Goal: Task Accomplishment & Management: Manage account settings

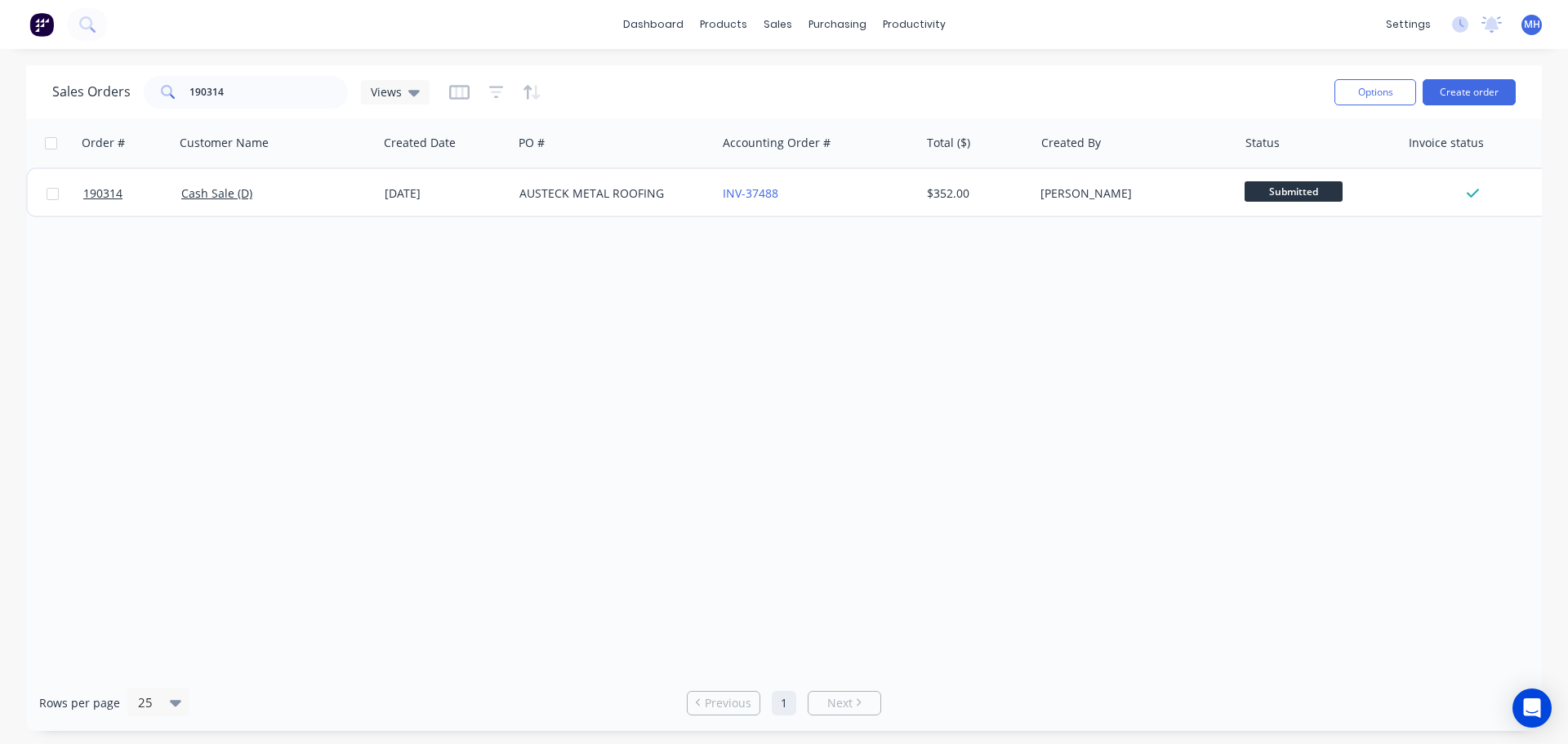
click at [219, 367] on div "Order # Customer Name Created Date PO # Accounting Order # Total ($) Created By…" at bounding box center [784, 397] width 1516 height 557
click at [671, 322] on div "Order # Customer Name Created Date PO # Accounting Order # Total ($) Created By…" at bounding box center [784, 397] width 1516 height 557
click at [1033, 534] on div "Order # Customer Name Created Date PO # Accounting Order # Total ($) Created By…" at bounding box center [784, 397] width 1516 height 557
click at [1024, 443] on div "Order # Customer Name Created Date PO # Accounting Order # Total ($) Created By…" at bounding box center [784, 397] width 1516 height 557
click at [1011, 457] on div "Order # Customer Name Created Date PO # Accounting Order # Total ($) Created By…" at bounding box center [784, 397] width 1516 height 557
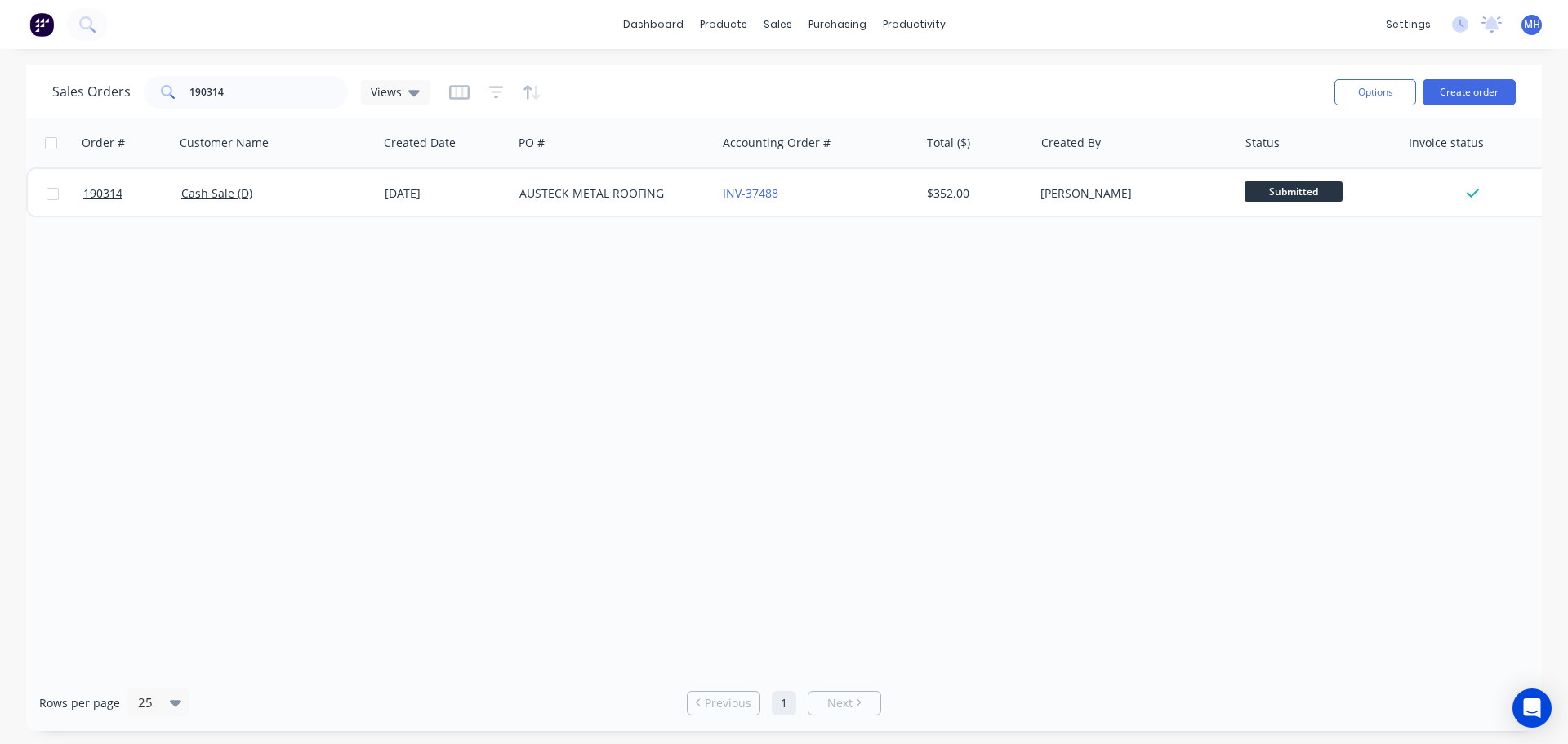
click at [754, 406] on div "Order # Customer Name Created Date PO # Accounting Order # Total ($) Created By…" at bounding box center [784, 397] width 1516 height 557
click at [833, 92] on link "Sales Orders" at bounding box center [863, 78] width 217 height 33
click at [301, 95] on input "190314" at bounding box center [269, 92] width 159 height 33
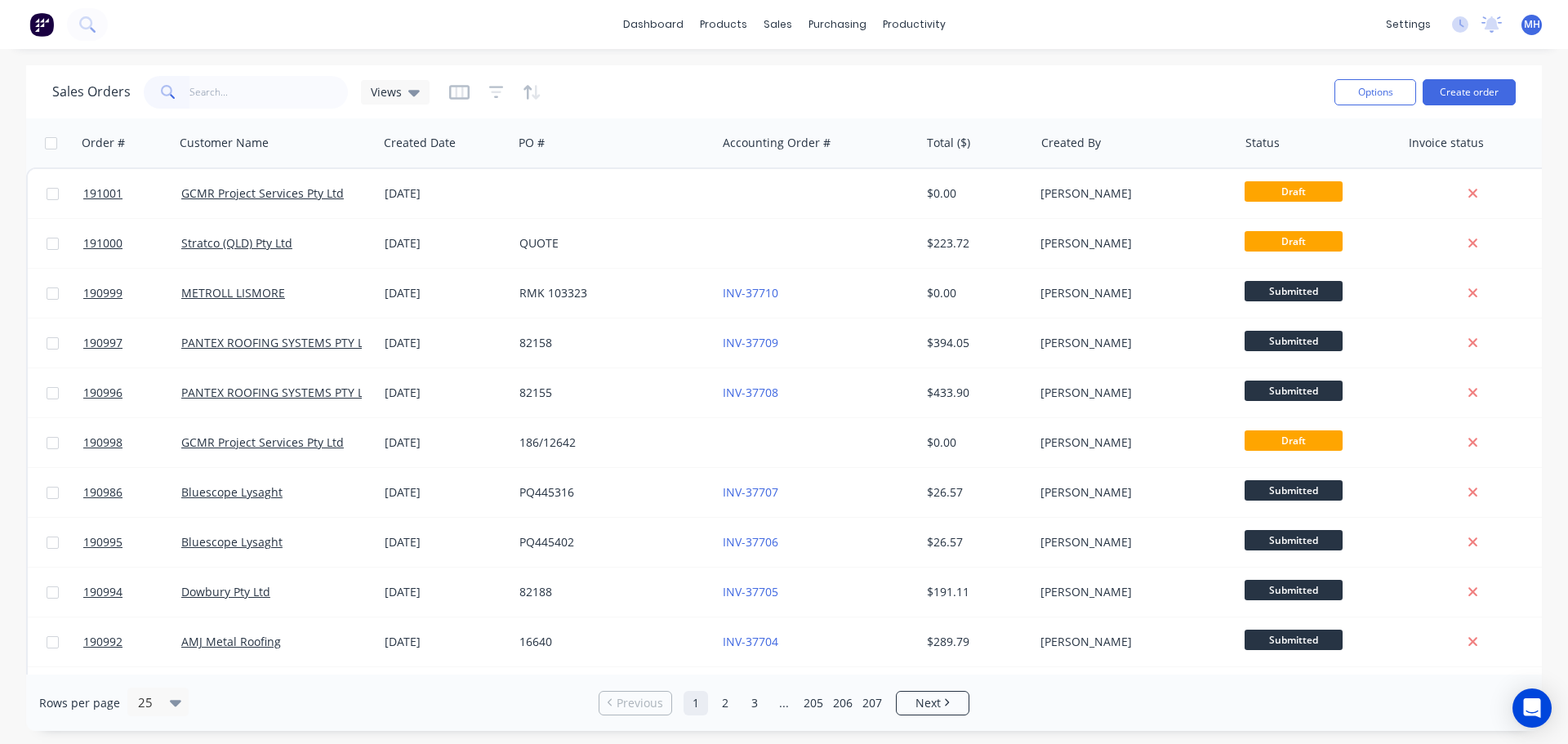
click at [763, 92] on div "Sales Orders Views" at bounding box center [686, 92] width 1269 height 40
click at [863, 109] on div "Suppliers" at bounding box center [872, 111] width 49 height 15
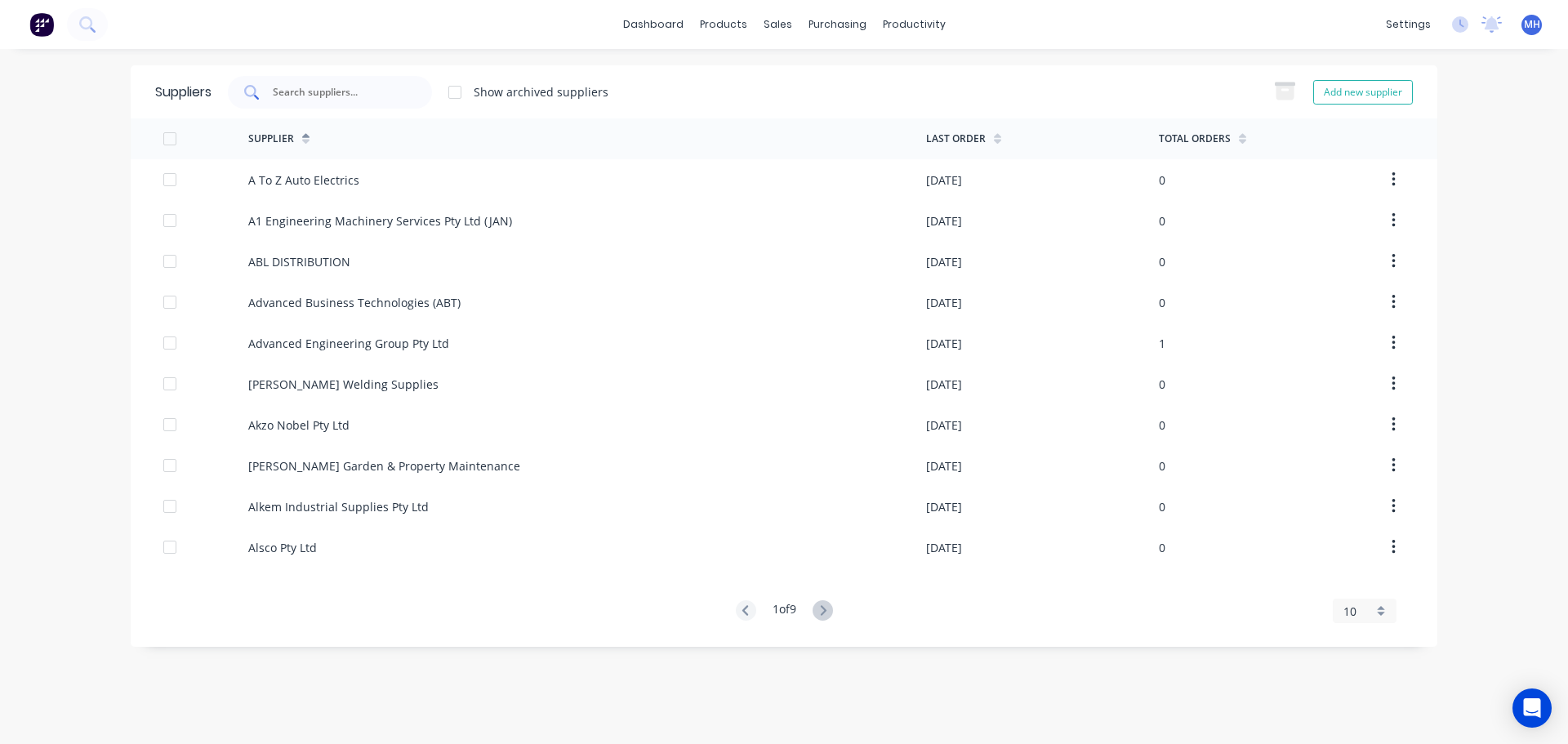
click at [376, 93] on input "text" at bounding box center [339, 92] width 135 height 16
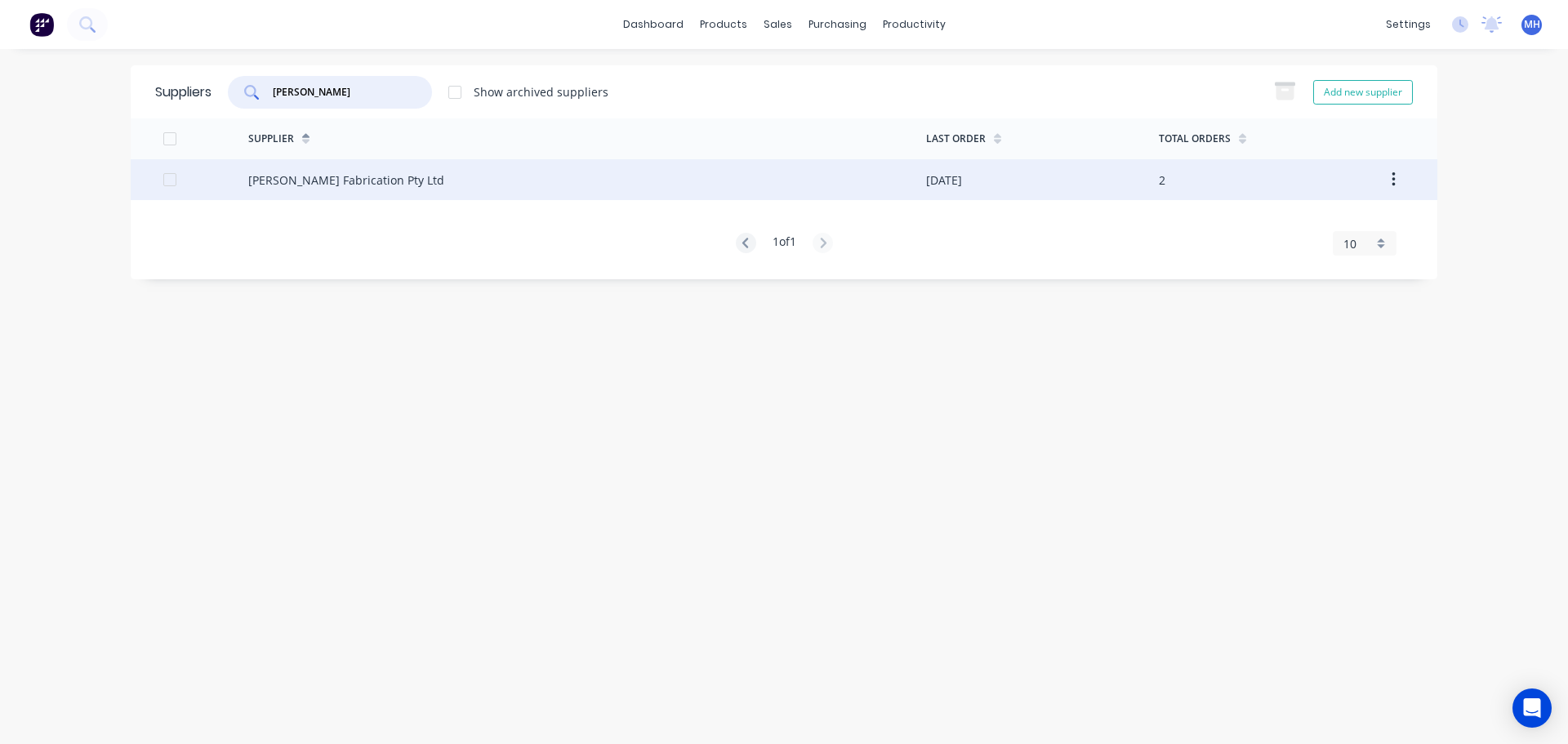
type input "steelman"
click at [362, 181] on div "Steelman Fabrication Pty Ltd" at bounding box center [346, 180] width 196 height 17
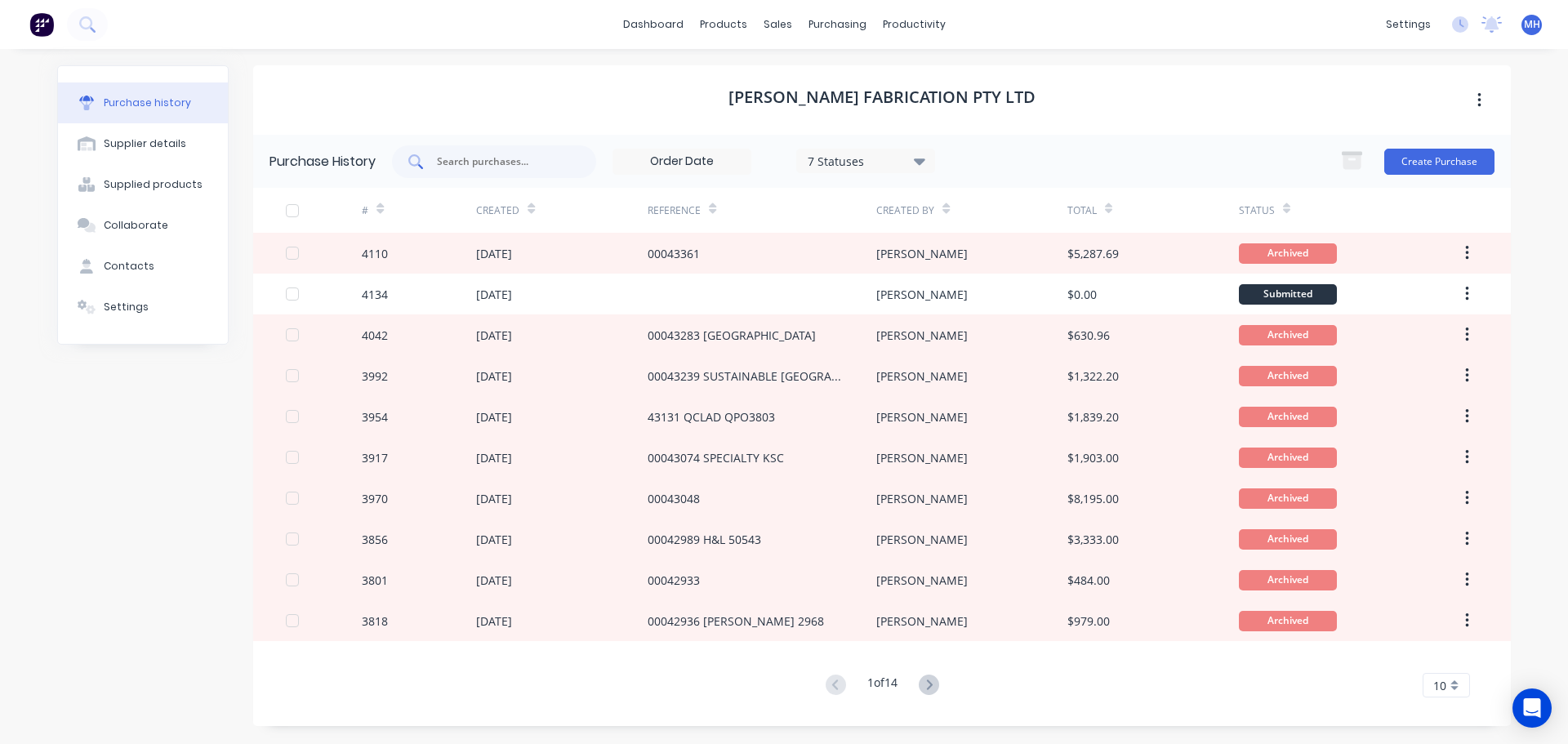
click at [472, 172] on div at bounding box center [493, 162] width 204 height 33
type input "funnel"
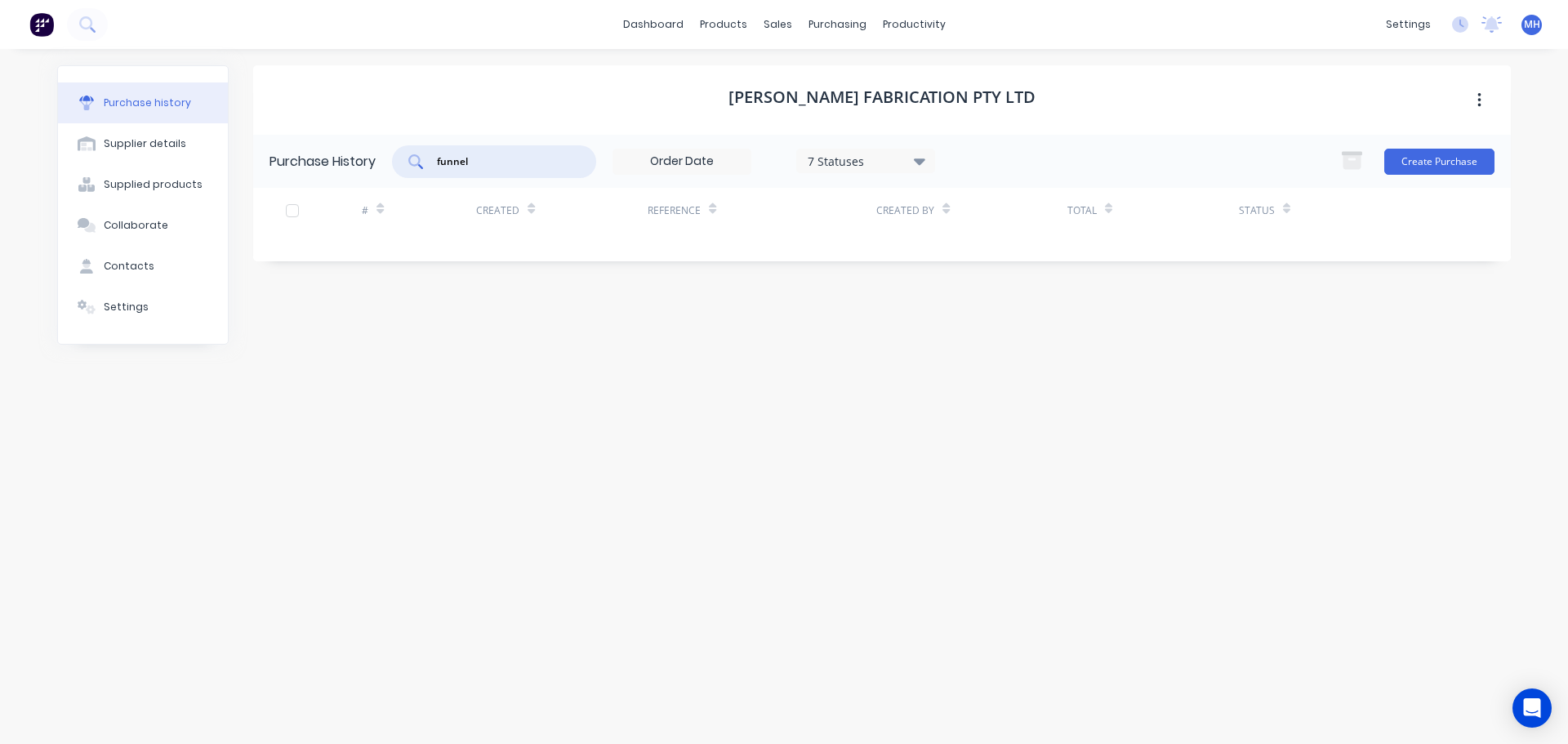
click at [880, 103] on h1 "Steelman Fabrication Pty Ltd" at bounding box center [882, 97] width 307 height 19
click at [877, 166] on div "7 Statuses" at bounding box center [866, 160] width 117 height 17
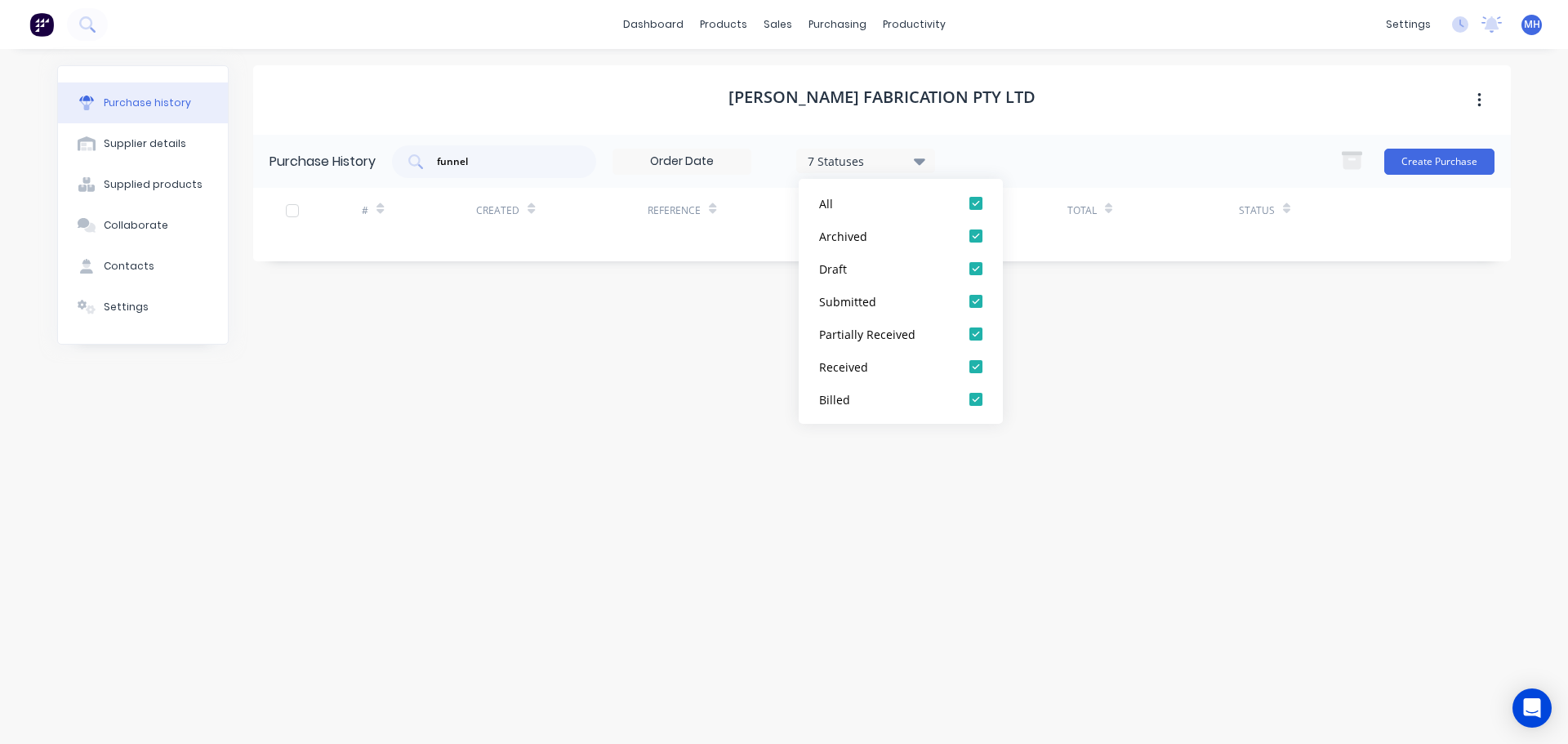
click at [1047, 97] on div "Steelman Fabrication Pty Ltd" at bounding box center [882, 100] width 1257 height 69
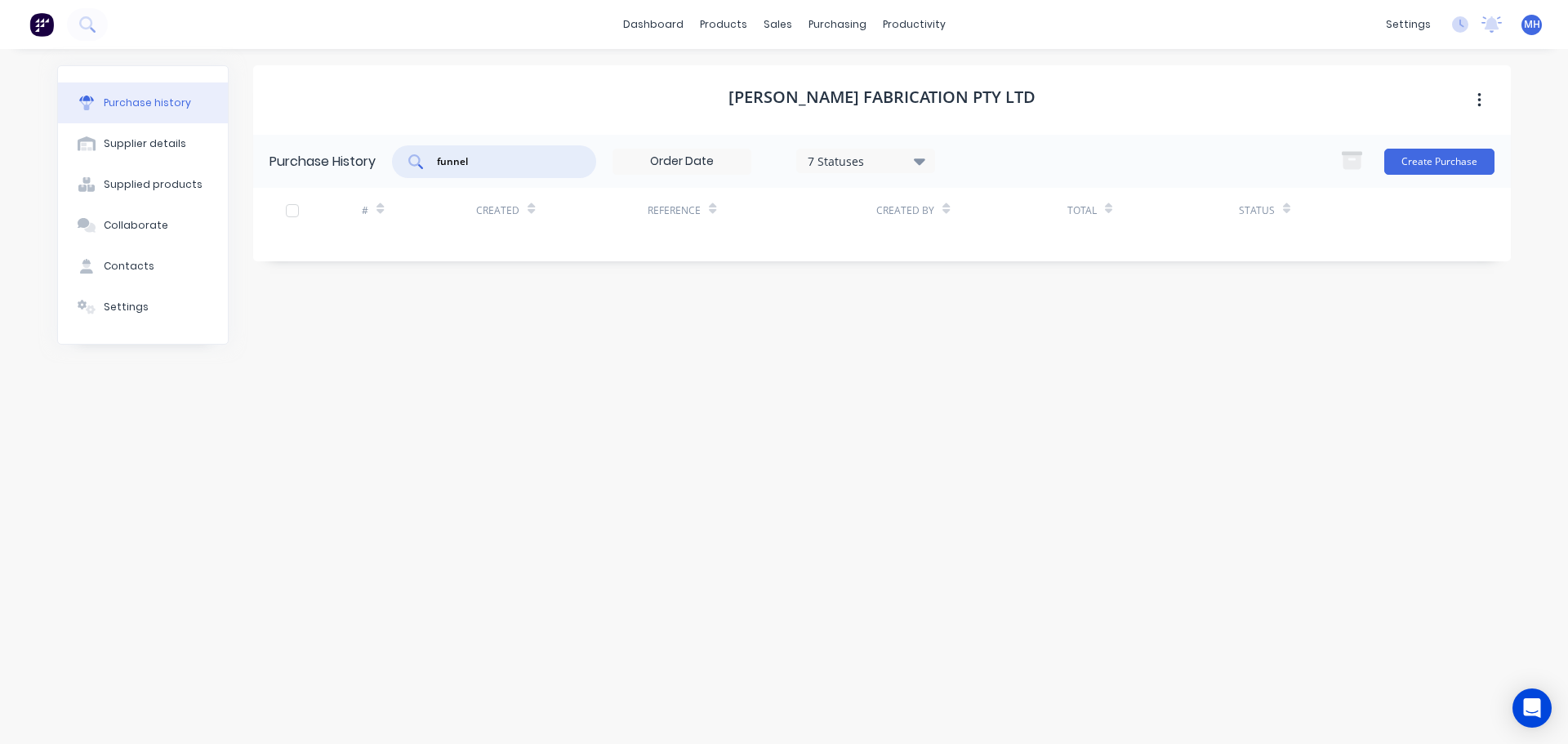
click at [504, 166] on input "funnel" at bounding box center [503, 162] width 135 height 16
click at [505, 167] on input "funnel" at bounding box center [503, 162] width 135 height 16
click at [485, 165] on input "funnel" at bounding box center [503, 162] width 135 height 16
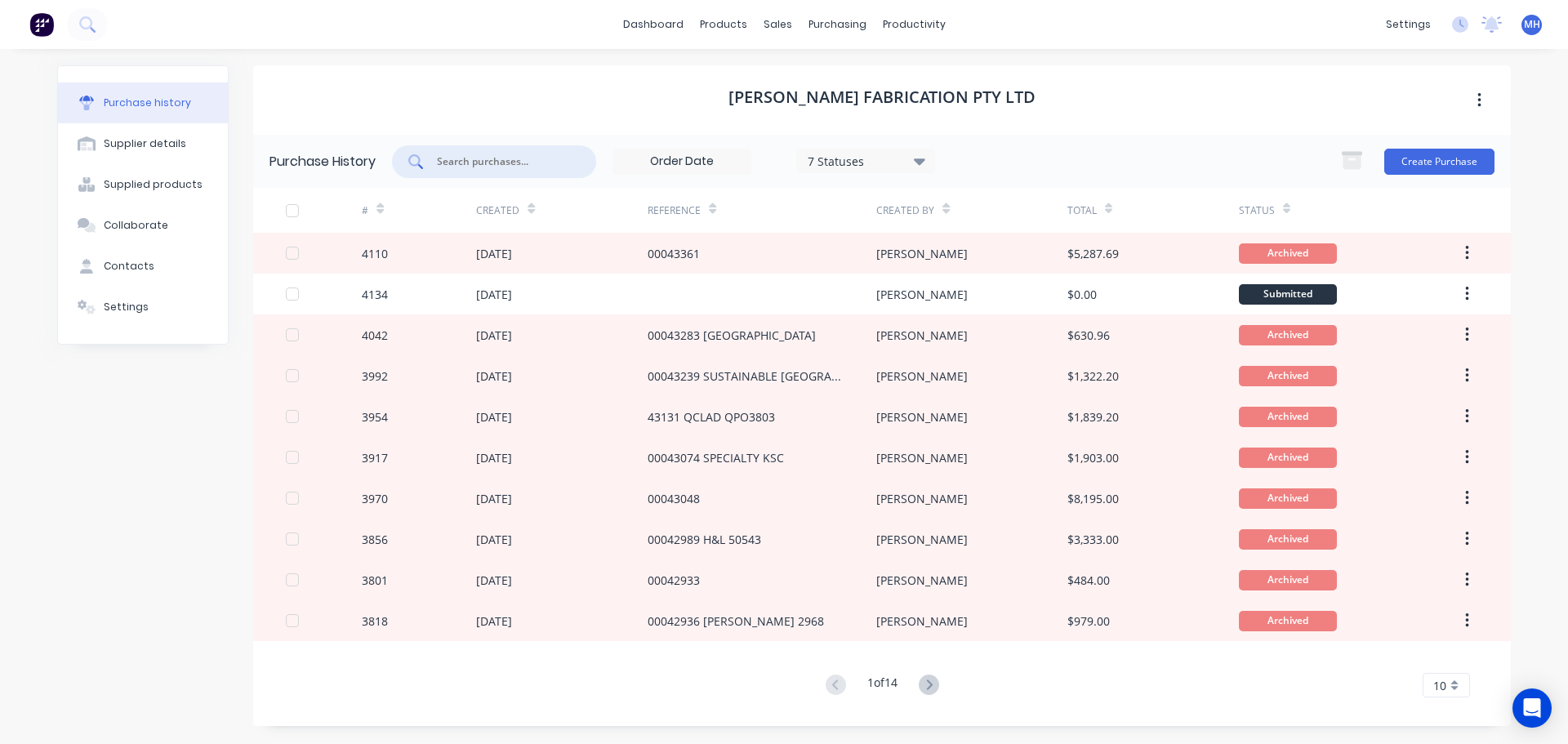
click at [998, 88] on h1 "Steelman Fabrication Pty Ltd" at bounding box center [882, 97] width 307 height 19
click at [521, 170] on div at bounding box center [493, 162] width 204 height 33
type input "2128"
click at [630, 99] on div "Steelman Fabrication Pty Ltd" at bounding box center [882, 100] width 1257 height 69
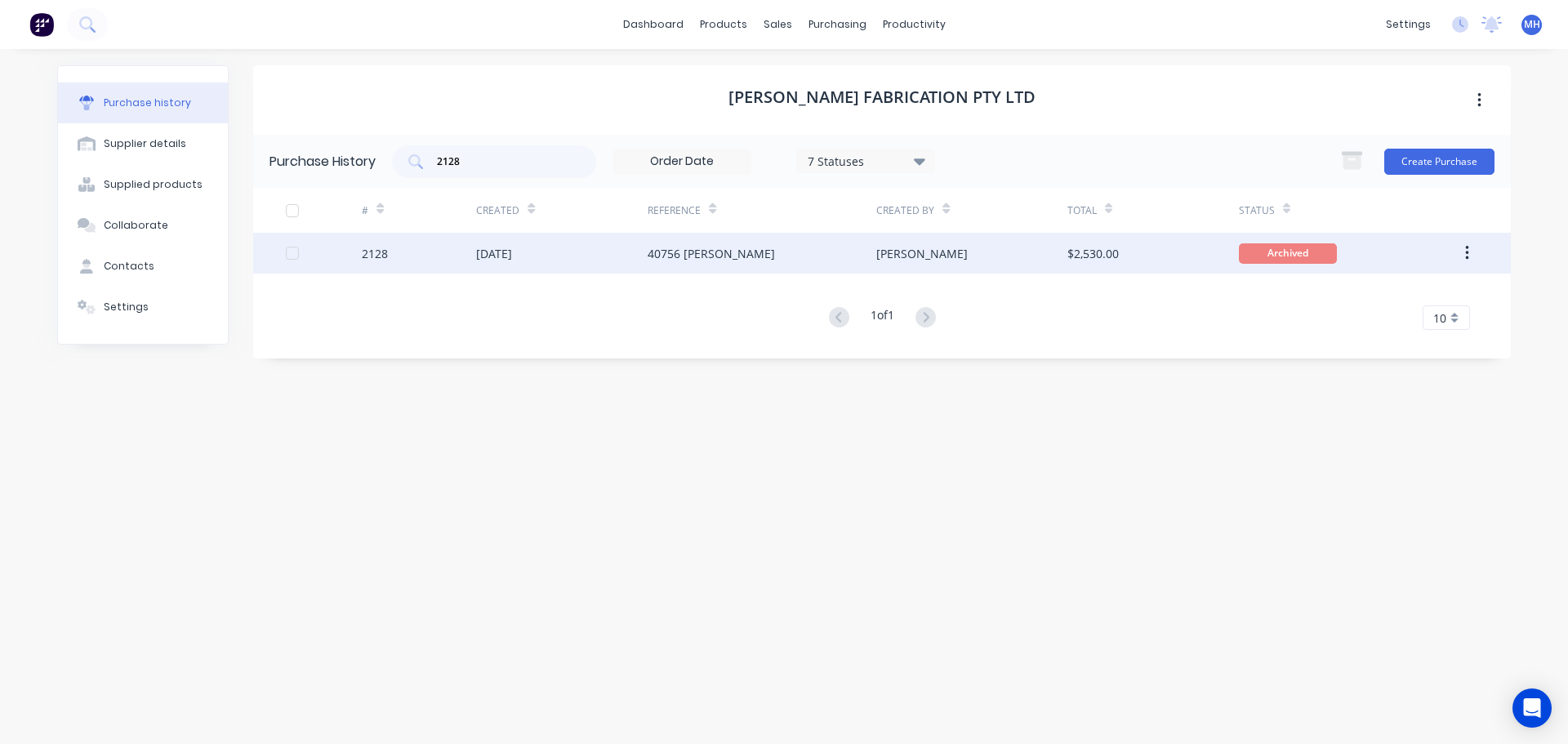
click at [546, 251] on div "13 Aug 2024" at bounding box center [562, 253] width 172 height 41
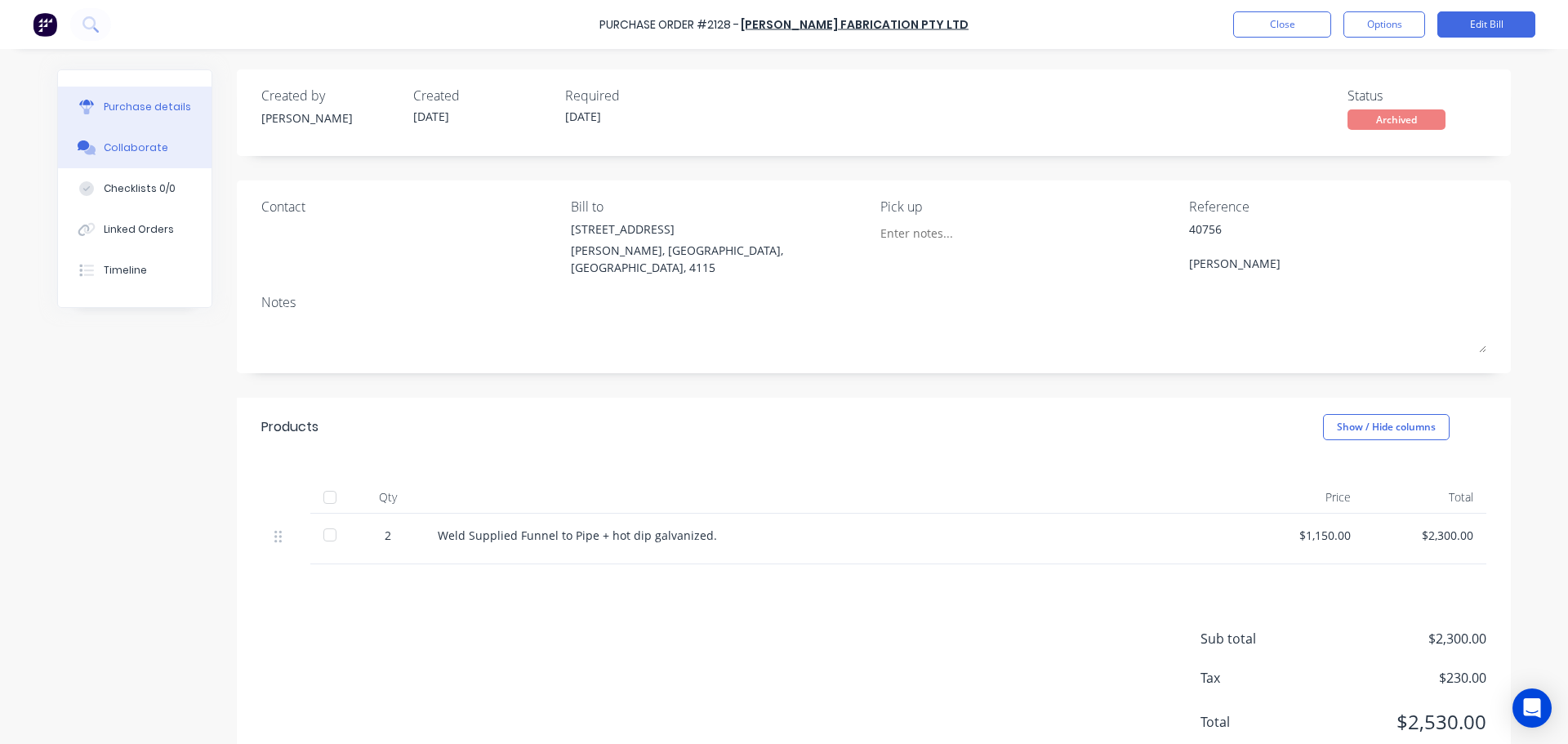
click at [121, 142] on div "Collaborate" at bounding box center [135, 148] width 65 height 15
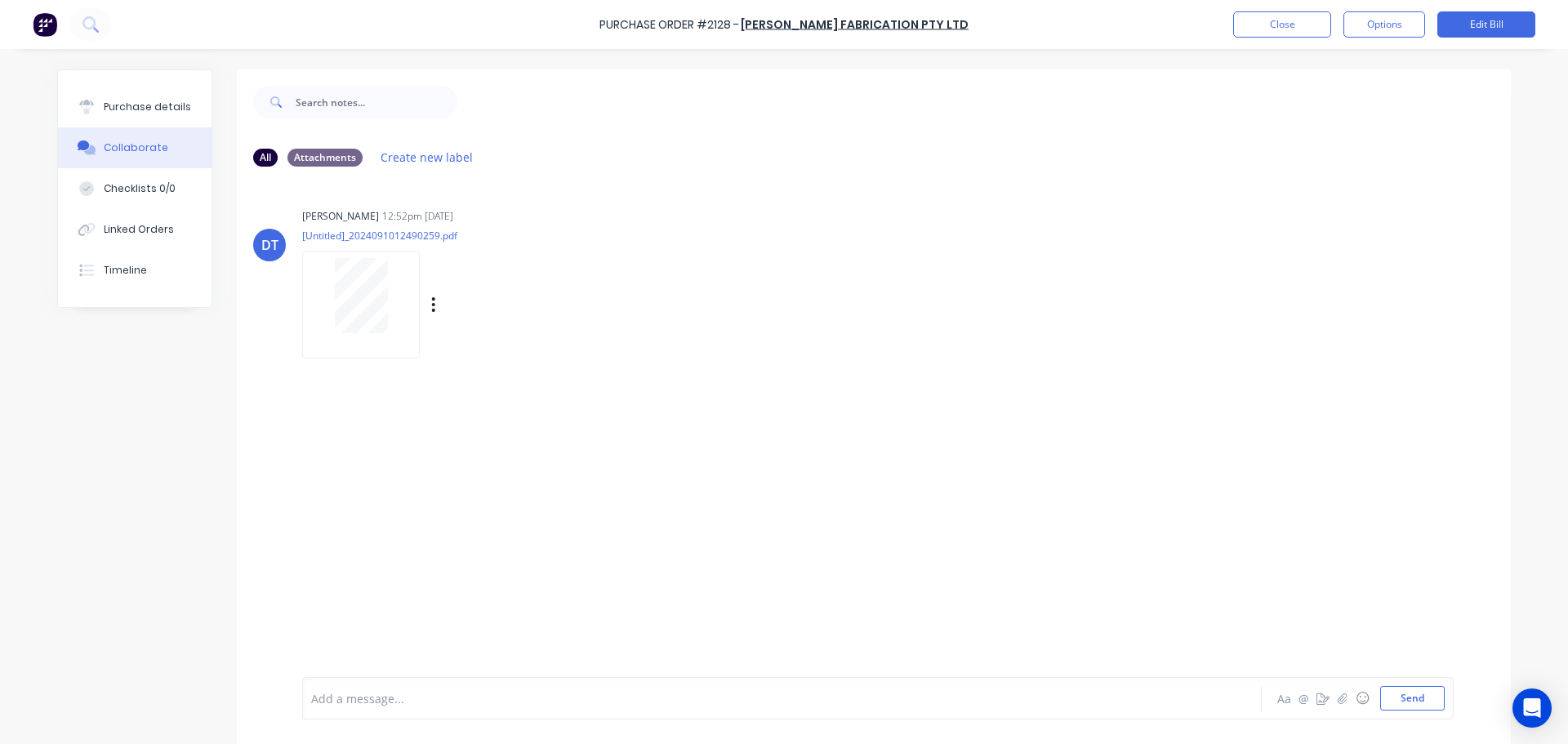
click at [626, 265] on div "Drassinah Tanos 12:52pm 10/09/24 [Untitled]_2024091012490259.pdf Labels Downloa…" at bounding box center [557, 277] width 510 height 147
click at [733, 345] on div "Drassinah Tanos 12:52pm 10/09/24 [Untitled]_2024091012490259.pdf Labels Downloa…" at bounding box center [557, 277] width 510 height 147
click at [129, 97] on button "Purchase details" at bounding box center [134, 107] width 154 height 41
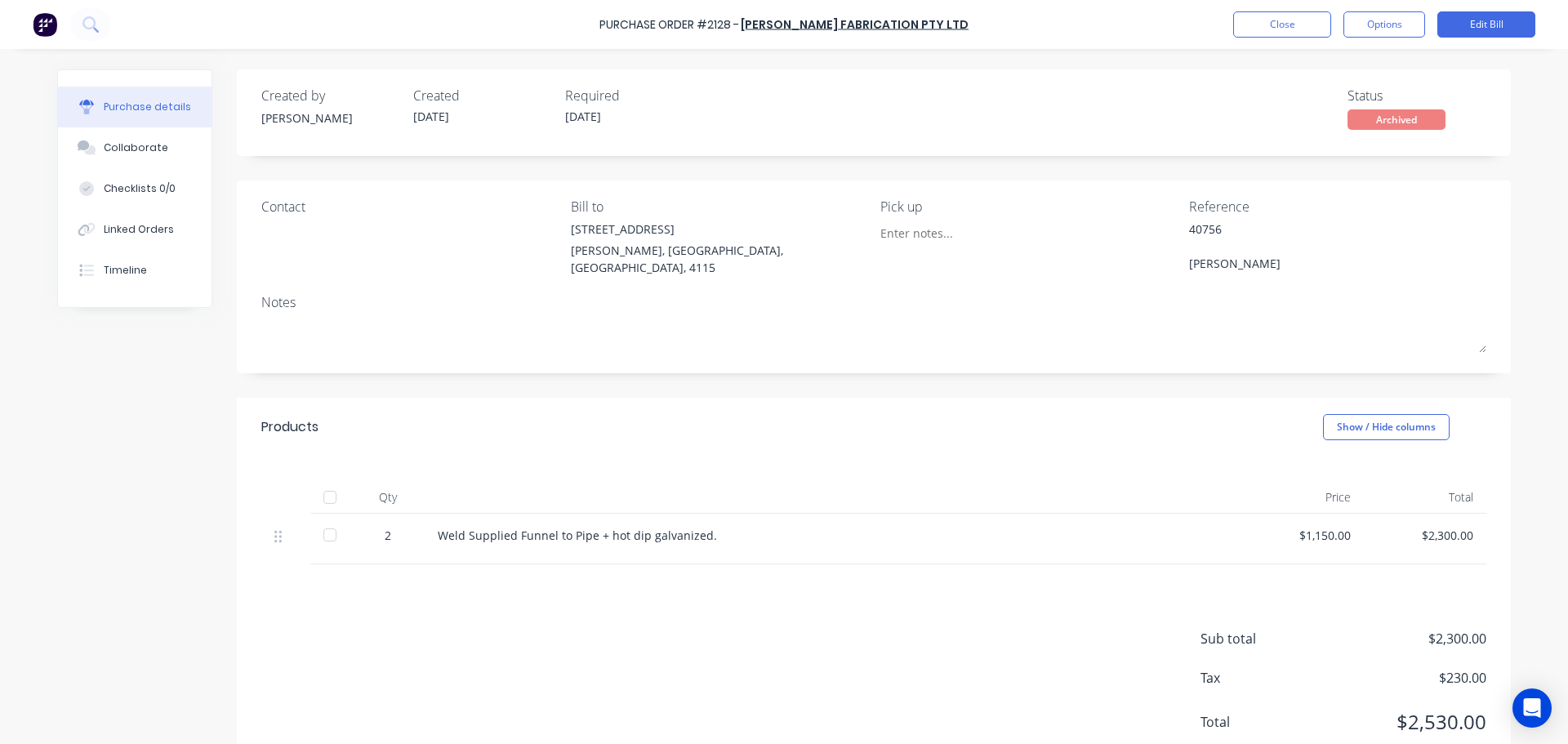
click at [536, 457] on div "Qty Price Total 2 Weld Supplied Funnel to Pipe + hot dip galvanized. $1,150.00 …" at bounding box center [874, 511] width 1274 height 108
click at [122, 148] on div "Collaborate" at bounding box center [135, 148] width 65 height 15
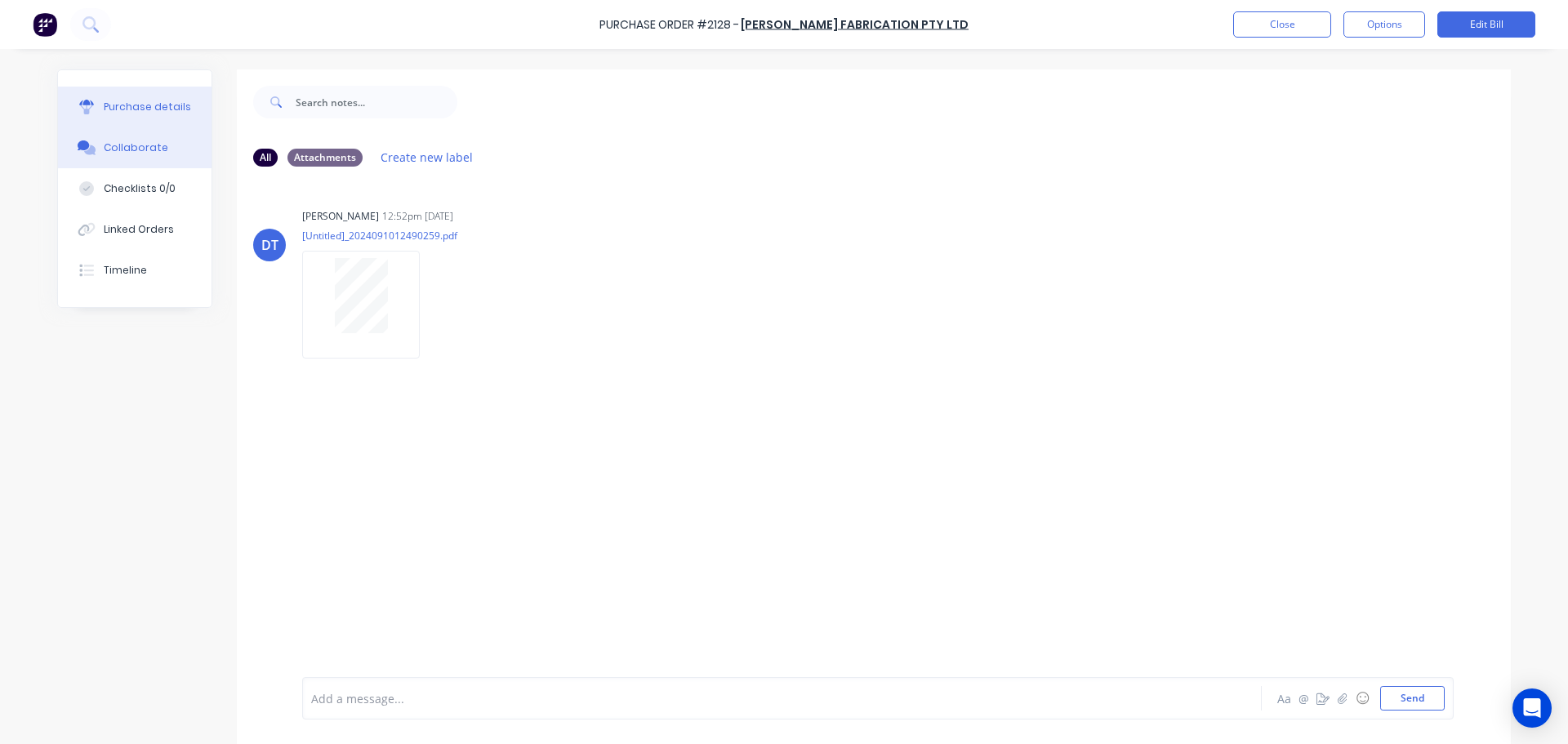
click at [142, 111] on div "Purchase details" at bounding box center [147, 107] width 88 height 15
type textarea "x"
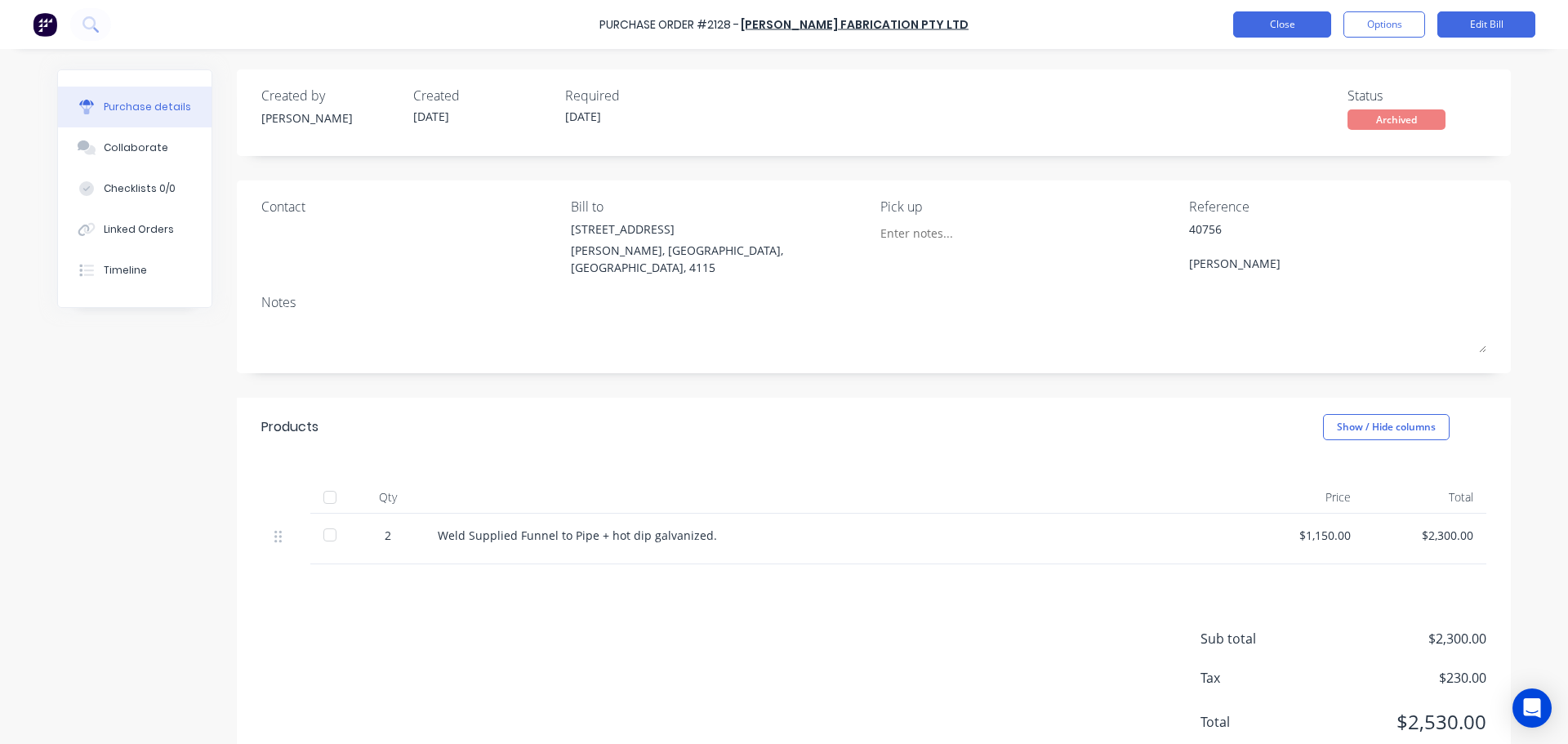
click at [1285, 15] on button "Close" at bounding box center [1281, 25] width 98 height 27
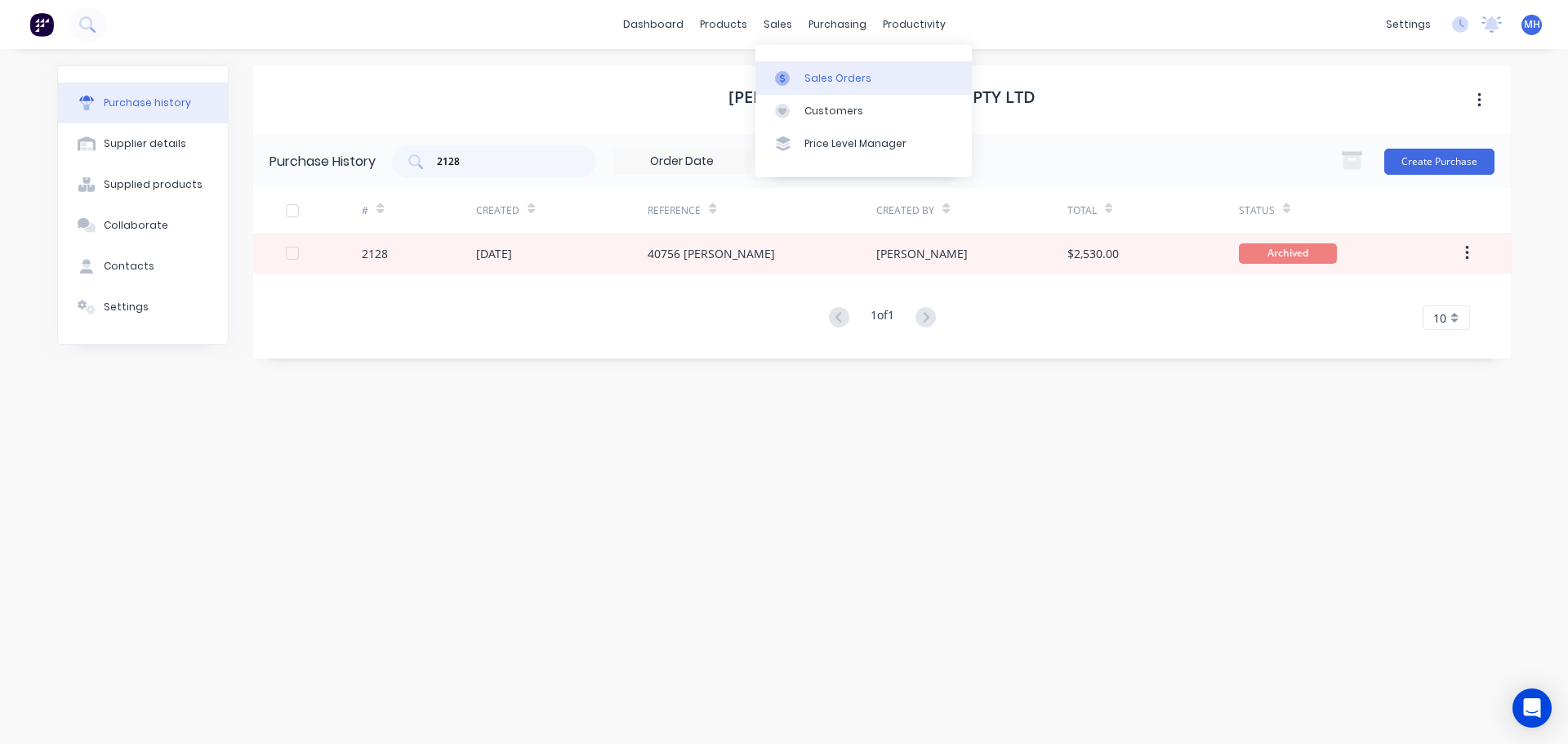
click at [798, 69] on link "Sales Orders" at bounding box center [863, 78] width 217 height 33
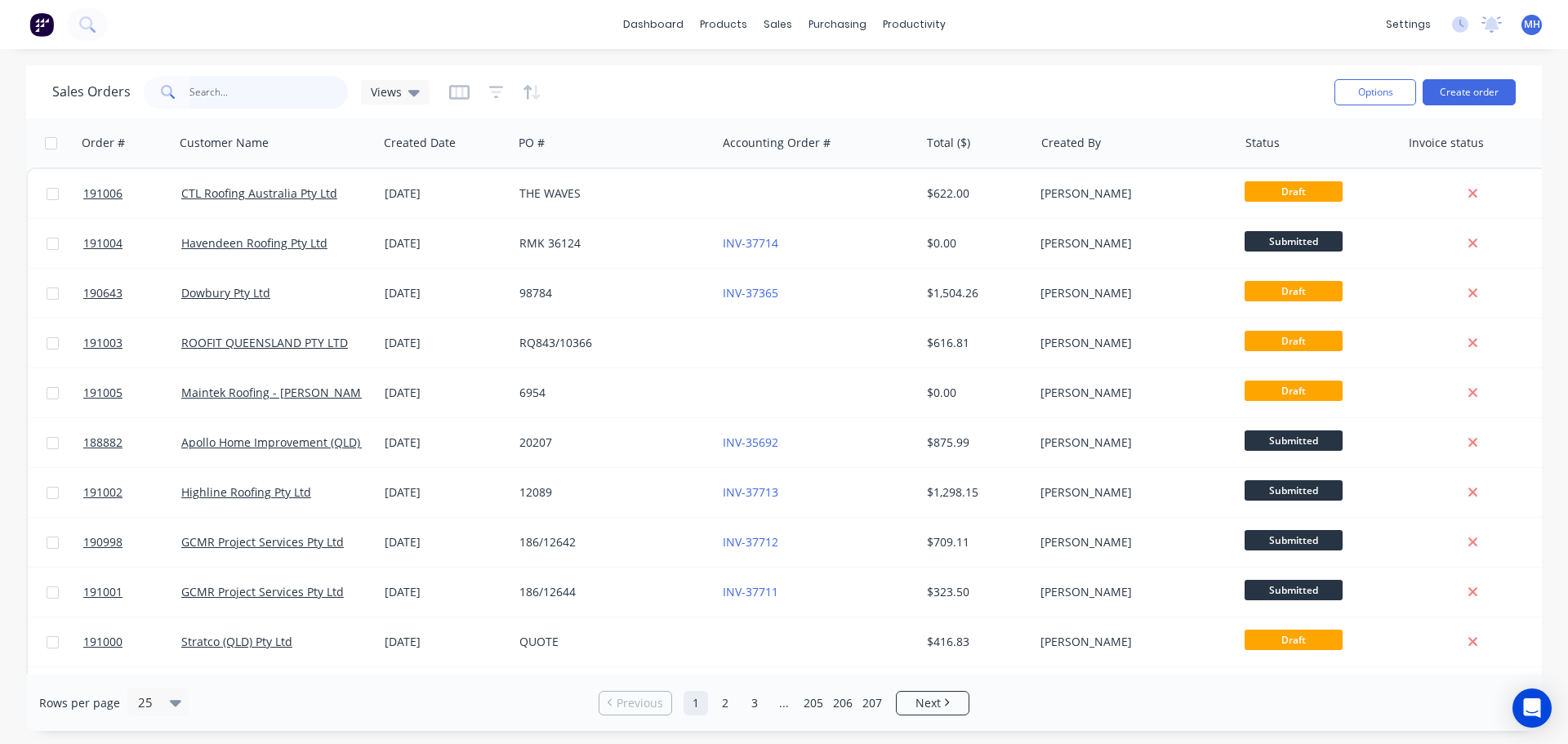
click at [305, 90] on input "text" at bounding box center [269, 92] width 159 height 33
type input "191000"
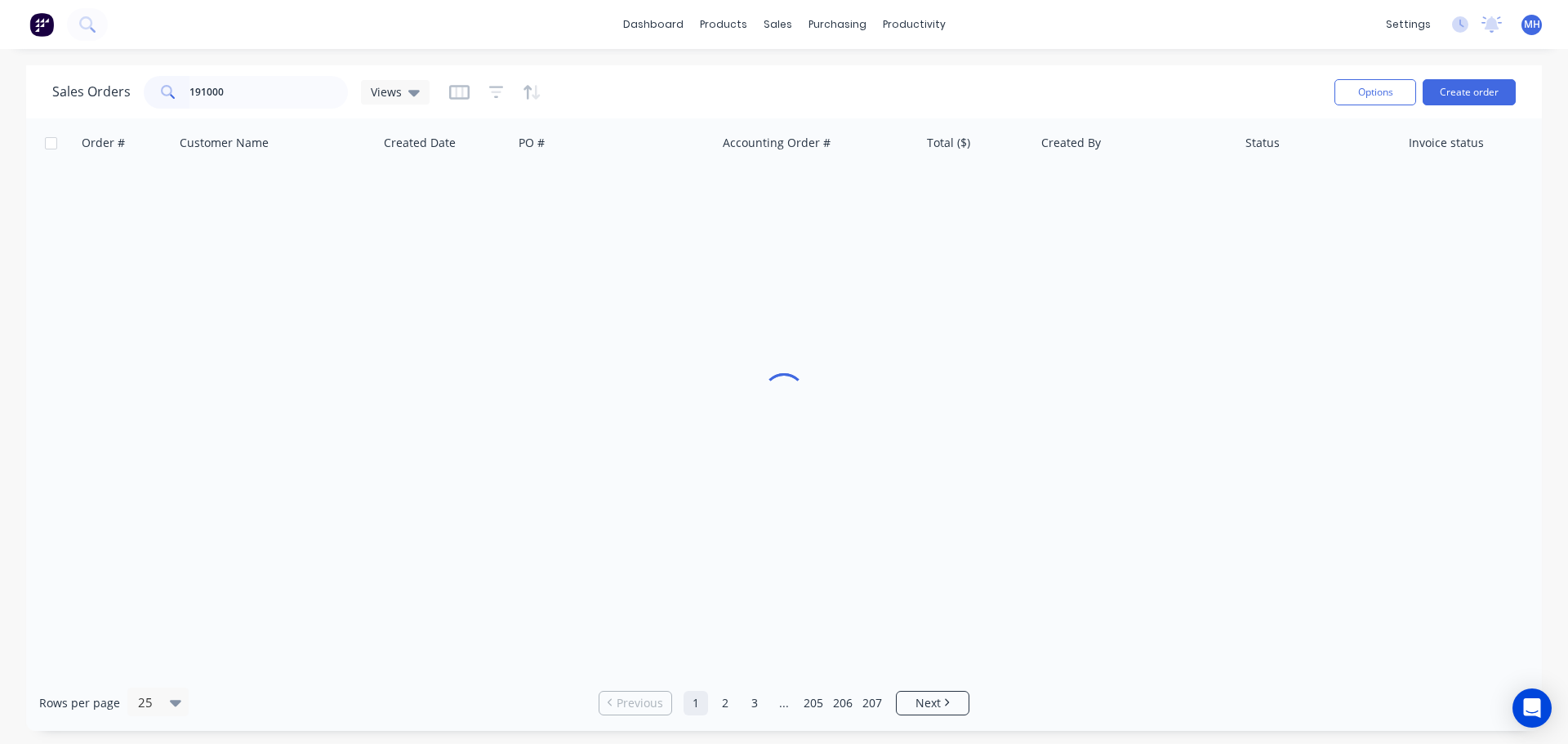
click at [673, 87] on div "Sales Orders 191000 Views" at bounding box center [686, 92] width 1269 height 40
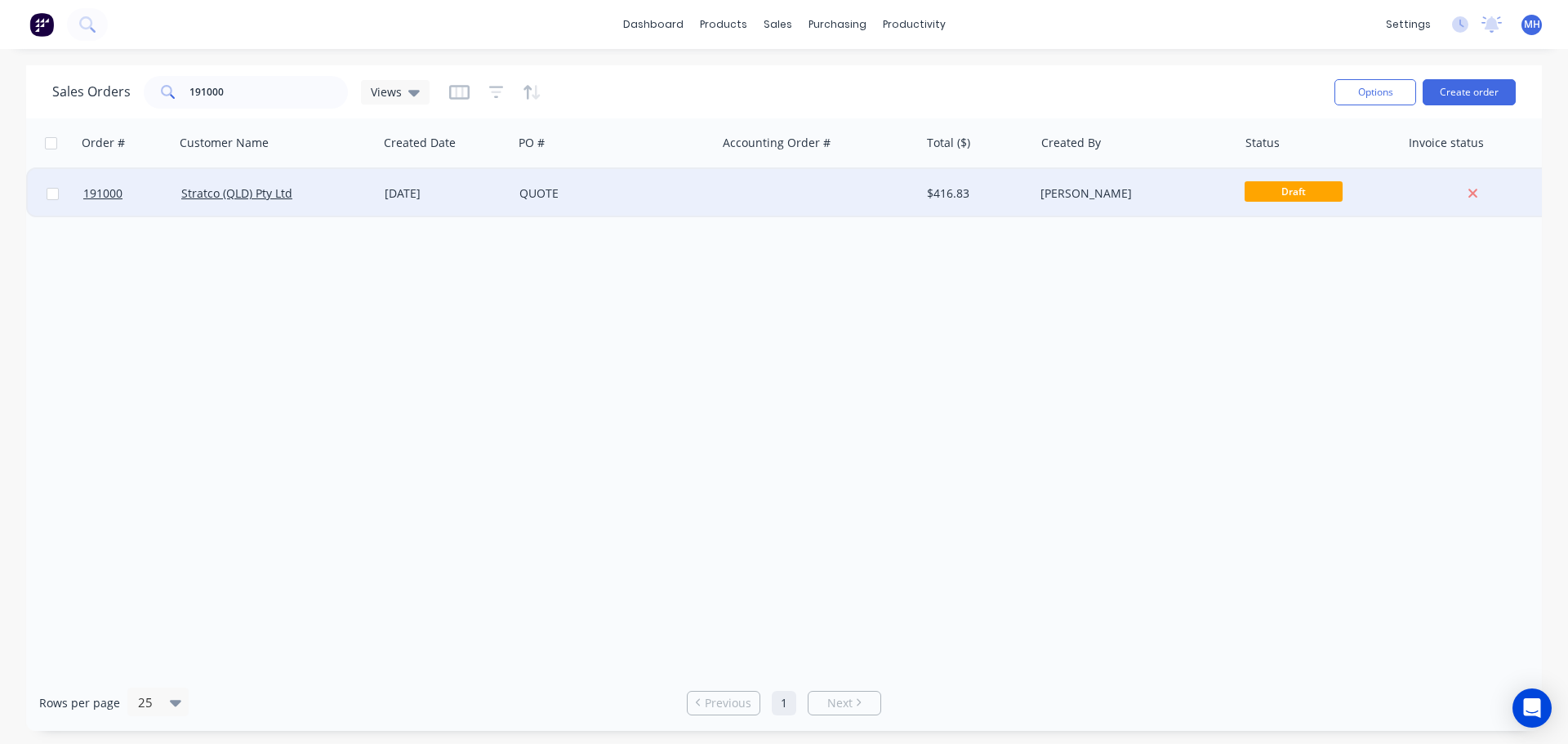
click at [673, 191] on div "QUOTE" at bounding box center [609, 194] width 181 height 16
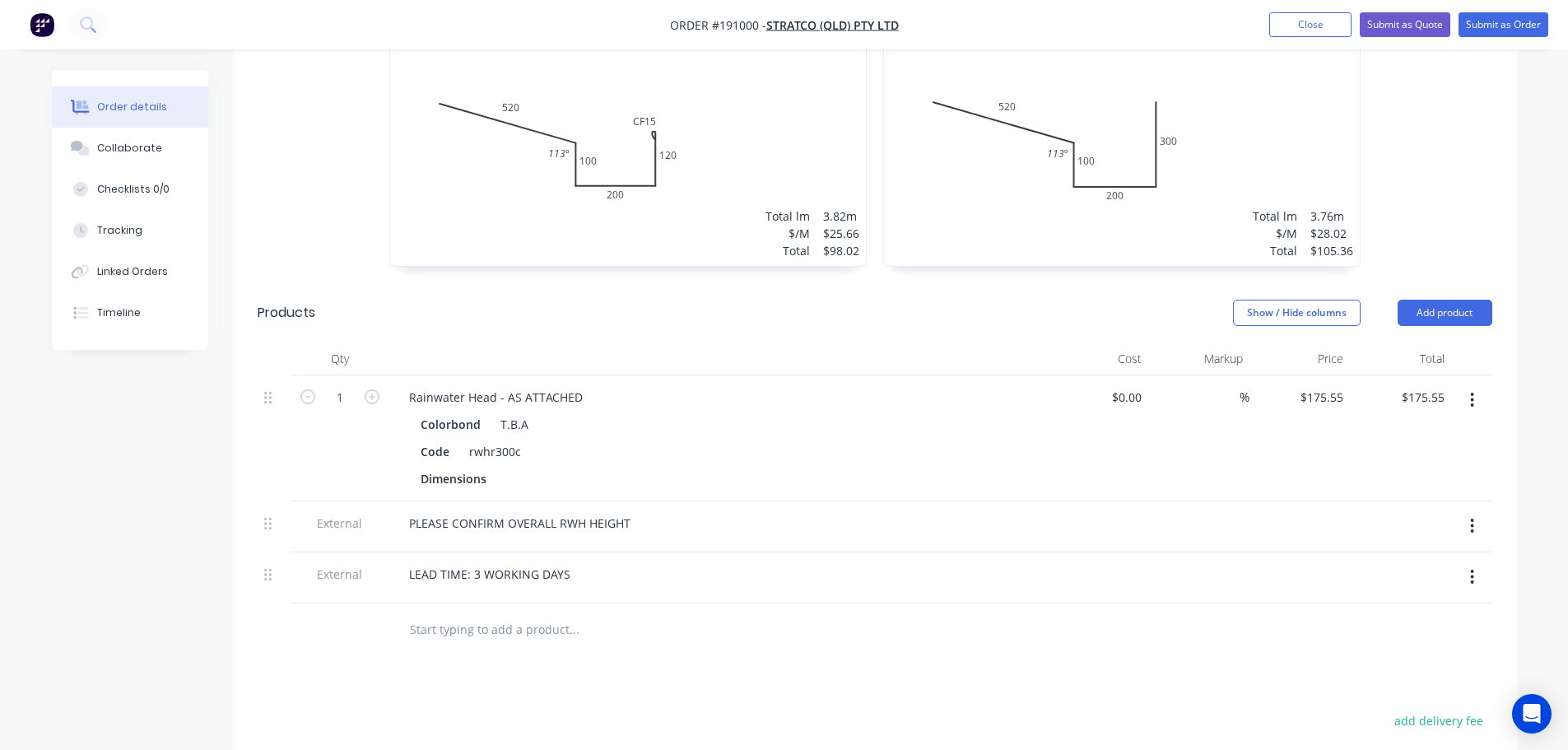
scroll to position [494, 0]
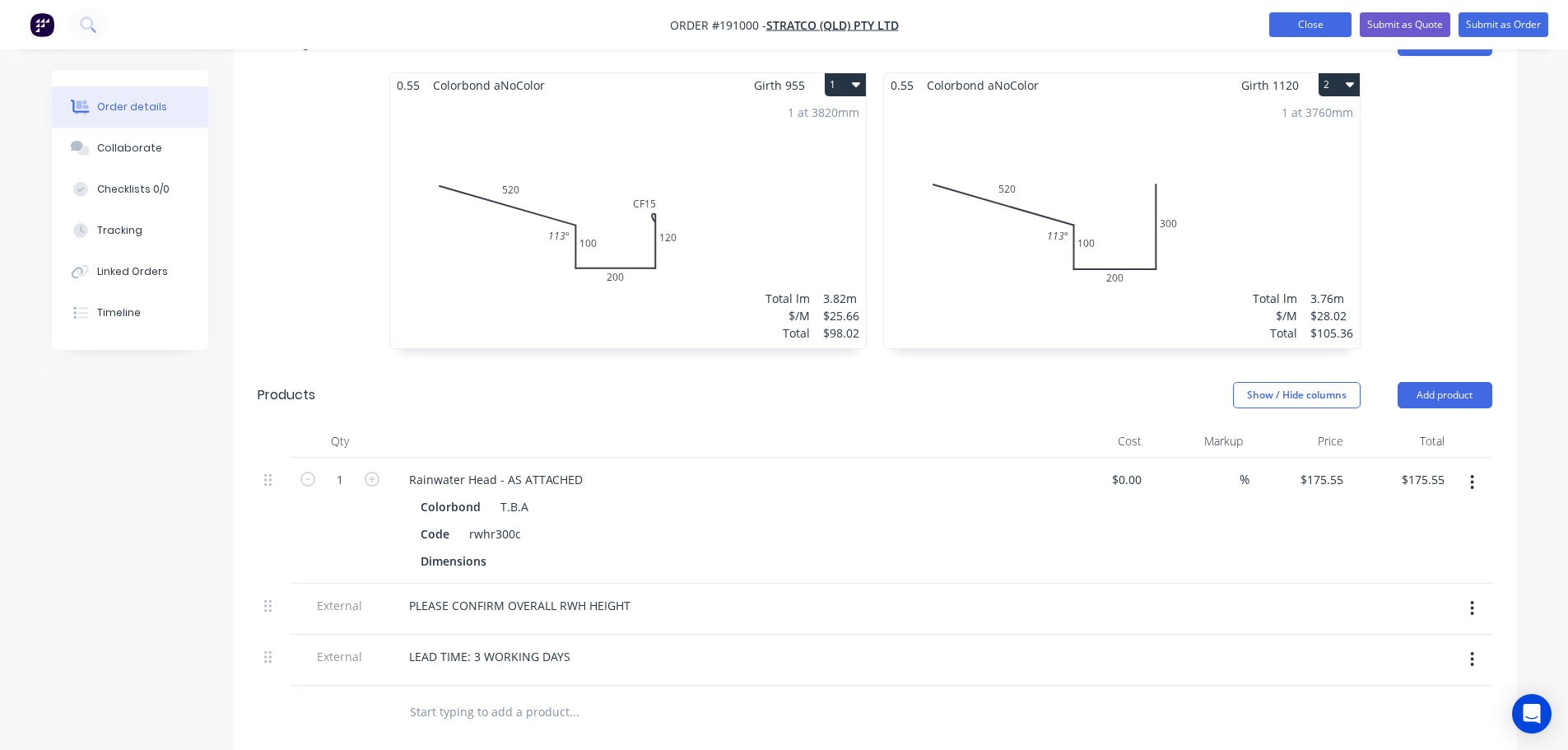
click at [1316, 20] on button "Close" at bounding box center [1310, 24] width 82 height 25
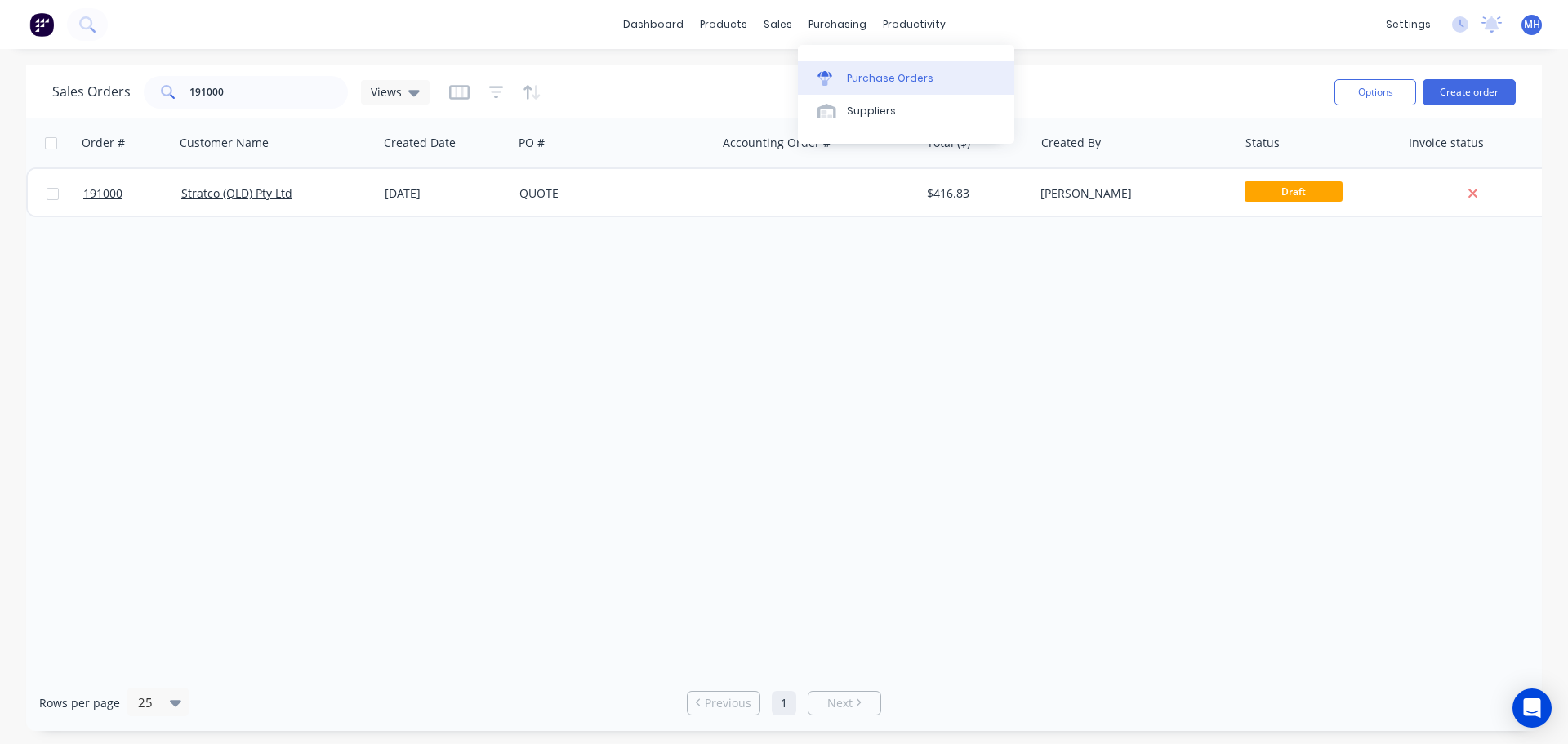
click at [860, 88] on link "Purchase Orders" at bounding box center [906, 78] width 217 height 33
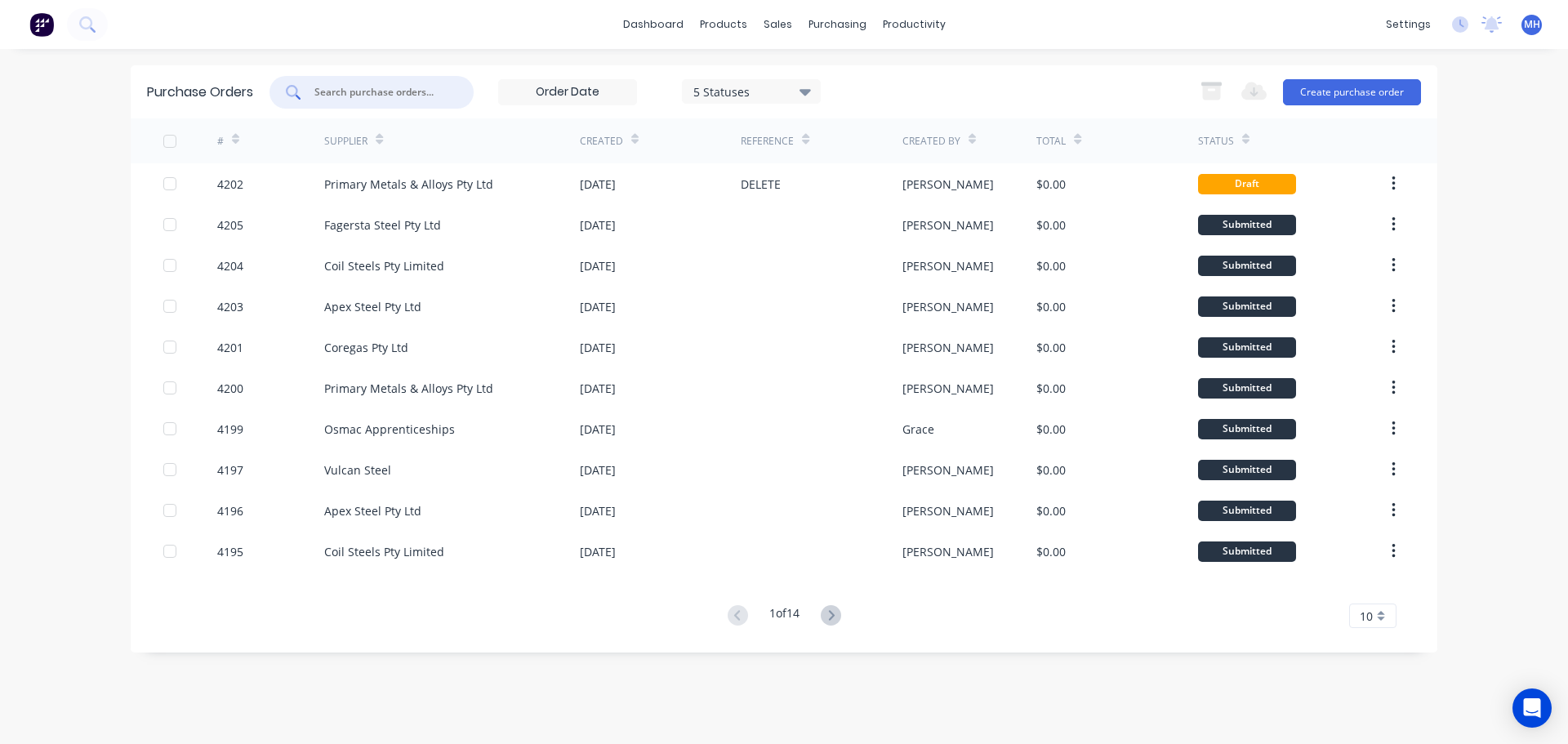
drag, startPoint x: 363, startPoint y: 86, endPoint x: 353, endPoint y: 104, distance: 20.6
click at [363, 87] on input "text" at bounding box center [380, 92] width 135 height 16
type input "4103"
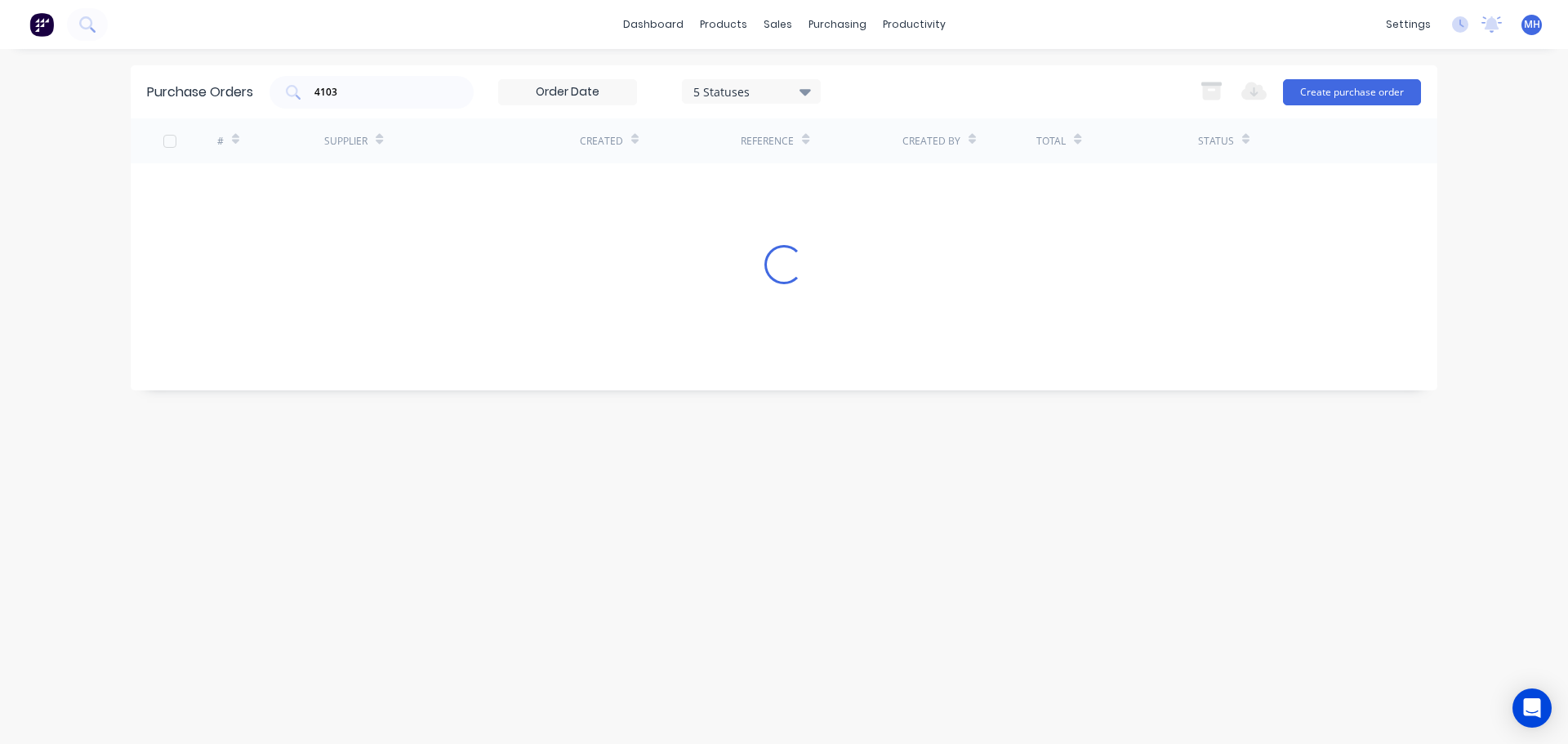
click at [922, 76] on div "4103 5 Statuses 5 Statuses Export to Excel (XLSX) Create purchase order" at bounding box center [845, 92] width 1151 height 33
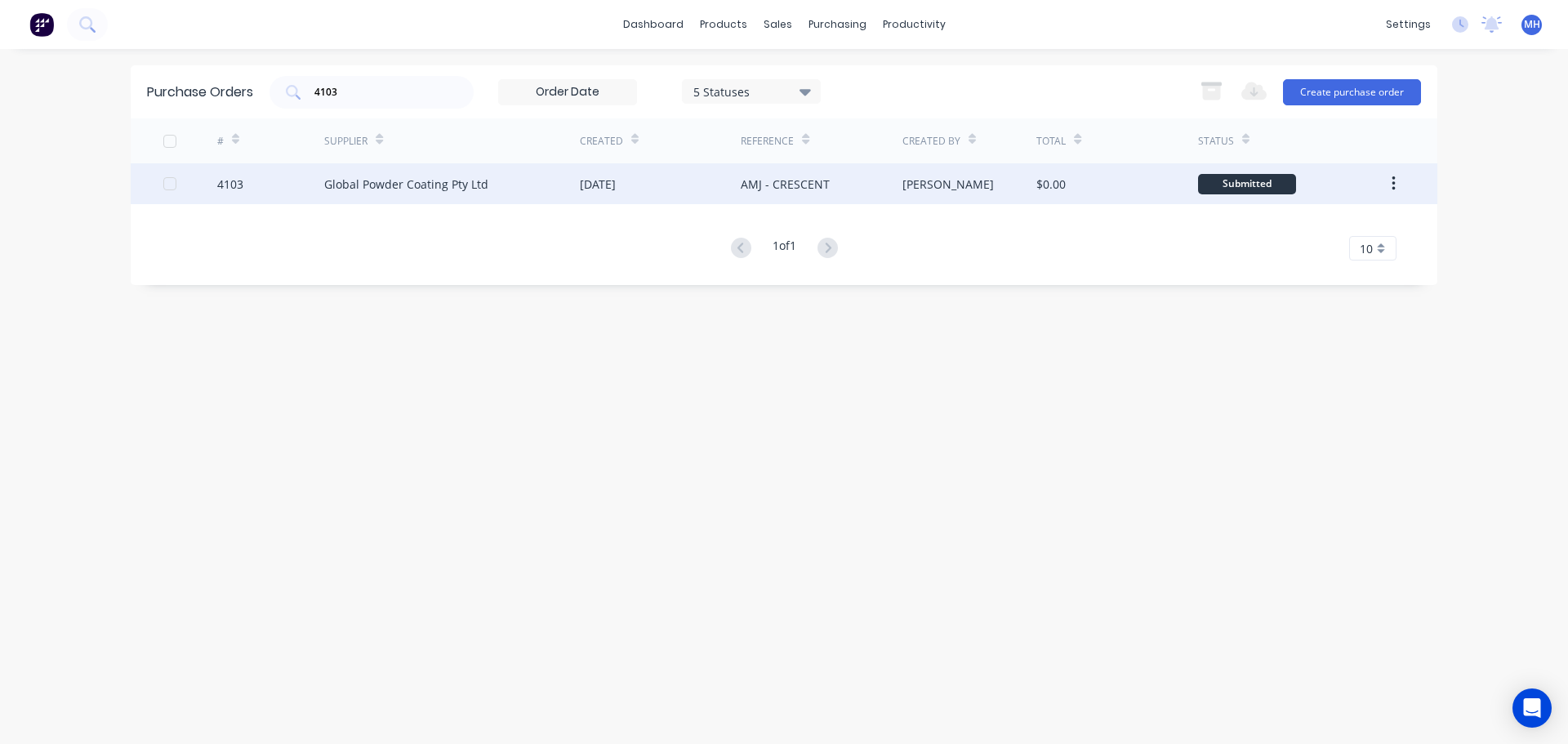
click at [473, 196] on div "Global Powder Coating Pty Ltd" at bounding box center [452, 184] width 256 height 41
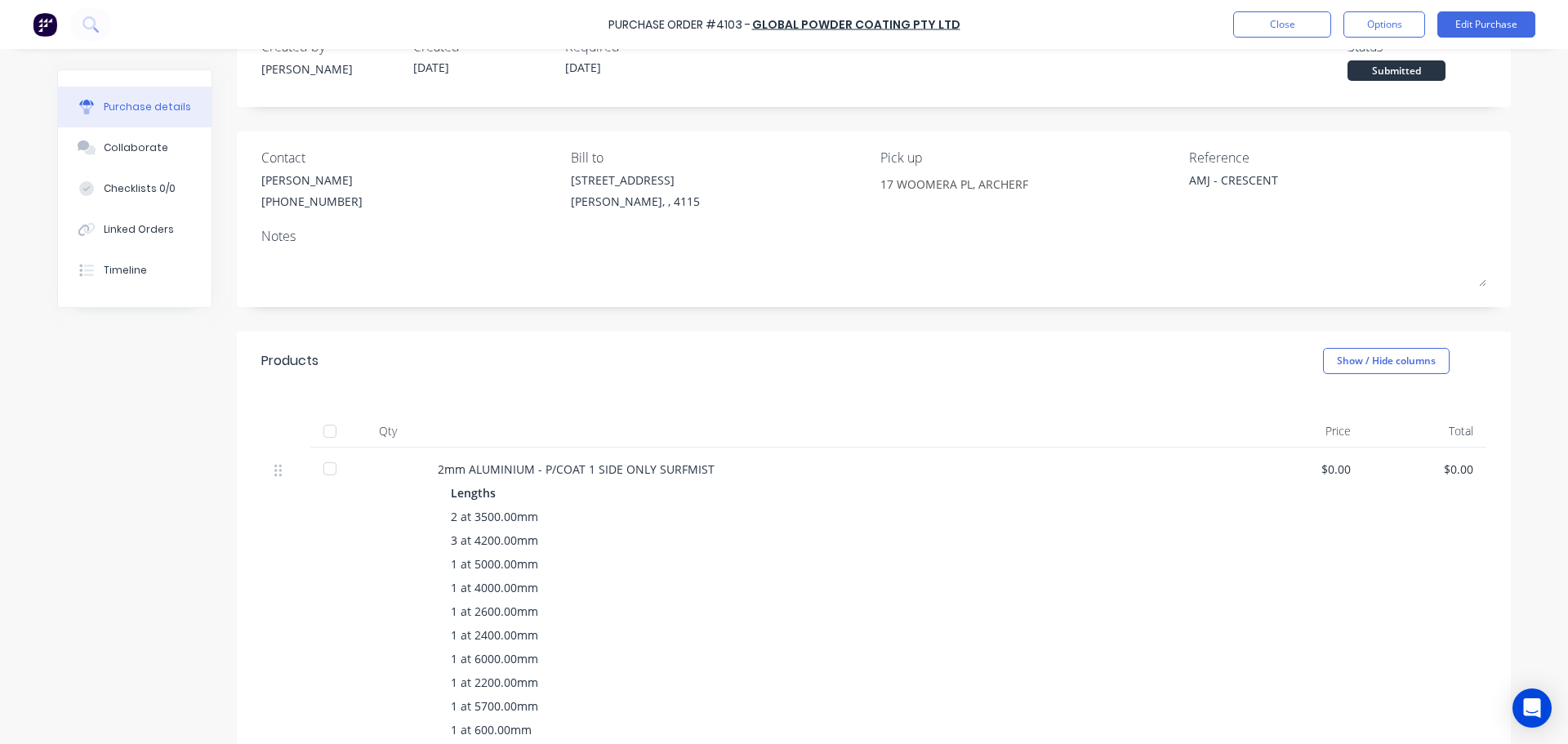
scroll to position [320, 0]
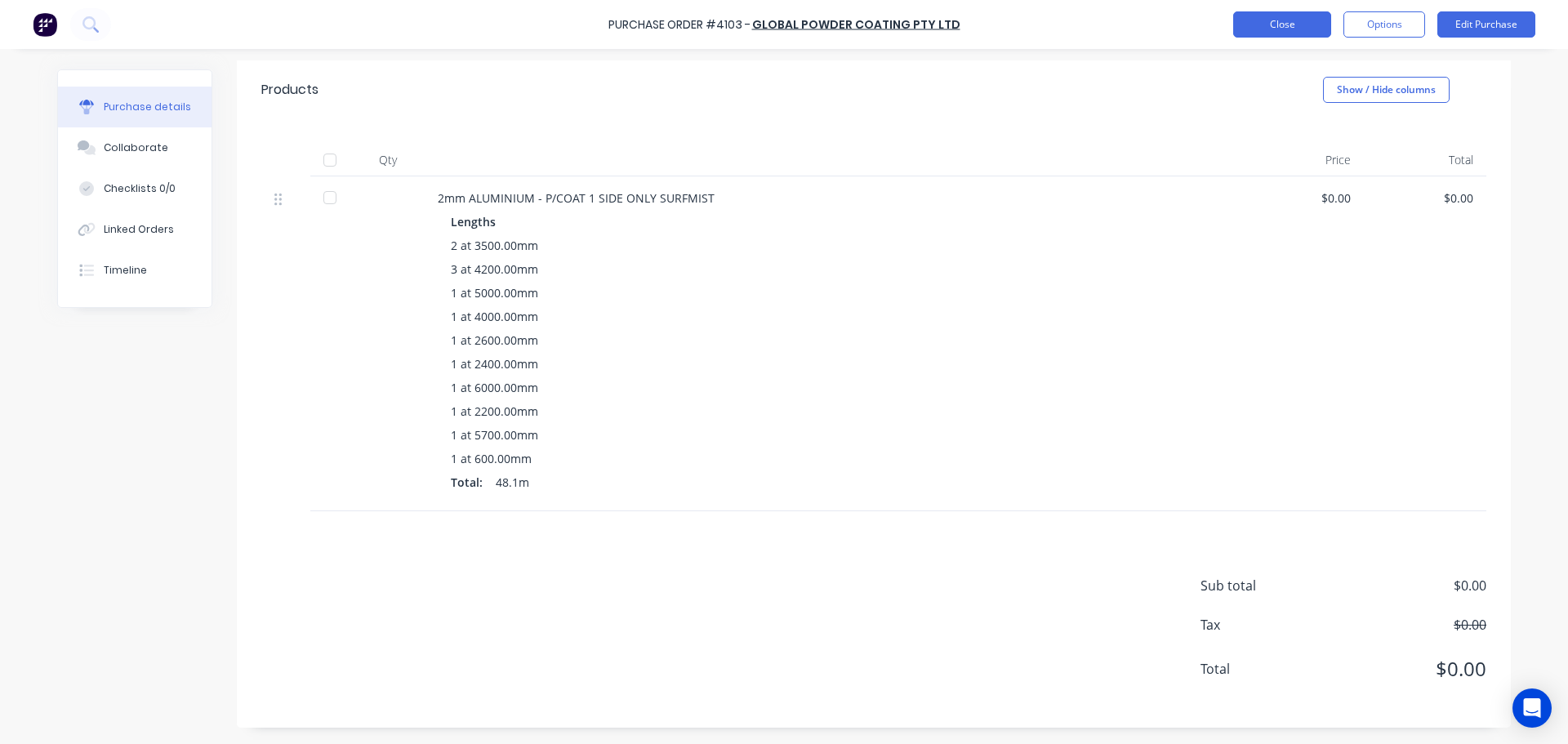
click at [1280, 27] on button "Close" at bounding box center [1281, 25] width 98 height 27
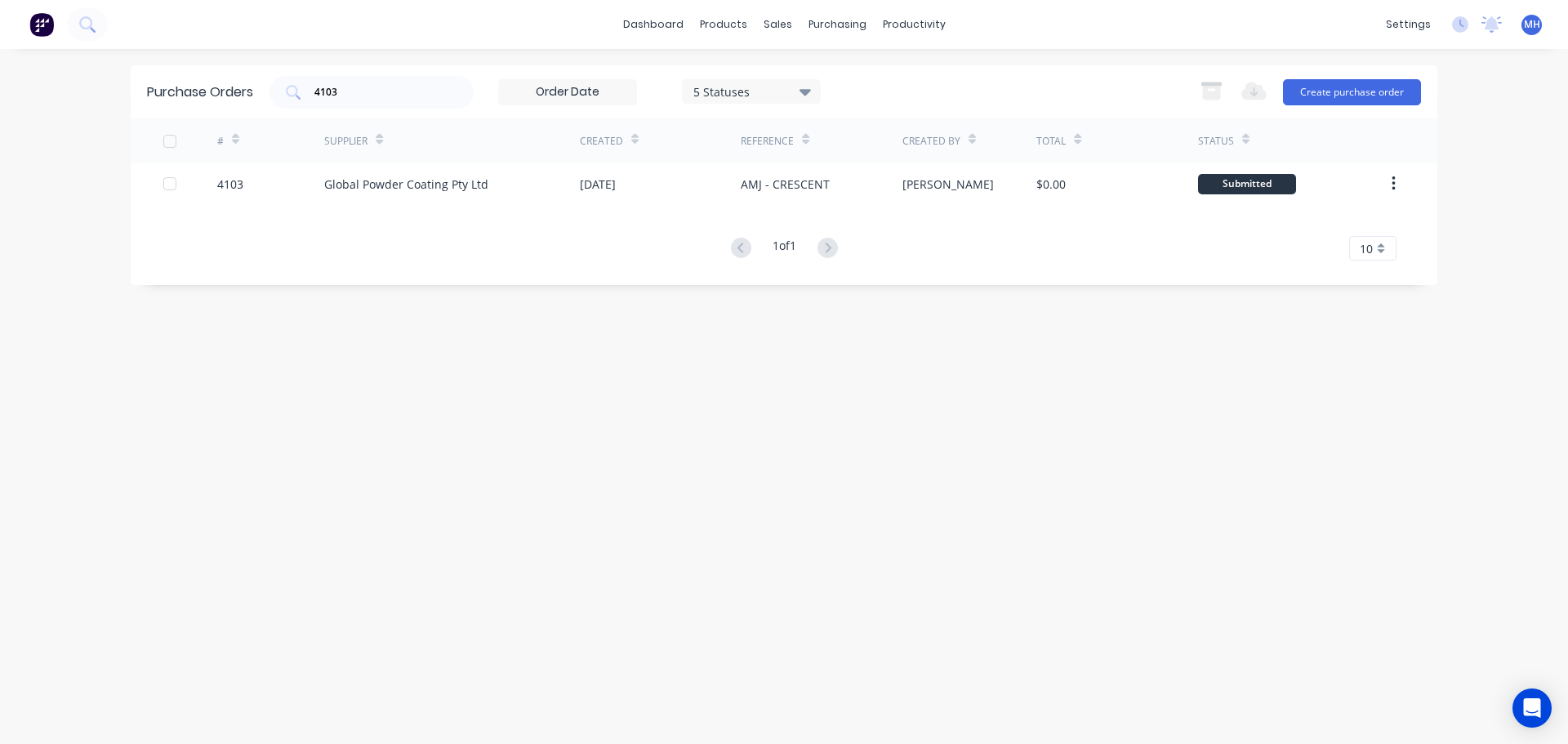
click at [1038, 70] on div "Purchase Orders 4103 5 Statuses 5 Statuses Export to Excel (XLSX) Create purcha…" at bounding box center [784, 91] width 1307 height 53
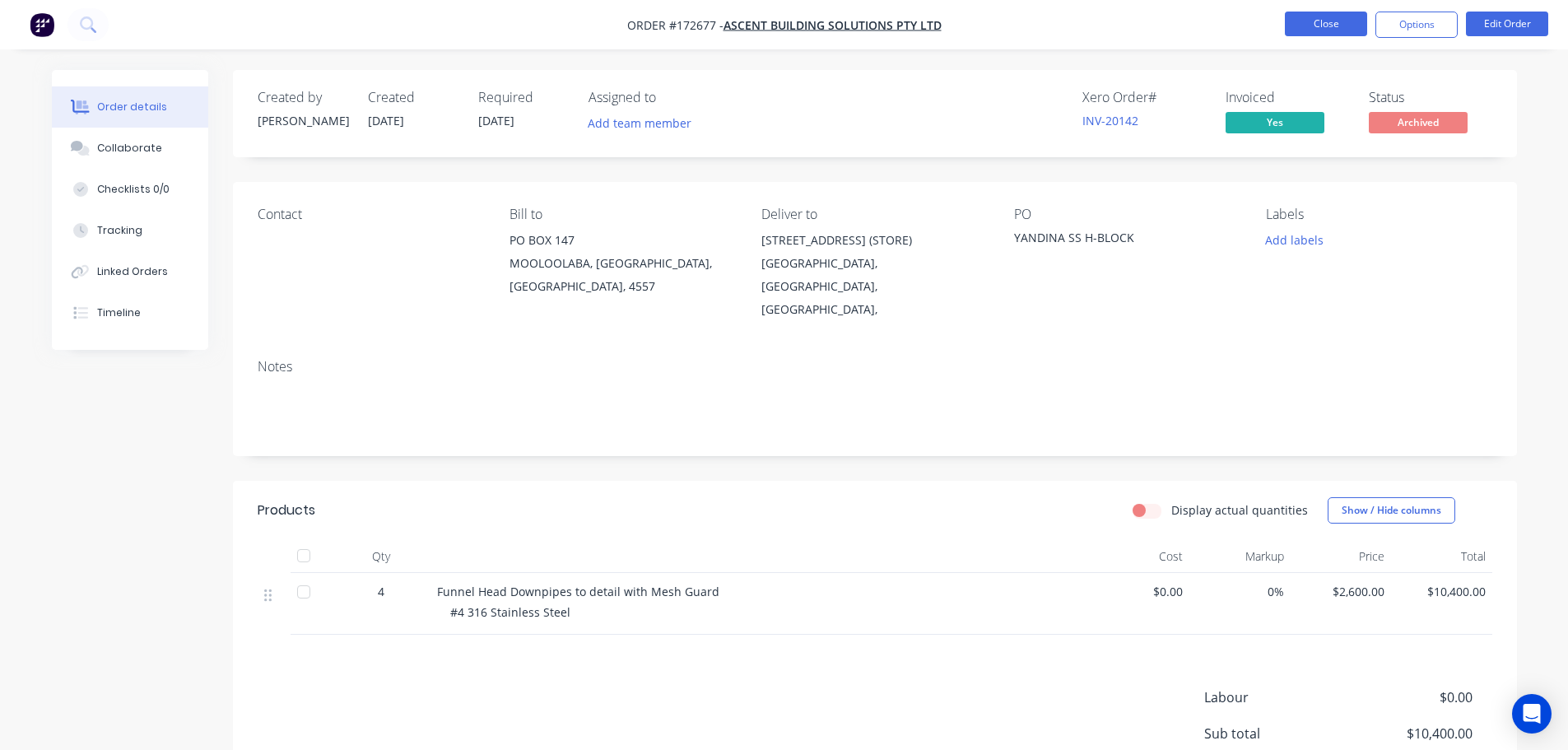
click at [1316, 25] on button "Close" at bounding box center [1326, 24] width 82 height 25
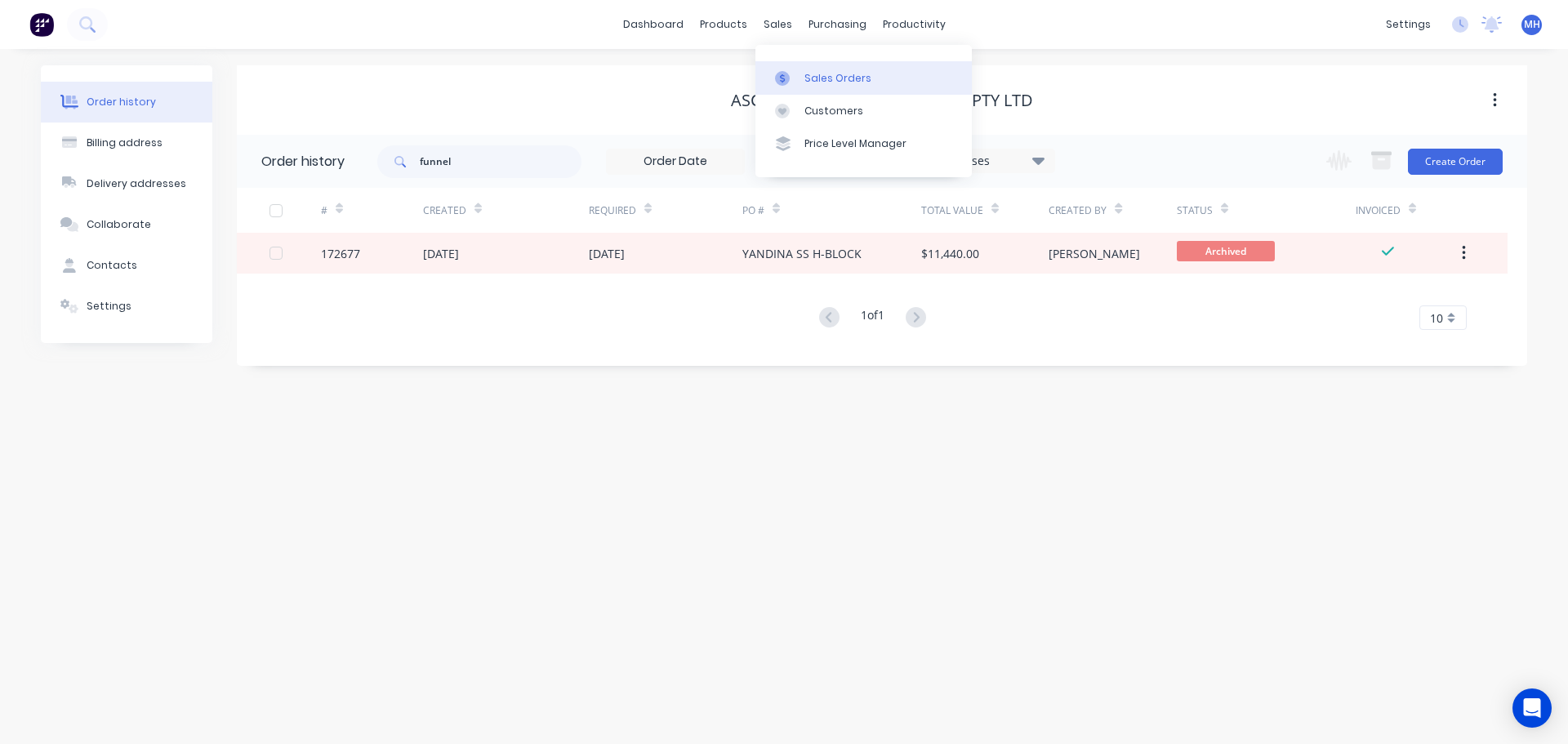
click at [802, 74] on link "Sales Orders" at bounding box center [863, 78] width 217 height 33
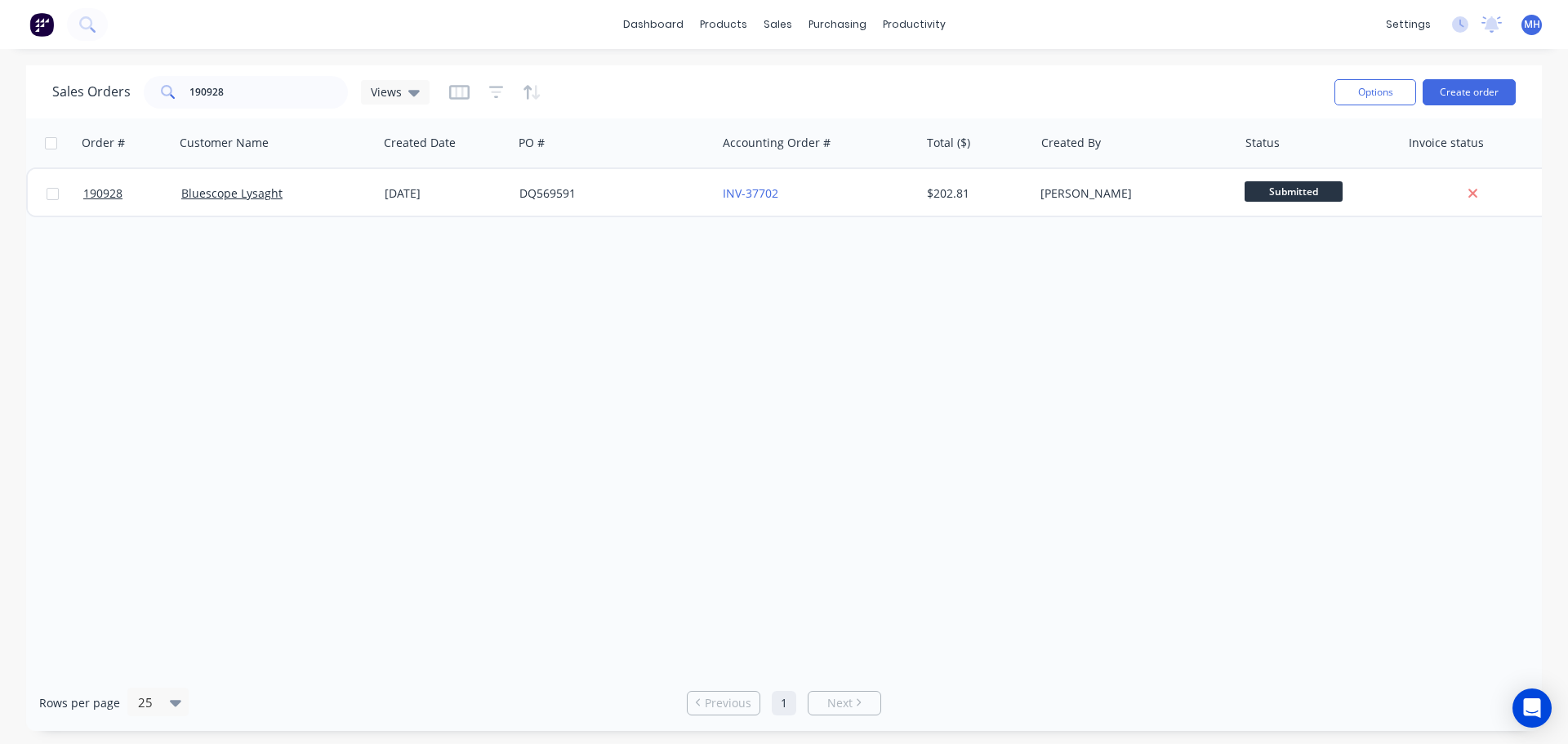
click at [1086, 388] on div "Order # Customer Name Created Date PO # Accounting Order # Total ($) Created By…" at bounding box center [784, 397] width 1516 height 557
click at [802, 80] on link "Sales Orders" at bounding box center [863, 78] width 217 height 33
click at [1012, 70] on div "Sales Orders 190928 Views Options Create order" at bounding box center [784, 91] width 1516 height 53
click at [709, 317] on div "Order # Customer Name Created Date PO # Accounting Order # Total ($) Created By…" at bounding box center [784, 397] width 1516 height 557
click at [924, 433] on div "Order # Customer Name Created Date PO # Accounting Order # Total ($) Created By…" at bounding box center [784, 397] width 1516 height 557
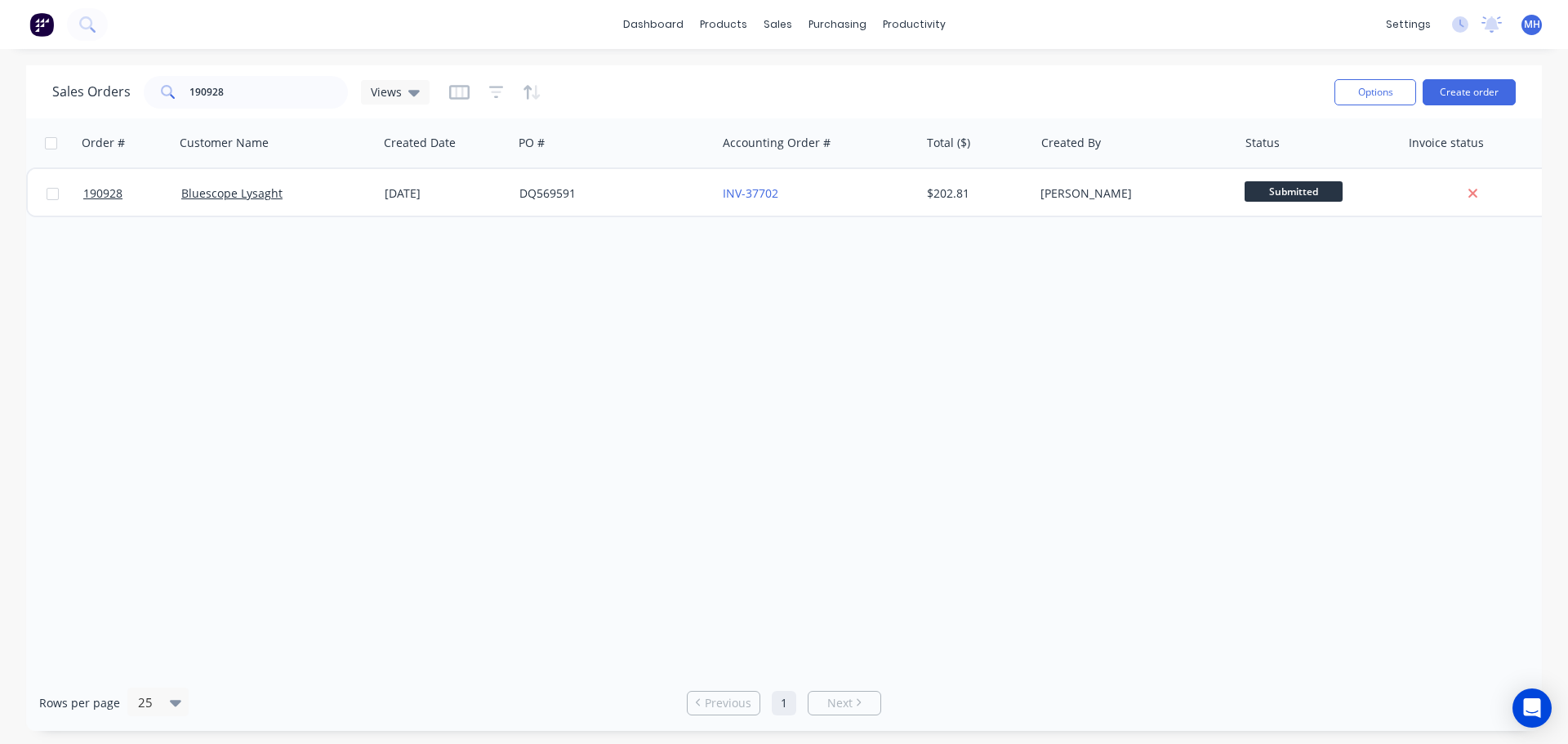
click at [552, 298] on div "Order # Customer Name Created Date PO # Accounting Order # Total ($) Created By…" at bounding box center [784, 397] width 1516 height 557
click at [313, 90] on input "190928" at bounding box center [269, 92] width 159 height 33
type input "191018"
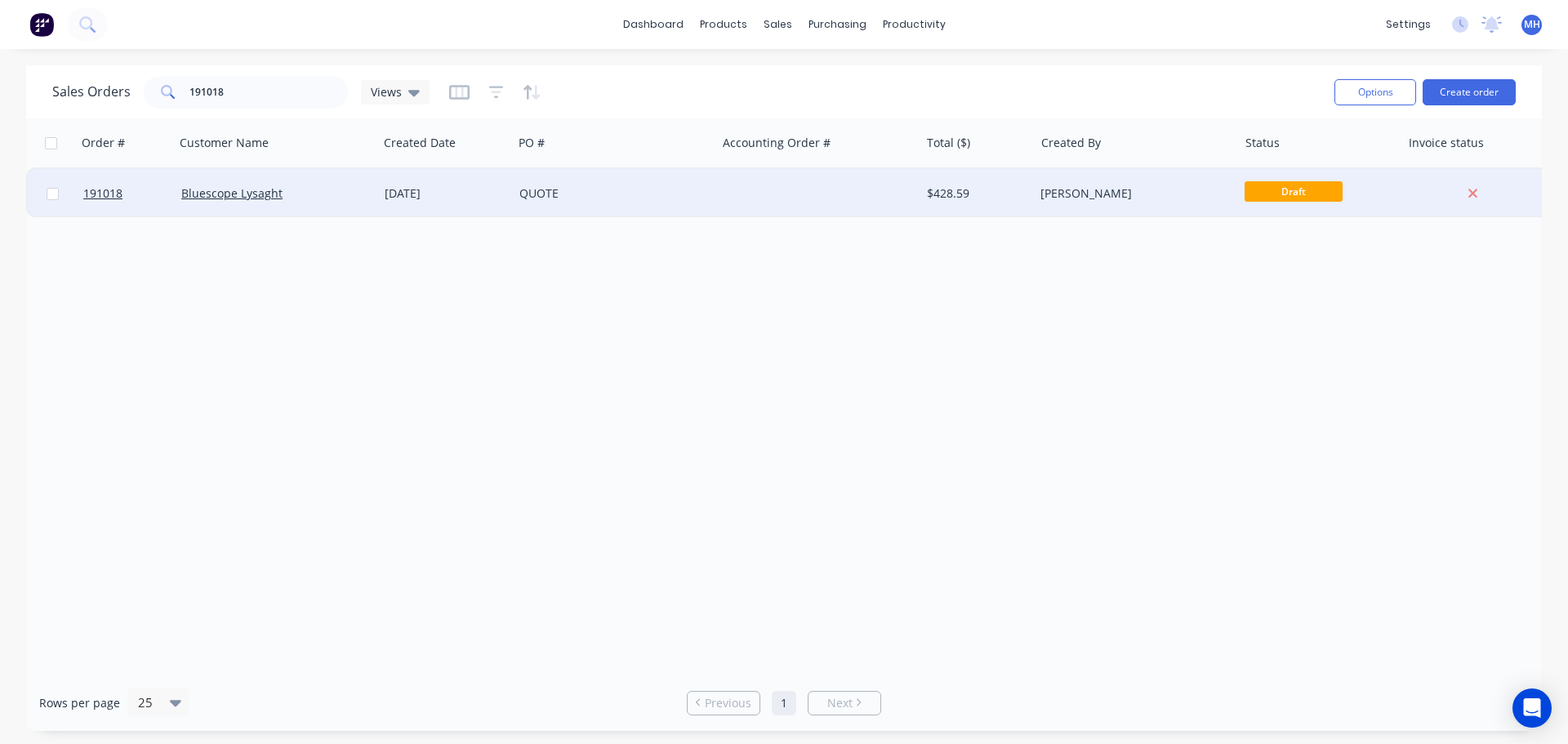
click at [535, 210] on div "QUOTE" at bounding box center [614, 194] width 204 height 49
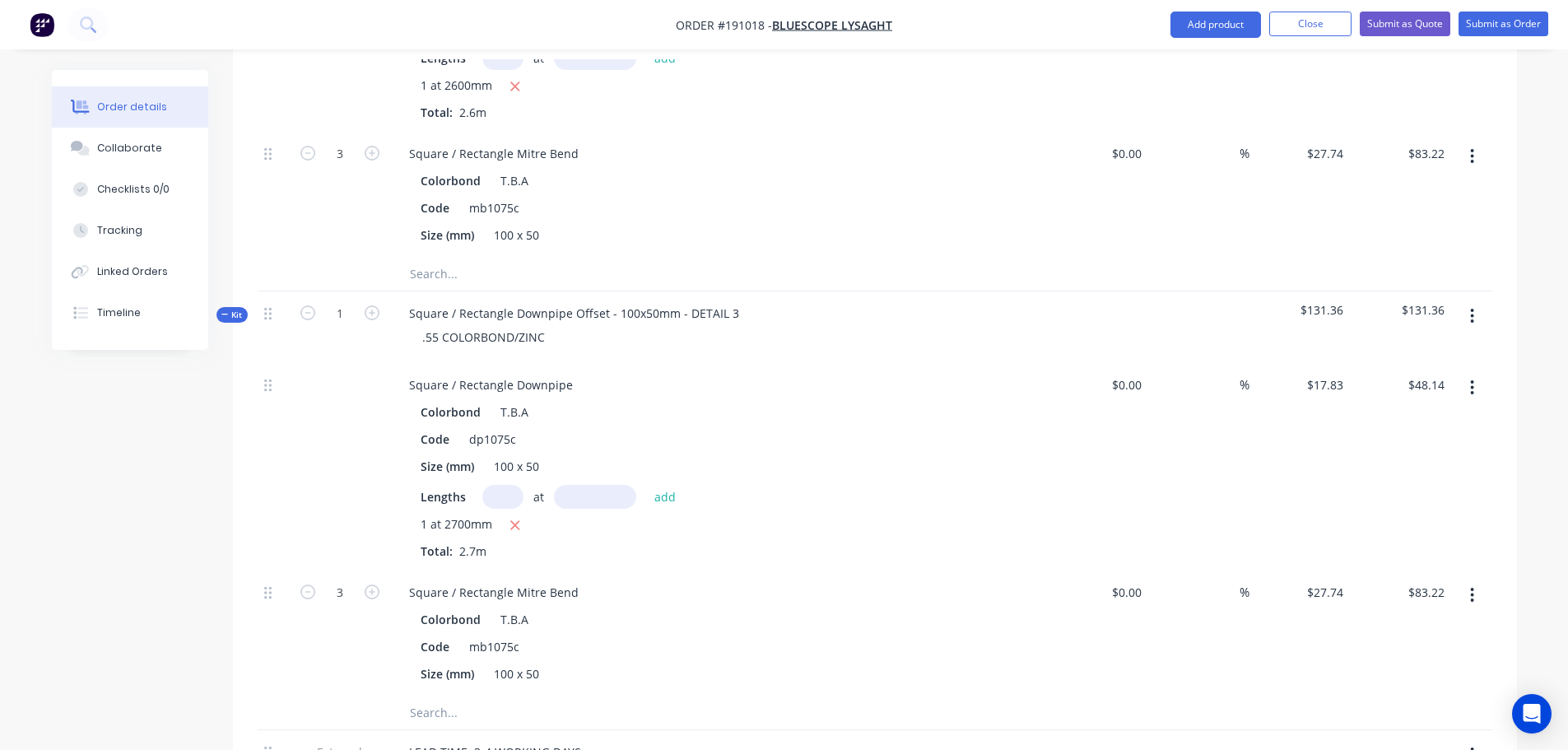
scroll to position [1318, 0]
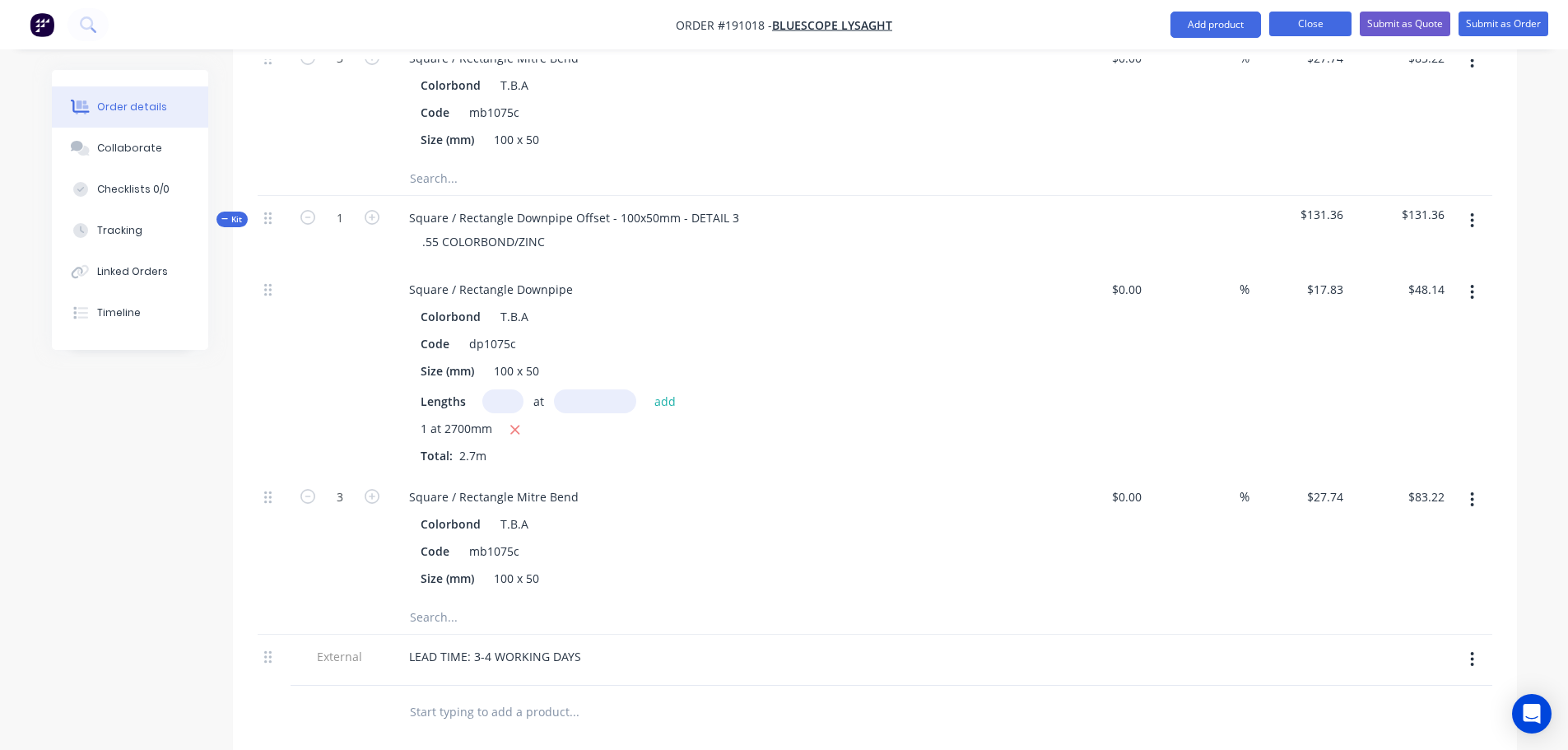
click at [1295, 30] on button "Close" at bounding box center [1310, 24] width 82 height 25
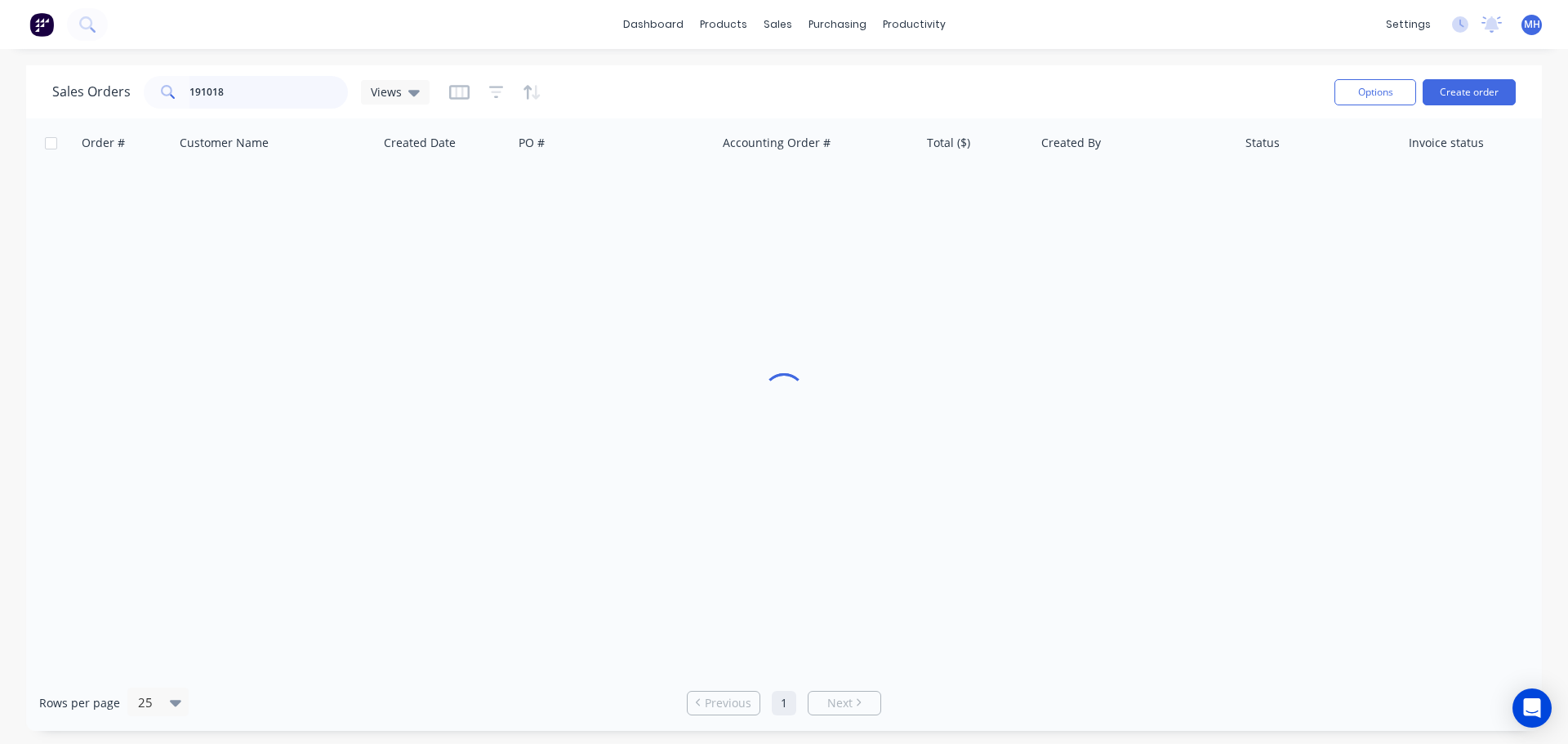
click at [253, 87] on input "191018" at bounding box center [269, 92] width 159 height 33
type input "191022"
click at [615, 72] on div "Sales Orders 191022 Views" at bounding box center [686, 92] width 1269 height 40
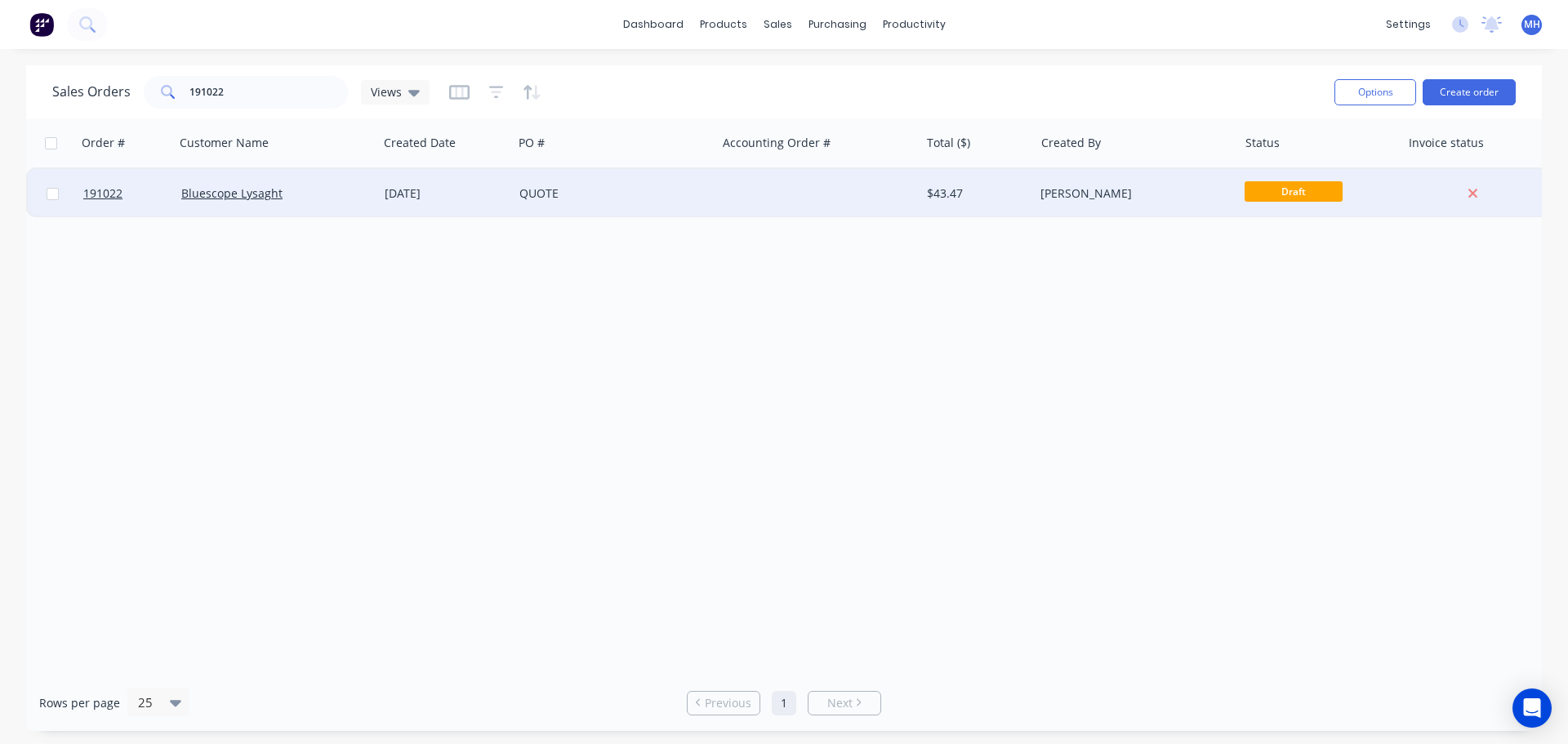
click at [591, 202] on div "QUOTE" at bounding box center [614, 194] width 204 height 49
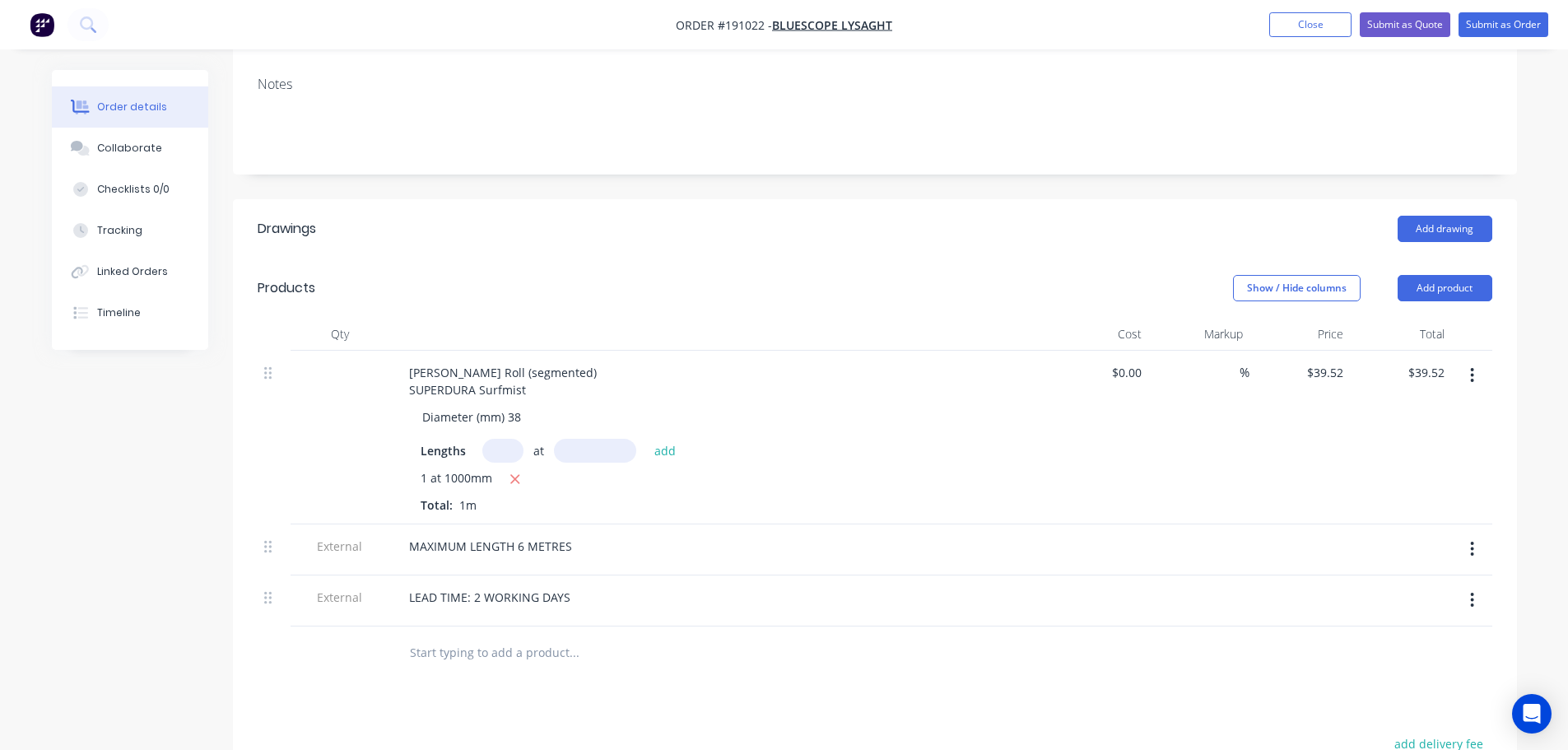
scroll to position [329, 0]
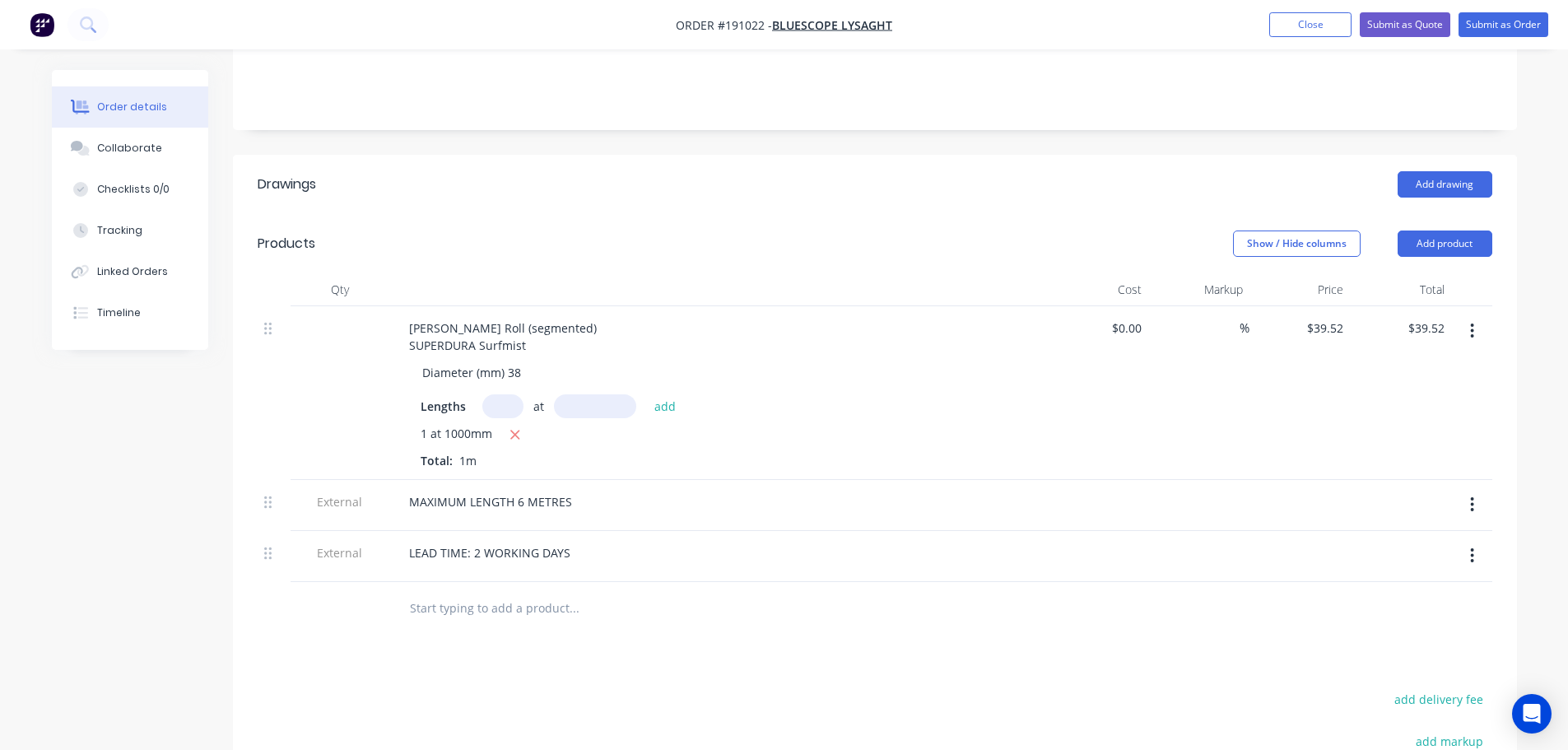
click at [795, 214] on header "Products Show / Hide columns Add product" at bounding box center [875, 243] width 1284 height 59
click at [808, 214] on header "Products Show / Hide columns Add product" at bounding box center [875, 243] width 1284 height 59
click at [1484, 316] on button "button" at bounding box center [1472, 331] width 39 height 29
click at [885, 186] on header "Drawings Add drawing" at bounding box center [875, 184] width 1284 height 59
click at [123, 134] on button "Collaborate" at bounding box center [130, 148] width 157 height 41
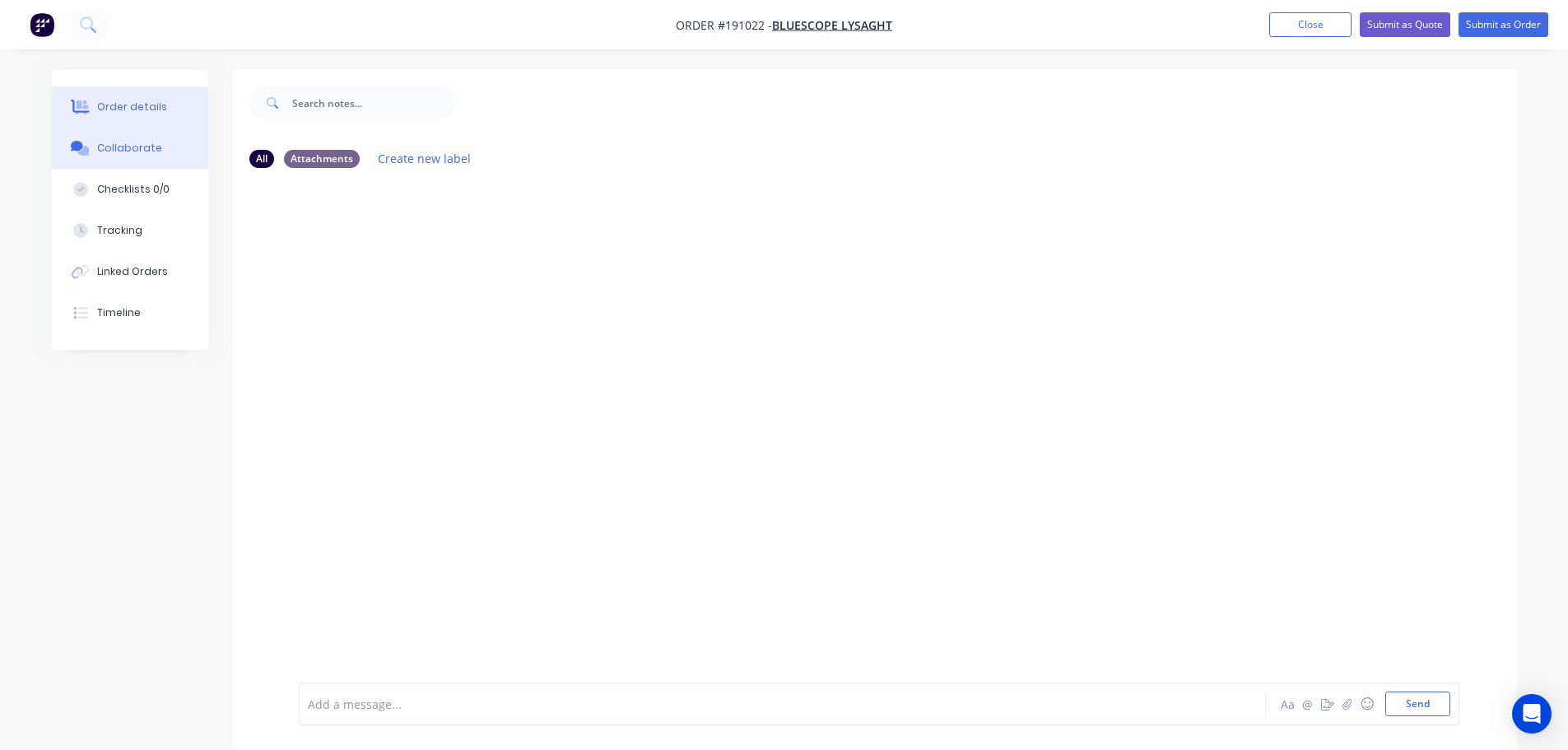
click at [130, 104] on div "Order details" at bounding box center [132, 107] width 70 height 15
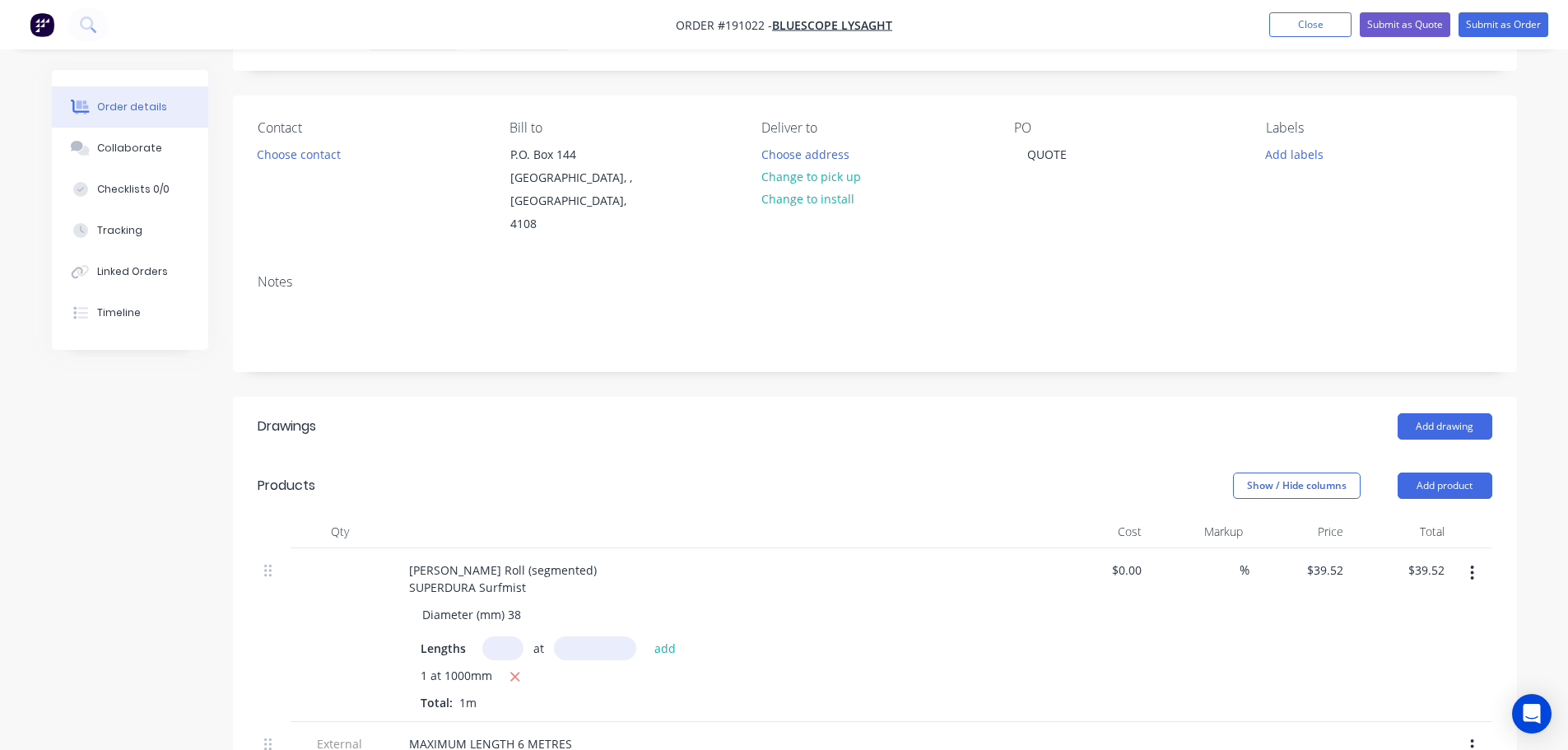
scroll to position [247, 0]
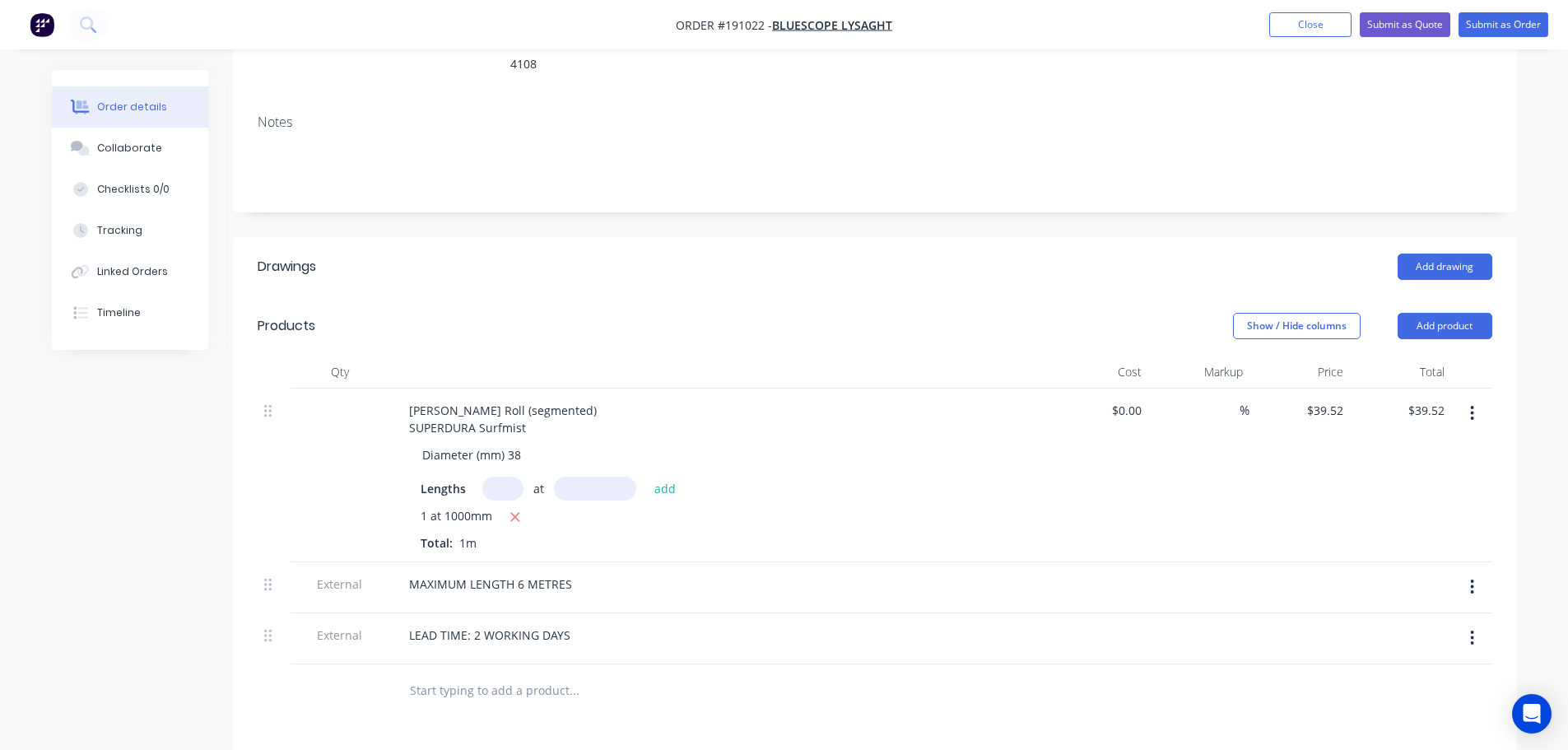
click at [801, 313] on div "Show / Hide columns Add product" at bounding box center [1005, 326] width 972 height 27
click at [1010, 253] on div "Add drawing" at bounding box center [1005, 266] width 972 height 27
click at [1021, 253] on div "Add drawing" at bounding box center [1005, 266] width 972 height 27
click at [996, 253] on div "Add drawing" at bounding box center [1005, 266] width 972 height 27
click at [995, 253] on div "Add drawing" at bounding box center [1005, 266] width 972 height 27
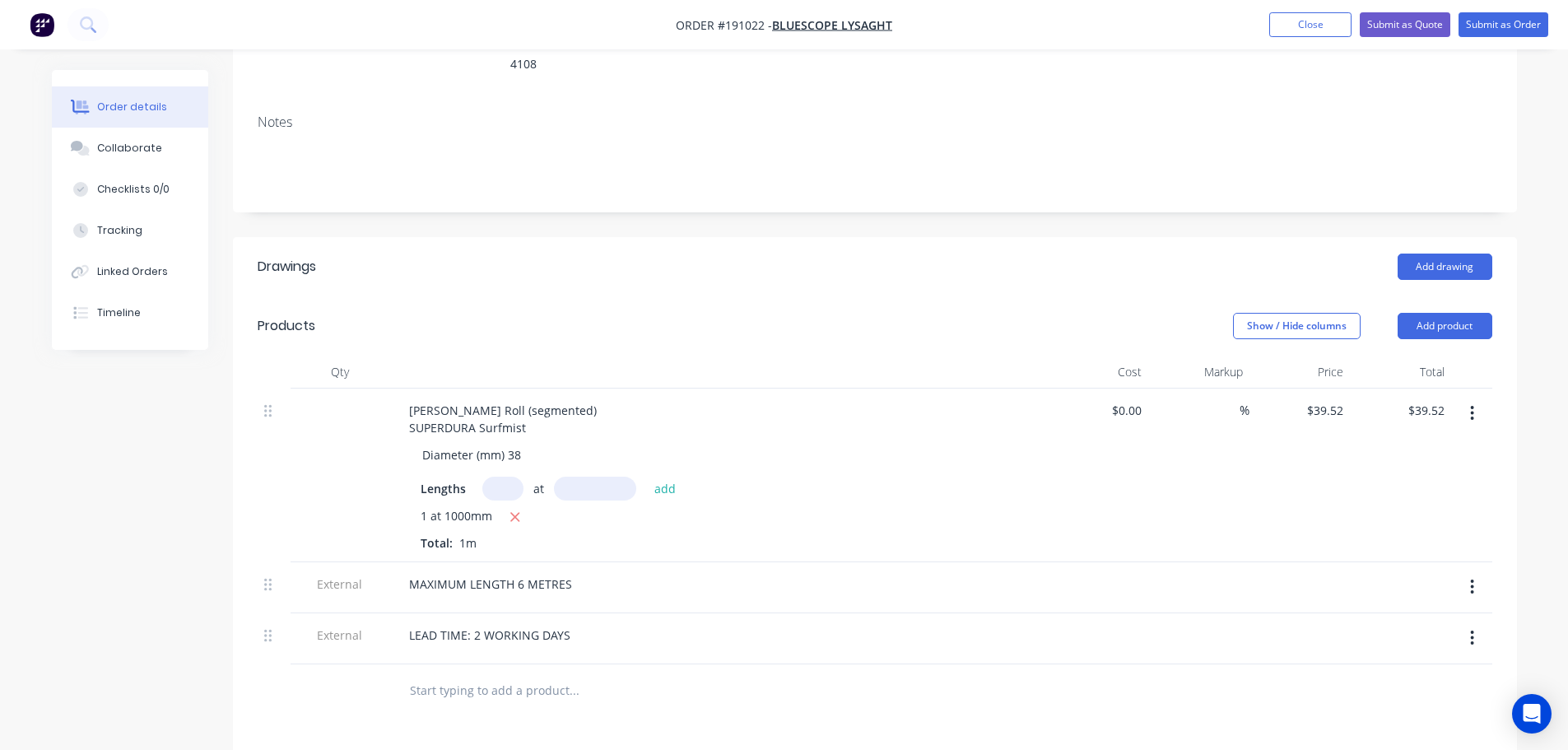
click at [899, 266] on header "Drawings Add drawing" at bounding box center [875, 266] width 1284 height 59
drag, startPoint x: 1440, startPoint y: 307, endPoint x: 1447, endPoint y: 320, distance: 14.8
click at [1440, 313] on button "Add product" at bounding box center [1445, 326] width 95 height 27
click at [1453, 356] on div "Product catalogue" at bounding box center [1414, 368] width 127 height 24
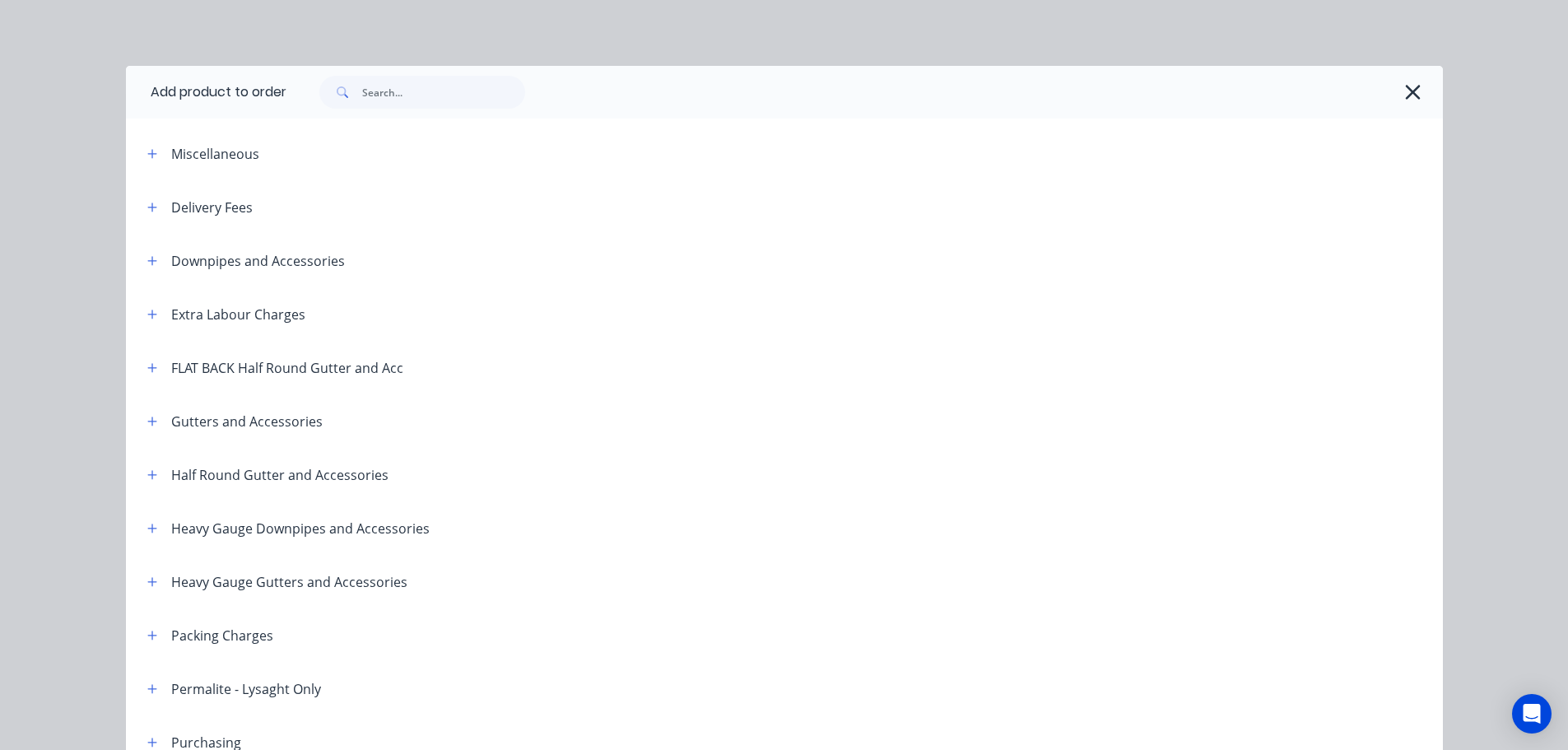
click at [143, 145] on span at bounding box center [153, 153] width 20 height 20
click at [148, 153] on icon "button" at bounding box center [152, 154] width 9 height 9
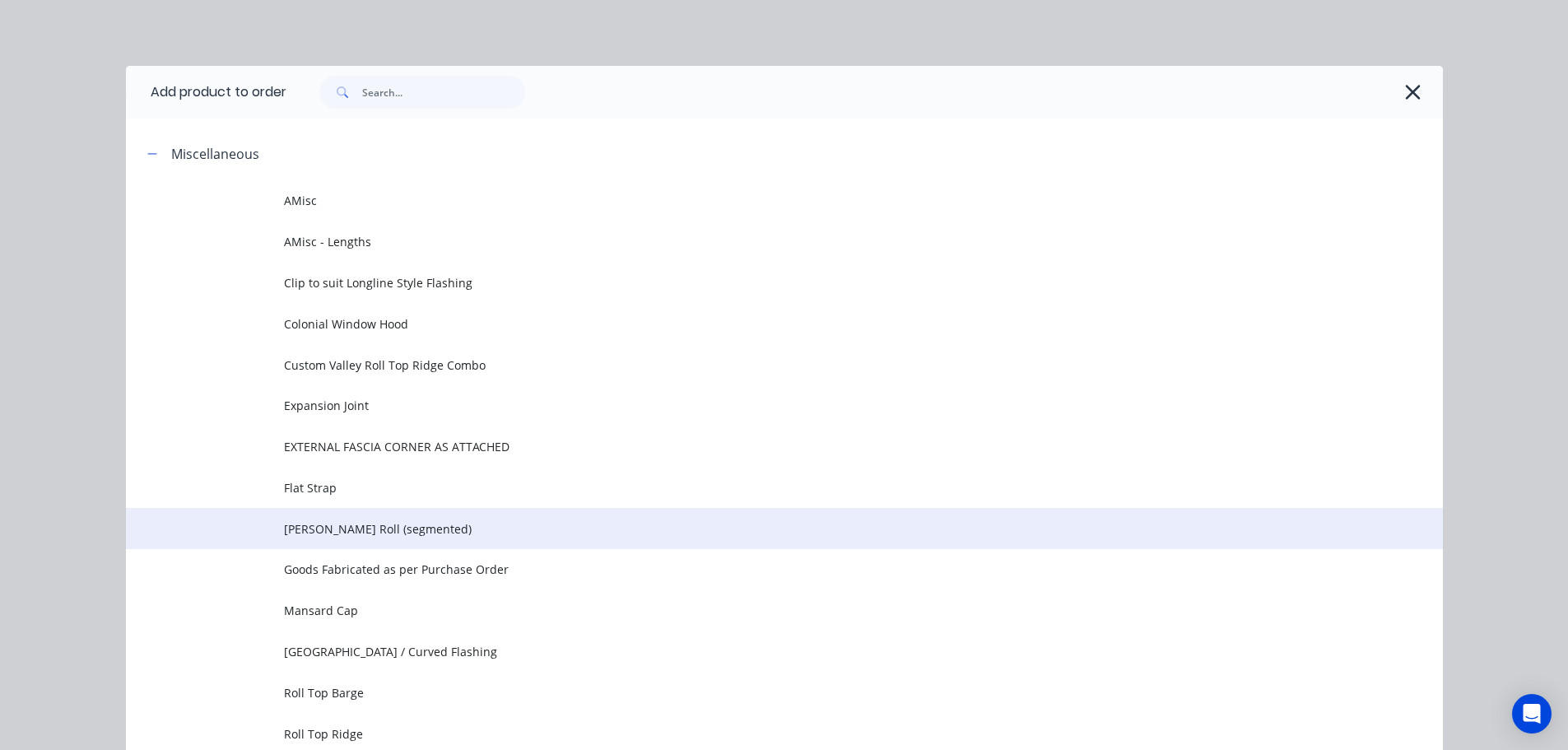
click at [376, 535] on span "Gable Roll (segmented)" at bounding box center [747, 529] width 927 height 18
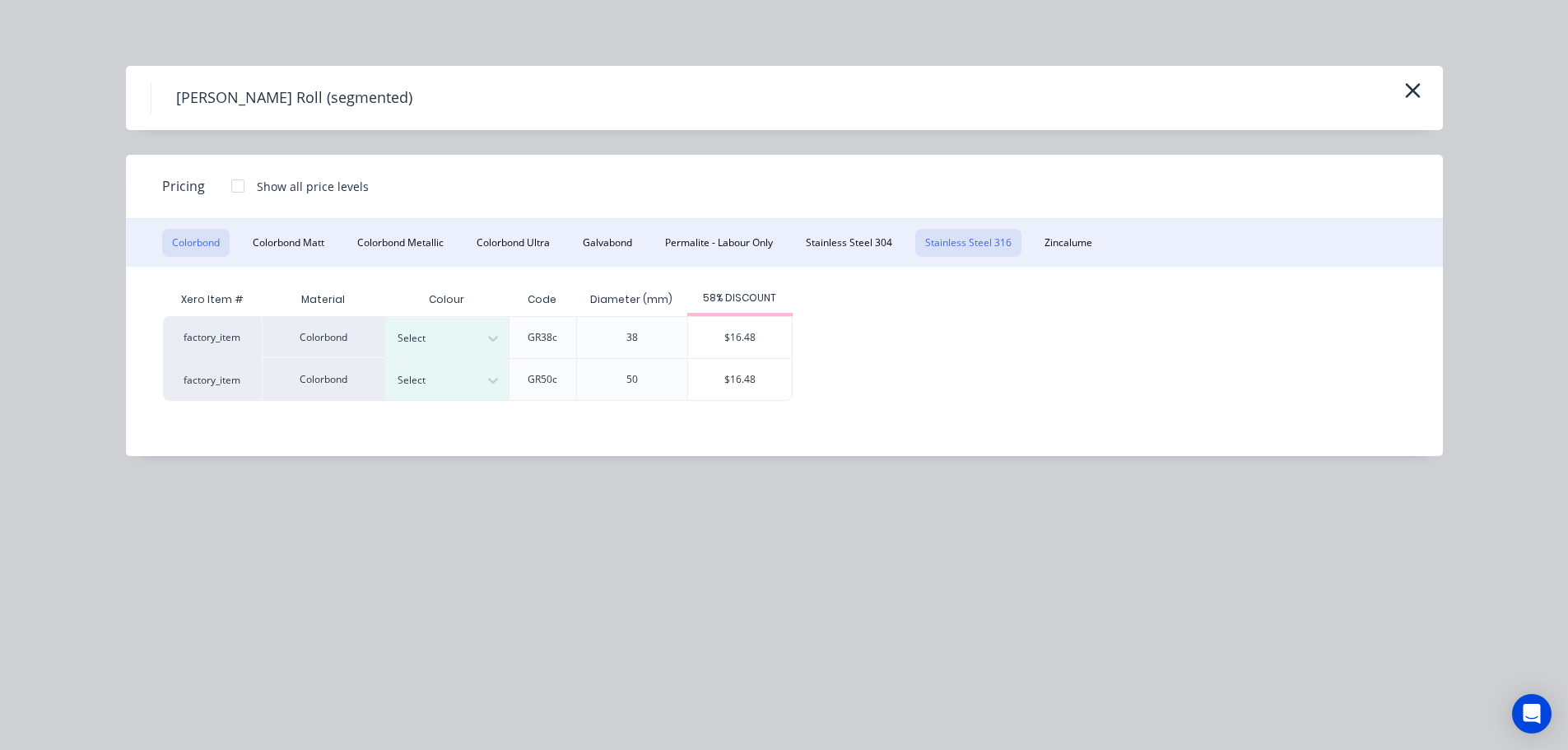
click at [949, 242] on button "Stainless Steel 316" at bounding box center [968, 242] width 106 height 28
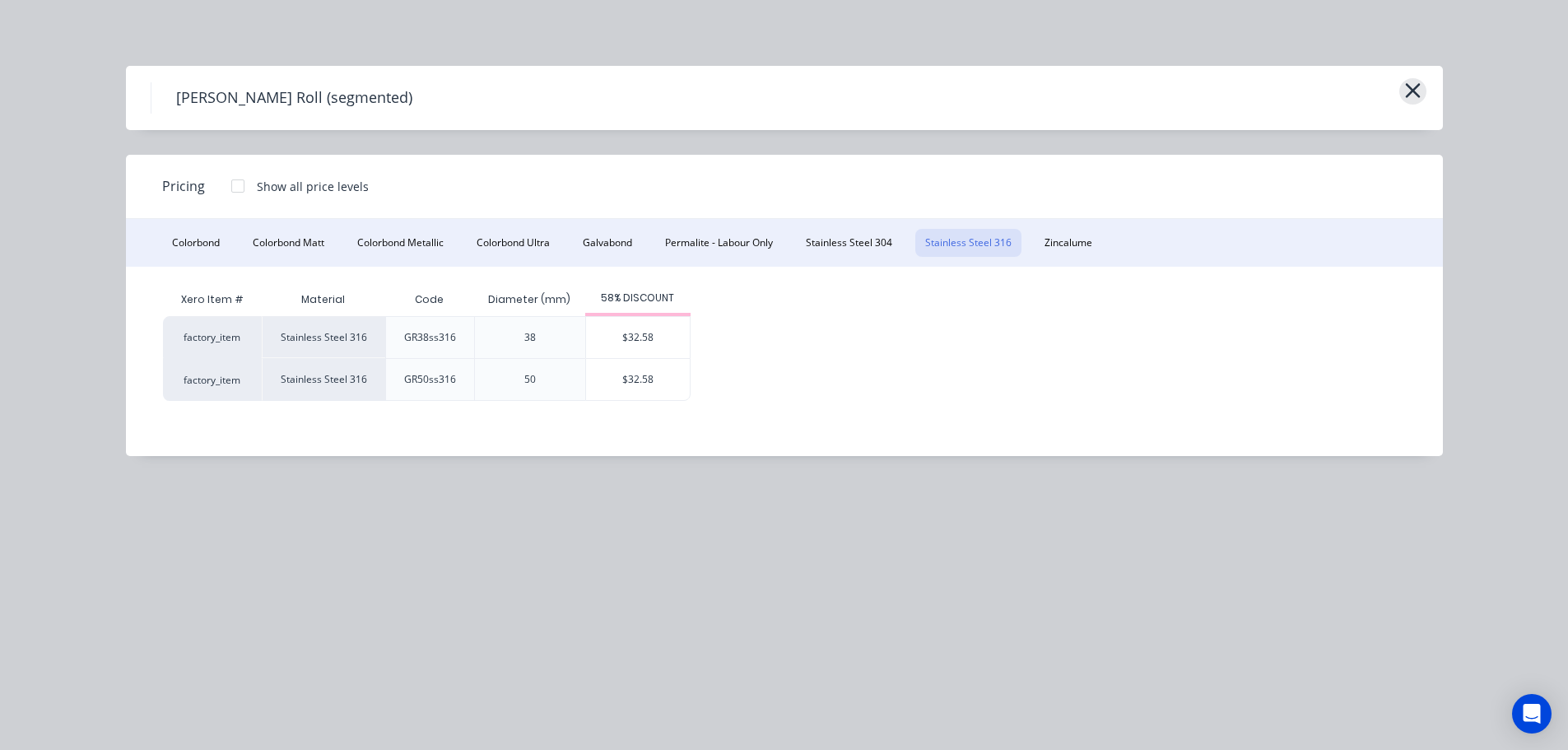
click at [1412, 97] on icon "button" at bounding box center [1412, 90] width 18 height 23
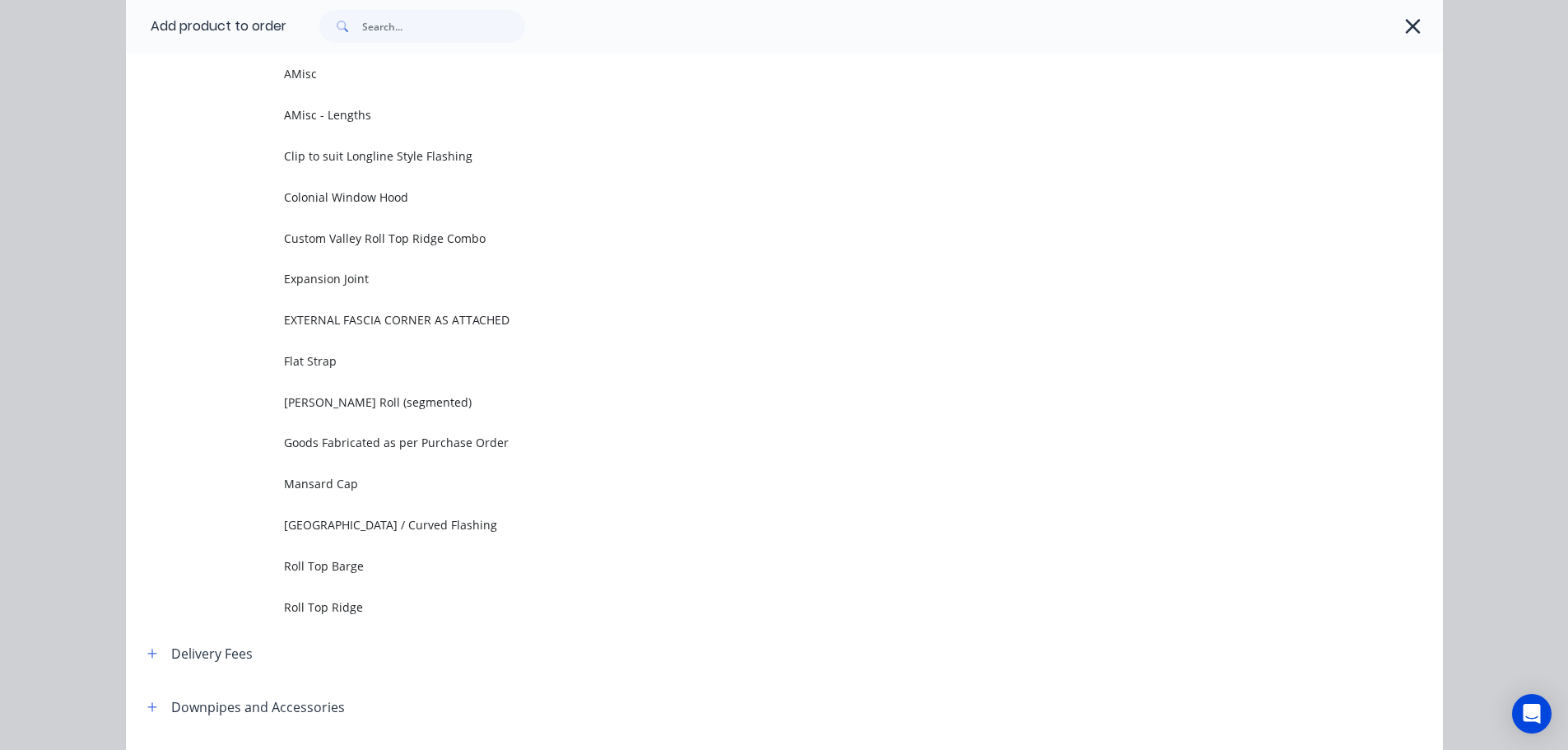
click at [453, 414] on td "Gable Roll (segmented)" at bounding box center [863, 402] width 1159 height 41
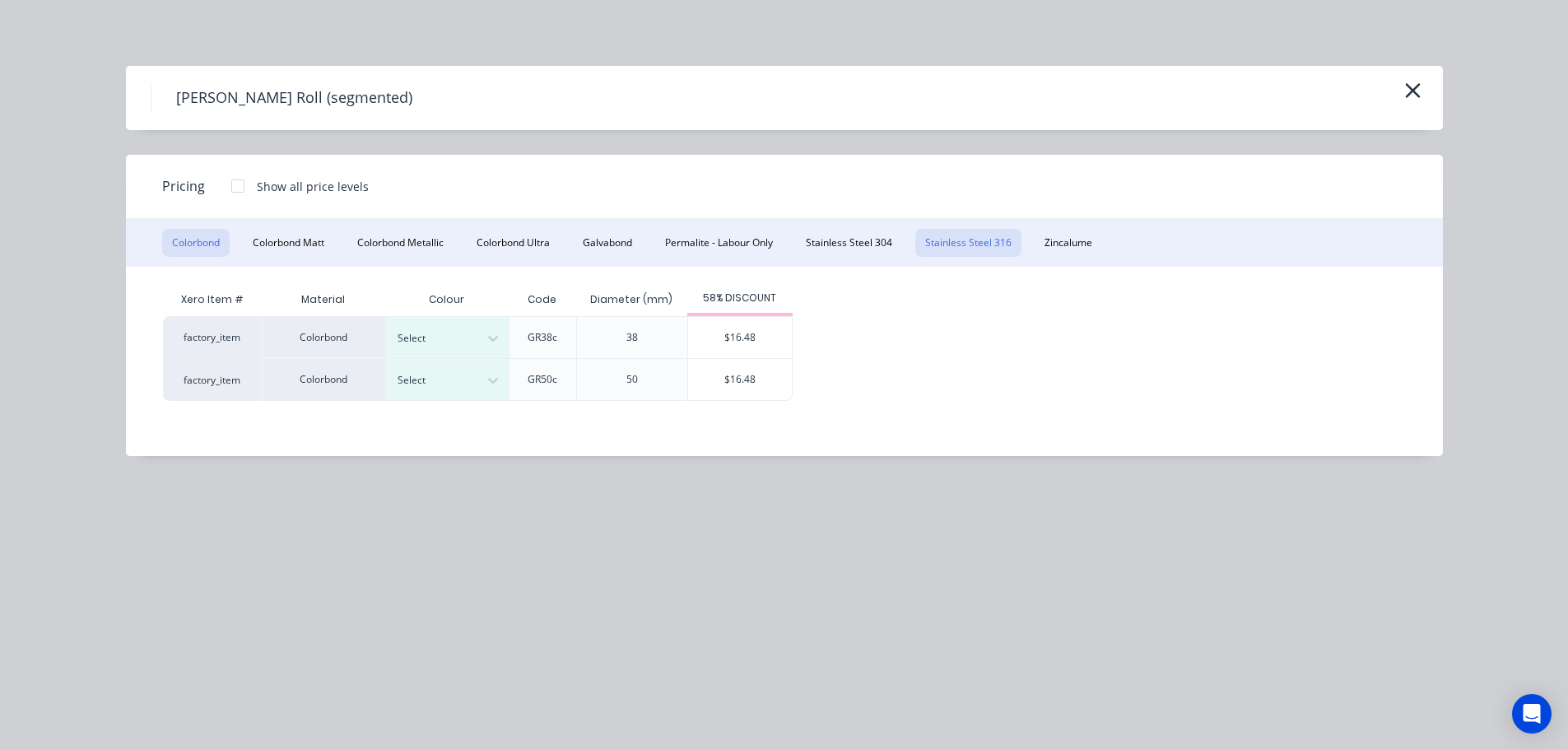
click at [994, 244] on button "Stainless Steel 316" at bounding box center [968, 242] width 106 height 28
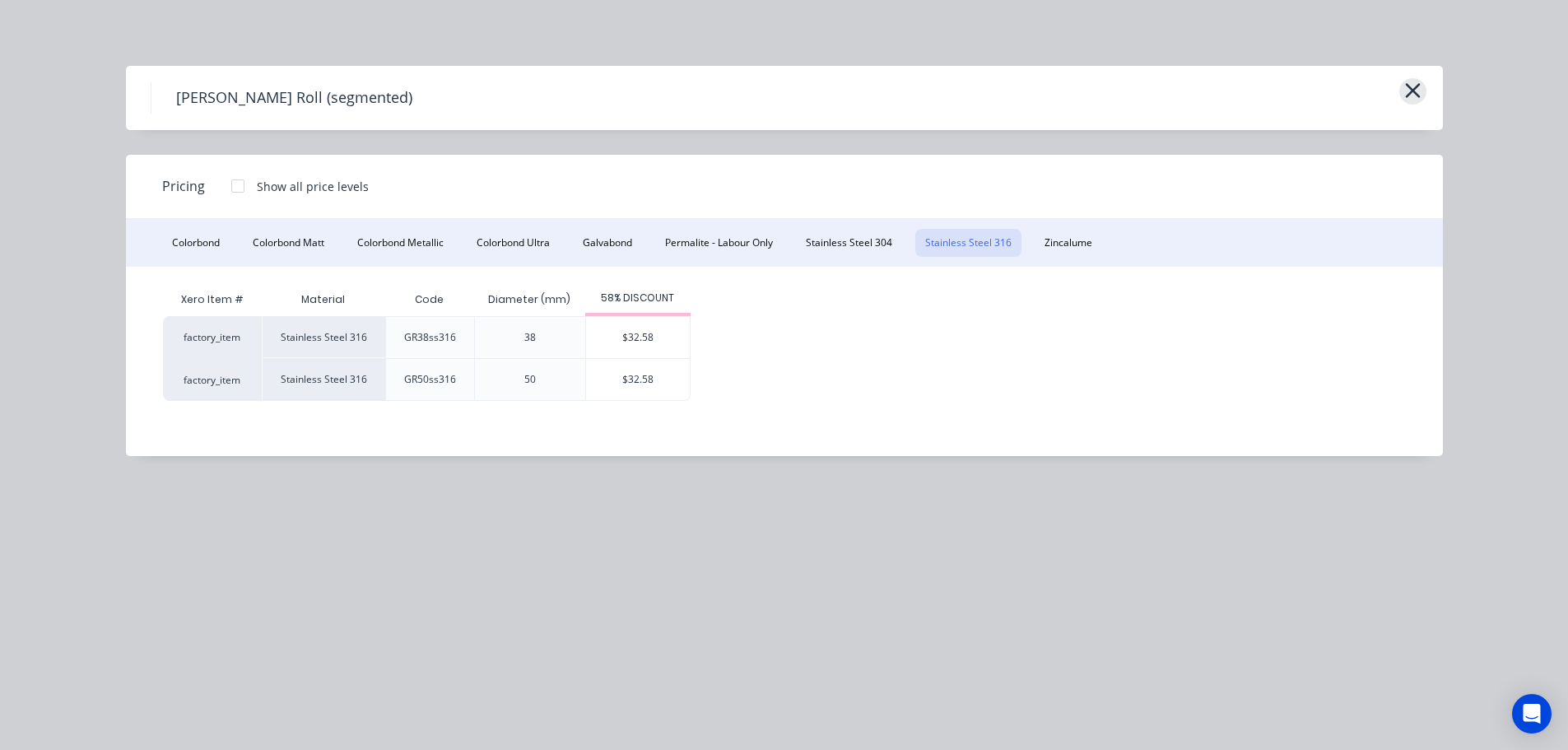
click at [1419, 88] on icon "button" at bounding box center [1412, 90] width 18 height 23
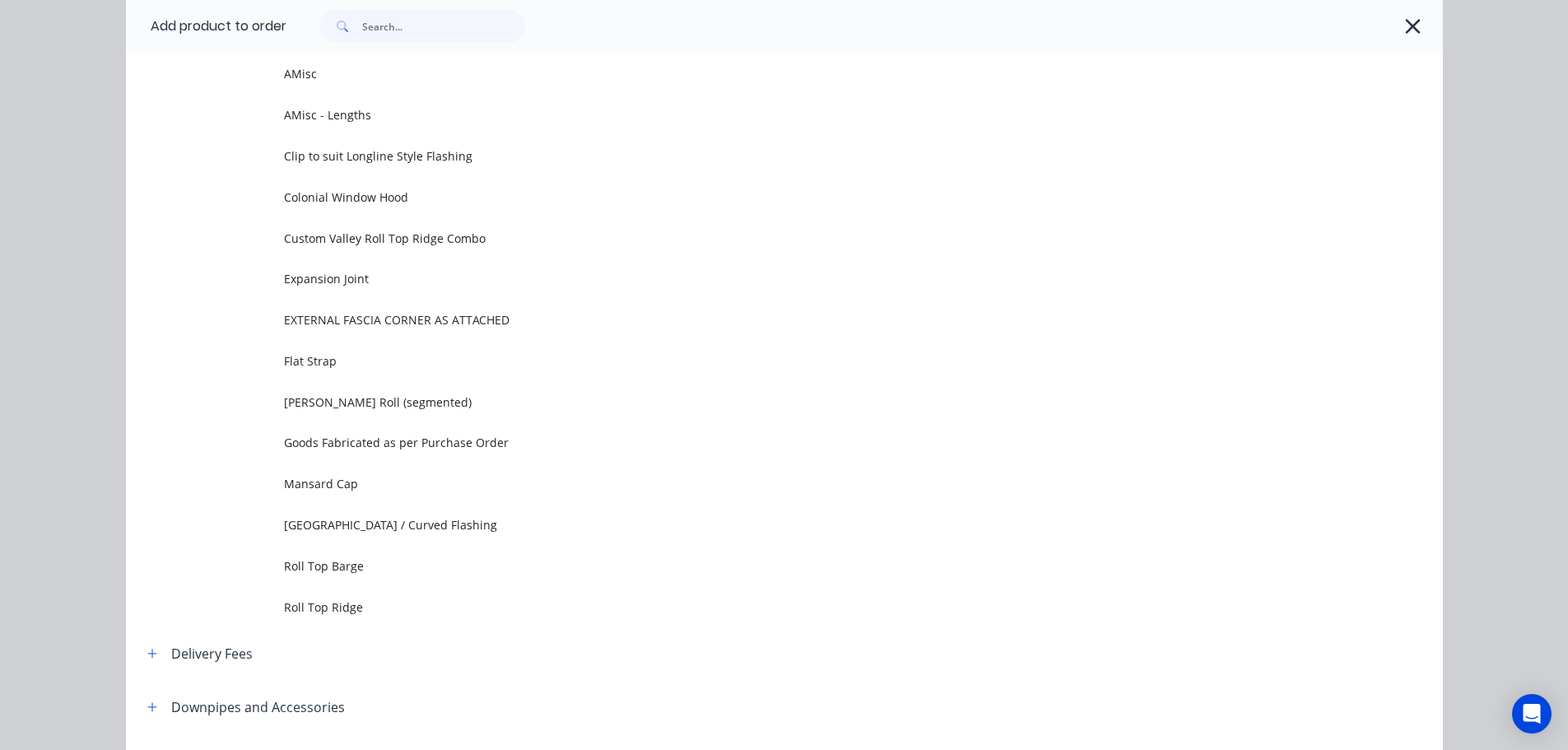
click at [1404, 27] on icon "button" at bounding box center [1412, 26] width 18 height 23
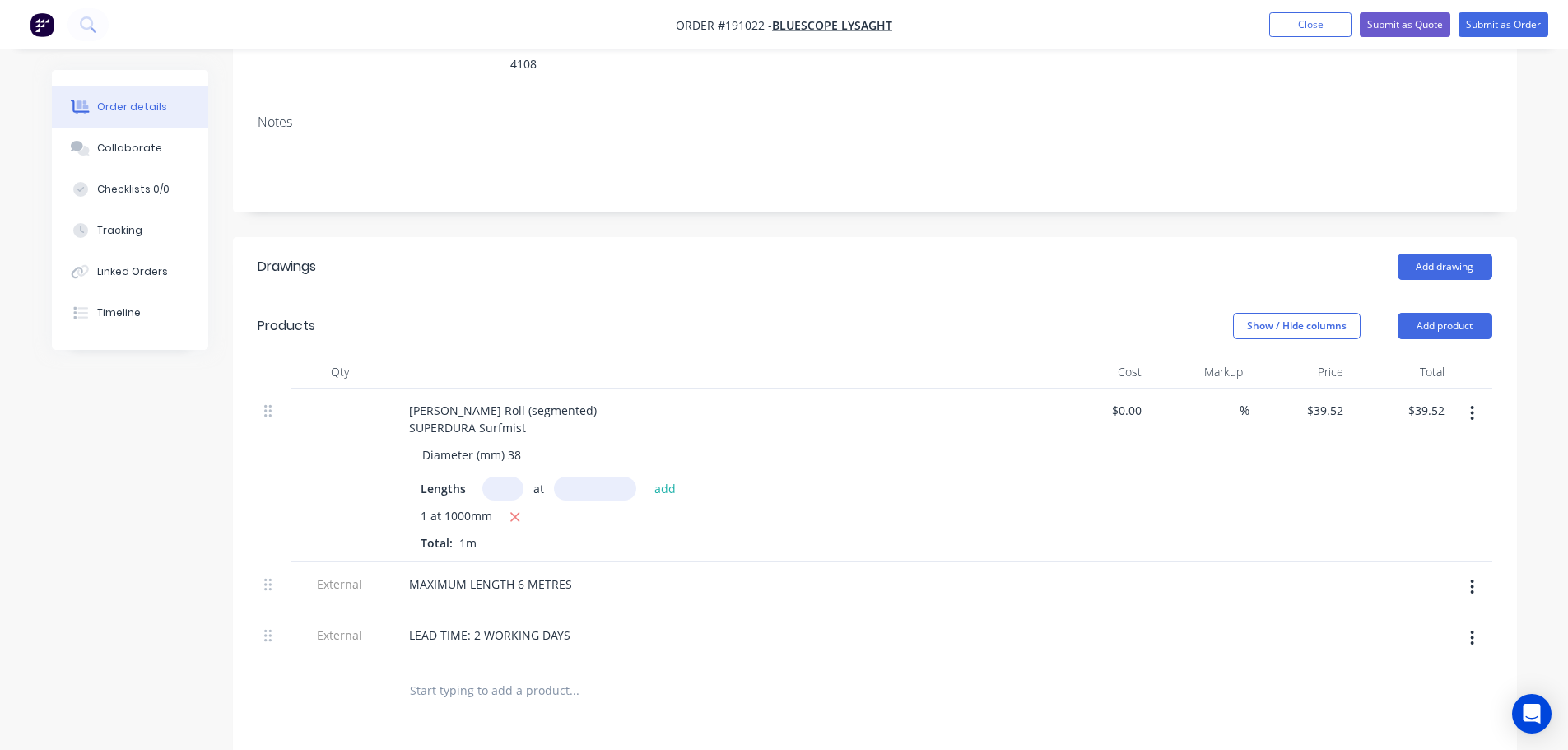
click at [853, 313] on div "Show / Hide columns Add product" at bounding box center [1005, 326] width 972 height 27
click at [1283, 18] on button "Close" at bounding box center [1310, 24] width 82 height 25
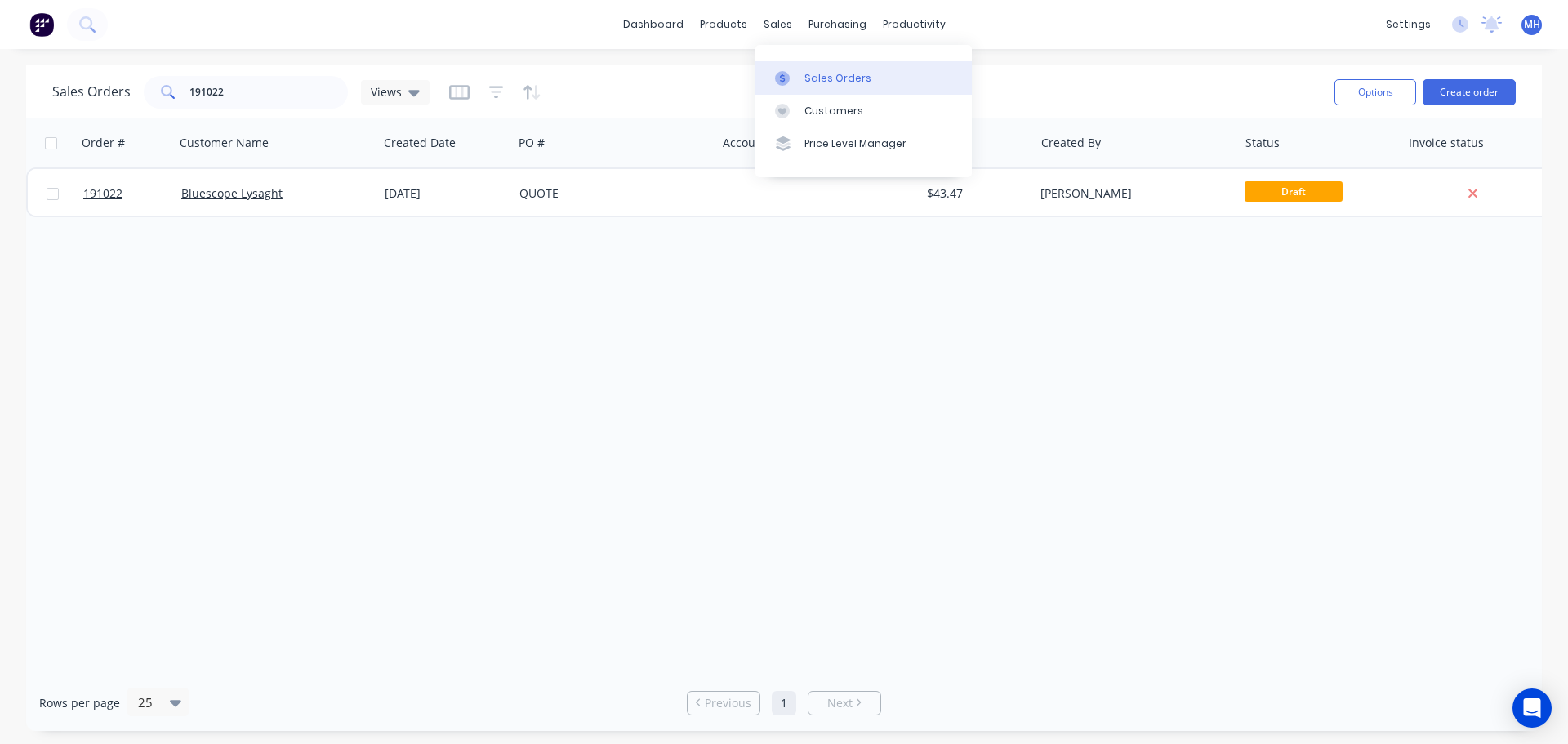
click at [779, 68] on link "Sales Orders" at bounding box center [863, 78] width 217 height 33
click at [1446, 86] on button "Create order" at bounding box center [1469, 92] width 93 height 27
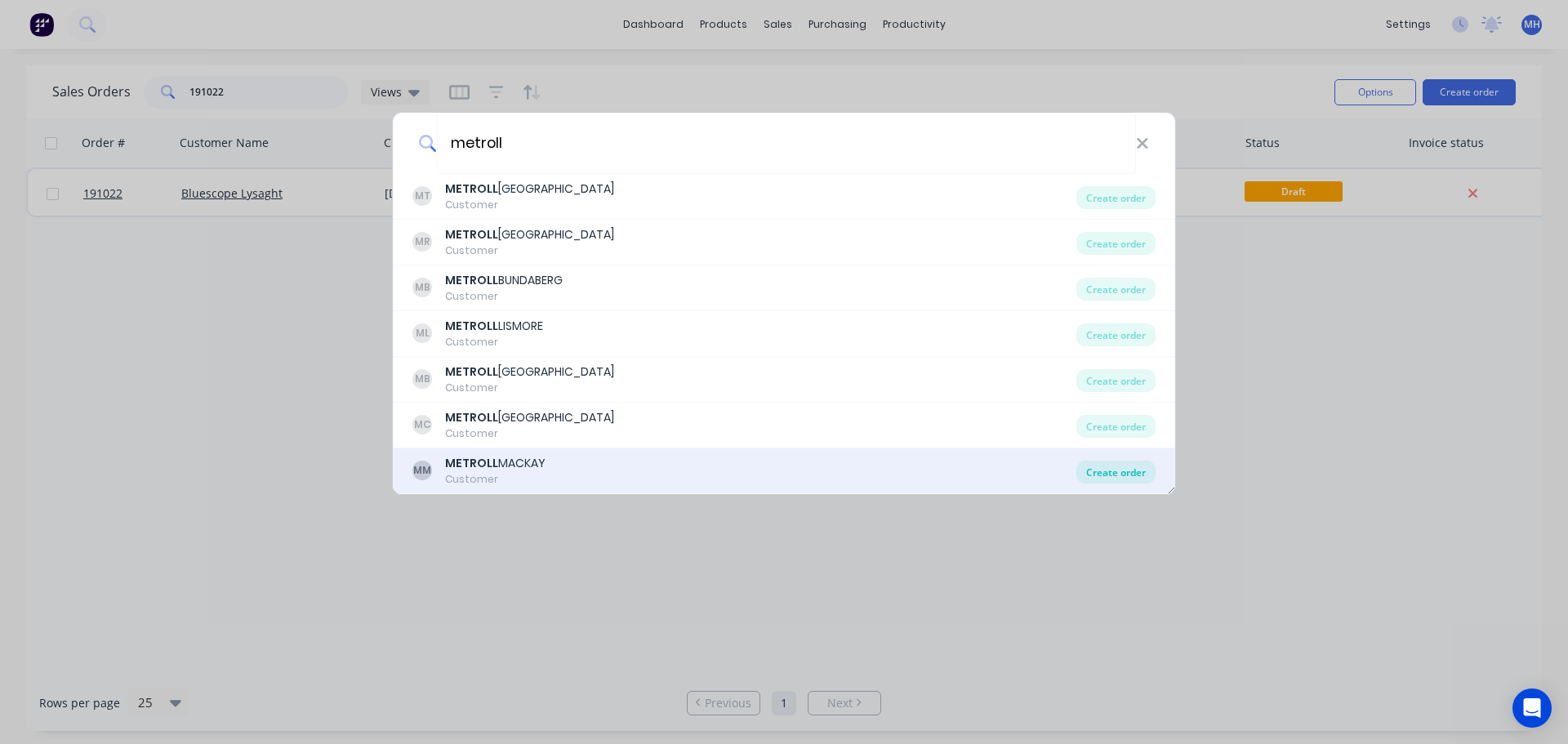
type input "metroll"
click at [1142, 465] on div "Create order" at bounding box center [1116, 472] width 79 height 23
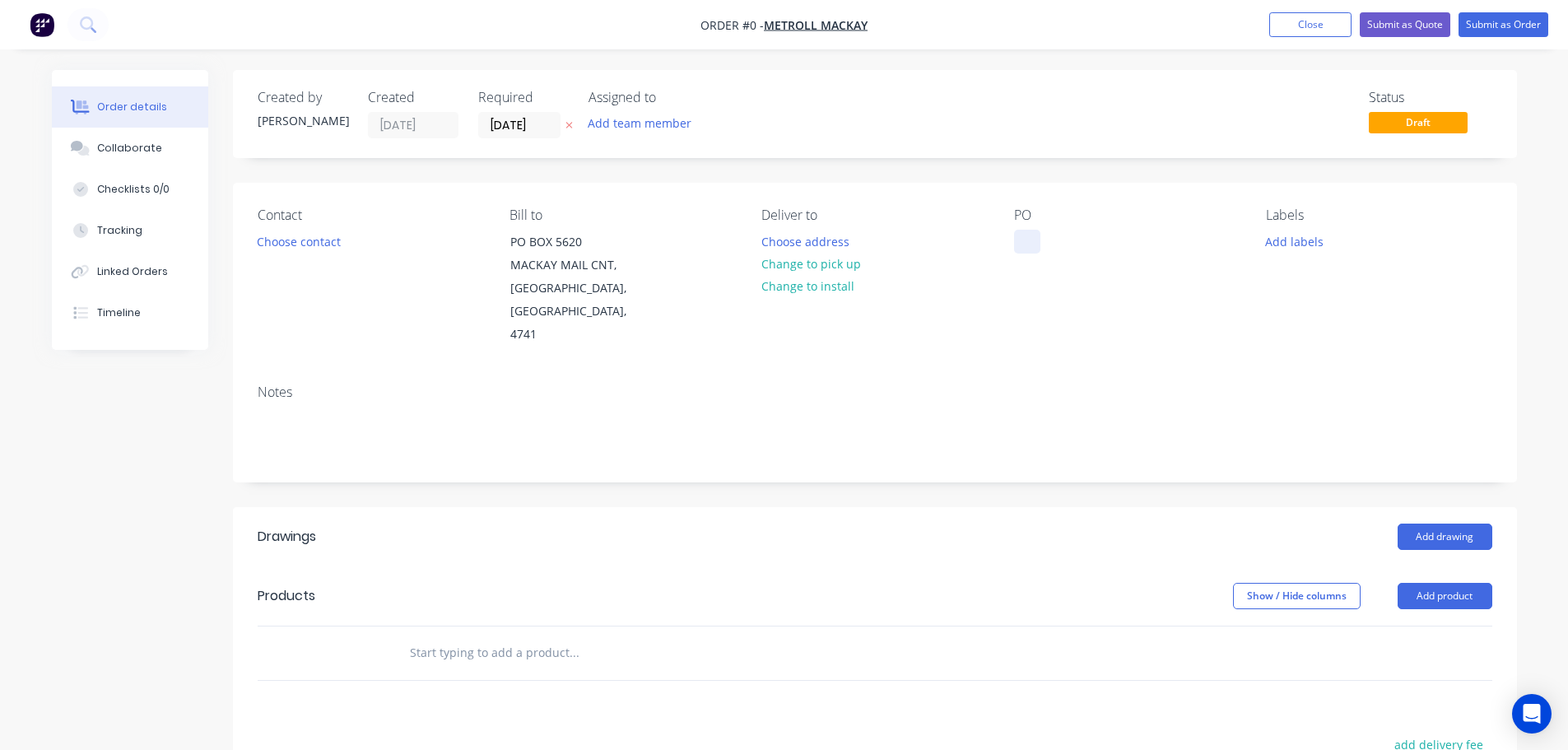
click at [1020, 236] on div at bounding box center [1027, 241] width 27 height 24
click at [742, 177] on div "Order details Collaborate Checklists 0/0 Tracking Linked Orders Timeline Order …" at bounding box center [784, 585] width 1498 height 1031
click at [568, 120] on button at bounding box center [569, 125] width 18 height 19
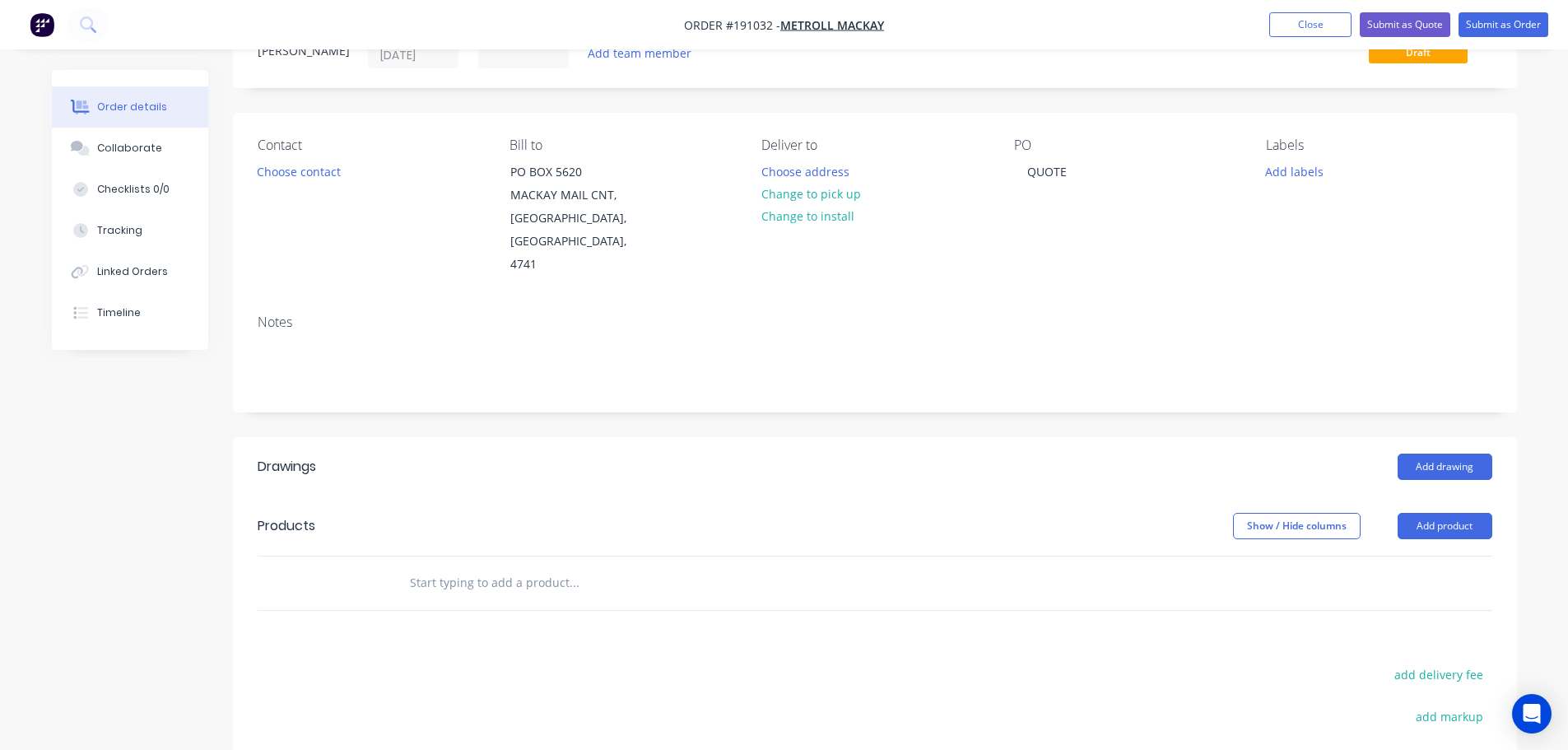
scroll to position [165, 0]
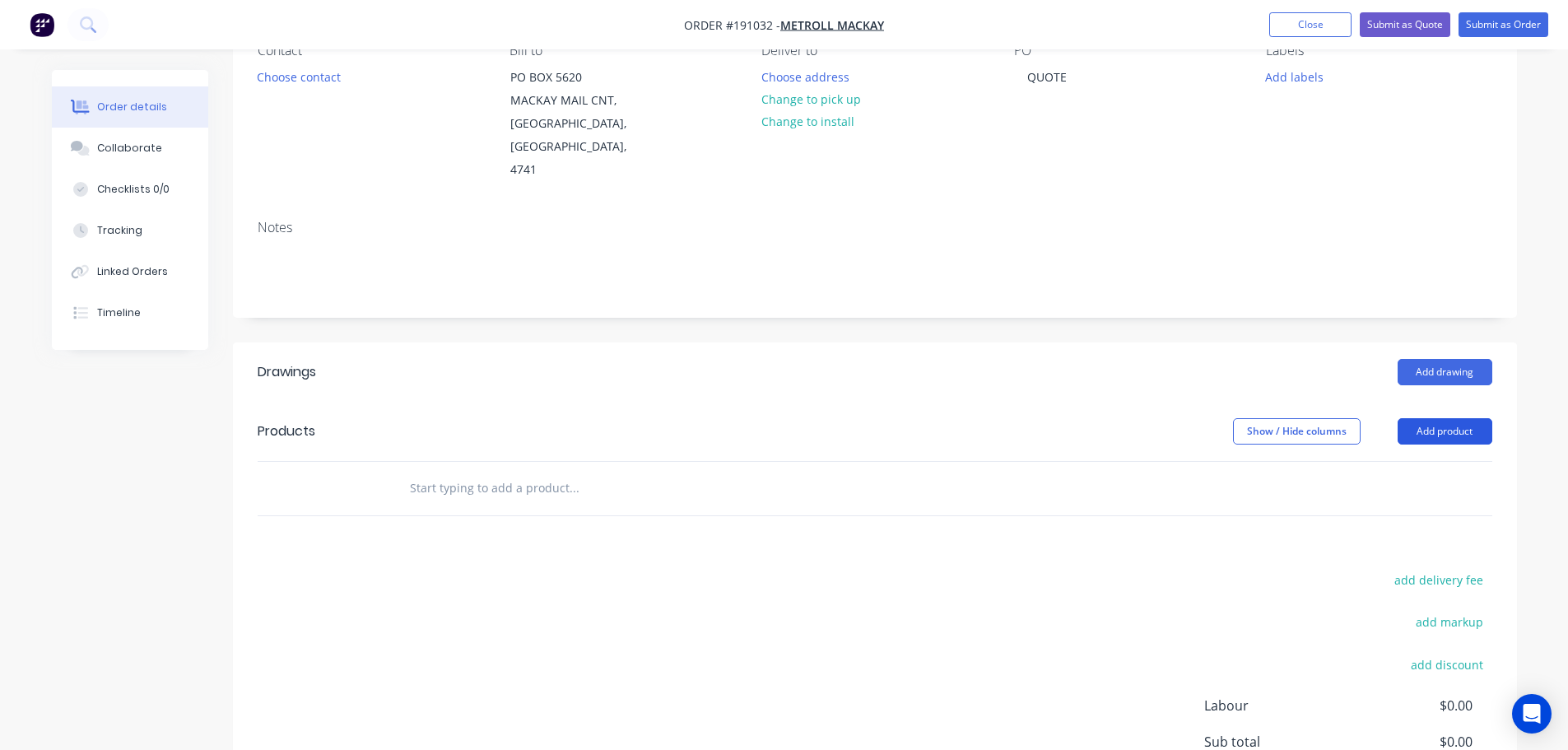
click at [1433, 418] on button "Add product" at bounding box center [1445, 431] width 95 height 27
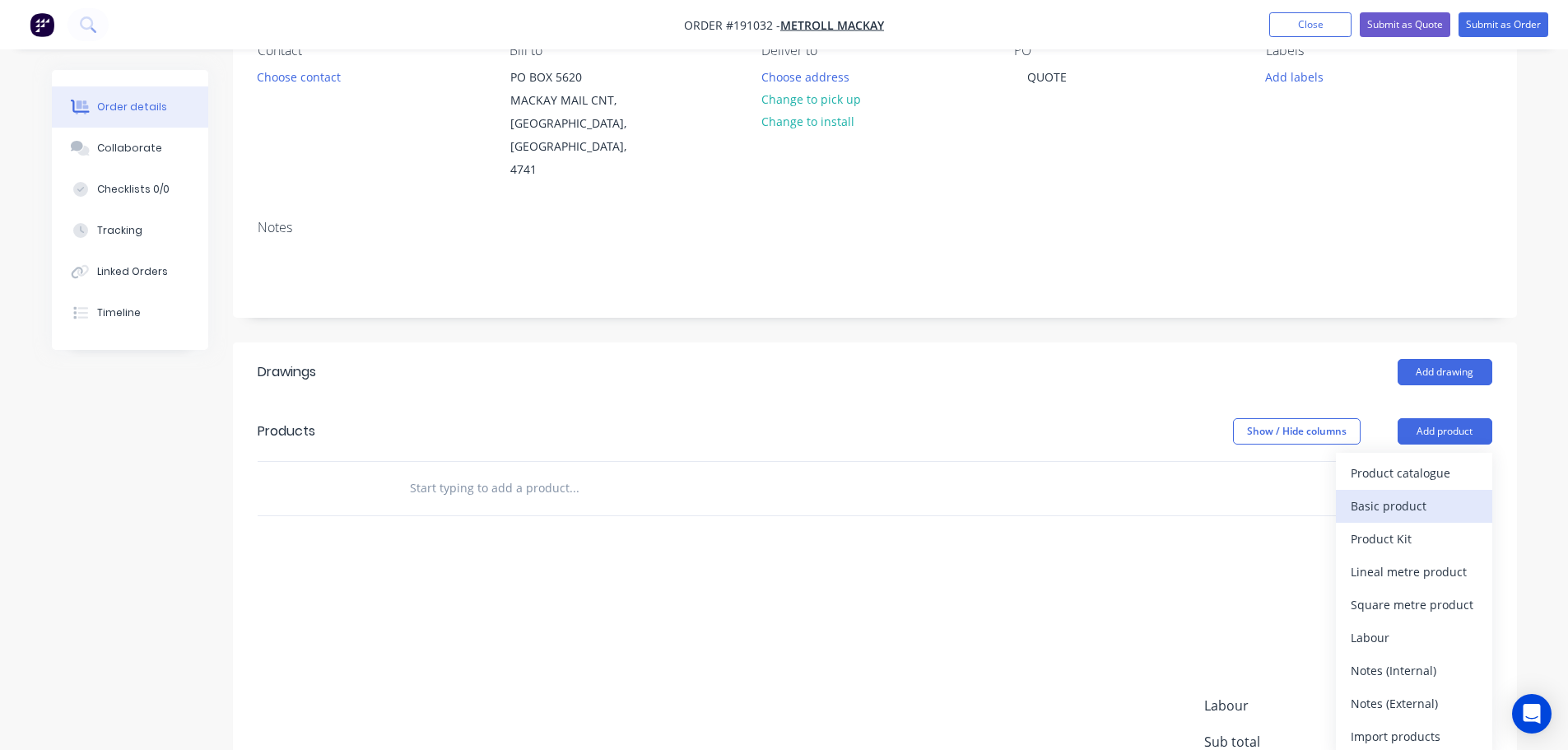
click at [1421, 494] on div "Basic product" at bounding box center [1414, 506] width 127 height 24
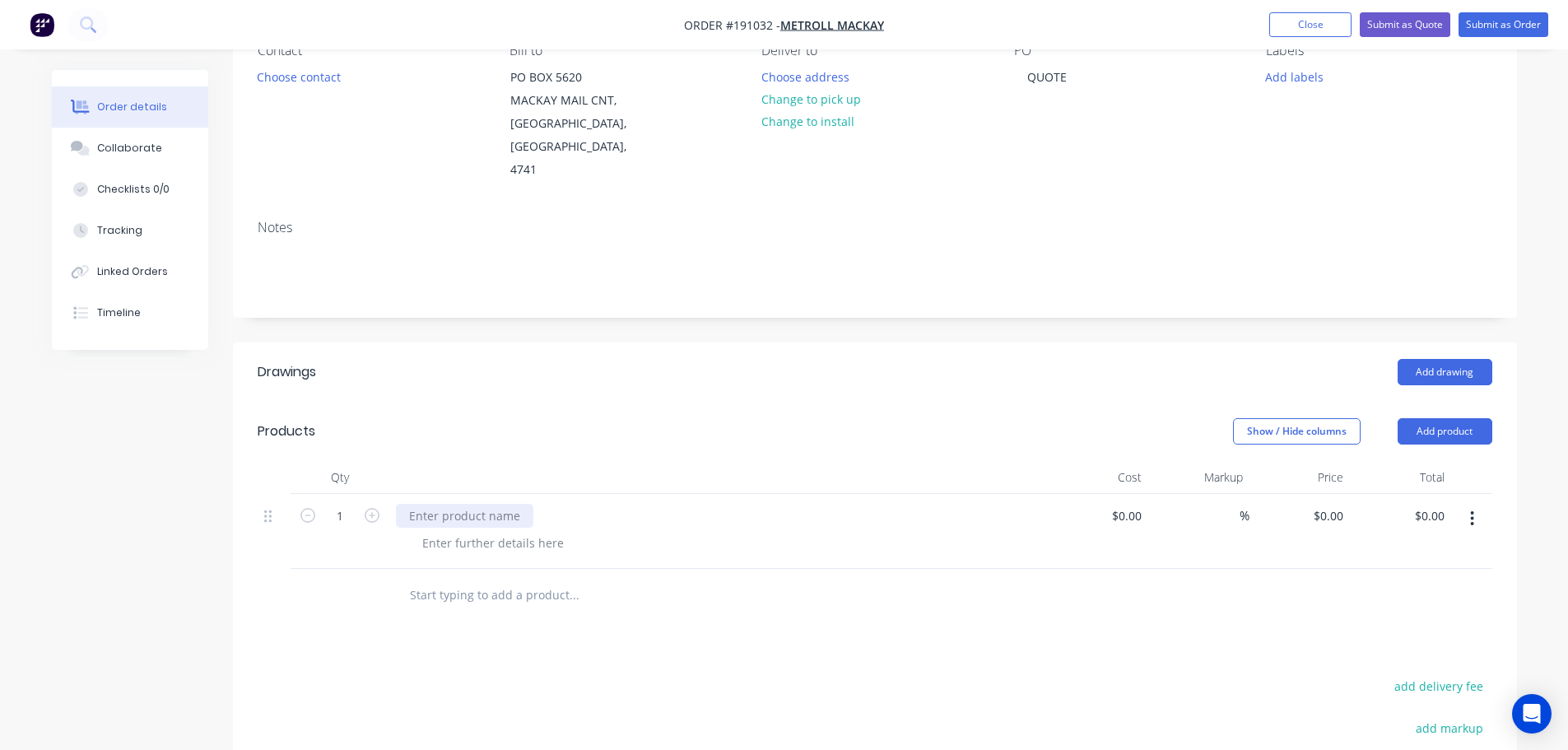
click at [488, 504] on div at bounding box center [464, 516] width 137 height 24
click at [1439, 418] on button "Add product" at bounding box center [1445, 431] width 95 height 27
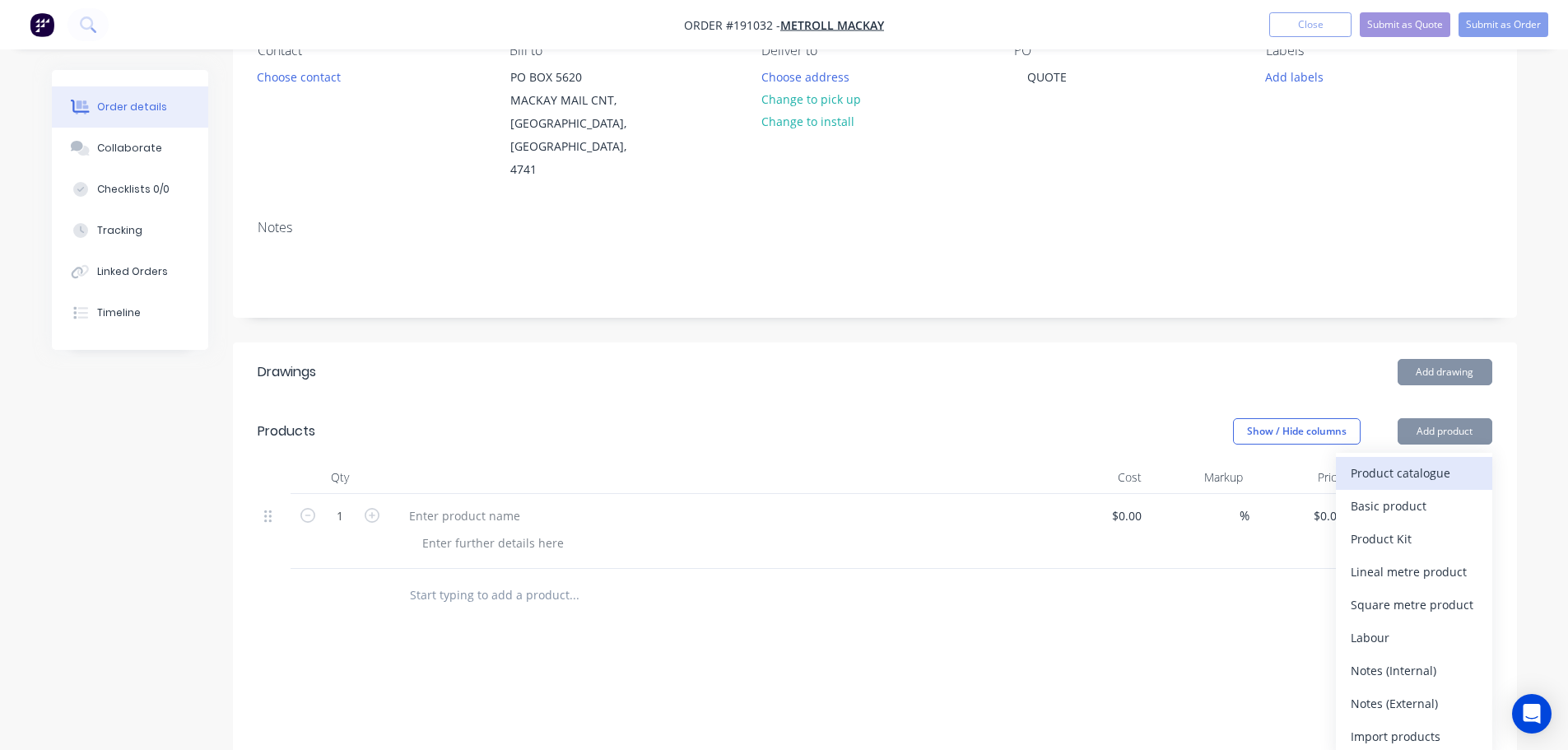
click at [1408, 461] on div "Product catalogue" at bounding box center [1414, 473] width 127 height 24
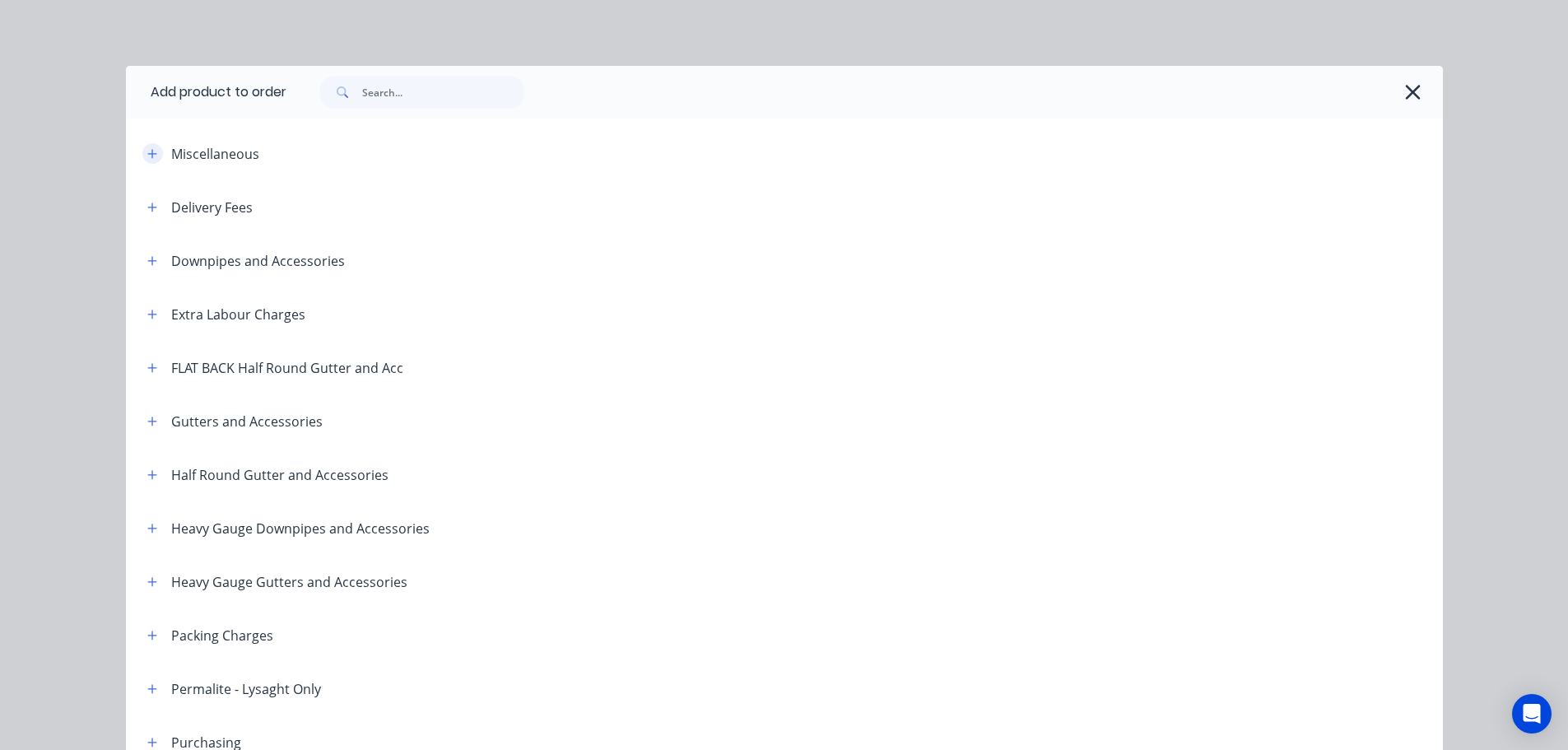
click at [147, 150] on icon "button" at bounding box center [152, 154] width 10 height 12
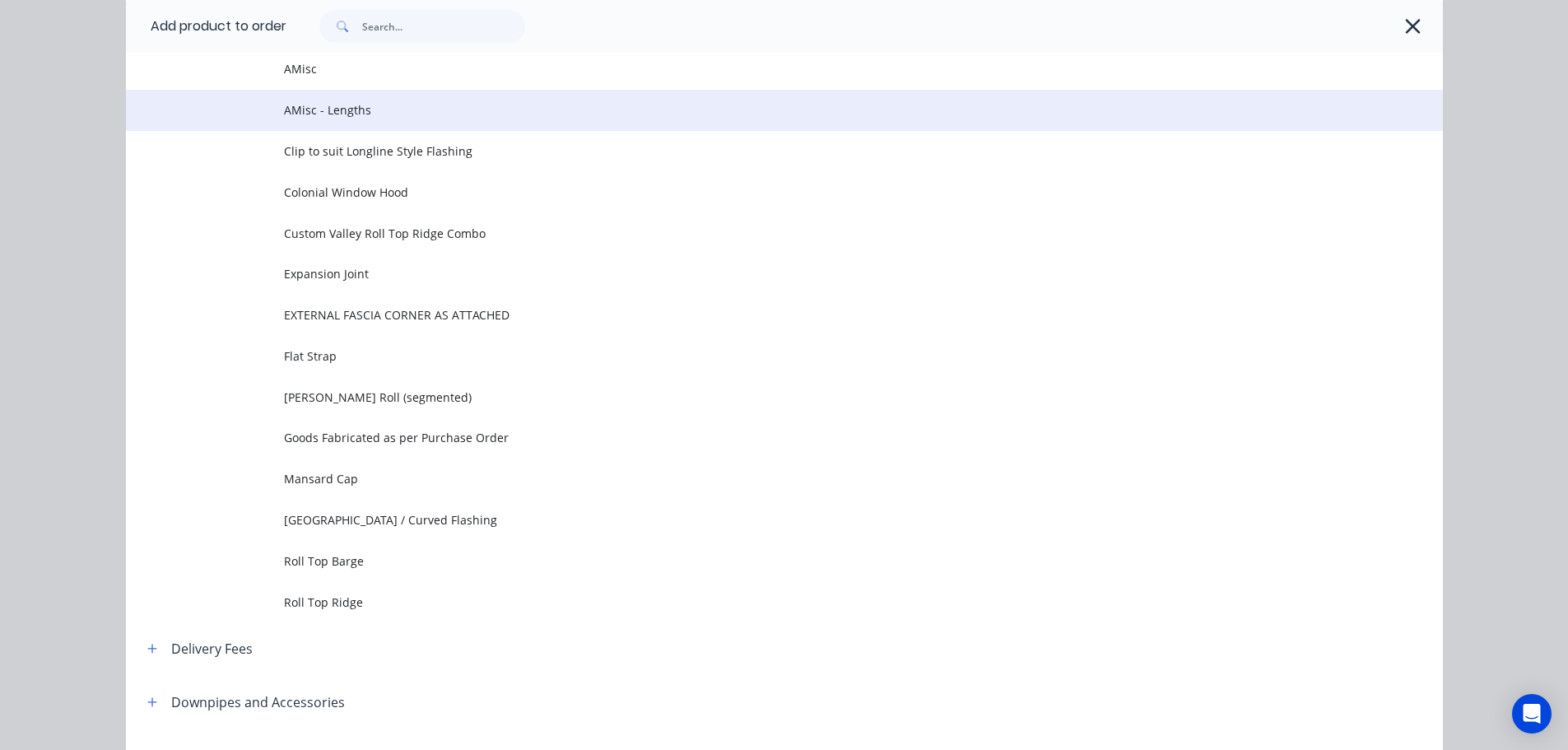
scroll to position [0, 0]
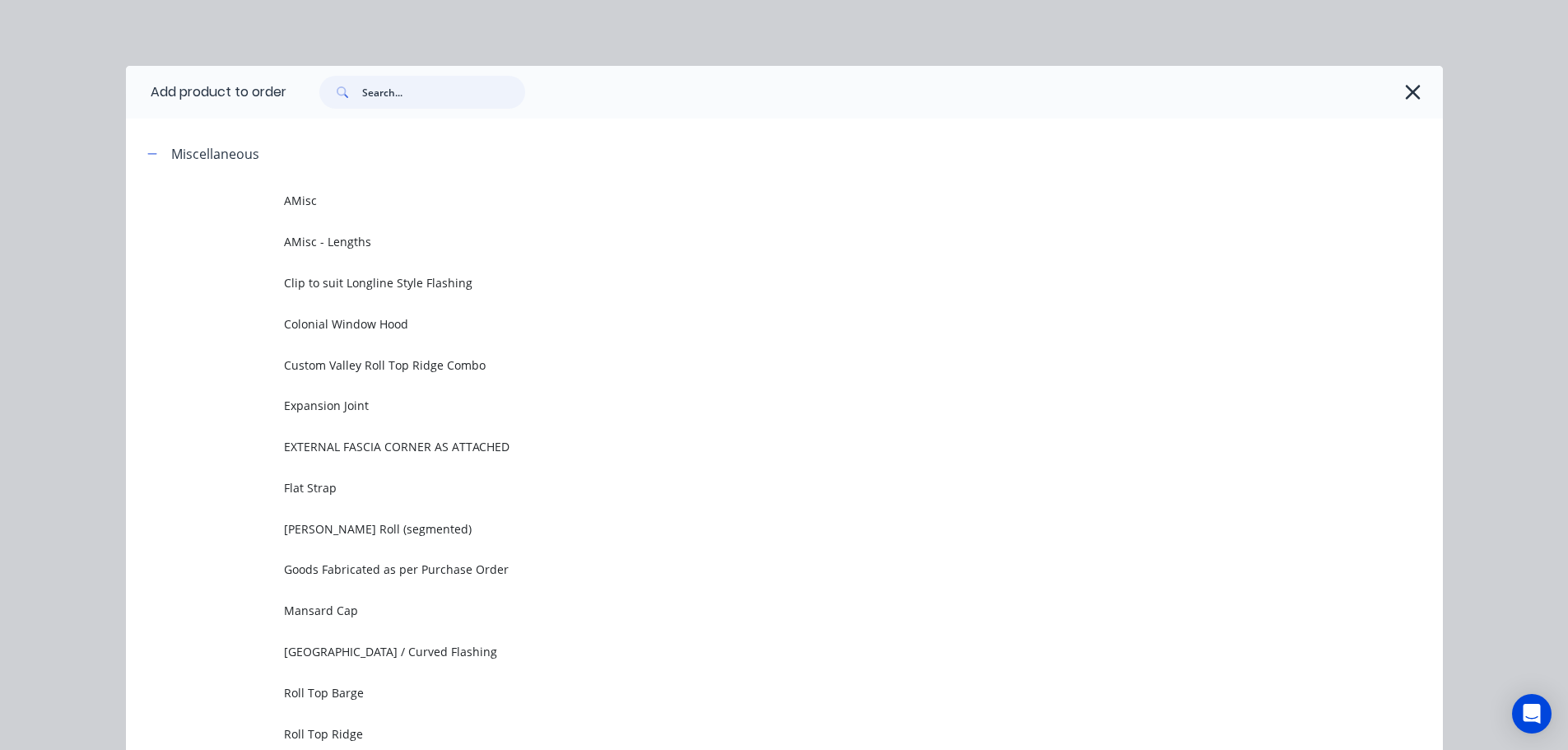
click at [411, 82] on input "text" at bounding box center [443, 92] width 163 height 33
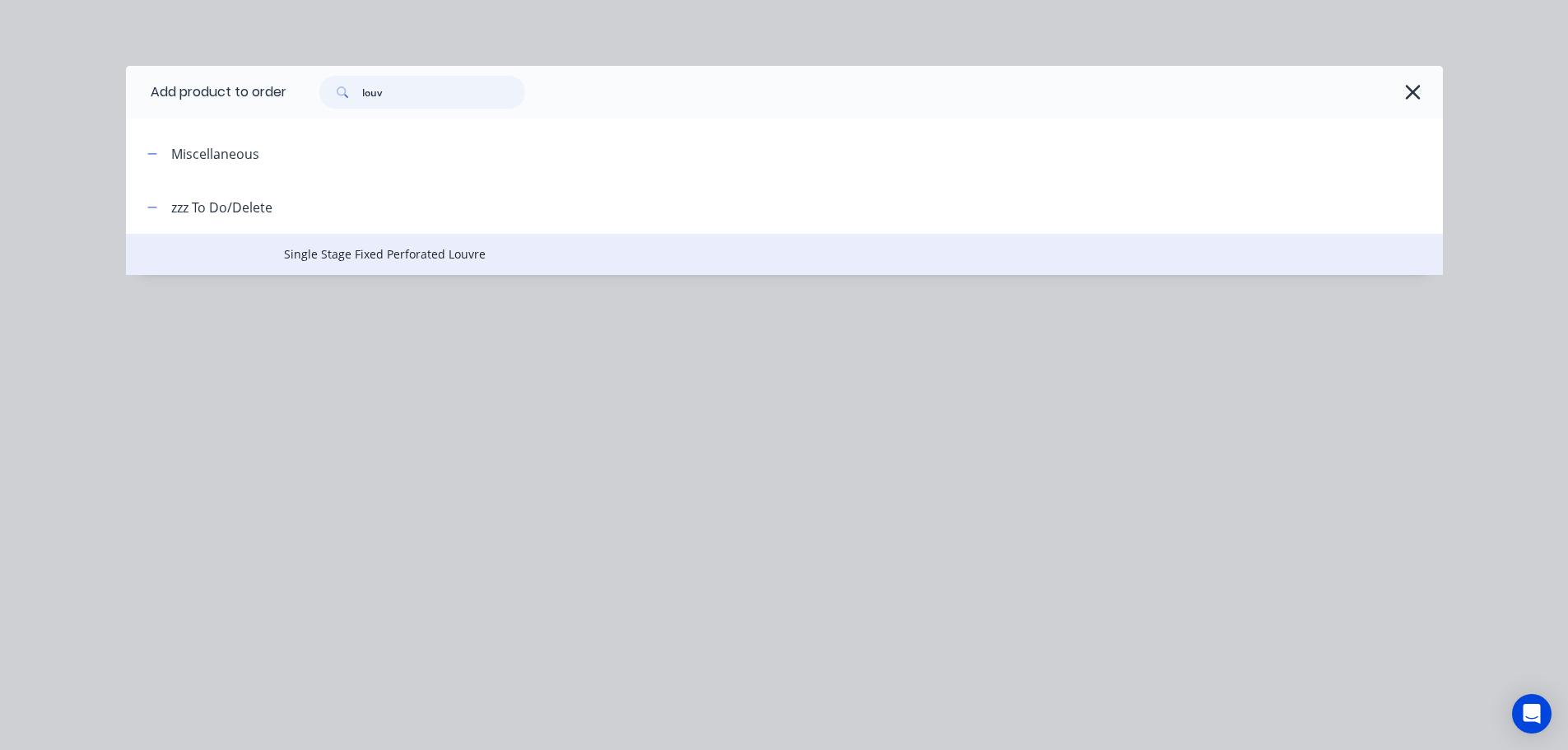
type input "louv"
click at [364, 254] on span "Single Stage Fixed Perforated Louvre" at bounding box center [747, 253] width 927 height 18
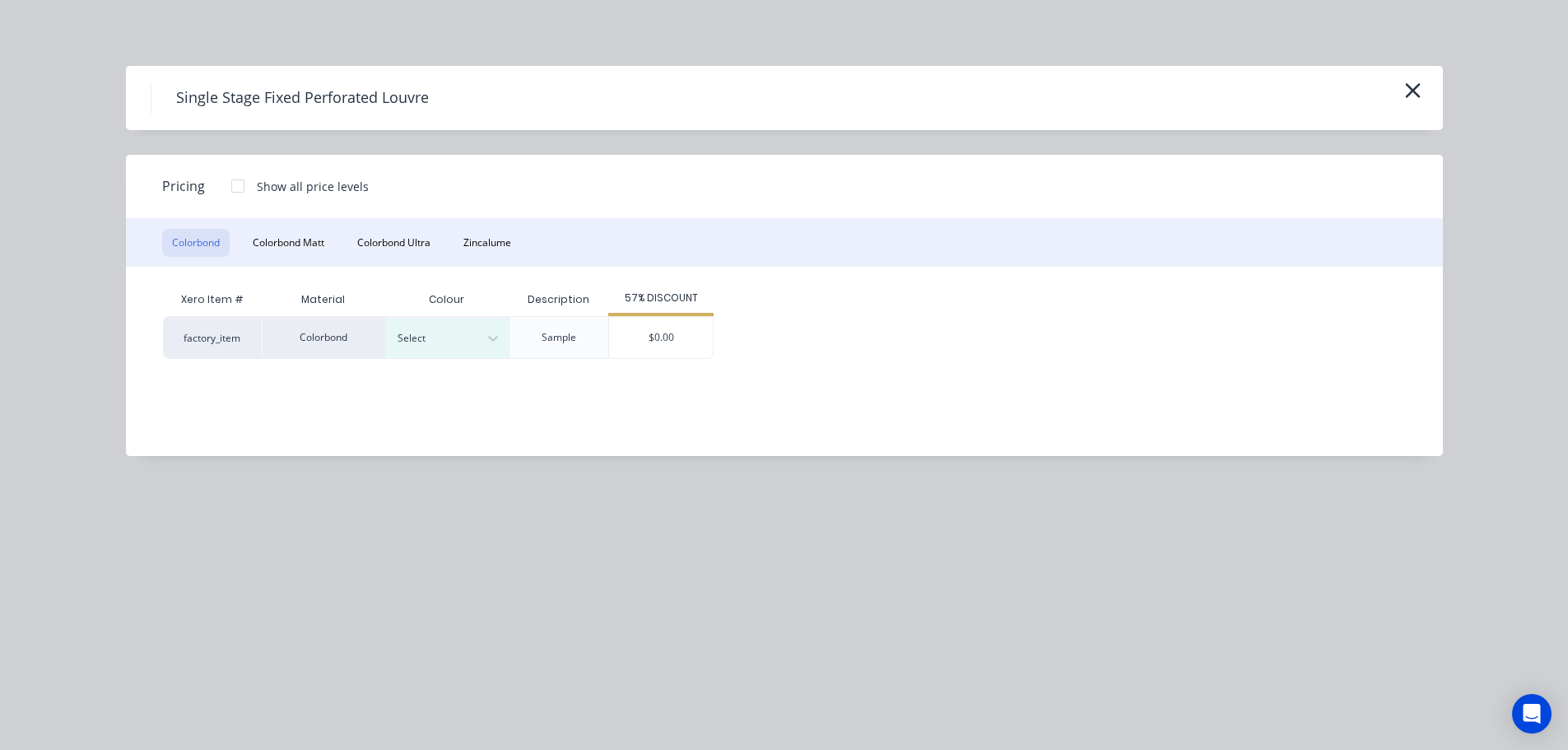
click at [240, 186] on div at bounding box center [238, 186] width 33 height 33
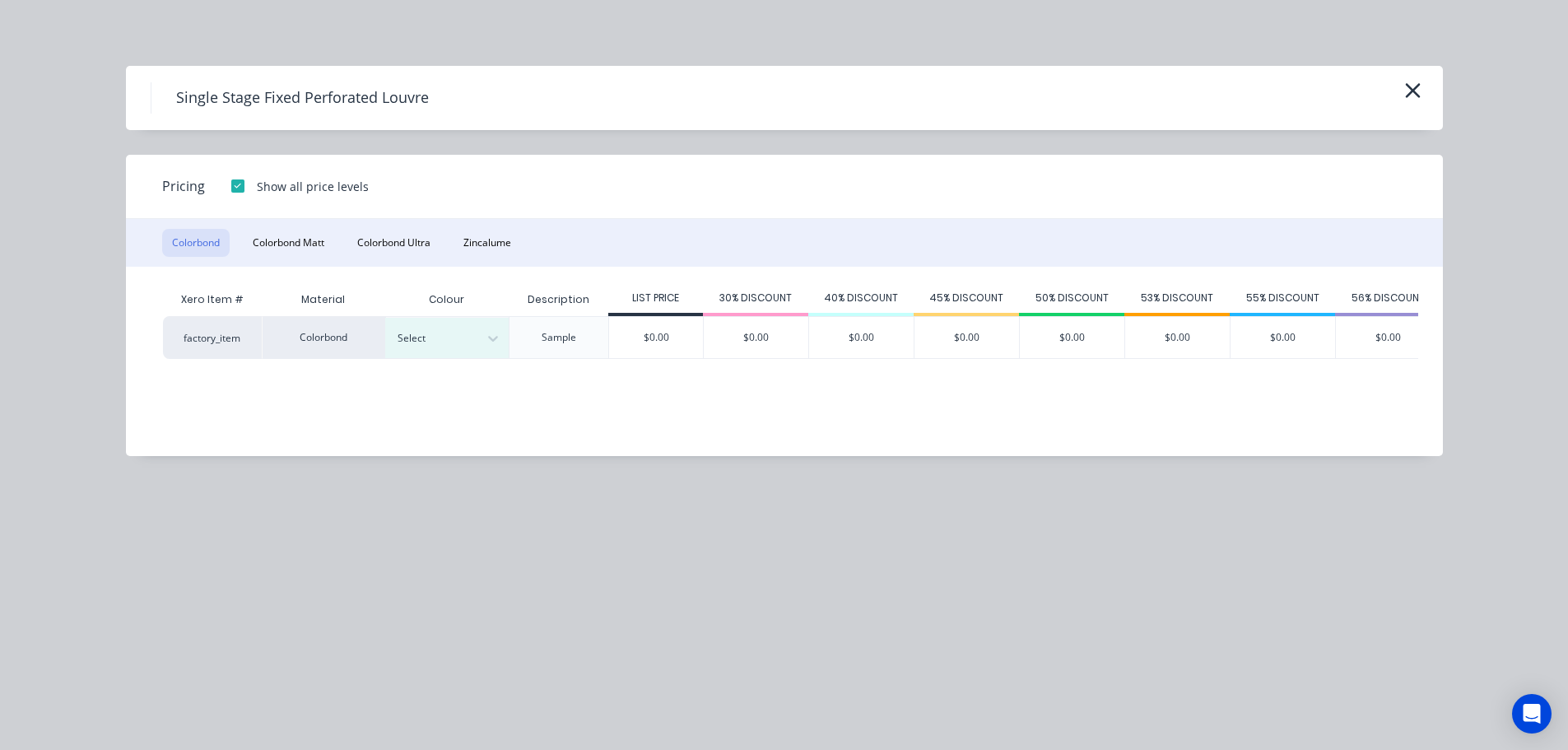
click at [240, 186] on div at bounding box center [238, 186] width 33 height 33
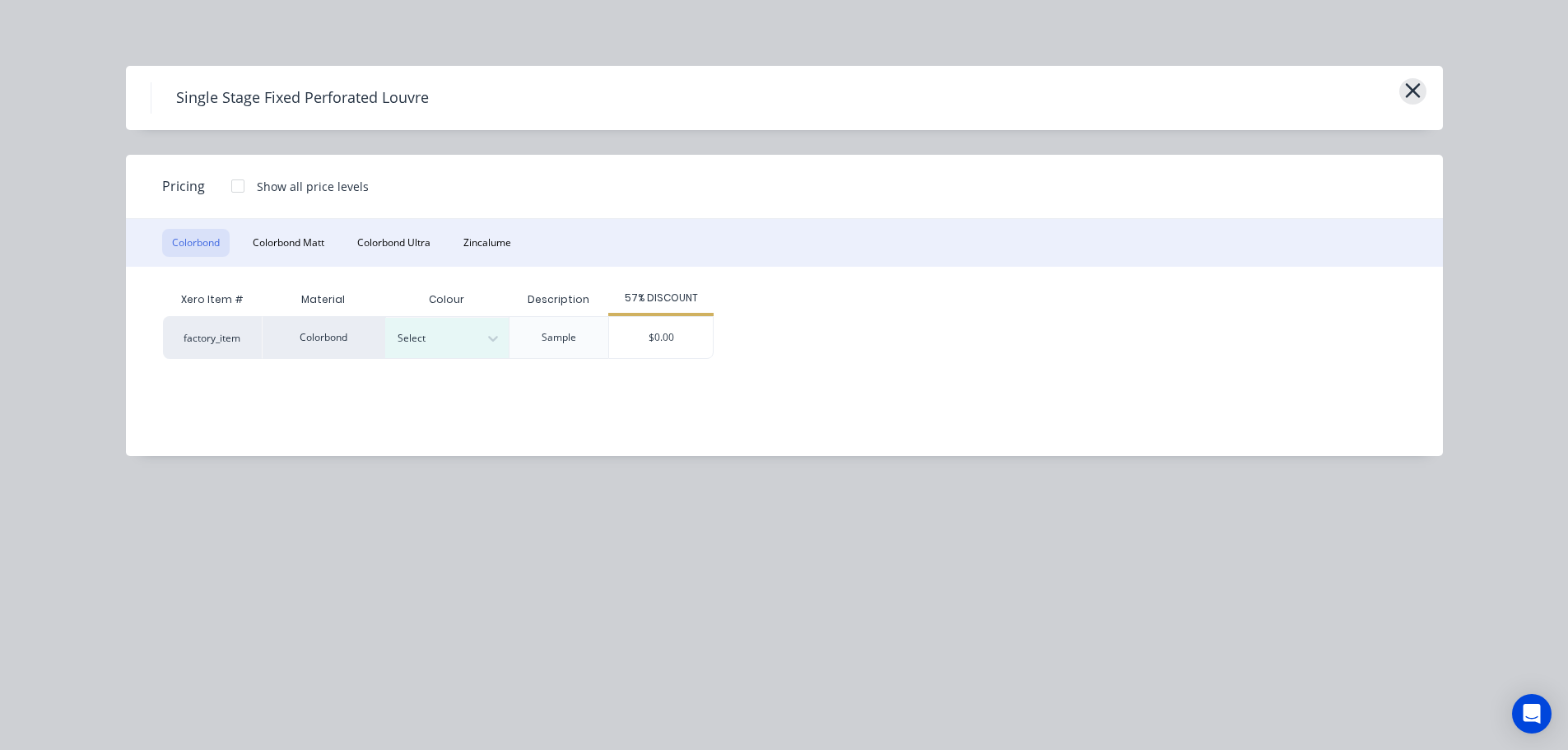
click at [1417, 88] on icon "button" at bounding box center [1412, 90] width 15 height 15
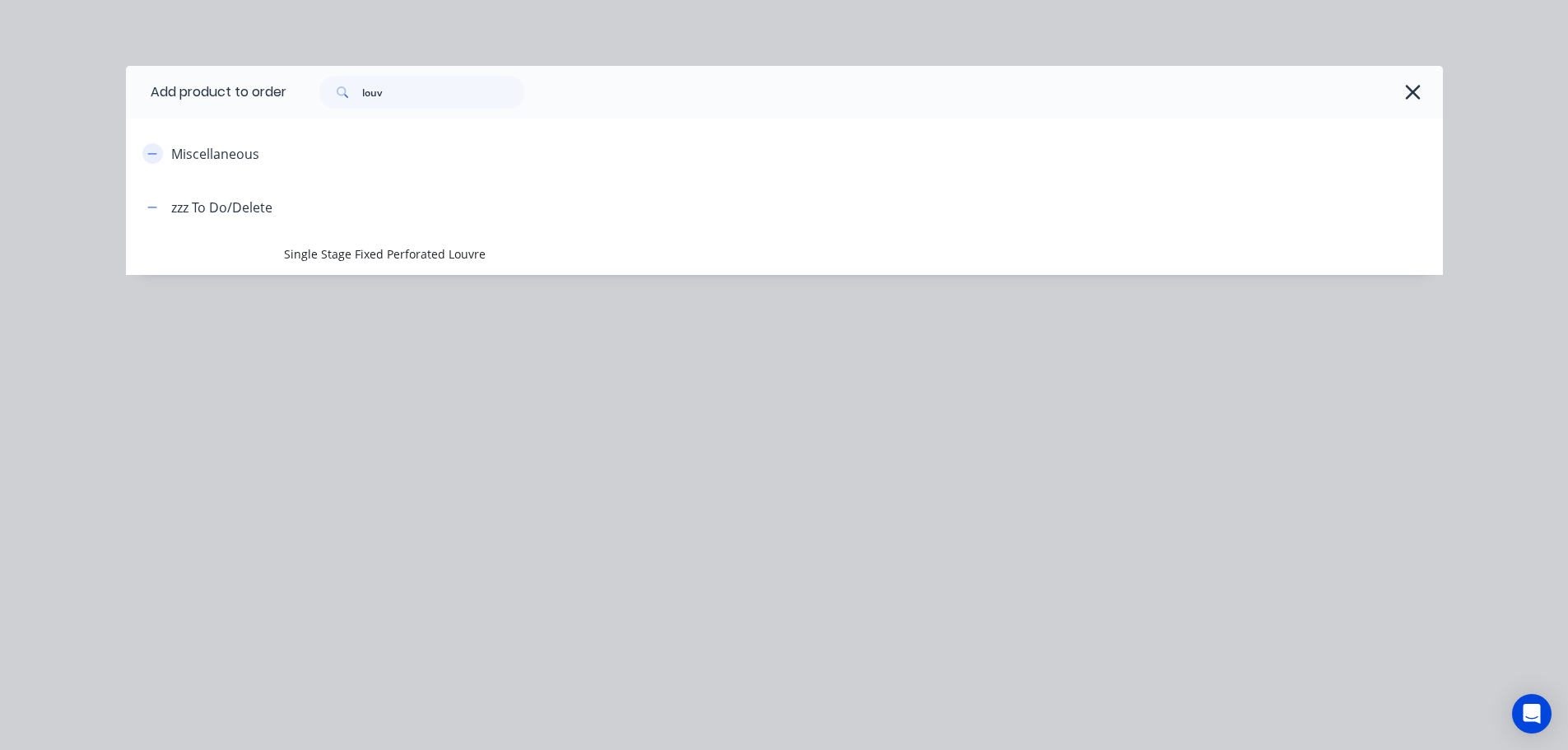
click at [151, 154] on icon "button" at bounding box center [152, 153] width 9 height 1
click at [151, 154] on icon "button" at bounding box center [152, 154] width 9 height 9
click at [1411, 88] on icon "button" at bounding box center [1412, 92] width 18 height 23
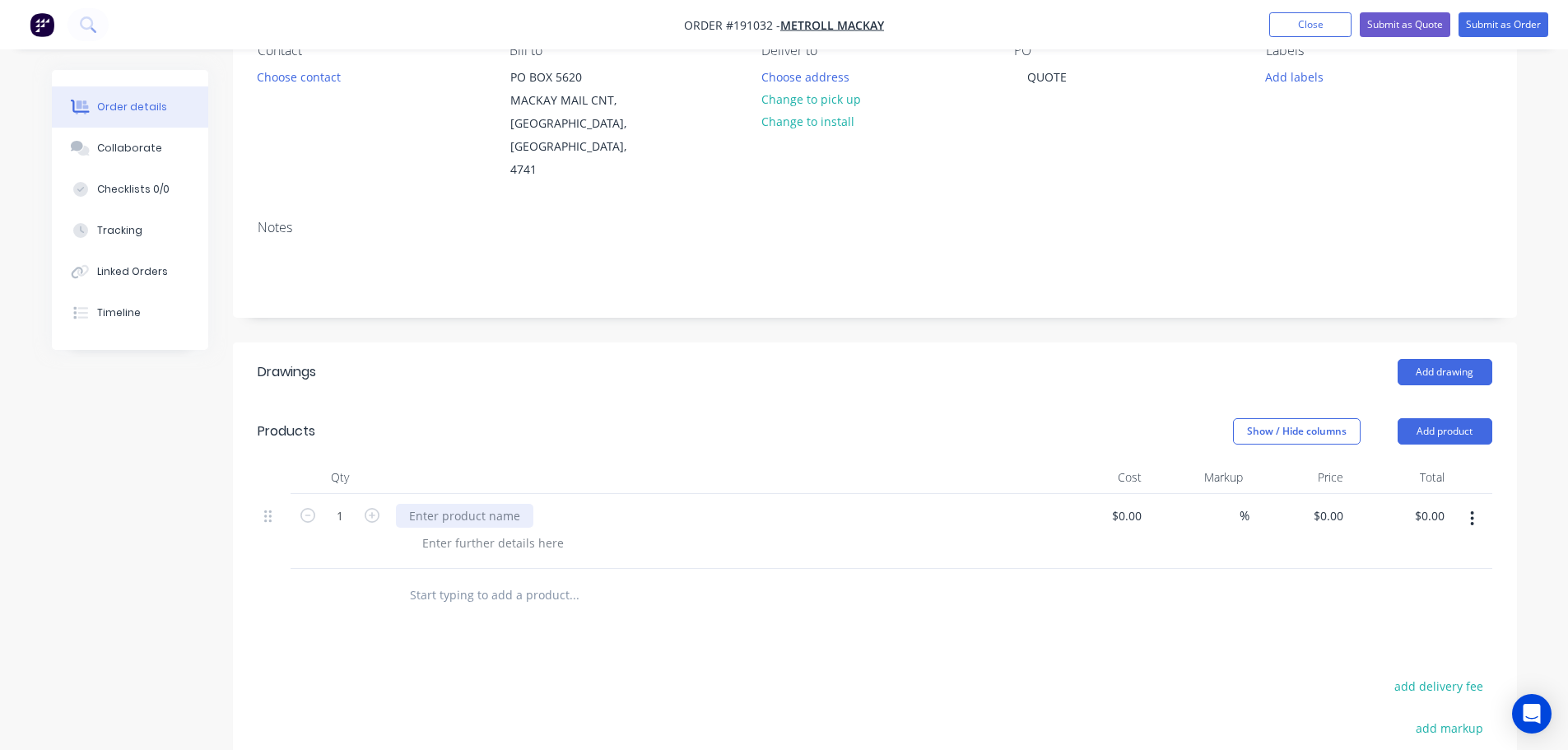
click at [468, 504] on div at bounding box center [464, 516] width 137 height 24
click at [439, 504] on div at bounding box center [464, 516] width 137 height 24
click at [491, 531] on div at bounding box center [493, 543] width 168 height 24
drag, startPoint x: 493, startPoint y: 521, endPoint x: 501, endPoint y: 541, distance: 21.5
click at [498, 531] on div at bounding box center [493, 543] width 168 height 24
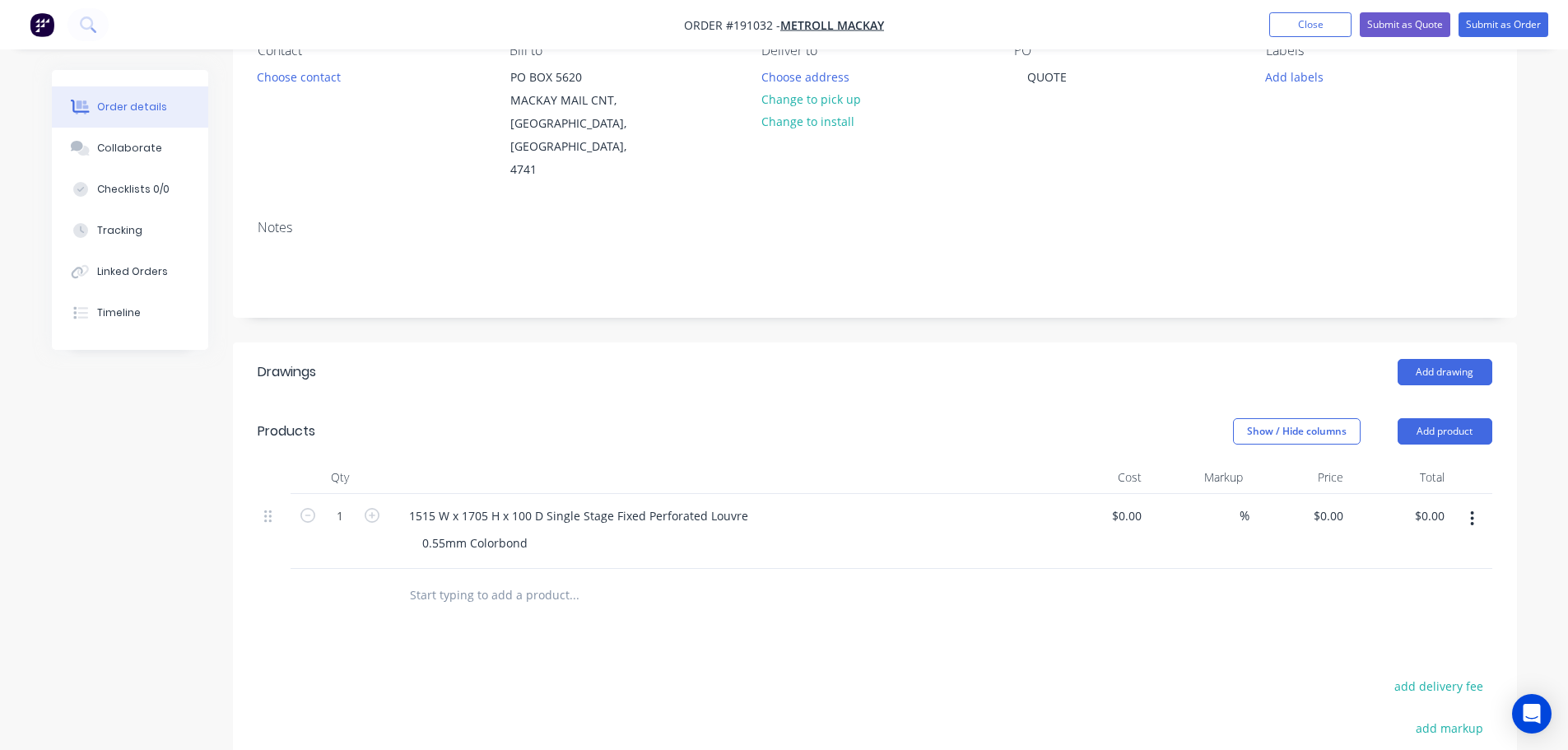
click at [517, 418] on div "Products" at bounding box center [389, 431] width 263 height 27
click at [351, 504] on input "1" at bounding box center [340, 516] width 42 height 25
type input "18"
click at [587, 418] on div "Show / Hide columns Add product" at bounding box center [1005, 431] width 972 height 27
click at [1330, 504] on div "0 0" at bounding box center [1338, 516] width 26 height 24
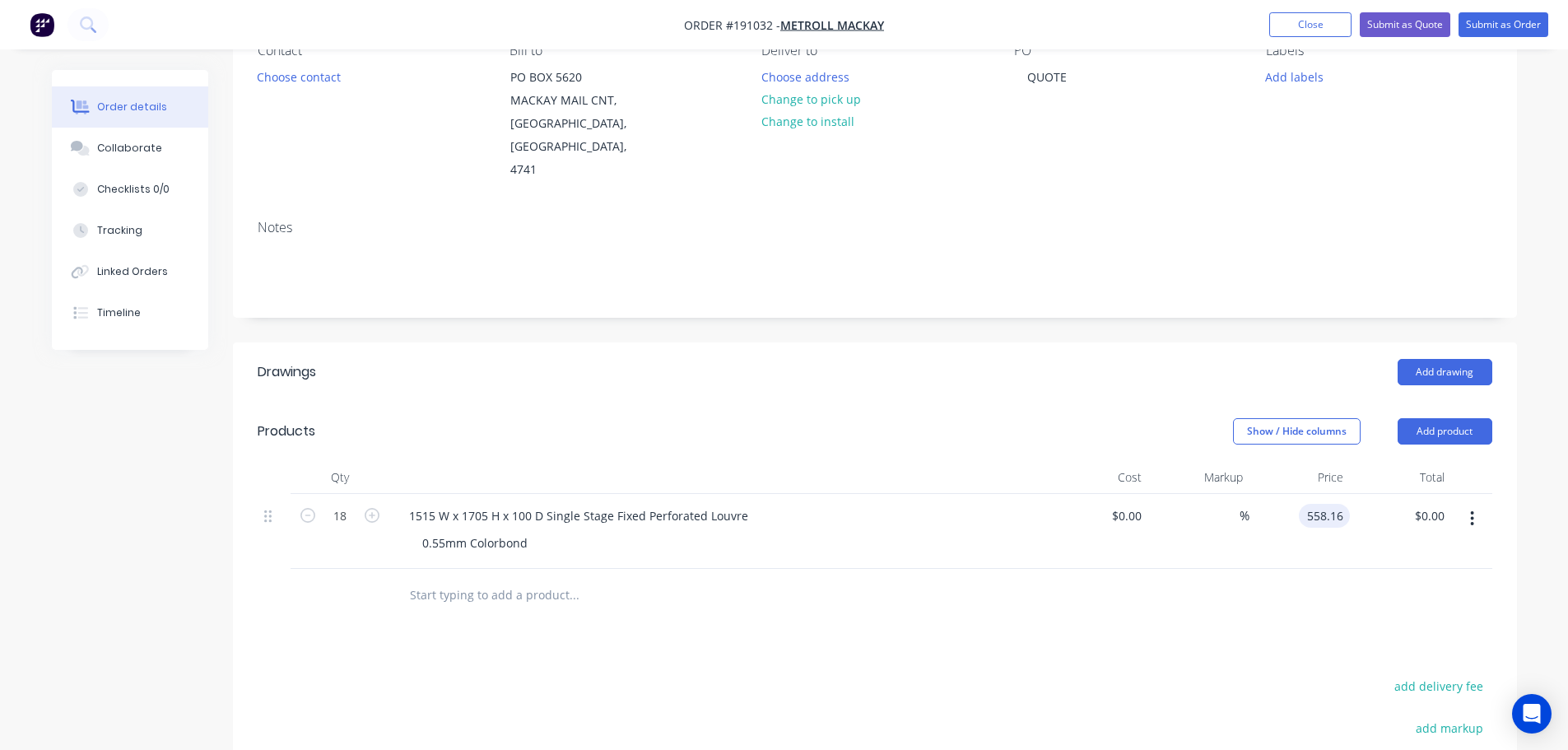
type input "$558.16"
type input "$10,046.88"
click at [983, 402] on header "Products Show / Hide columns Add product" at bounding box center [875, 431] width 1284 height 59
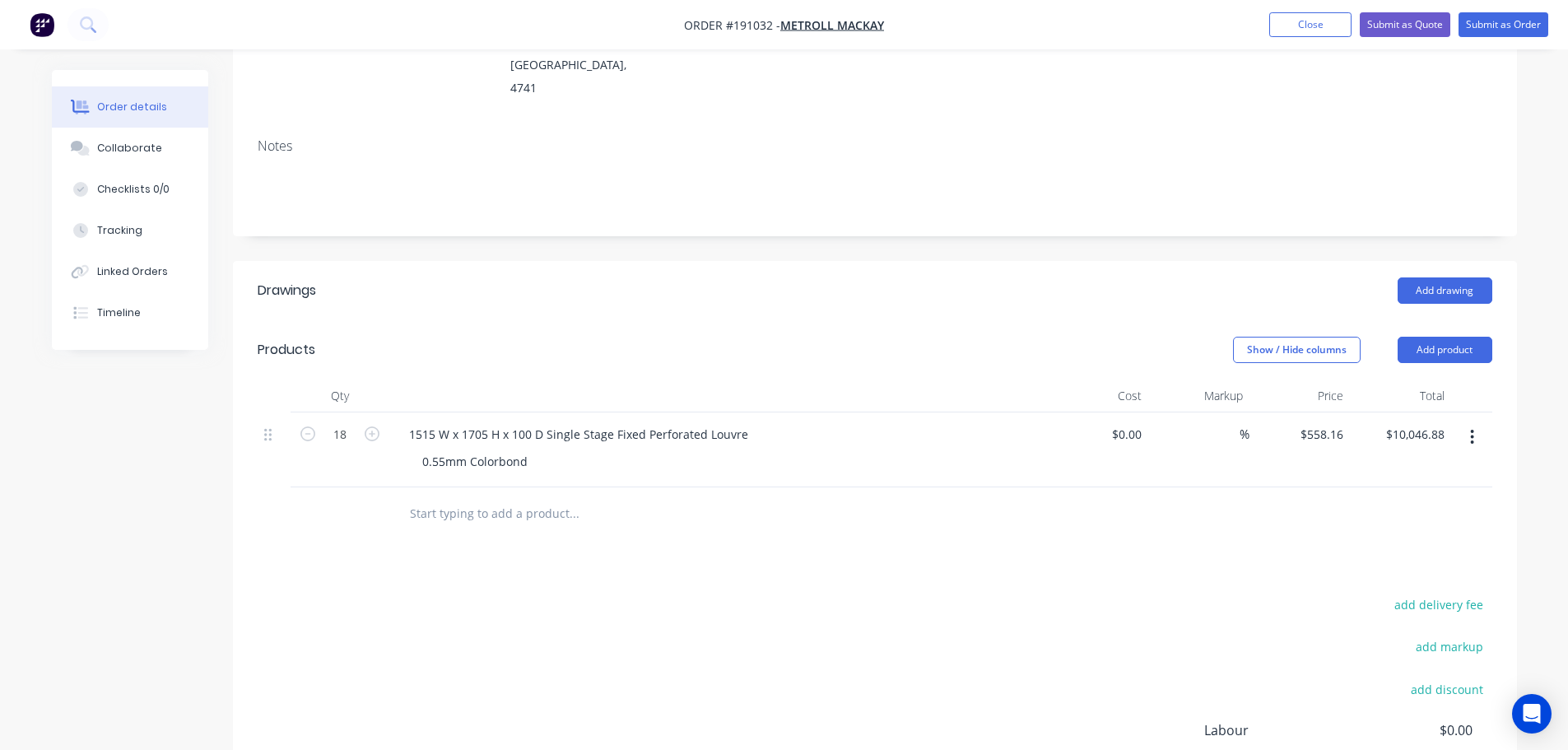
scroll to position [247, 0]
click at [1474, 428] on icon "button" at bounding box center [1472, 437] width 4 height 18
click at [1441, 500] on div "Duplicate" at bounding box center [1414, 512] width 127 height 24
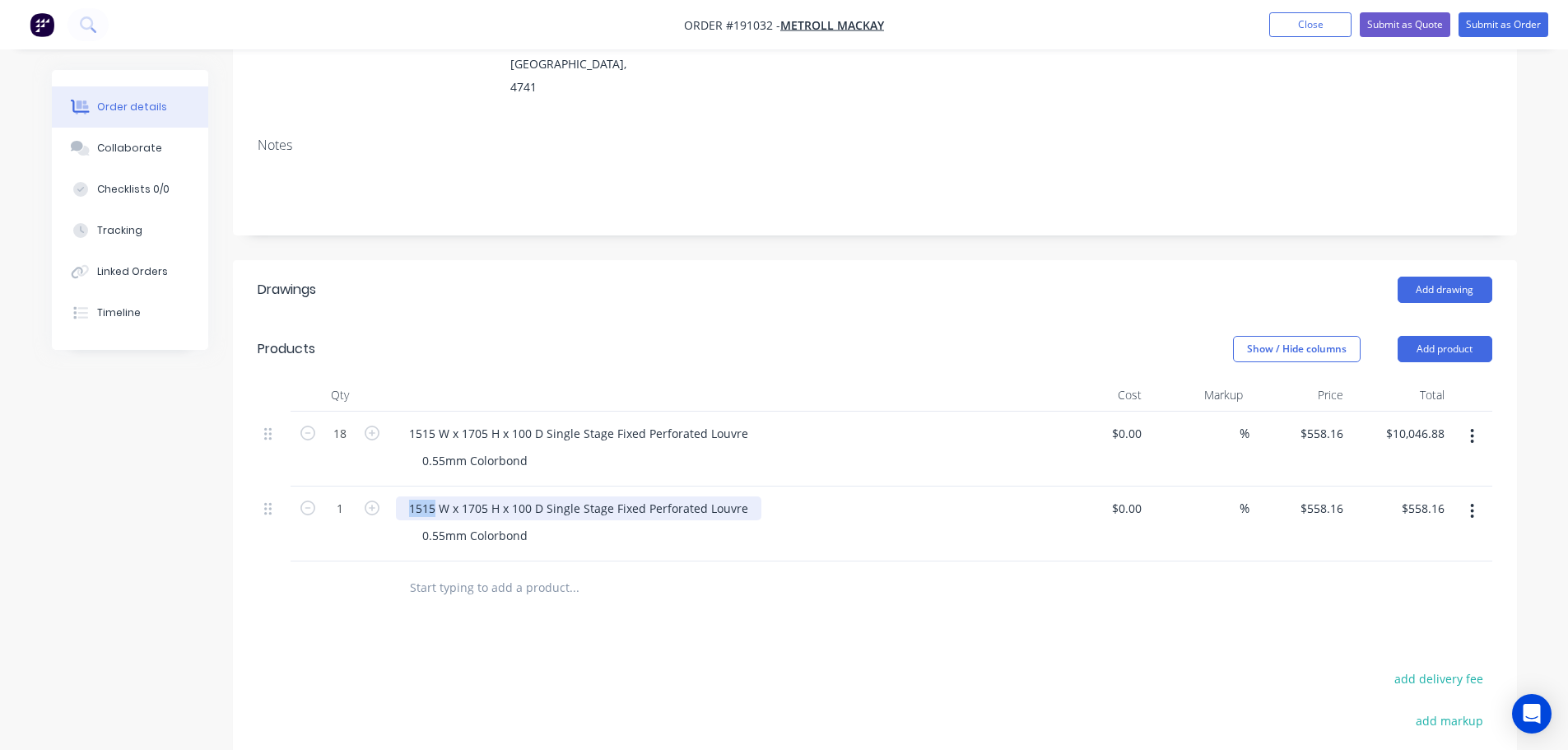
drag, startPoint x: 433, startPoint y: 486, endPoint x: 398, endPoint y: 483, distance: 35.1
click at [398, 497] on div "1515 W x 1705 H x 100 D Single Stage Fixed Perforated Louvre" at bounding box center [579, 509] width 366 height 24
drag, startPoint x: 458, startPoint y: 487, endPoint x: 480, endPoint y: 485, distance: 22.1
click at [480, 497] on div "540 W x 1705 H x 100 D Single Stage Fixed Perforated Louvre" at bounding box center [576, 509] width 359 height 24
click at [1321, 497] on input "558.16" at bounding box center [1324, 509] width 51 height 24
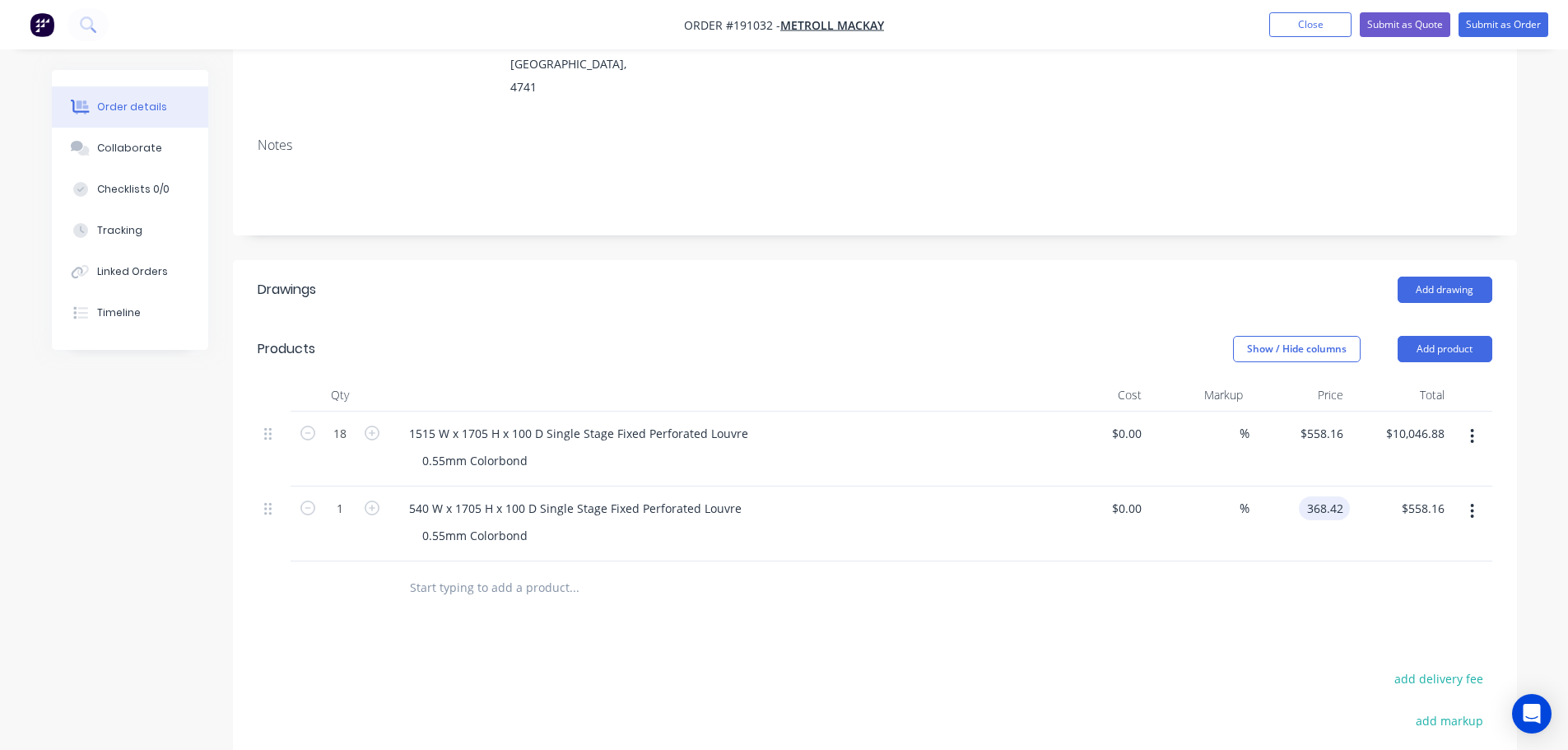
type input "$368.42"
click at [976, 336] on div "Show / Hide columns Add product" at bounding box center [1005, 349] width 972 height 27
click at [1475, 497] on button "button" at bounding box center [1472, 511] width 39 height 29
click at [1445, 576] on div "Duplicate" at bounding box center [1414, 588] width 127 height 24
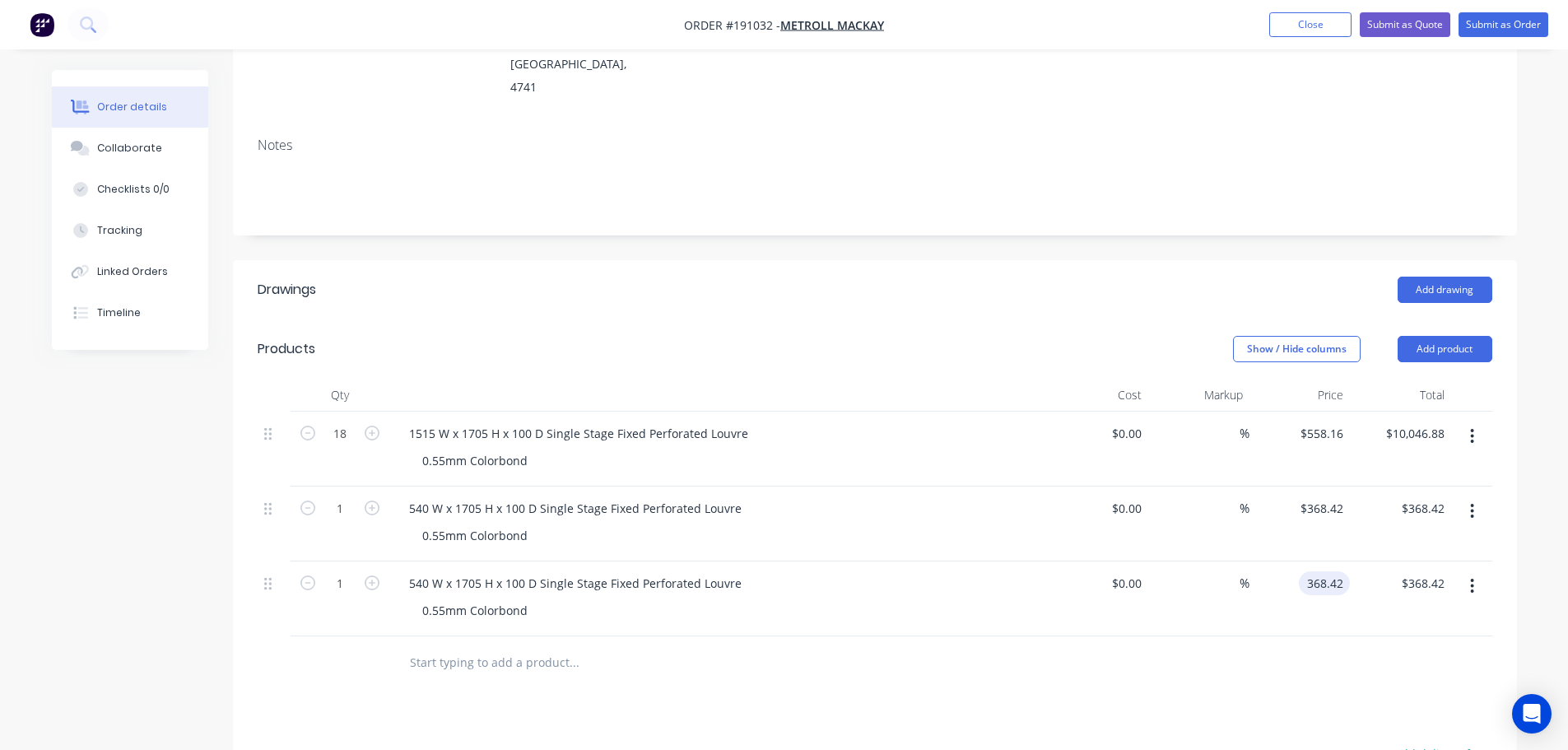
click at [1324, 571] on input "368.42" at bounding box center [1328, 583] width 44 height 24
type input "$933.95"
click at [373, 576] on icon "button" at bounding box center [372, 583] width 15 height 15
type input "2"
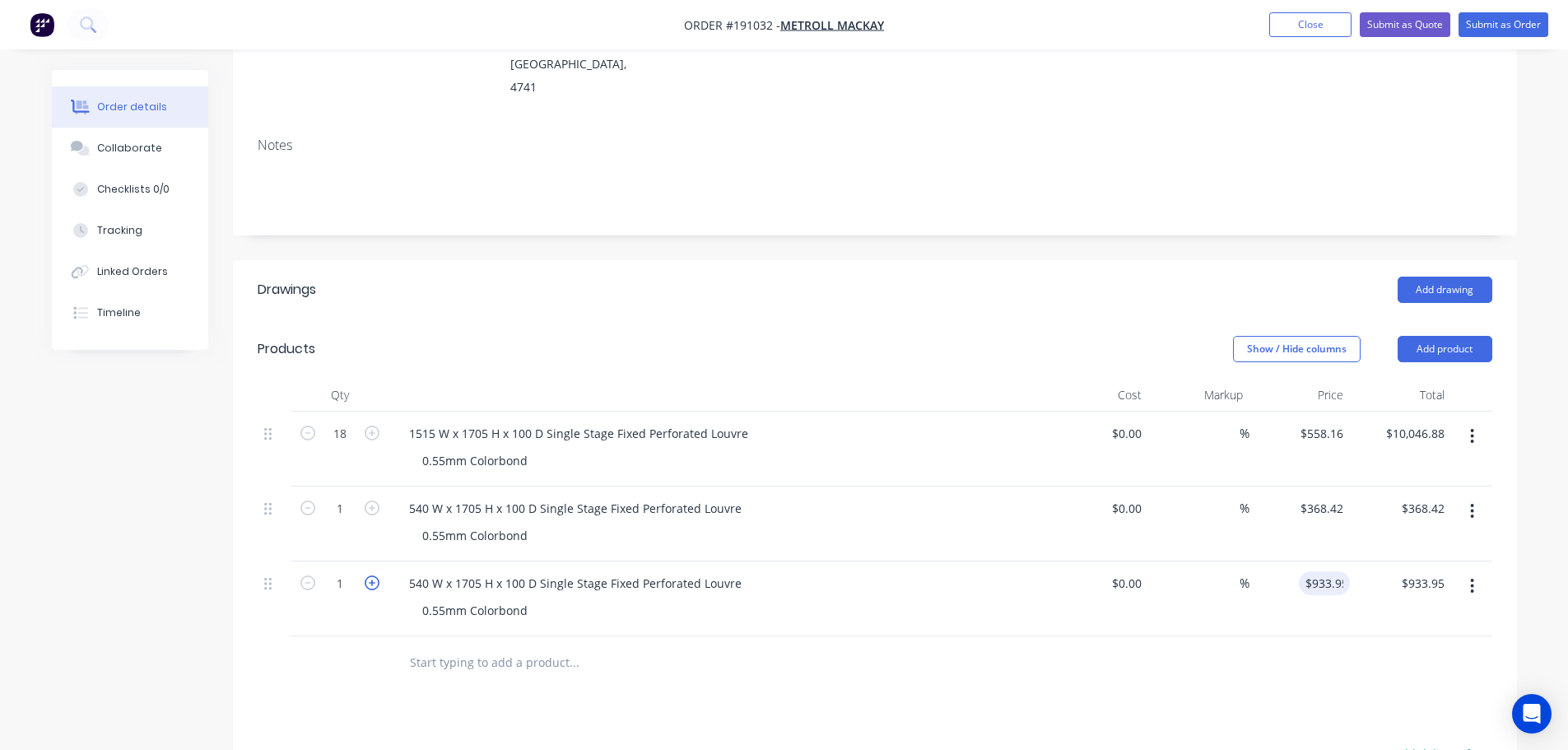
type input "$1,867.90"
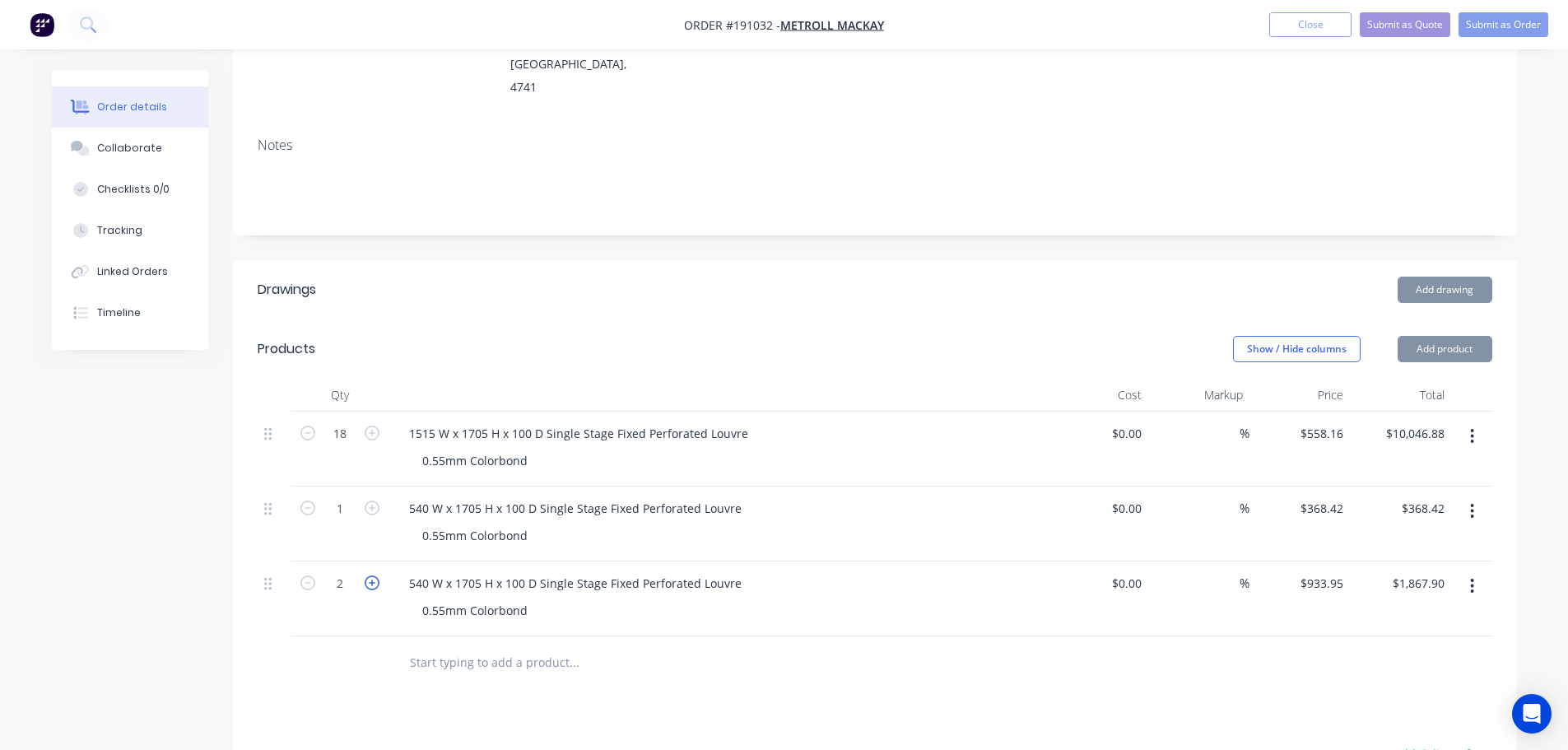
click at [373, 576] on icon "button" at bounding box center [372, 583] width 15 height 15
type input "3"
type input "$2,801.85"
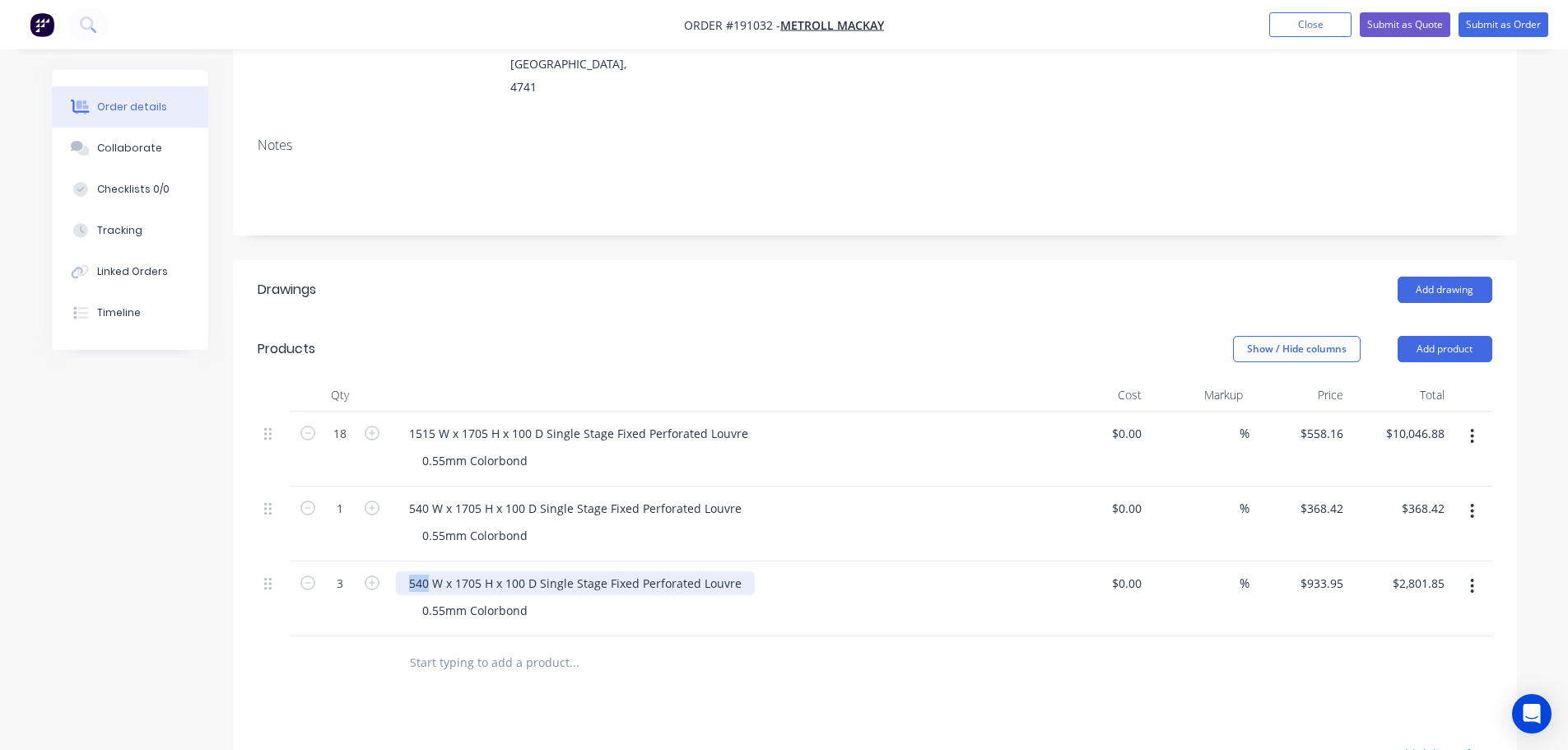
drag, startPoint x: 411, startPoint y: 560, endPoint x: 428, endPoint y: 561, distance: 17.0
click at [428, 571] on div "540 W x 1705 H x 100 D Single Stage Fixed Perforated Louvre" at bounding box center [576, 583] width 359 height 24
drag, startPoint x: 351, startPoint y: 693, endPoint x: 342, endPoint y: 697, distance: 9.8
click at [352, 693] on div "Drawings Add drawing Products Show / Hide columns Add product Qty Cost Markup P…" at bounding box center [875, 672] width 1284 height 825
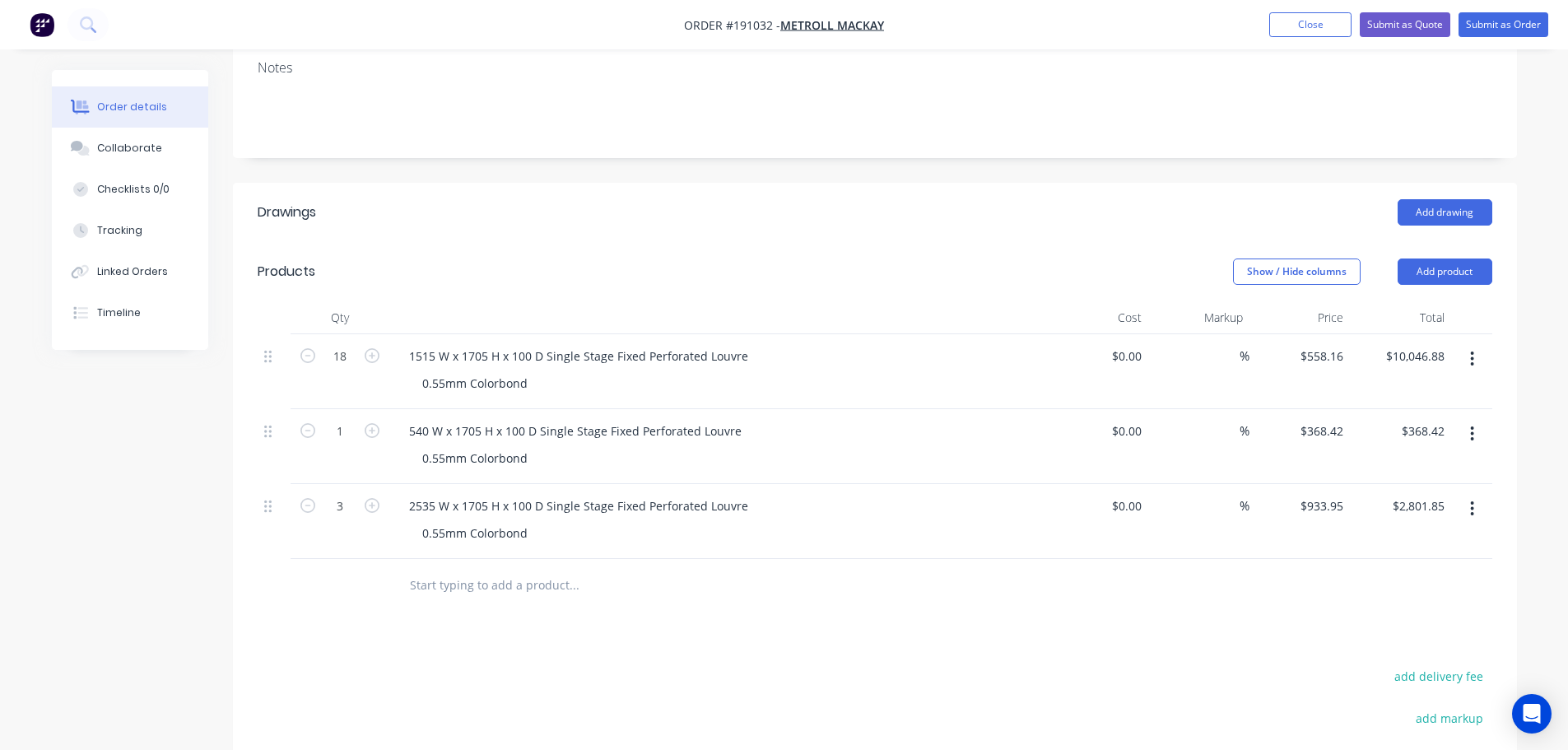
scroll to position [412, 0]
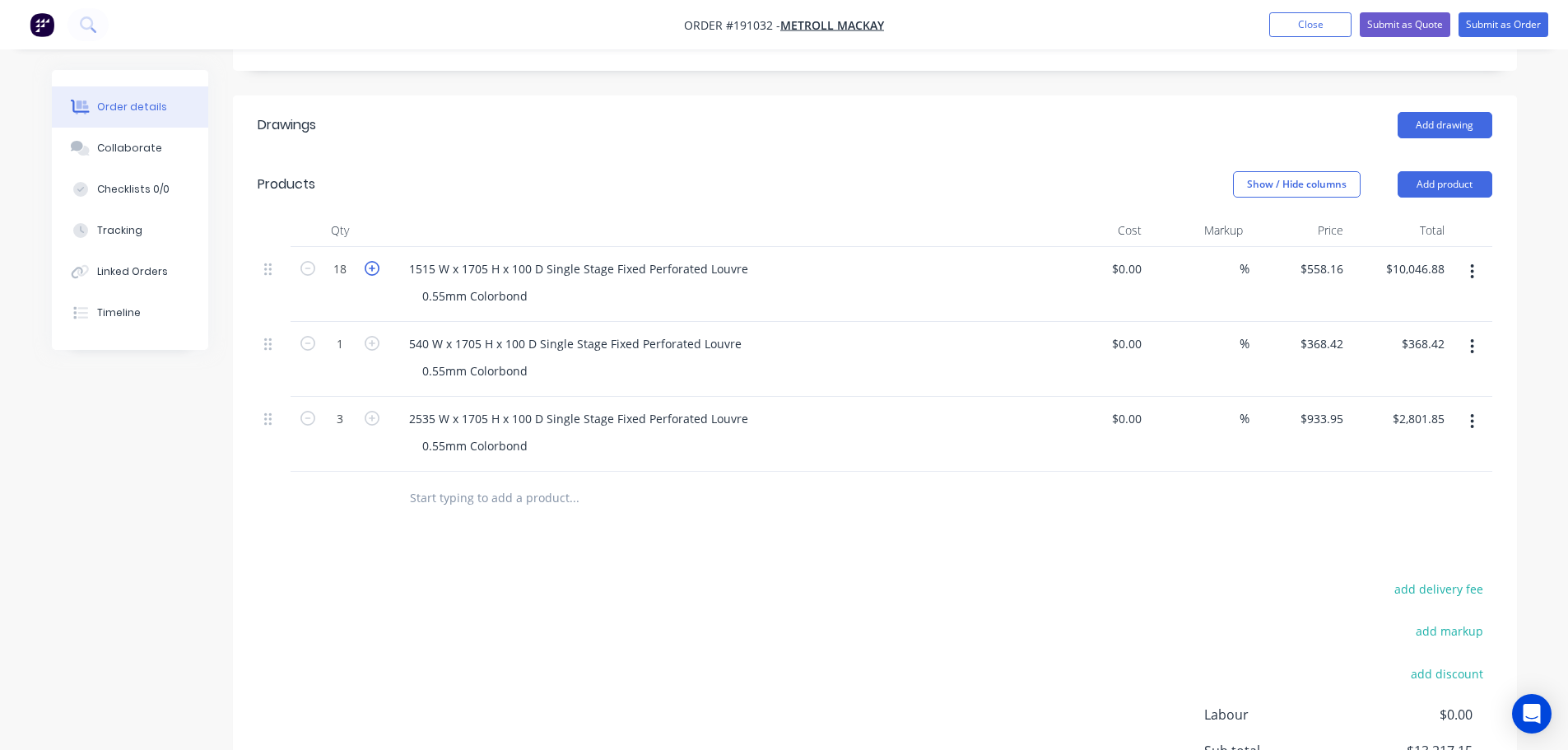
click at [375, 261] on icon "button" at bounding box center [372, 268] width 15 height 15
type input "19"
type input "$10,605.04"
click at [375, 261] on icon "button" at bounding box center [372, 268] width 15 height 15
type input "20"
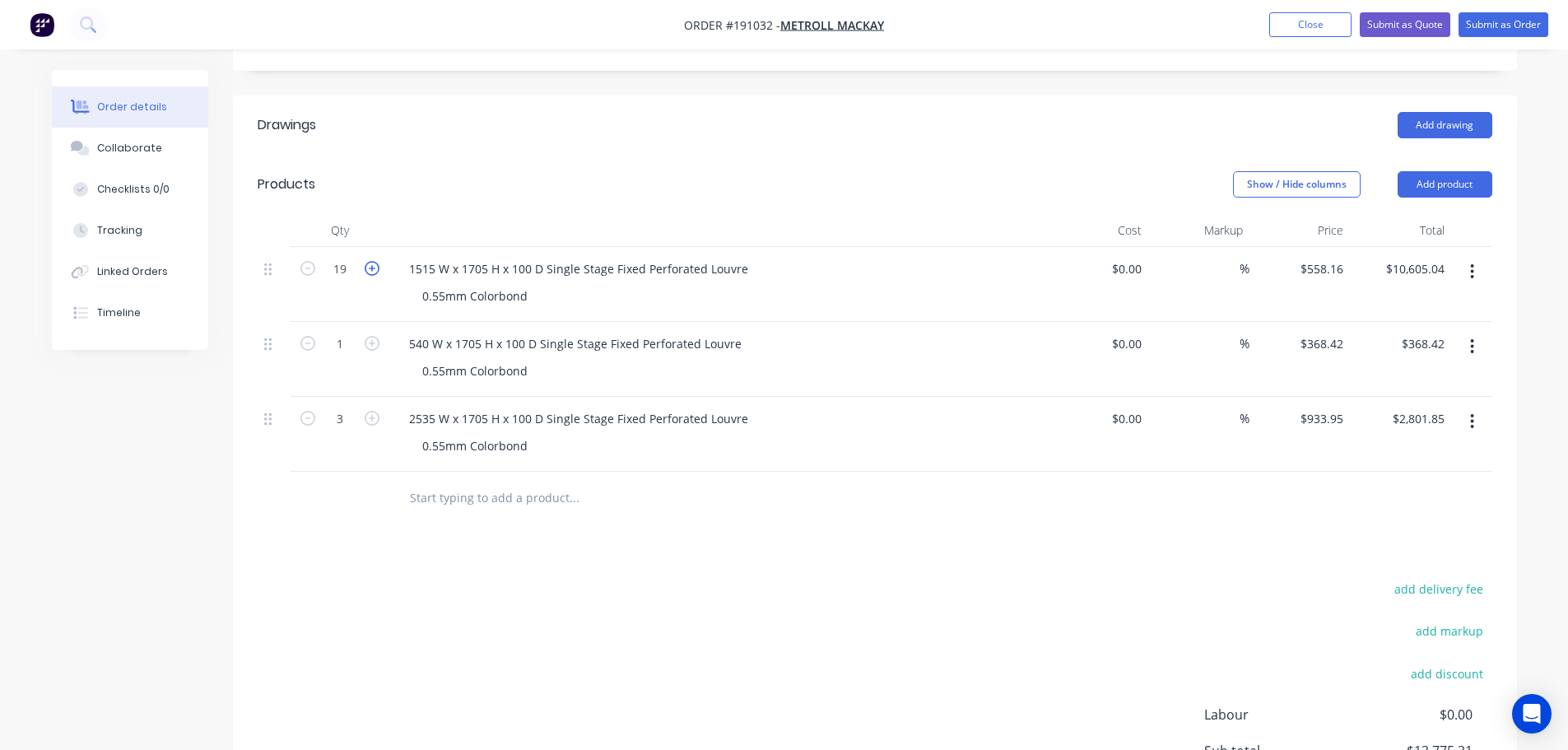
type input "$11,163.20"
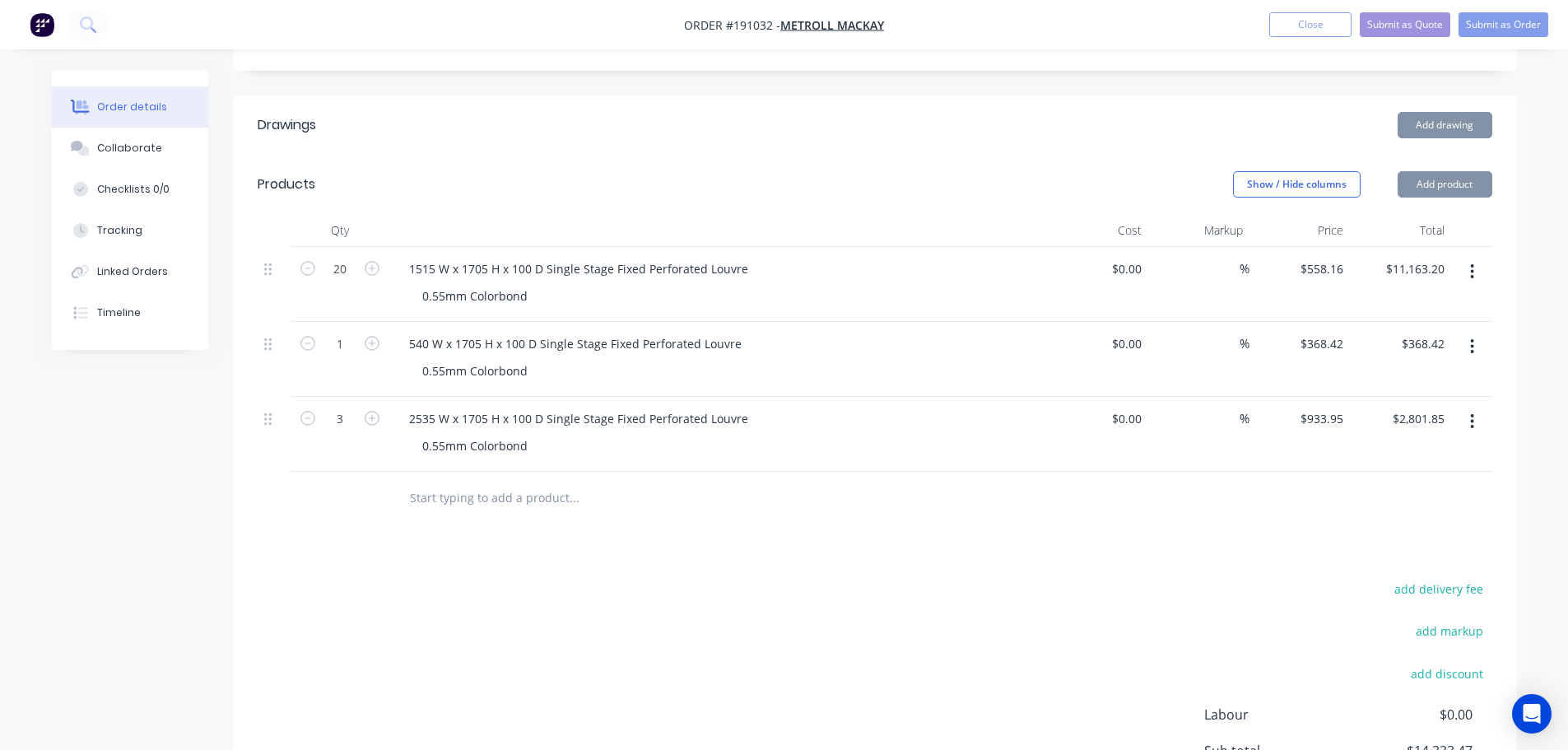
click at [500, 171] on div "Products" at bounding box center [389, 184] width 263 height 27
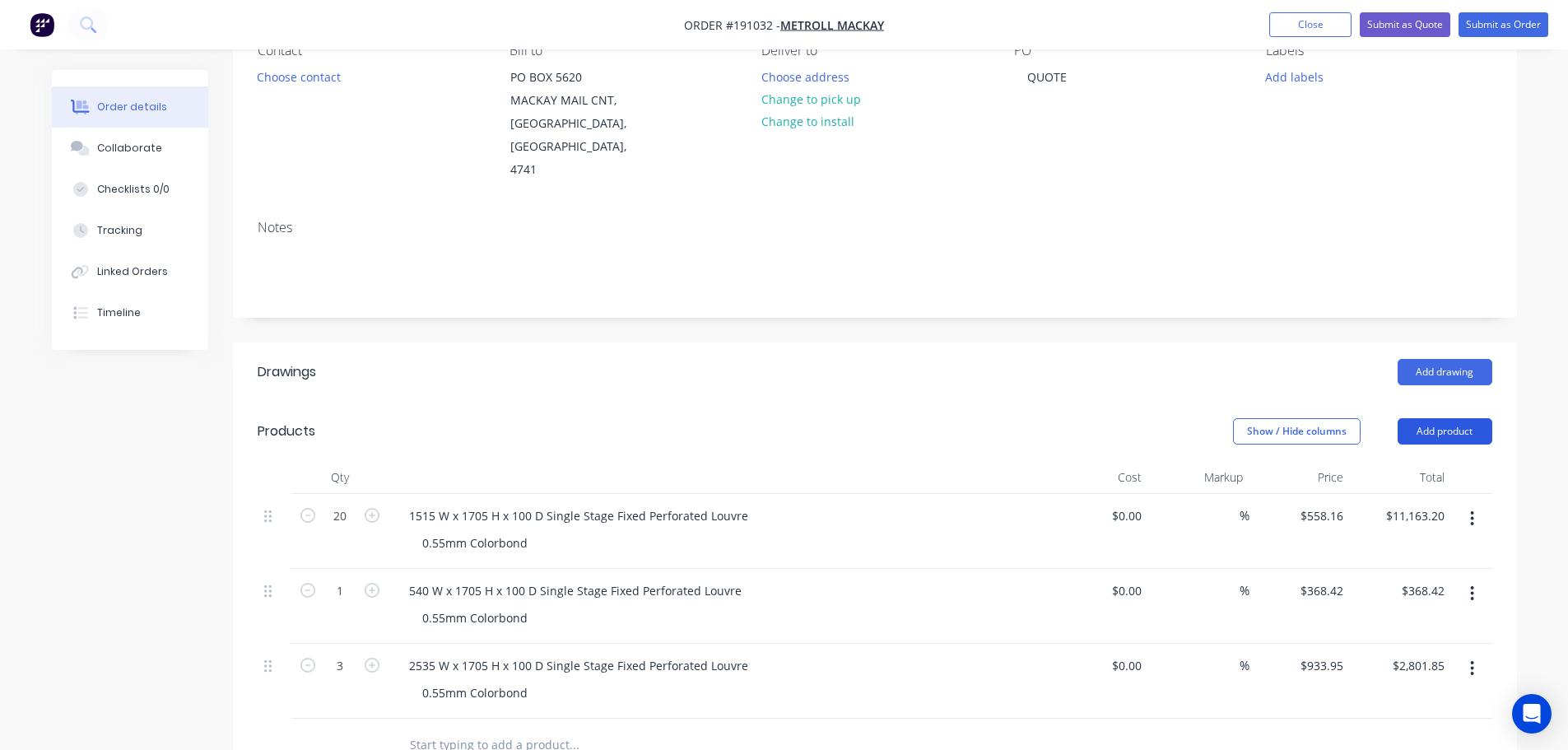
click at [1452, 418] on button "Add product" at bounding box center [1445, 431] width 95 height 27
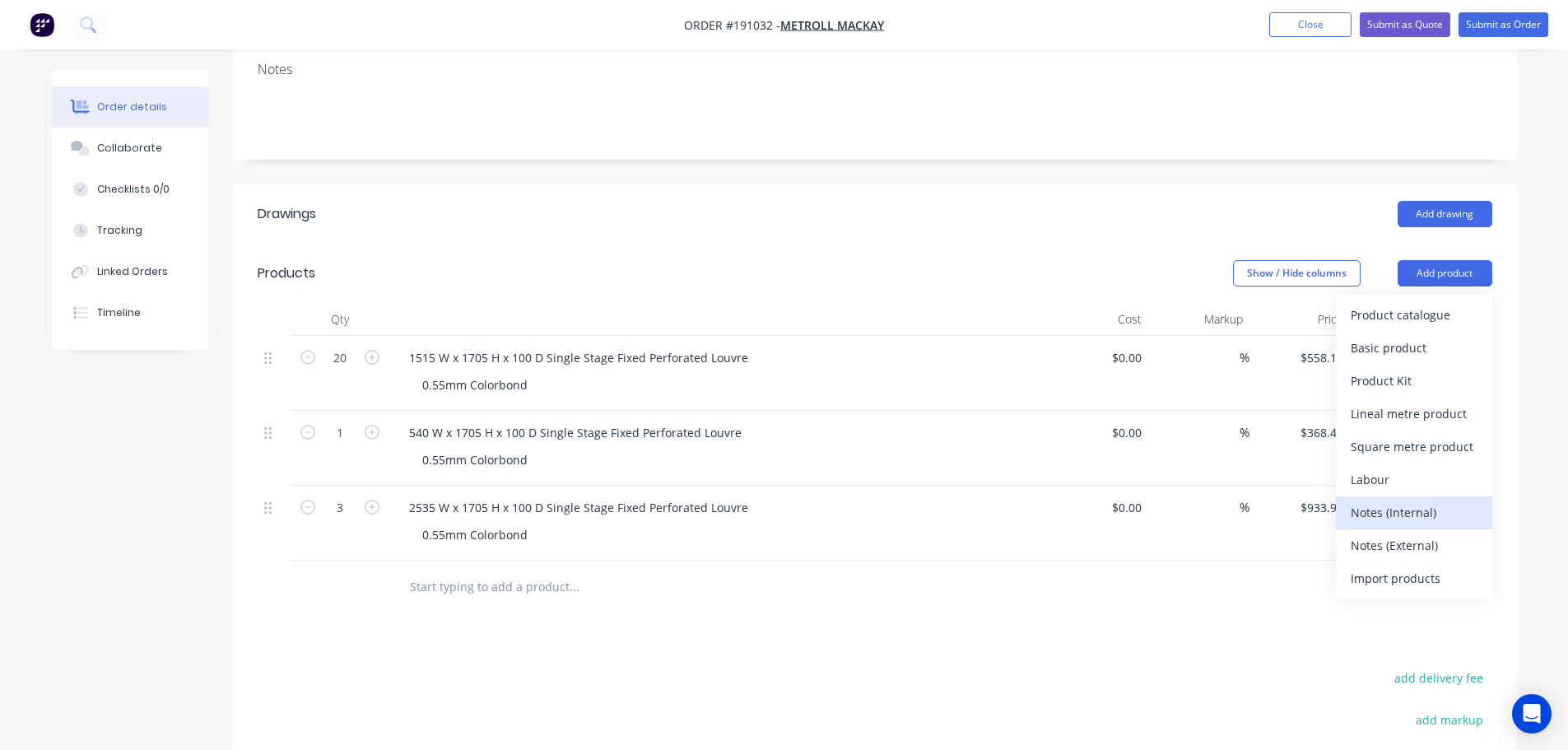
scroll to position [329, 0]
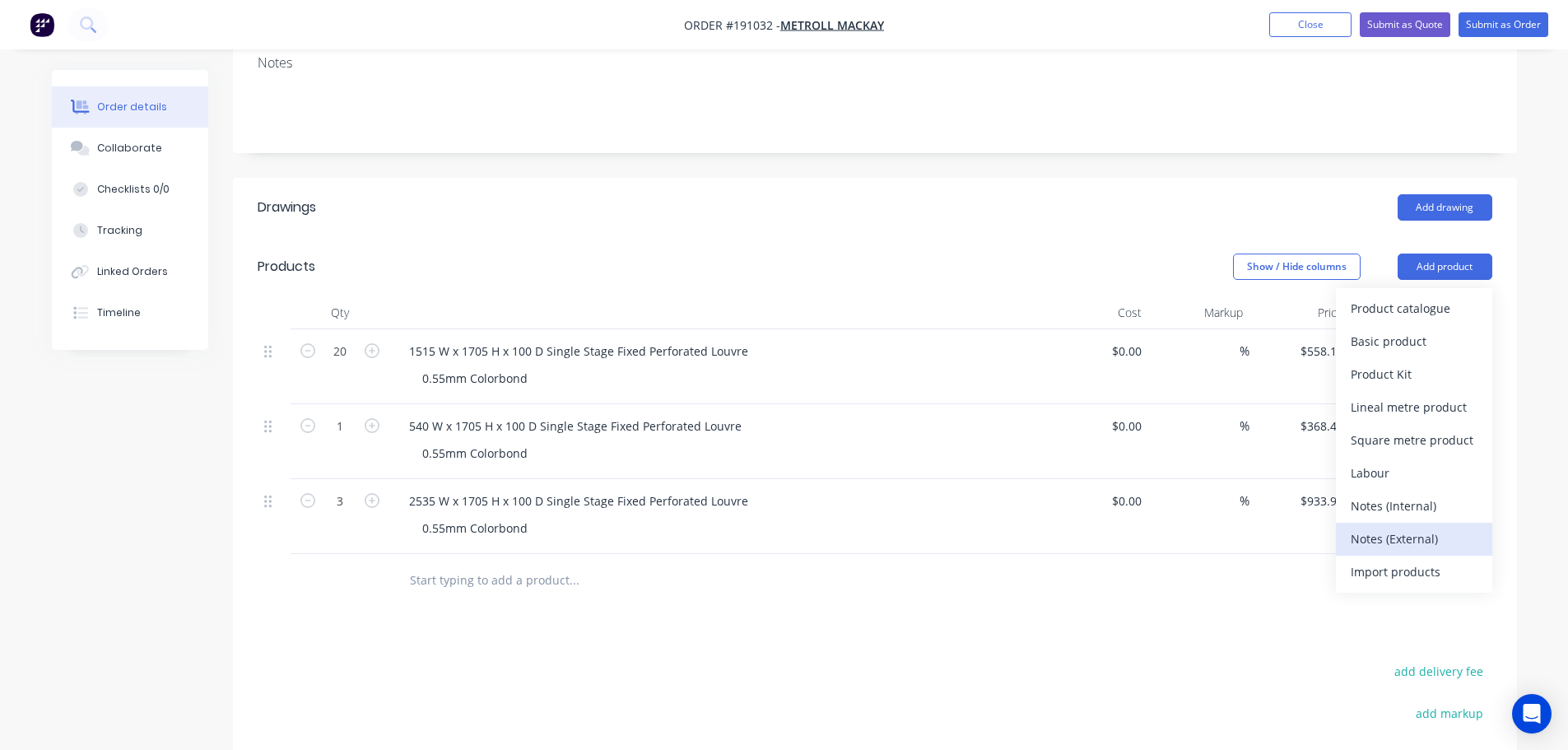
click at [1420, 527] on div "Notes (External)" at bounding box center [1414, 539] width 127 height 24
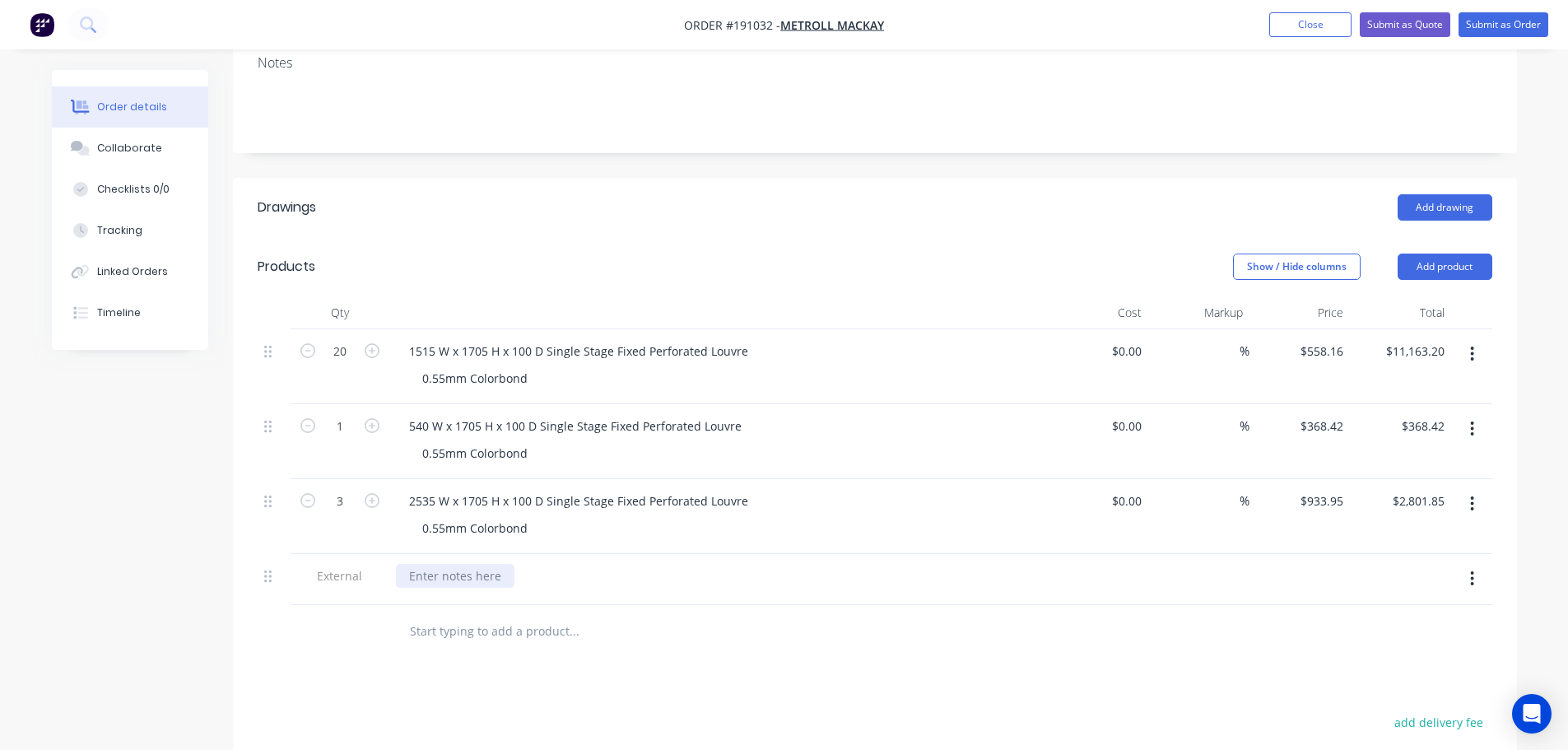
drag, startPoint x: 462, startPoint y: 559, endPoint x: 466, endPoint y: 530, distance: 29.3
click at [462, 564] on div at bounding box center [455, 576] width 119 height 24
click at [514, 253] on div "Products" at bounding box center [389, 266] width 263 height 27
click at [892, 237] on header "Products Show / Hide columns Add product" at bounding box center [875, 266] width 1284 height 59
click at [1430, 23] on button "Submit as Quote" at bounding box center [1405, 24] width 90 height 25
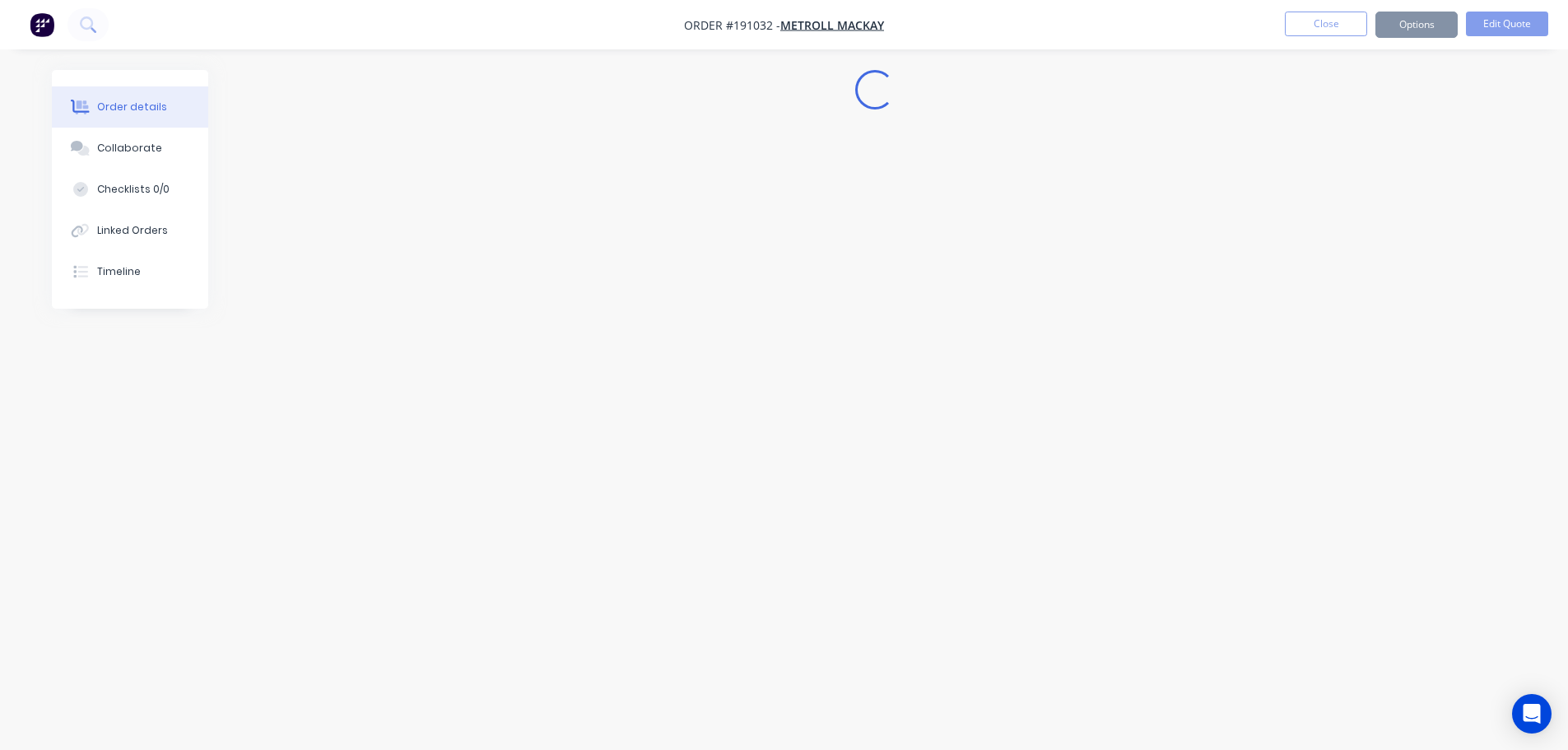
scroll to position [0, 0]
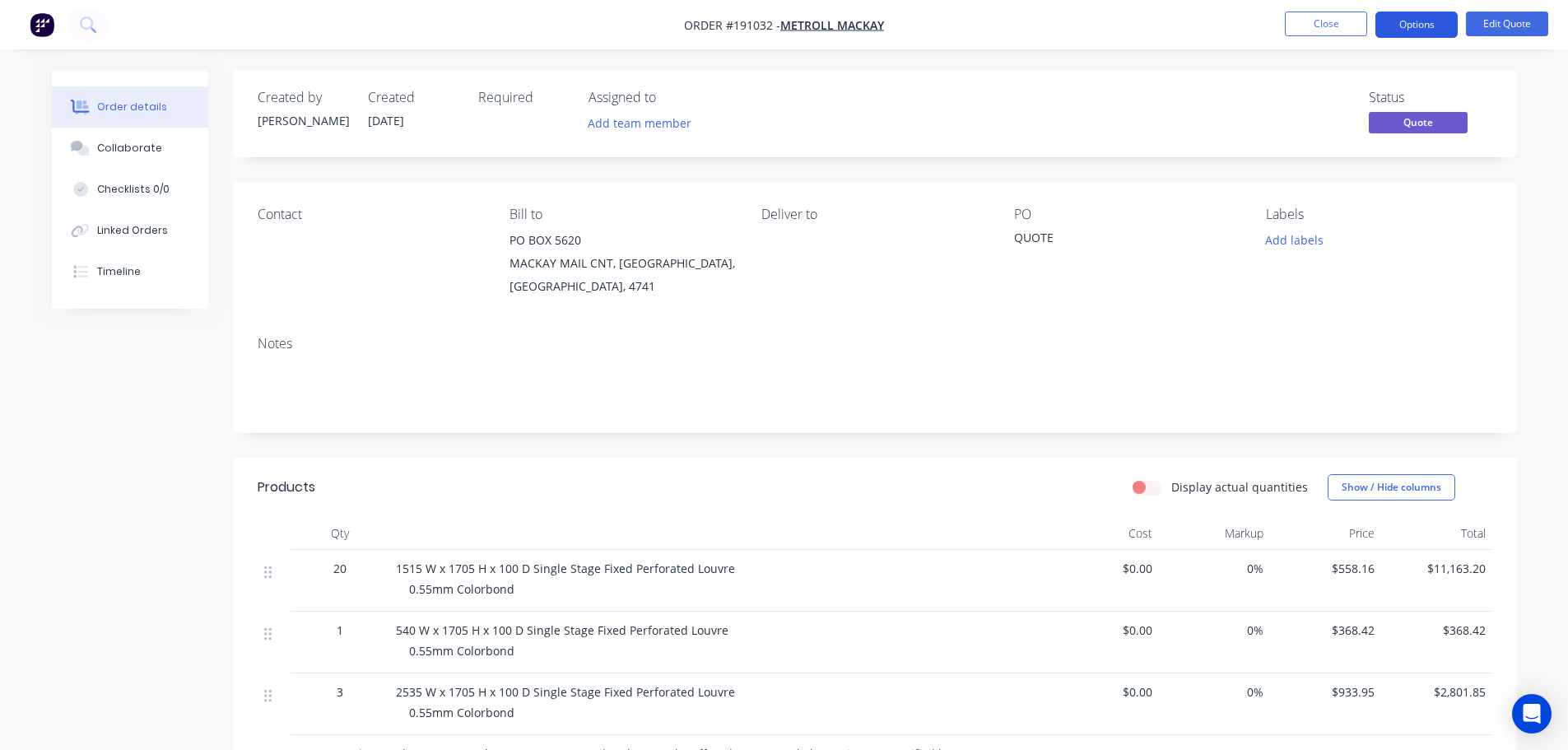
click at [1416, 17] on button "Options" at bounding box center [1416, 25] width 82 height 27
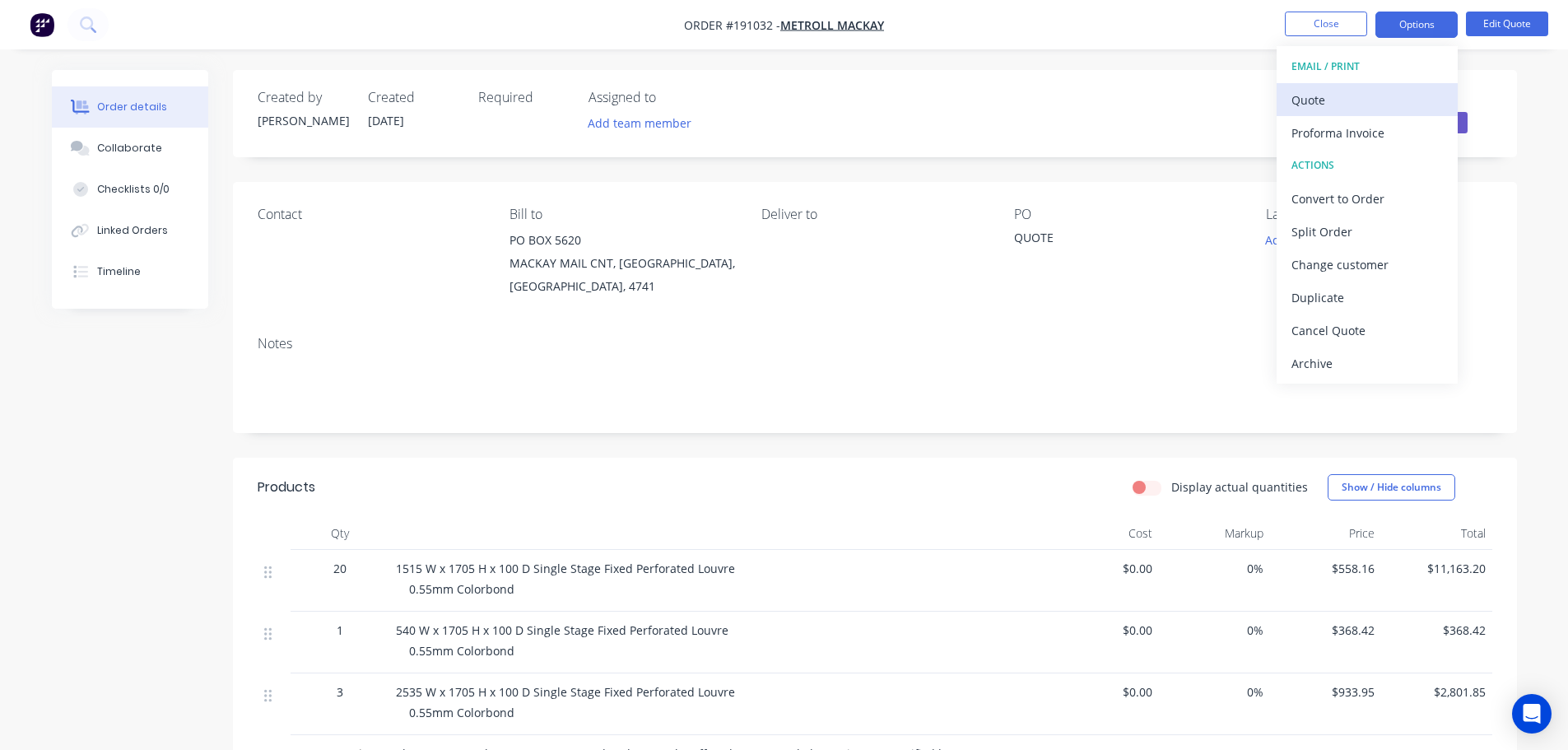
click at [1372, 93] on div "Quote" at bounding box center [1367, 100] width 151 height 24
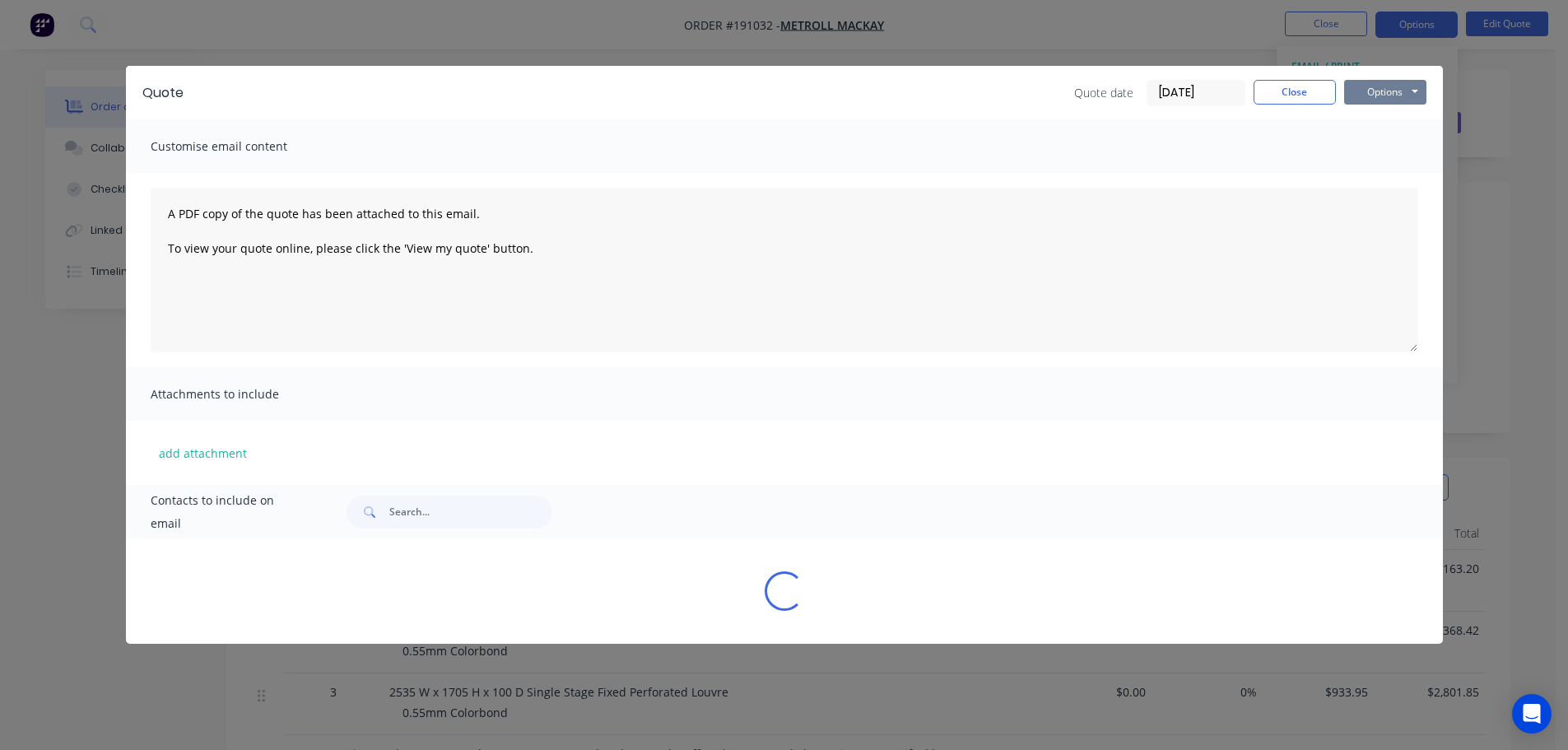
click at [1372, 92] on button "Options" at bounding box center [1385, 92] width 82 height 25
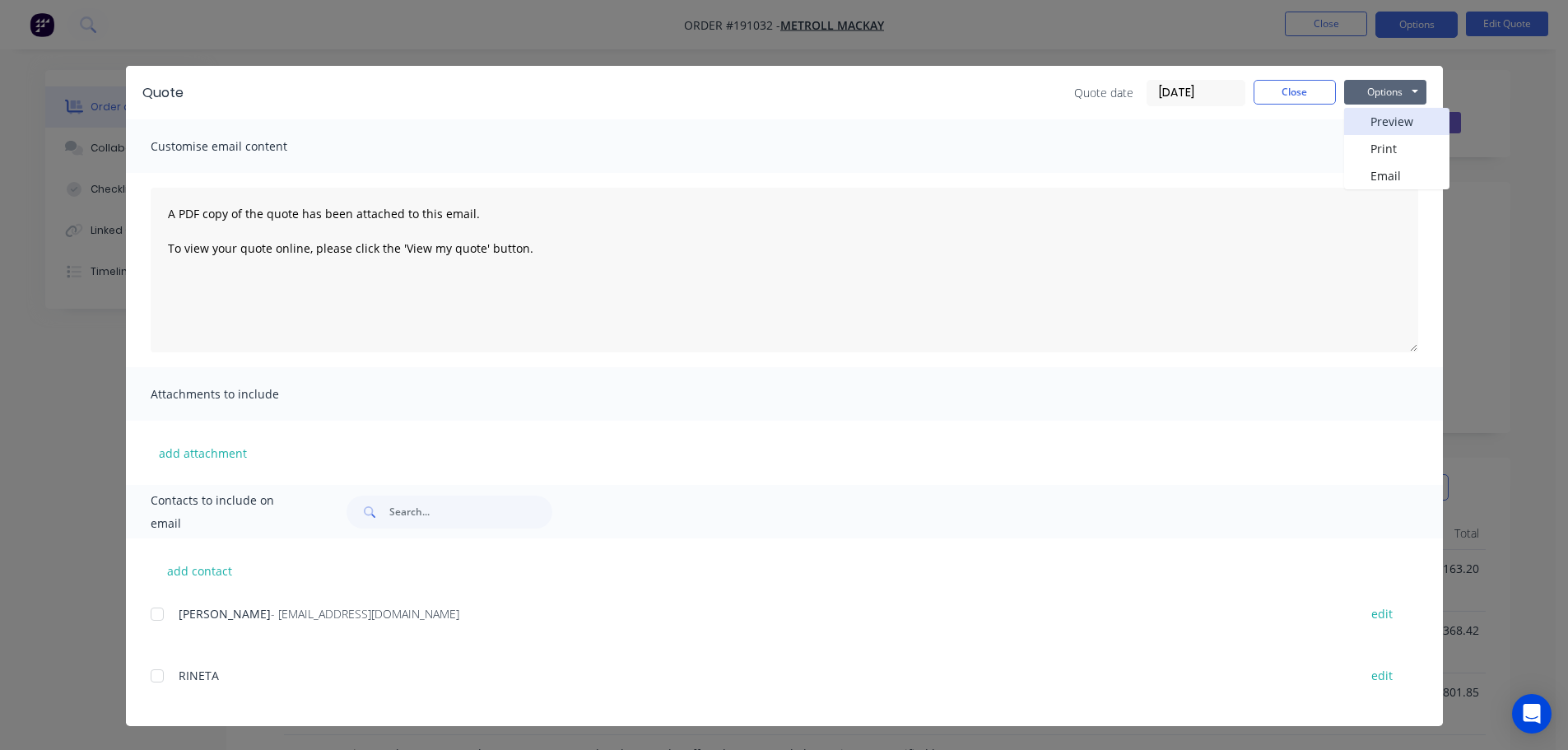
click at [1378, 115] on button "Preview" at bounding box center [1397, 121] width 105 height 27
click at [1281, 102] on button "Close" at bounding box center [1294, 92] width 82 height 25
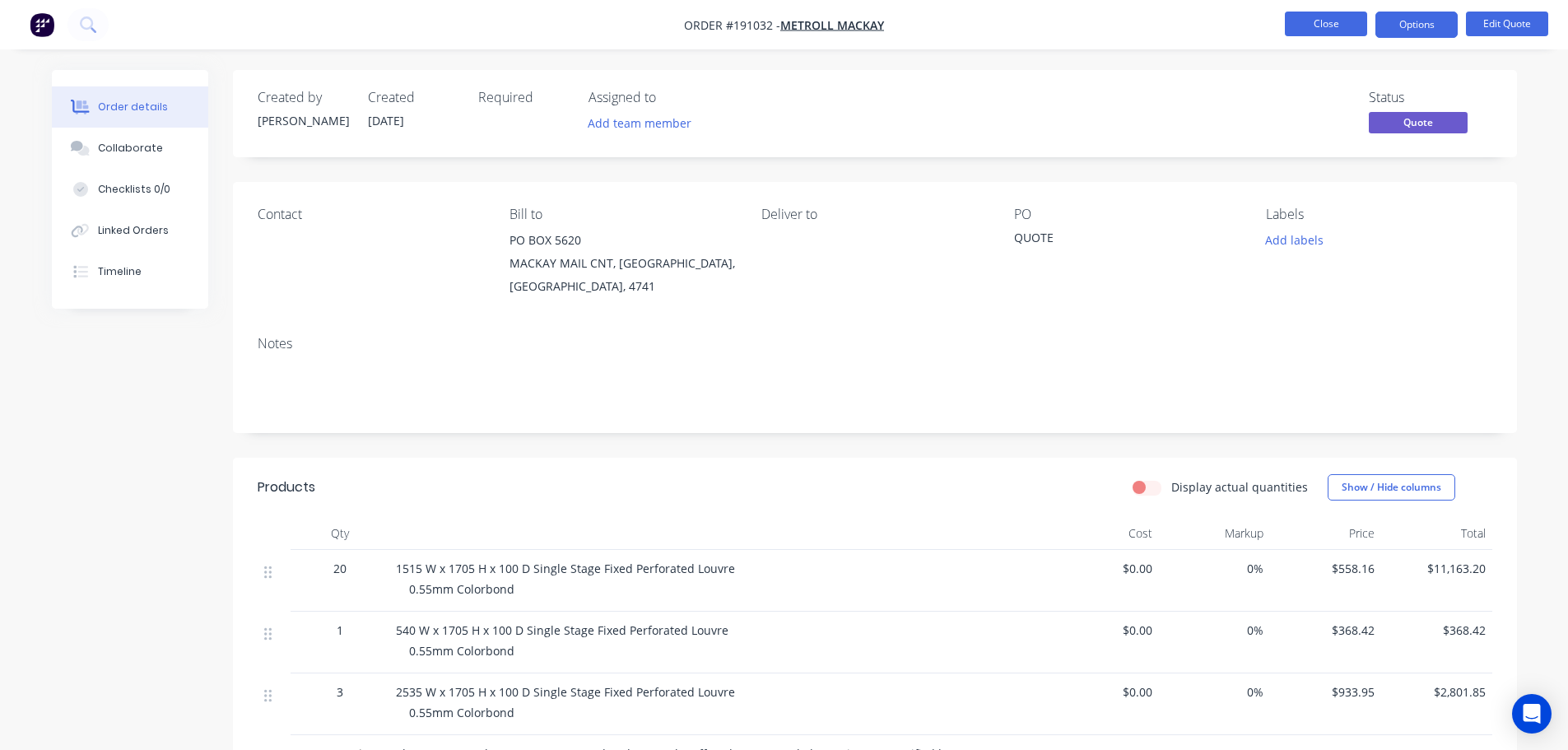
click at [1305, 29] on button "Close" at bounding box center [1326, 24] width 82 height 25
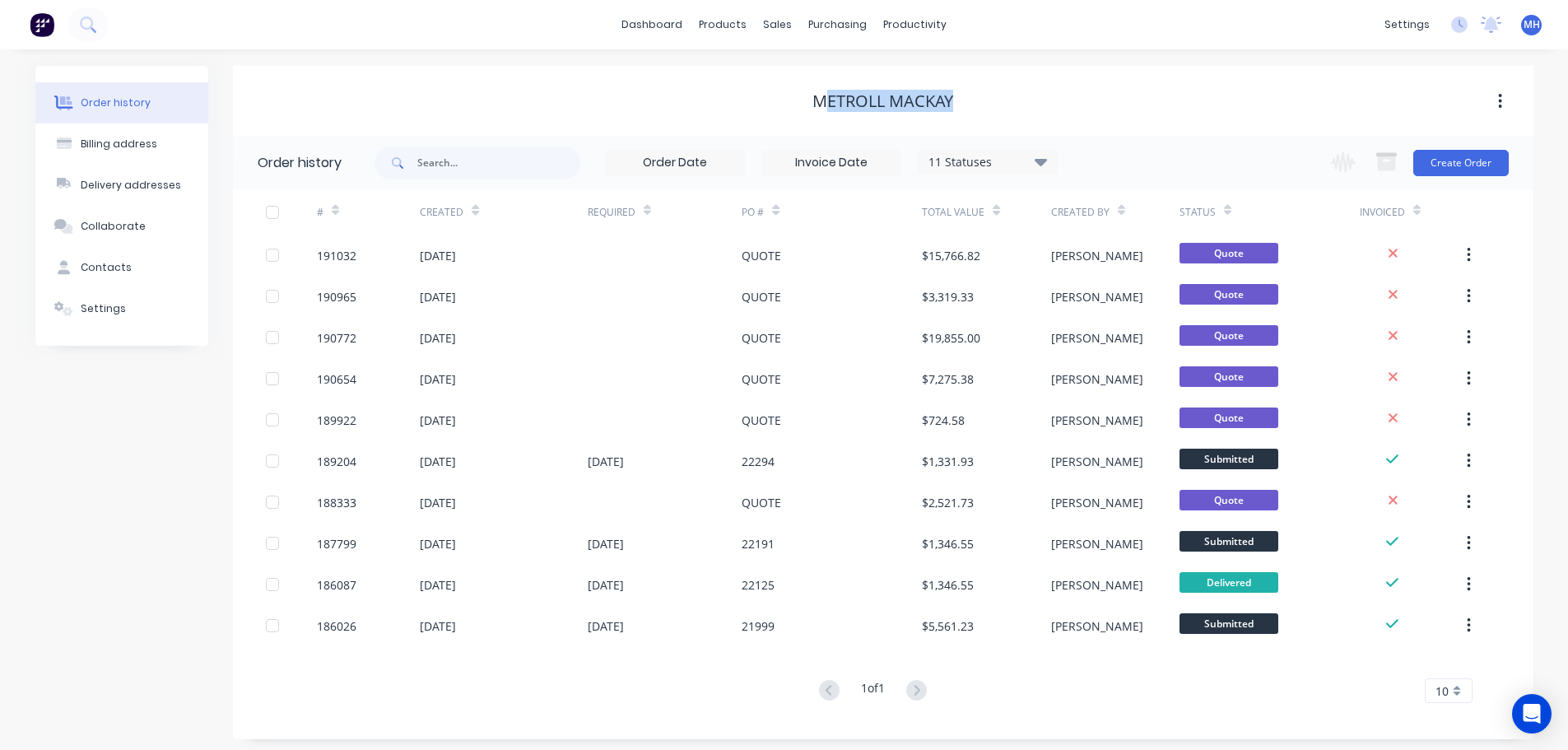
drag, startPoint x: 952, startPoint y: 93, endPoint x: 801, endPoint y: 98, distance: 151.1
click at [801, 98] on div "METROLL MACKAY" at bounding box center [883, 100] width 1301 height 19
click at [807, 100] on div "METROLL MACKAY" at bounding box center [883, 100] width 1301 height 19
click at [798, 68] on link "Sales Orders" at bounding box center [864, 78] width 218 height 33
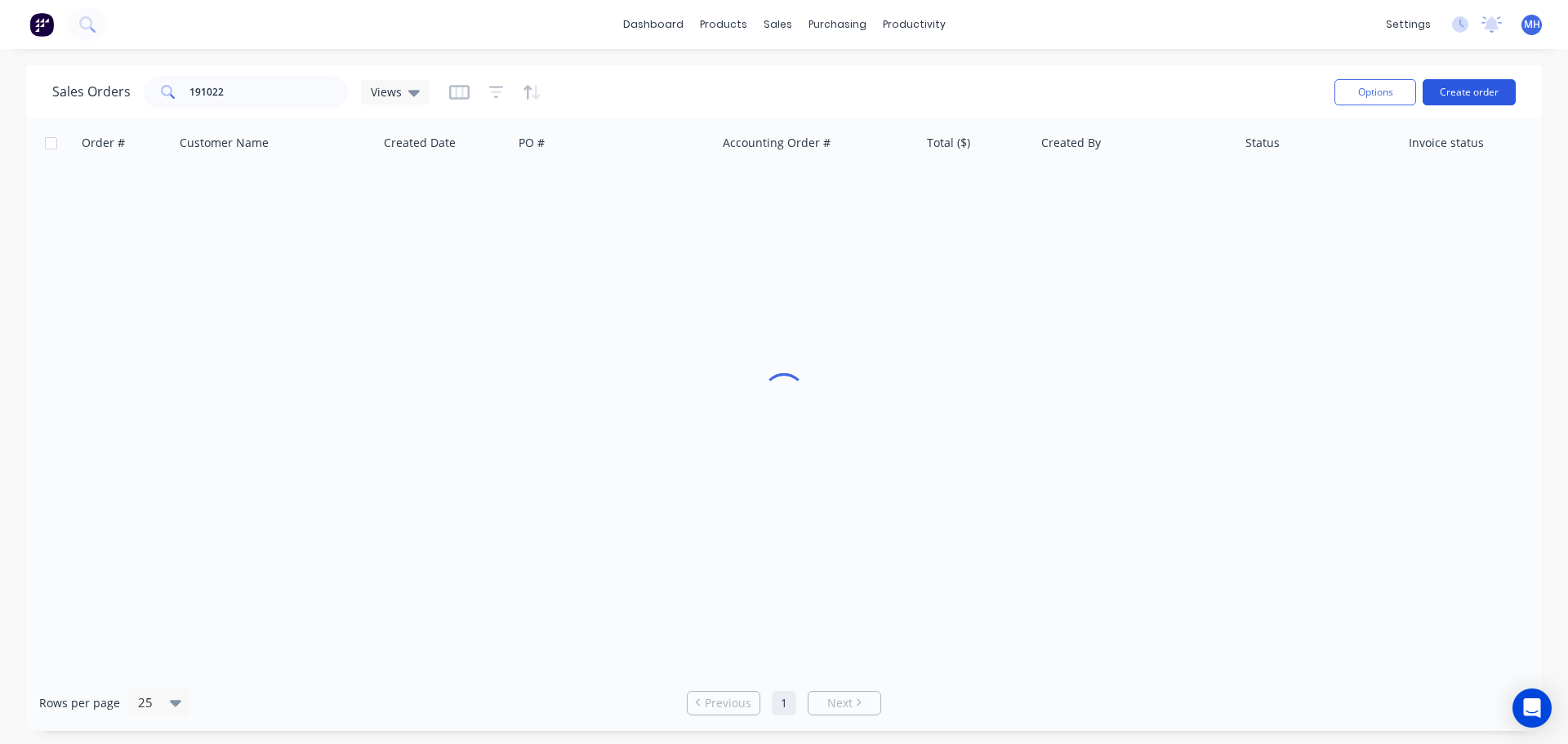
click at [1485, 96] on button "Create order" at bounding box center [1469, 92] width 93 height 27
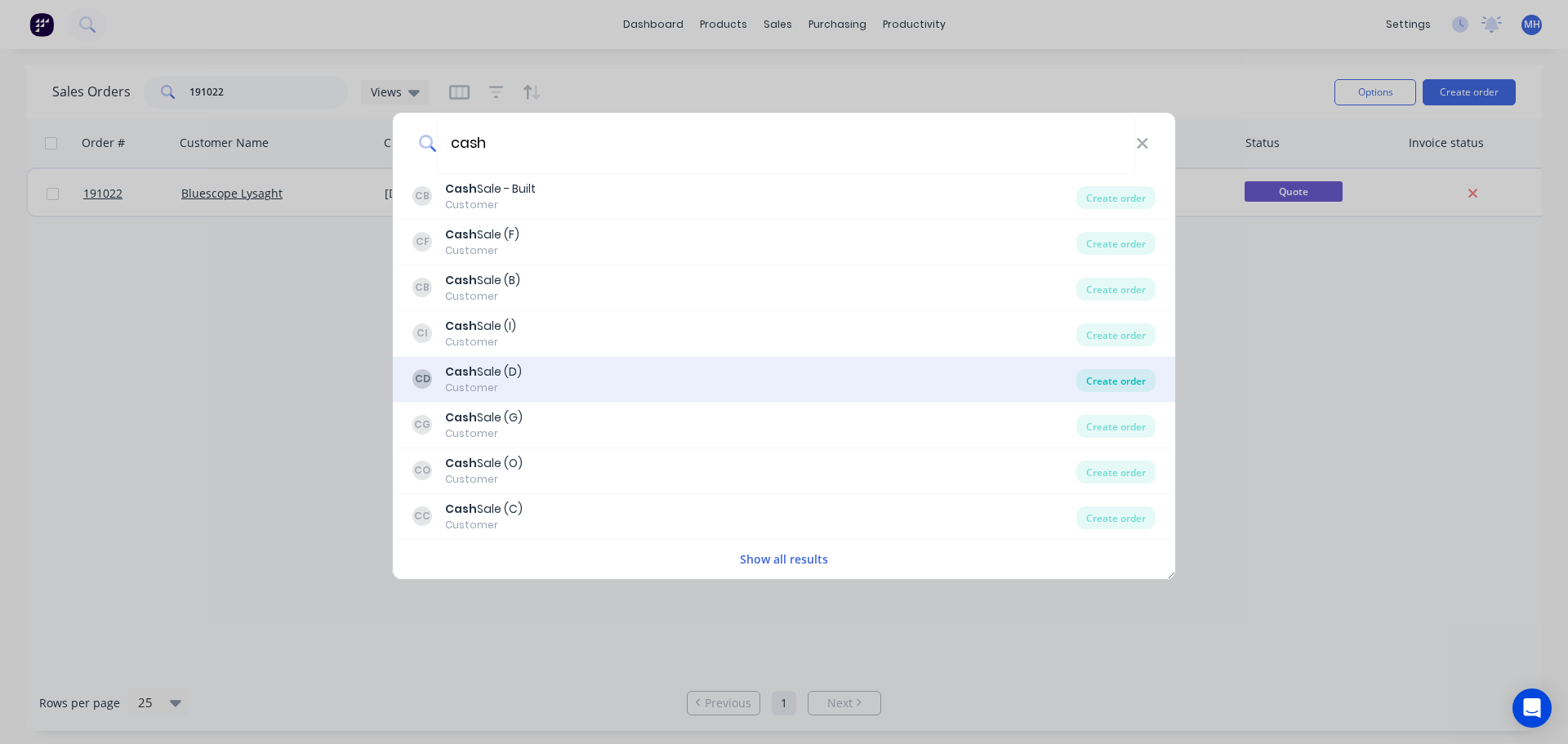
type input "cash"
click at [1136, 377] on div "Create order" at bounding box center [1116, 380] width 79 height 23
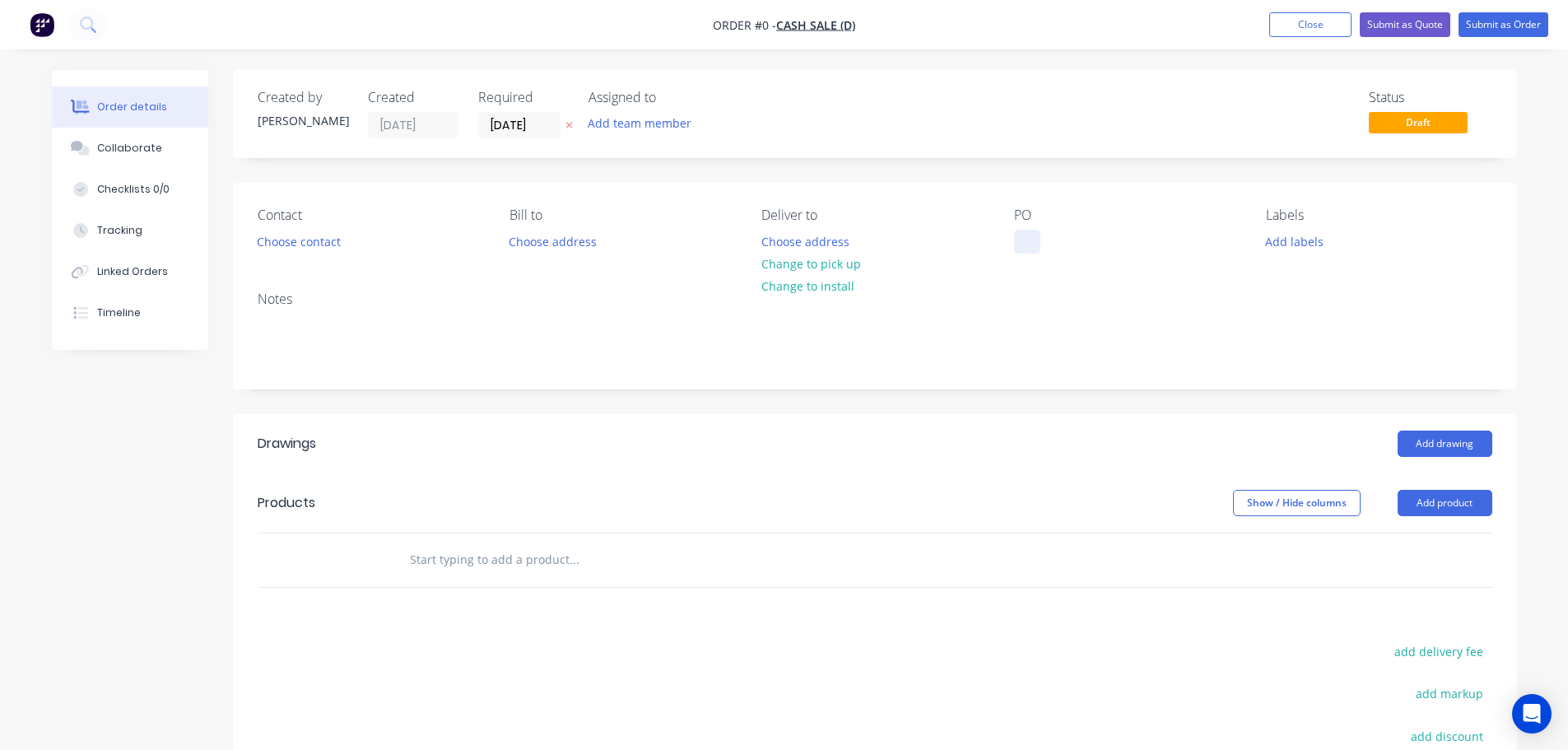
click at [1037, 248] on div at bounding box center [1027, 241] width 27 height 24
click at [770, 186] on div "Order details Collaborate Checklists 0/0 Tracking Linked Orders Timeline Order …" at bounding box center [784, 539] width 1498 height 938
click at [568, 122] on icon at bounding box center [569, 124] width 7 height 10
click at [809, 237] on button "Choose address" at bounding box center [805, 240] width 105 height 22
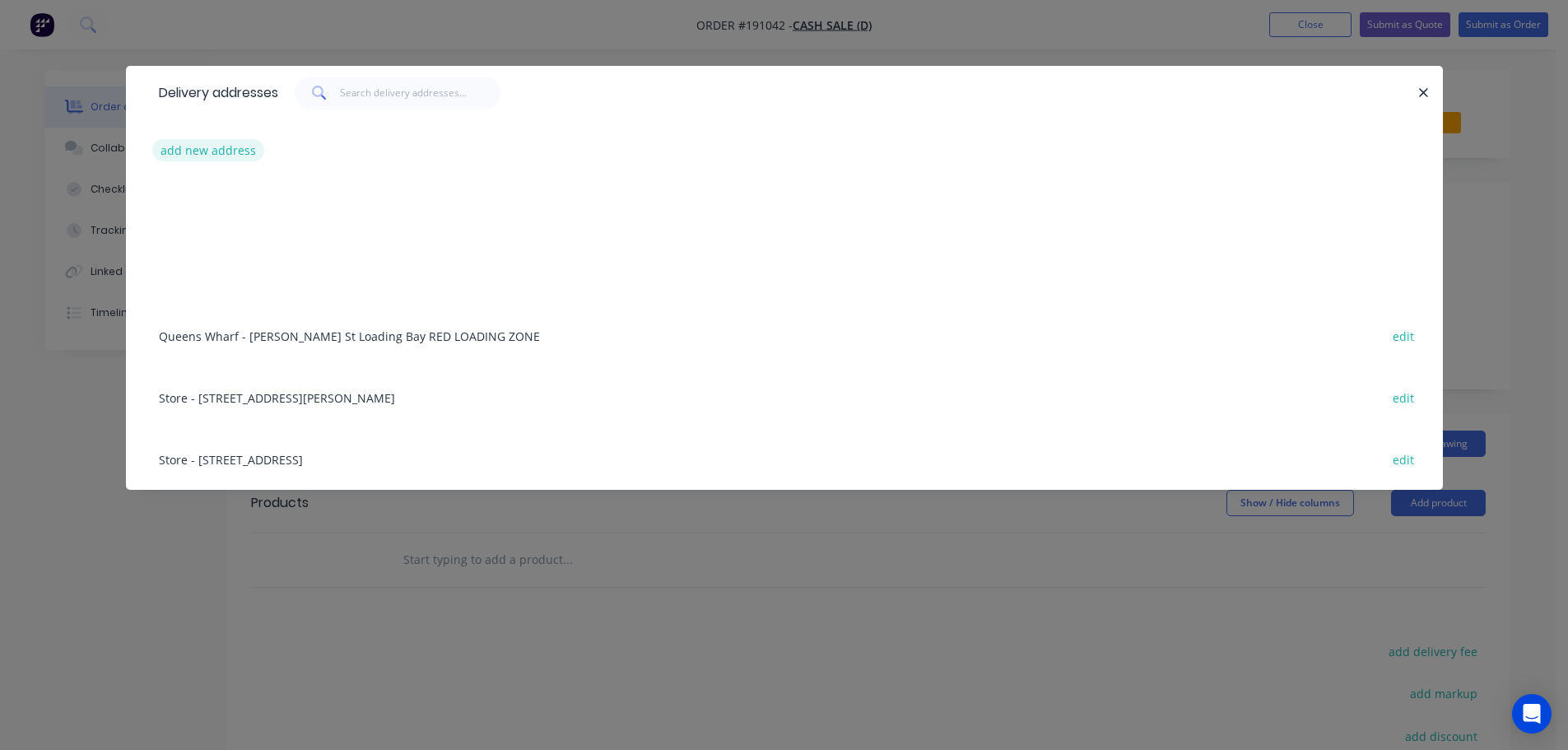
click at [253, 158] on button "add new address" at bounding box center [208, 150] width 112 height 22
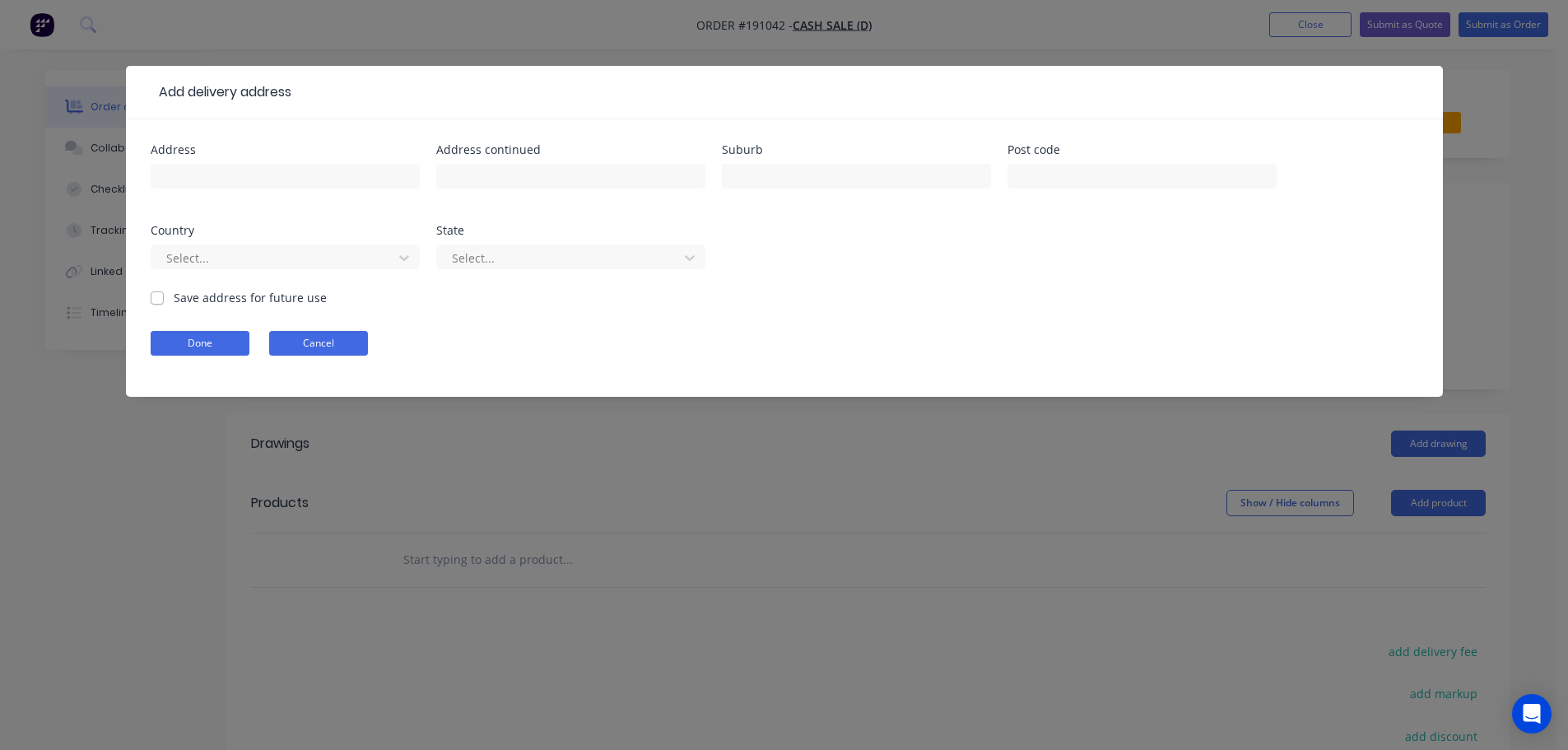
click at [333, 346] on button "Cancel" at bounding box center [318, 343] width 99 height 25
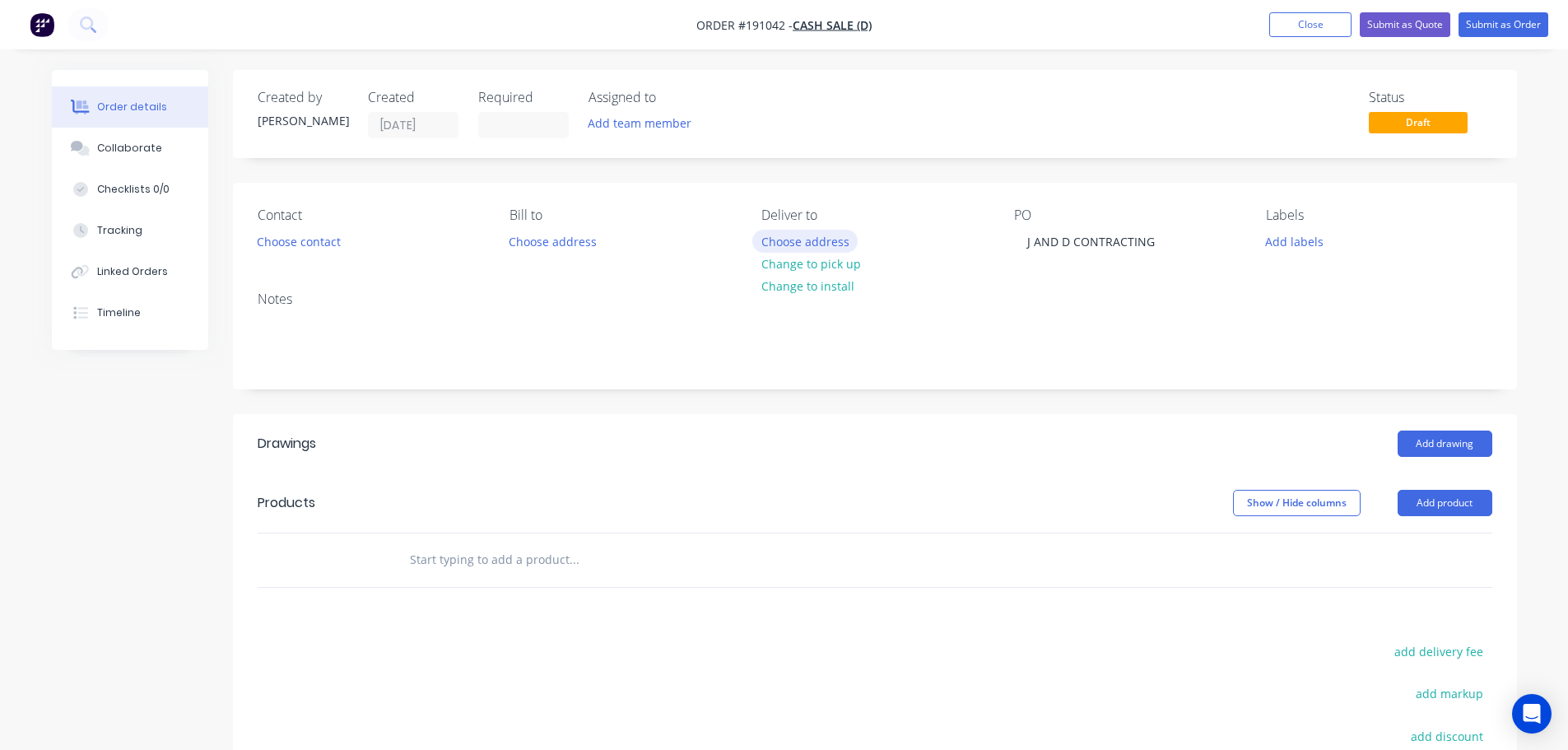
click at [790, 231] on button "Choose address" at bounding box center [805, 240] width 105 height 22
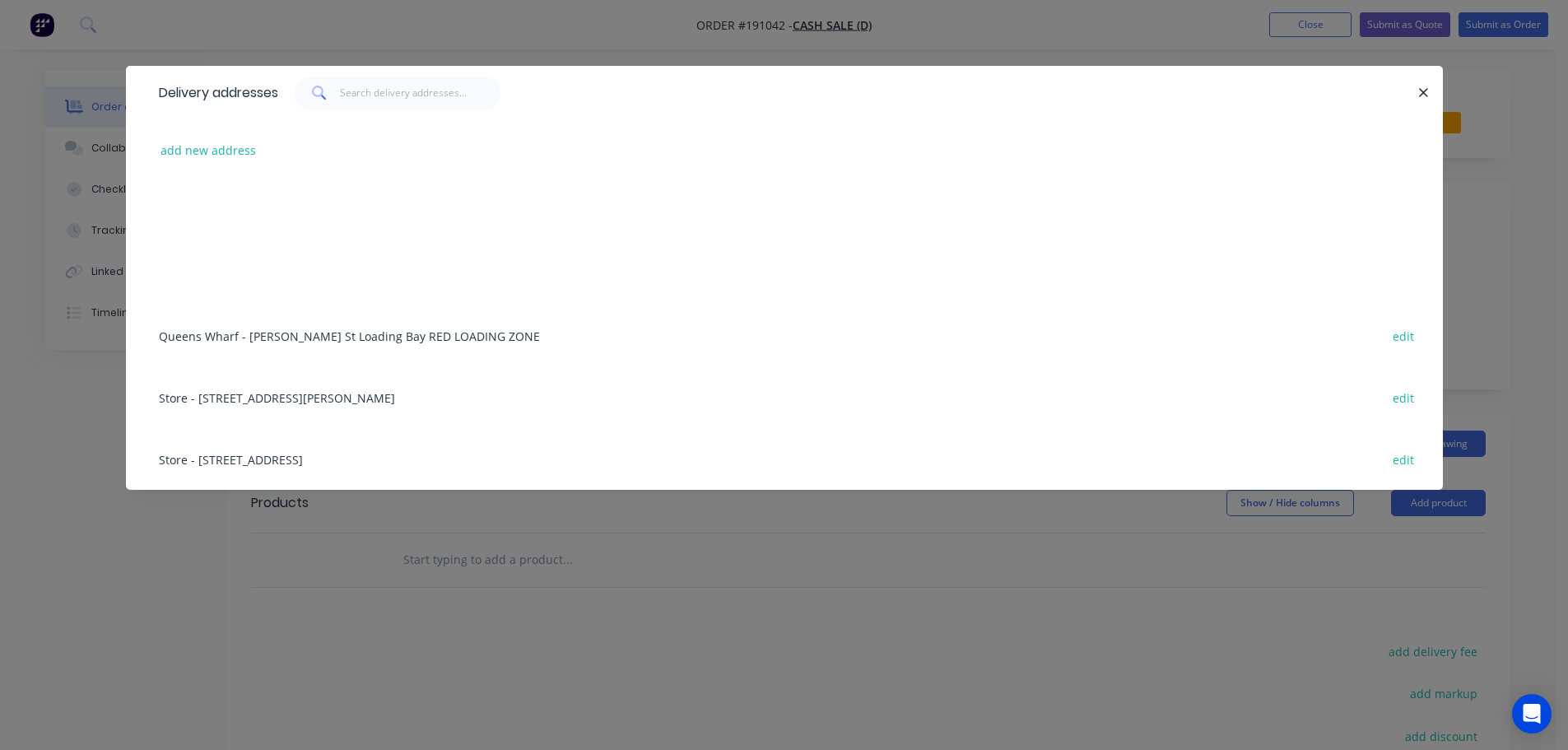
click at [222, 163] on div "add new address" at bounding box center [785, 150] width 1268 height 62
click at [220, 156] on button "add new address" at bounding box center [208, 150] width 112 height 22
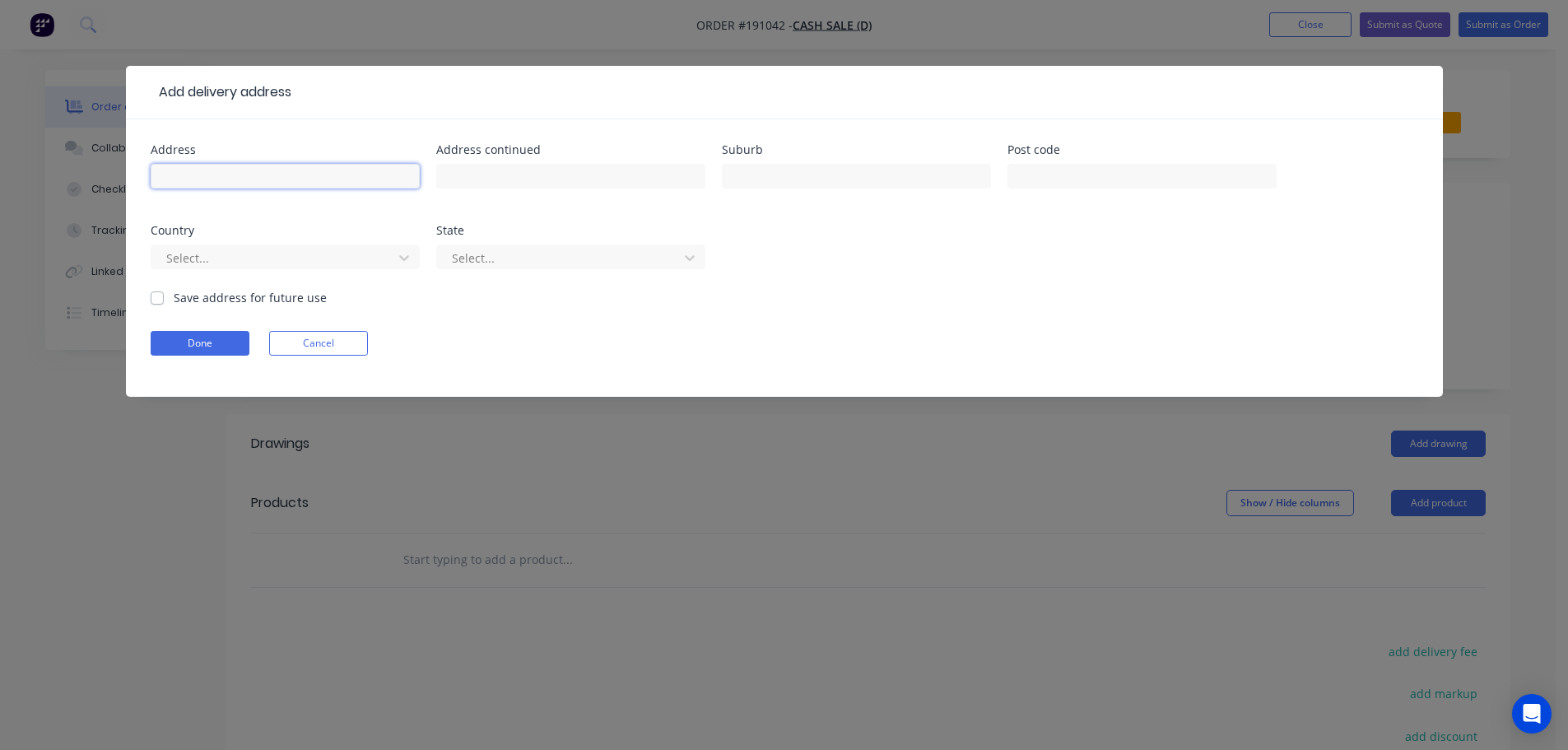
click at [228, 177] on input "text" at bounding box center [286, 176] width 269 height 25
type input "BUNDAMBA SS"
click button "Done" at bounding box center [200, 343] width 99 height 25
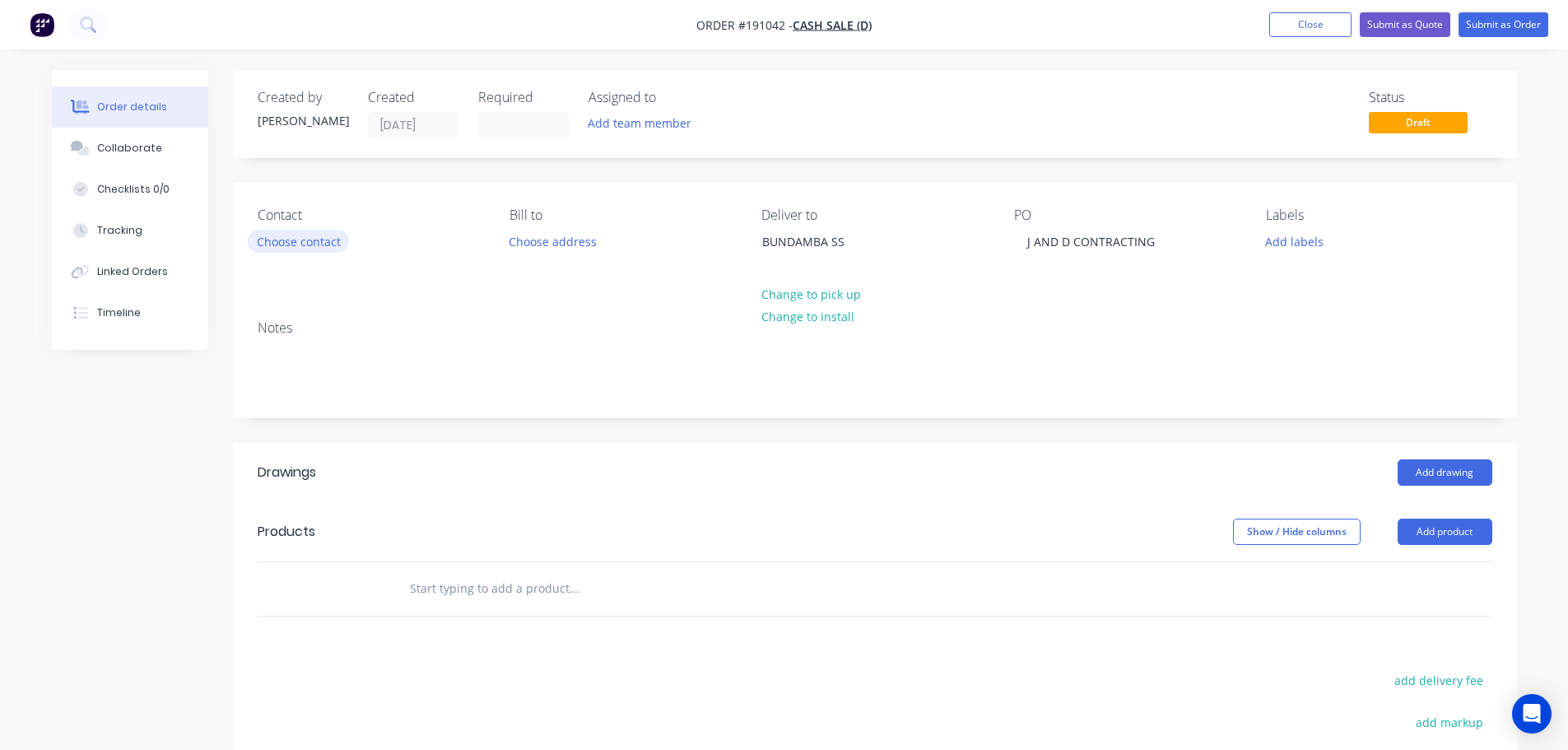
click at [325, 243] on button "Choose contact" at bounding box center [298, 240] width 101 height 22
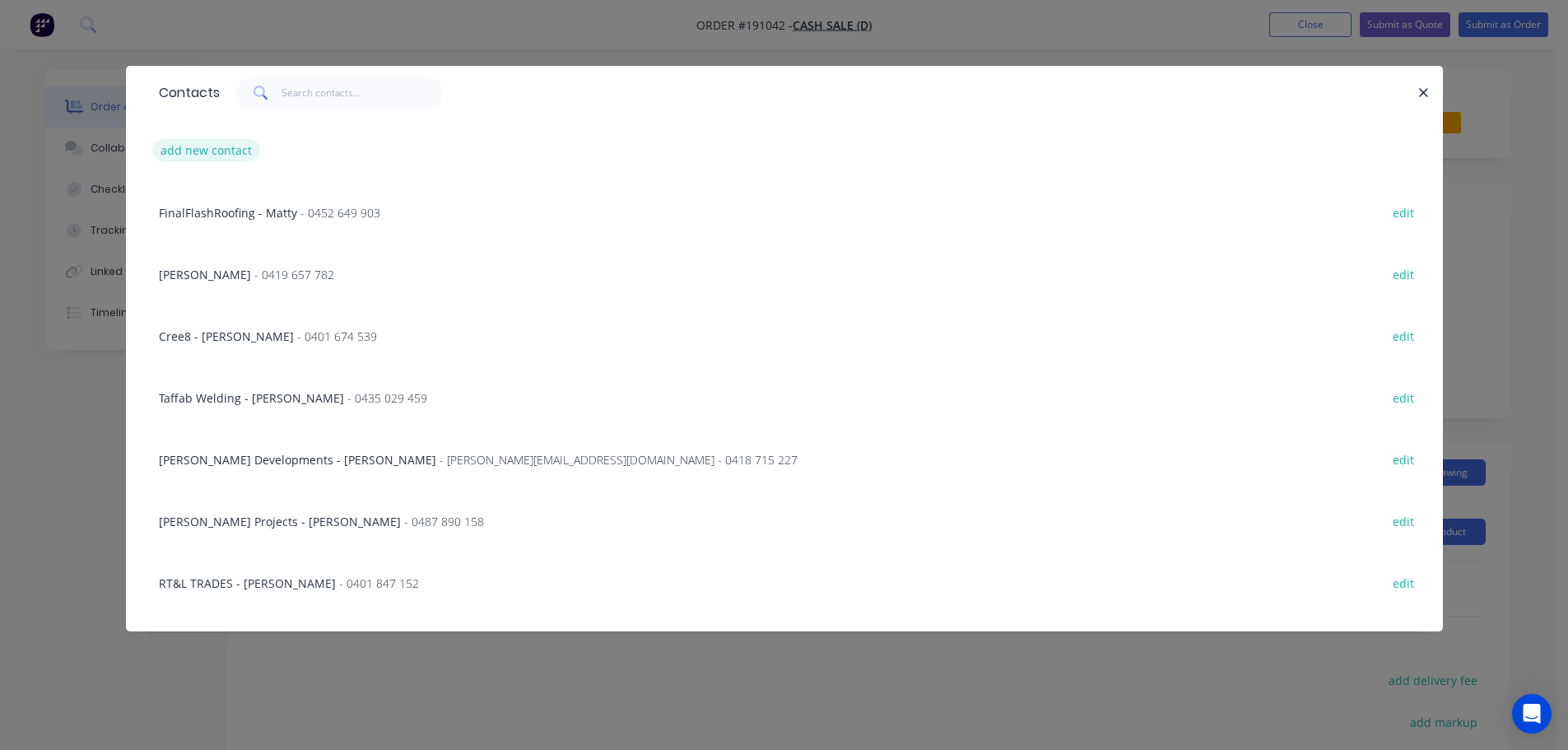
click at [227, 156] on button "add new contact" at bounding box center [206, 150] width 109 height 22
select select "AU"
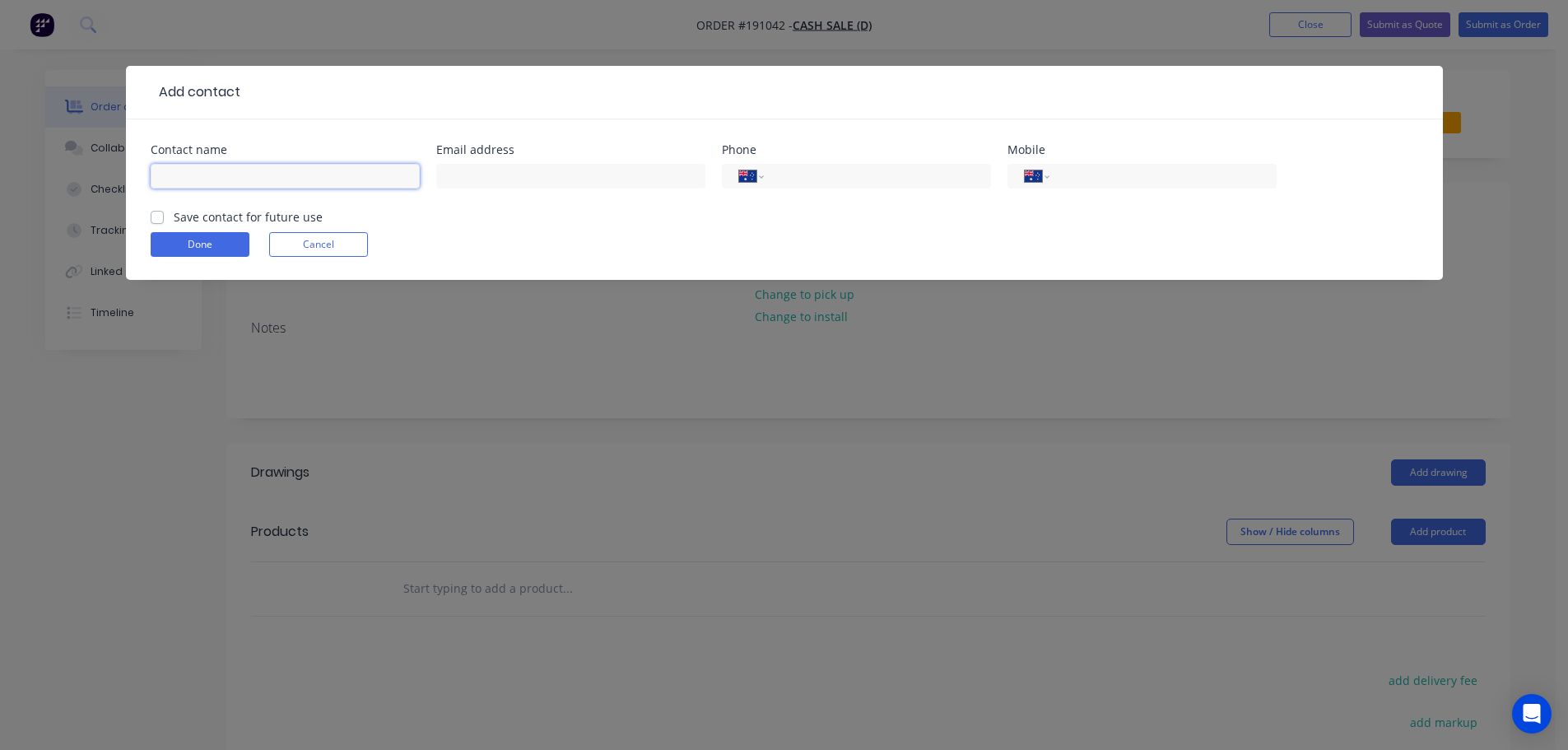
click at [244, 174] on input "text" at bounding box center [286, 176] width 269 height 25
type input "JACOB"
type input "0475 800 948"
click button "Done" at bounding box center [200, 244] width 99 height 25
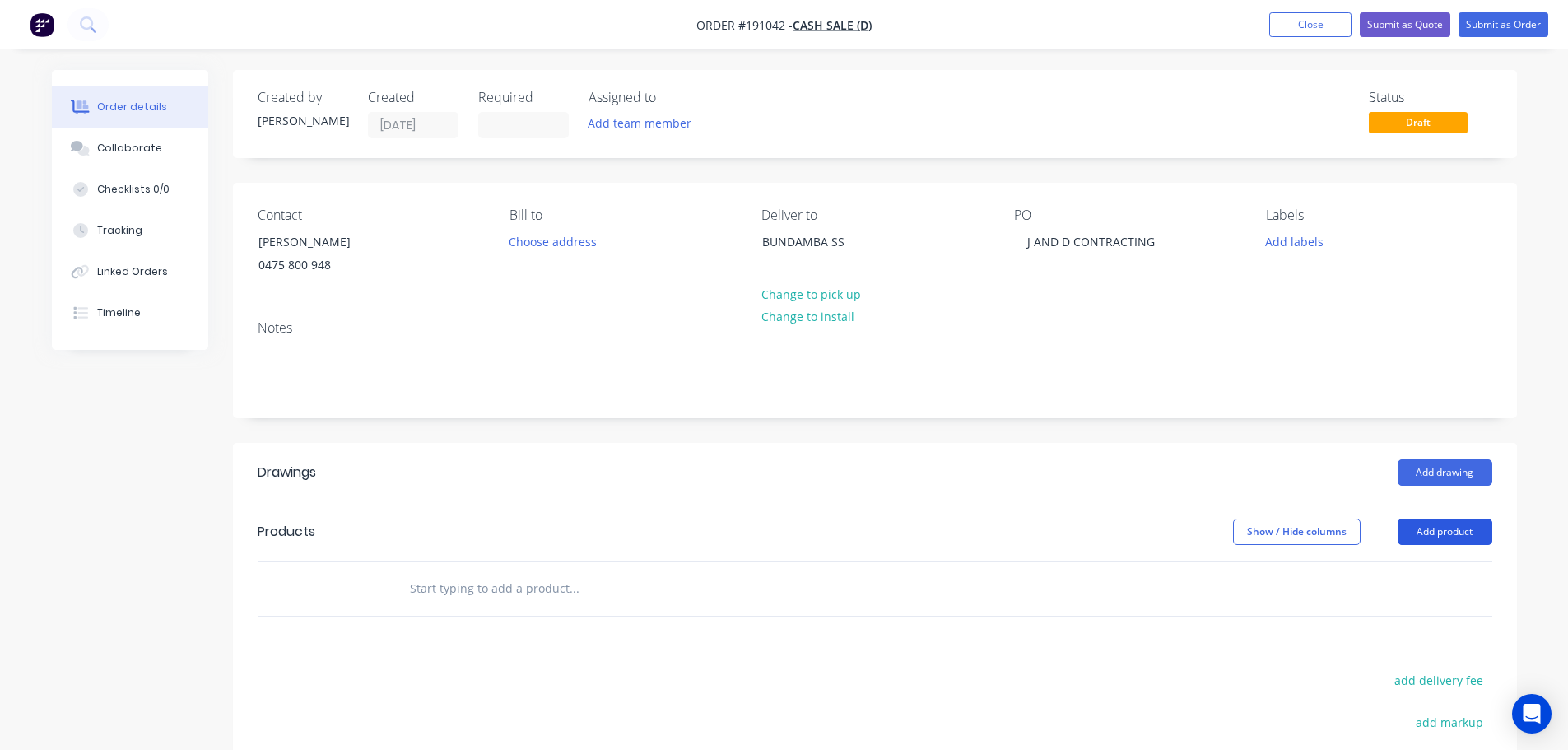
click at [1458, 533] on button "Add product" at bounding box center [1445, 532] width 95 height 27
click at [1448, 561] on button "Product catalogue" at bounding box center [1414, 574] width 157 height 33
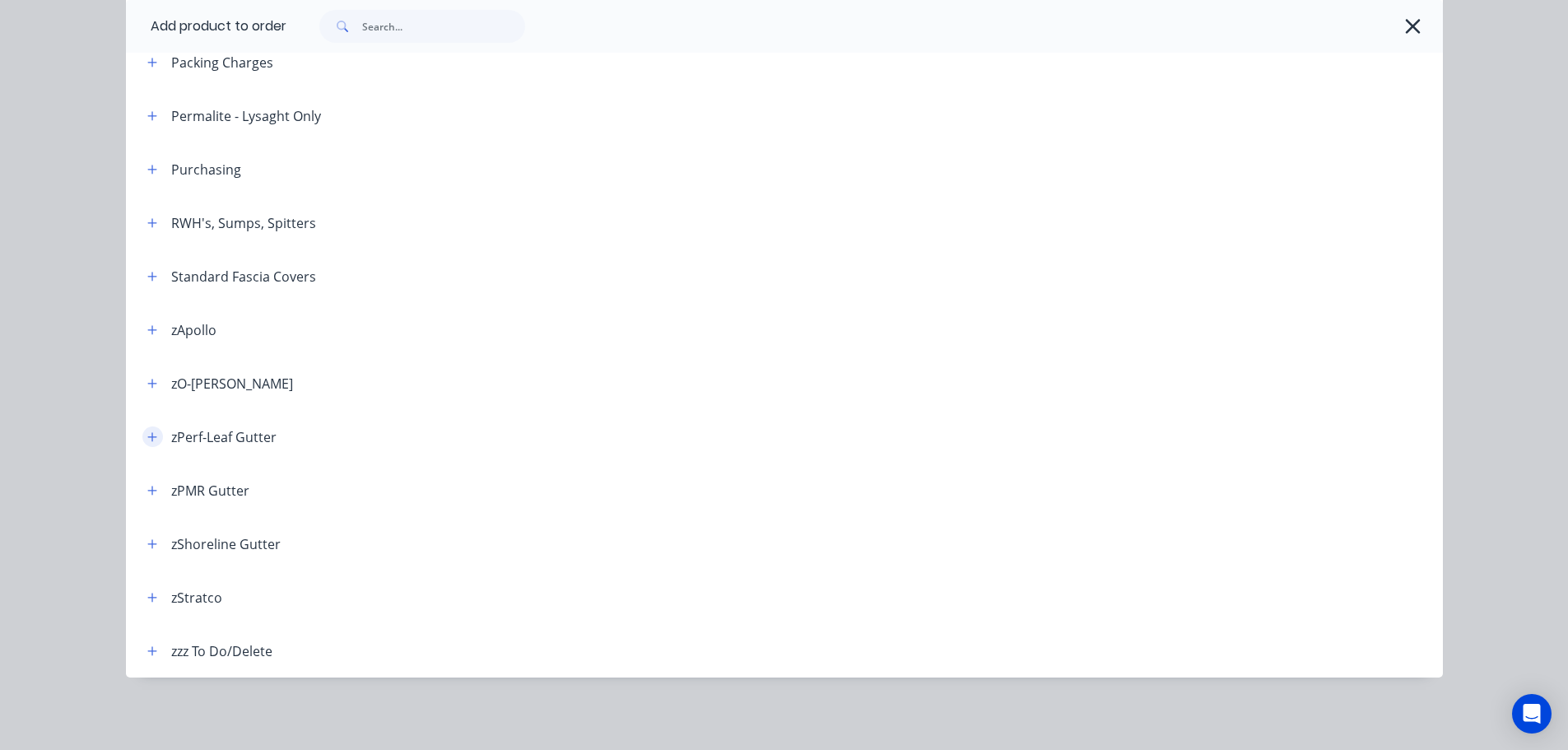
click at [147, 431] on icon "button" at bounding box center [152, 437] width 10 height 12
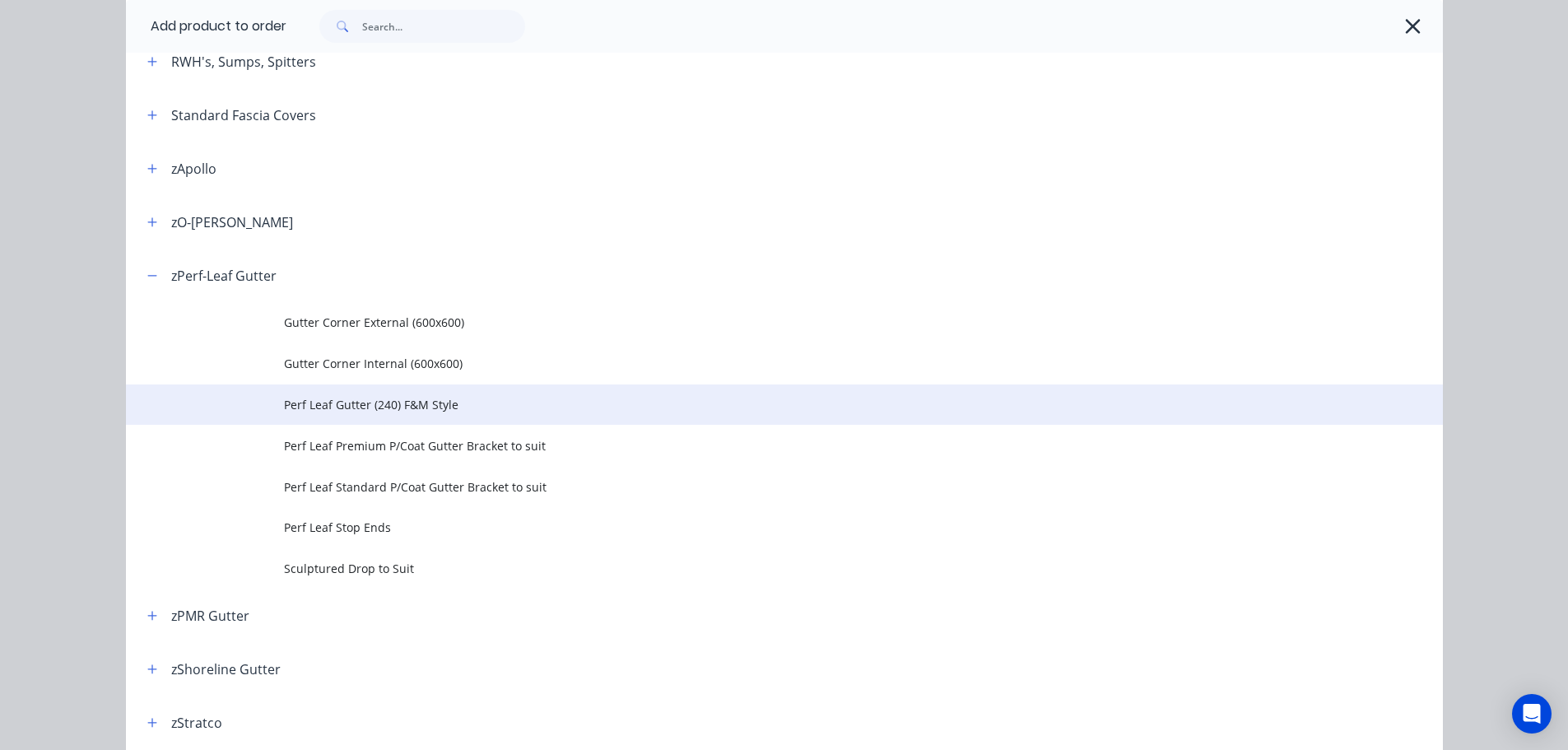
scroll to position [738, 0]
click at [311, 416] on td "Perf Leaf Gutter (240) F&M Style" at bounding box center [863, 402] width 1159 height 41
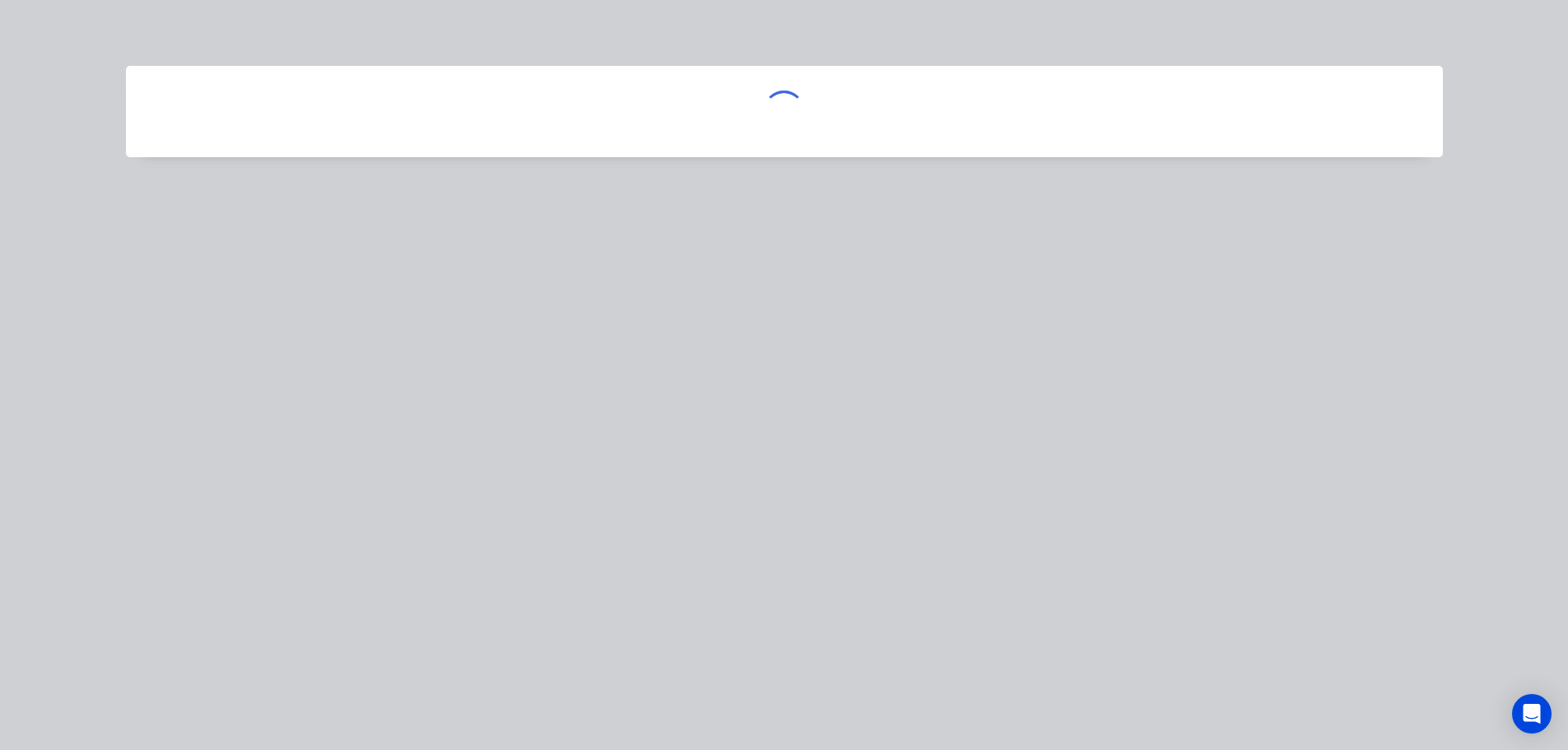
scroll to position [0, 0]
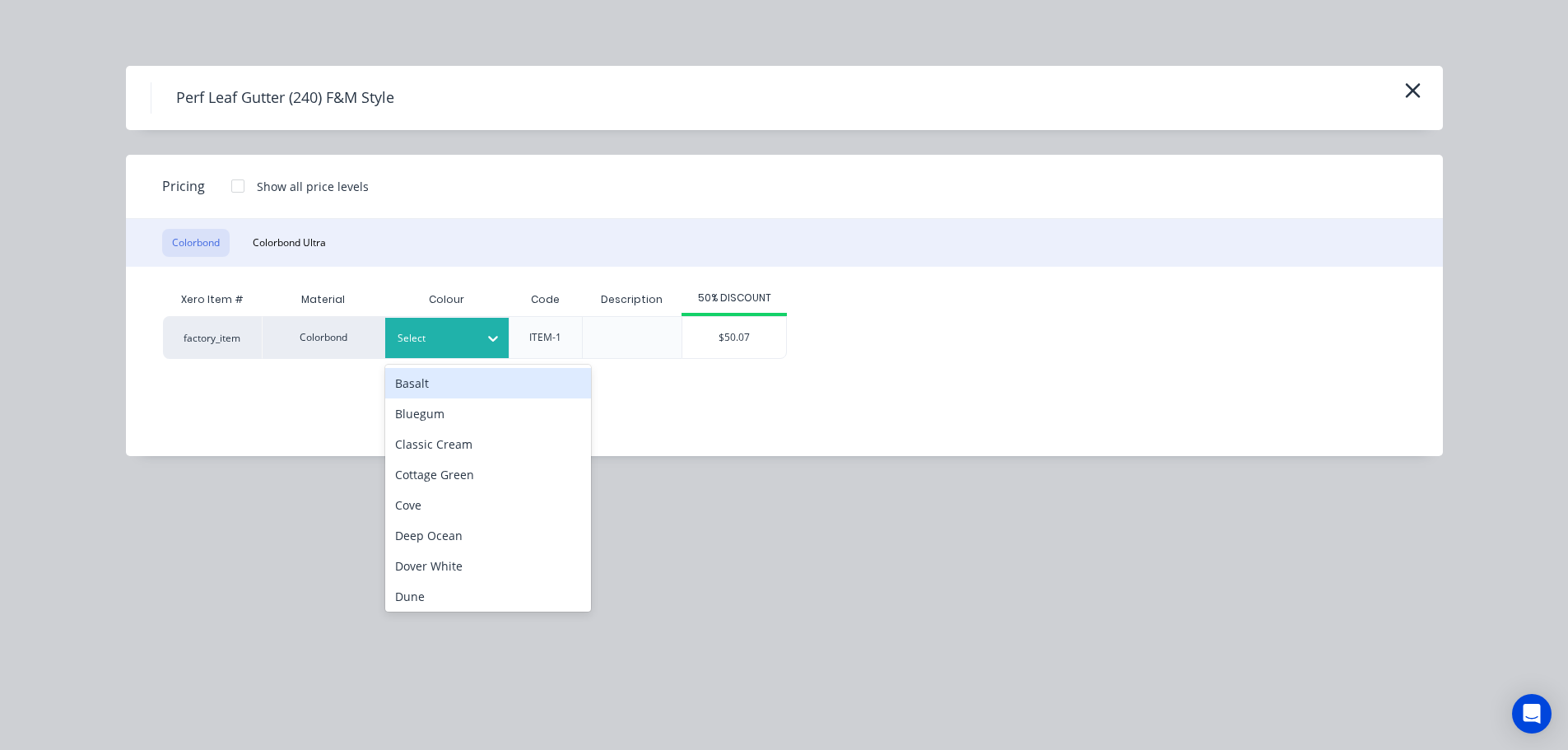
click at [457, 341] on div at bounding box center [435, 338] width 74 height 18
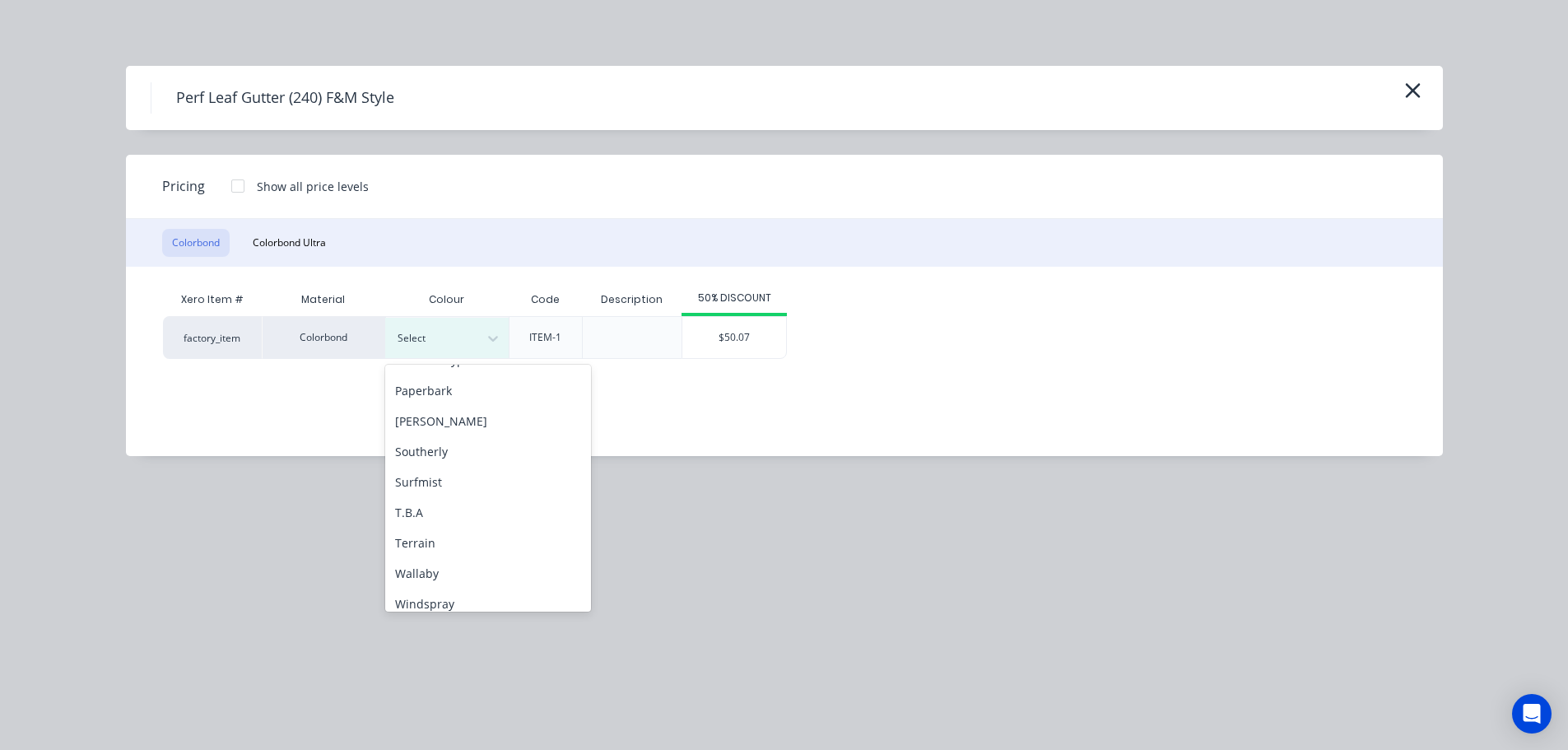
scroll to position [552, 0]
click at [431, 469] on div "T.B.A" at bounding box center [487, 471] width 205 height 30
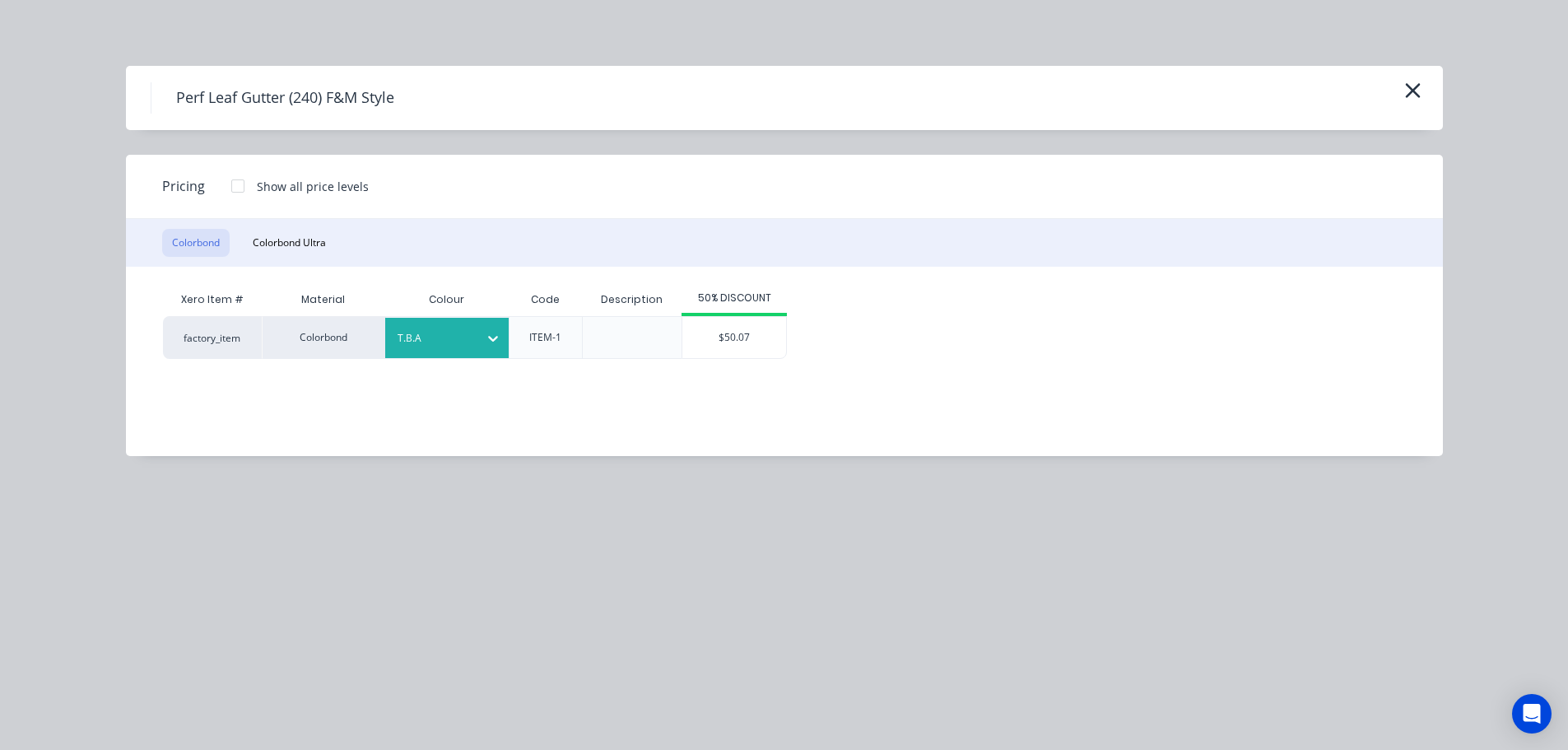
click at [754, 326] on div "$50.07" at bounding box center [734, 337] width 104 height 41
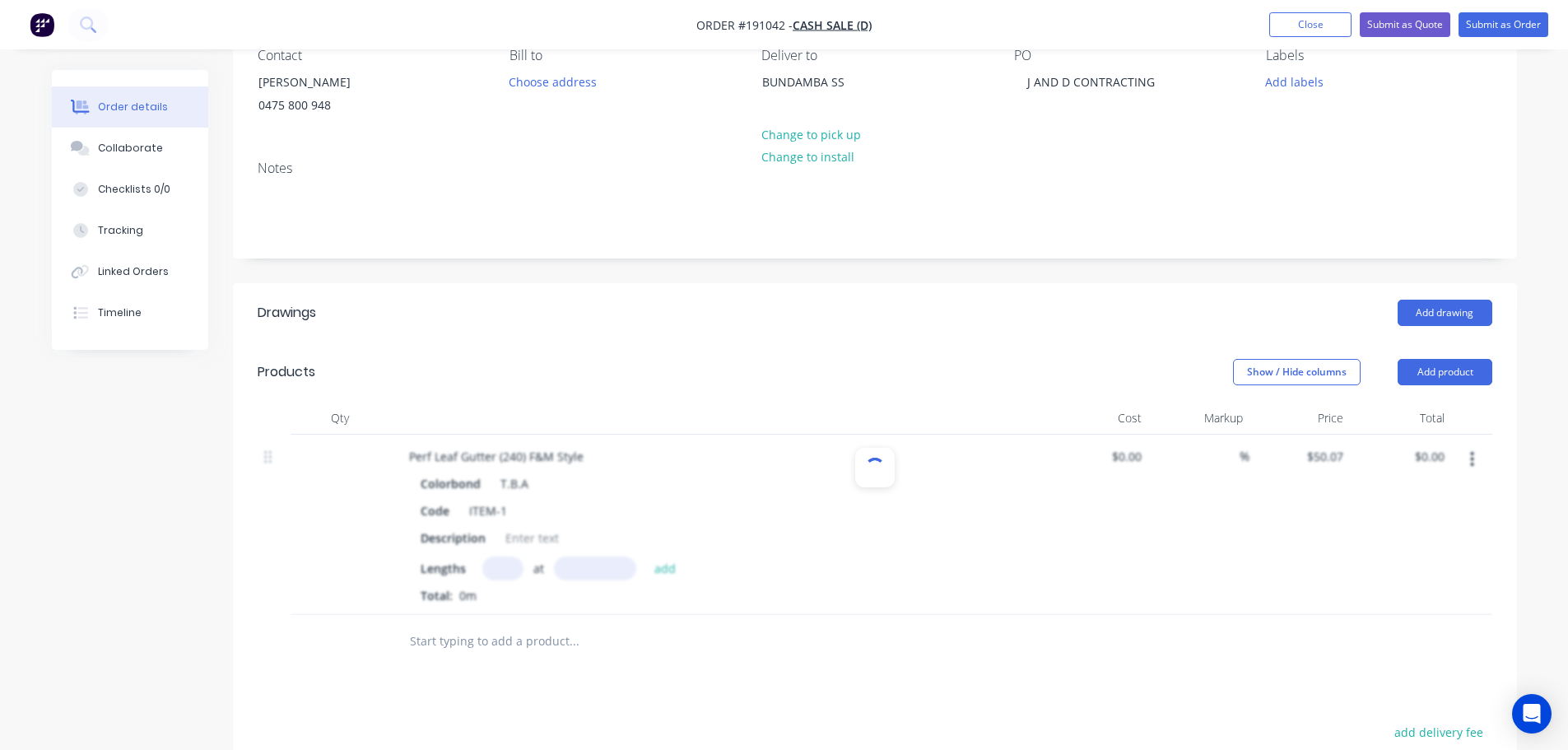
scroll to position [165, 0]
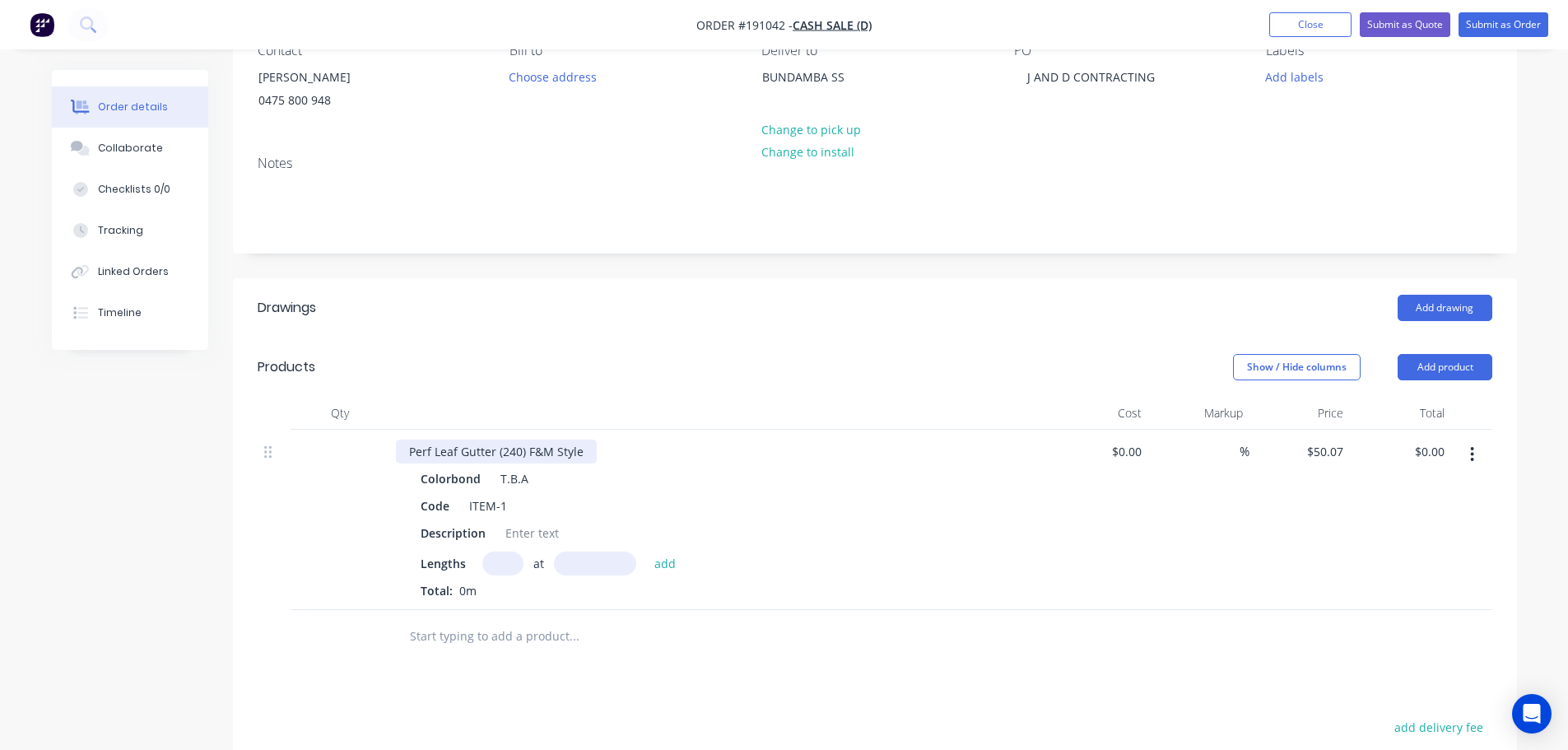
click at [584, 449] on div "Perf Leaf Gutter (240) F&M Style" at bounding box center [497, 451] width 201 height 24
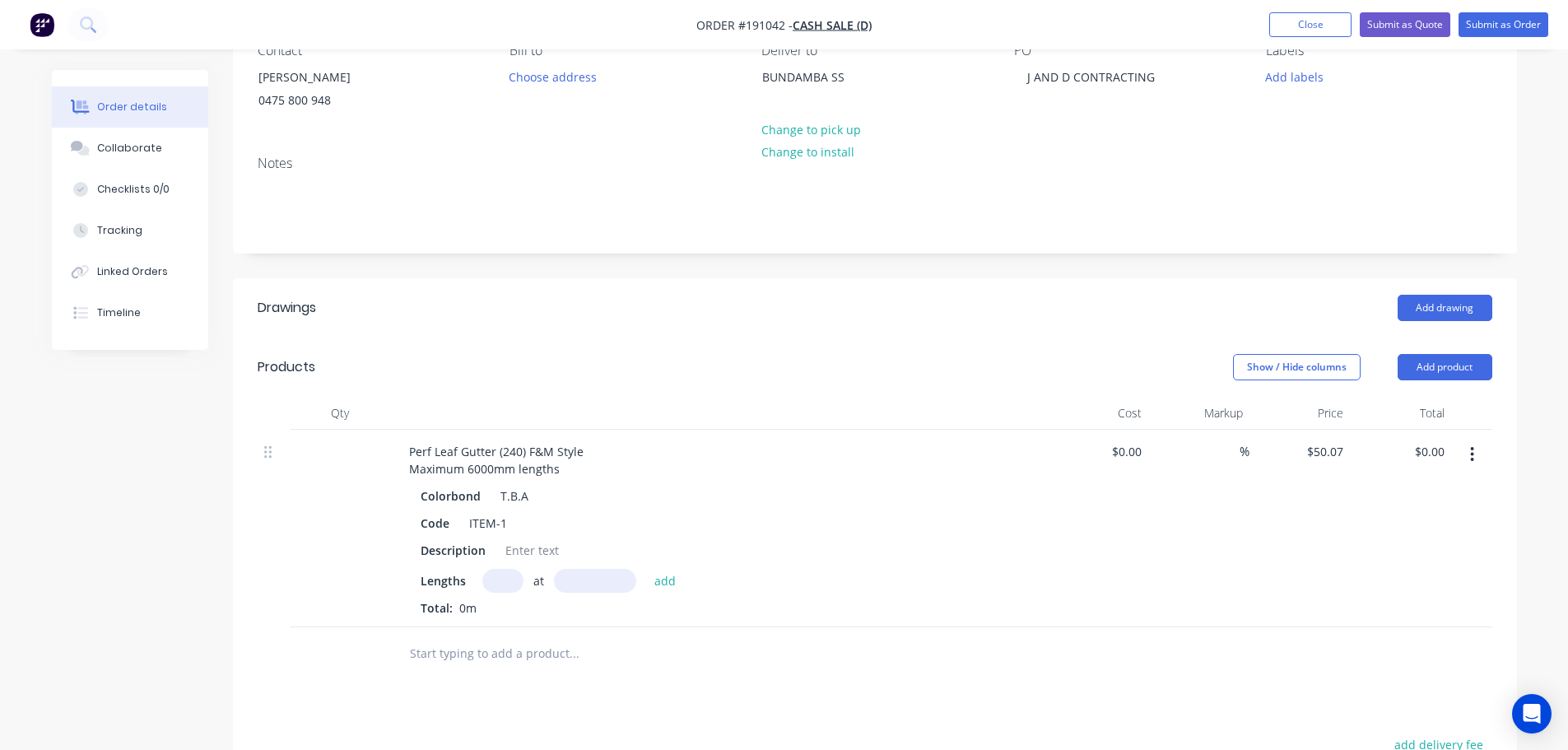
click at [516, 576] on input "text" at bounding box center [503, 580] width 41 height 24
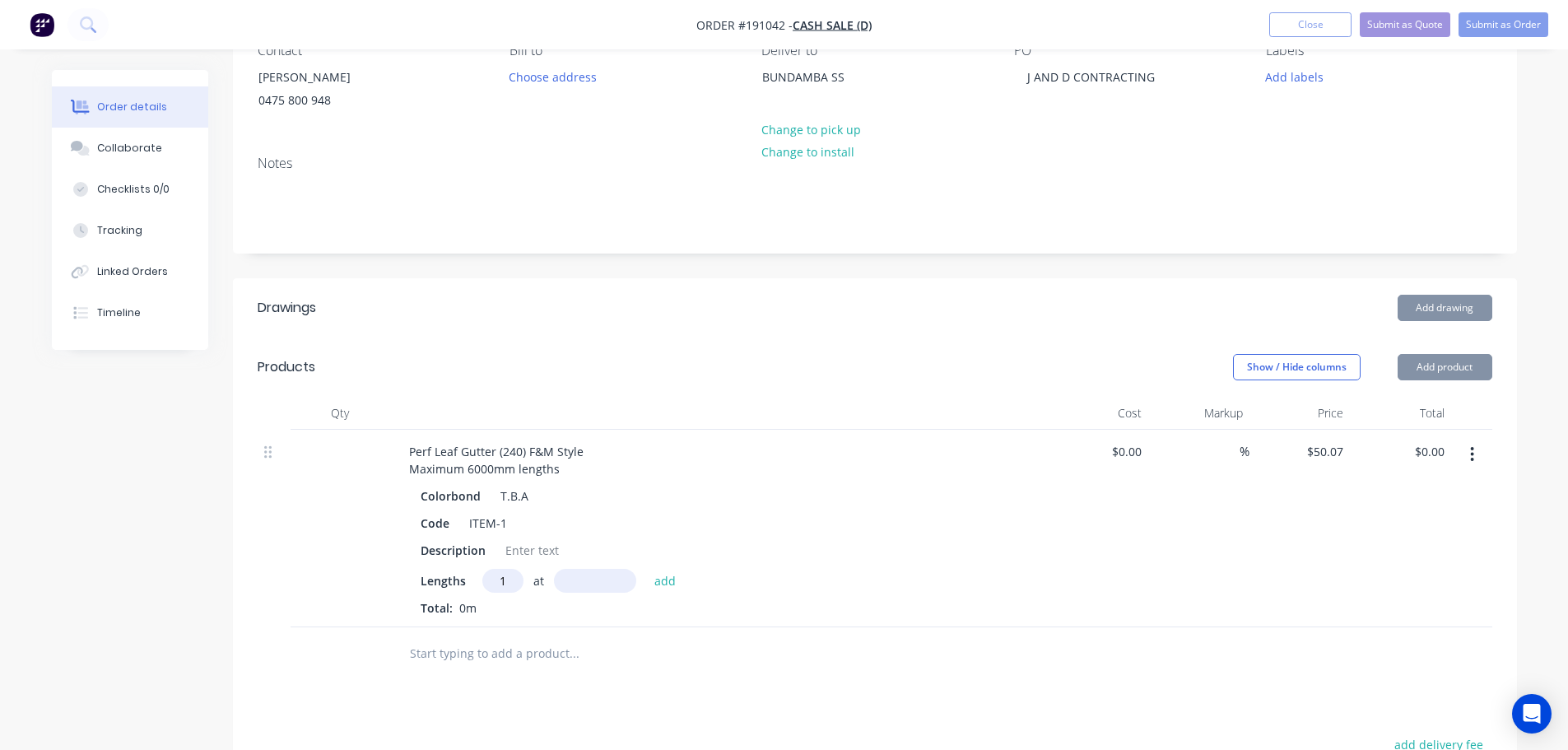
type input "1"
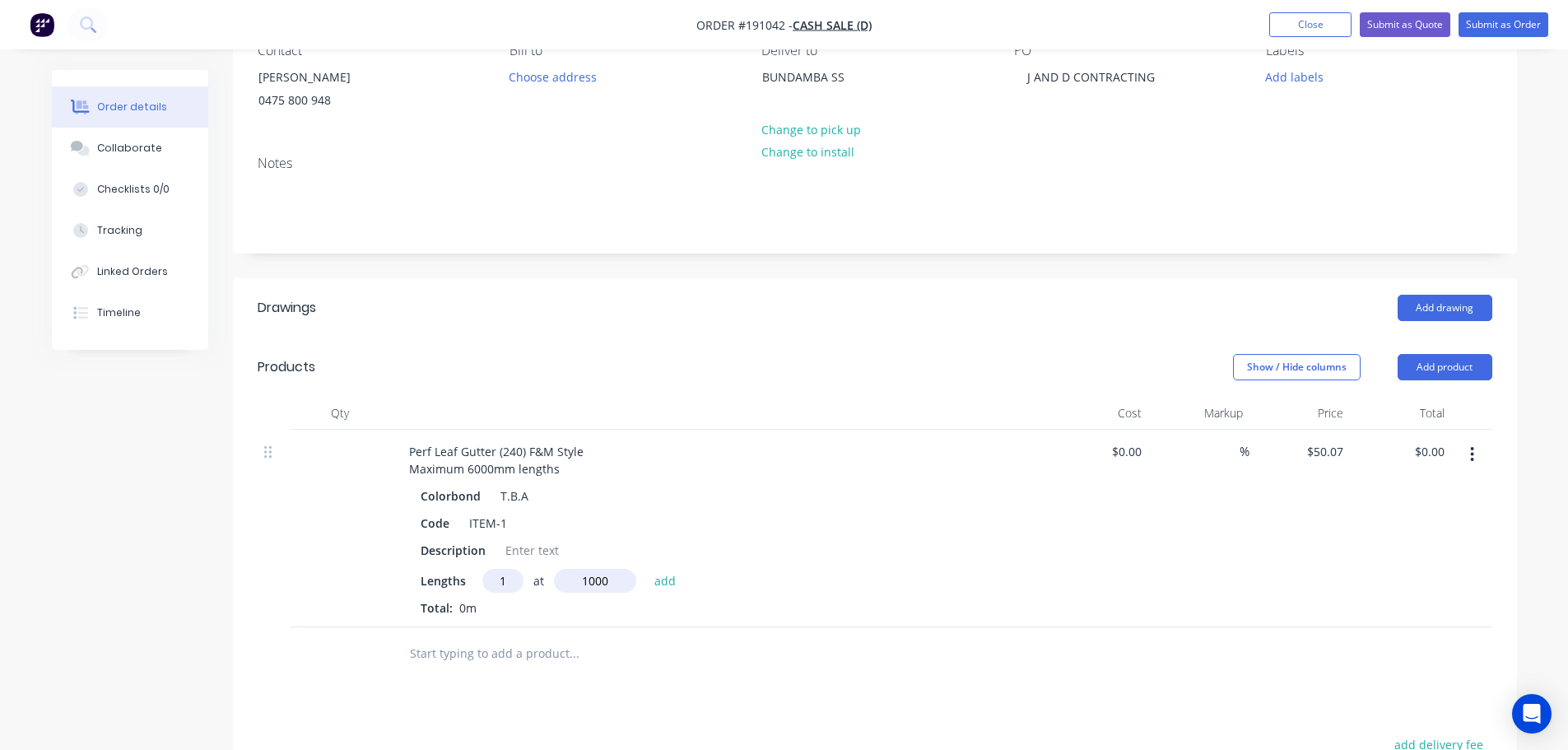
type input "1000"
click at [646, 568] on button "add" at bounding box center [665, 580] width 39 height 22
type input "$50.07"
click at [619, 360] on div "Show / Hide columns Add product" at bounding box center [1005, 367] width 972 height 27
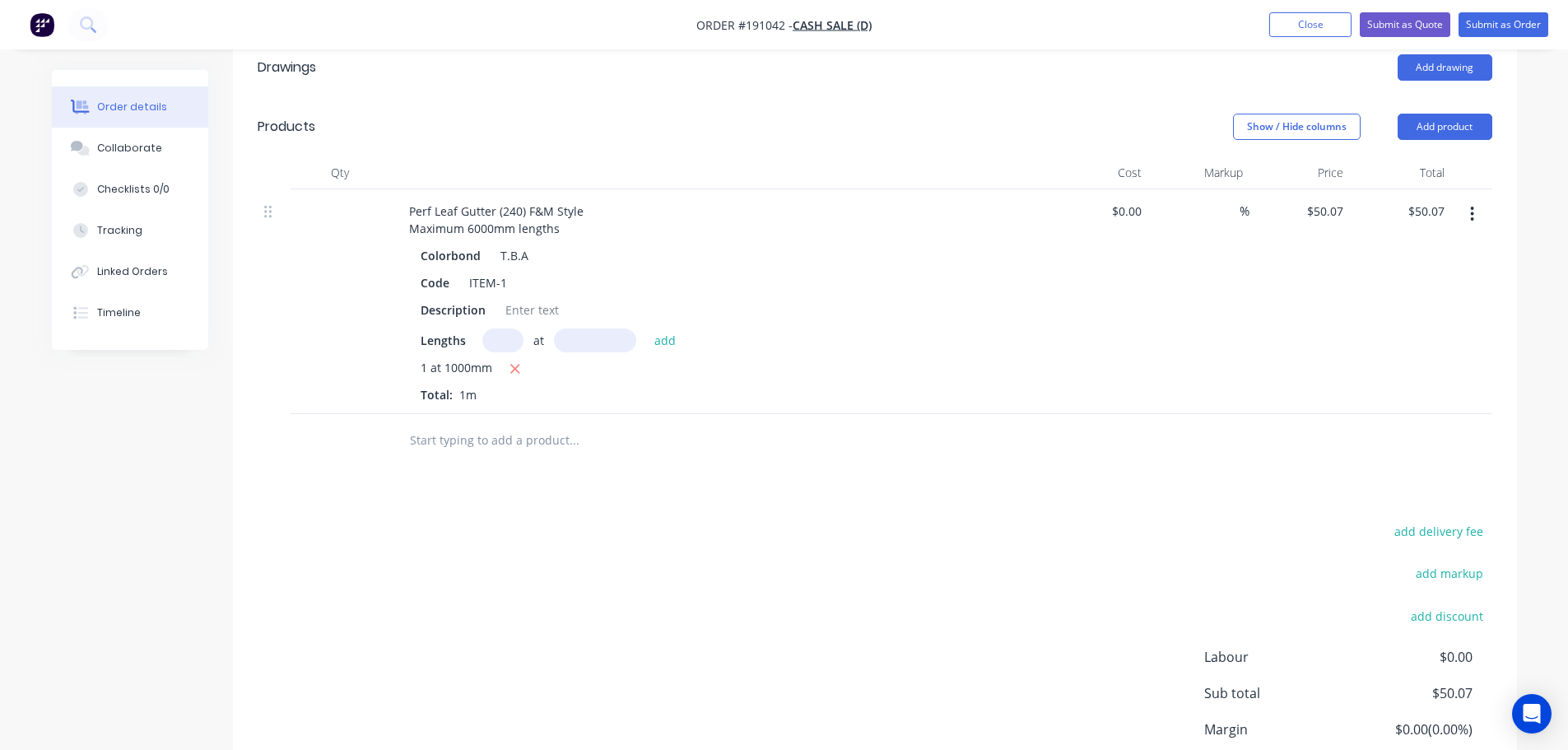
scroll to position [412, 0]
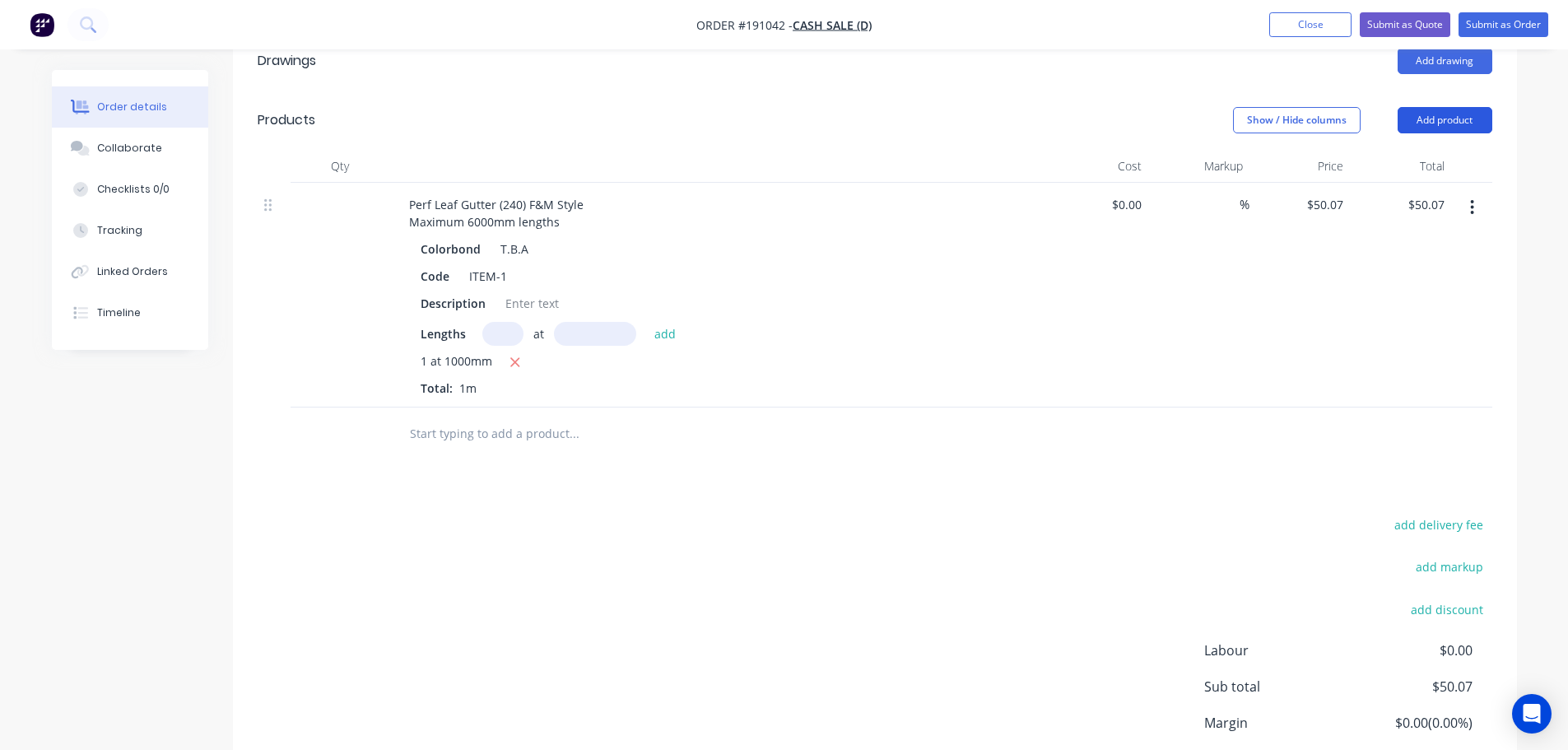
click at [1445, 131] on button "Add product" at bounding box center [1445, 120] width 95 height 27
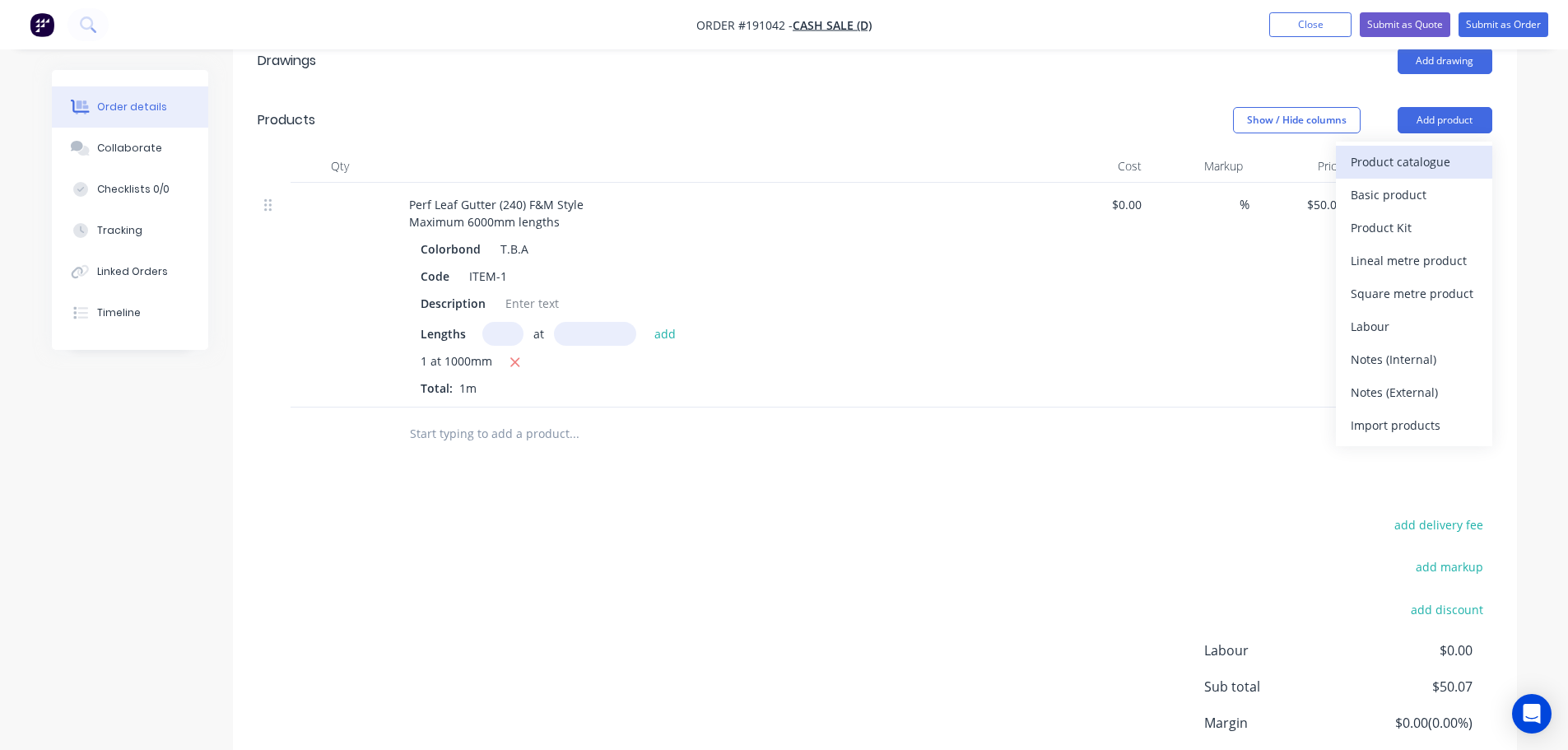
click at [1440, 165] on div "Product catalogue" at bounding box center [1414, 162] width 127 height 24
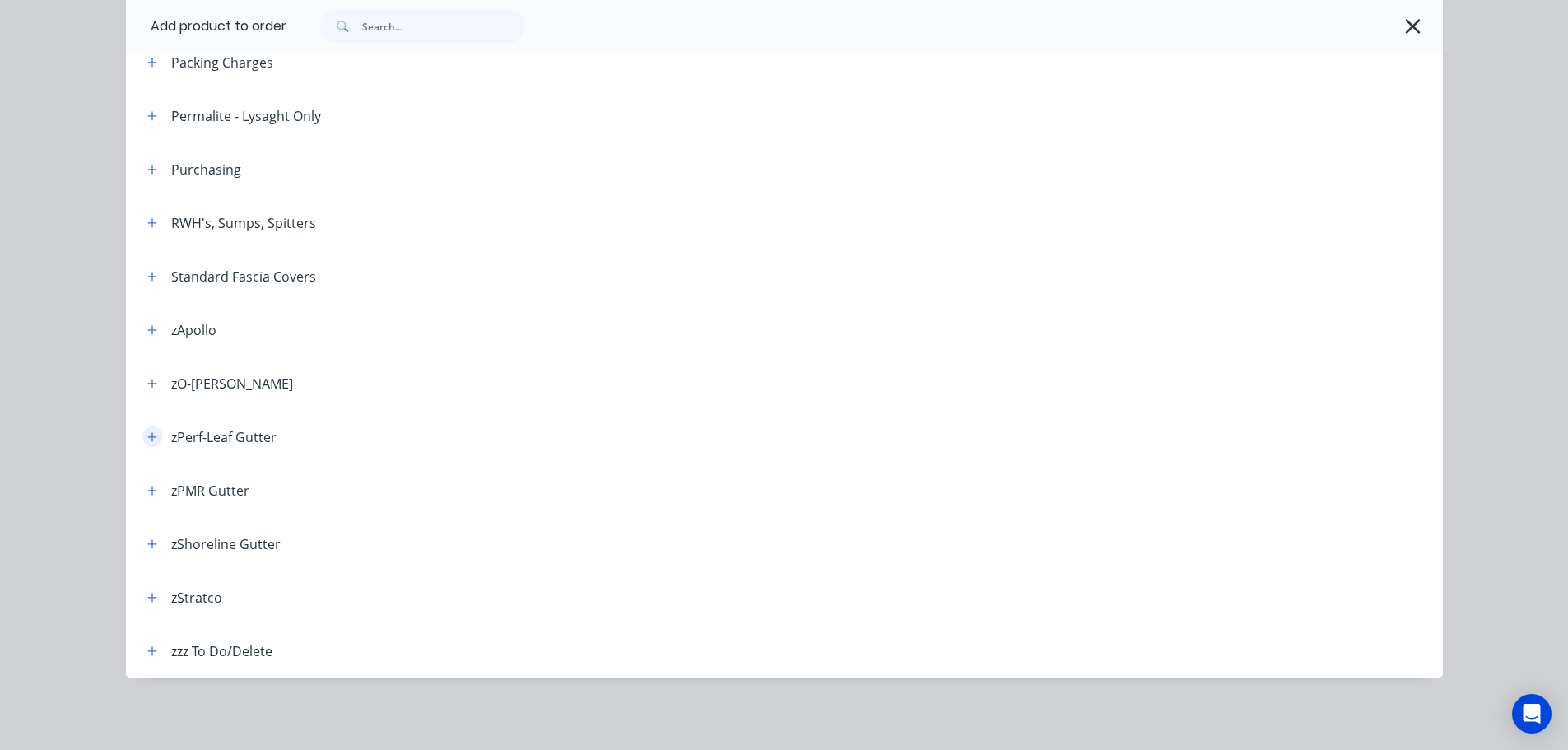
click at [147, 442] on icon "button" at bounding box center [152, 437] width 10 height 12
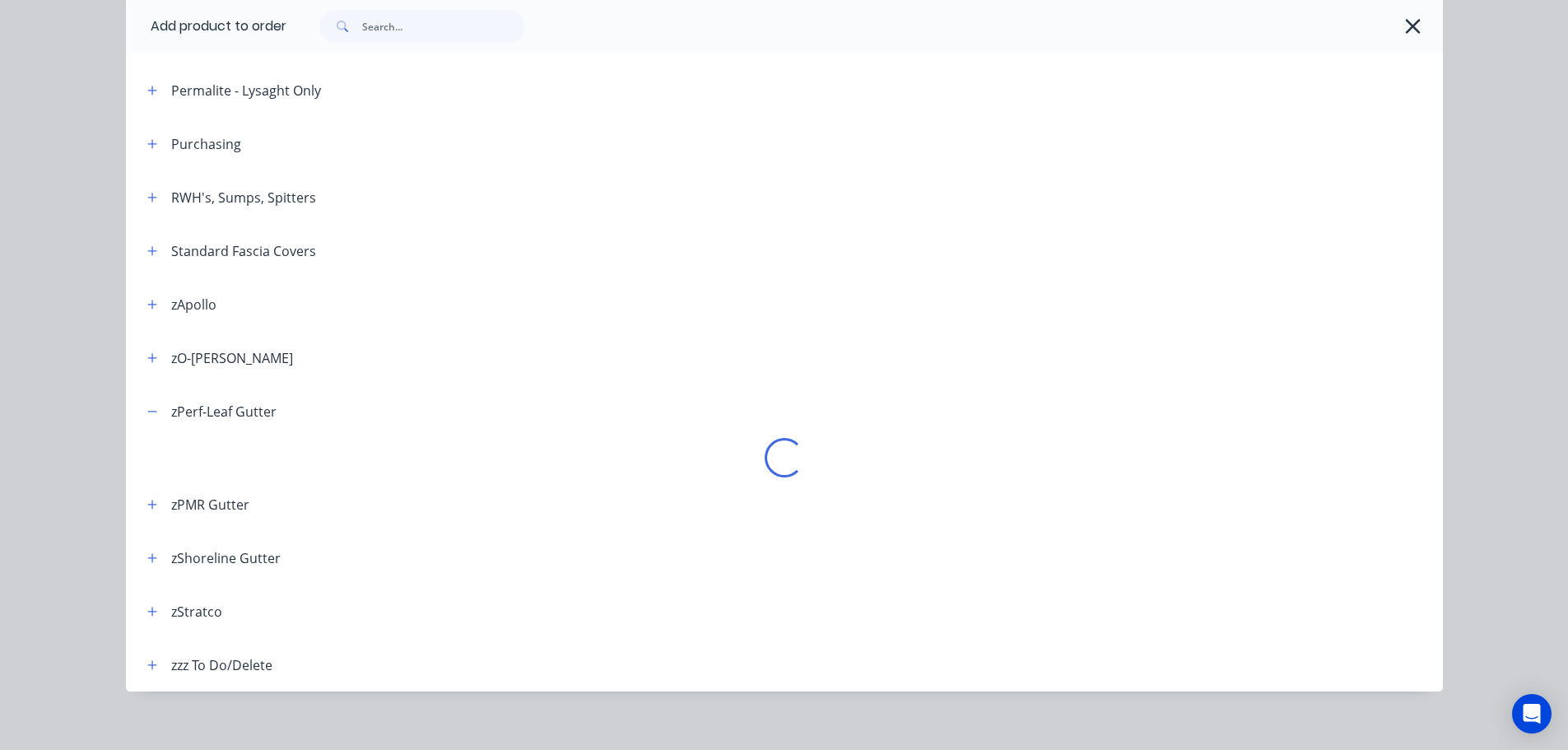
scroll to position [613, 0]
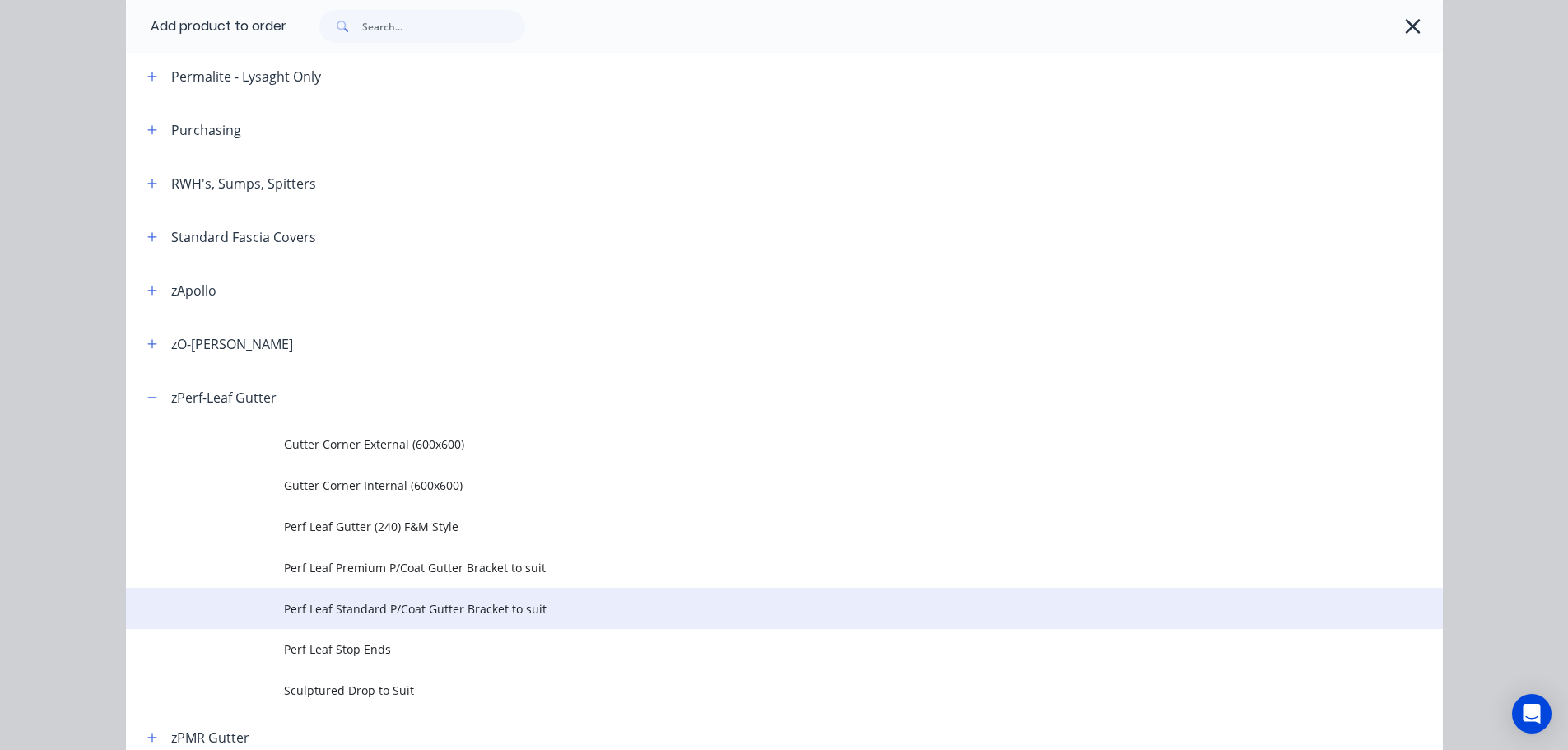
click at [389, 615] on span "Perf Leaf Standard P/Coat Gutter Bracket to suit" at bounding box center [747, 608] width 927 height 18
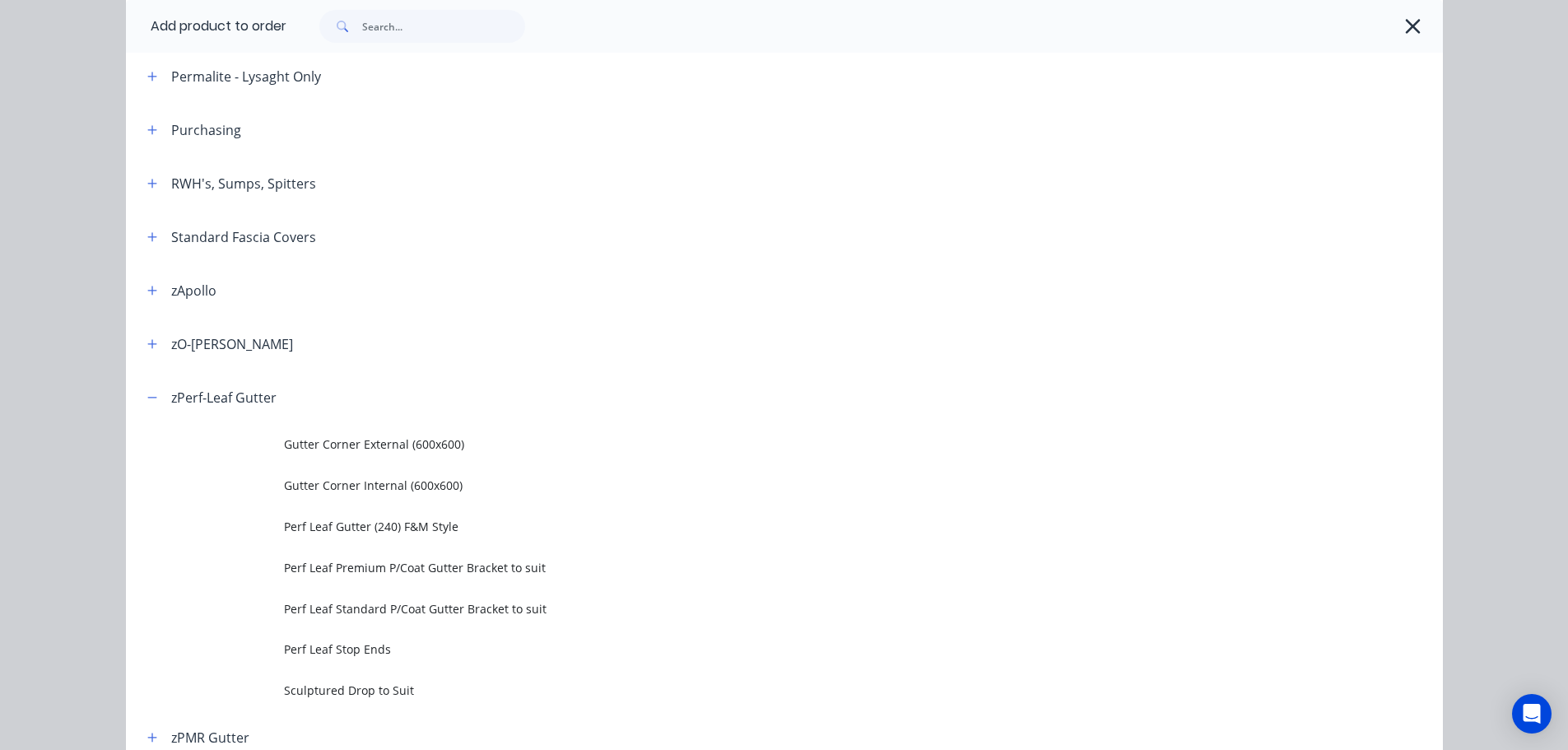
scroll to position [0, 0]
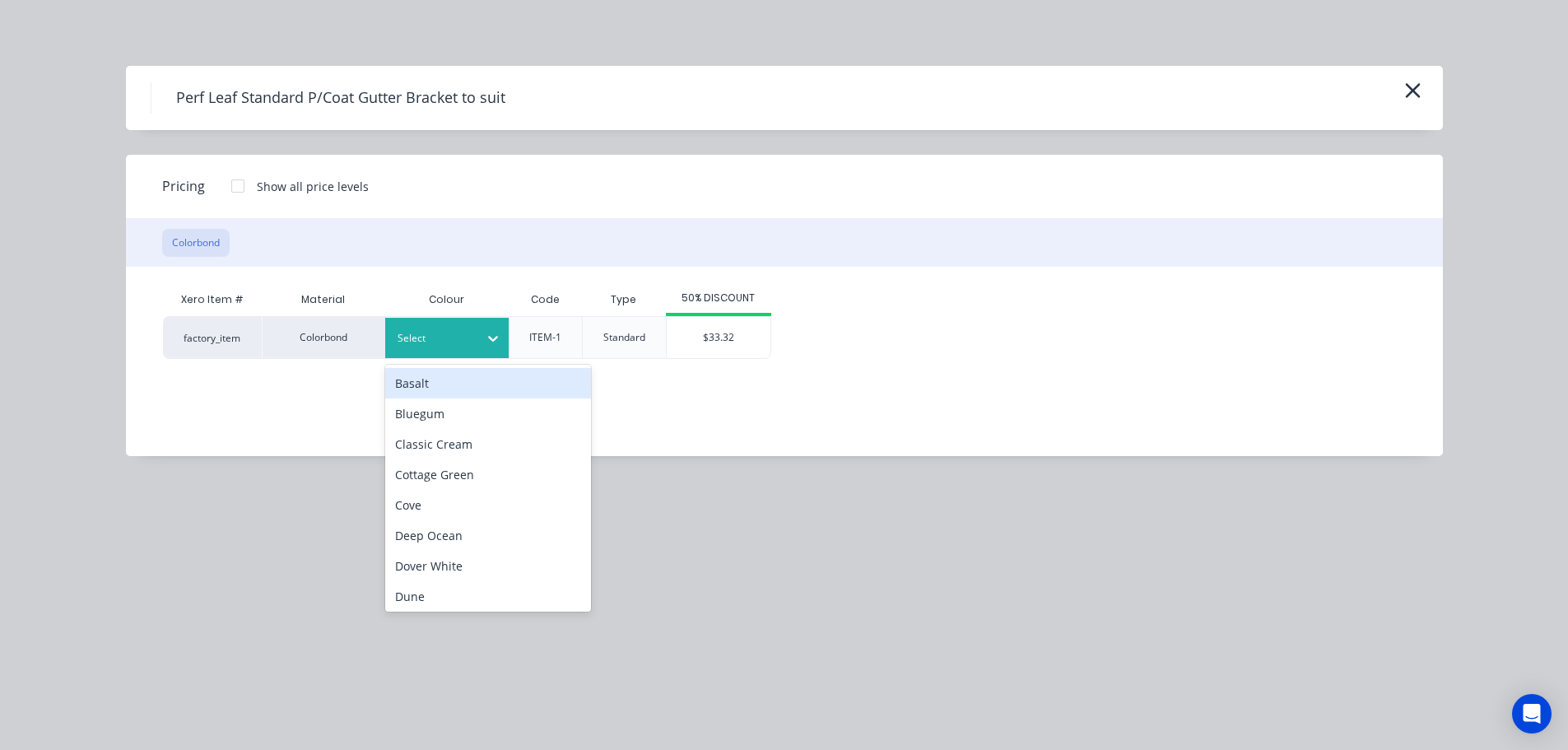
click at [451, 334] on div at bounding box center [435, 338] width 74 height 18
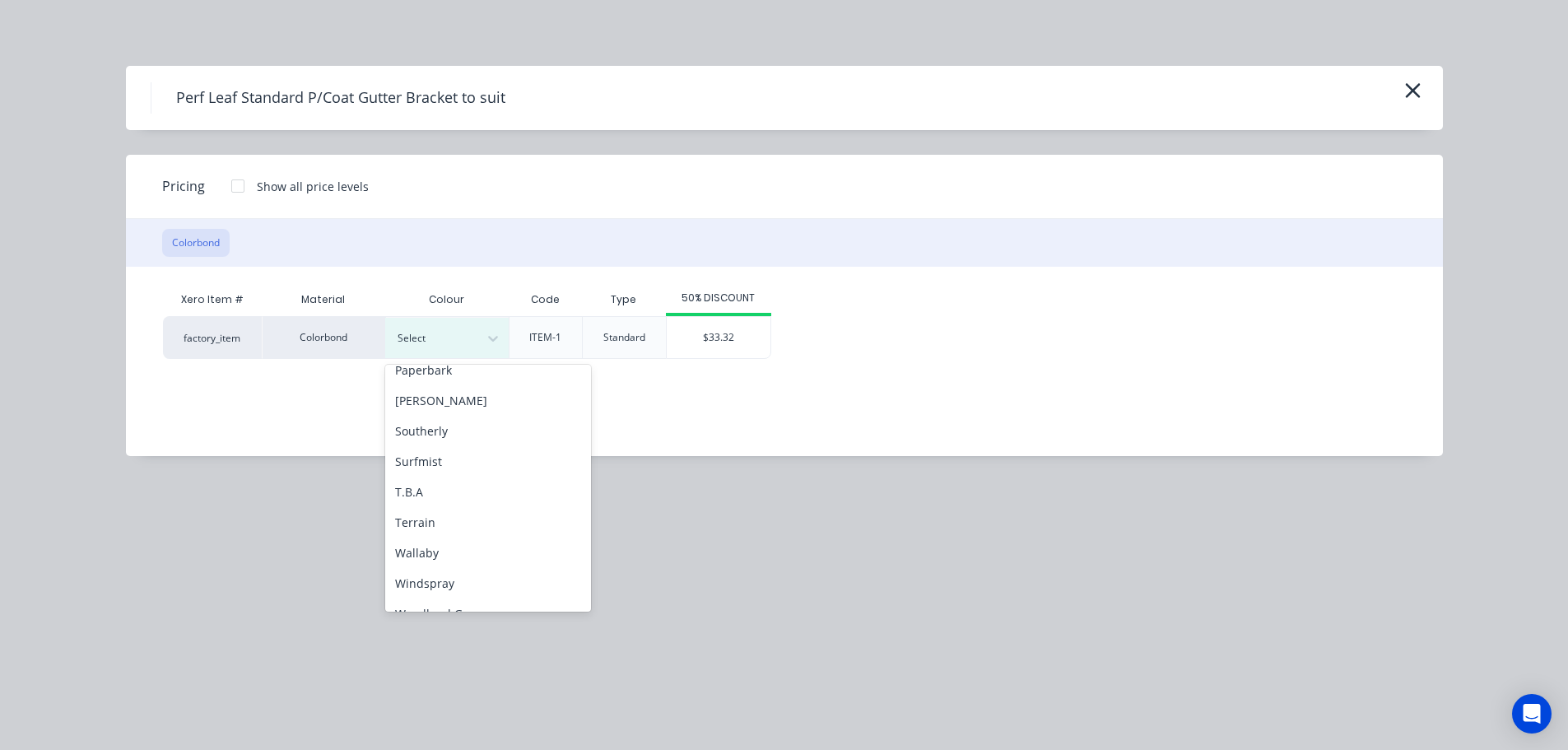
scroll to position [552, 0]
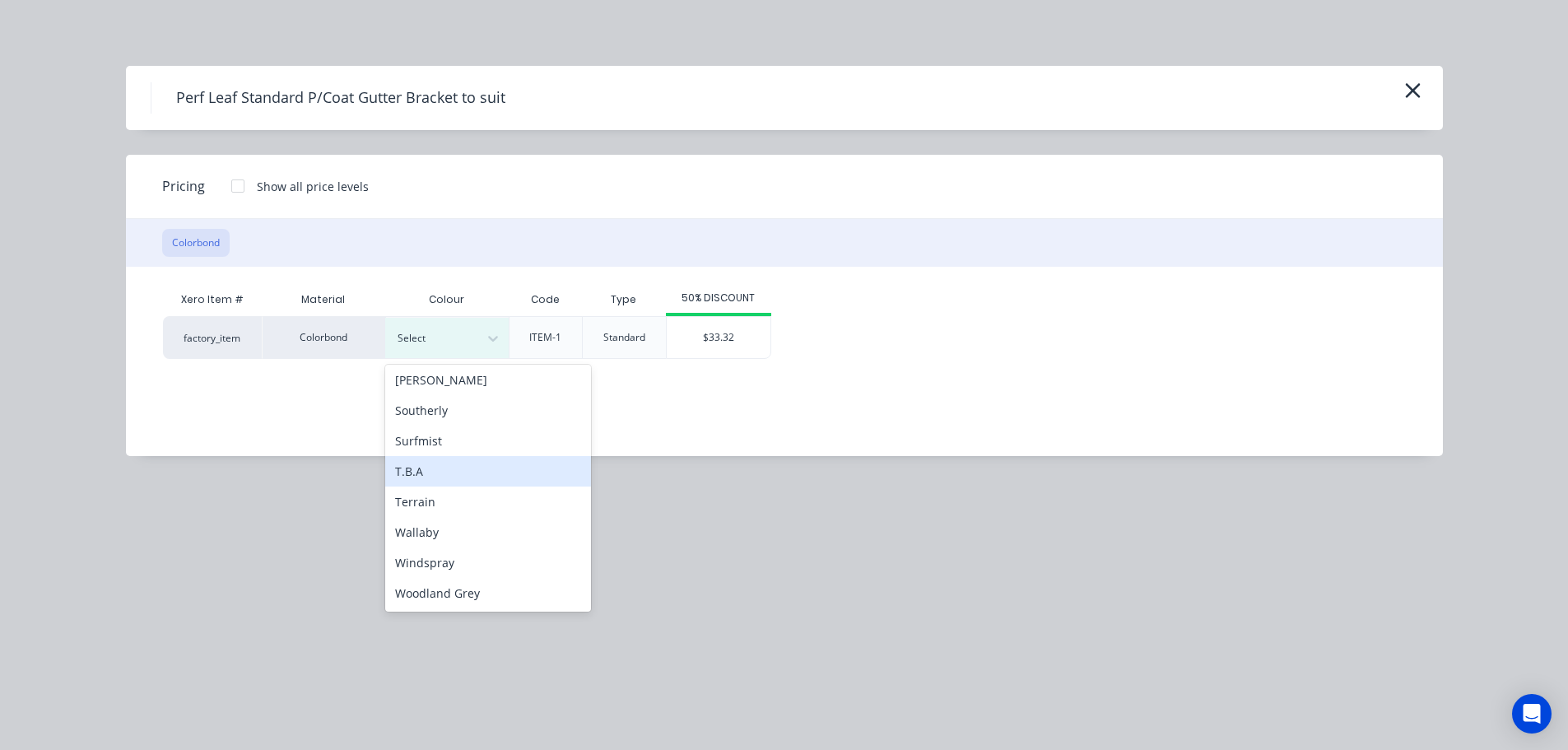
click at [422, 469] on div "T.B.A" at bounding box center [487, 471] width 205 height 30
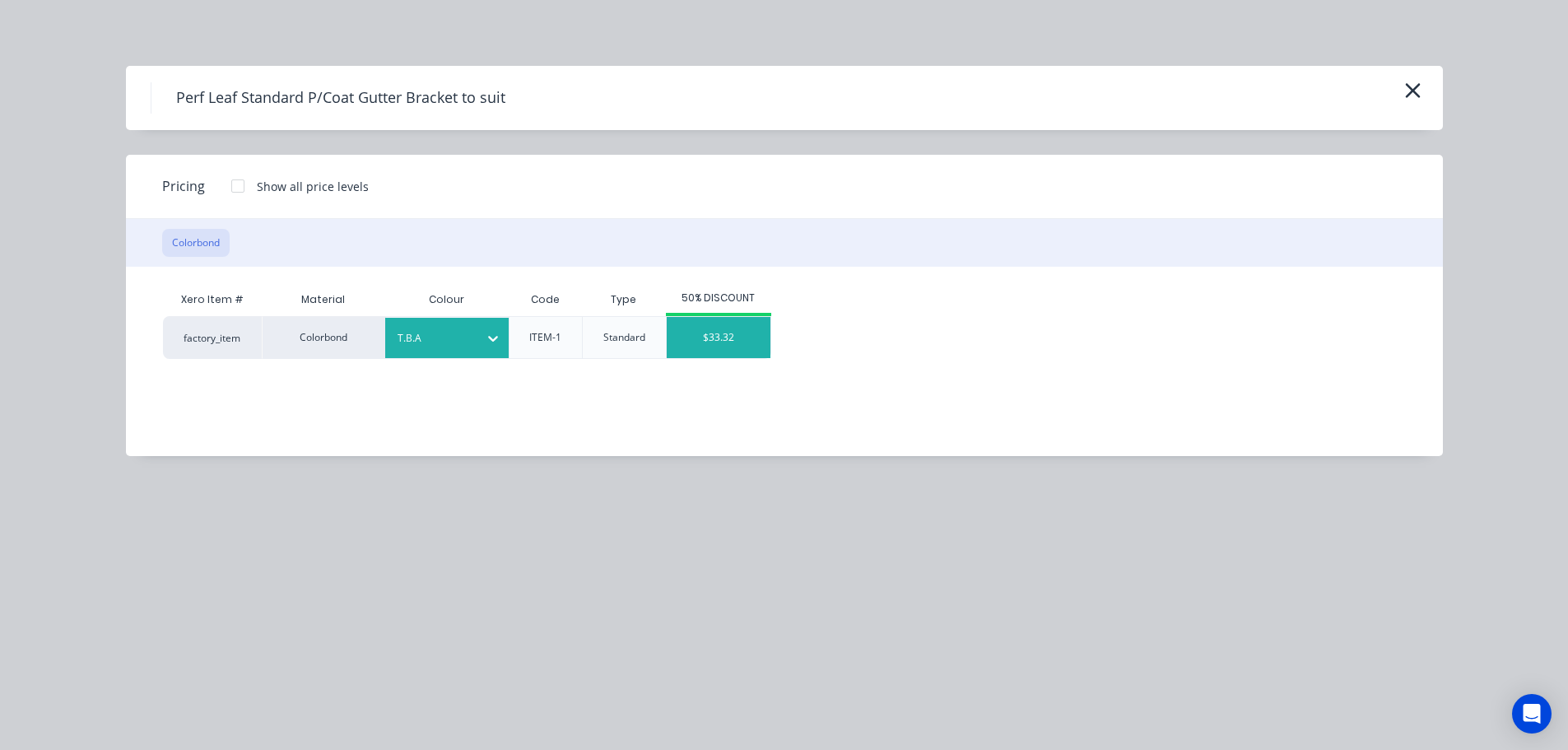
click at [716, 340] on div "$33.32" at bounding box center [719, 337] width 104 height 41
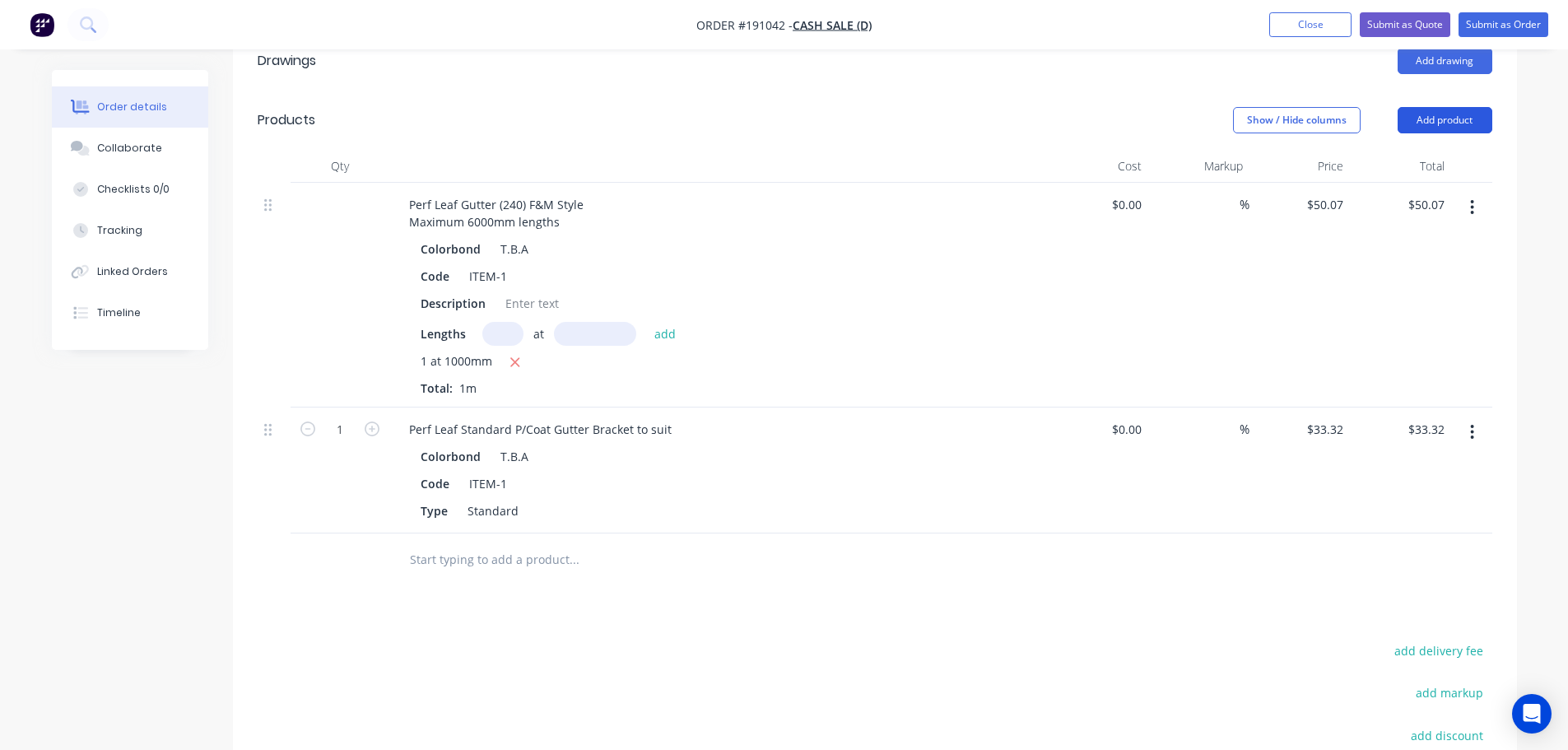
click at [1439, 119] on button "Add product" at bounding box center [1445, 120] width 95 height 27
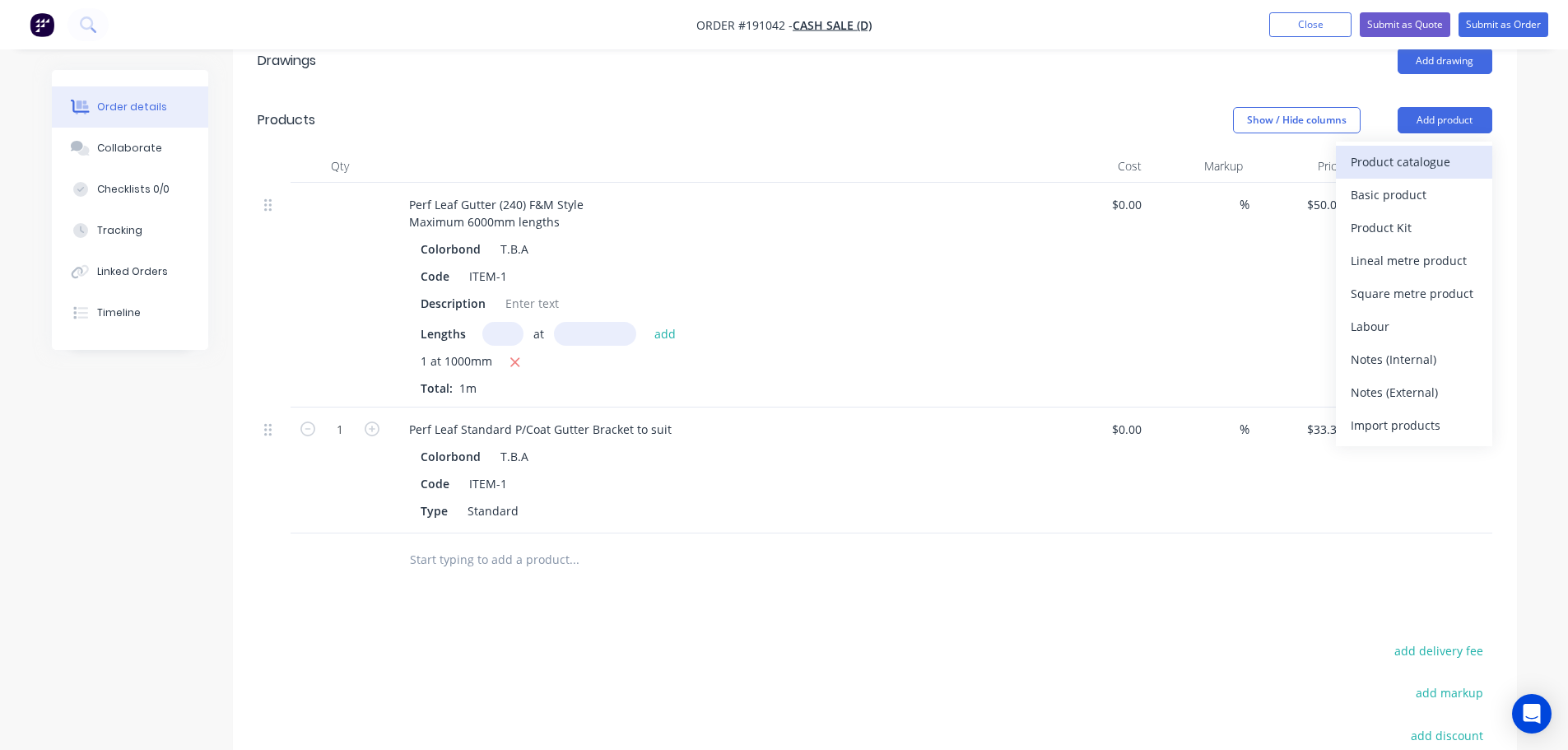
click at [1432, 146] on button "Product catalogue" at bounding box center [1414, 162] width 157 height 33
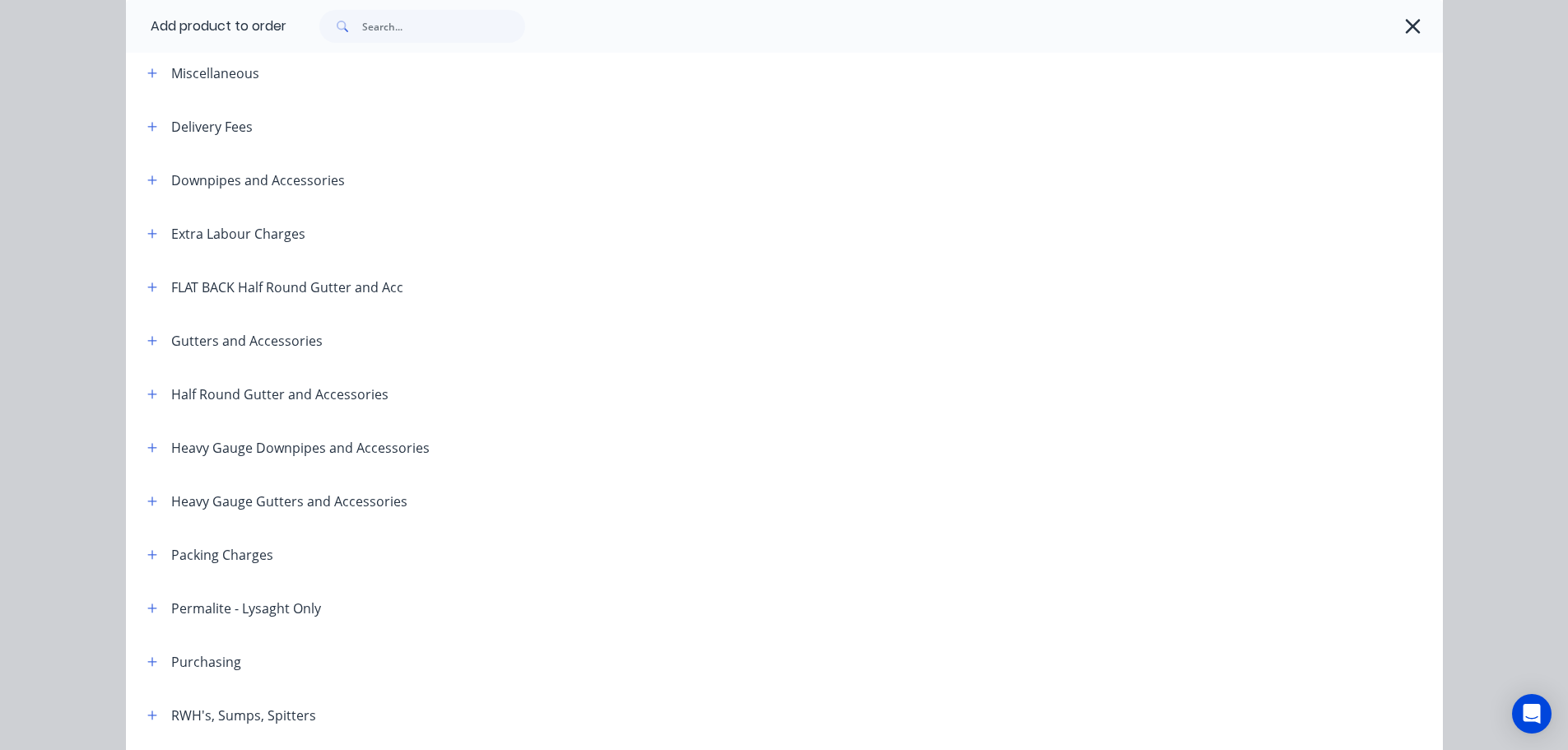
scroll to position [329, 0]
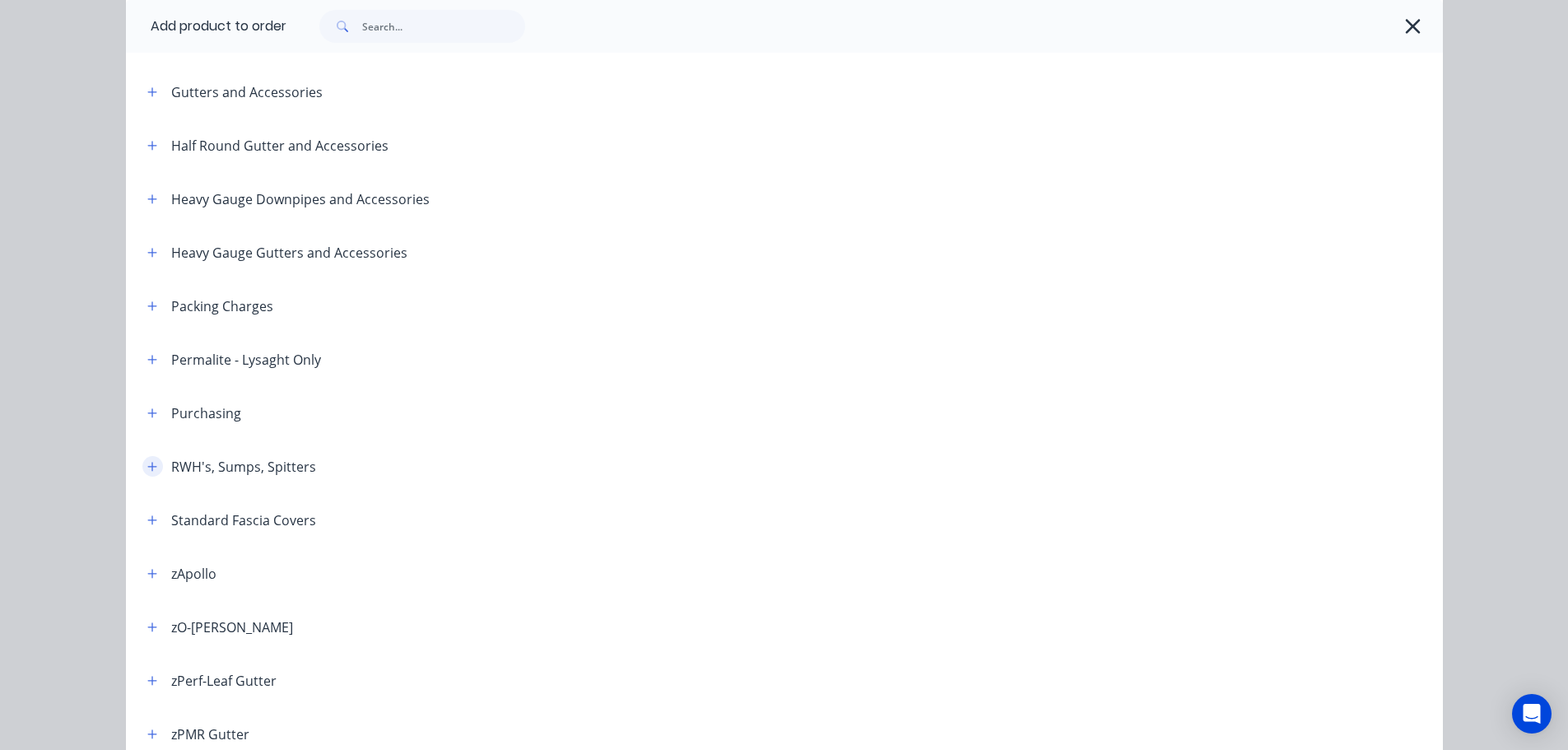
click at [147, 463] on icon "button" at bounding box center [152, 466] width 10 height 12
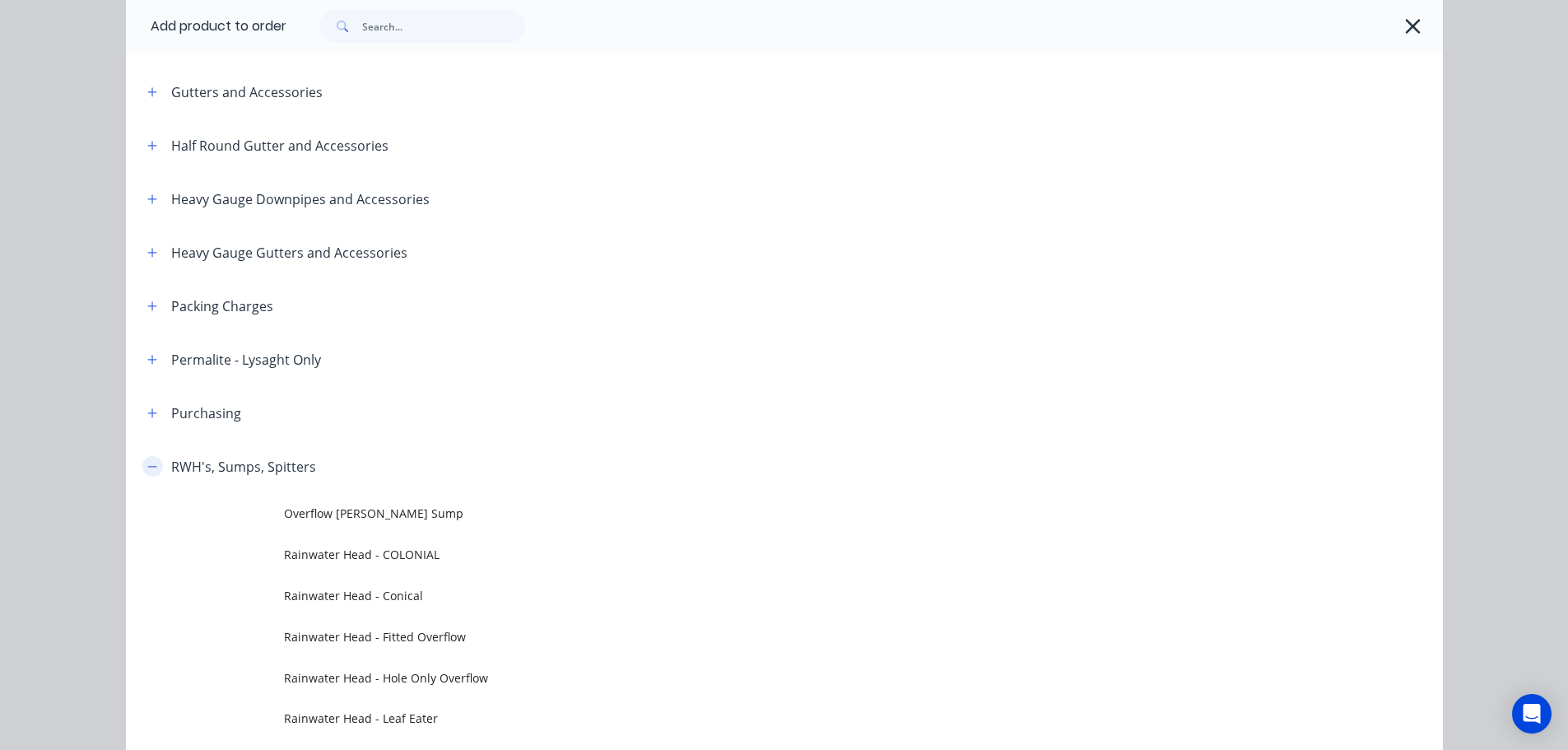
click at [147, 464] on icon "button" at bounding box center [152, 466] width 10 height 12
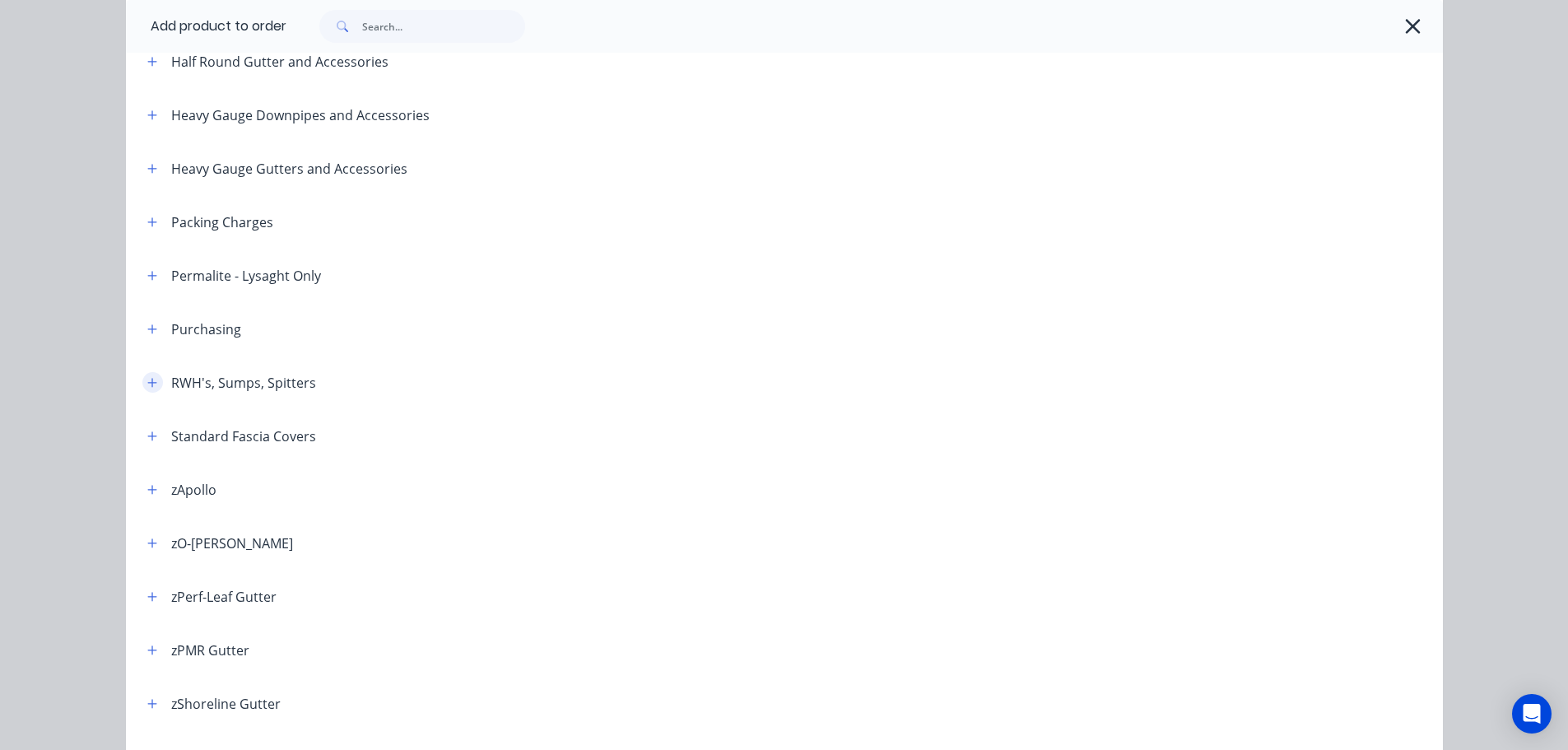
scroll to position [573, 0]
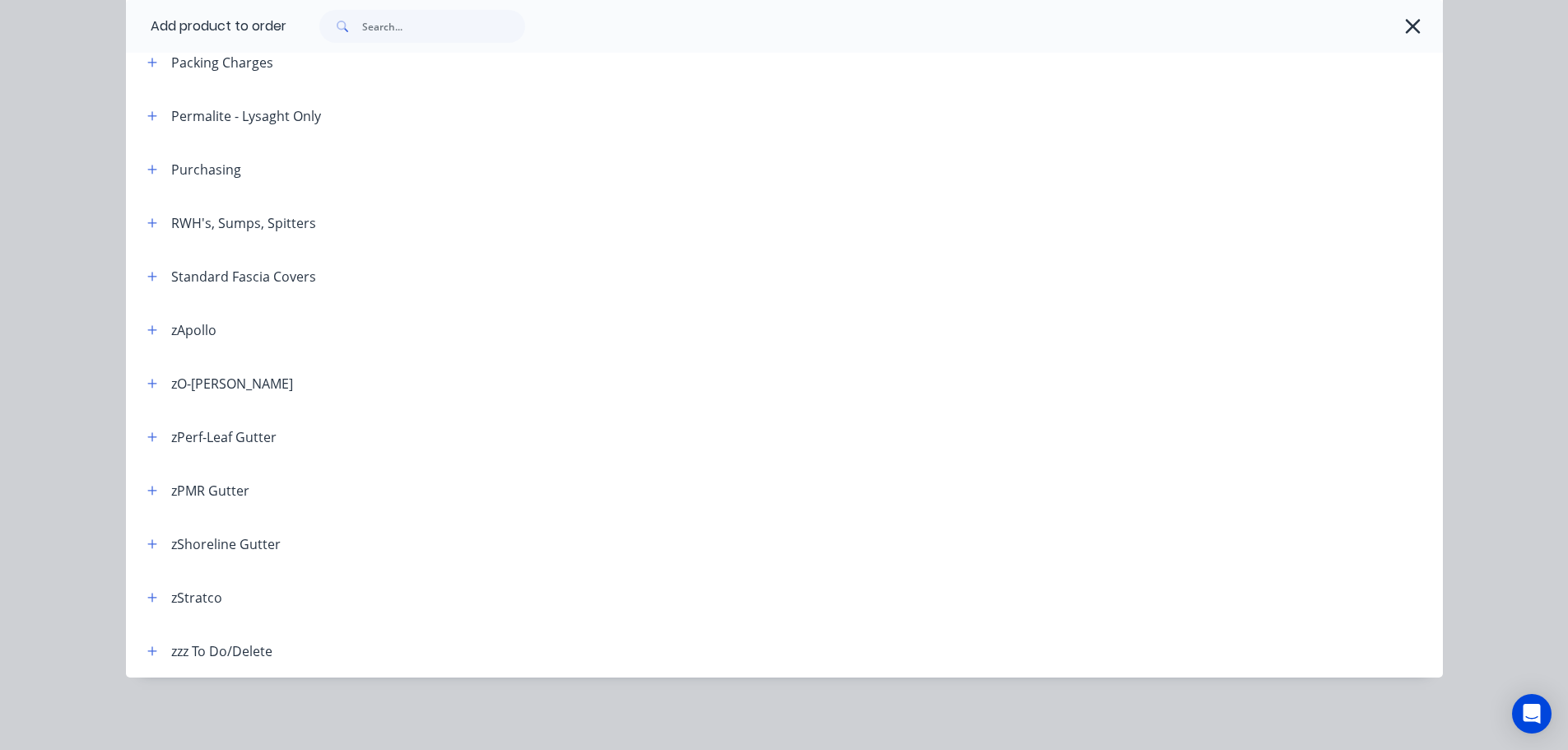
click at [147, 458] on header "zPerf-Leaf Gutter" at bounding box center [785, 437] width 1317 height 53
click at [144, 444] on button "button" at bounding box center [153, 437] width 20 height 20
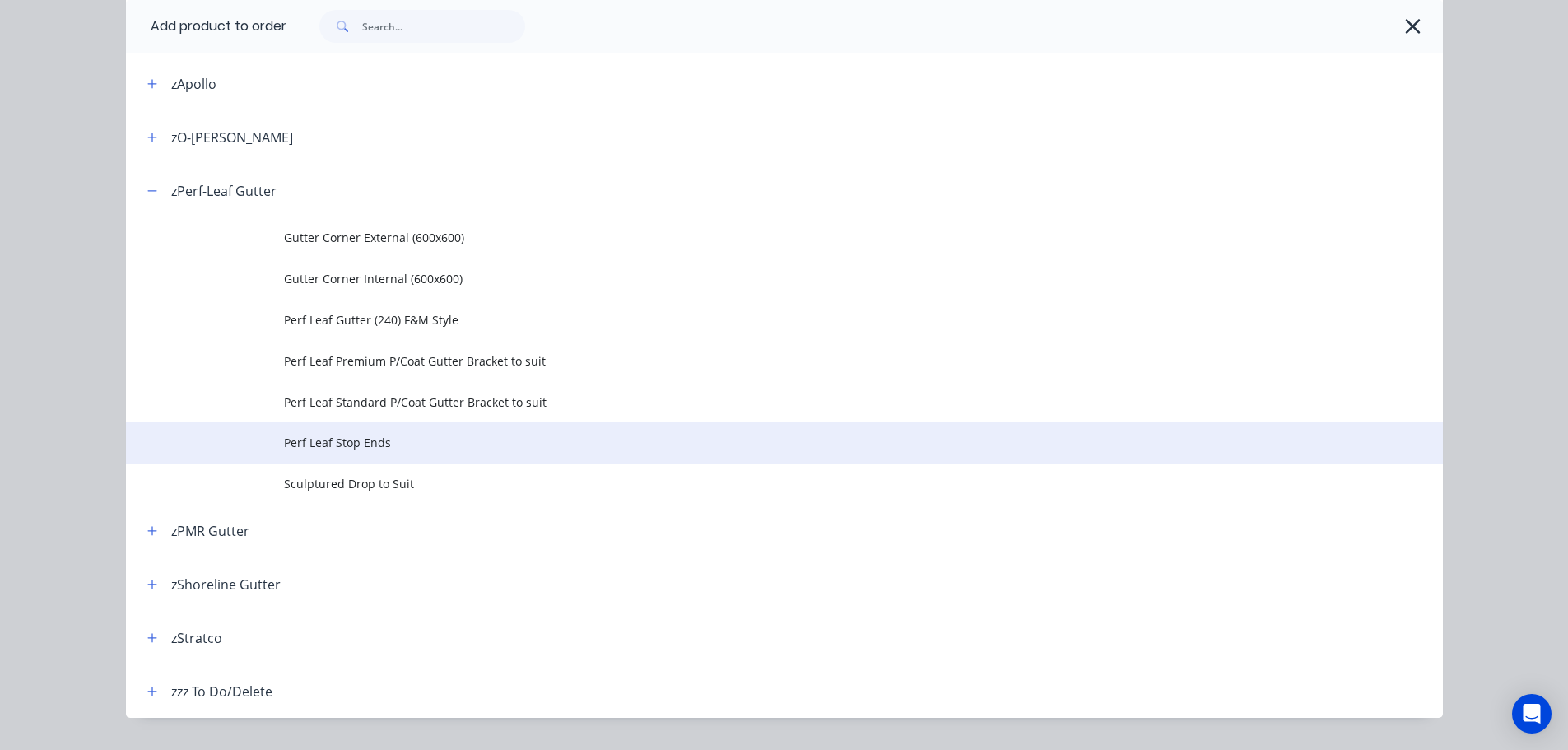
scroll to position [820, 0]
click at [369, 445] on span "Perf Leaf Stop Ends" at bounding box center [747, 441] width 927 height 18
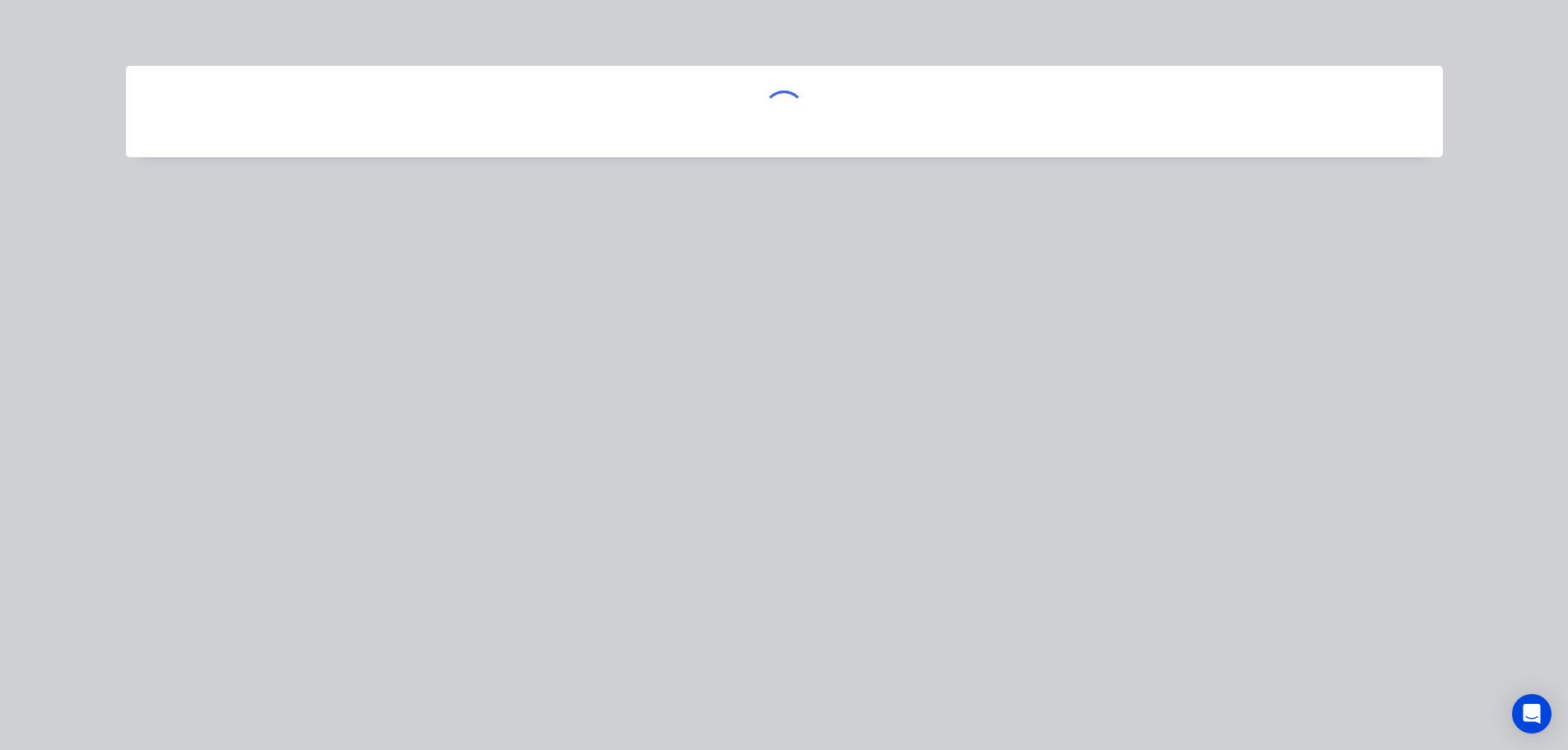
scroll to position [0, 0]
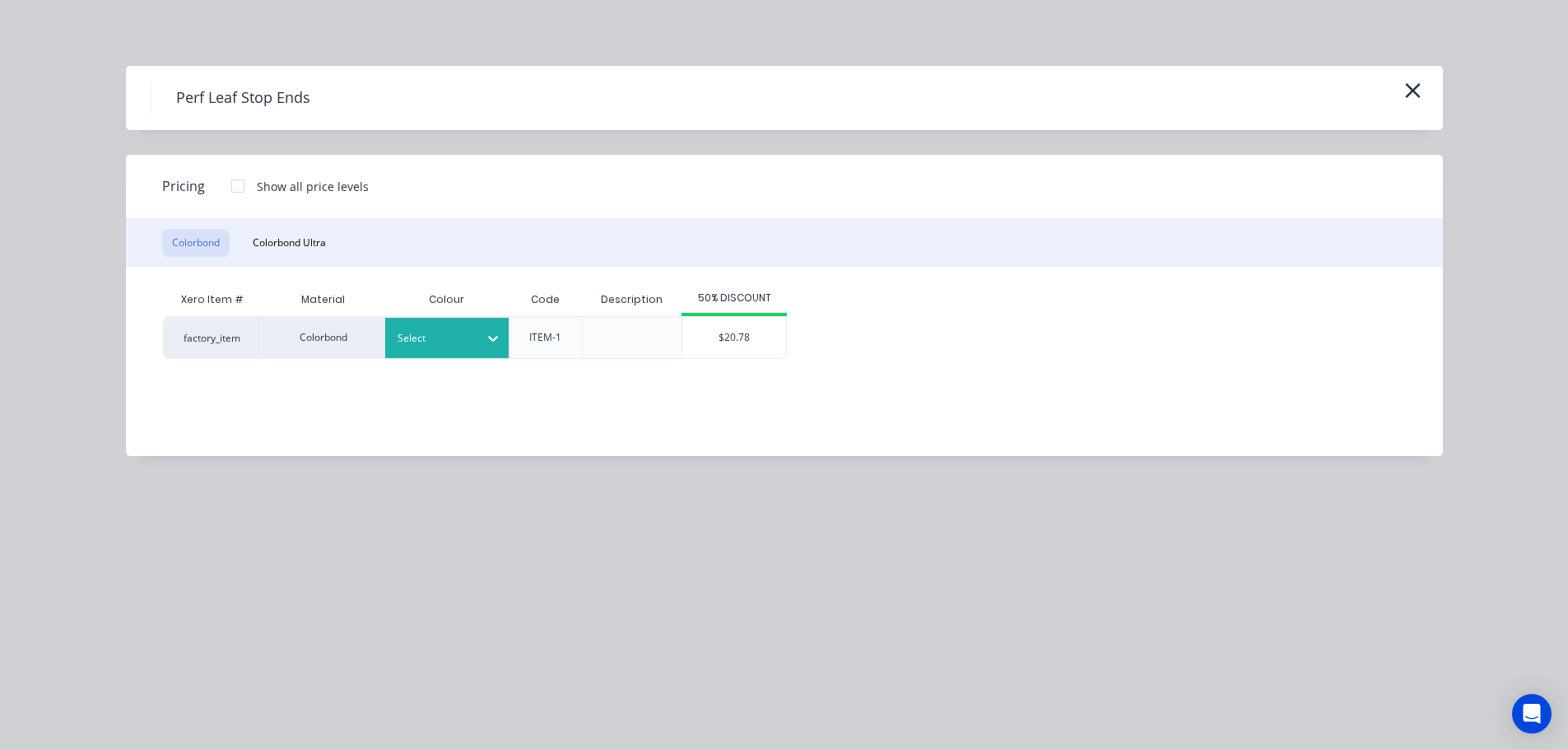
click at [472, 348] on div "Select" at bounding box center [432, 338] width 92 height 21
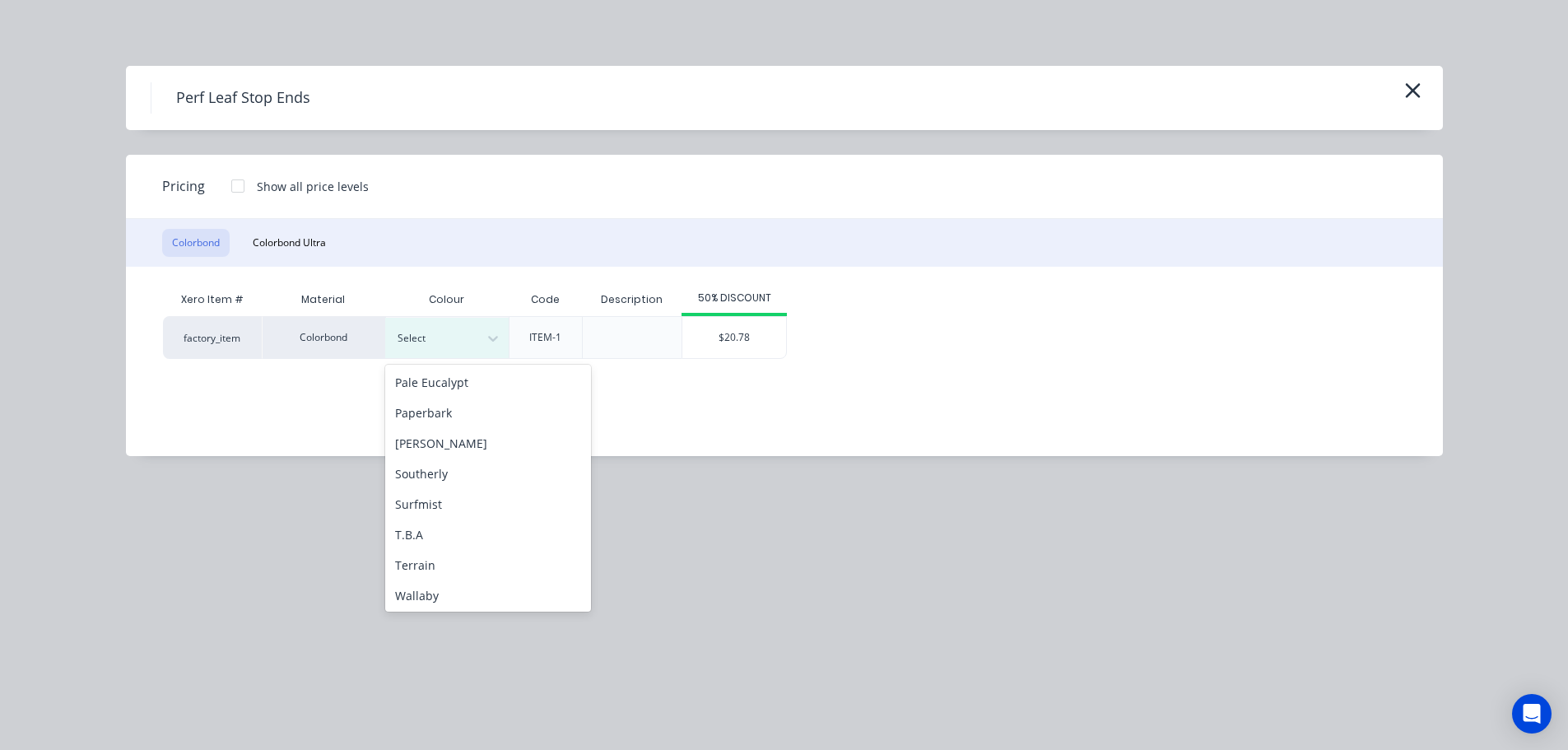
scroll to position [552, 0]
click at [450, 467] on div "T.B.A" at bounding box center [487, 471] width 205 height 30
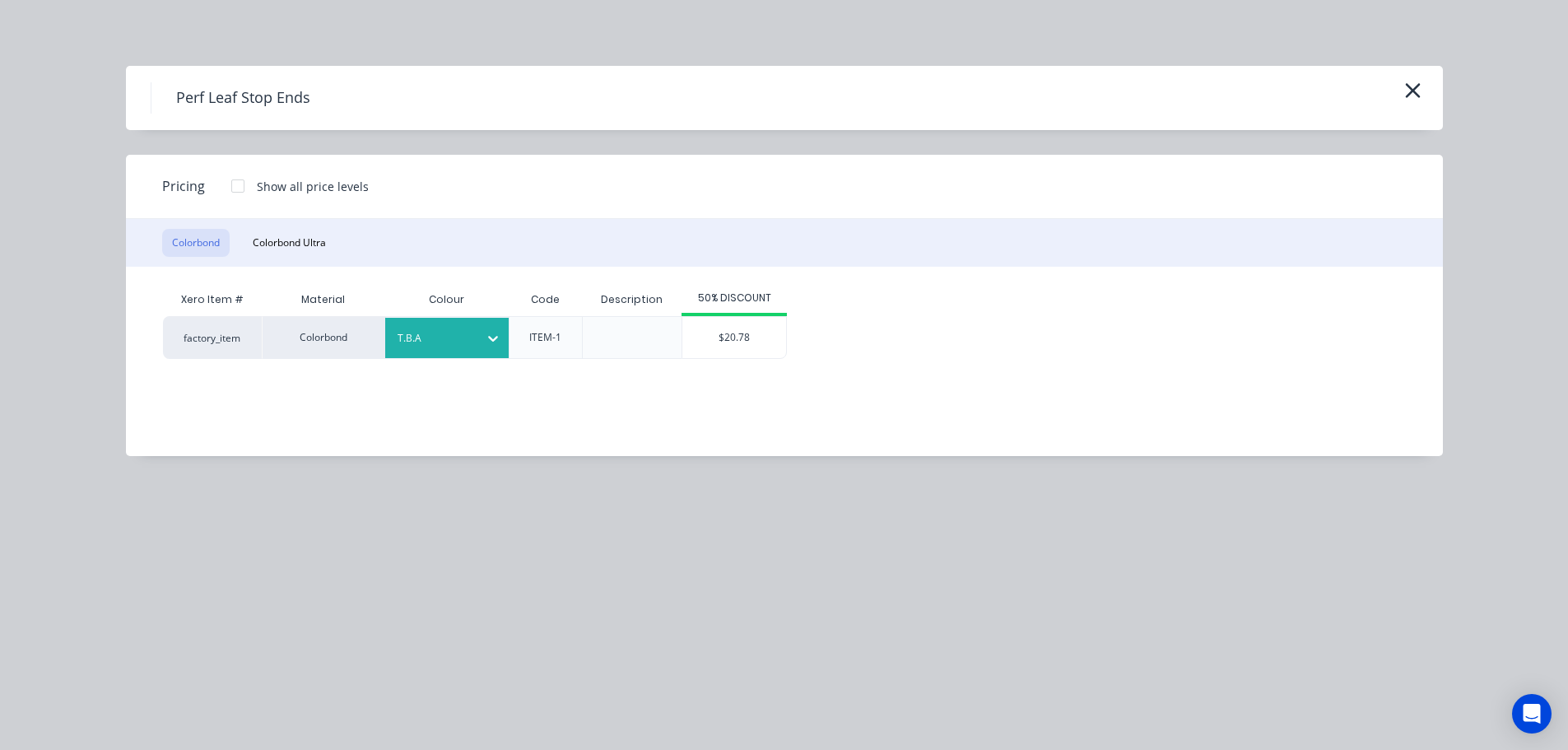
click at [747, 340] on div "$20.78" at bounding box center [734, 337] width 104 height 41
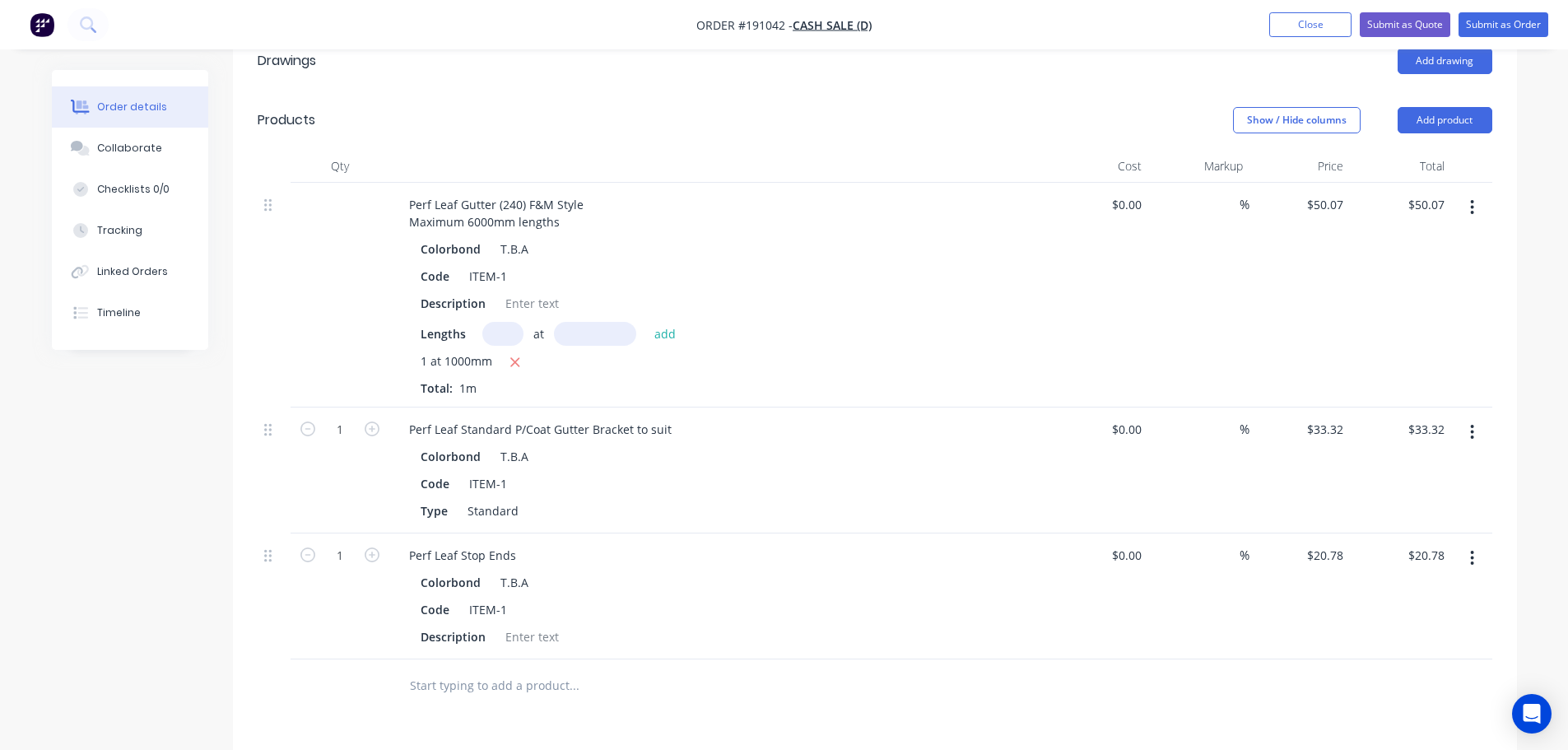
click at [723, 123] on div "Show / Hide columns Add product" at bounding box center [1005, 120] width 972 height 27
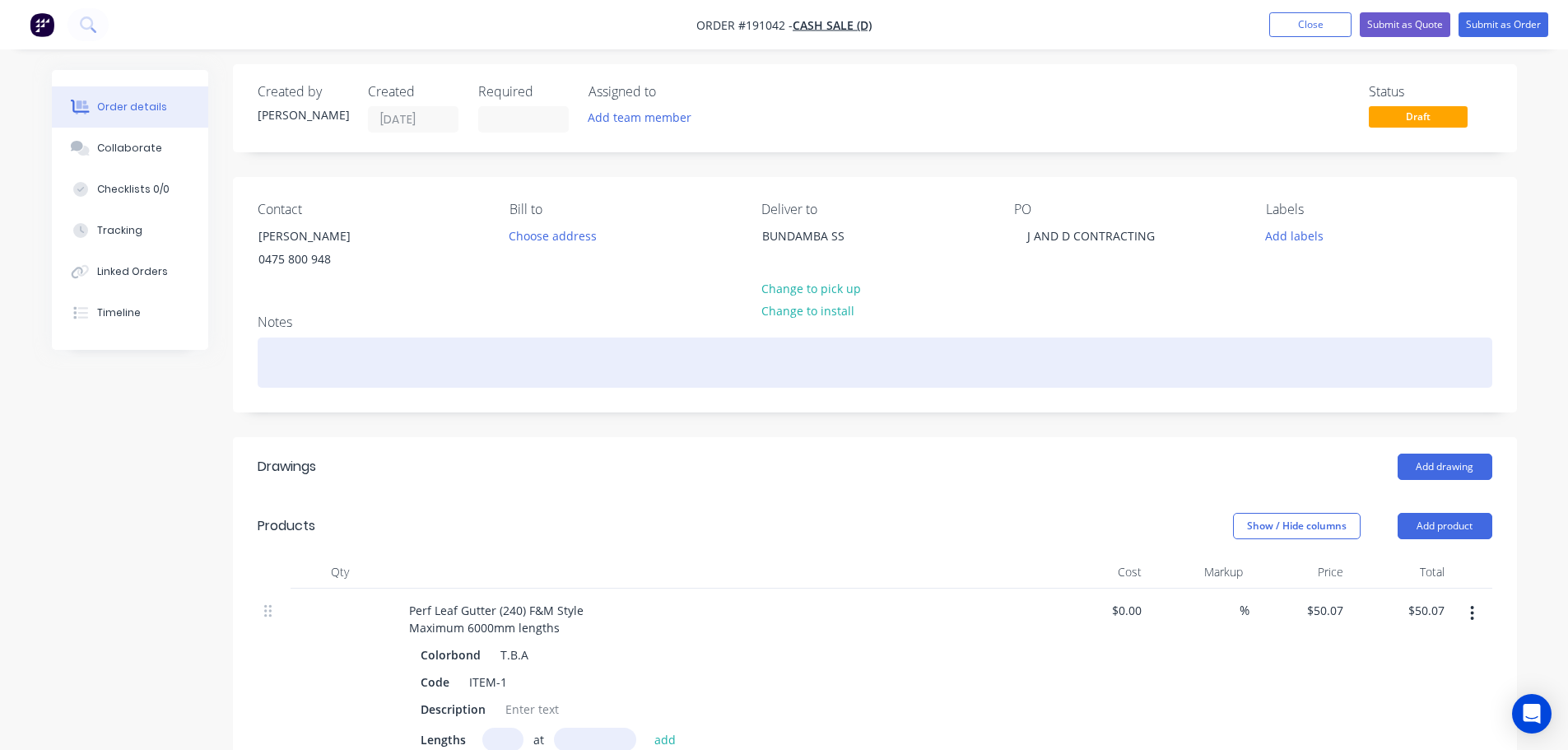
scroll to position [0, 0]
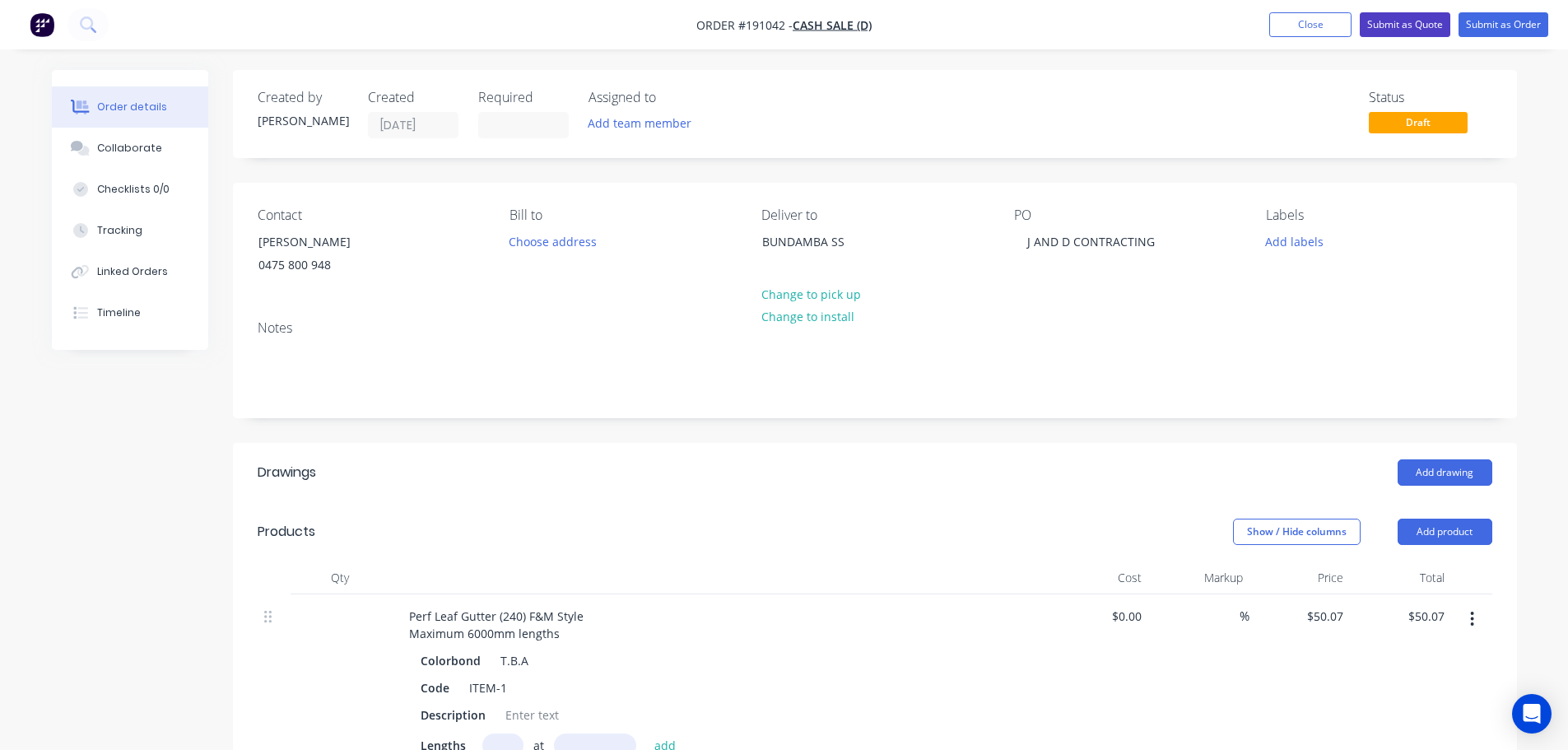
click at [1375, 31] on button "Submit as Quote" at bounding box center [1405, 24] width 90 height 25
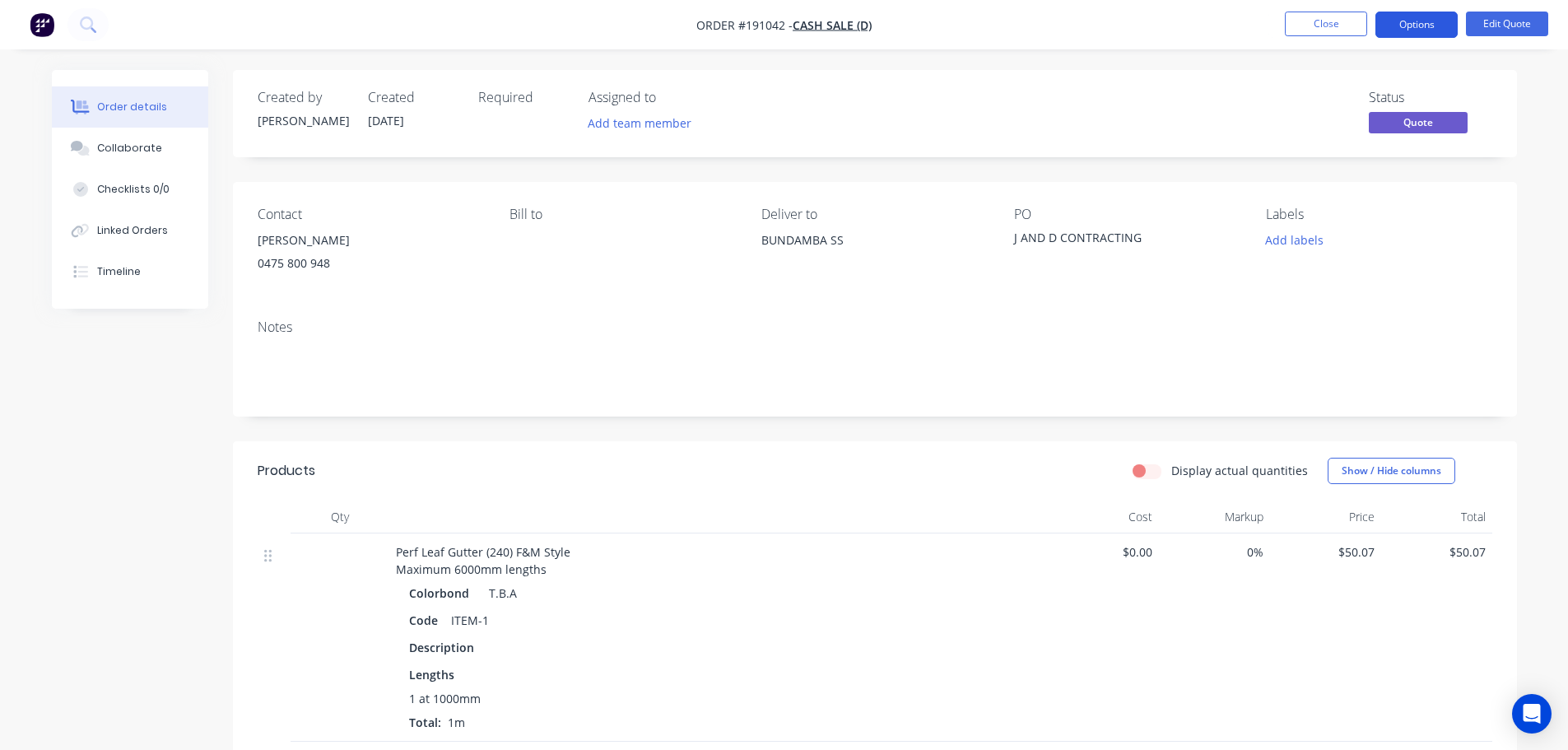
click at [1379, 28] on button "Options" at bounding box center [1416, 25] width 82 height 27
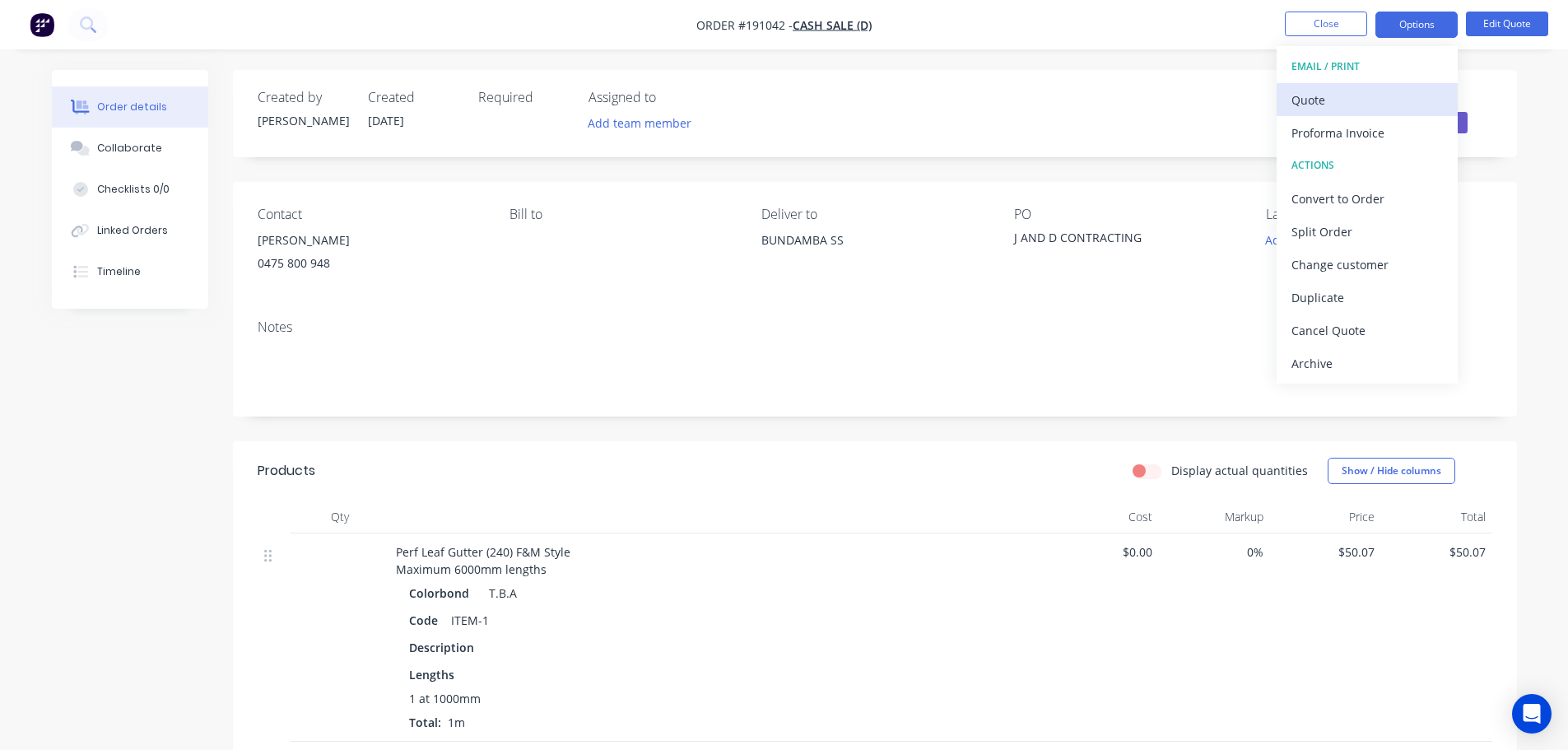
click at [1365, 98] on div "Quote" at bounding box center [1367, 100] width 151 height 24
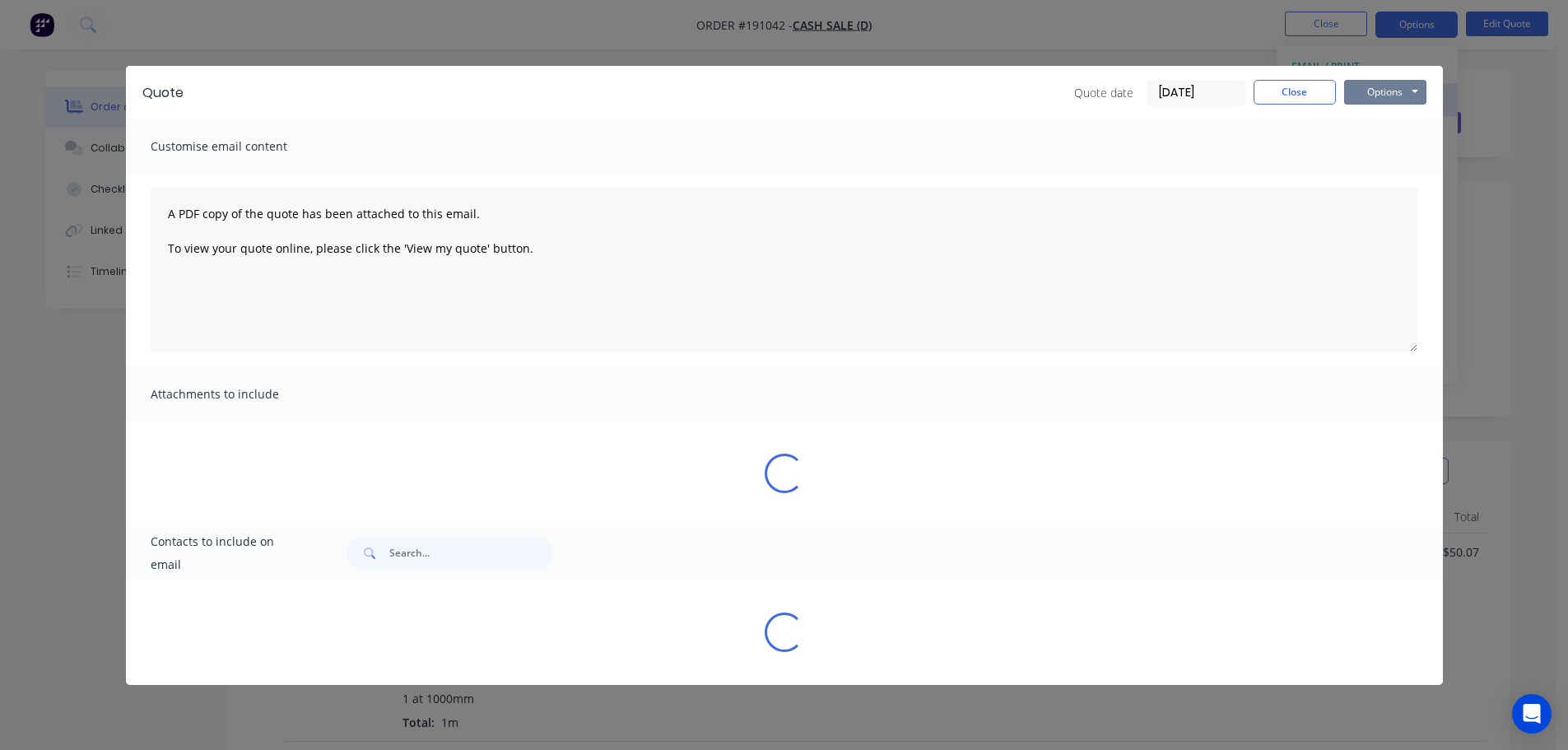
click at [1365, 98] on button "Options" at bounding box center [1385, 92] width 82 height 25
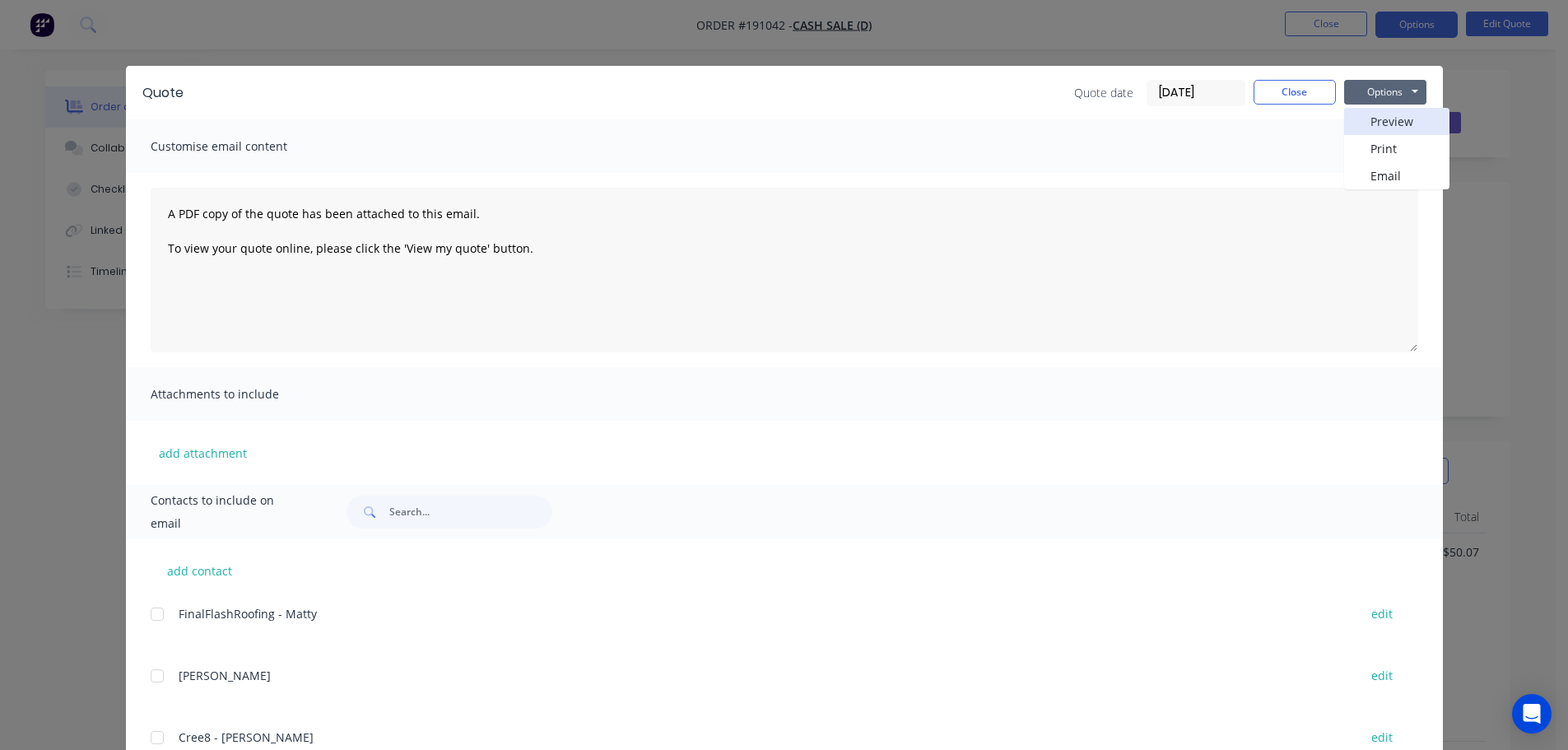
click at [1364, 112] on button "Preview" at bounding box center [1397, 121] width 105 height 27
click at [1264, 88] on button "Close" at bounding box center [1294, 92] width 82 height 25
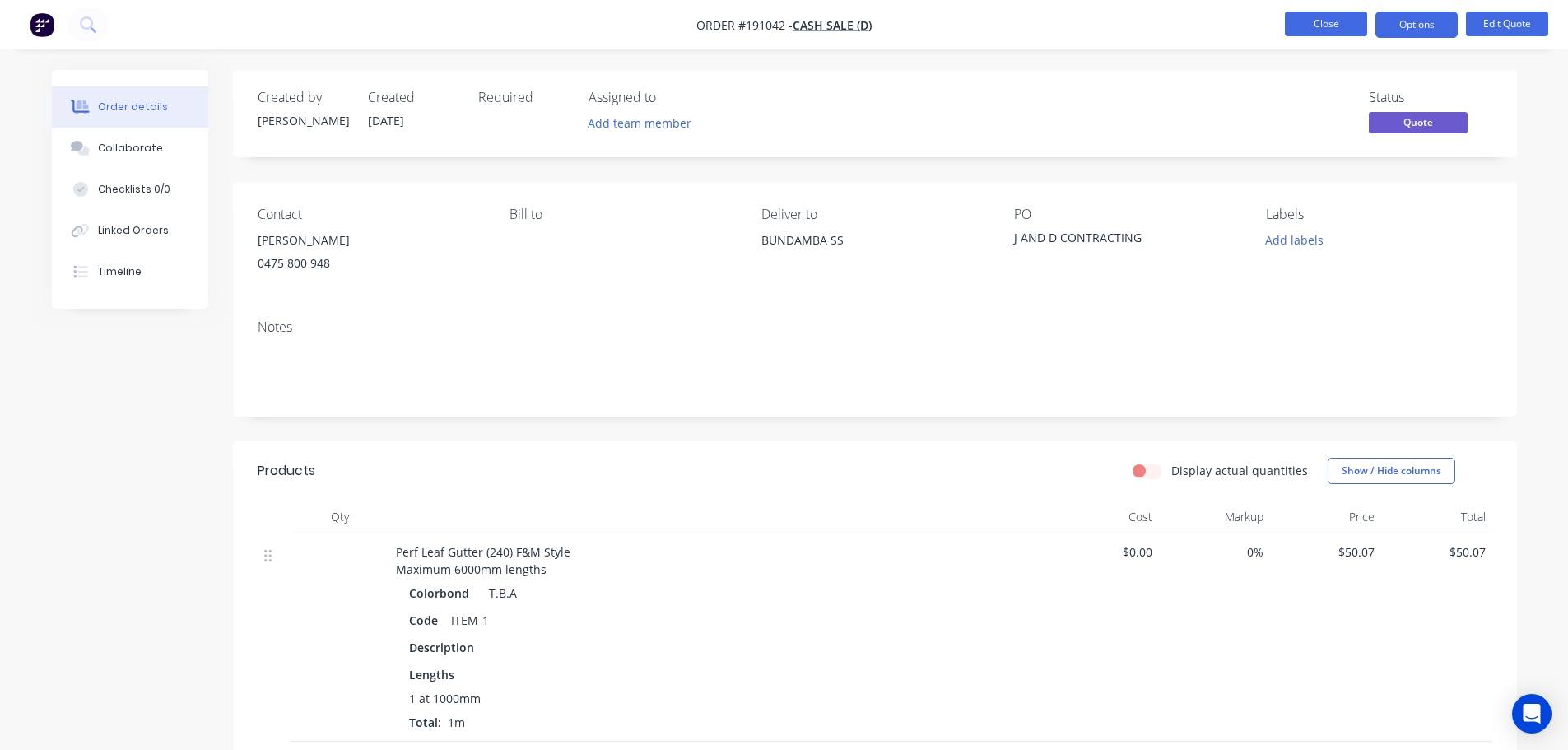
click at [1338, 29] on button "Close" at bounding box center [1326, 24] width 82 height 25
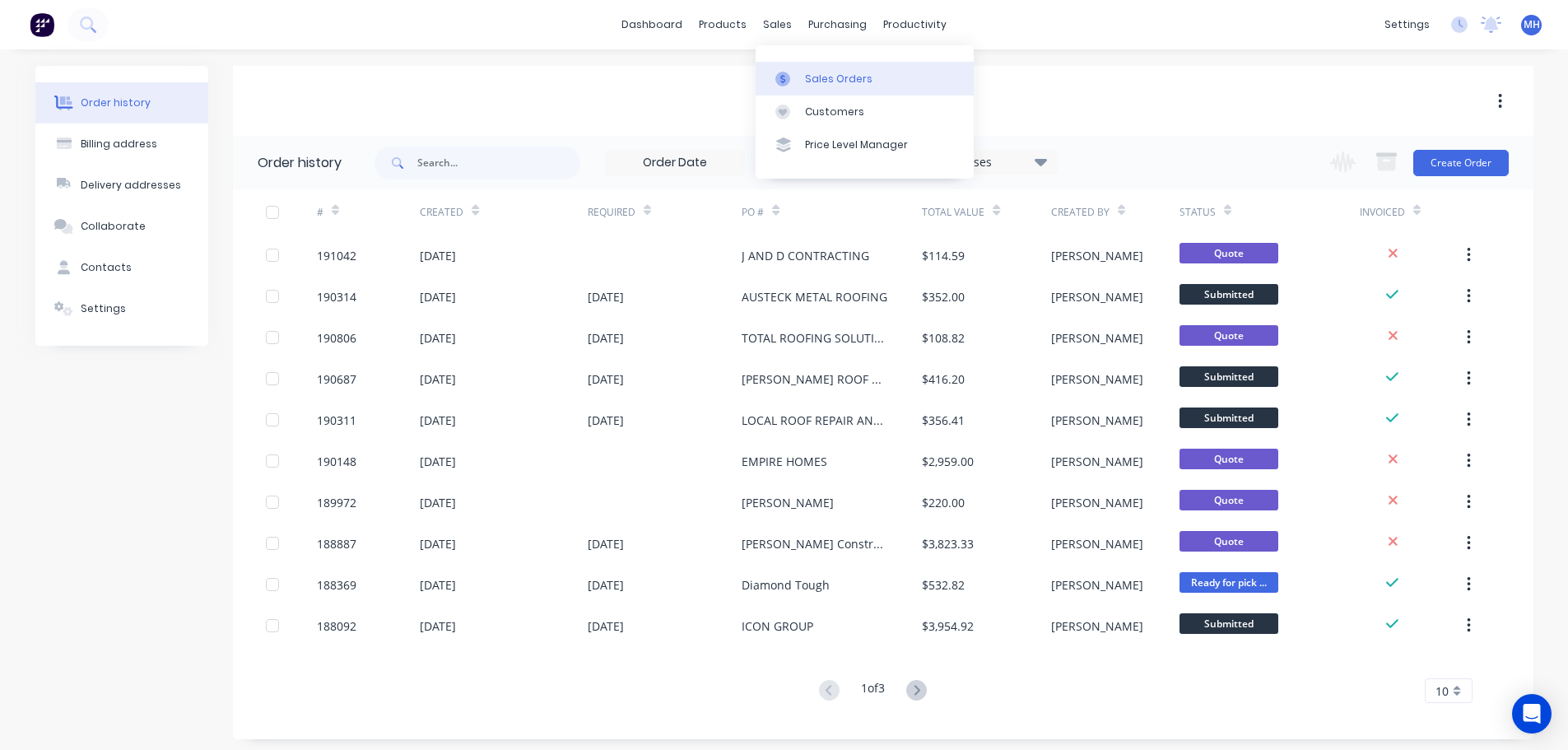
click at [794, 64] on link "Sales Orders" at bounding box center [864, 78] width 218 height 33
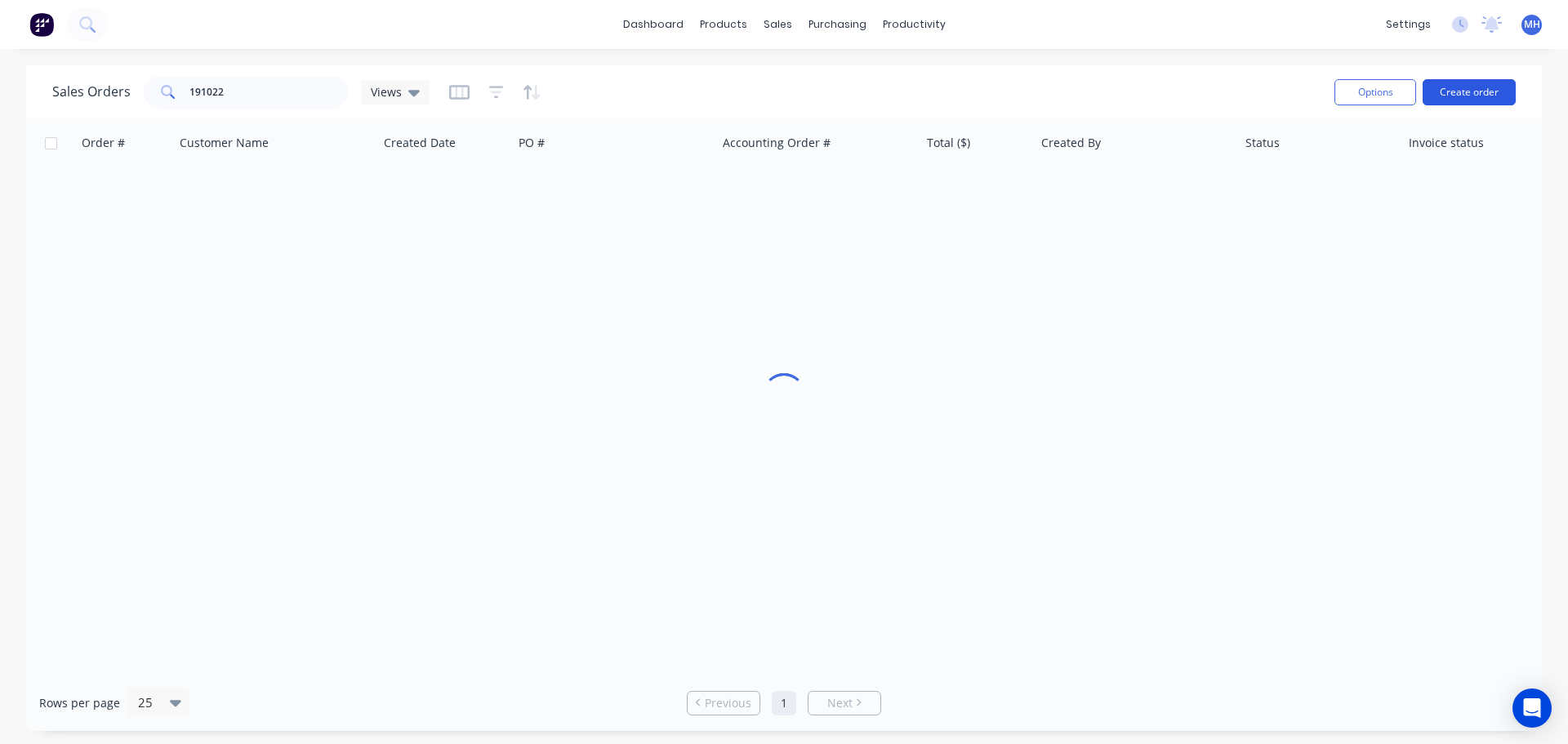
click at [1462, 88] on button "Create order" at bounding box center [1469, 92] width 93 height 27
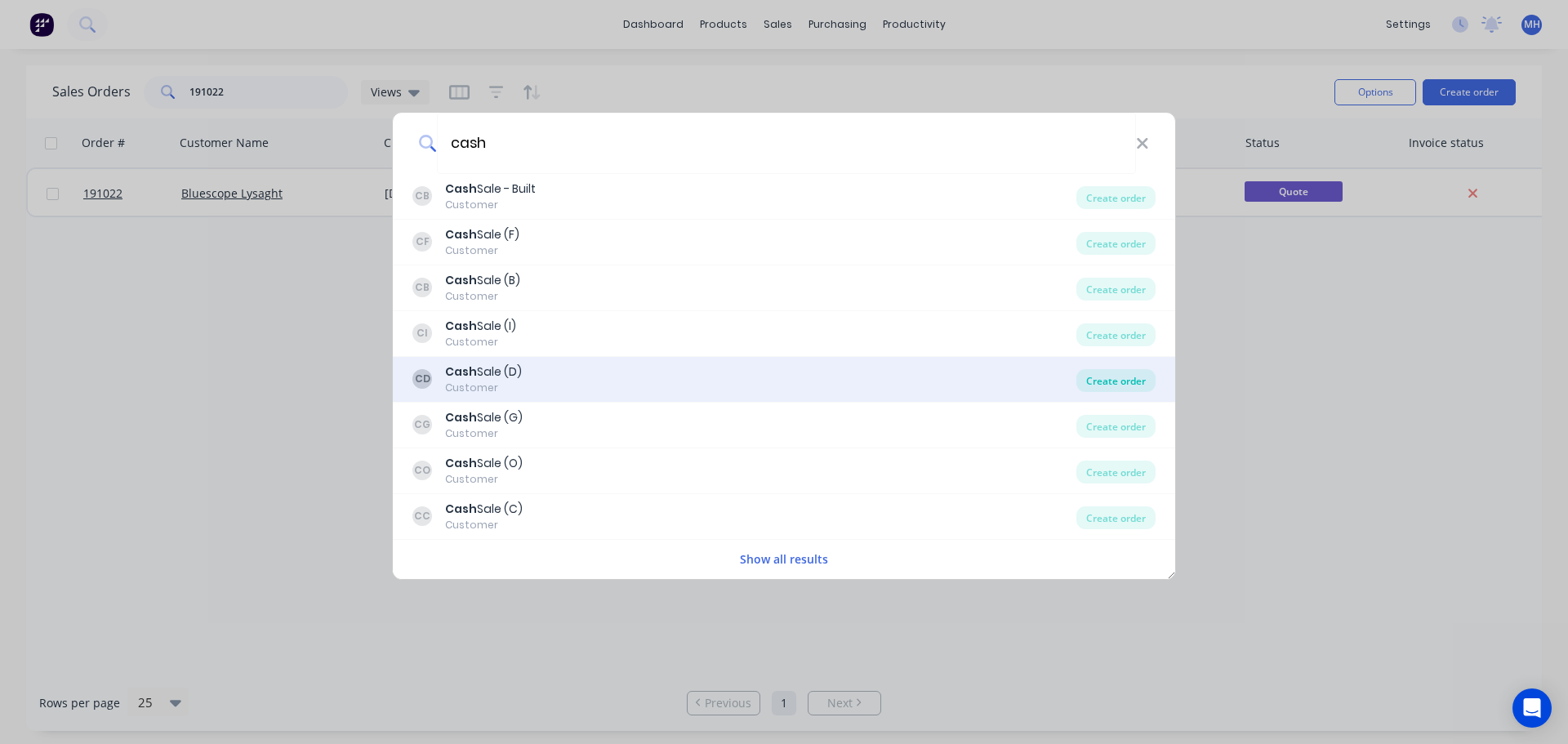
type input "cash"
click at [1124, 386] on div "Create order" at bounding box center [1116, 380] width 79 height 23
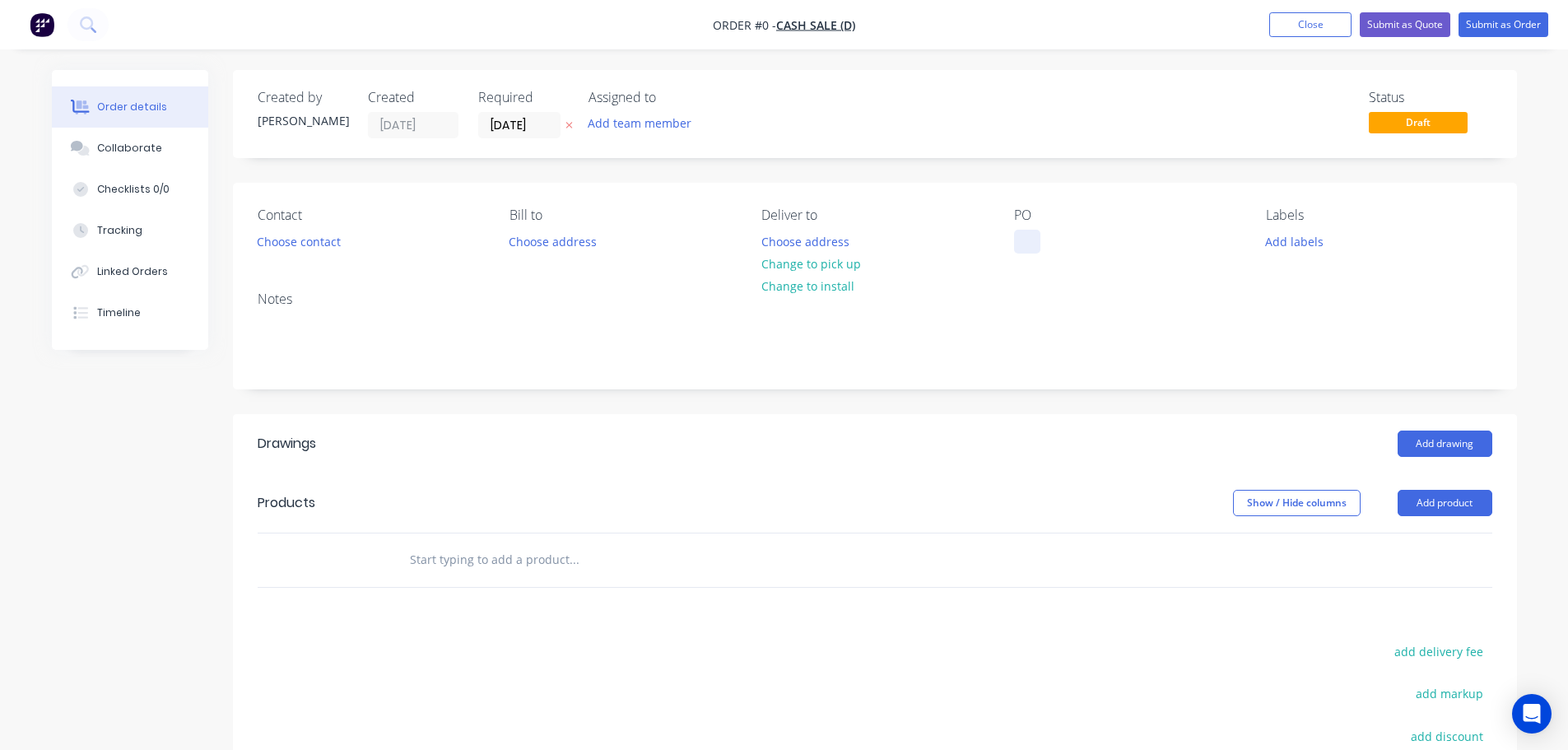
click at [1025, 241] on div at bounding box center [1027, 241] width 27 height 24
click at [569, 170] on div "Order details Collaborate Checklists 0/0 Tracking Linked Orders Timeline Order …" at bounding box center [784, 539] width 1498 height 938
click at [568, 125] on icon at bounding box center [569, 124] width 7 height 10
click at [1433, 440] on button "Add drawing" at bounding box center [1445, 443] width 95 height 27
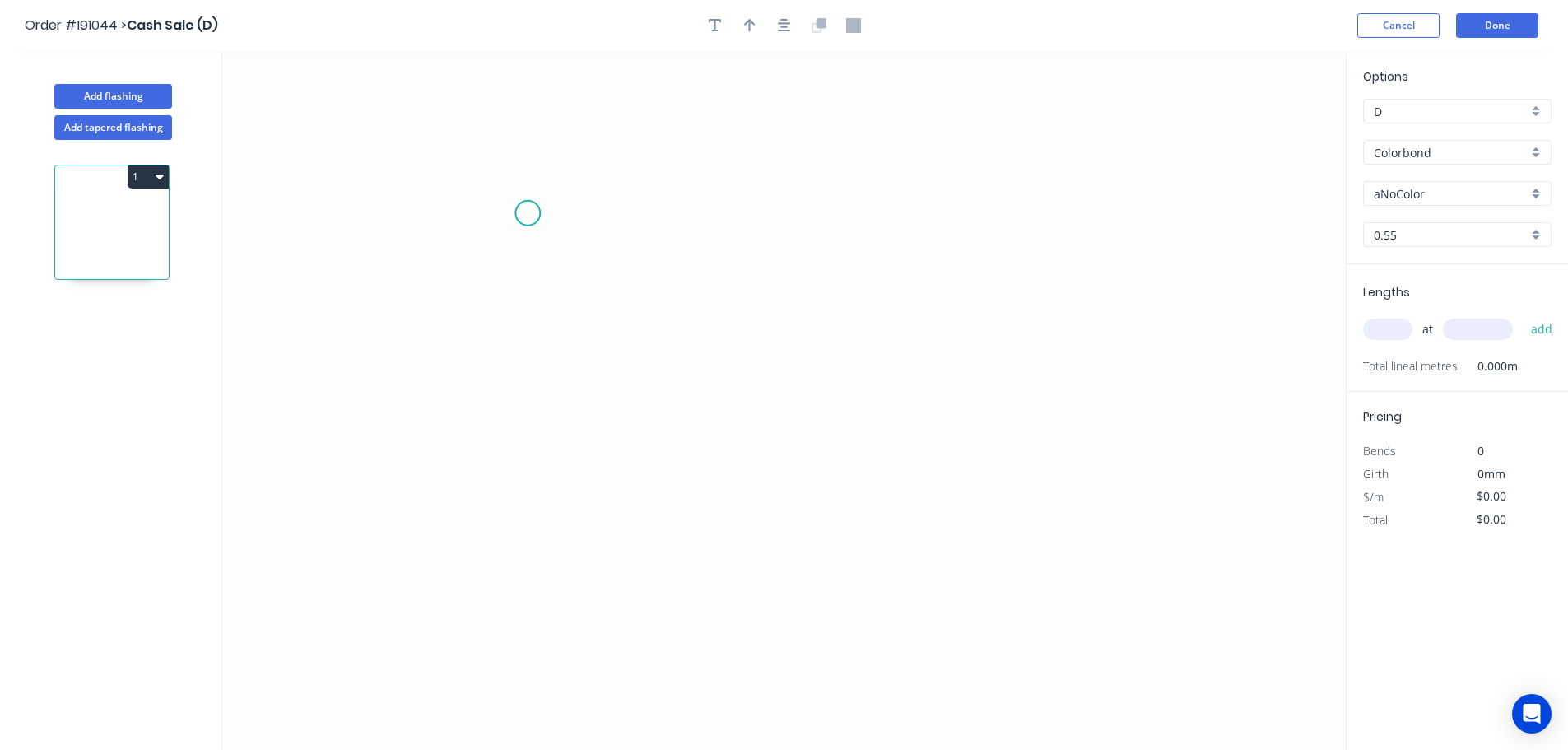
click at [522, 229] on icon "0" at bounding box center [784, 400] width 1124 height 699
click at [526, 155] on icon "0" at bounding box center [784, 400] width 1124 height 699
click at [667, 157] on icon "0 ?" at bounding box center [784, 400] width 1124 height 699
click at [662, 581] on icon "0 ? ?" at bounding box center [784, 400] width 1124 height 699
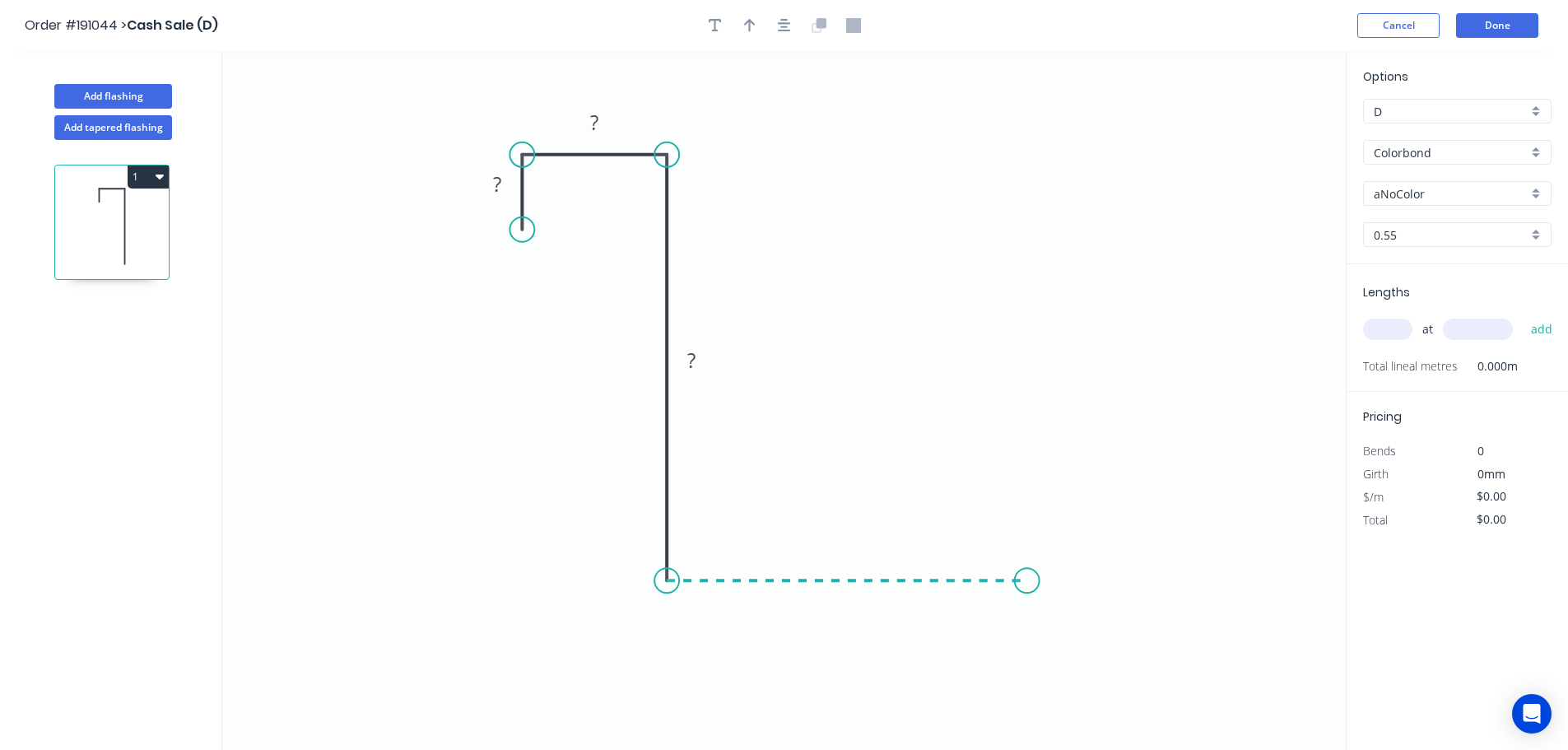
click at [1027, 568] on icon "0 ? ? ?" at bounding box center [784, 400] width 1124 height 699
click at [1024, 465] on icon "0 ? ? ? ?" at bounding box center [784, 400] width 1124 height 699
click at [492, 183] on rect at bounding box center [497, 185] width 33 height 23
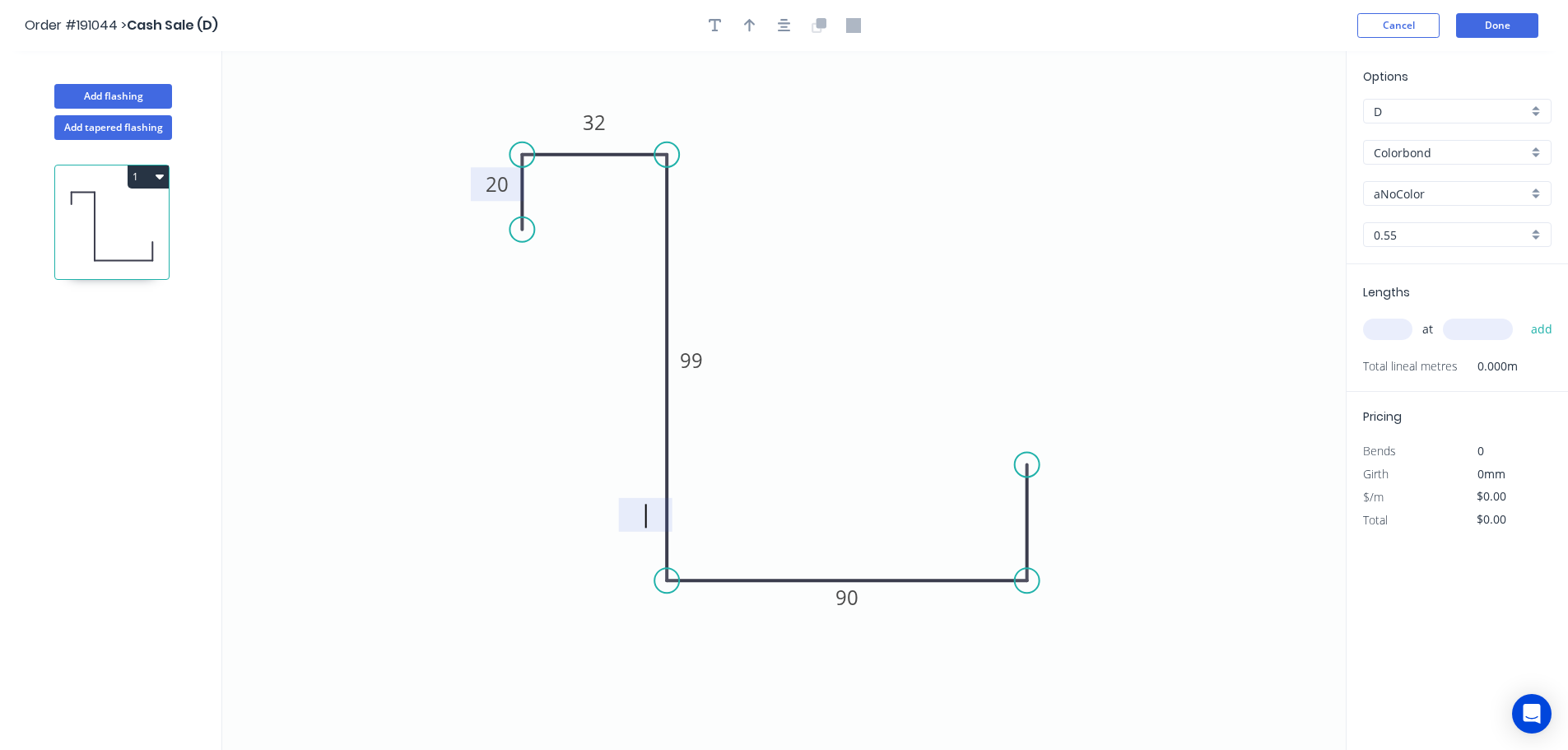
type input "$13.52"
click at [521, 242] on circle at bounding box center [521, 241] width 25 height 25
click at [792, 30] on button "button" at bounding box center [784, 25] width 25 height 25
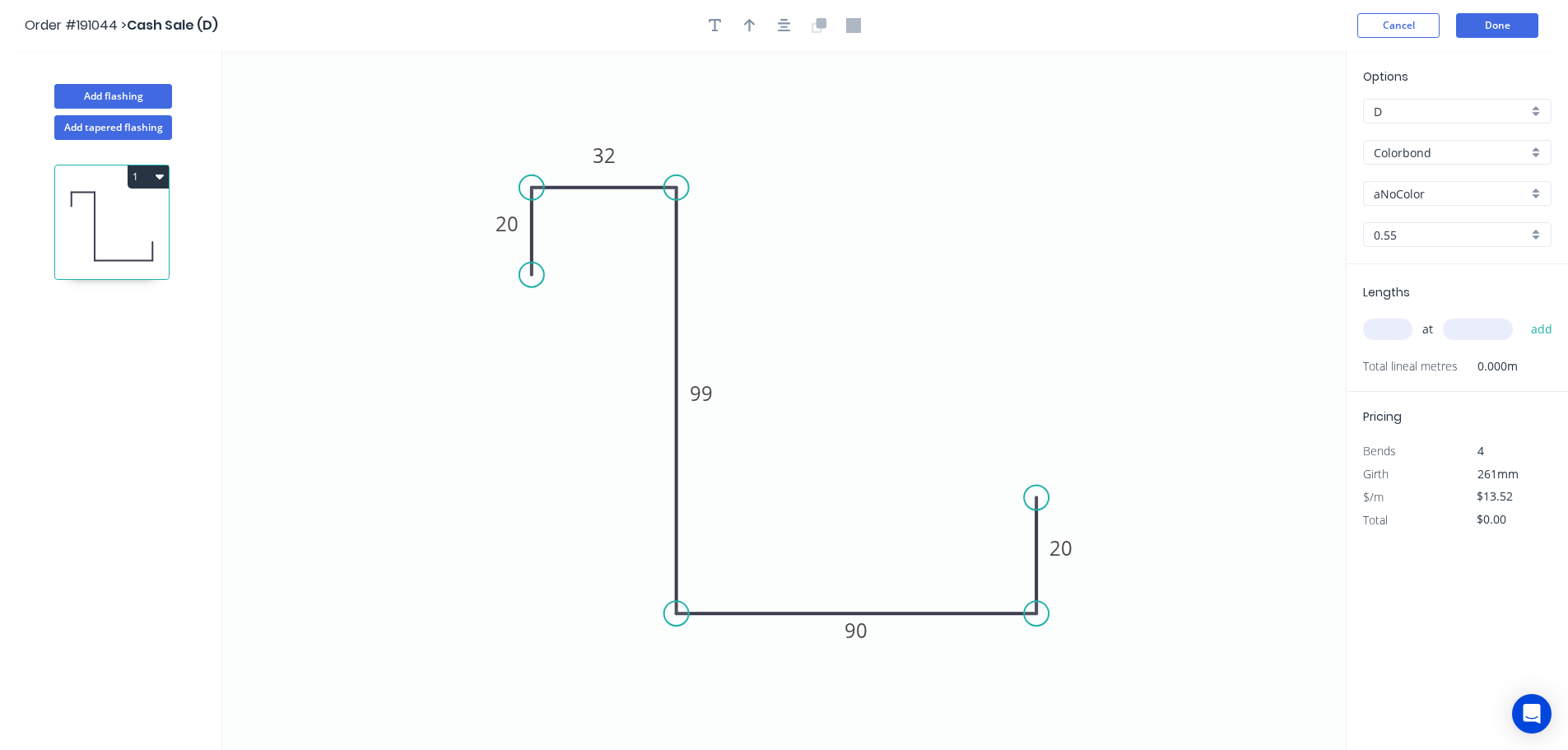
click at [1416, 161] on div "Colorbond" at bounding box center [1457, 152] width 189 height 25
click at [1433, 270] on div "Galvabond" at bounding box center [1457, 278] width 187 height 29
type input "Galvabond"
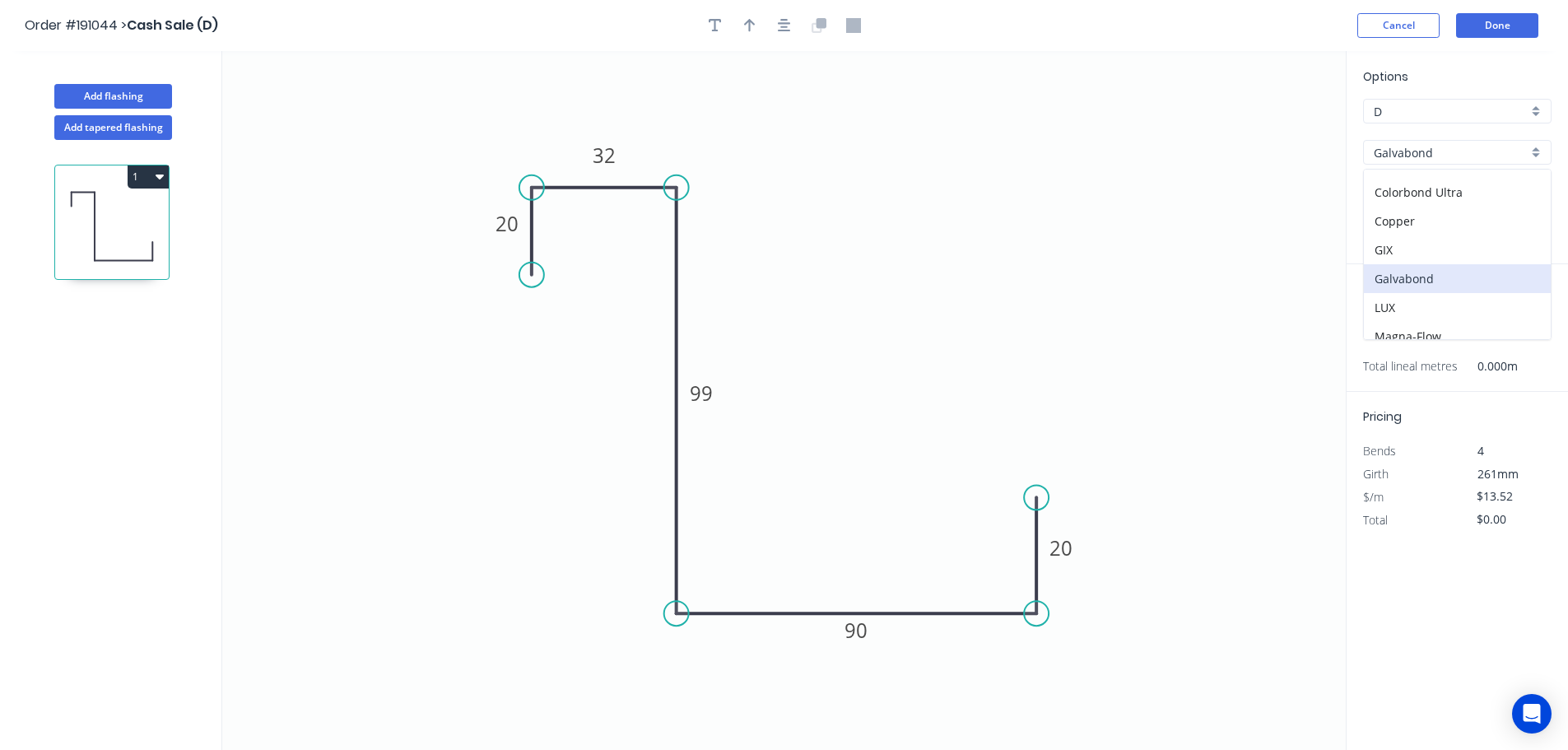
type input "$13.96"
click at [1406, 238] on input "0.55" at bounding box center [1450, 235] width 154 height 18
click at [1412, 384] on div "1.6" at bounding box center [1457, 381] width 187 height 29
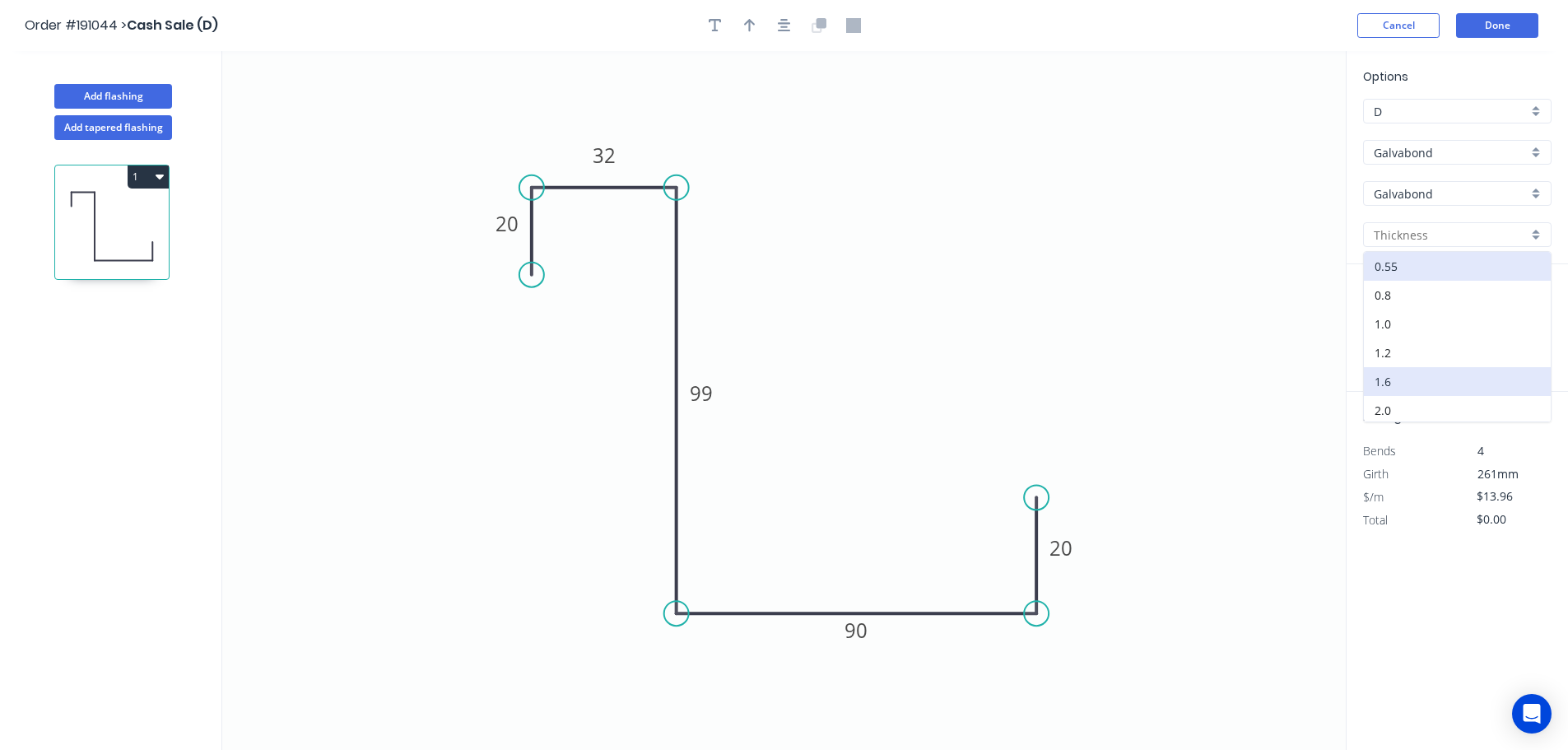
type input "1.6"
type input "$30.85"
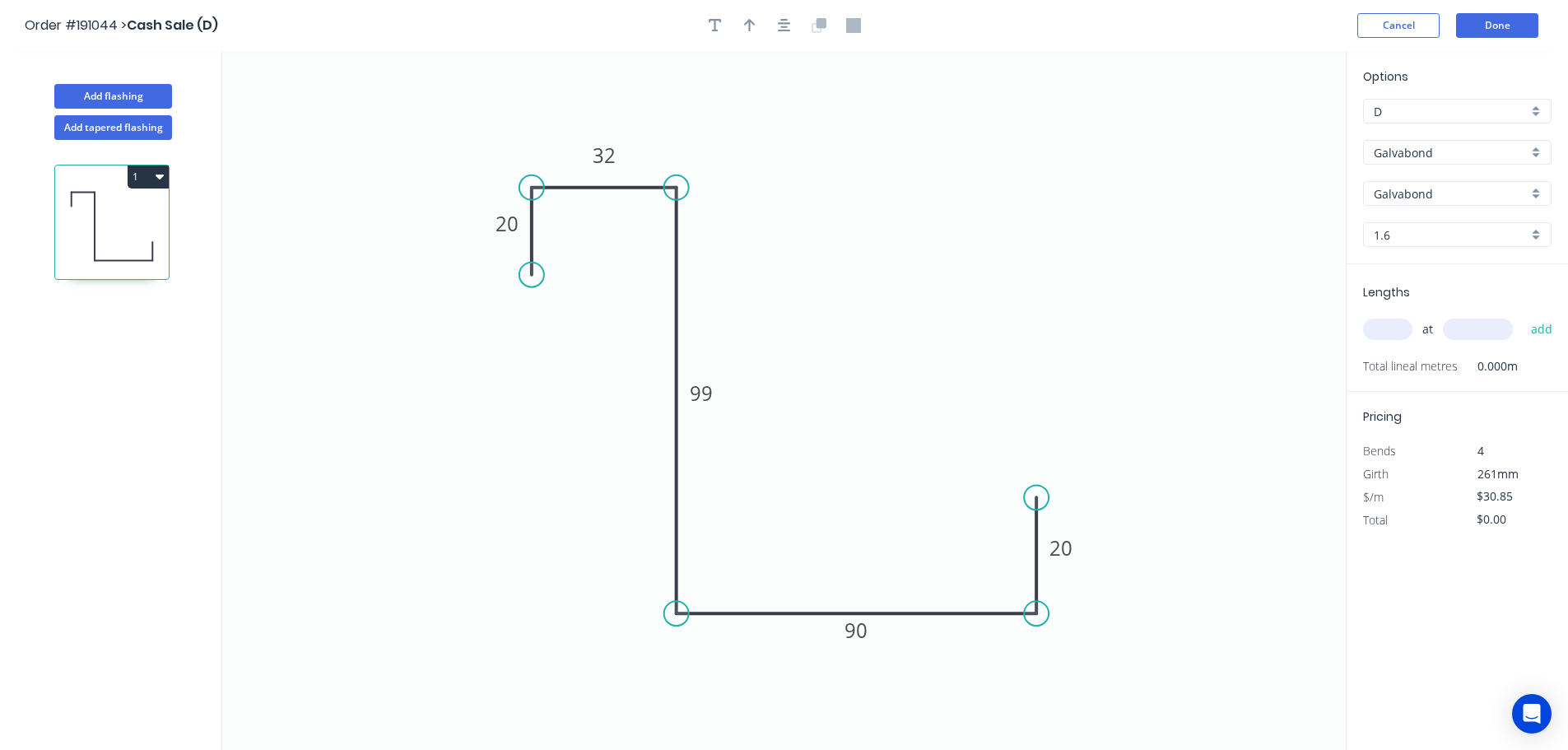
click at [1398, 332] on input "text" at bounding box center [1388, 329] width 50 height 21
type input "20"
type input "1990"
click at [1523, 315] on button "add" at bounding box center [1542, 329] width 39 height 28
type input "$1,227.83"
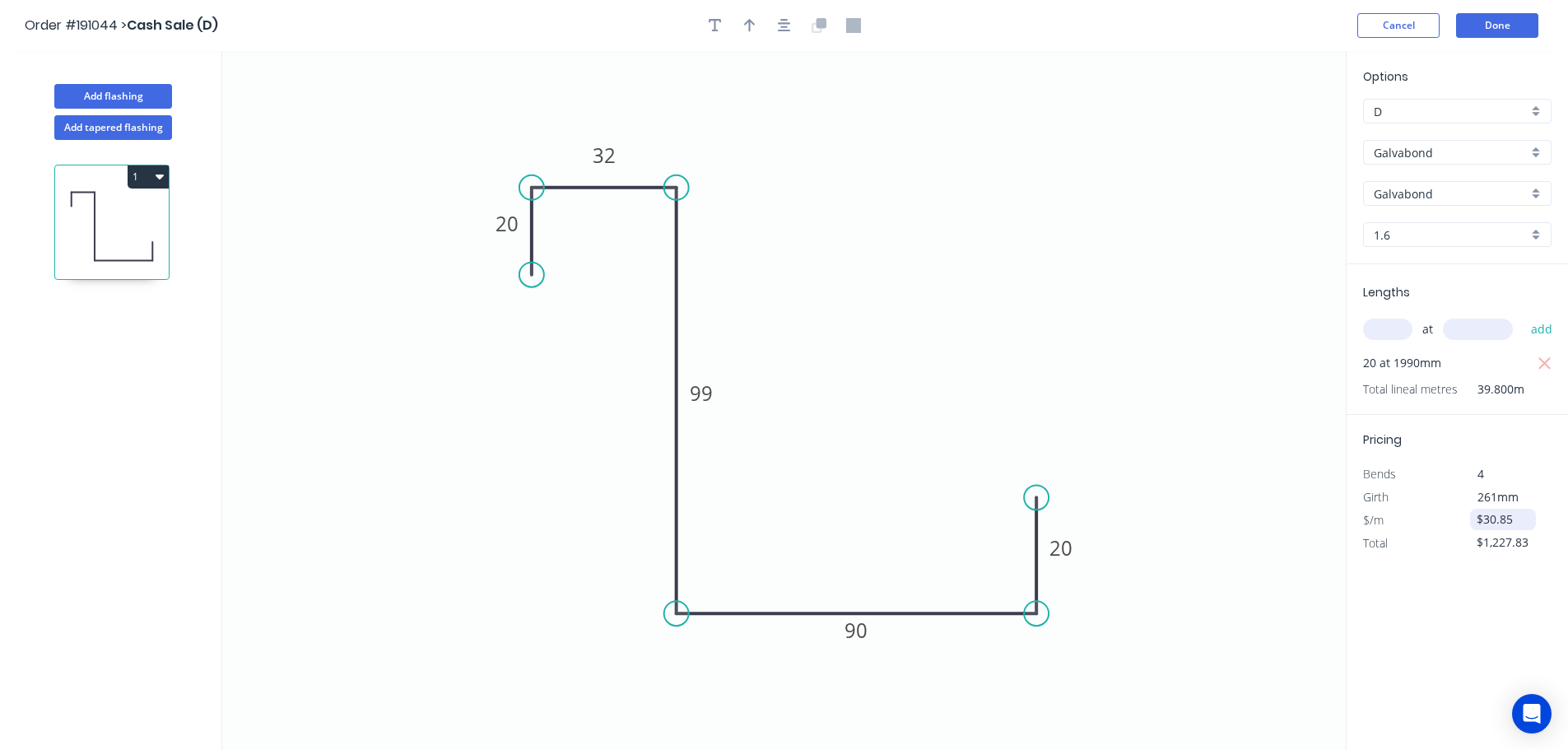
click at [1521, 521] on input "$30.85" at bounding box center [1504, 519] width 56 height 23
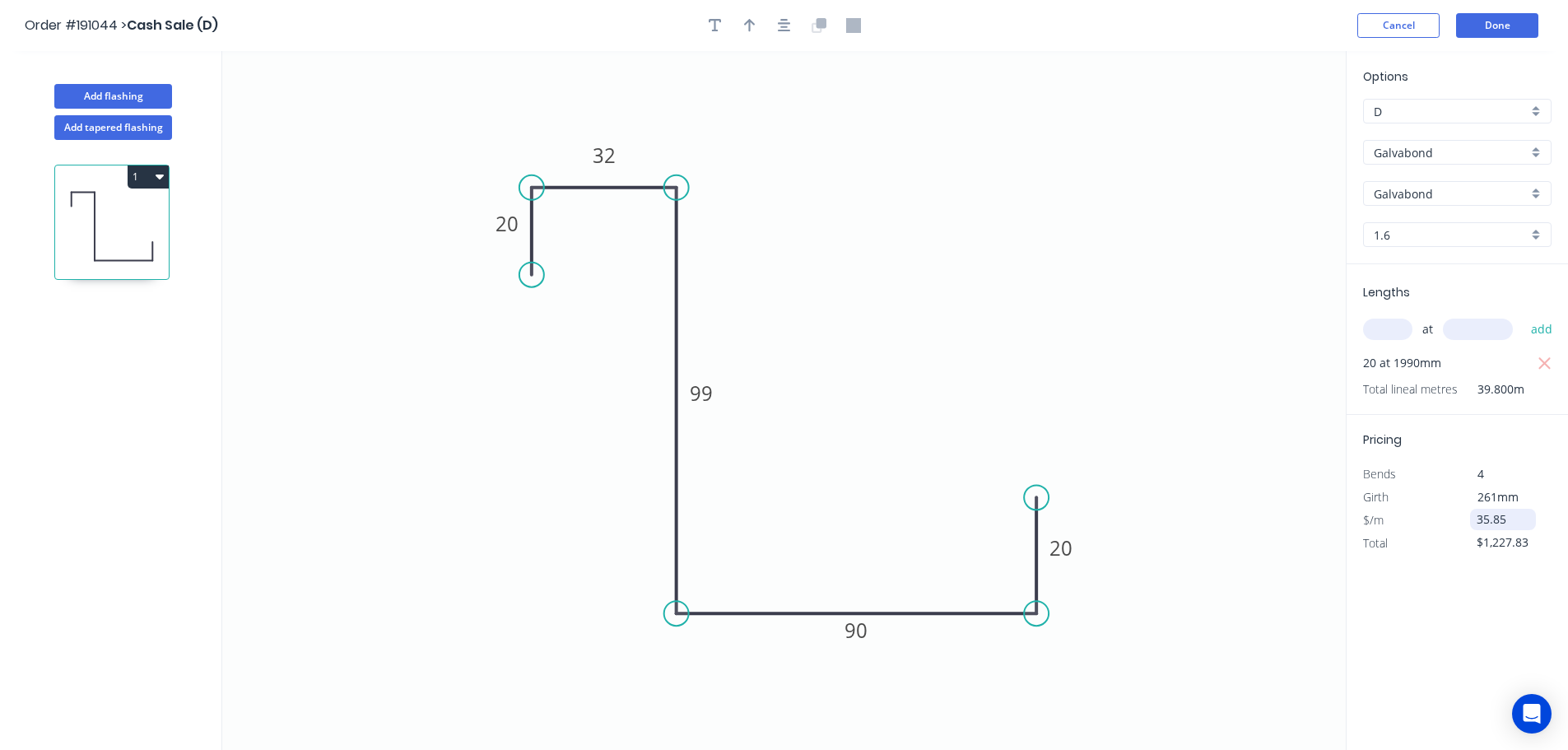
type input "$35.85"
type input "$1,426.83"
click at [135, 89] on button "Add flashing" at bounding box center [113, 96] width 118 height 25
type input "$0.00"
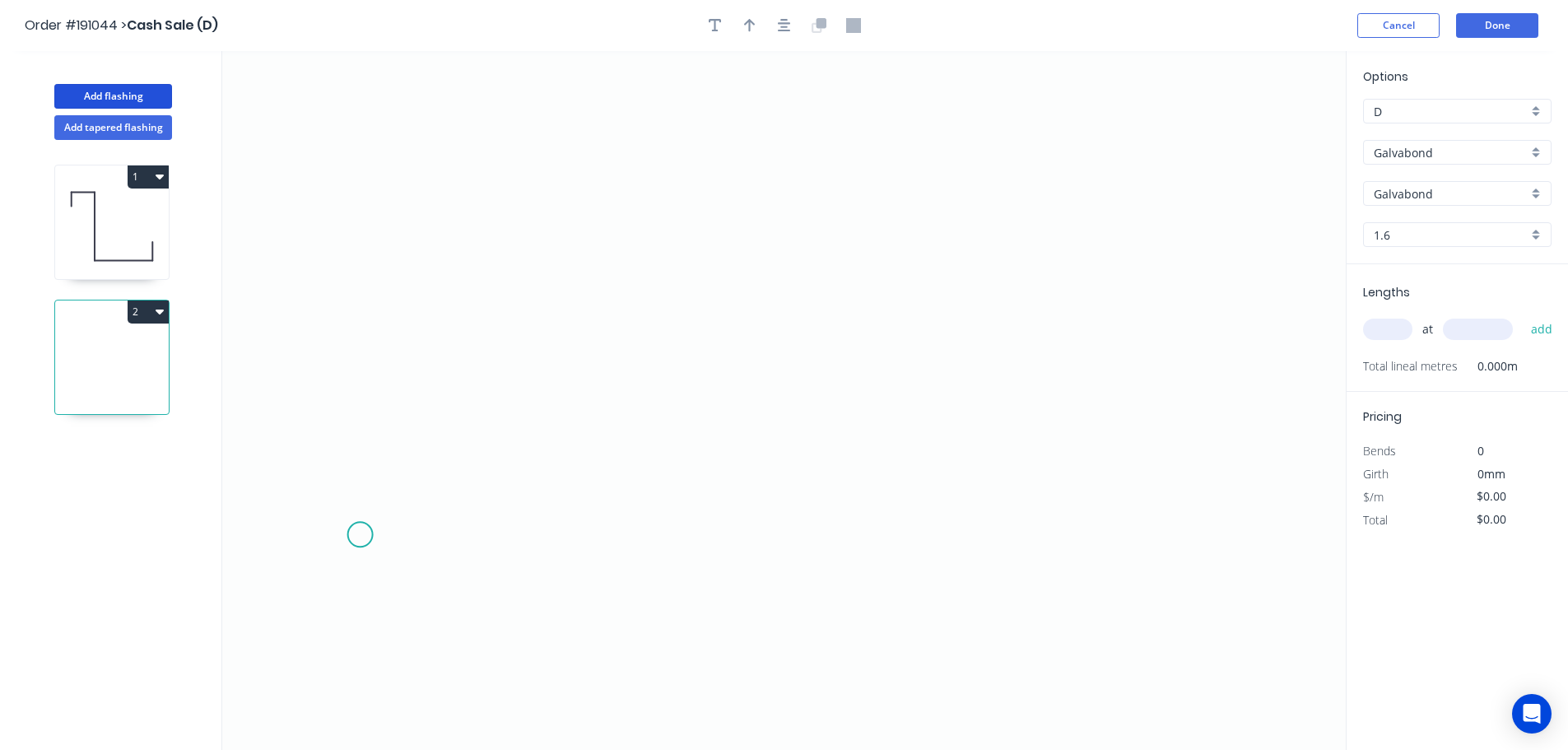
click at [360, 535] on icon "0" at bounding box center [784, 400] width 1124 height 699
drag, startPoint x: 358, startPoint y: 624, endPoint x: 486, endPoint y: 623, distance: 128.0
click at [359, 624] on icon "0" at bounding box center [784, 400] width 1124 height 699
drag, startPoint x: 522, startPoint y: 626, endPoint x: 541, endPoint y: 559, distance: 69.6
click at [522, 626] on icon "0 ?" at bounding box center [784, 400] width 1124 height 699
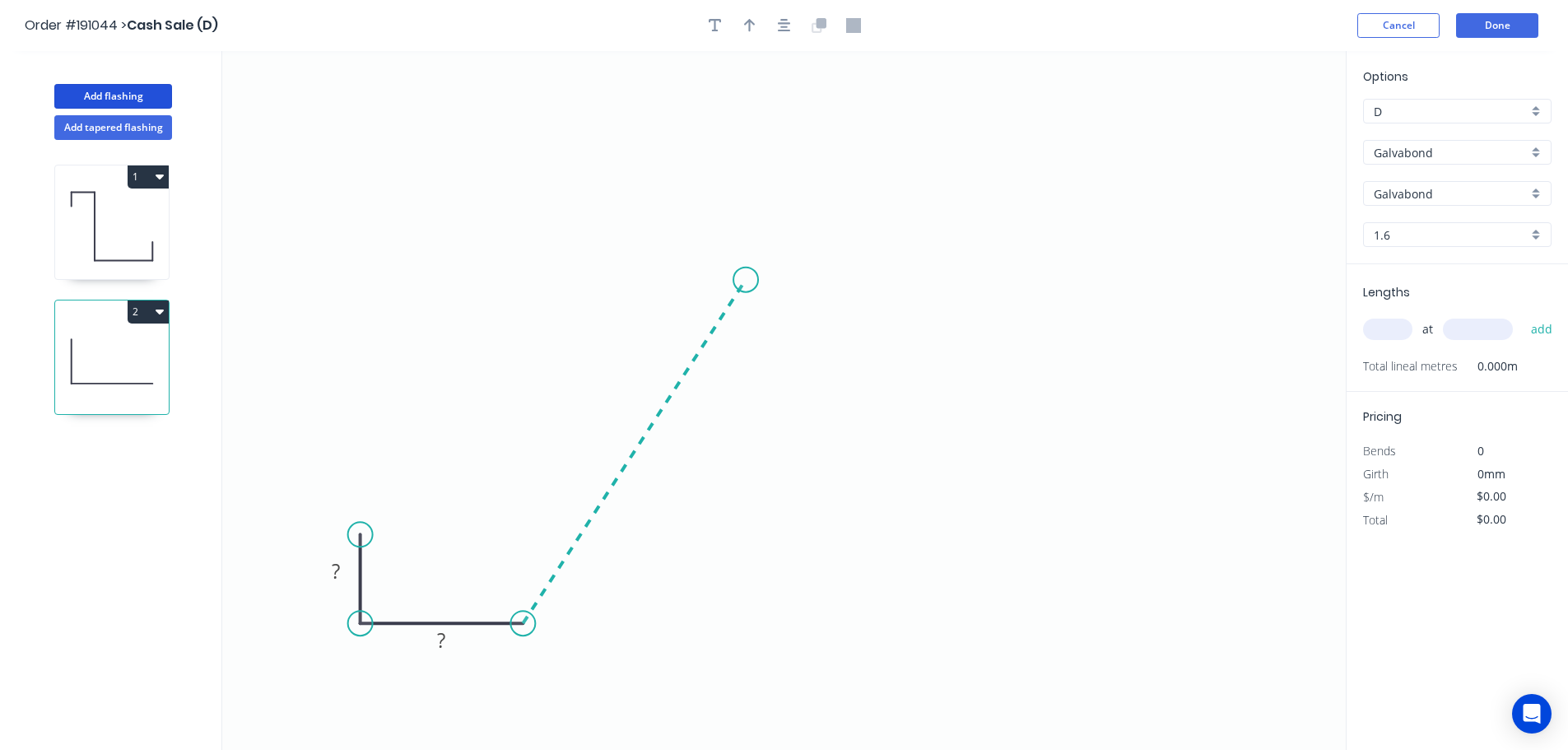
click at [746, 280] on icon "0 ? ?" at bounding box center [784, 400] width 1124 height 699
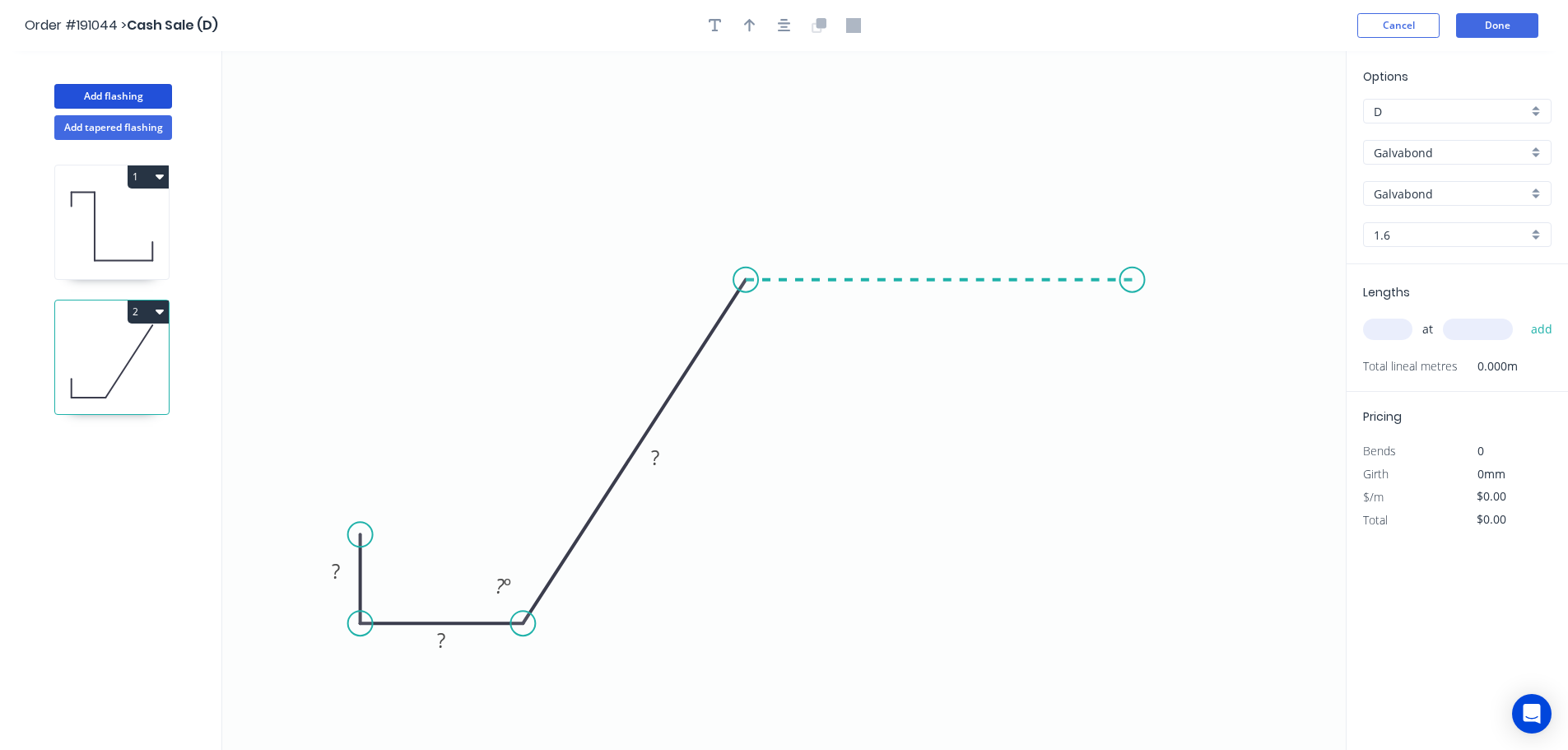
click at [1133, 275] on icon "0 ? ? ? ? º" at bounding box center [784, 400] width 1124 height 699
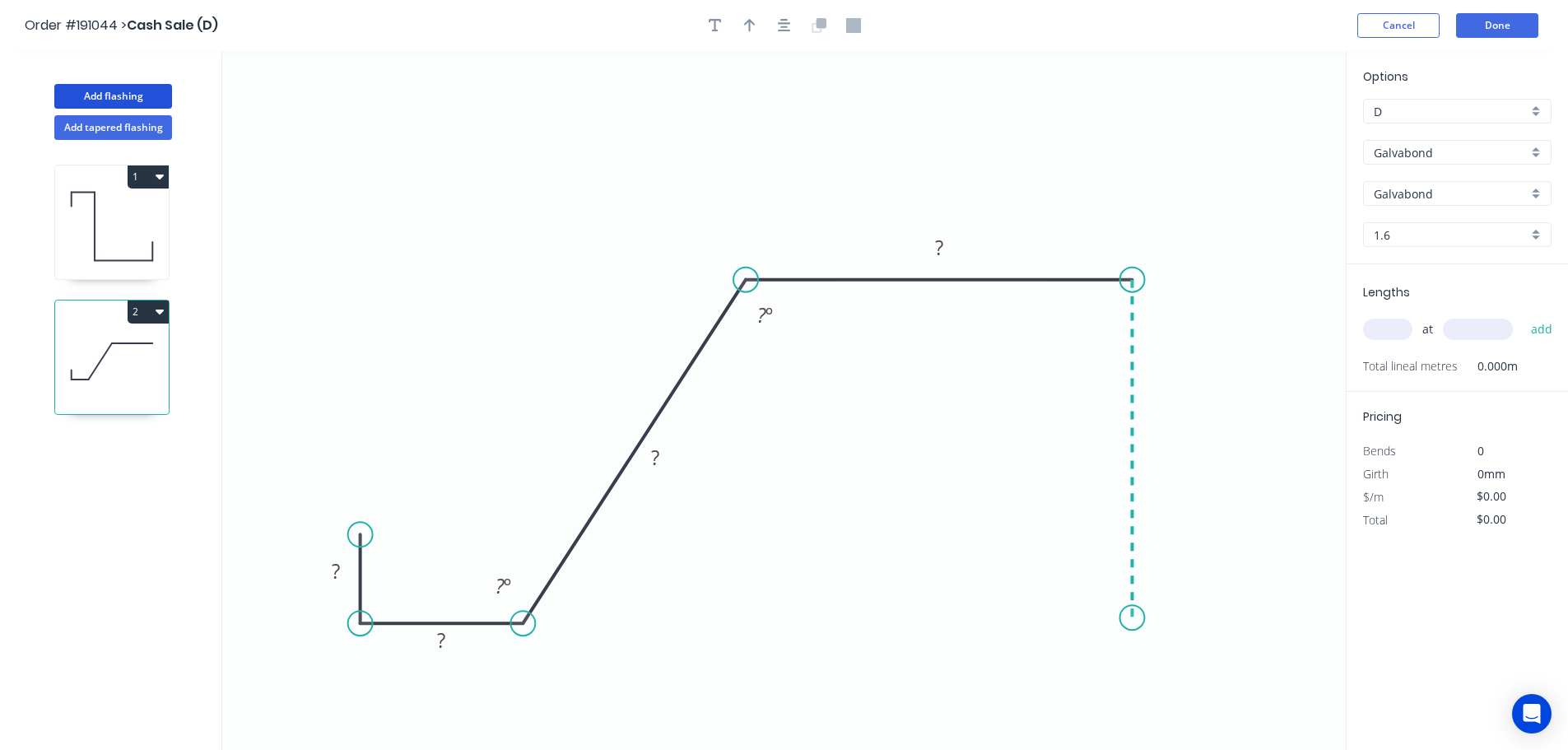
click at [1147, 618] on icon "0 ? ? ? ? ? º ? º" at bounding box center [784, 400] width 1124 height 699
click at [1247, 623] on icon "0 ? ? ? ? ? ? º ? º" at bounding box center [784, 400] width 1124 height 699
click at [1247, 554] on icon "0 ? ? ? ? ? ? ? º ? º" at bounding box center [784, 400] width 1124 height 699
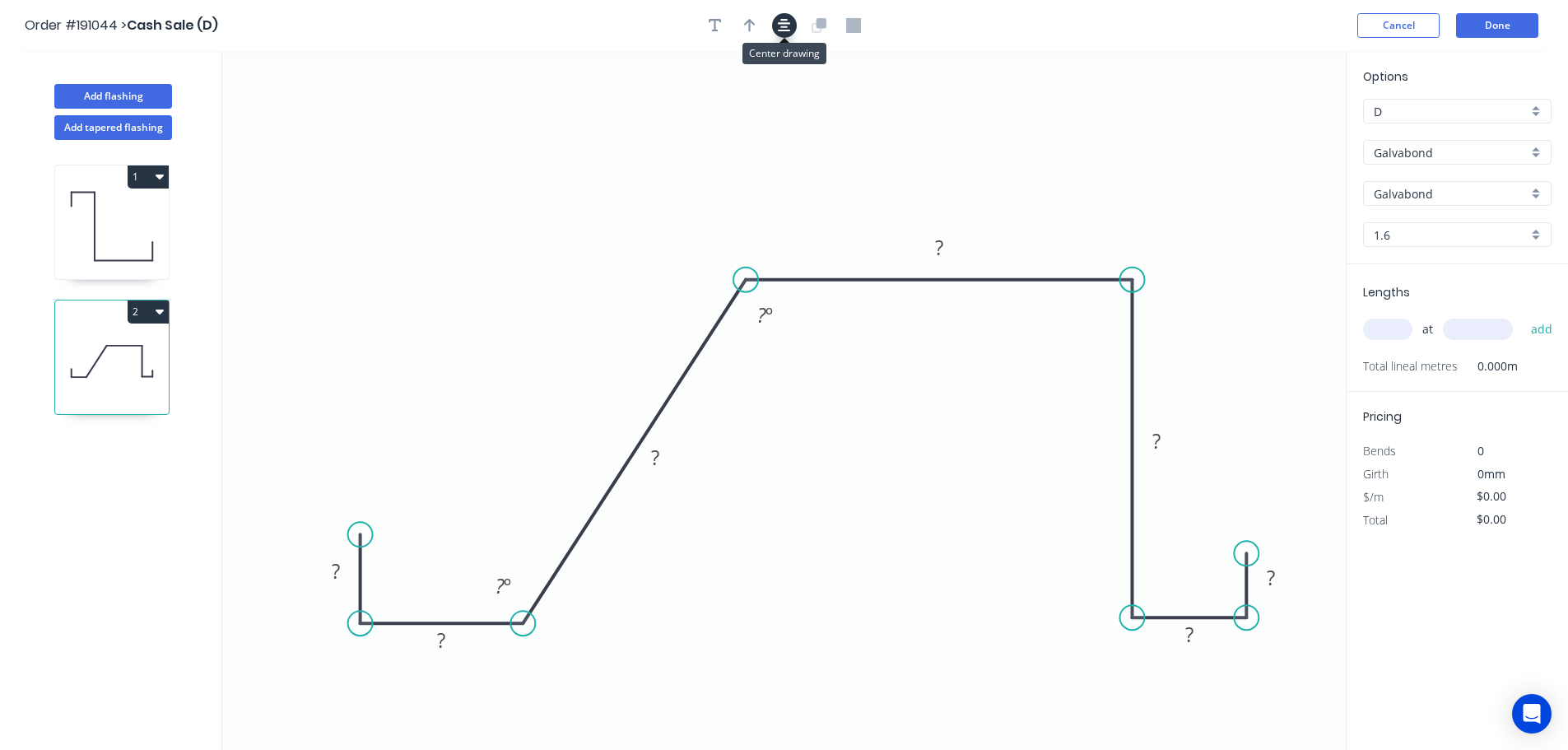
click at [783, 25] on icon "button" at bounding box center [784, 26] width 13 height 15
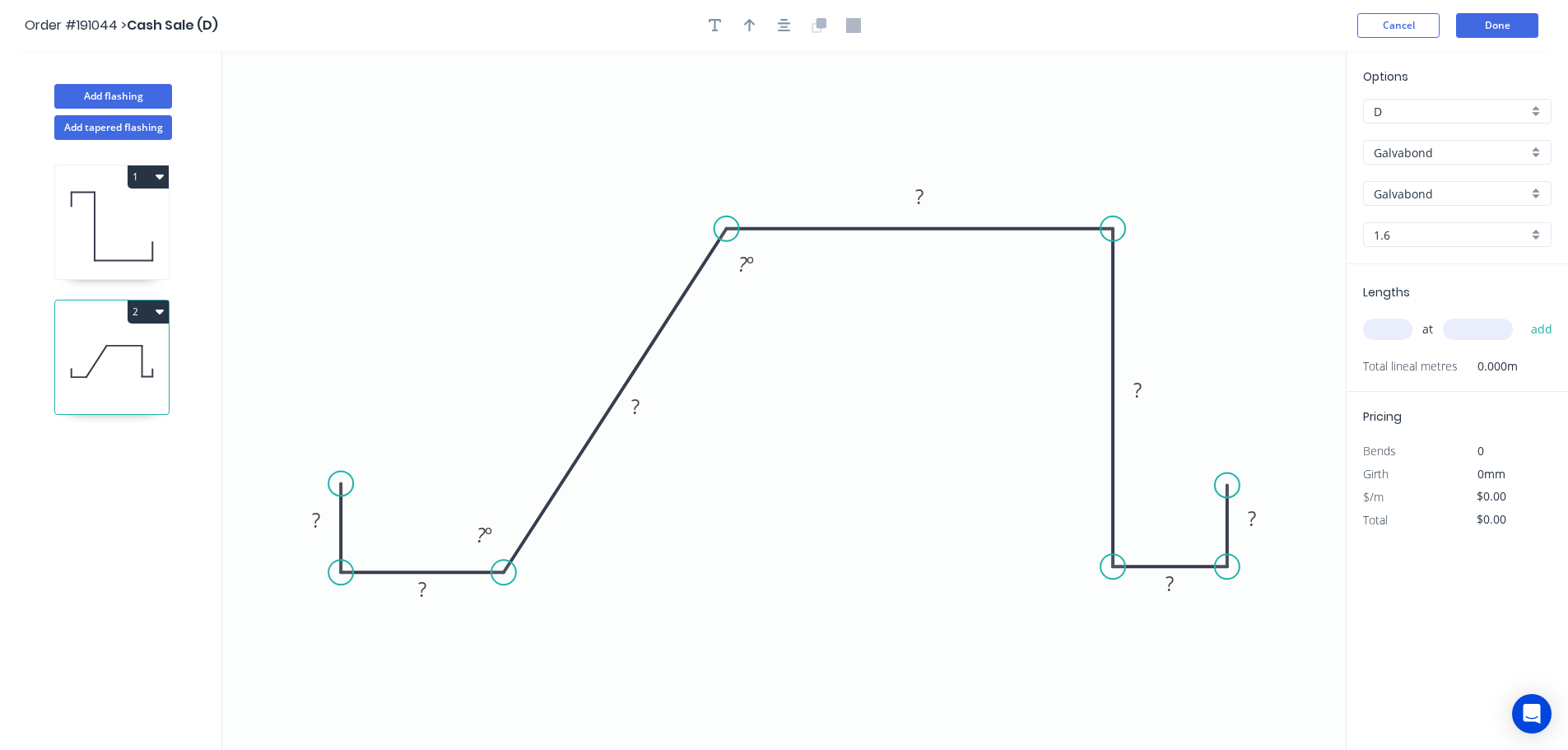
drag, startPoint x: 1223, startPoint y: 494, endPoint x: 1223, endPoint y: 484, distance: 10.0
click at [1224, 484] on circle at bounding box center [1227, 485] width 25 height 25
click at [312, 518] on tspan "?" at bounding box center [316, 520] width 8 height 27
click at [644, 403] on rect at bounding box center [636, 407] width 33 height 23
click at [900, 380] on icon "0 15 23 70 43 61 24 15 118 º 152 º" at bounding box center [784, 400] width 1124 height 699
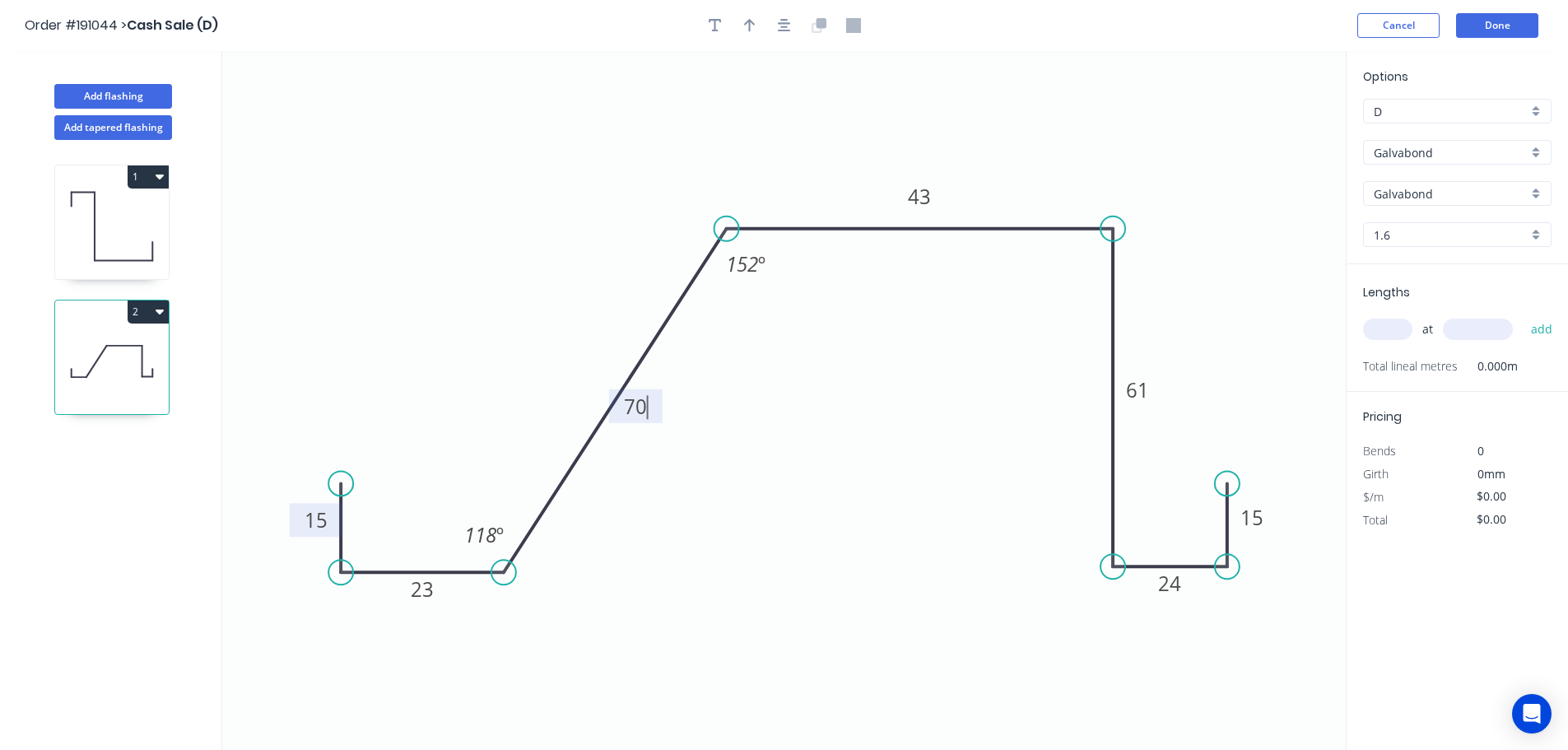
type input "$33.55"
click at [1409, 236] on input "1.6" at bounding box center [1450, 235] width 154 height 18
click at [1408, 314] on div "1.0" at bounding box center [1457, 323] width 187 height 29
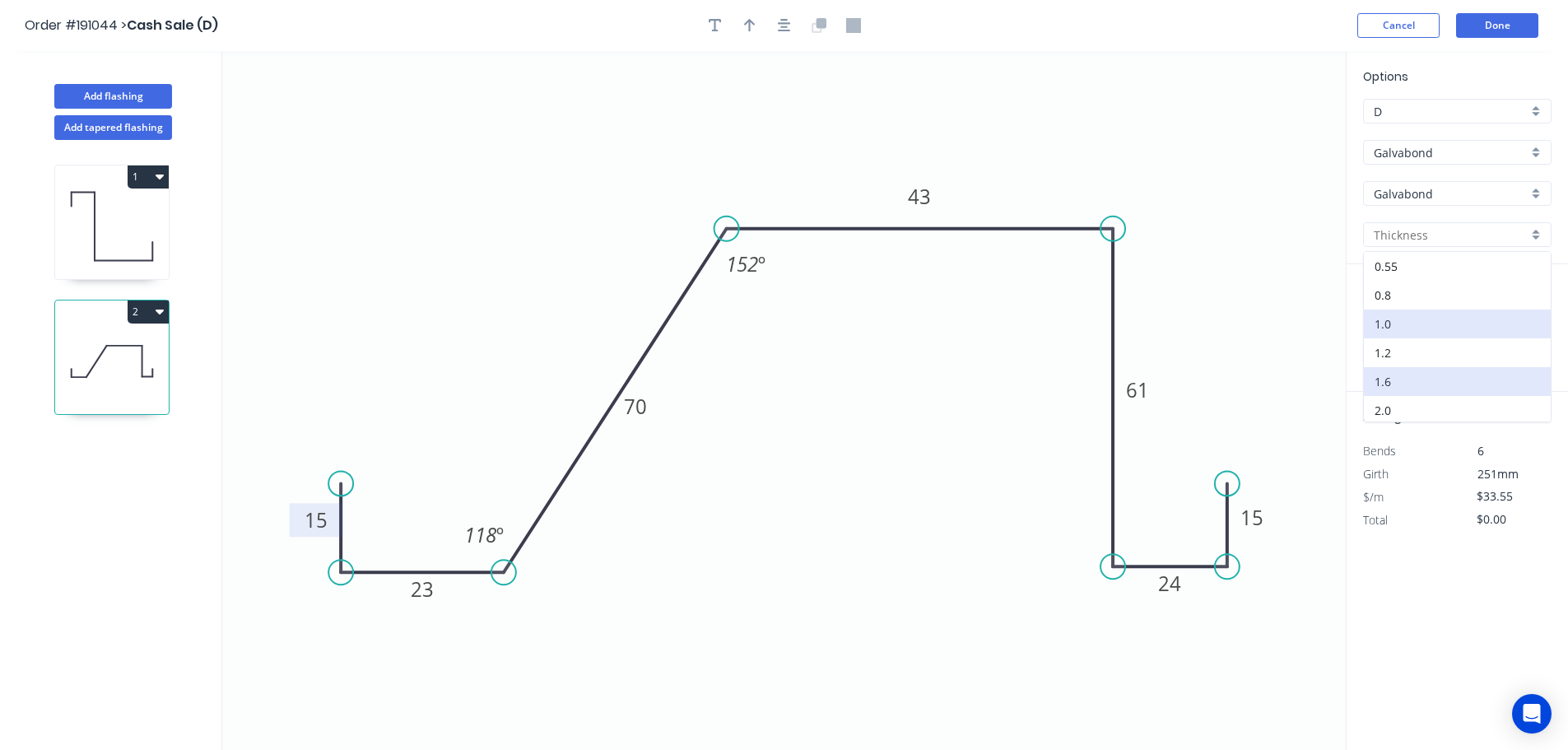
type input "1.0"
type input "$23.70"
click at [1385, 331] on input "text" at bounding box center [1388, 329] width 50 height 21
type input "40"
type input "3050"
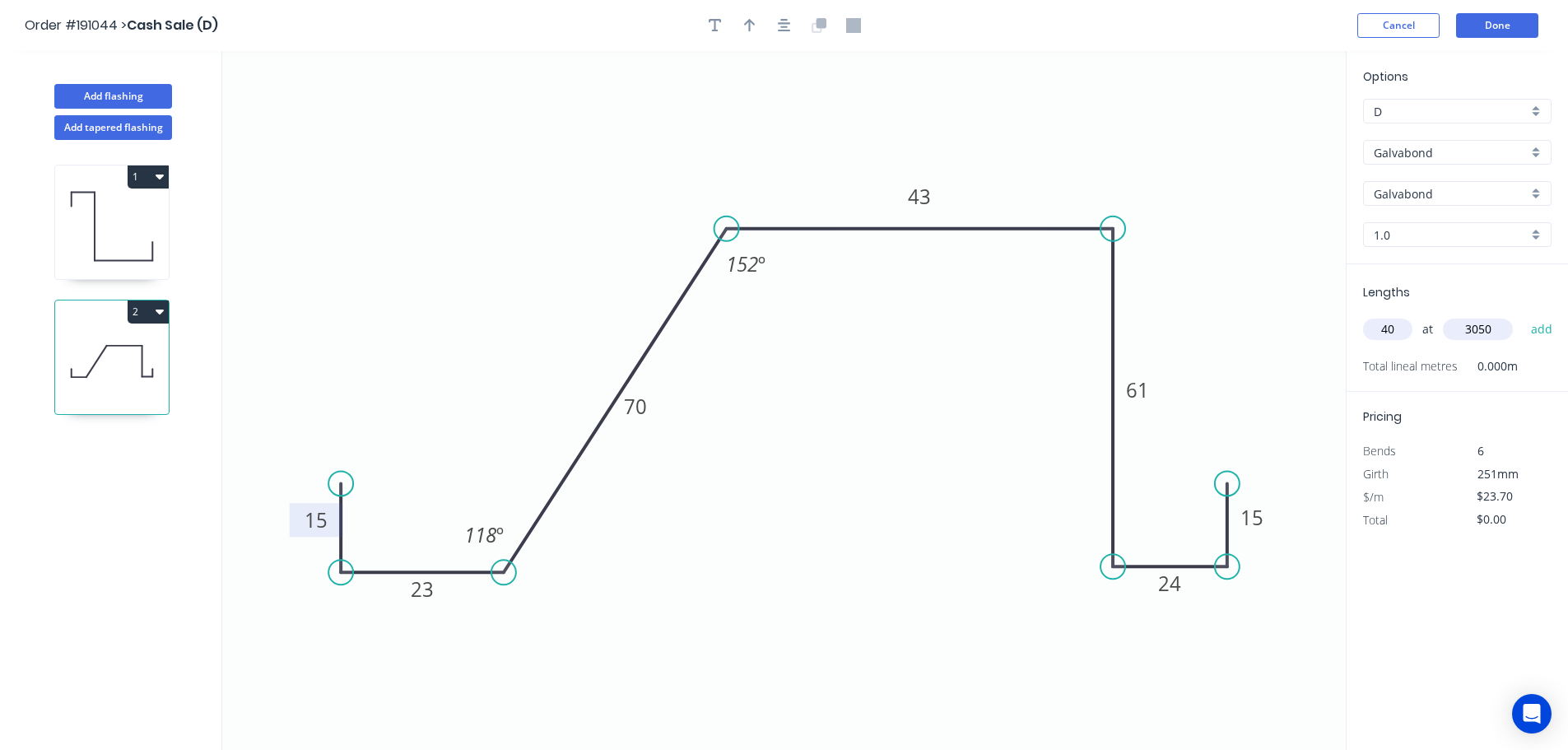
click at [1523, 315] on button "add" at bounding box center [1542, 329] width 39 height 28
type input "$2,891.40"
click at [1502, 27] on button "Done" at bounding box center [1497, 25] width 82 height 25
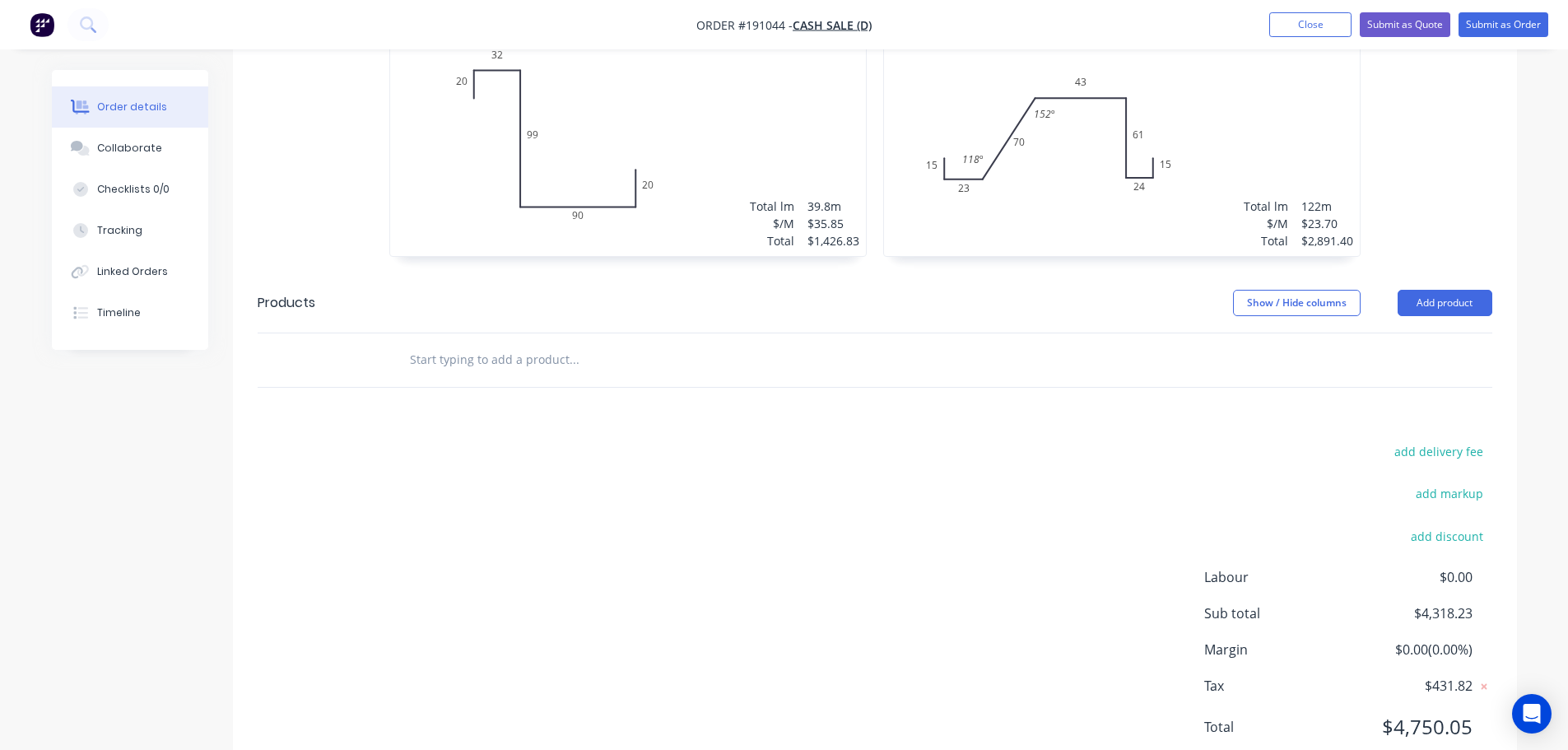
scroll to position [494, 0]
click at [1443, 101] on div "1.6 Galvabond Galvabond Girth 261 1 0 20 32 99 90 20 0 20 32 99 90 20 20 at 199…" at bounding box center [875, 126] width 1284 height 293
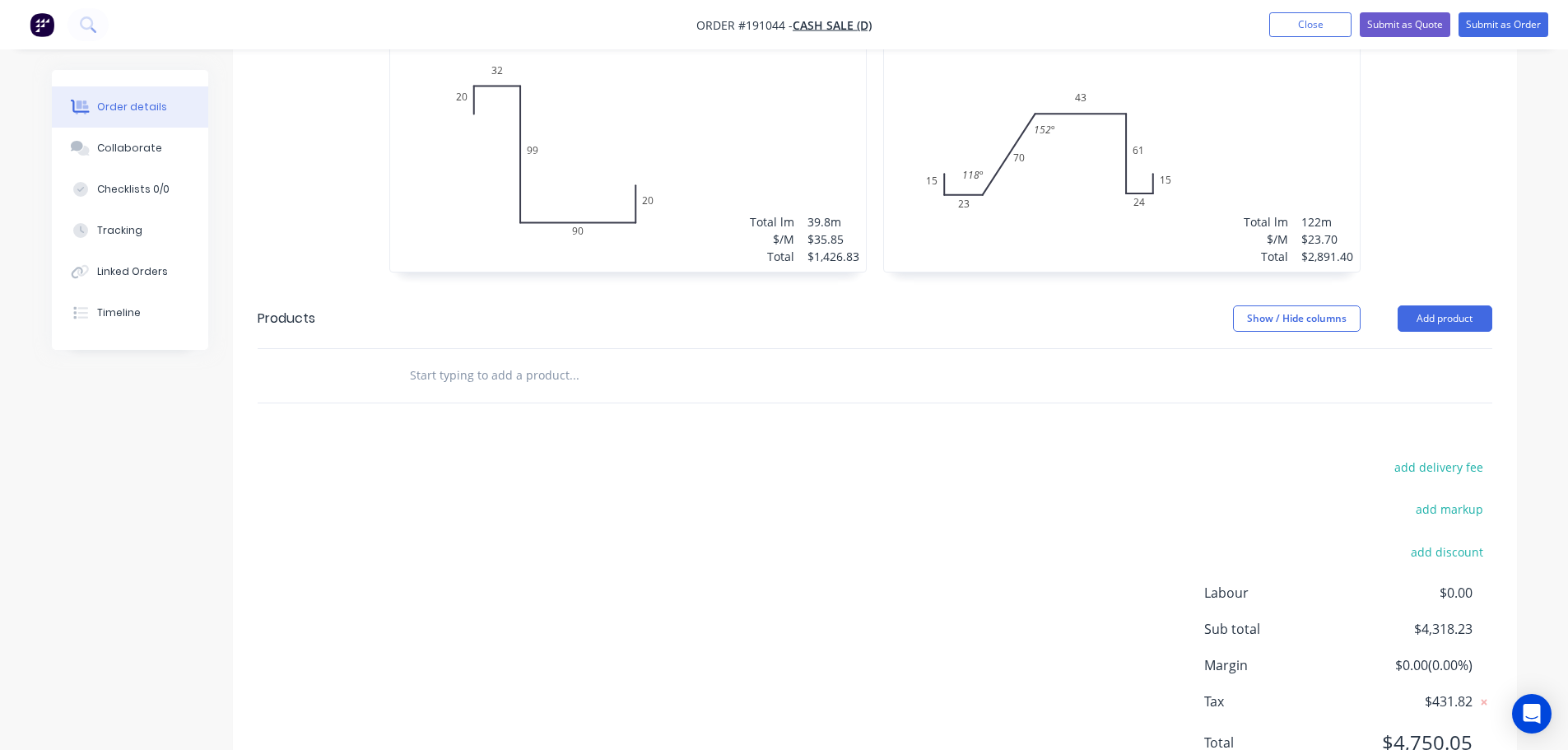
scroll to position [551, 0]
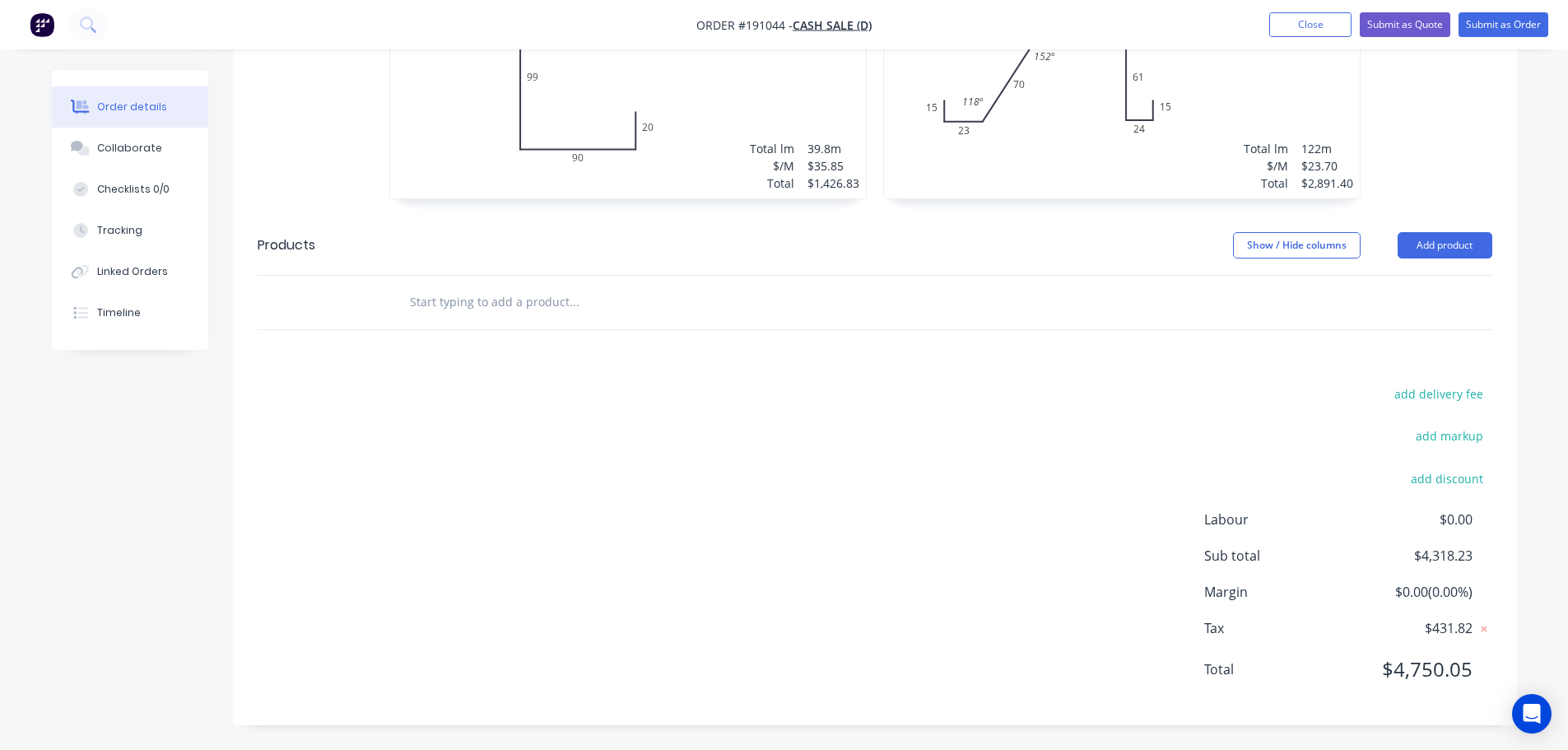
click at [930, 475] on div "add delivery fee add markup add discount Labour $0.00 Sub total $4,318.23 Margi…" at bounding box center [875, 542] width 1235 height 318
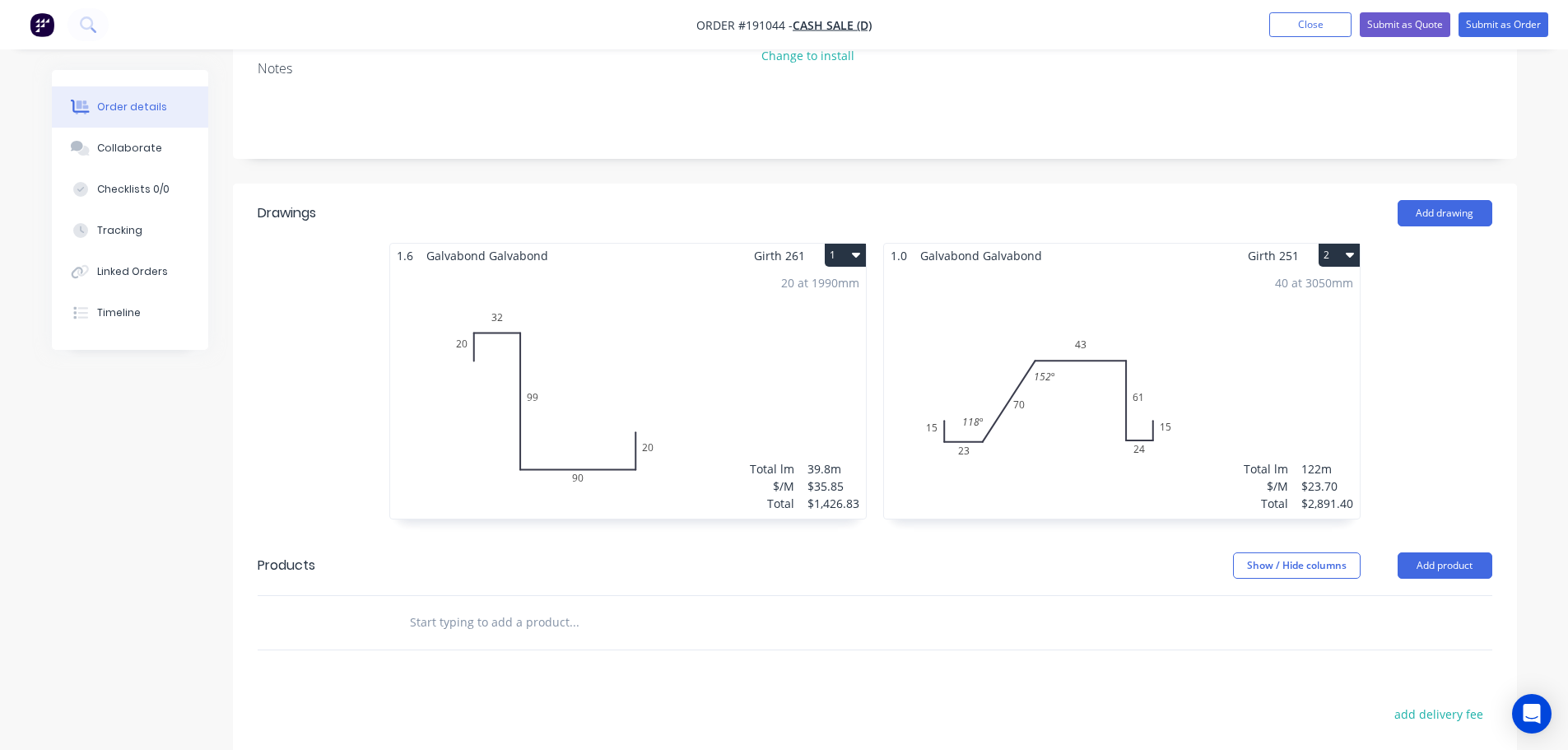
scroll to position [221, 0]
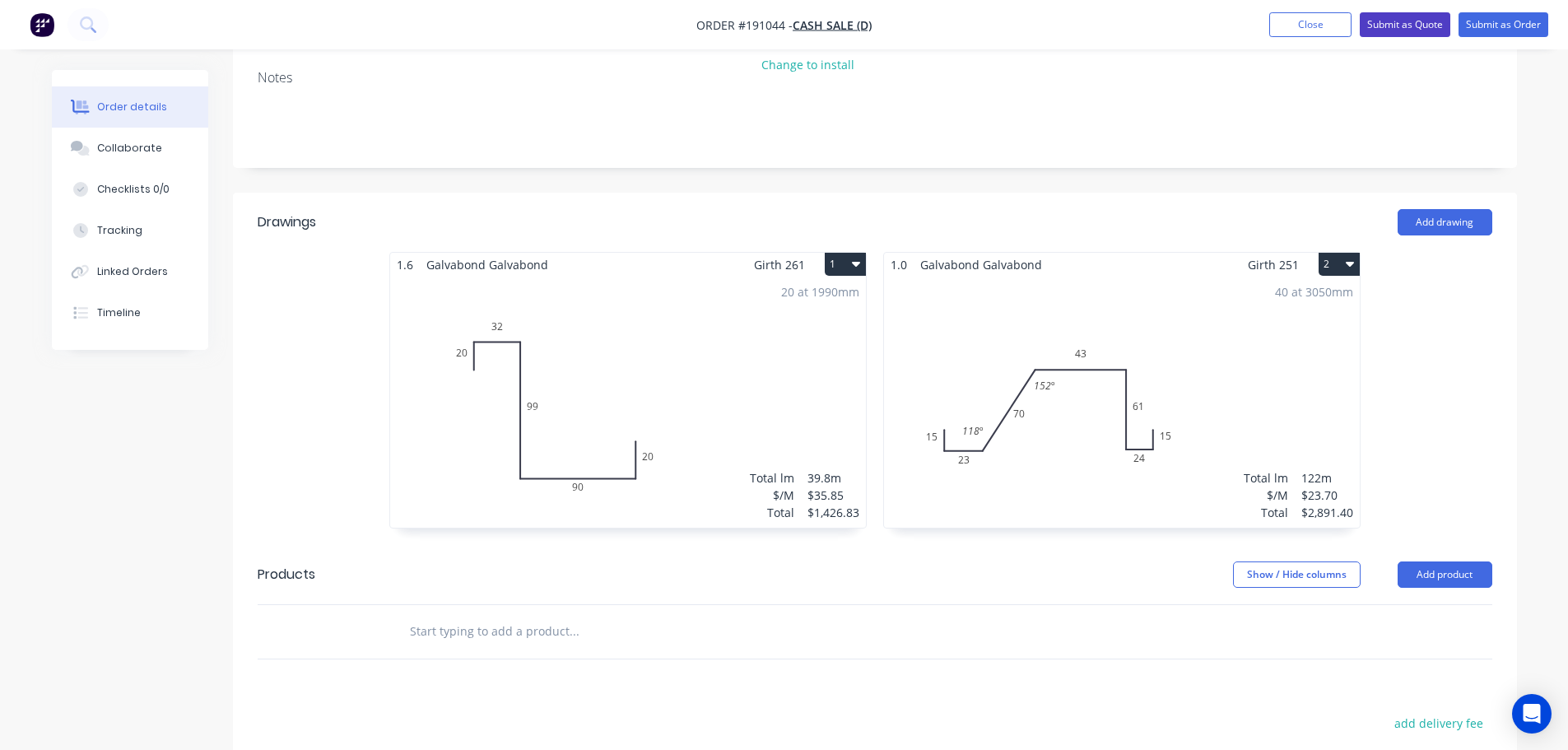
click at [1402, 30] on button "Submit as Quote" at bounding box center [1405, 24] width 90 height 25
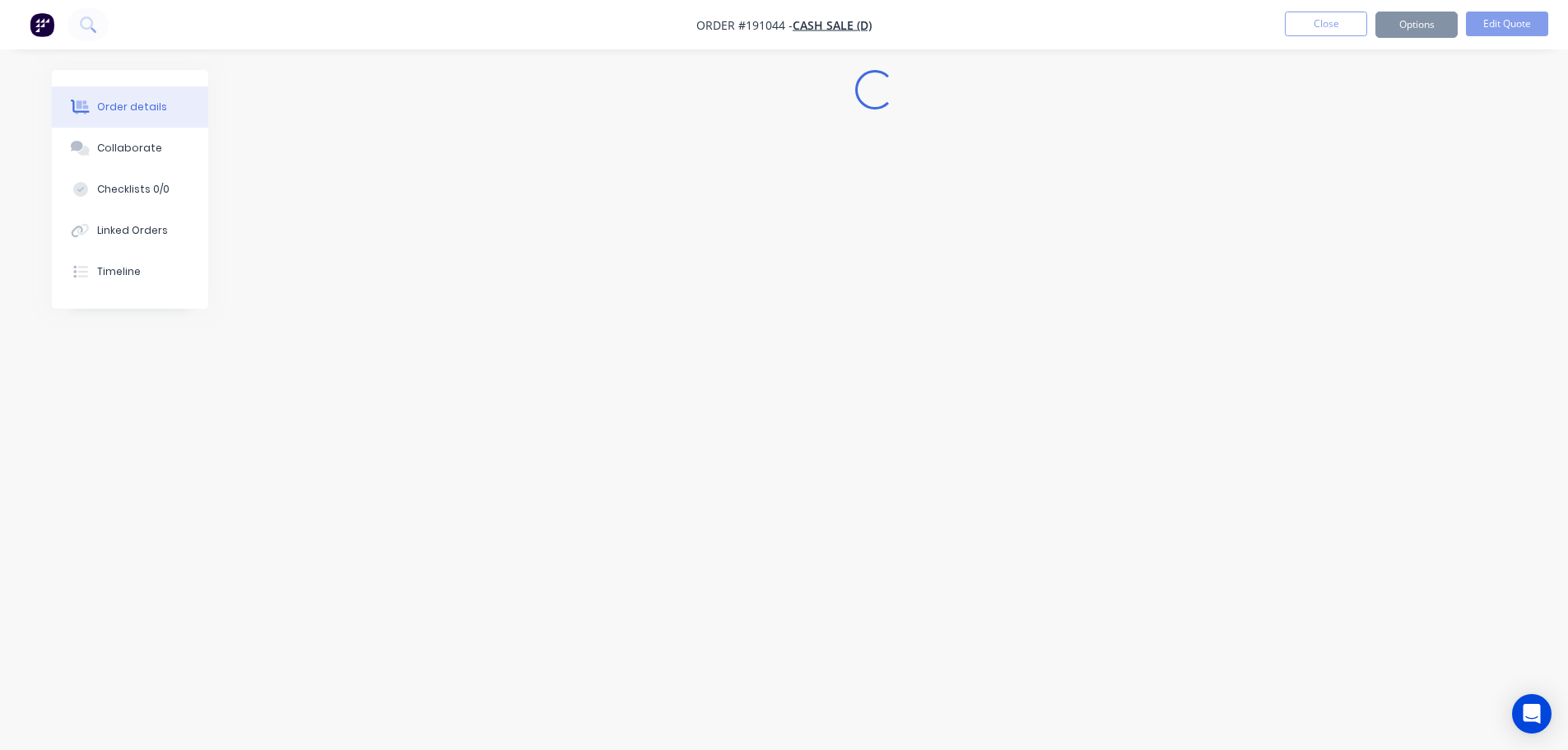
scroll to position [0, 0]
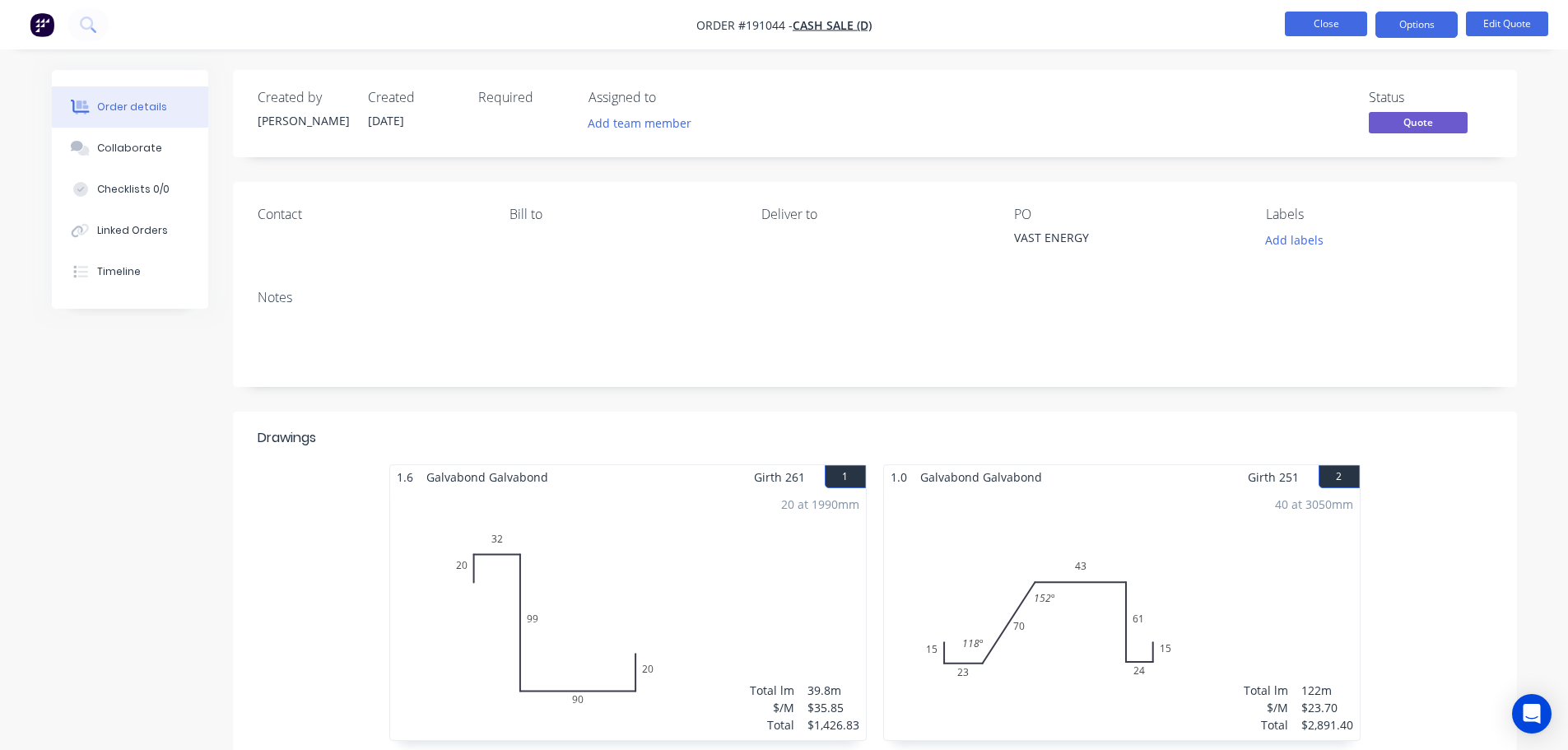
click at [1321, 21] on button "Close" at bounding box center [1326, 24] width 82 height 25
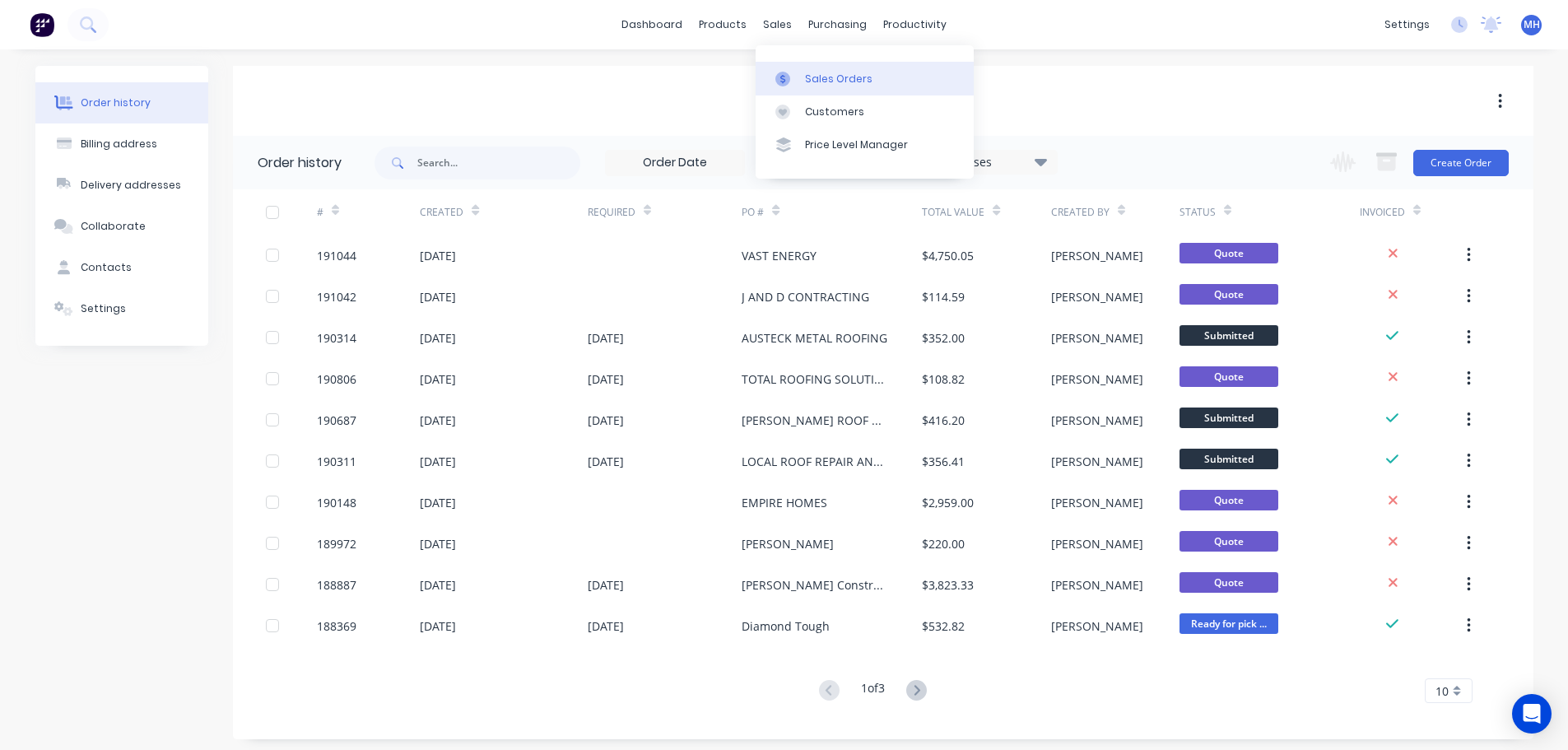
click at [809, 81] on div "Sales Orders" at bounding box center [838, 79] width 67 height 15
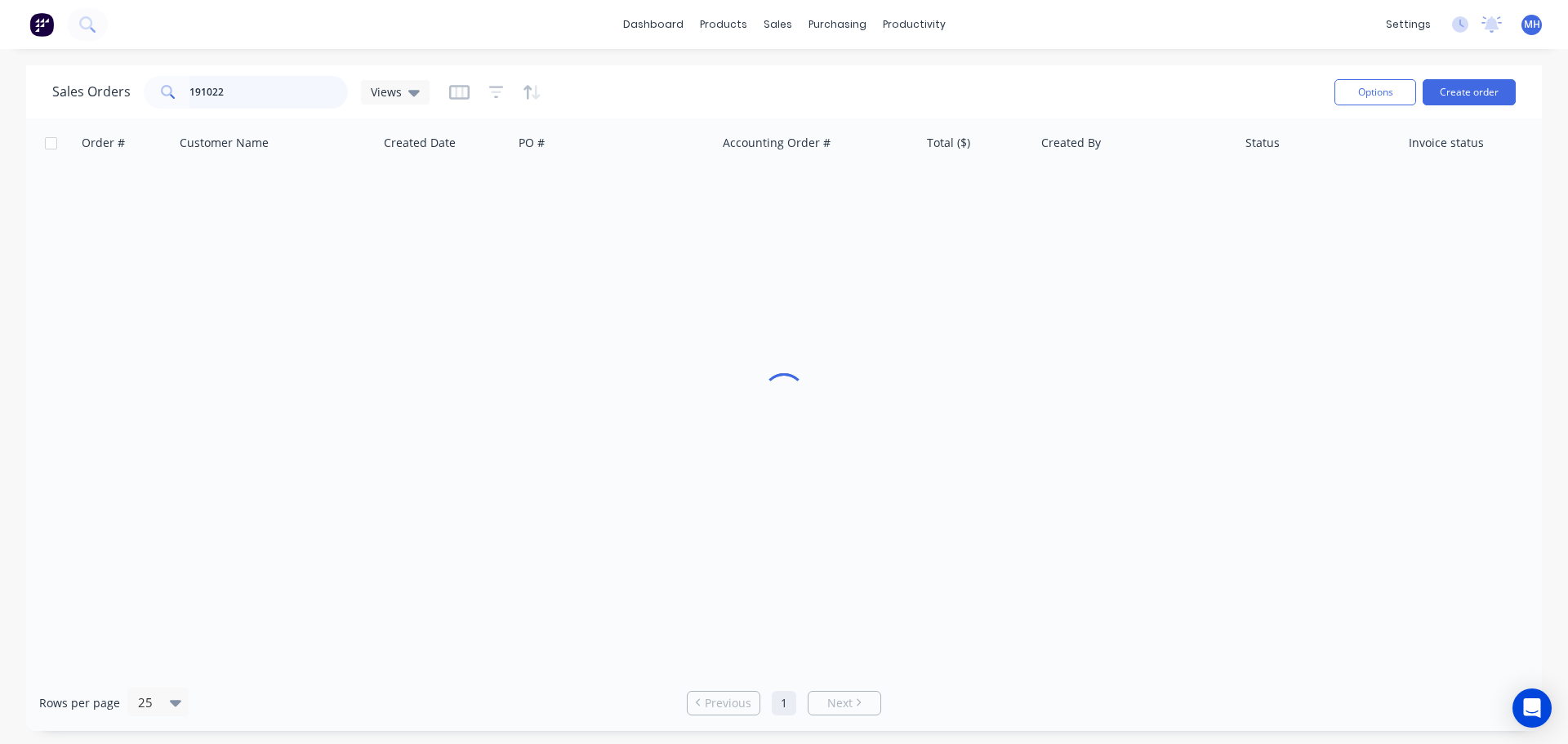
click at [267, 83] on input "191022" at bounding box center [269, 92] width 159 height 33
type input "190716"
click at [566, 218] on div "Order # Customer Name Created Date PO # Accounting Order # Total ($) Created By…" at bounding box center [784, 397] width 1516 height 557
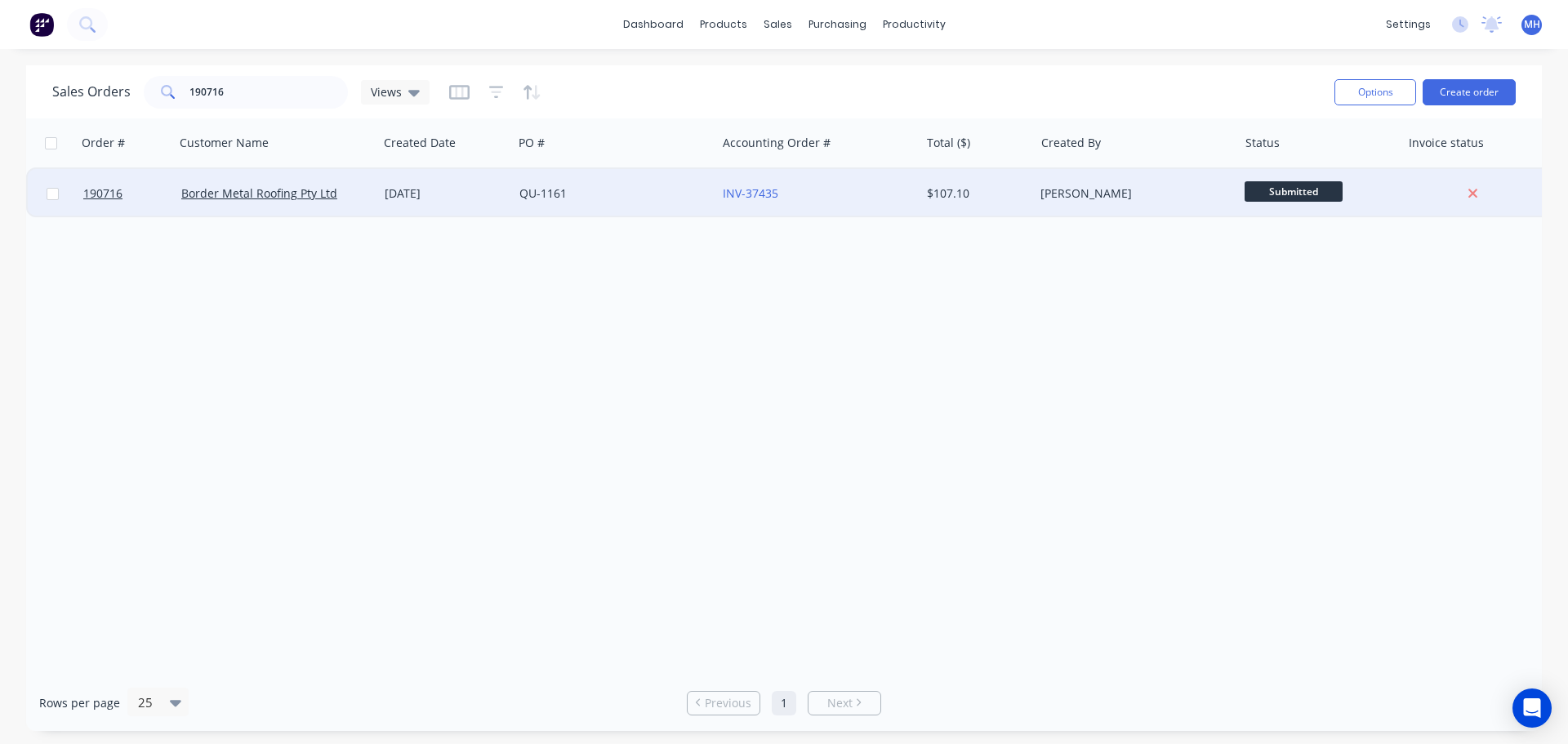
click at [574, 196] on div "QU-1161" at bounding box center [609, 194] width 181 height 16
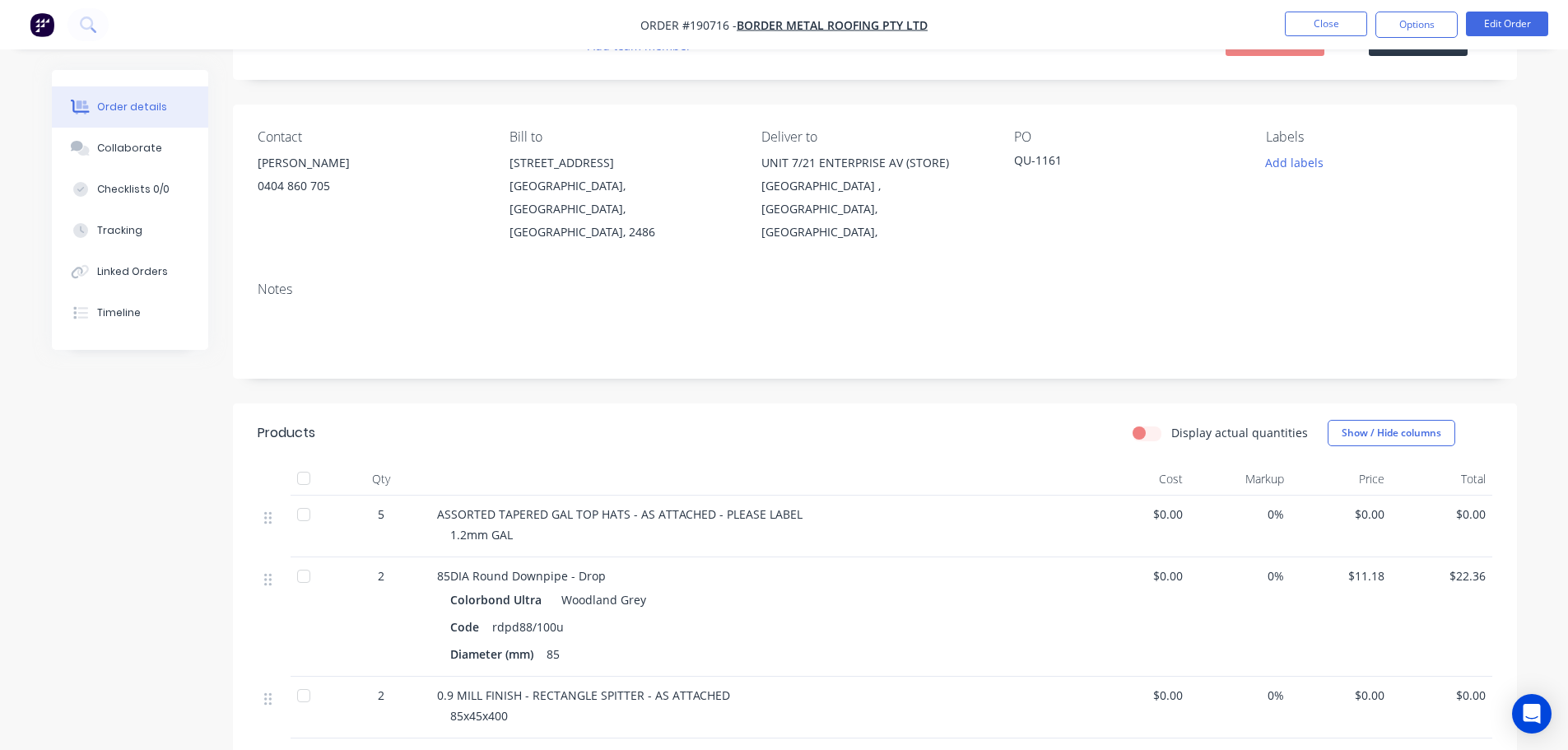
scroll to position [165, 0]
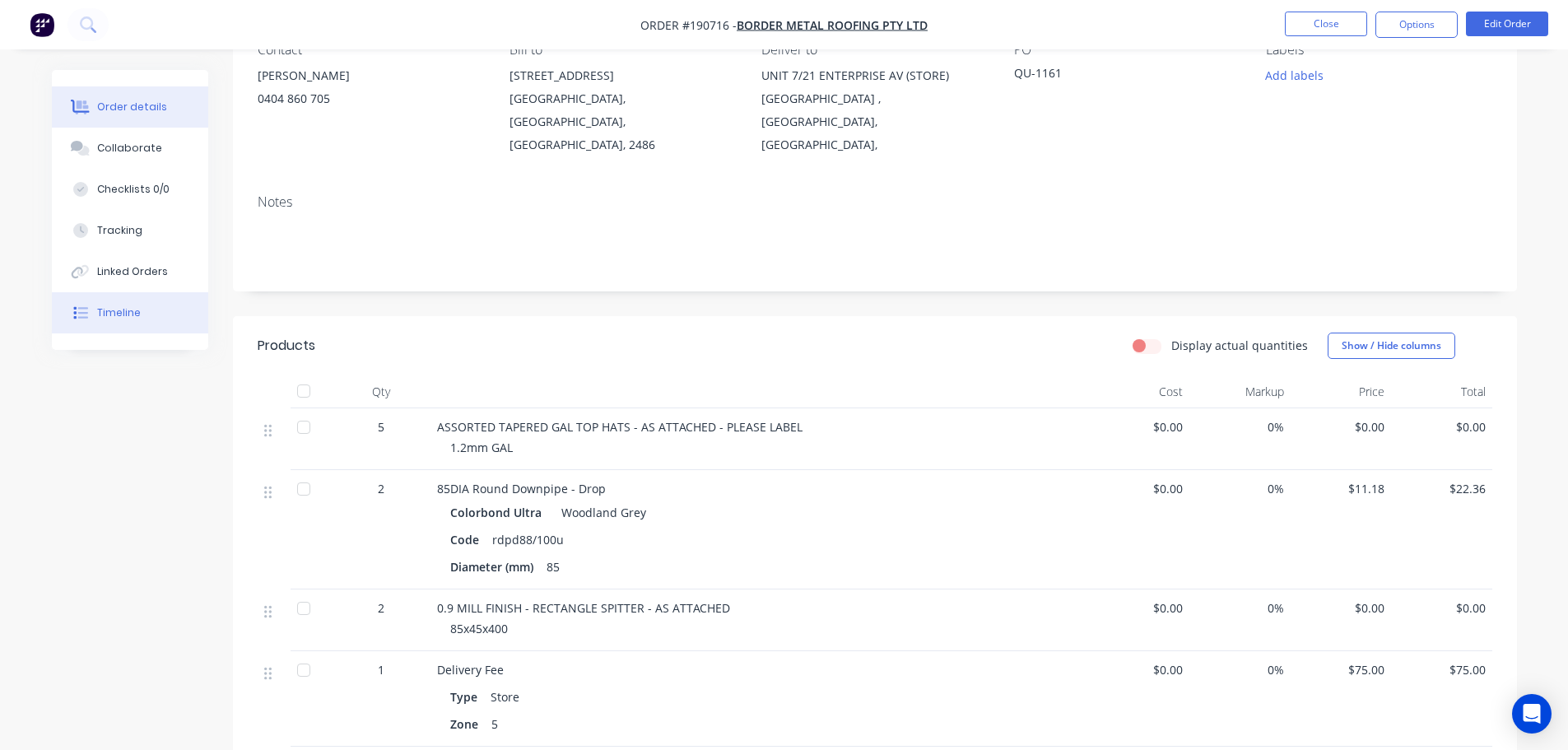
click at [144, 305] on button "Timeline" at bounding box center [130, 312] width 157 height 41
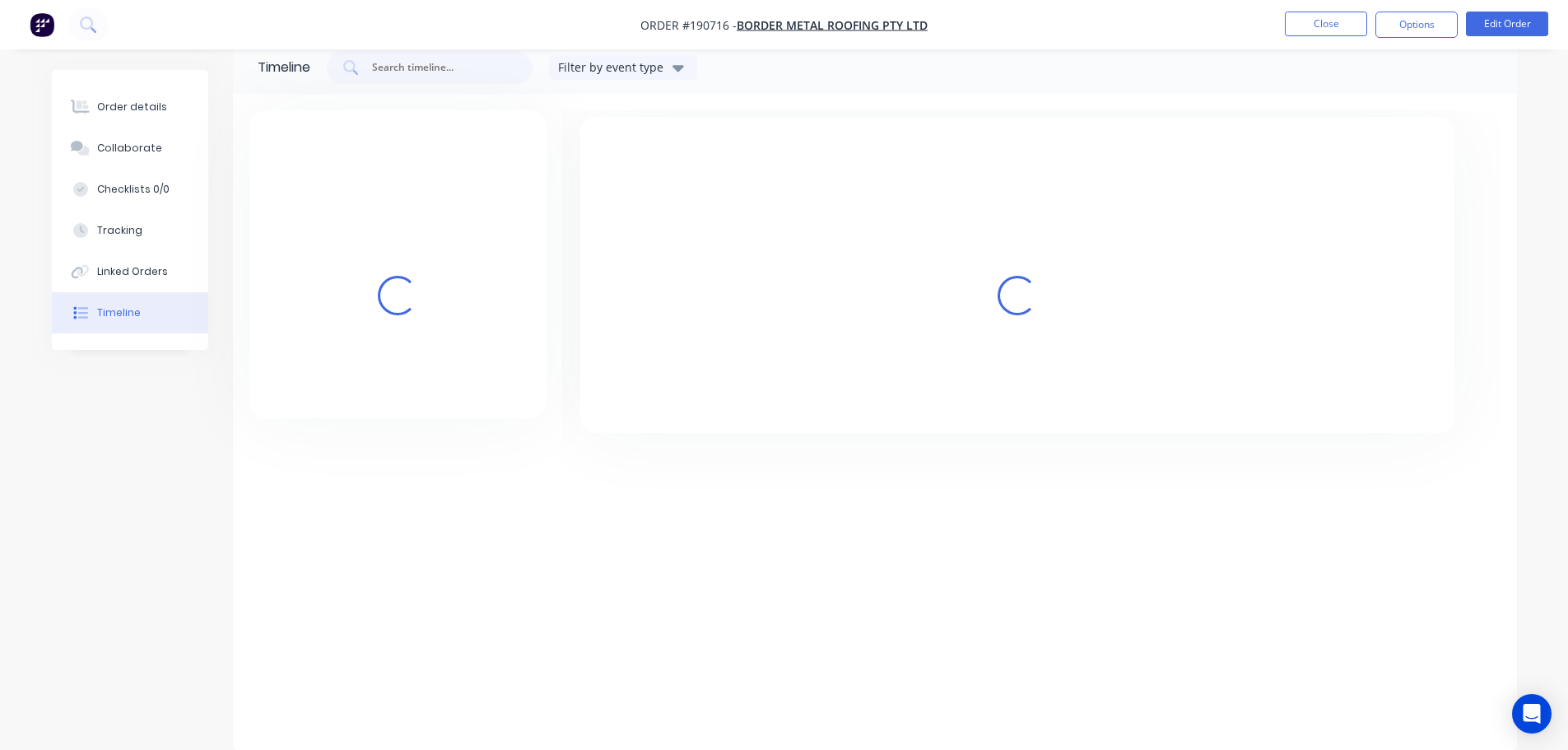
scroll to position [29, 0]
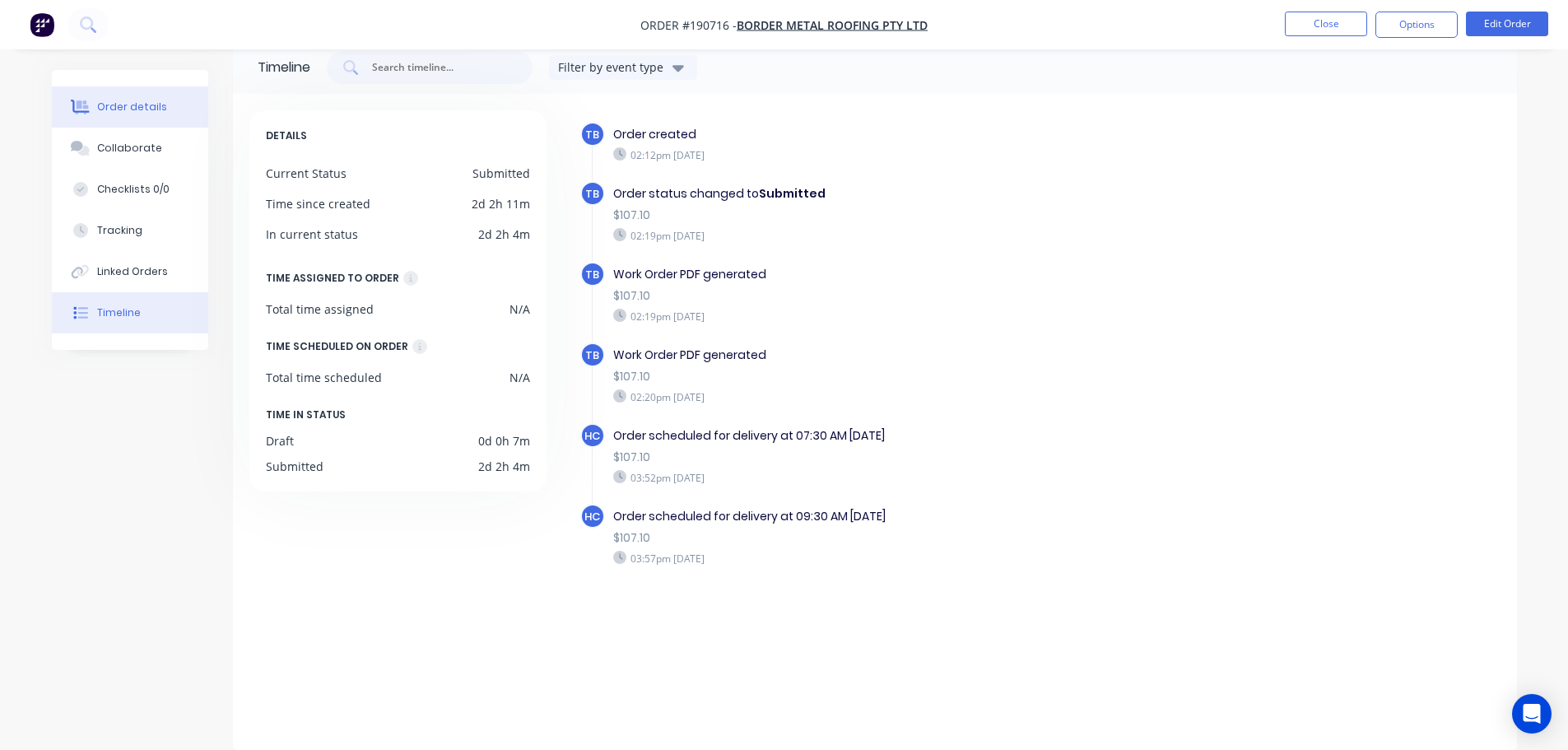
click at [143, 105] on div "Order details" at bounding box center [132, 107] width 70 height 15
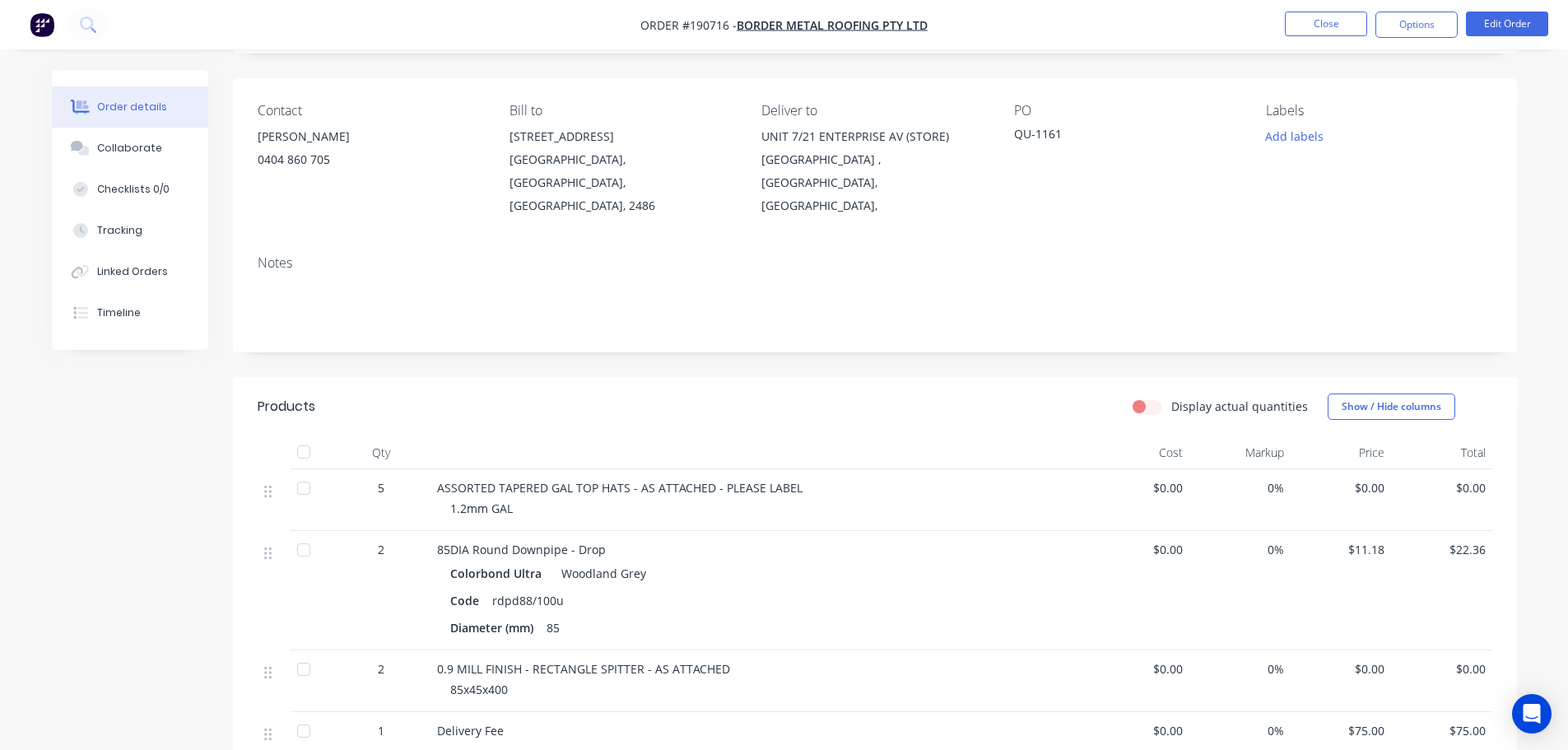
scroll to position [194, 0]
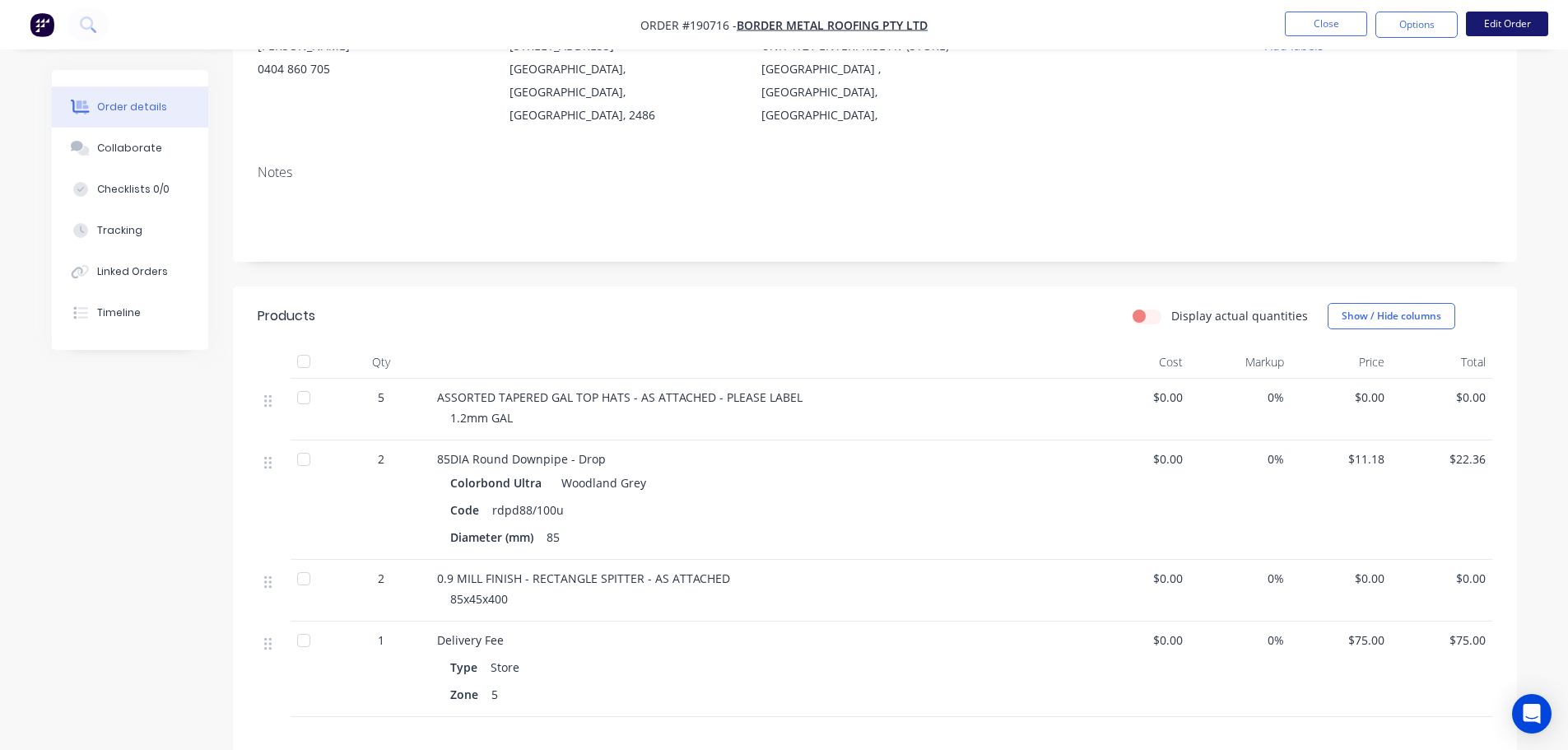
click at [1501, 17] on button "Edit Order" at bounding box center [1506, 24] width 82 height 25
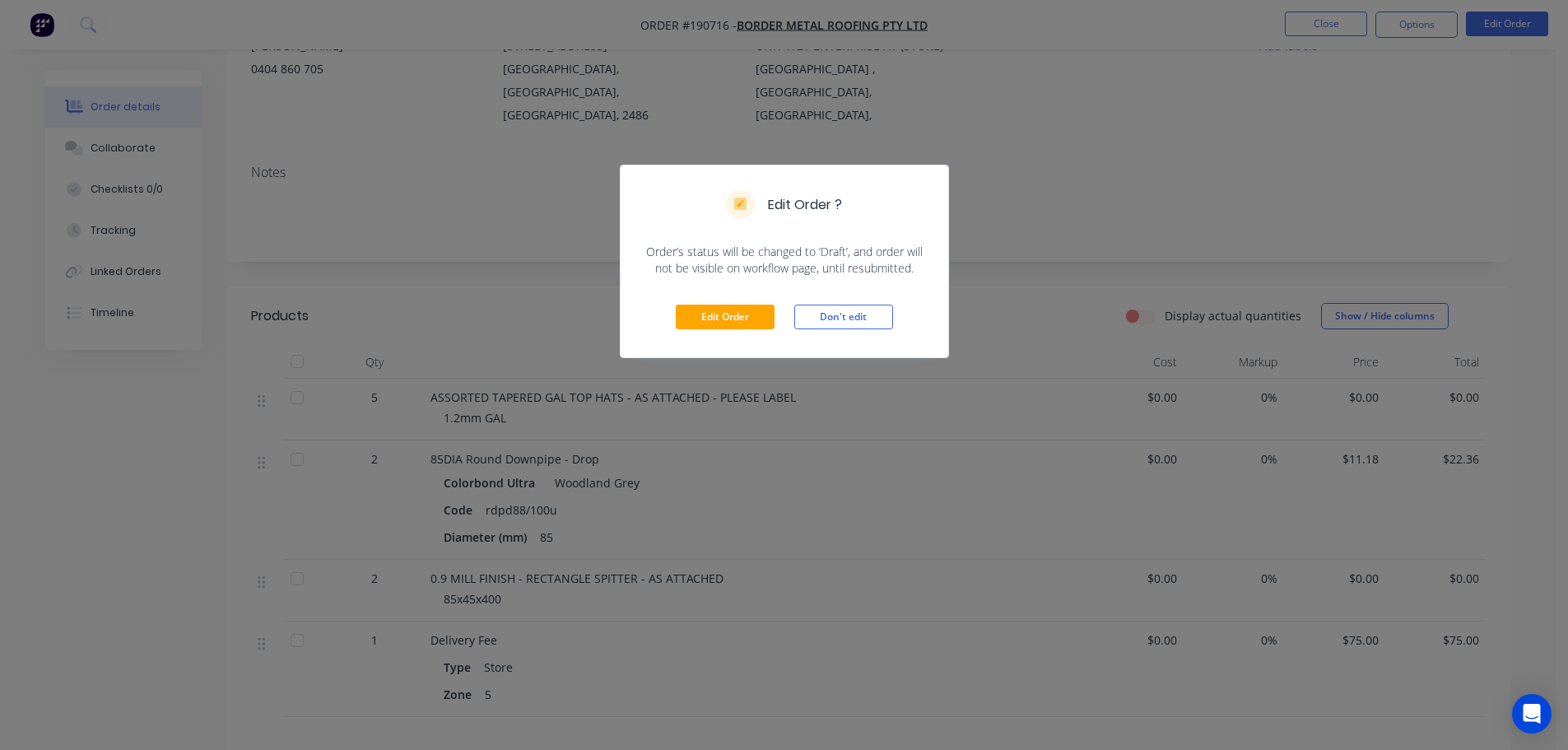
click at [700, 338] on div "Edit Order Don't edit" at bounding box center [785, 317] width 328 height 81
drag, startPoint x: 719, startPoint y: 320, endPoint x: 740, endPoint y: 320, distance: 21.0
click at [720, 319] on button "Edit Order" at bounding box center [725, 317] width 99 height 25
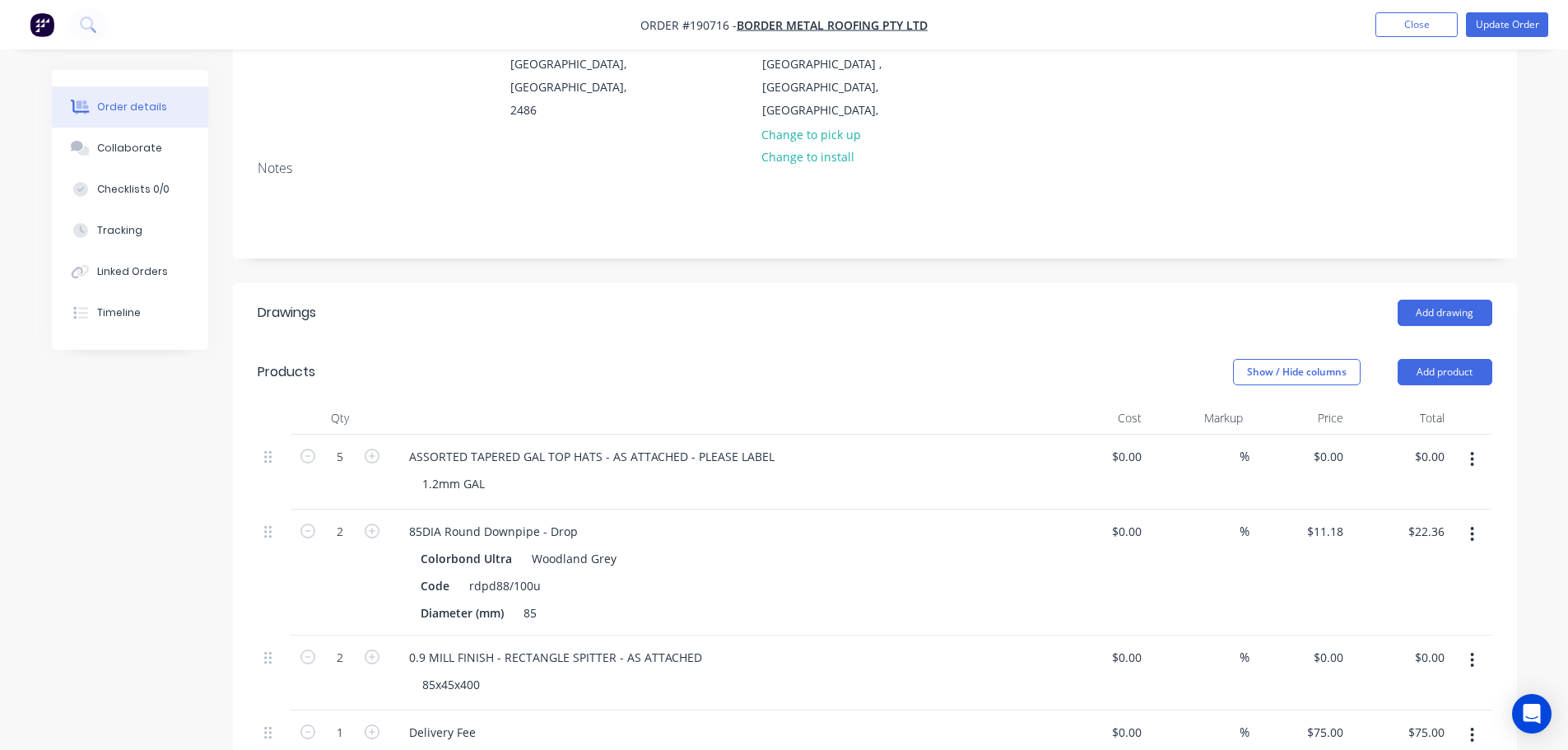
scroll to position [247, 0]
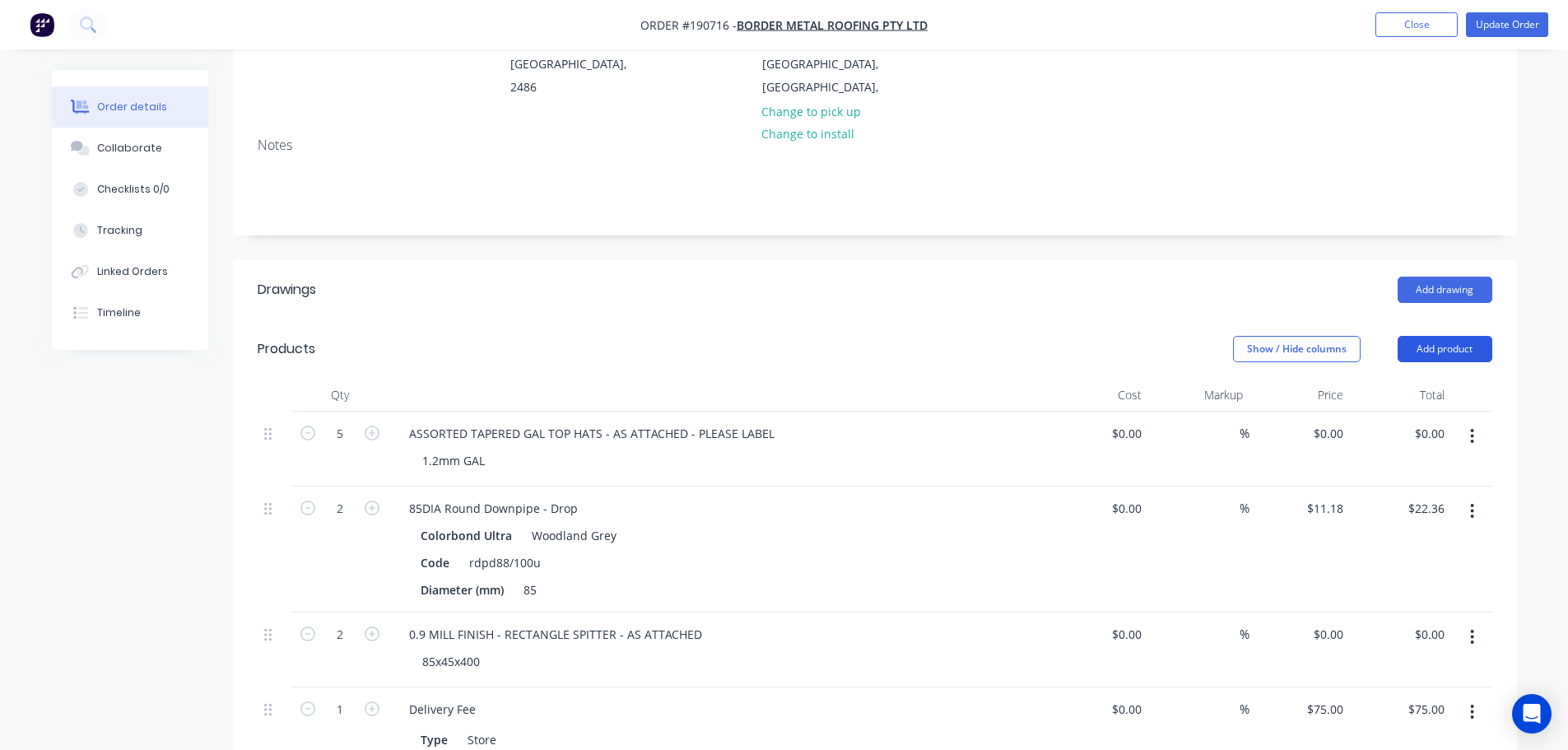
click at [1456, 347] on button "Add product" at bounding box center [1445, 349] width 95 height 27
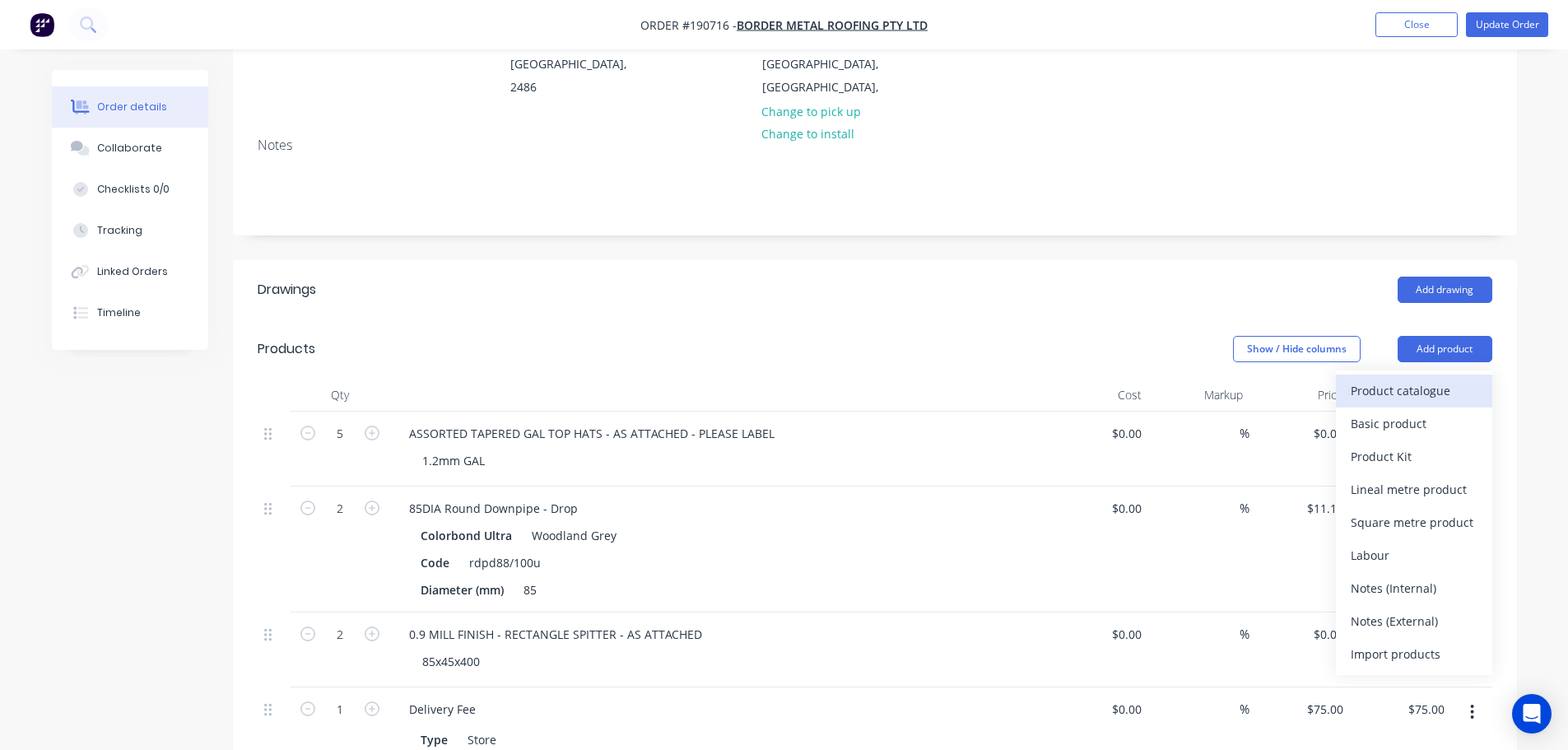
click at [1436, 382] on div "Product catalogue" at bounding box center [1414, 391] width 127 height 24
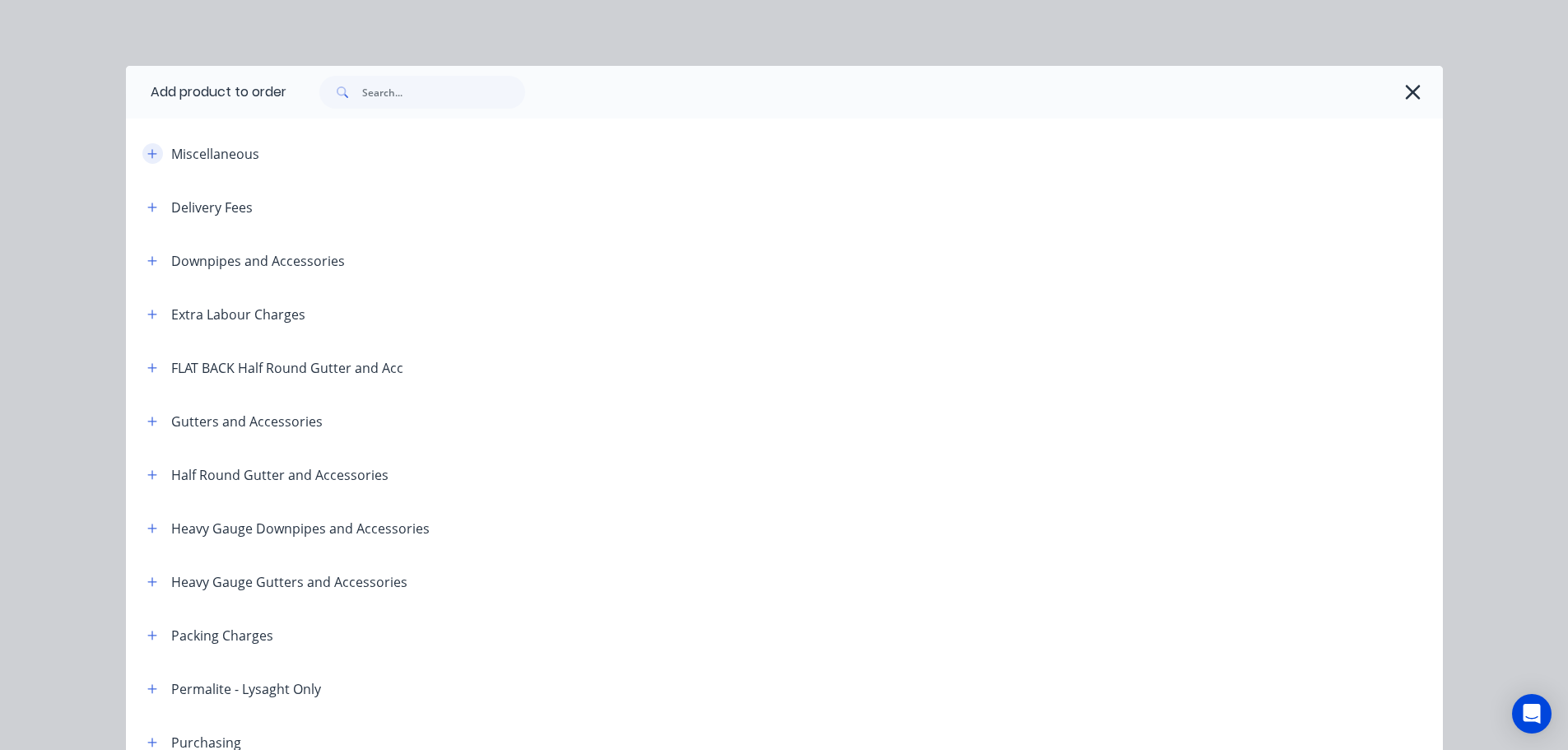
click at [149, 148] on icon "button" at bounding box center [152, 154] width 10 height 12
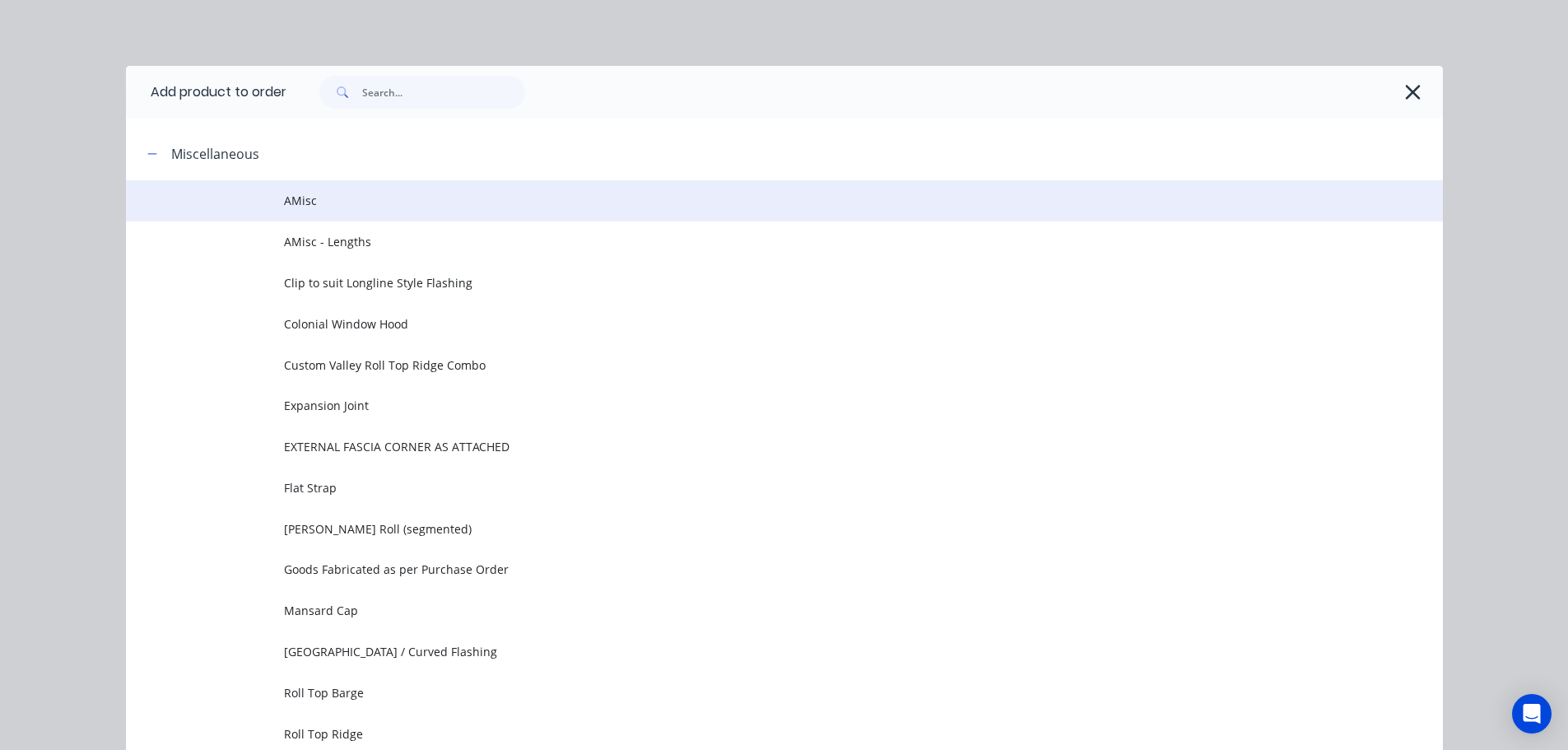
click at [484, 191] on td "AMisc" at bounding box center [863, 201] width 1159 height 41
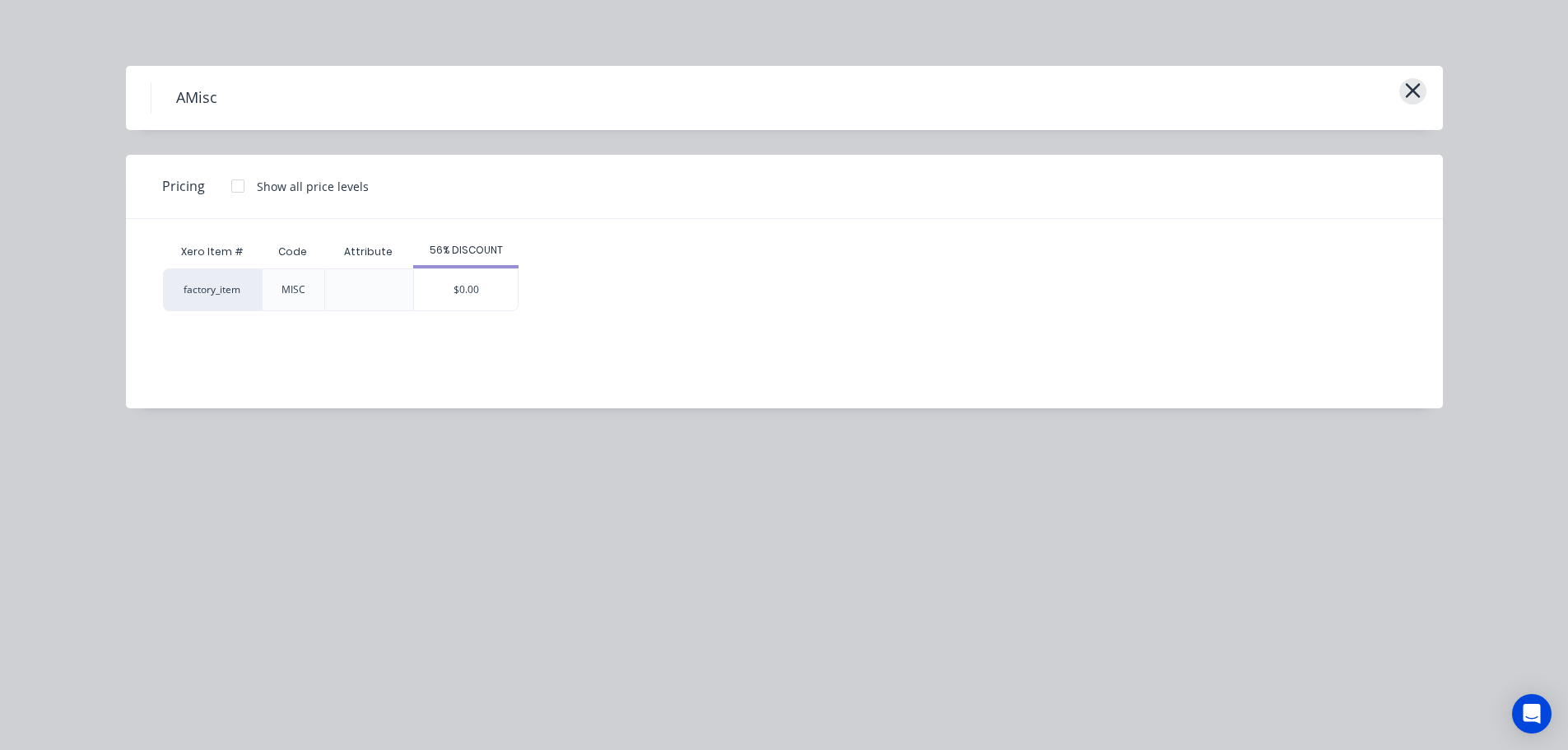
click at [1424, 88] on button "button" at bounding box center [1412, 91] width 27 height 27
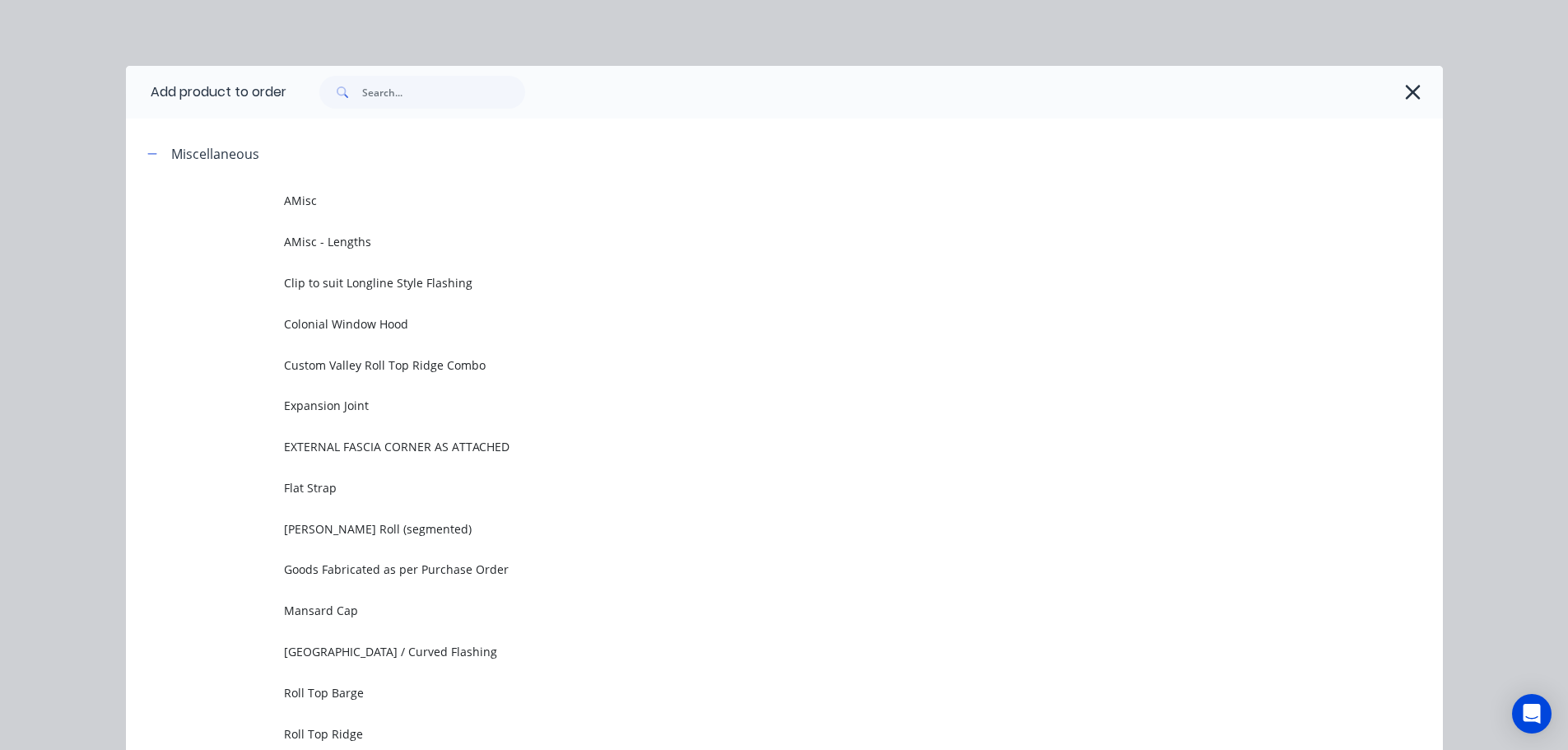
scroll to position [127, 0]
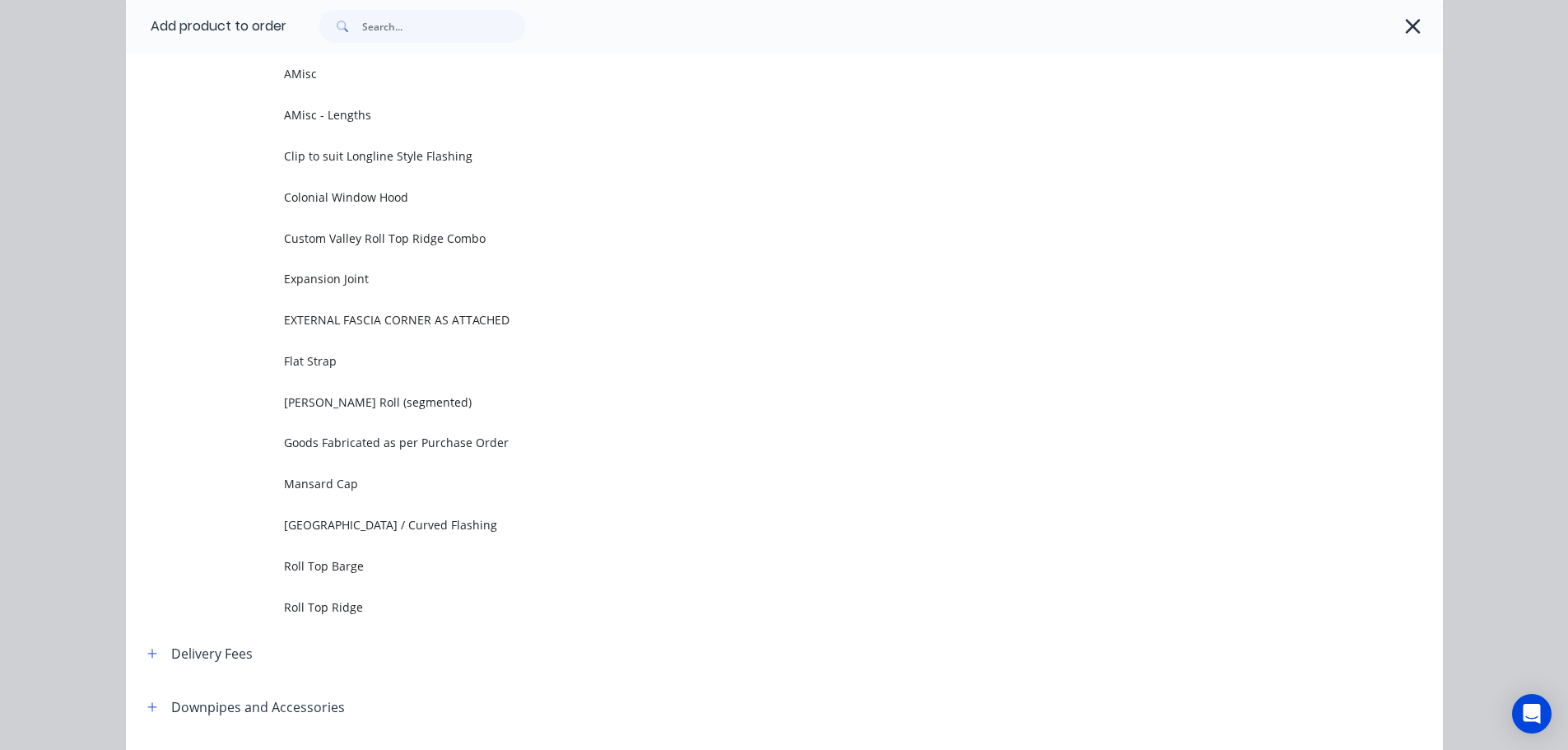
drag, startPoint x: 1404, startPoint y: 15, endPoint x: 1336, endPoint y: 124, distance: 128.5
click at [1404, 14] on button "button" at bounding box center [1413, 26] width 27 height 27
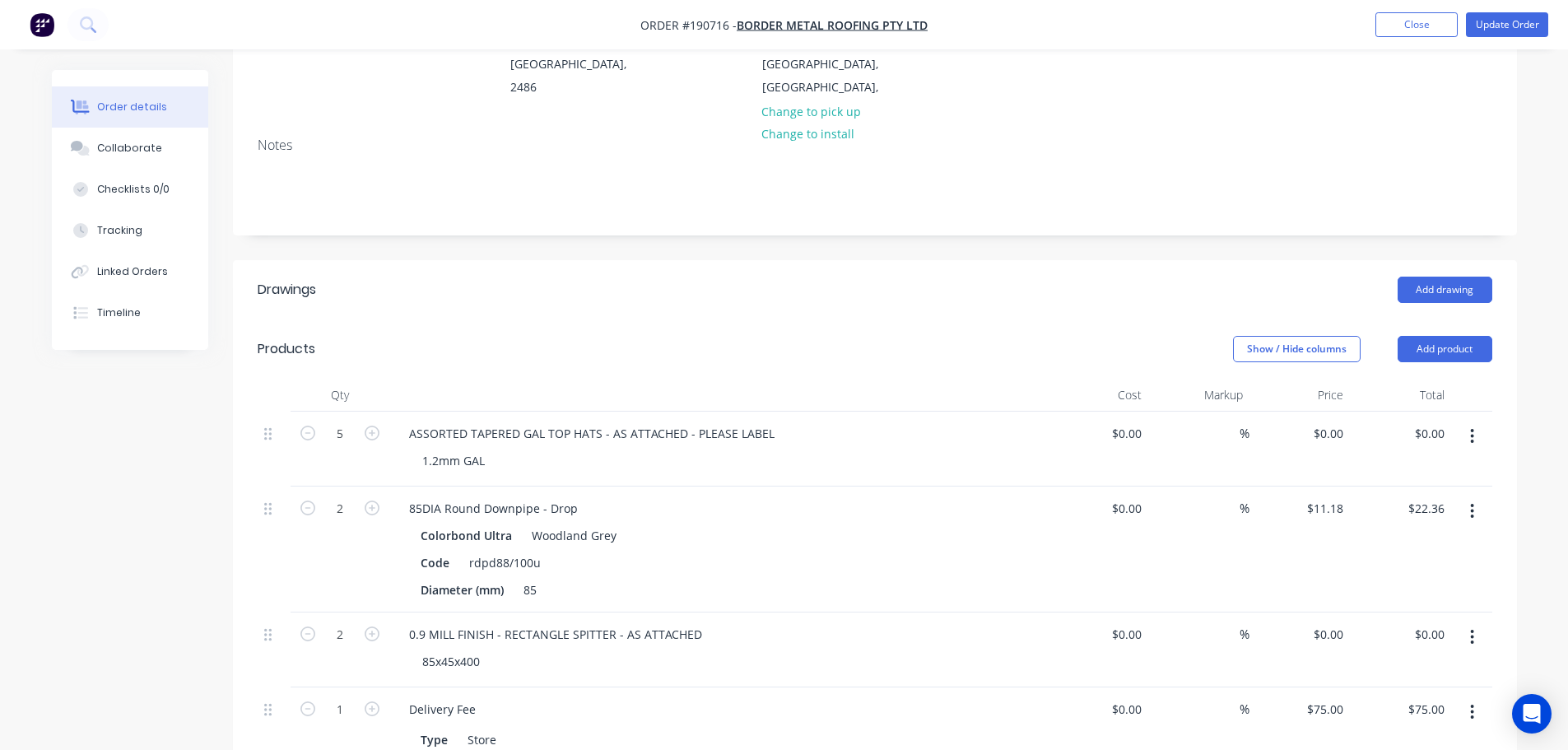
click at [813, 305] on header "Drawings Add drawing" at bounding box center [875, 289] width 1284 height 59
drag, startPoint x: 1444, startPoint y: 359, endPoint x: 1432, endPoint y: 368, distance: 15.0
click at [1444, 358] on button "Add product" at bounding box center [1445, 349] width 95 height 27
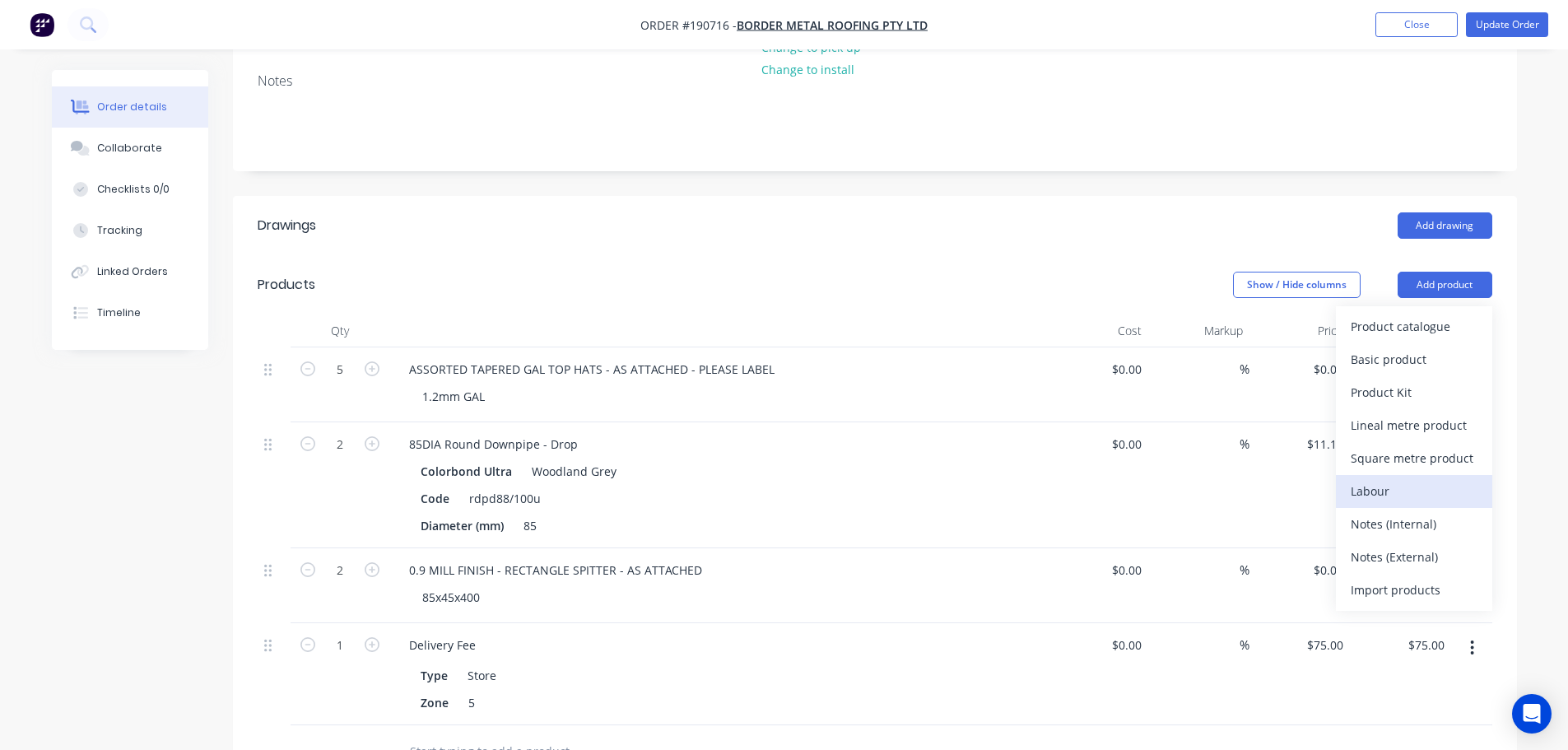
scroll to position [329, 0]
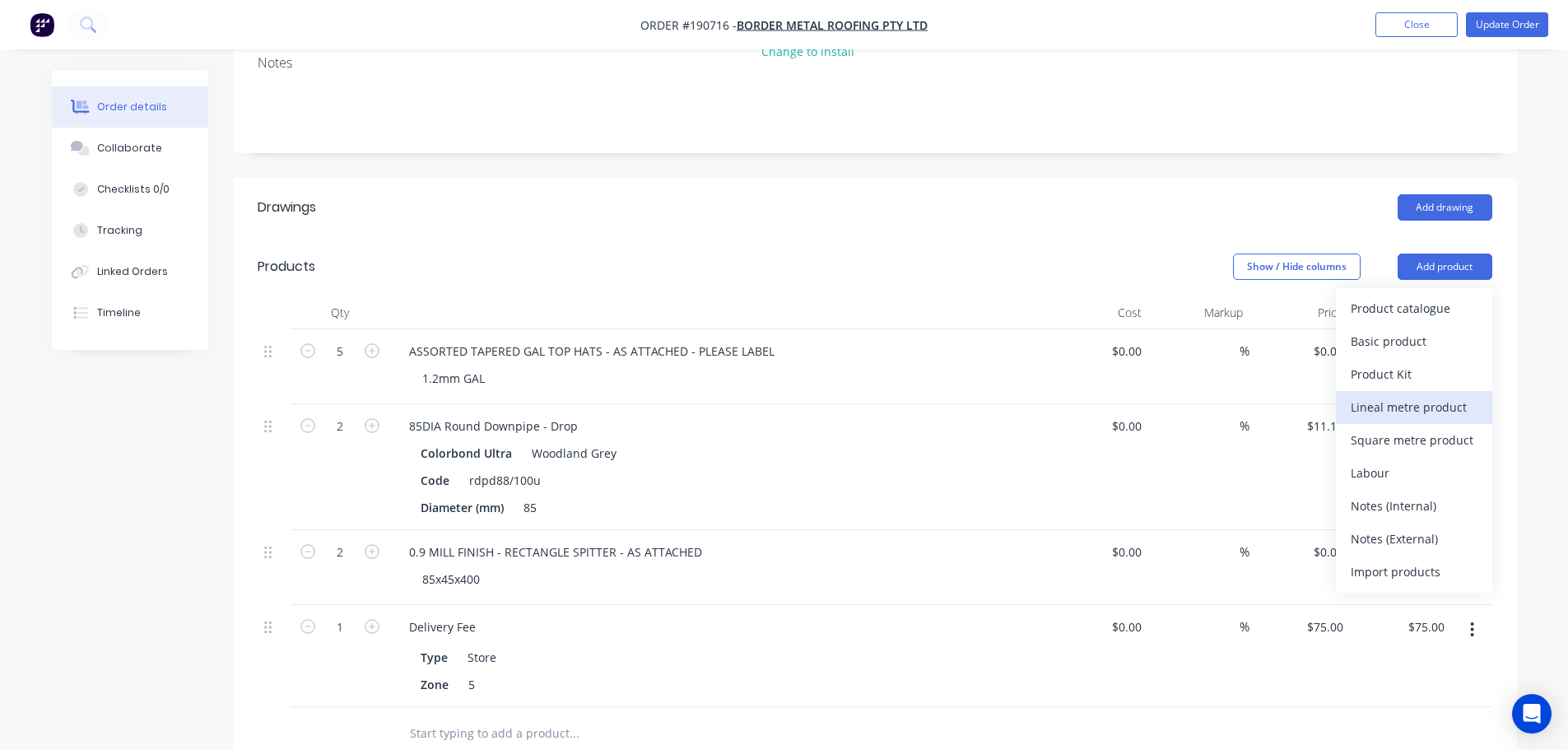
click at [1403, 412] on div "Lineal metre product" at bounding box center [1414, 407] width 127 height 24
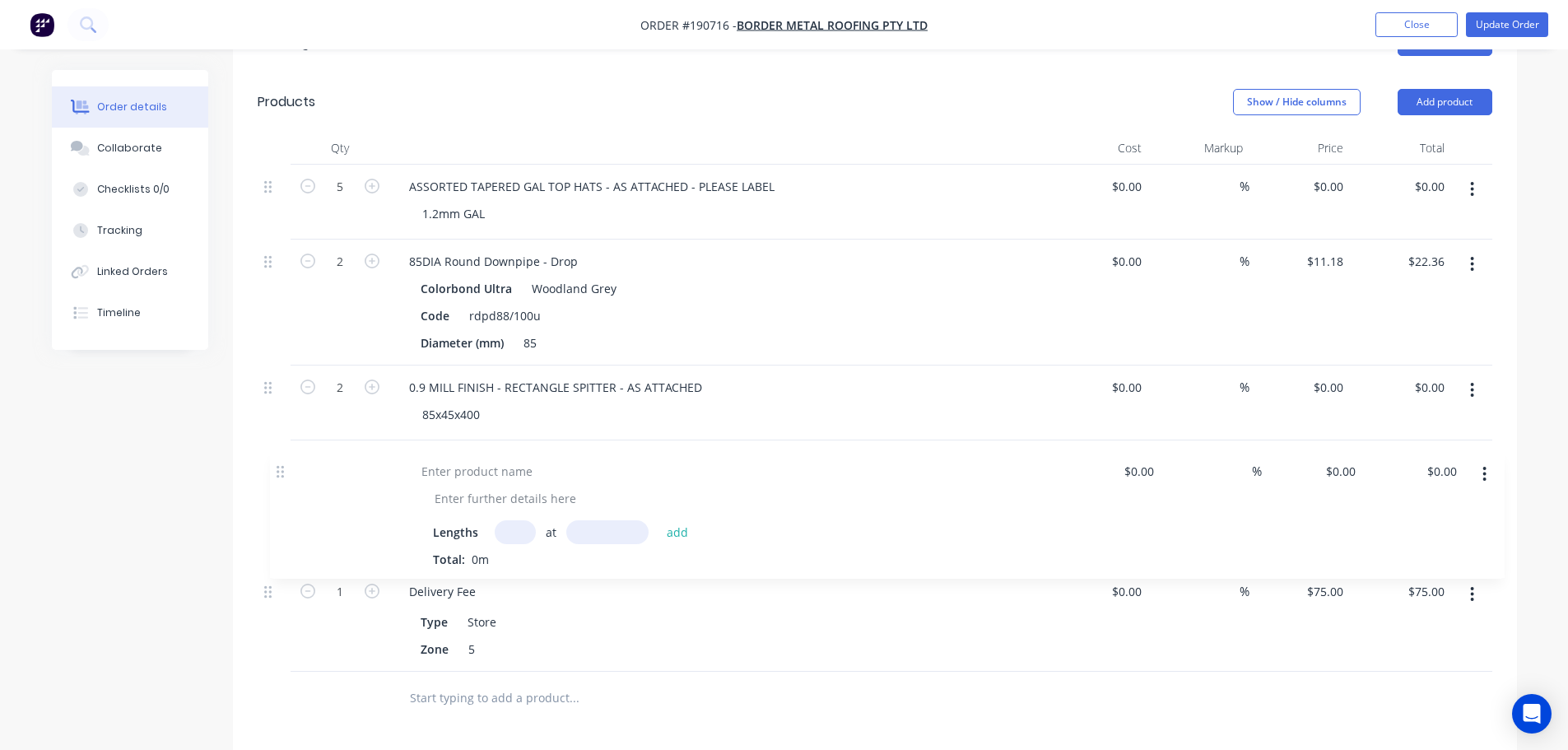
scroll to position [498, 0]
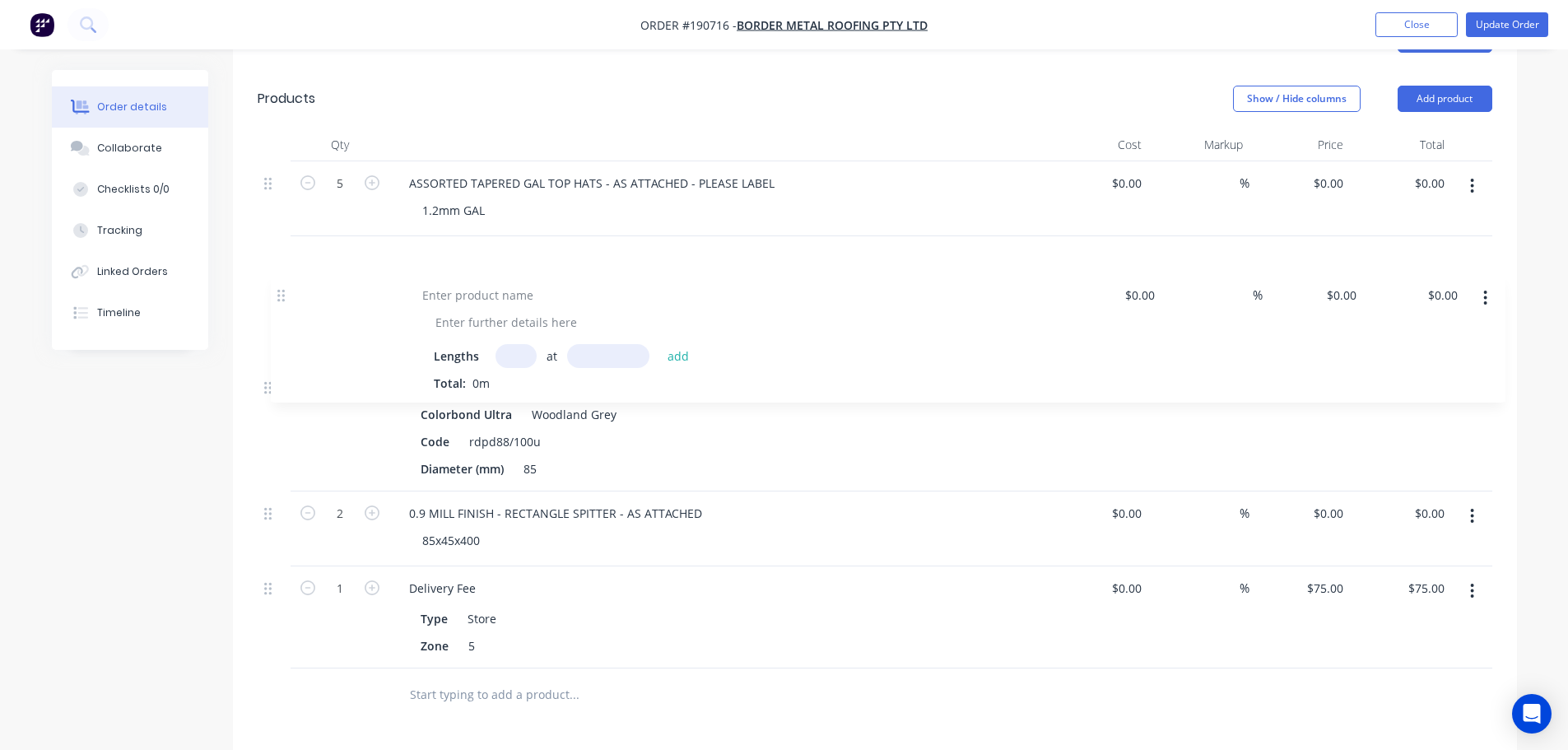
drag, startPoint x: 273, startPoint y: 562, endPoint x: 286, endPoint y: 277, distance: 285.3
click at [286, 277] on div "5 ASSORTED TAPERED GAL TOP HATS - AS ATTACHED - PLEASE LABEL 1.2mm GAL $0.00 $0…" at bounding box center [875, 415] width 1235 height 507
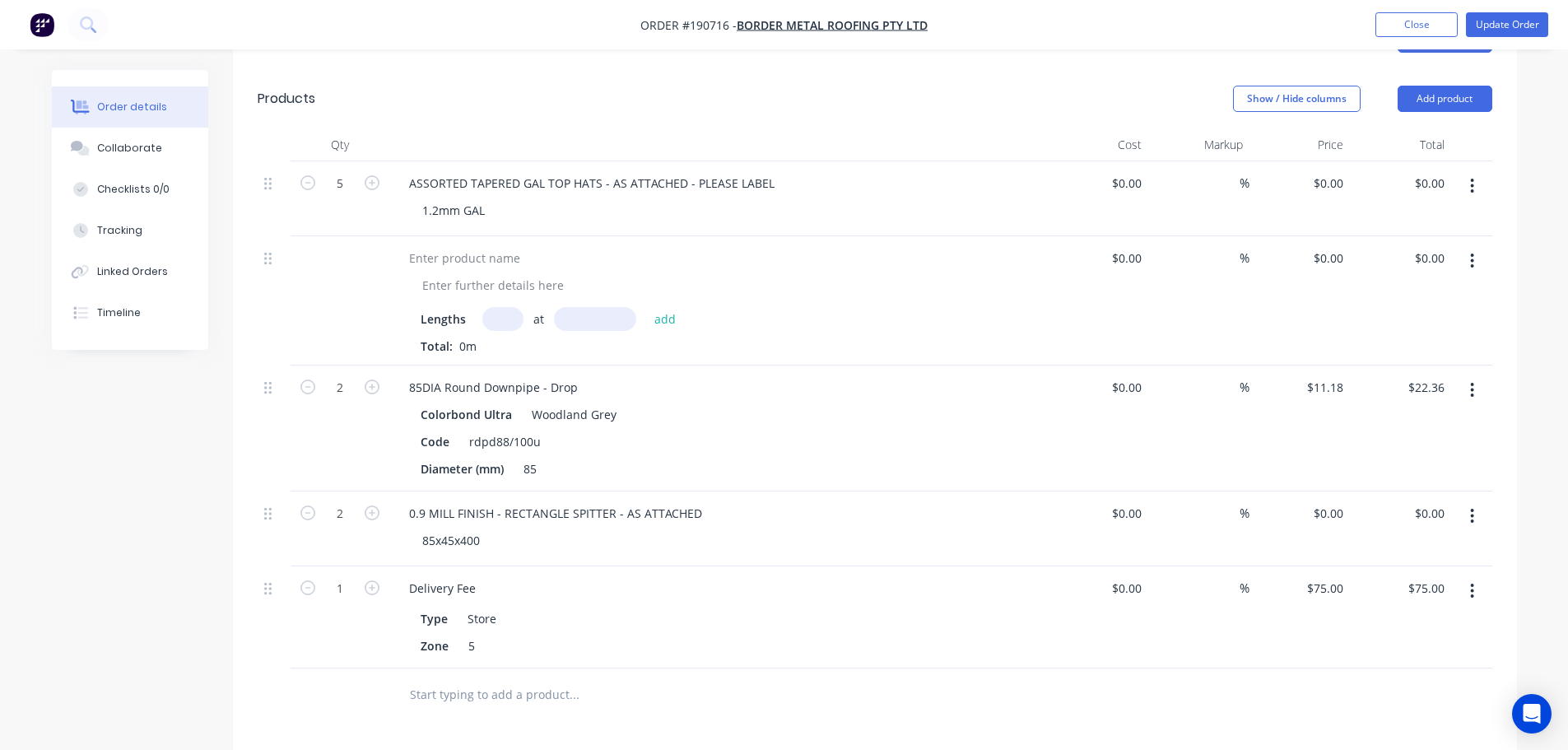
click at [499, 169] on div "ASSORTED TAPERED GAL TOP HATS - AS ATTACHED - PLEASE LABEL 1.2mm GAL" at bounding box center [719, 198] width 659 height 75
click at [496, 174] on div "ASSORTED TAPERED GAL TOP HATS - AS ATTACHED - PLEASE LABEL" at bounding box center [591, 183] width 392 height 24
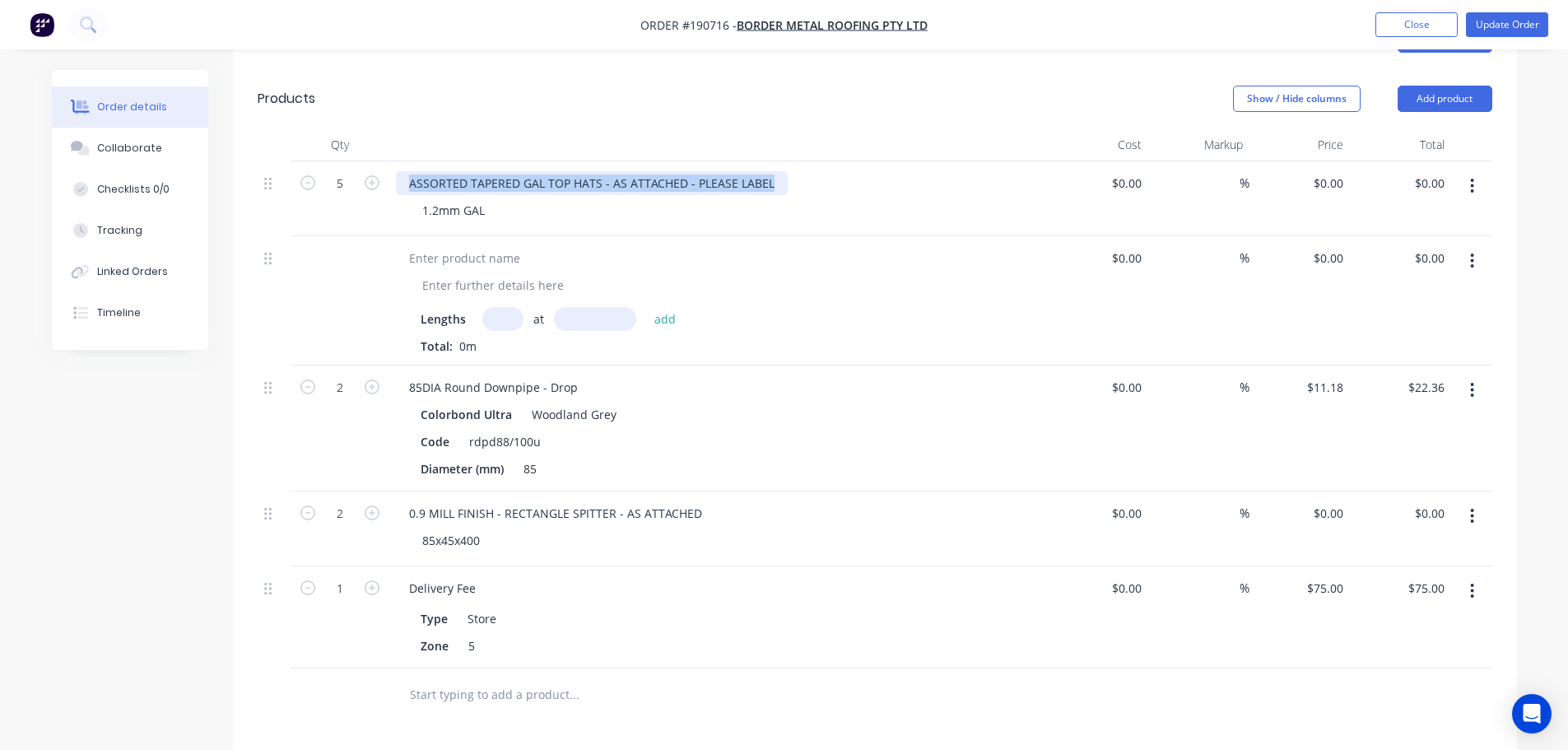
click at [496, 174] on div "ASSORTED TAPERED GAL TOP HATS - AS ATTACHED - PLEASE LABEL" at bounding box center [591, 183] width 392 height 24
copy div "ASSORTED TAPERED GAL TOP HATS - AS ATTACHED - PLEASE LABEL"
click at [467, 263] on div at bounding box center [464, 258] width 137 height 24
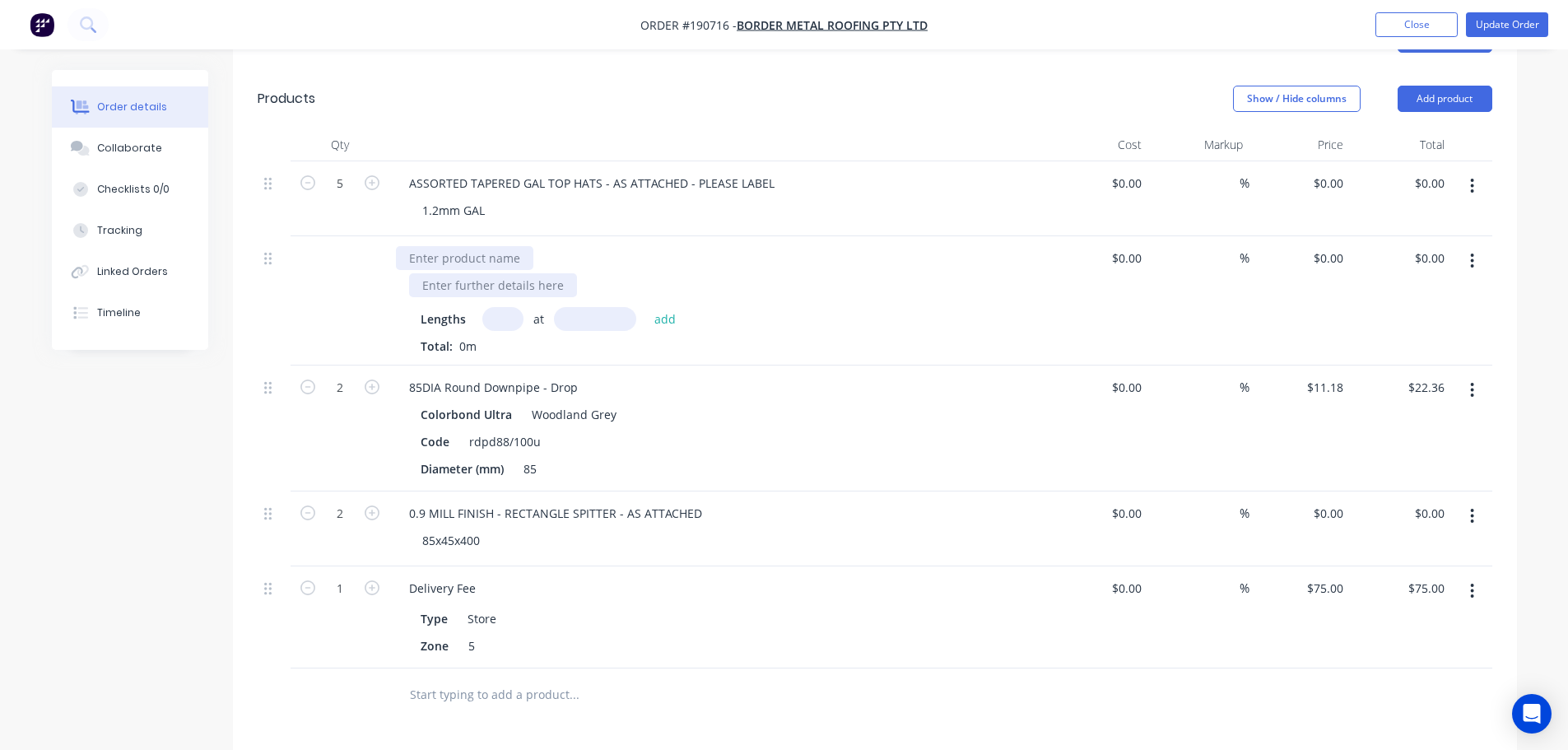
paste div
click at [450, 213] on div "1.2mm GAL" at bounding box center [453, 210] width 89 height 24
click at [449, 213] on div "1.2mm GAL" at bounding box center [453, 210] width 89 height 24
copy div "1.2mm GAL"
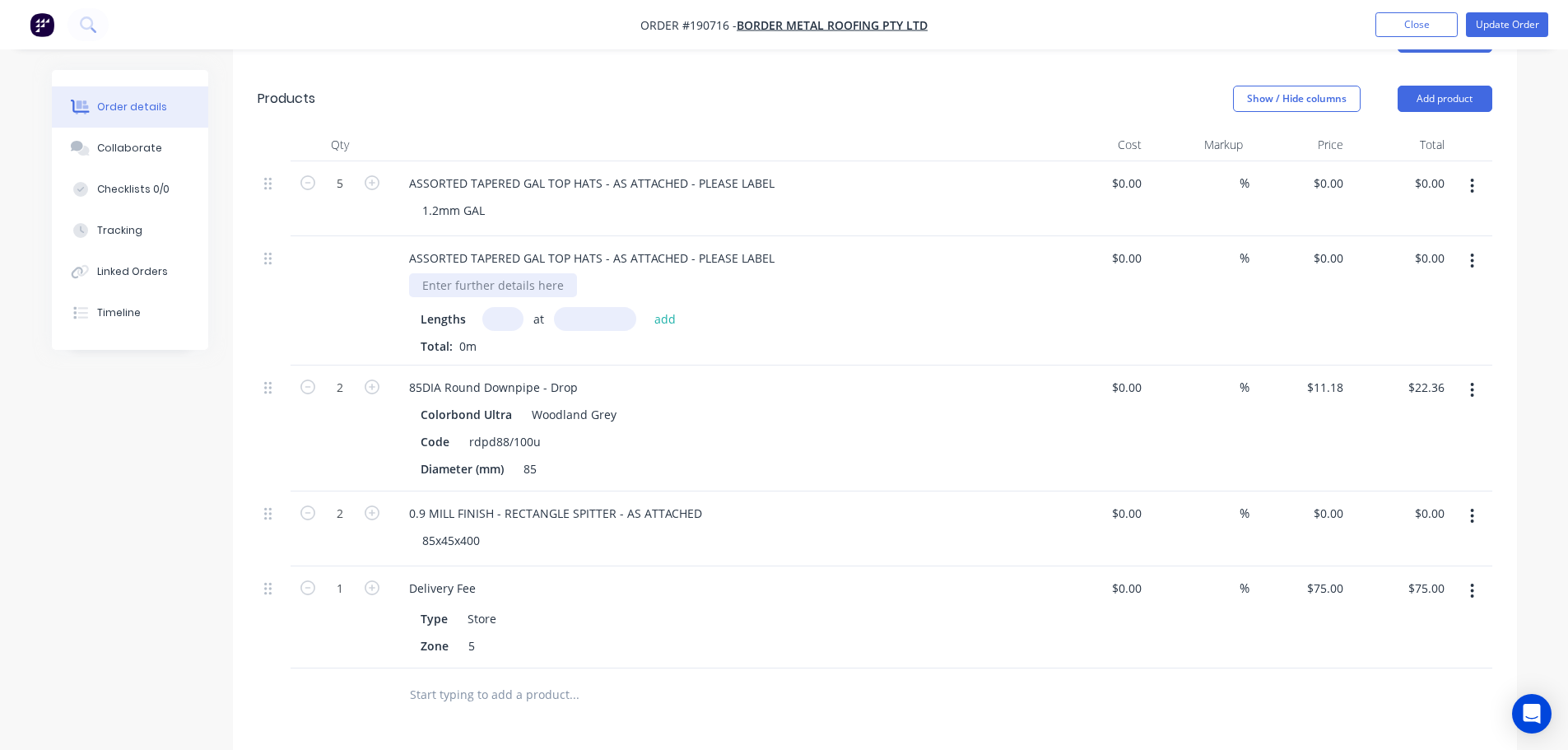
click at [462, 280] on div at bounding box center [493, 286] width 168 height 24
paste div
click at [506, 321] on input "text" at bounding box center [503, 319] width 41 height 24
type input "1"
type input "2400"
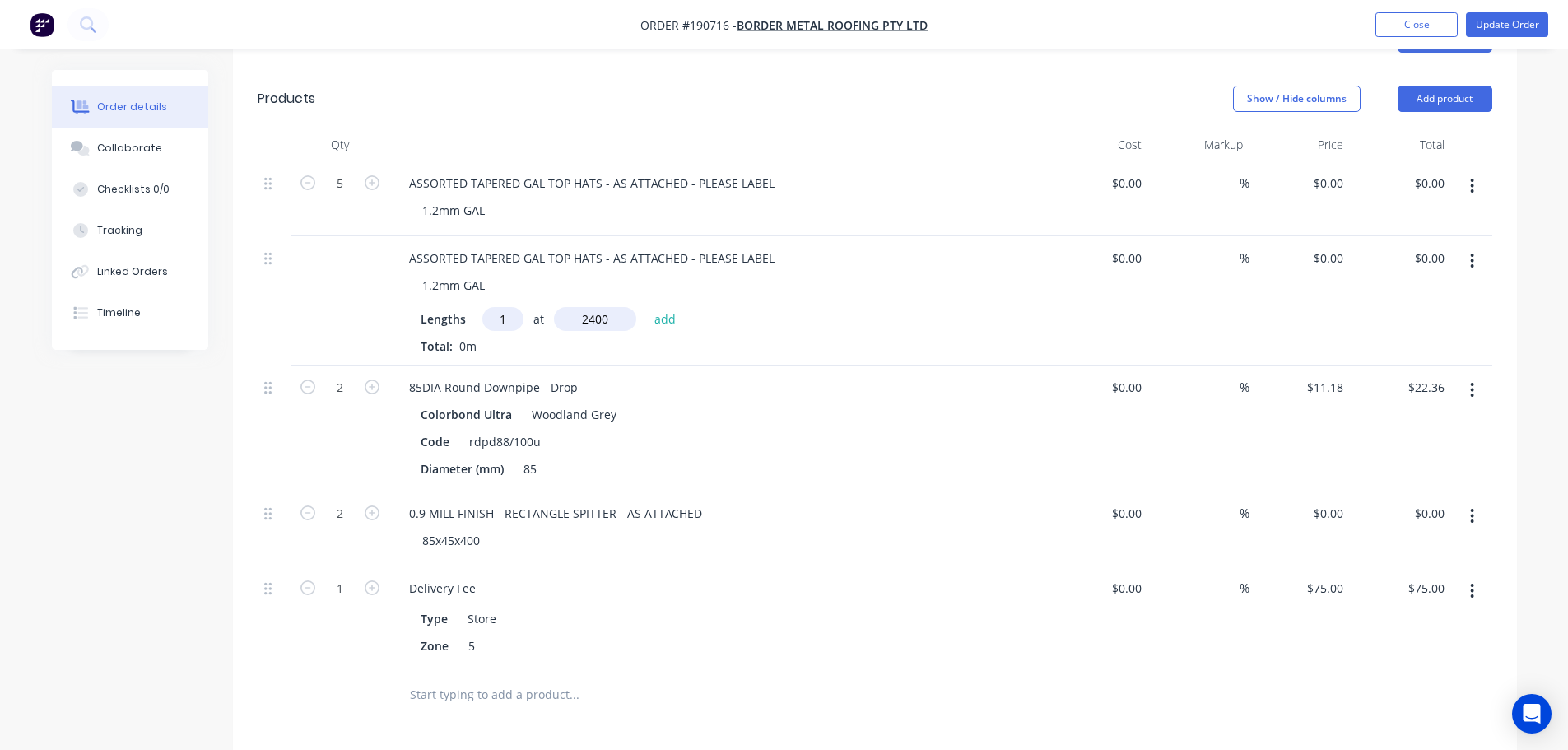
click at [646, 307] on button "add" at bounding box center [665, 318] width 39 height 22
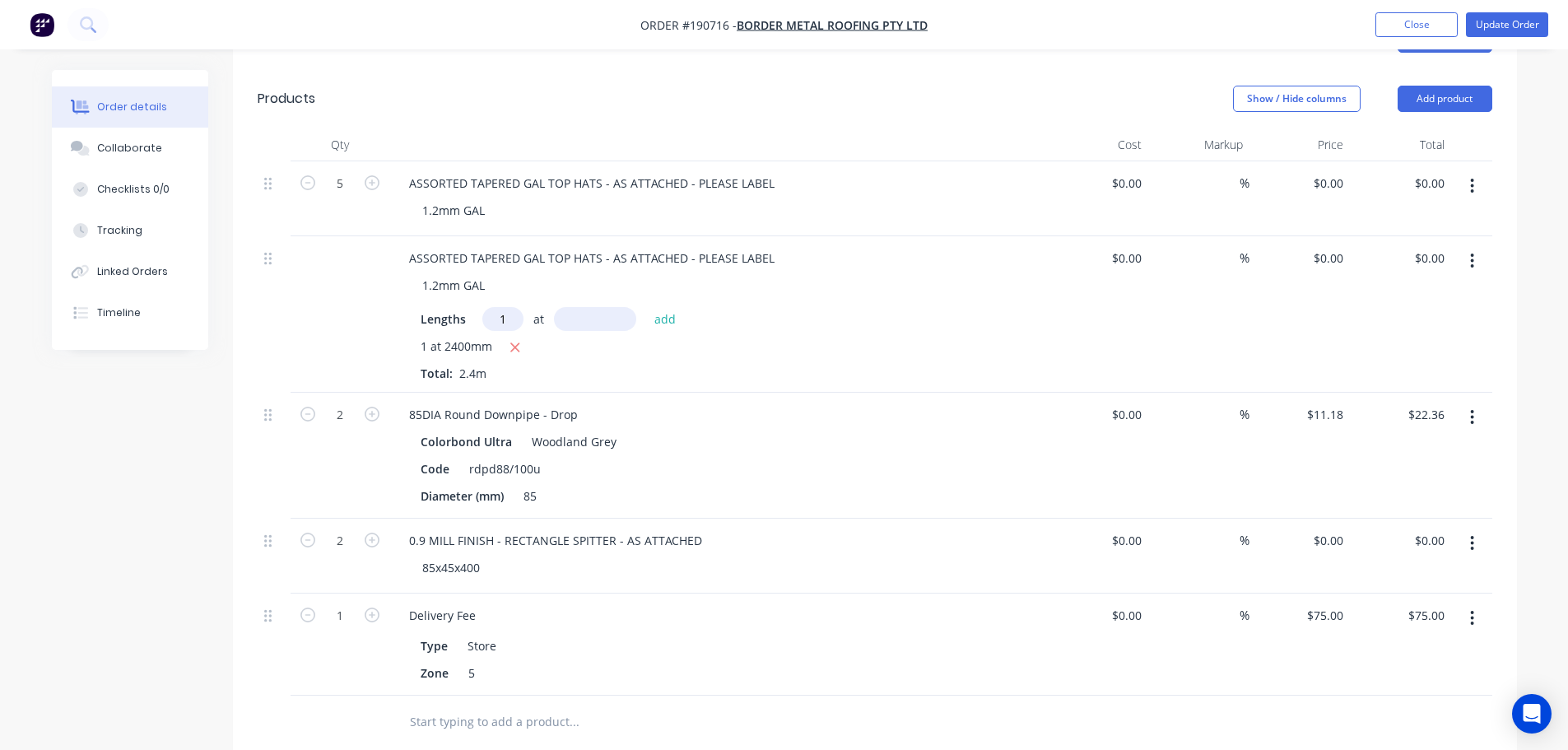
type input "1"
type input "2500"
click at [646, 307] on button "add" at bounding box center [665, 318] width 39 height 22
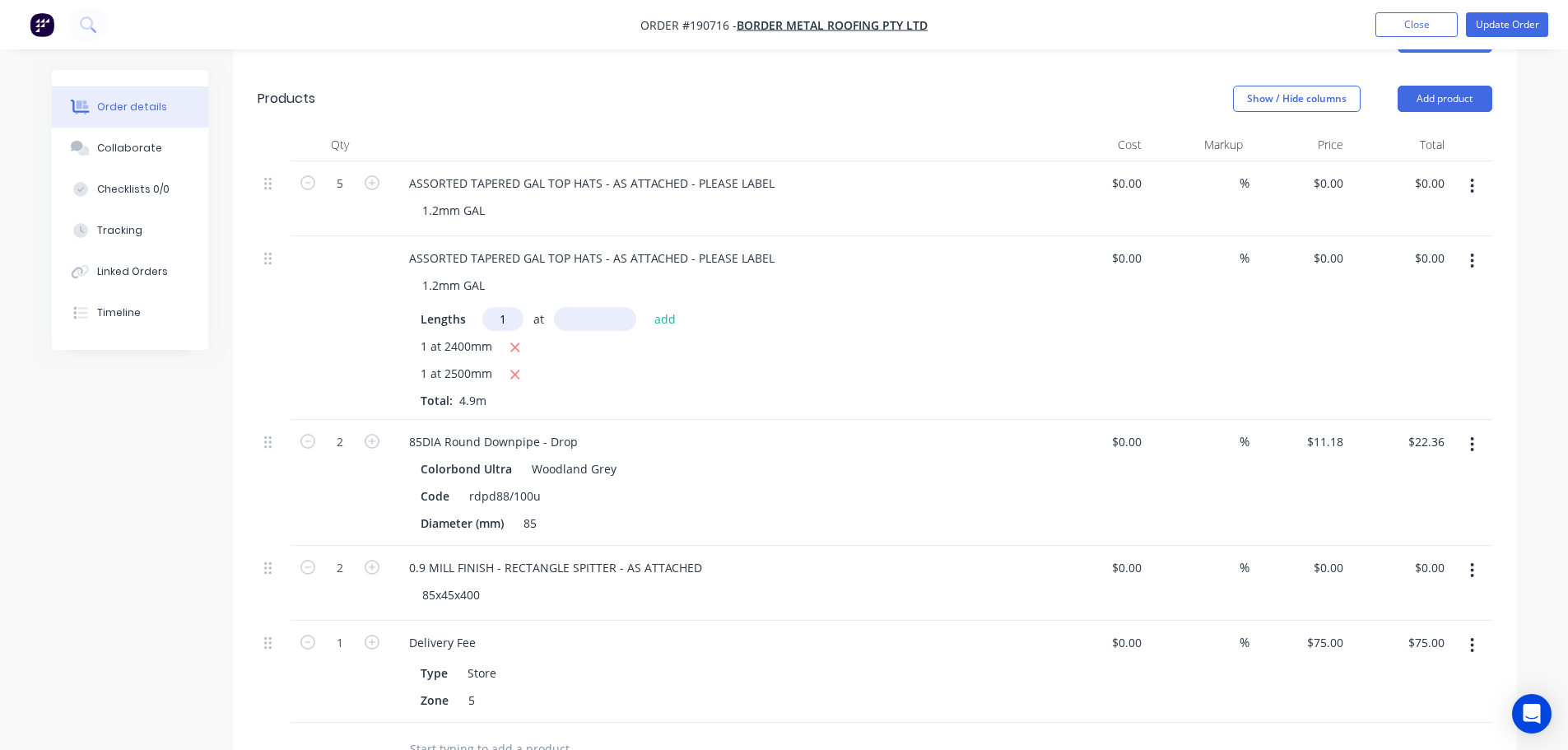
type input "1"
type input "2800"
click at [646, 307] on button "add" at bounding box center [665, 318] width 39 height 22
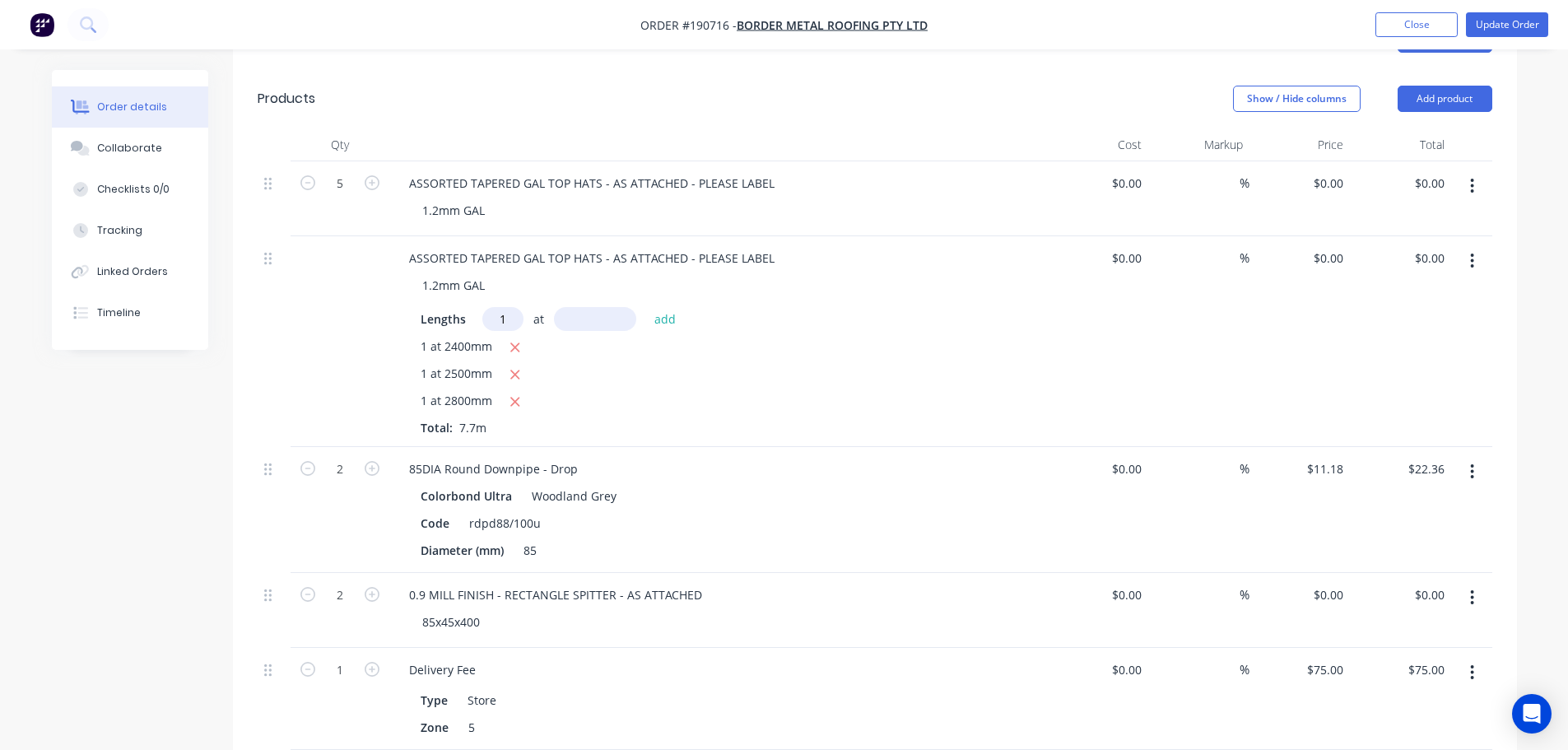
type input "1"
type input "3000"
click at [646, 307] on button "add" at bounding box center [665, 318] width 39 height 22
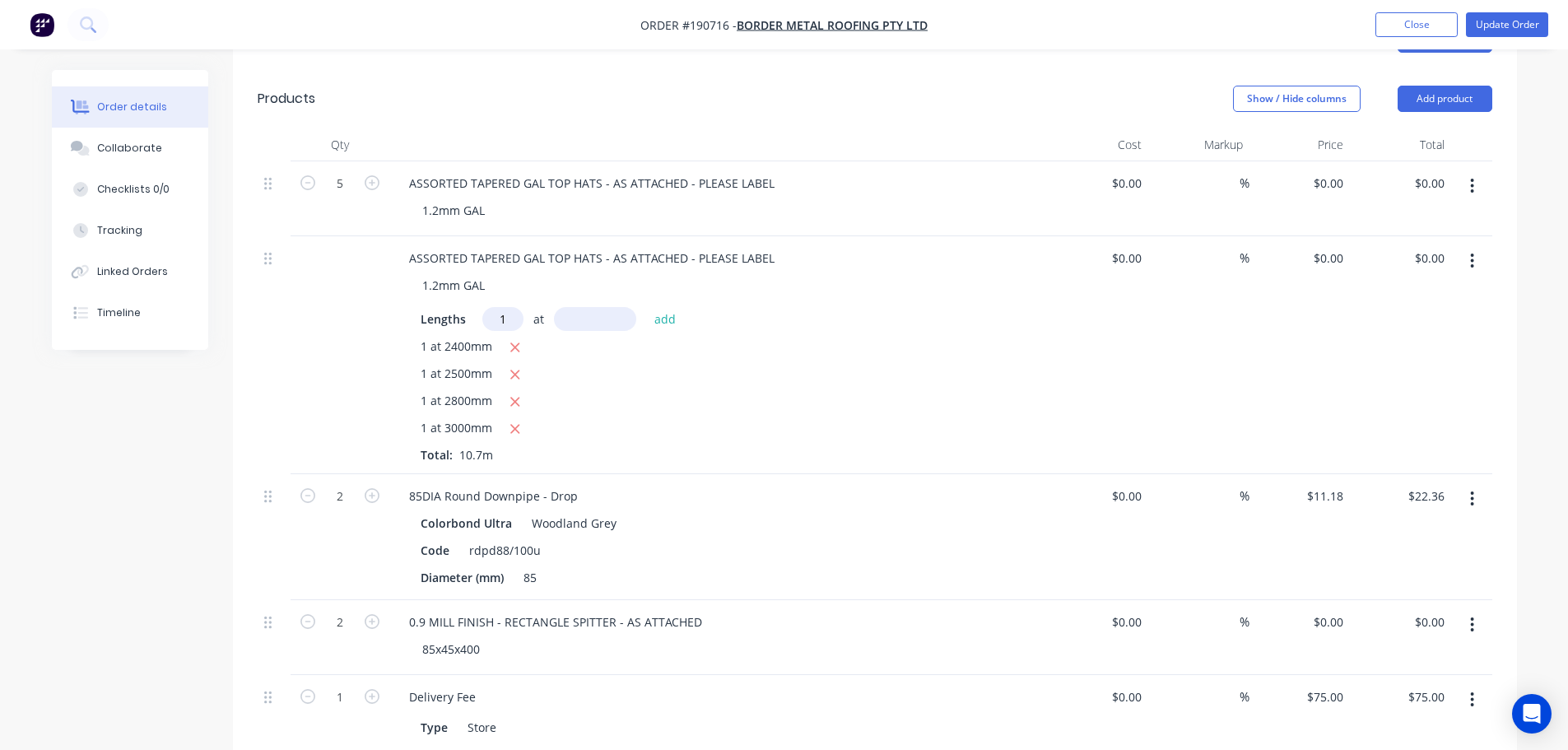
type input "1"
type input "1800"
click at [646, 307] on button "add" at bounding box center [665, 318] width 39 height 22
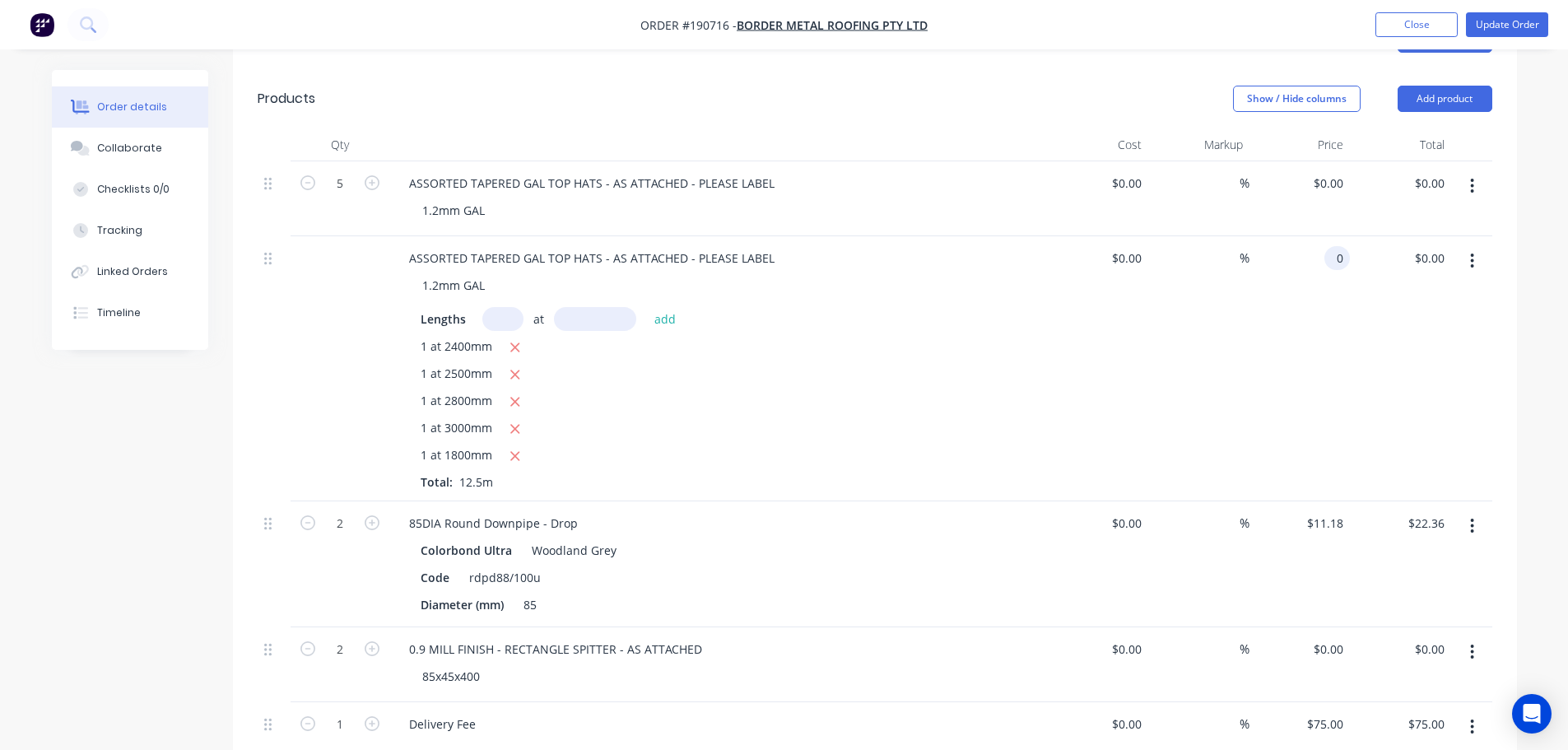
click at [1330, 257] on div "0 0" at bounding box center [1338, 258] width 26 height 24
type input "$37.80"
type input "$472.50"
click at [1517, 224] on div "Order details Collaborate Checklists 0/0 Tracking Linked Orders Timeline Order …" at bounding box center [784, 425] width 1498 height 1705
click at [1483, 187] on button "button" at bounding box center [1472, 186] width 39 height 29
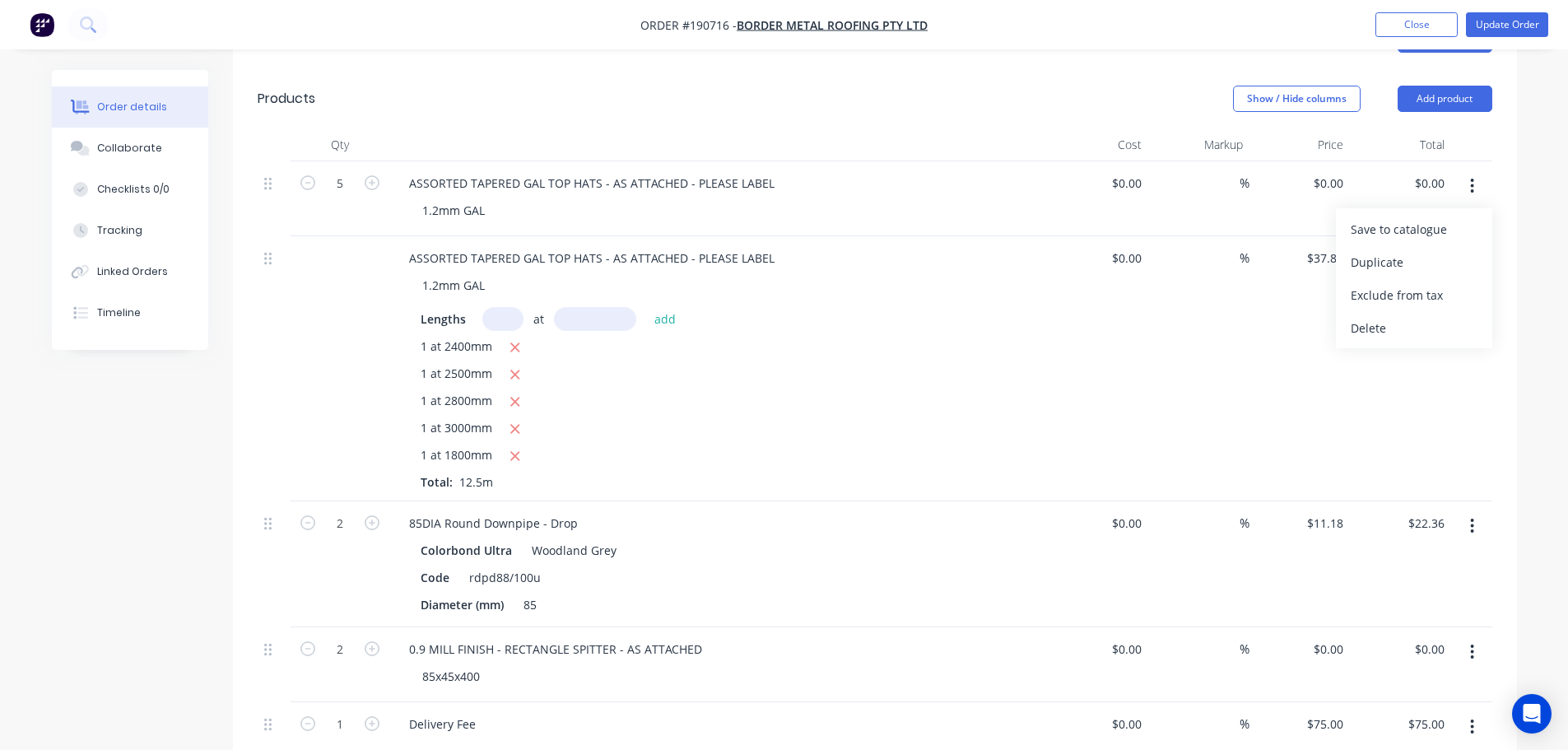
click at [1416, 318] on div "Delete" at bounding box center [1414, 328] width 127 height 24
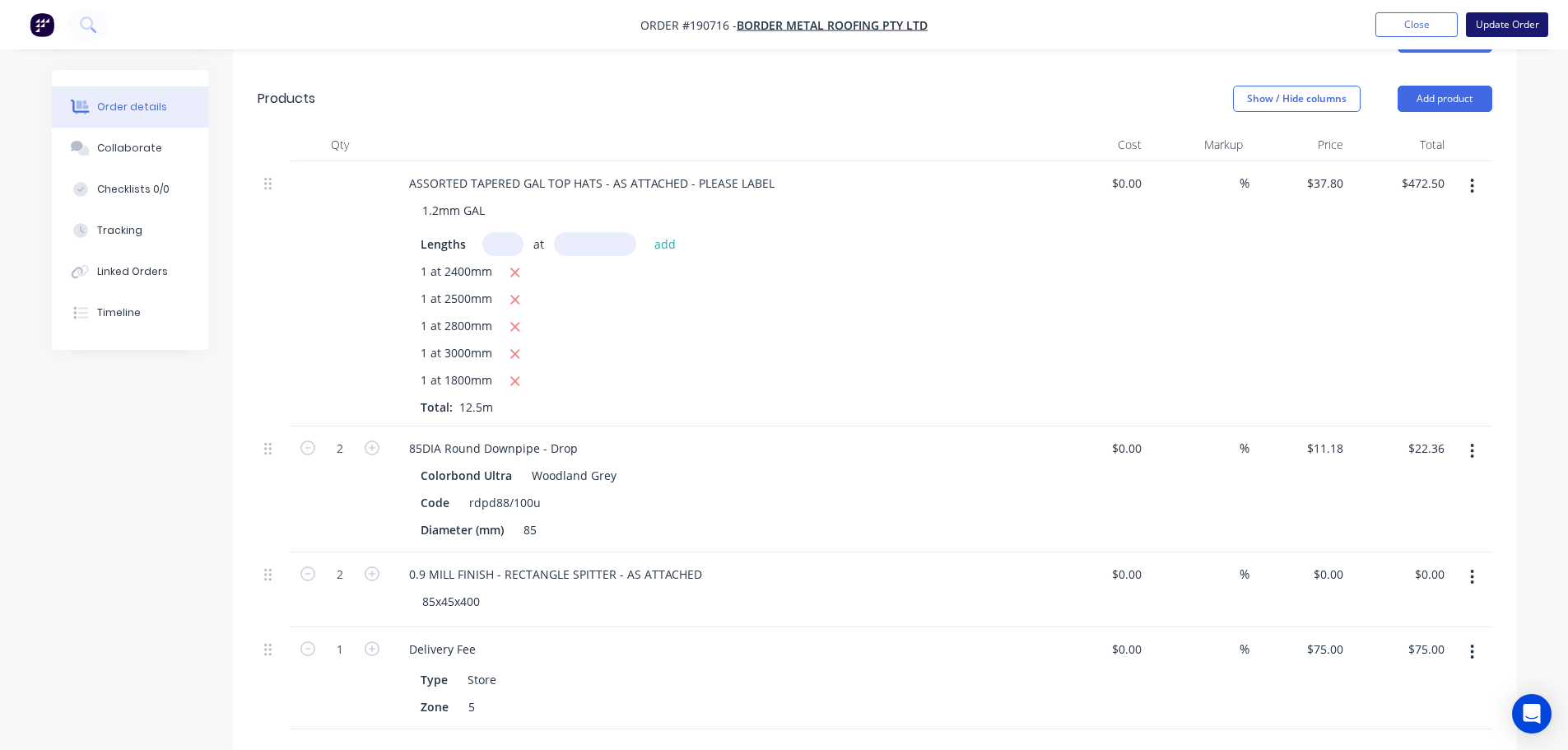
click at [1506, 31] on button "Update Order" at bounding box center [1506, 24] width 82 height 25
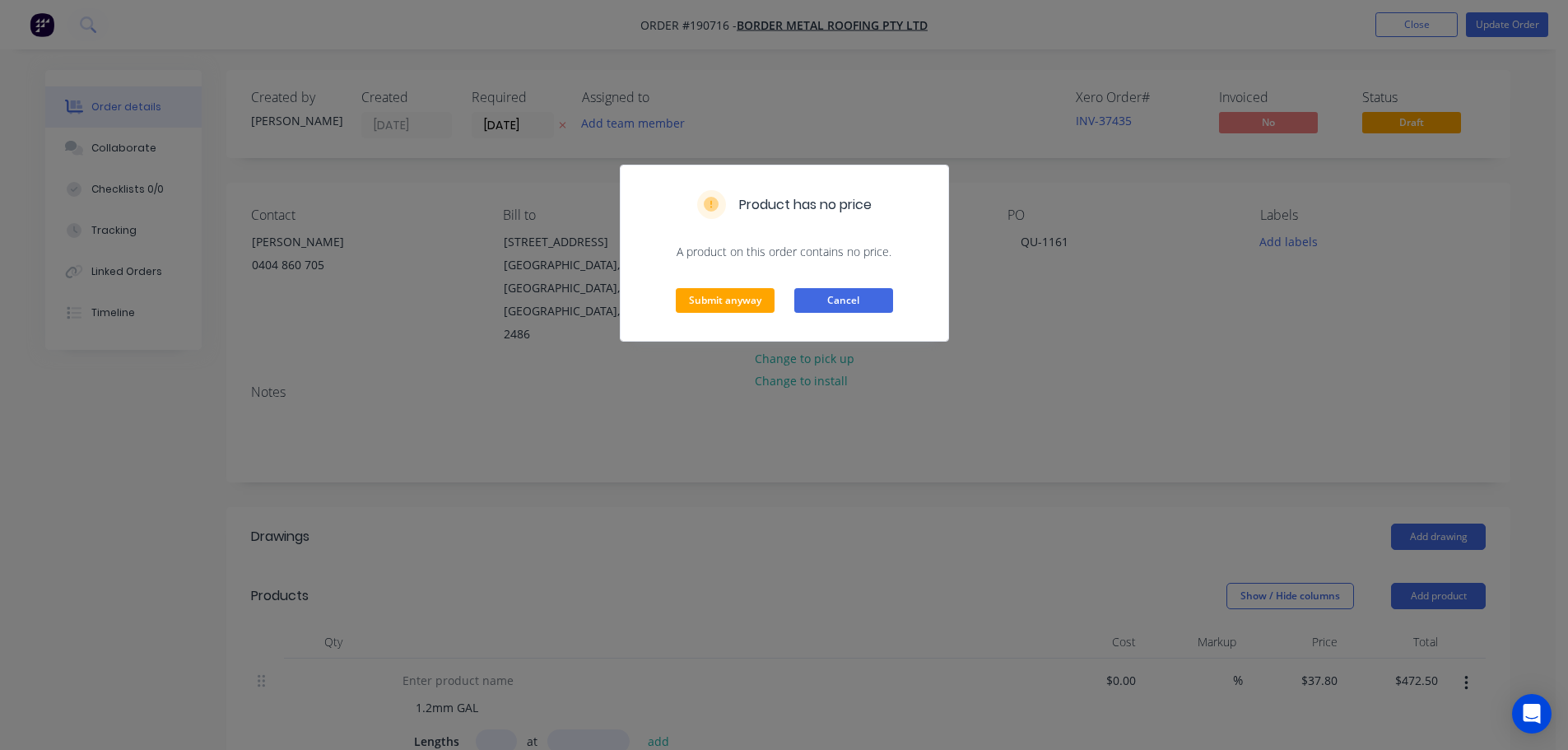
click at [868, 305] on button "Cancel" at bounding box center [843, 300] width 99 height 25
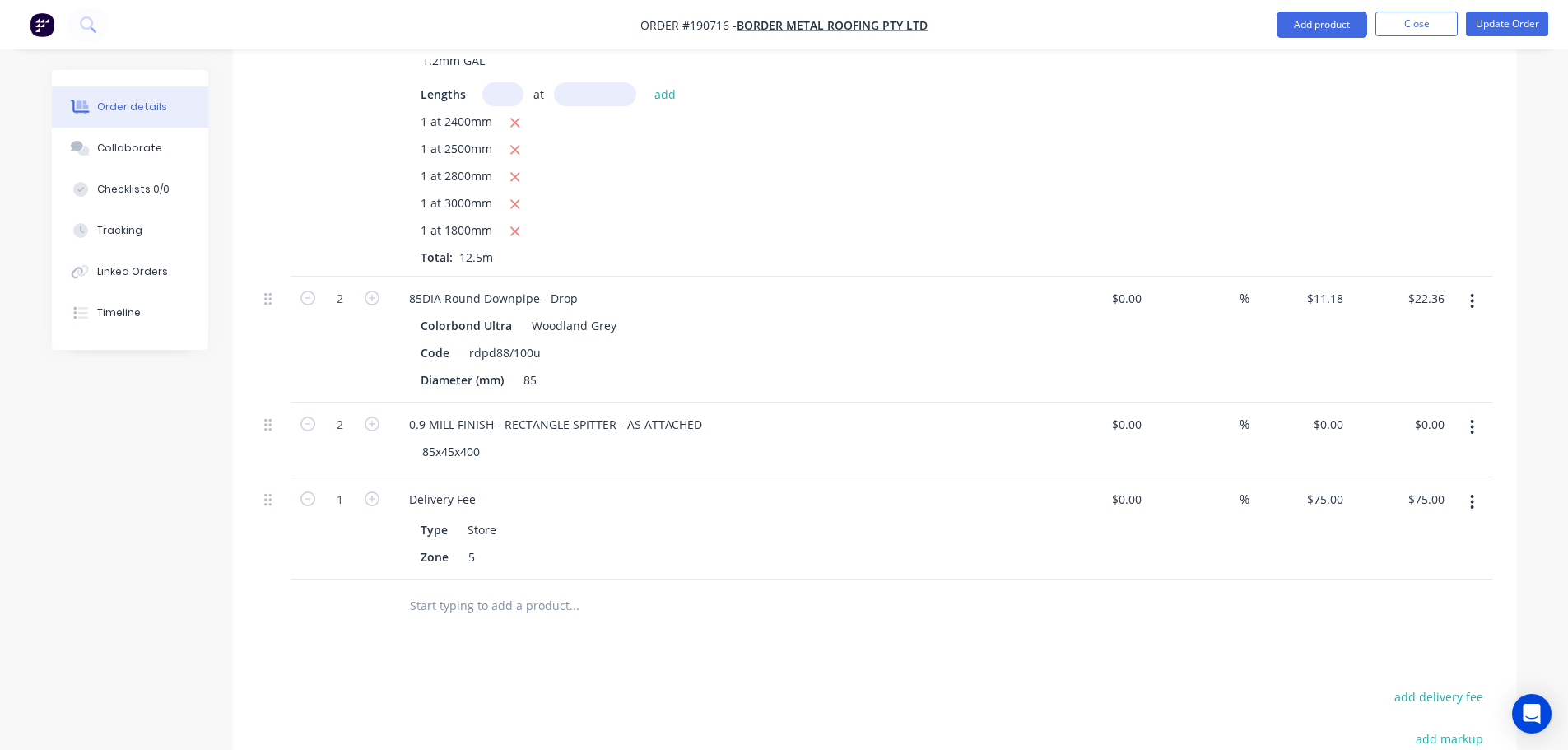
scroll to position [659, 0]
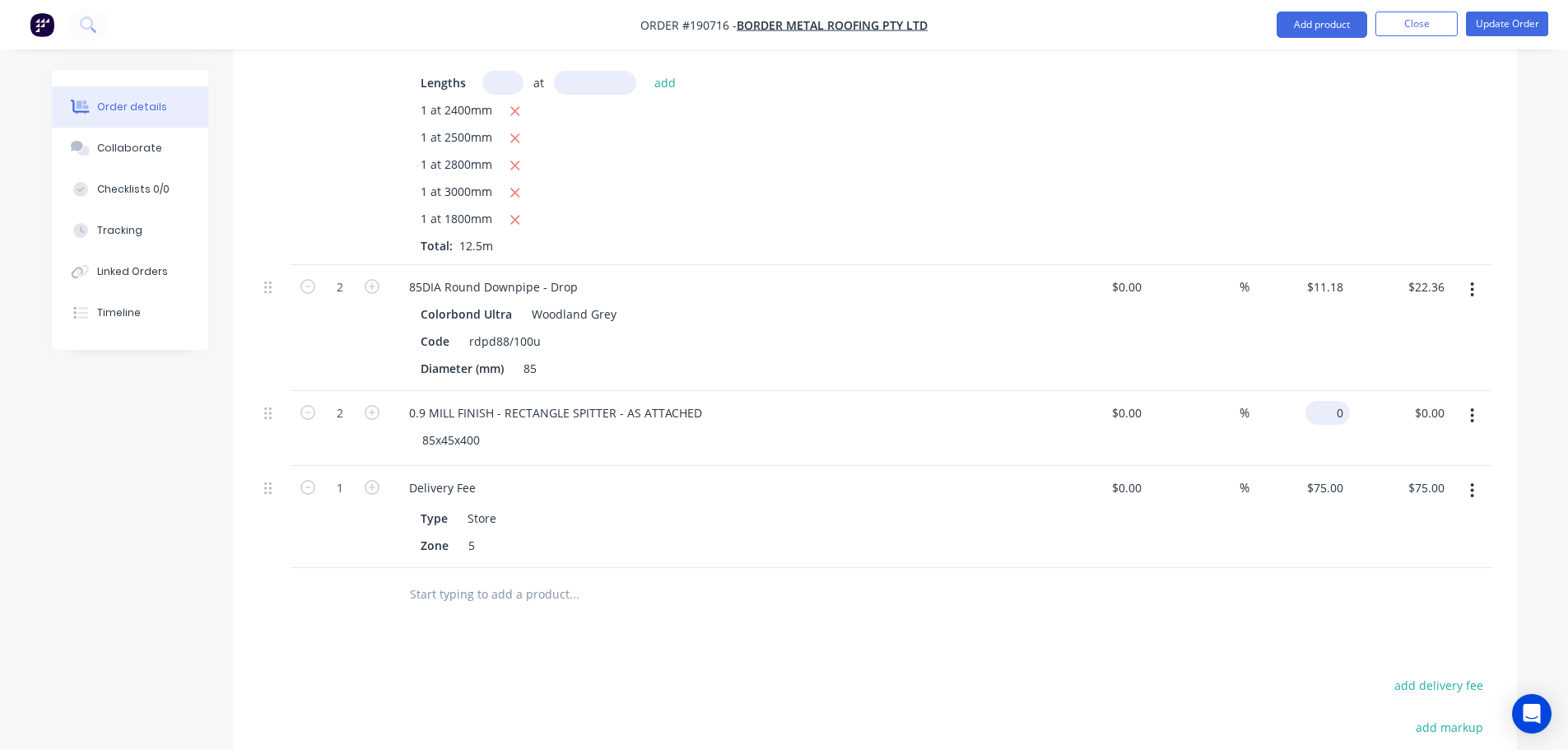
click at [1329, 419] on div "0 $0.00" at bounding box center [1328, 413] width 44 height 24
click at [1304, 81] on div "$37.80 $37.80" at bounding box center [1300, 133] width 101 height 265
drag, startPoint x: 1319, startPoint y: 19, endPoint x: 1322, endPoint y: 40, distance: 21.2
click at [1319, 19] on button "Add product" at bounding box center [1322, 25] width 90 height 27
click at [1312, 76] on div "Product catalogue" at bounding box center [1290, 67] width 127 height 24
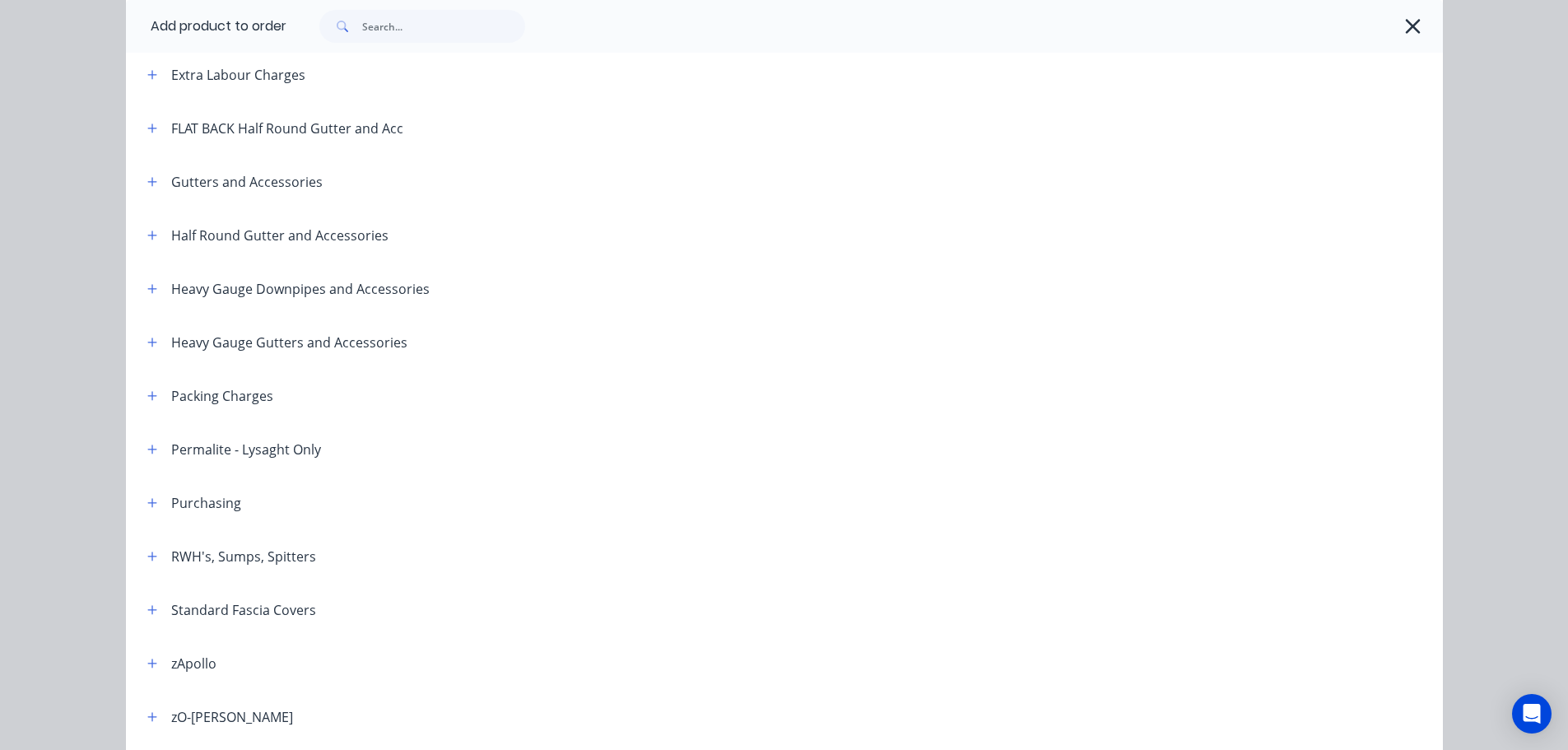
scroll to position [247, 0]
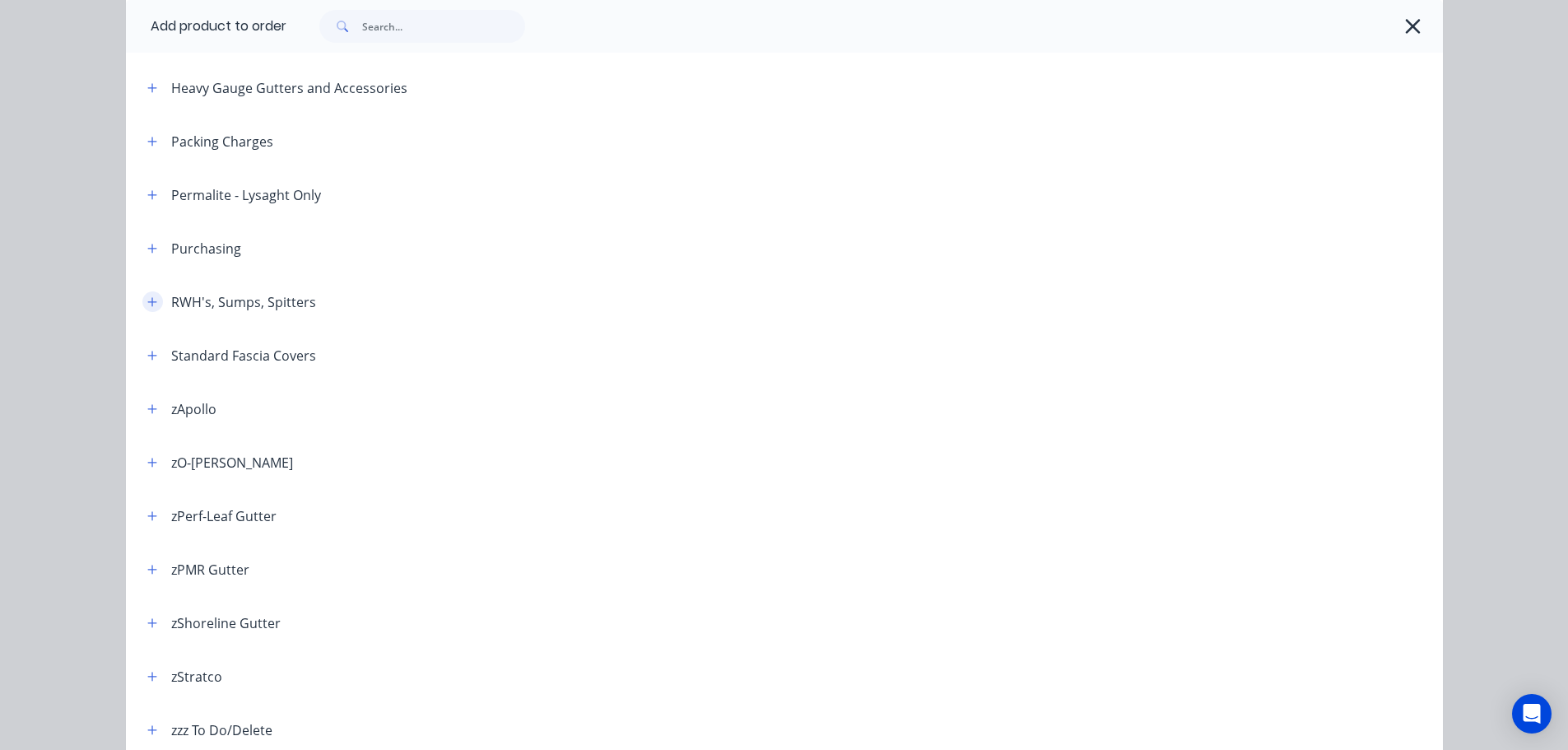
click at [148, 297] on icon "button" at bounding box center [152, 302] width 10 height 12
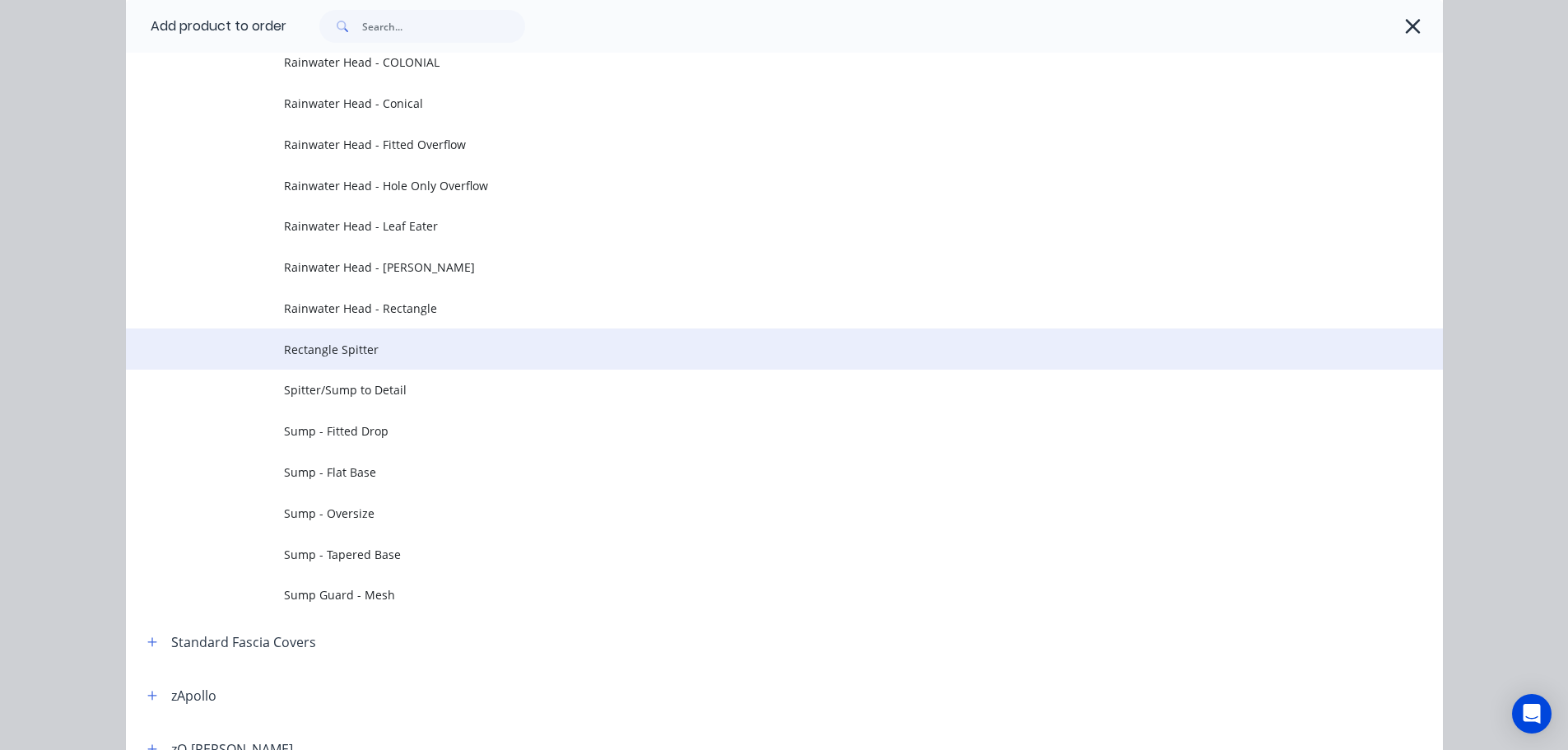
scroll to position [824, 0]
click at [358, 339] on span "Rectangle Spitter" at bounding box center [747, 347] width 927 height 18
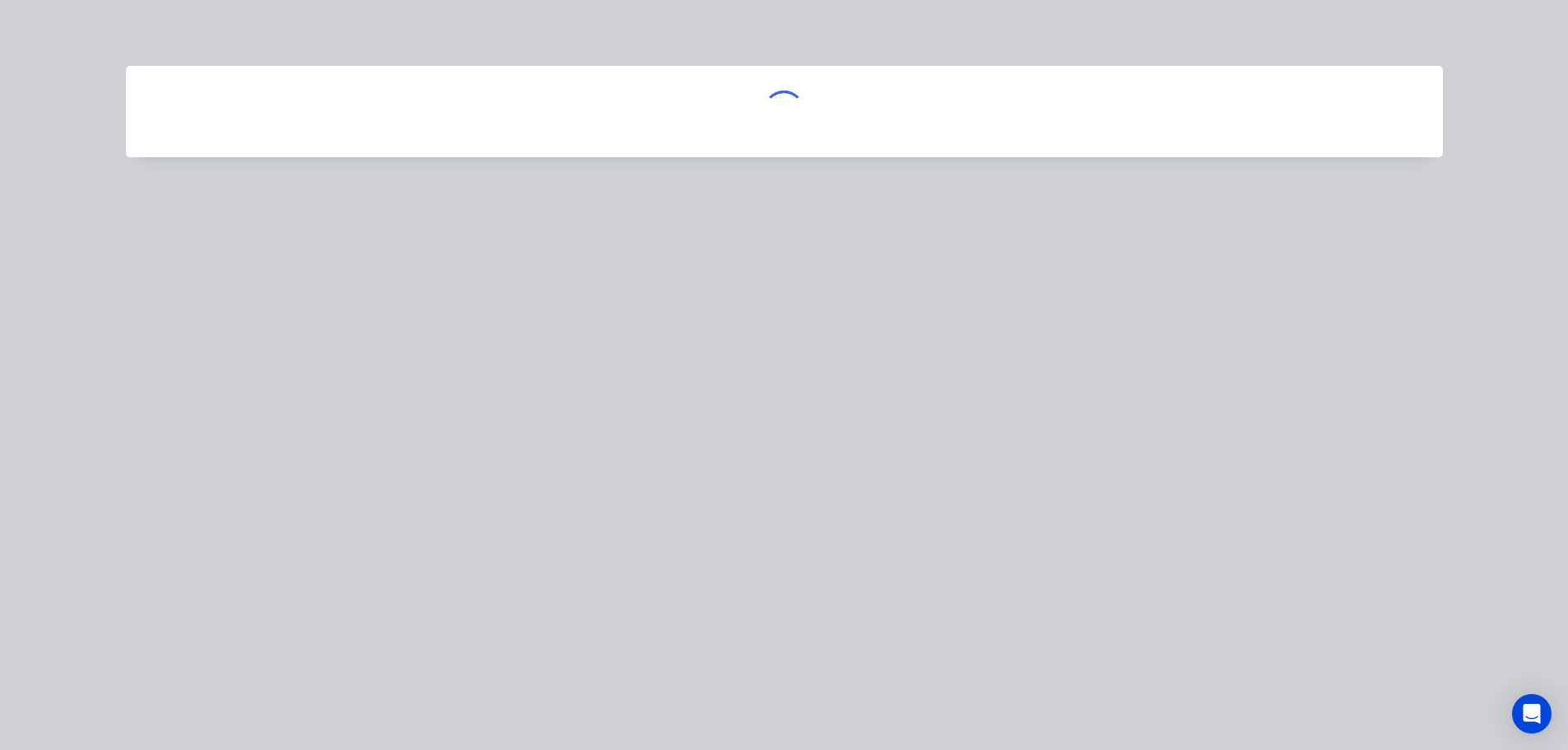
scroll to position [0, 0]
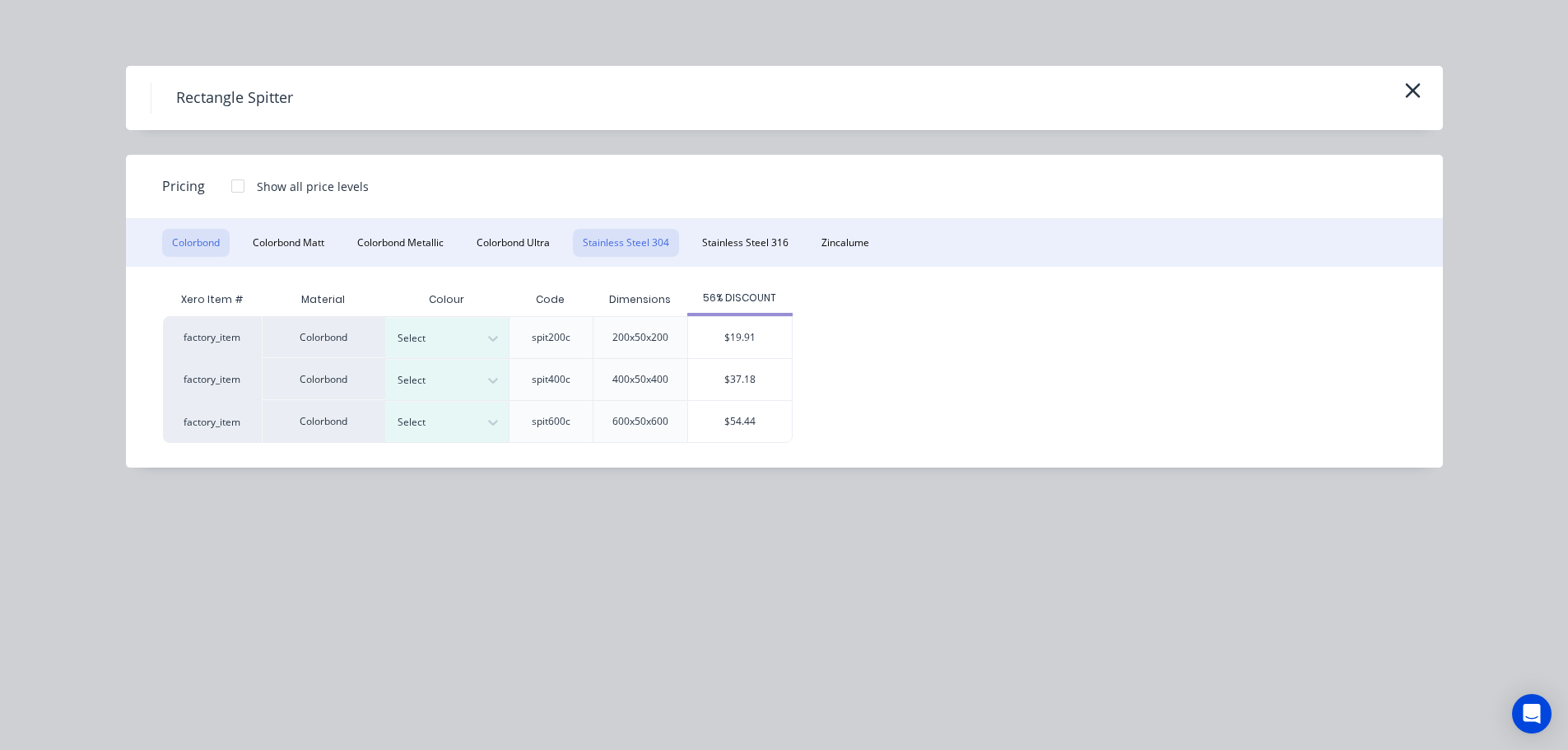
click at [656, 251] on button "Stainless Steel 304" at bounding box center [626, 242] width 106 height 28
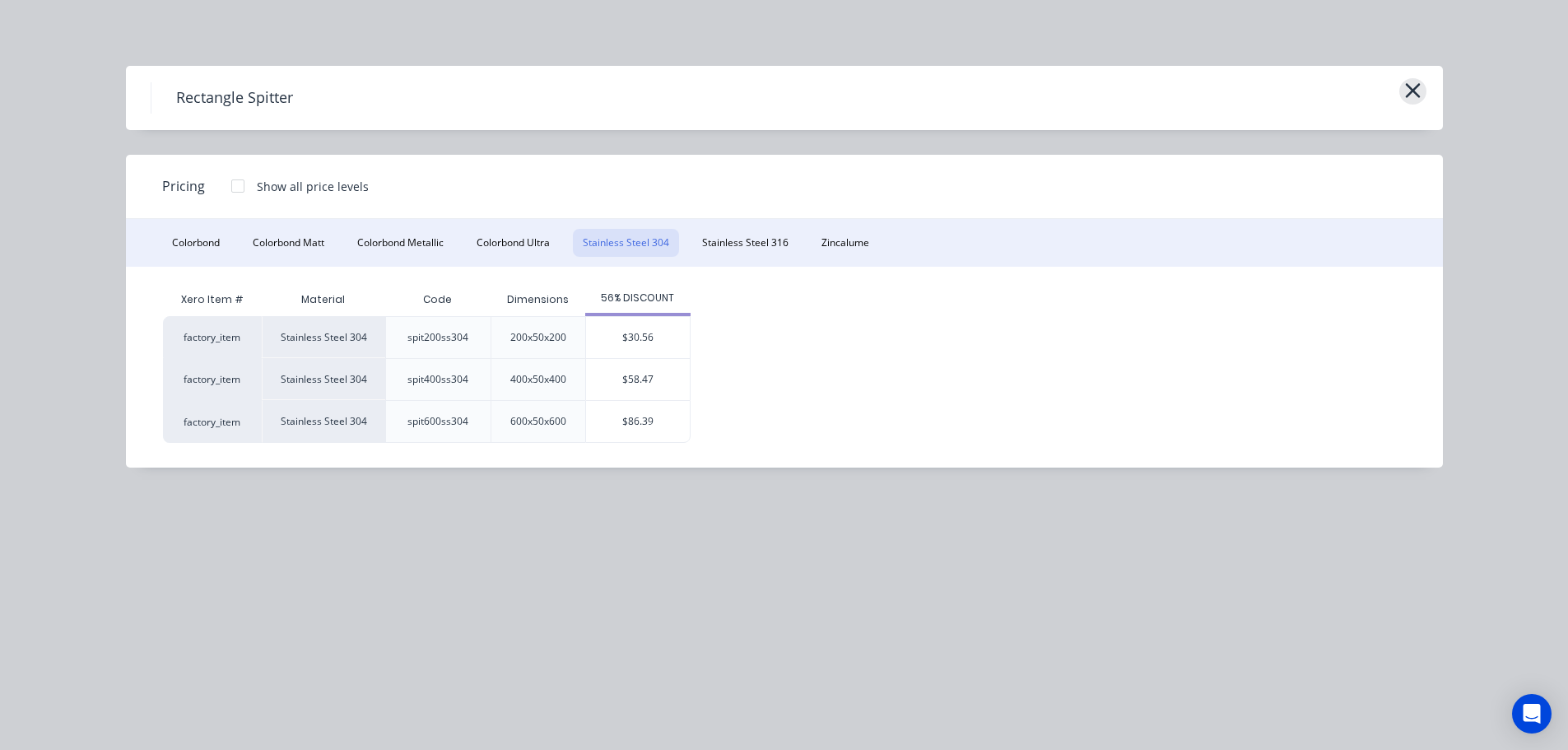
click at [1415, 88] on icon "button" at bounding box center [1412, 90] width 15 height 15
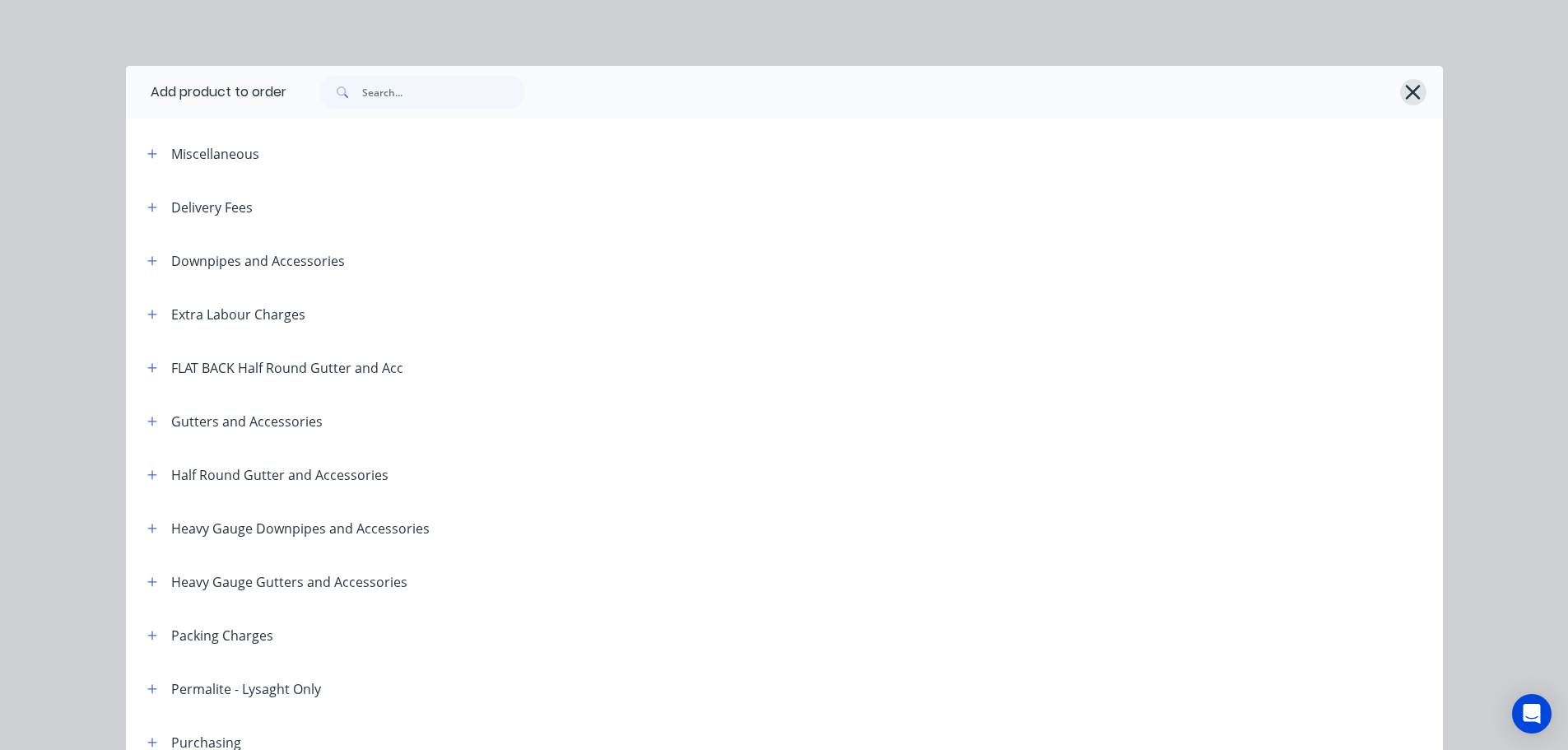
scroll to position [769, 0]
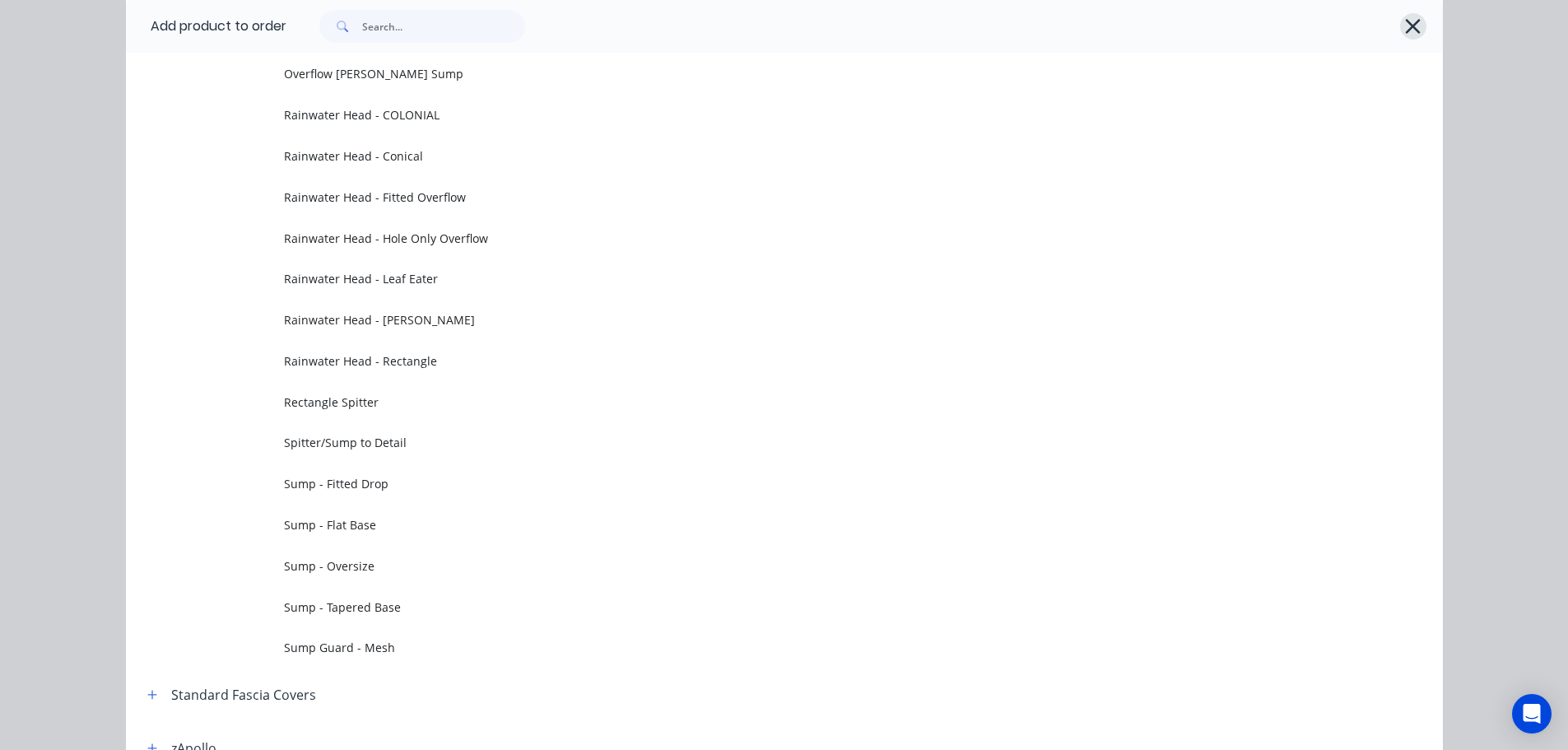
click at [1407, 26] on icon "button" at bounding box center [1413, 27] width 15 height 15
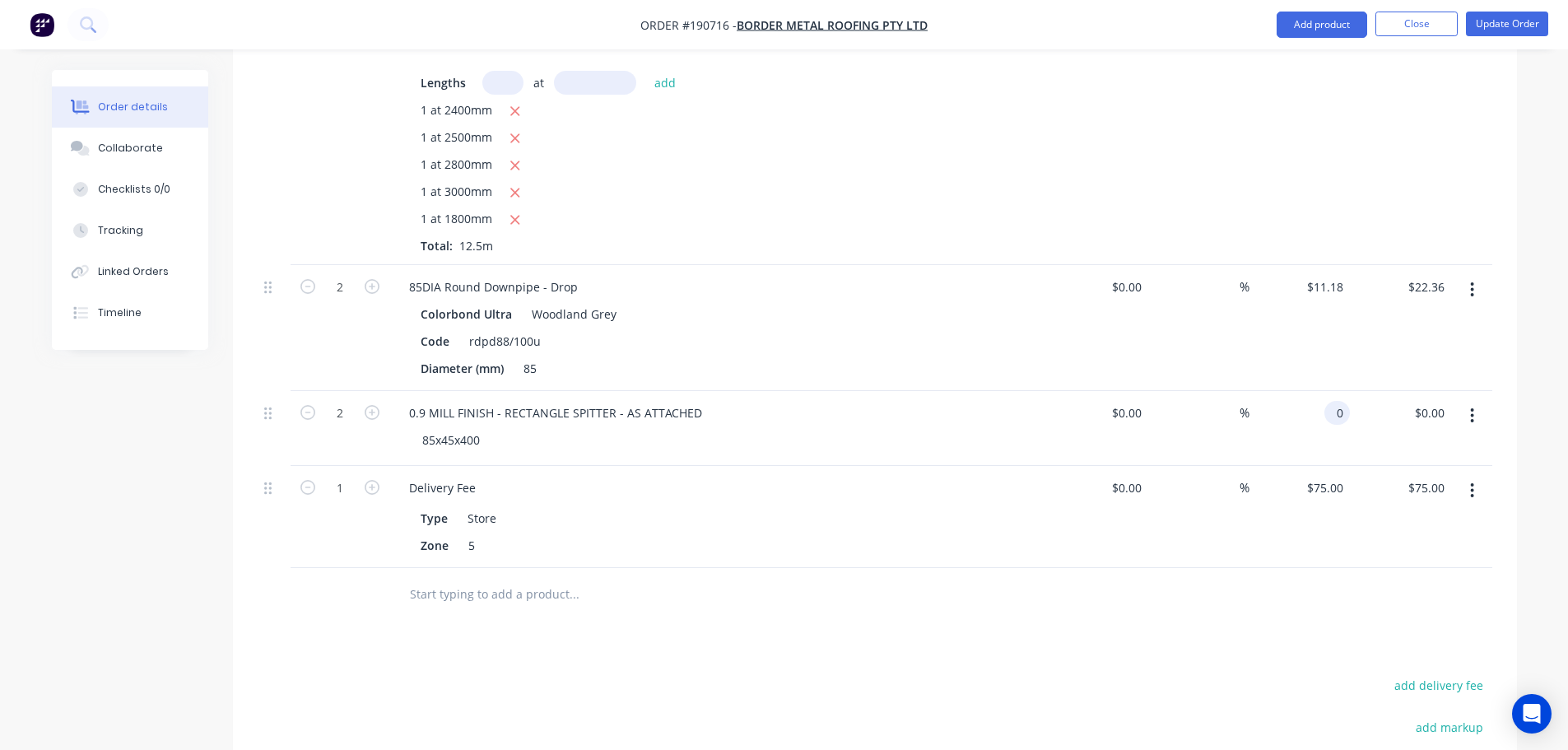
click at [1339, 414] on input "0" at bounding box center [1340, 413] width 19 height 24
type input "$58.47"
type input "$116.94"
click at [1141, 630] on div "Drawings Add drawing Products Show / Hide columns Add product Qty Cost Markup P…" at bounding box center [875, 433] width 1284 height 1168
click at [423, 416] on div "0.9 MILL FINISH - RECTANGLE SPITTER - AS ATTACHED" at bounding box center [556, 413] width 320 height 24
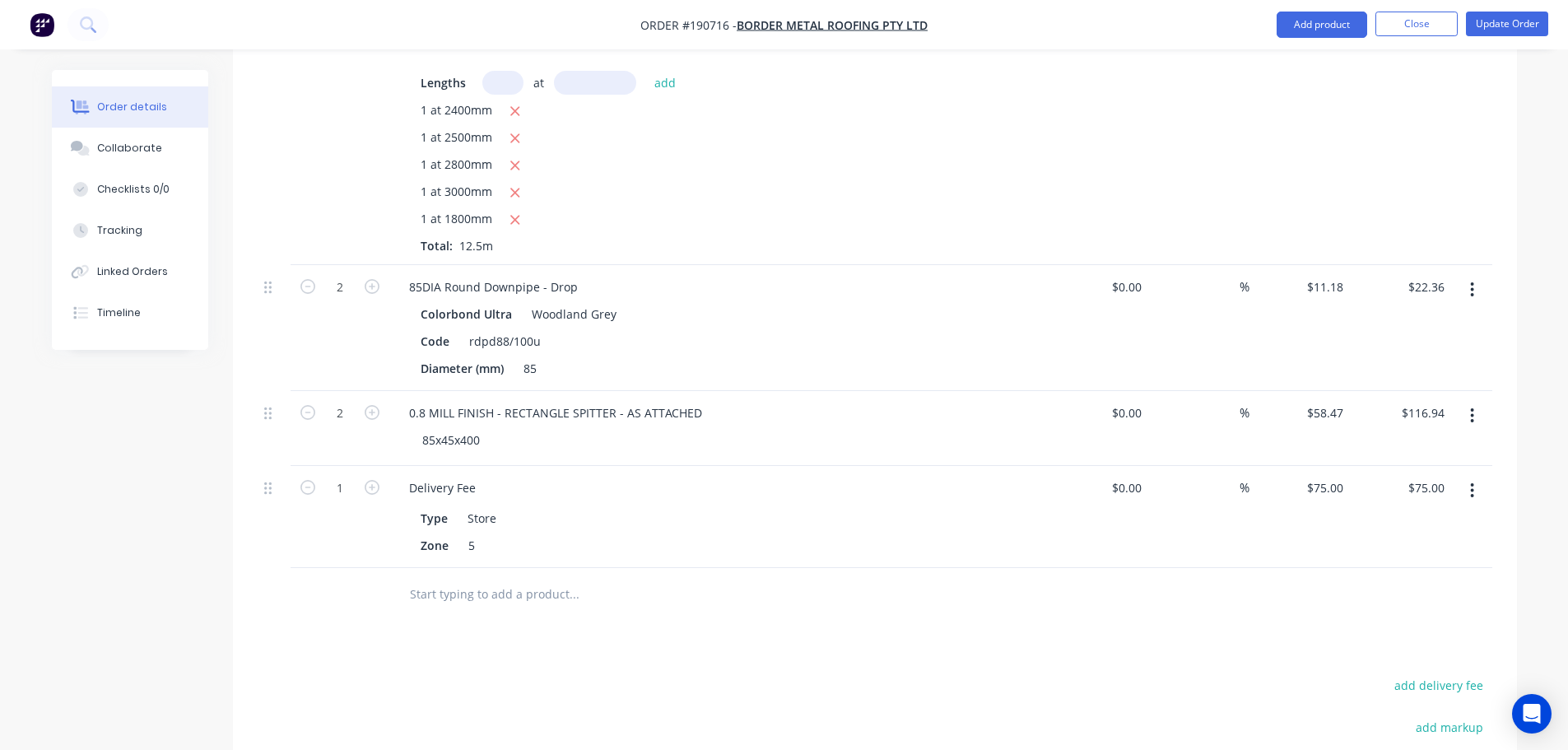
click at [1518, 28] on button "Update Order" at bounding box center [1506, 24] width 82 height 25
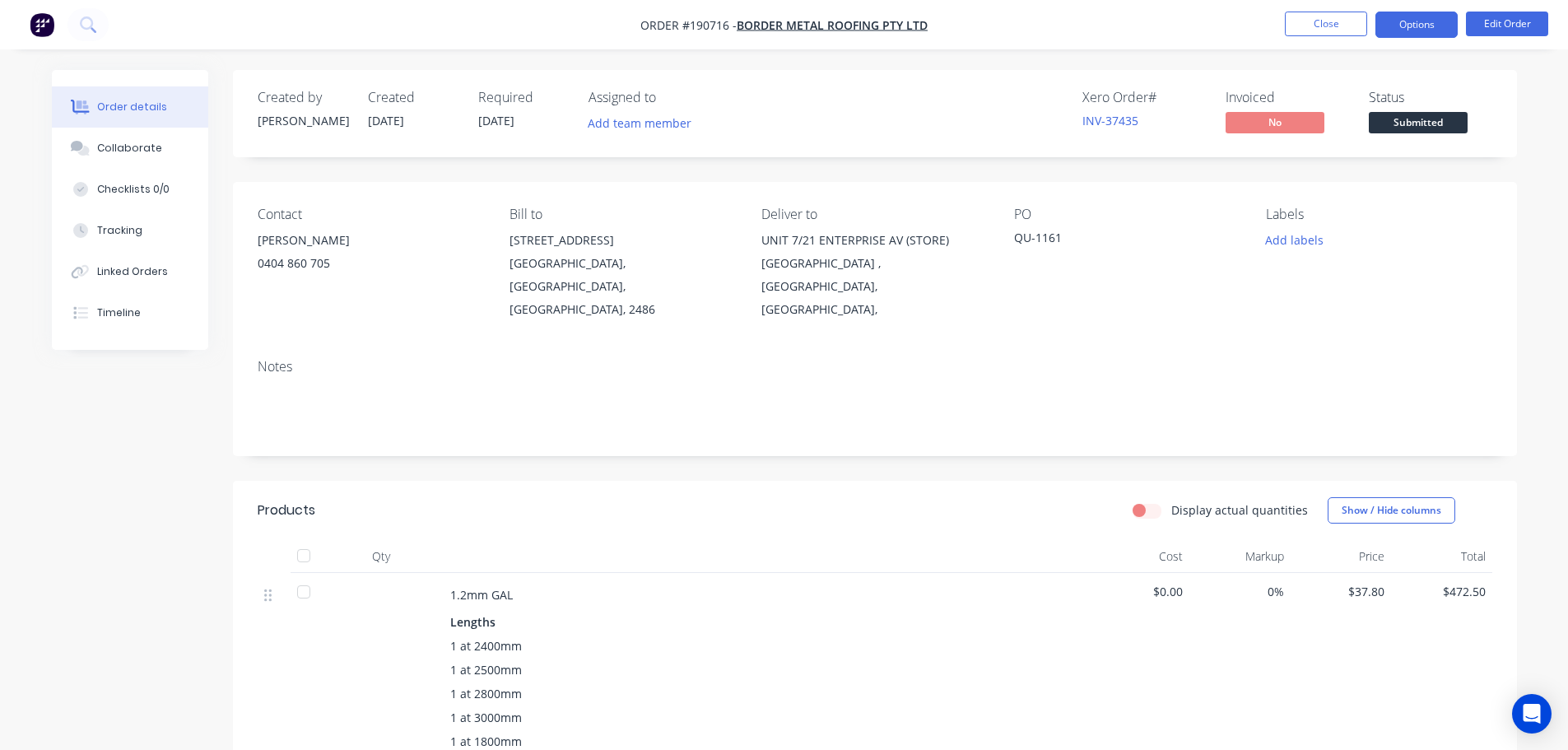
click at [1433, 26] on button "Options" at bounding box center [1416, 25] width 82 height 27
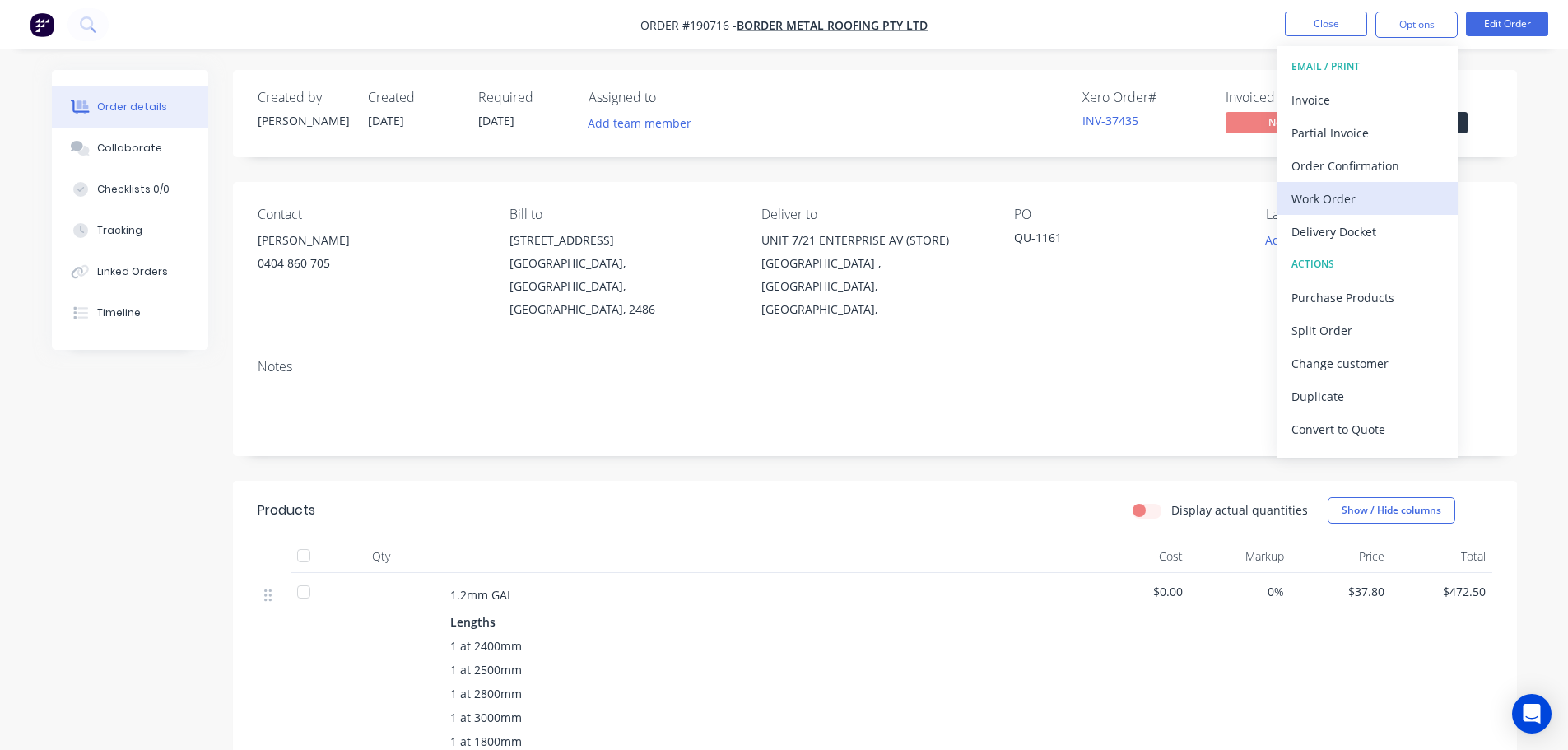
click at [1351, 190] on div "Work Order" at bounding box center [1367, 199] width 151 height 24
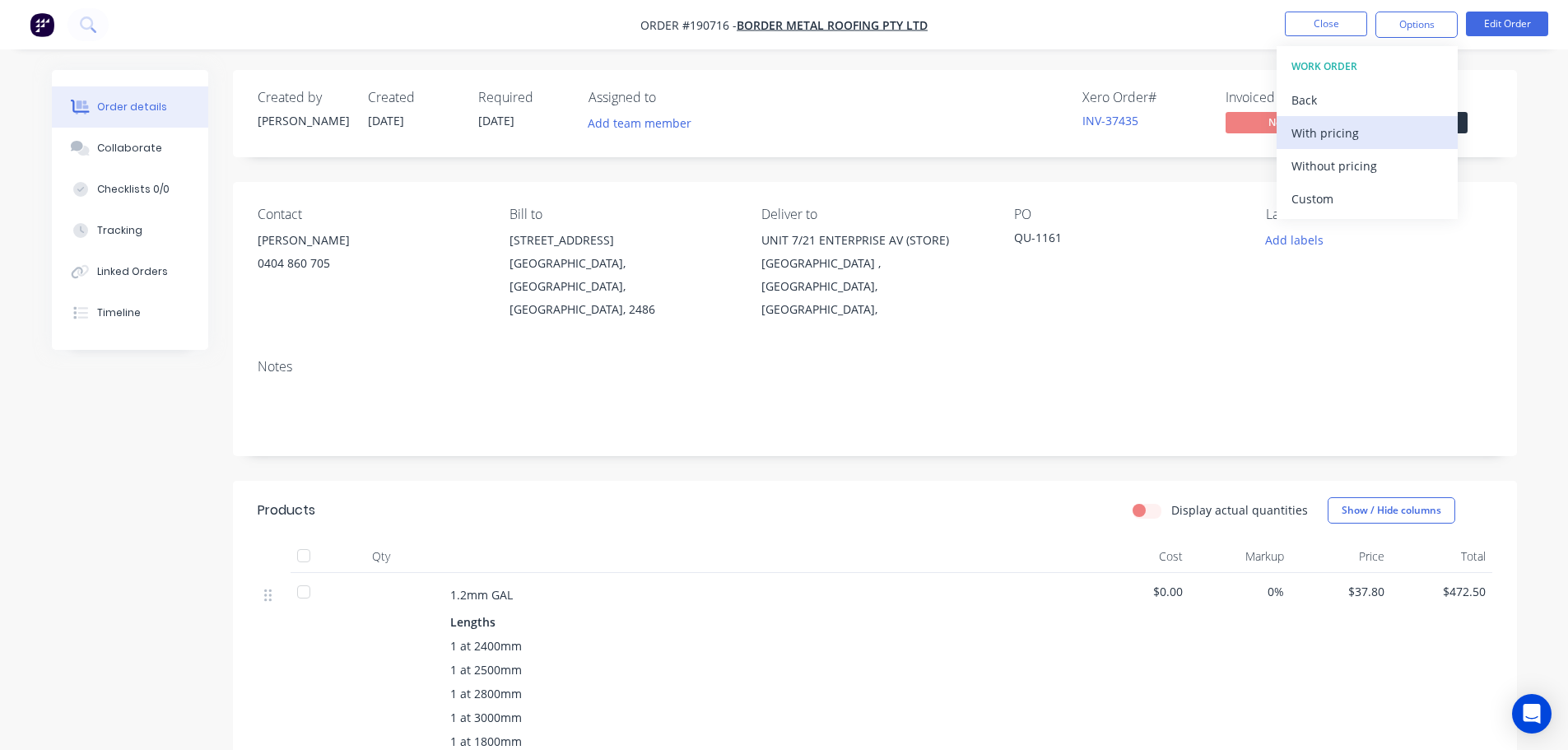
click at [1345, 134] on div "With pricing" at bounding box center [1367, 133] width 151 height 24
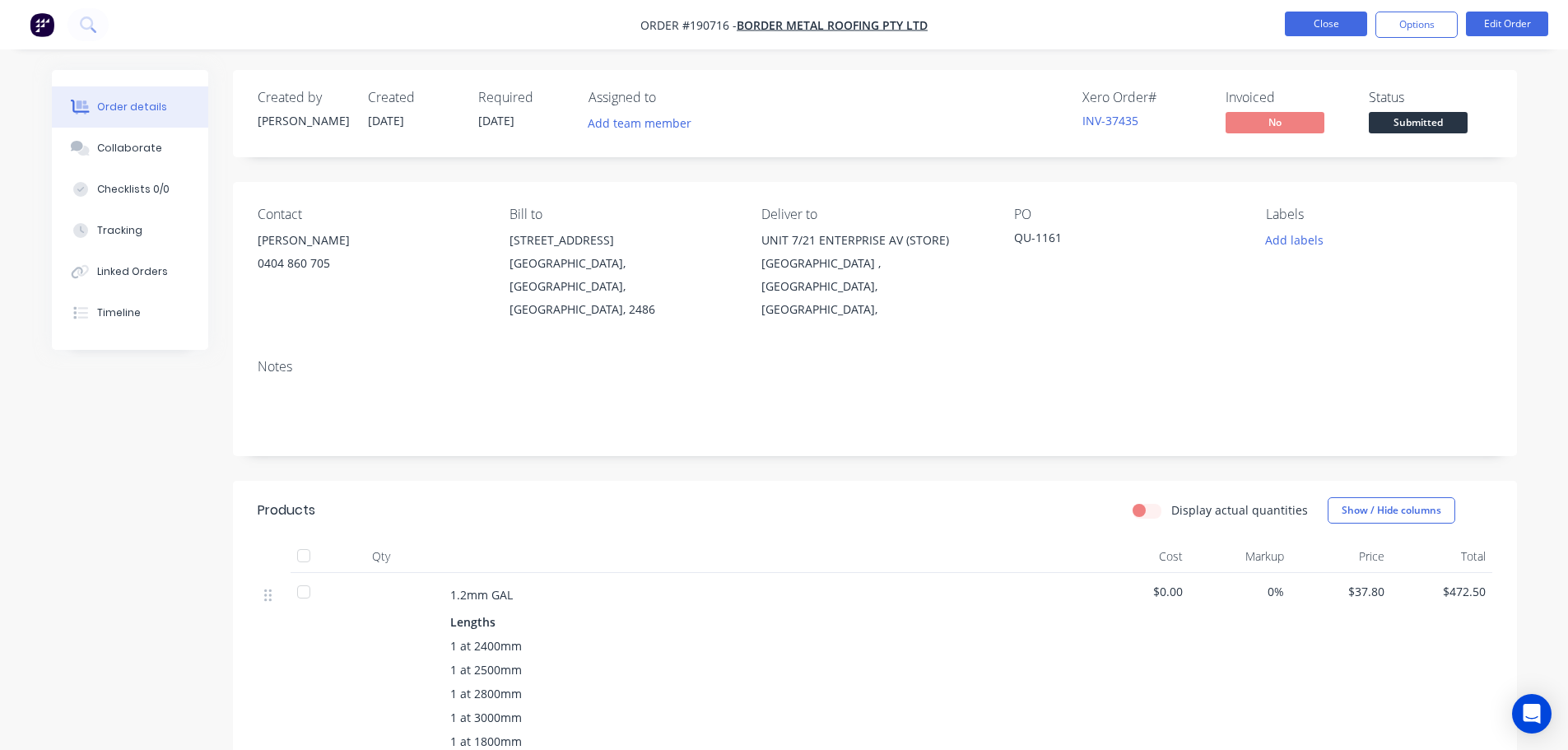
click at [1324, 19] on button "Close" at bounding box center [1326, 24] width 82 height 25
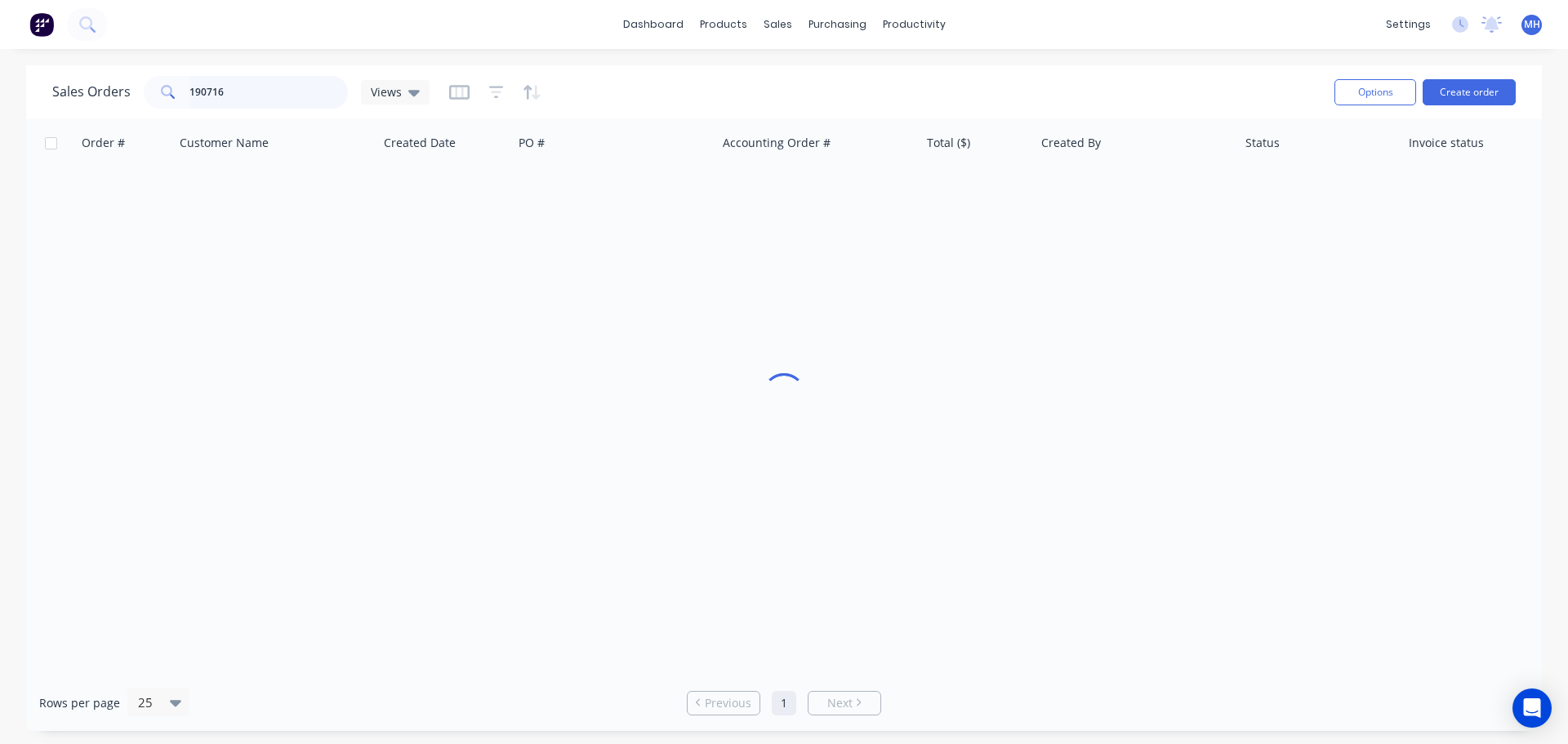
click at [276, 95] on input "190716" at bounding box center [269, 92] width 159 height 33
type input "190460"
click at [655, 80] on div "Sales Orders 190460 Views" at bounding box center [686, 92] width 1269 height 40
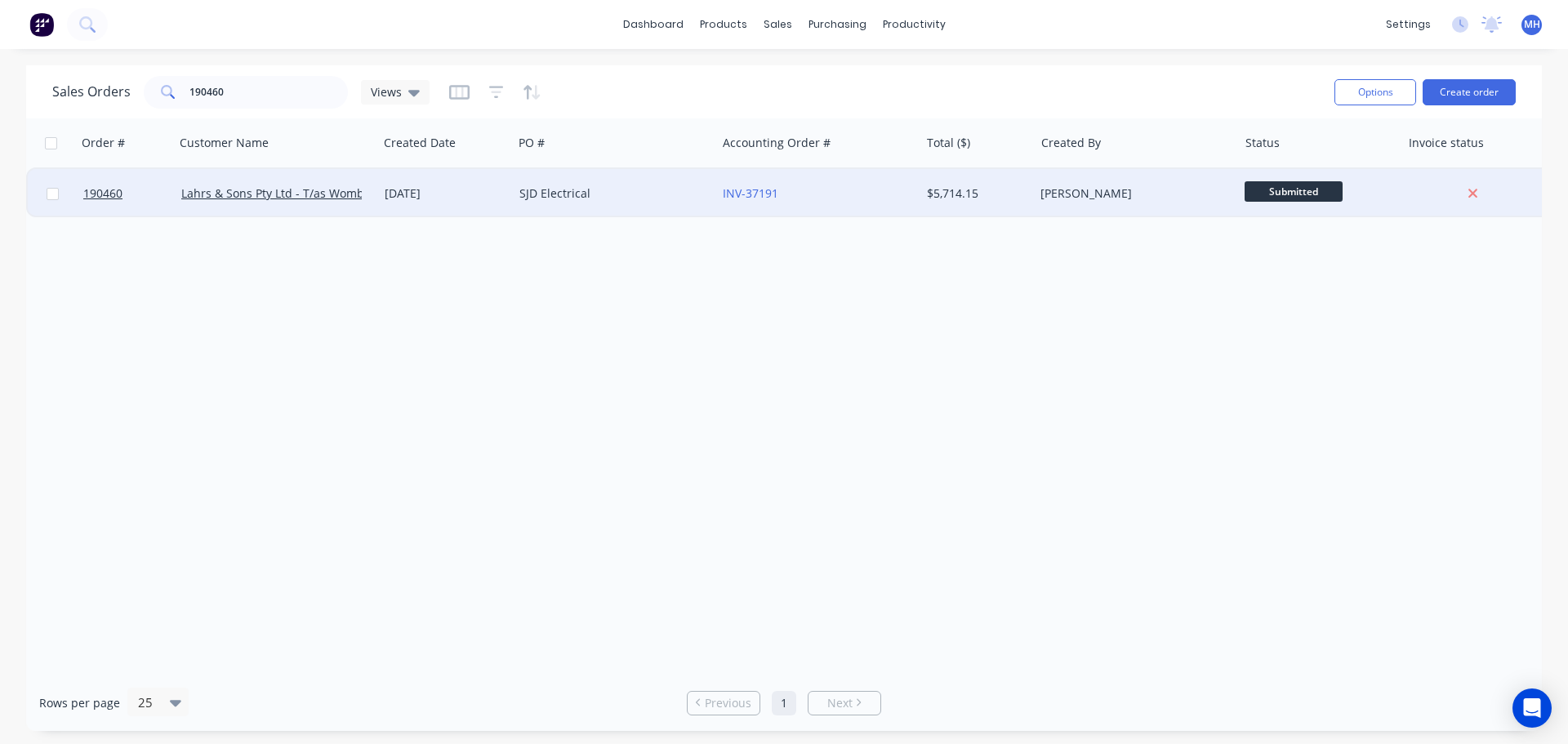
click at [556, 188] on div "SJD Electrical" at bounding box center [609, 194] width 181 height 16
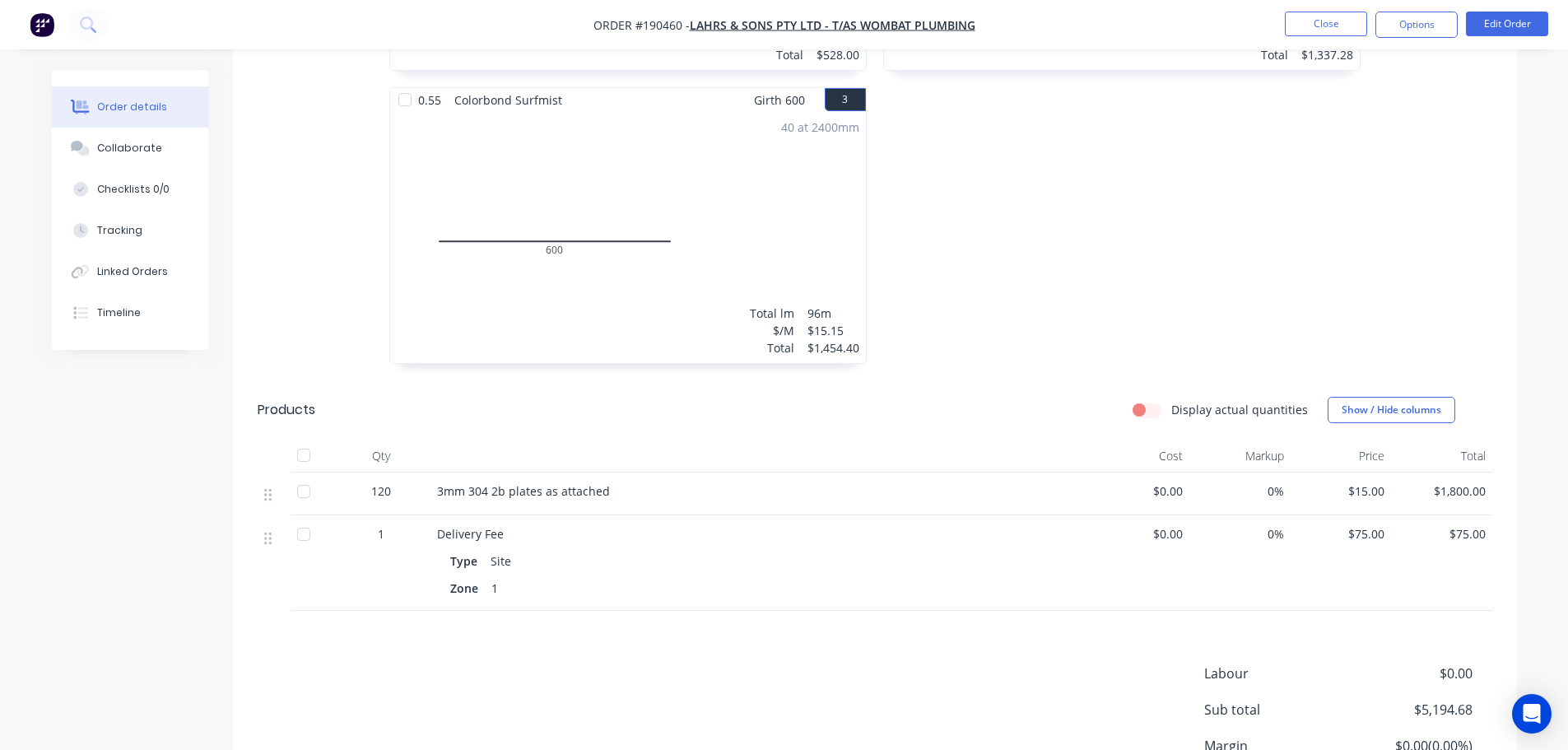
scroll to position [741, 0]
click at [1494, 16] on button "Edit Order" at bounding box center [1506, 24] width 82 height 25
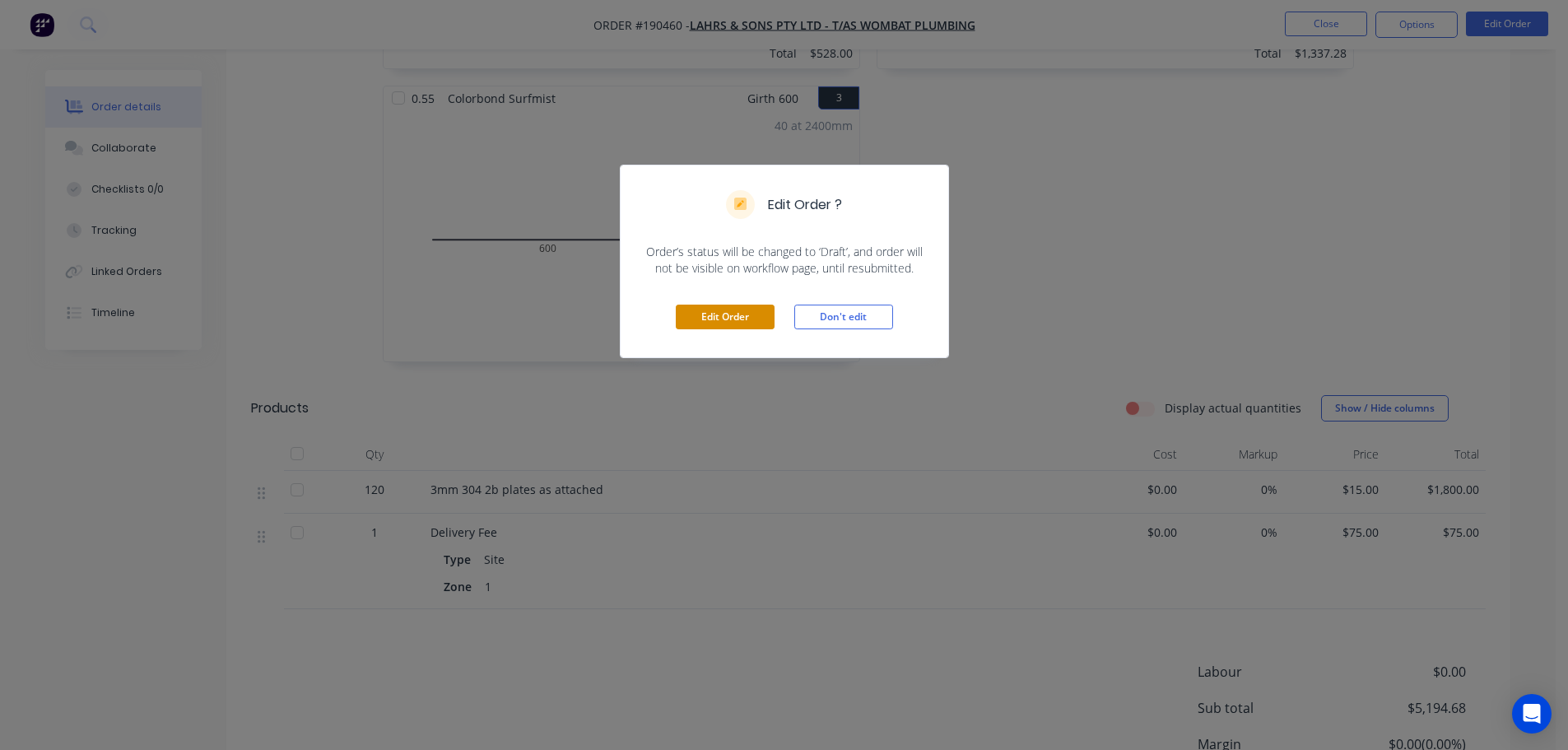
click at [718, 327] on button "Edit Order" at bounding box center [725, 317] width 99 height 25
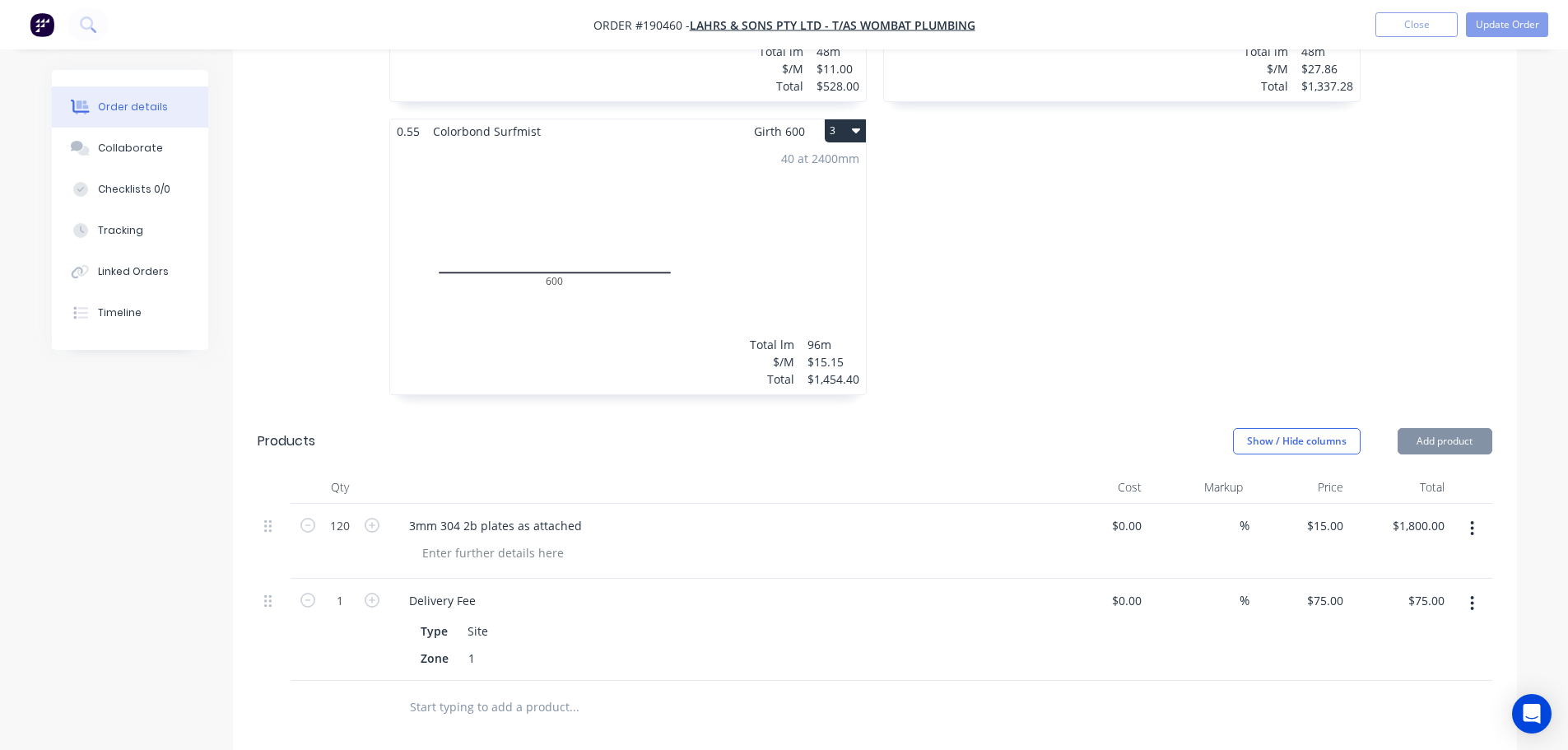
click at [331, 522] on div "120" at bounding box center [339, 541] width 99 height 75
click at [335, 514] on input "120" at bounding box center [340, 526] width 42 height 25
type input "64"
type input "$960.00"
click at [329, 428] on div "Products" at bounding box center [389, 441] width 263 height 27
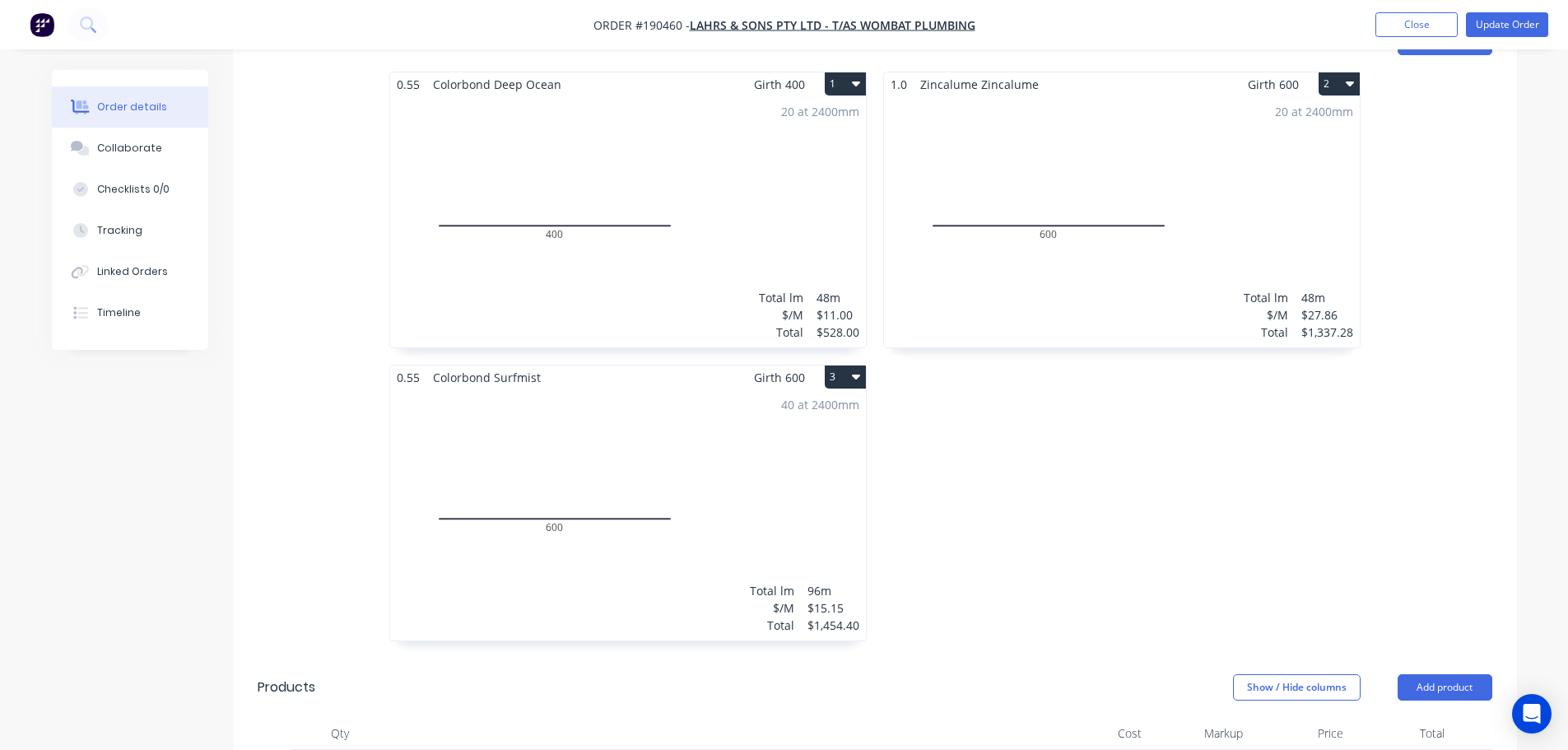
scroll to position [494, 0]
click at [1520, 22] on button "Update Order" at bounding box center [1506, 24] width 82 height 25
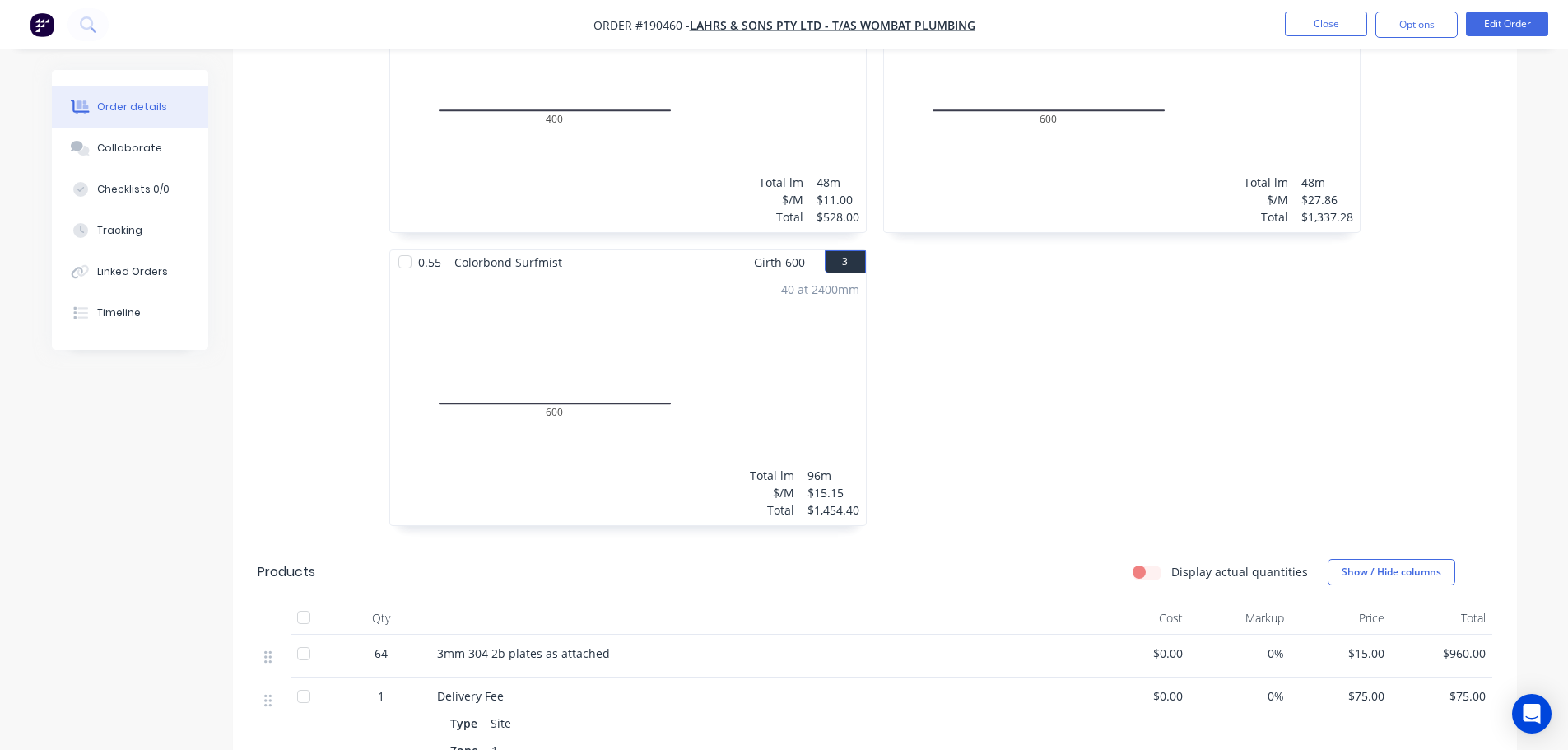
scroll to position [659, 0]
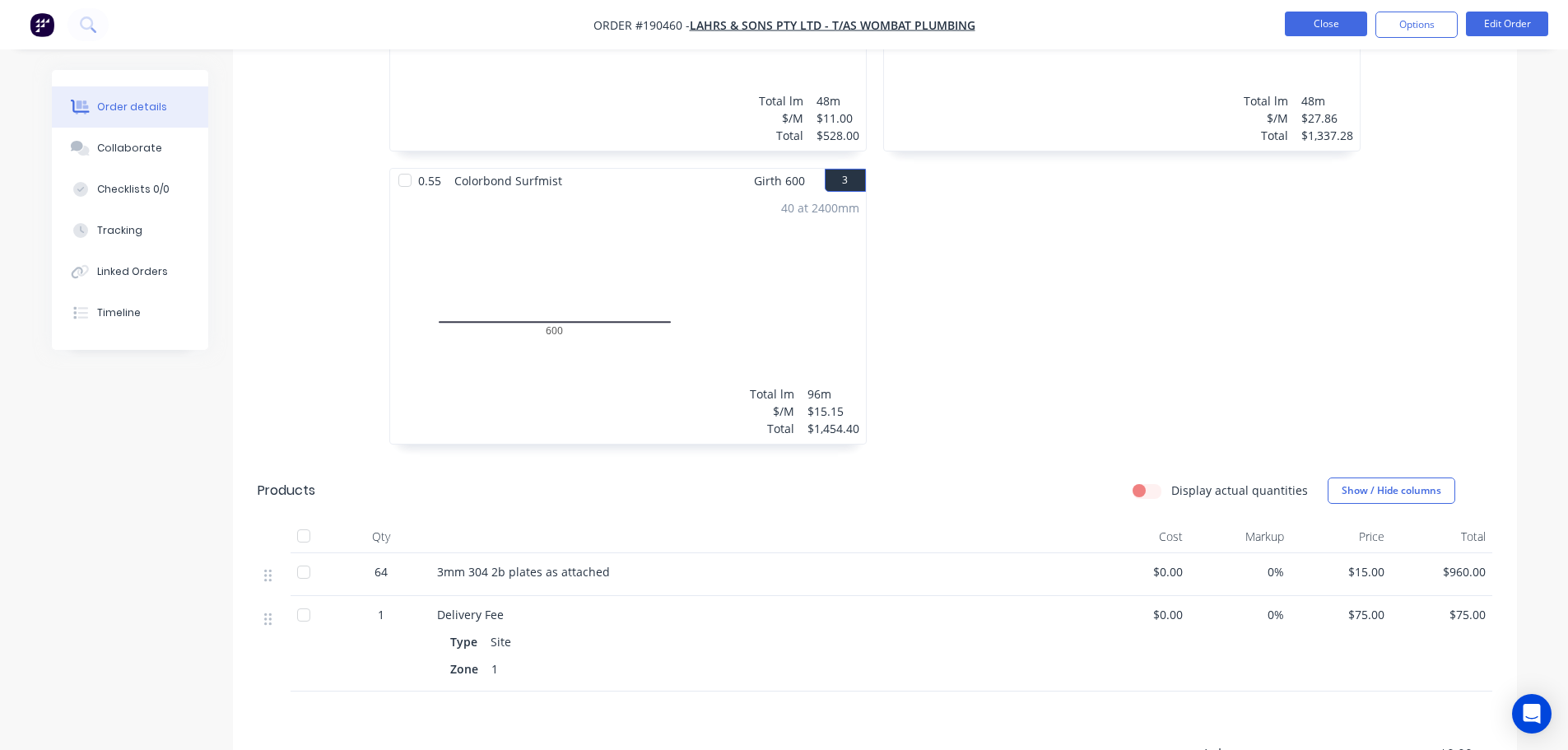
click at [1316, 28] on button "Close" at bounding box center [1326, 24] width 82 height 25
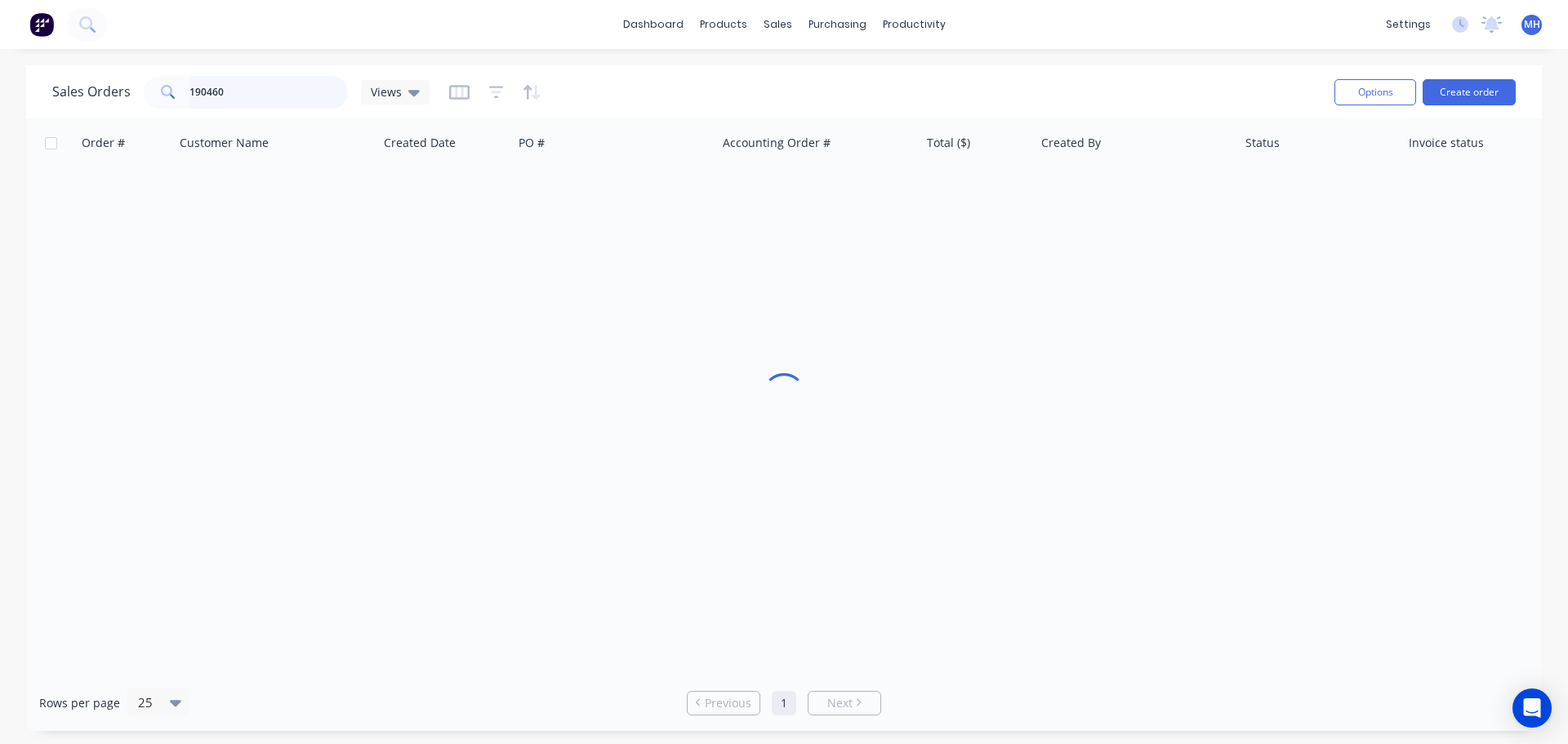
click at [287, 82] on input "190460" at bounding box center [269, 92] width 159 height 33
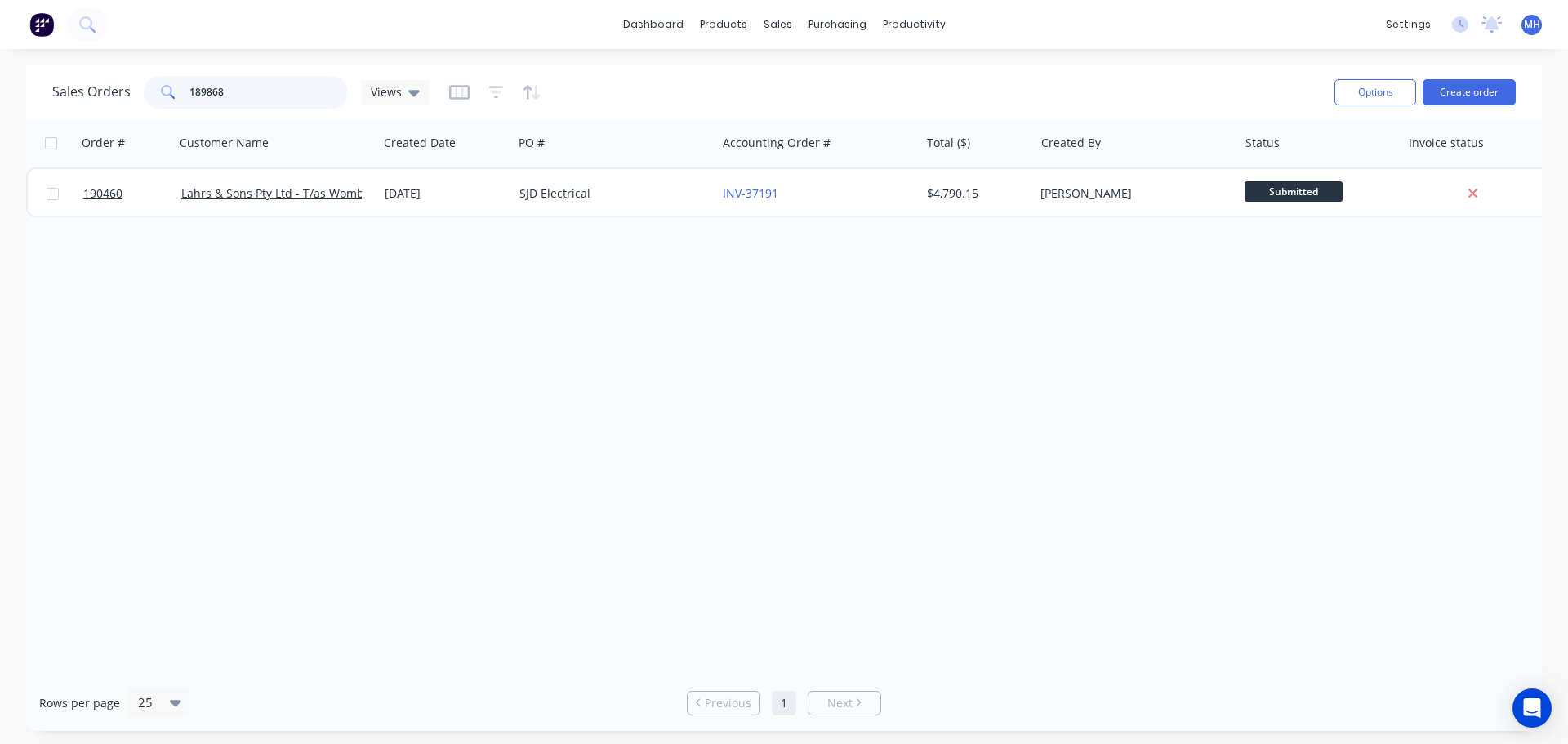
type input "189868"
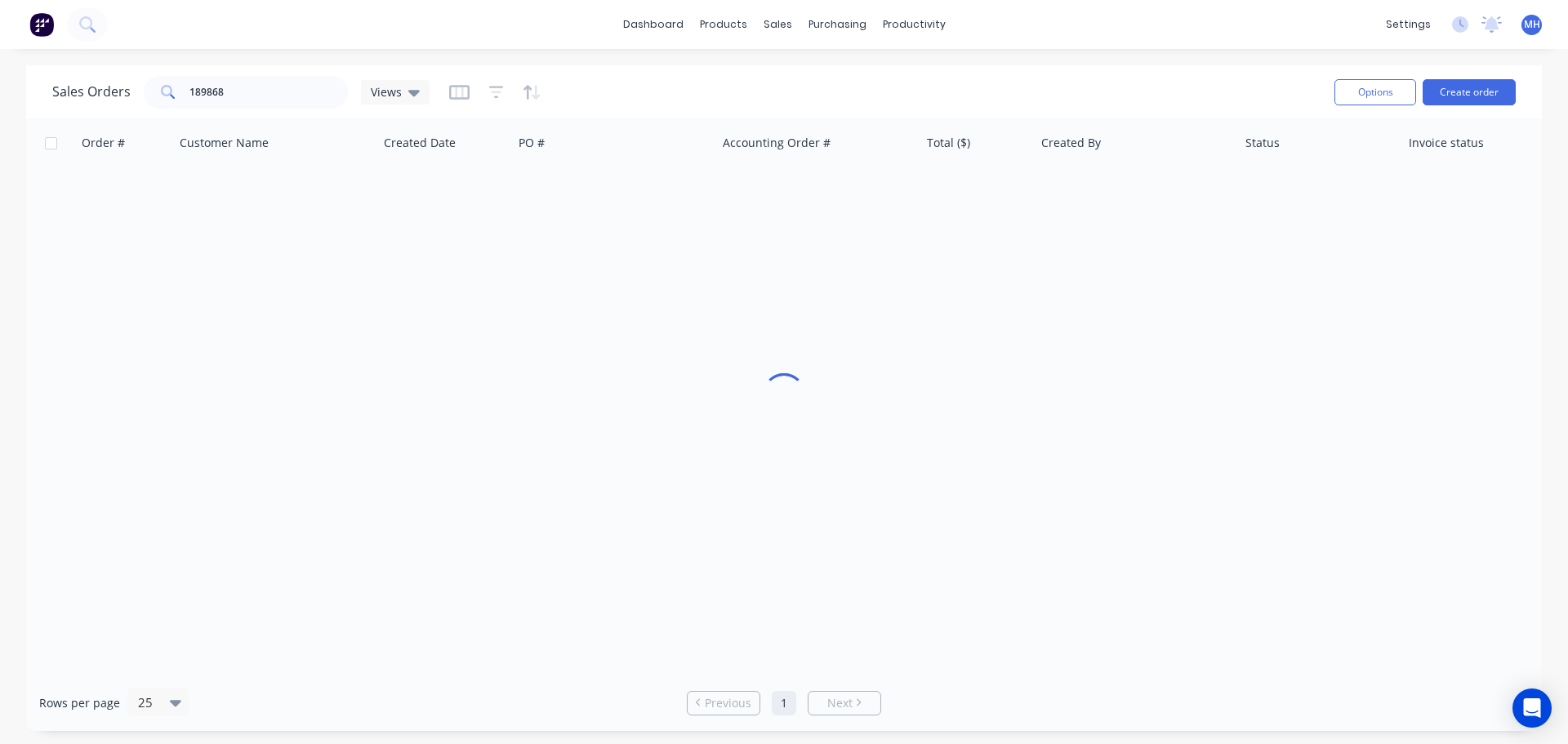
click at [602, 73] on div "Sales Orders 189868 Views" at bounding box center [686, 92] width 1269 height 40
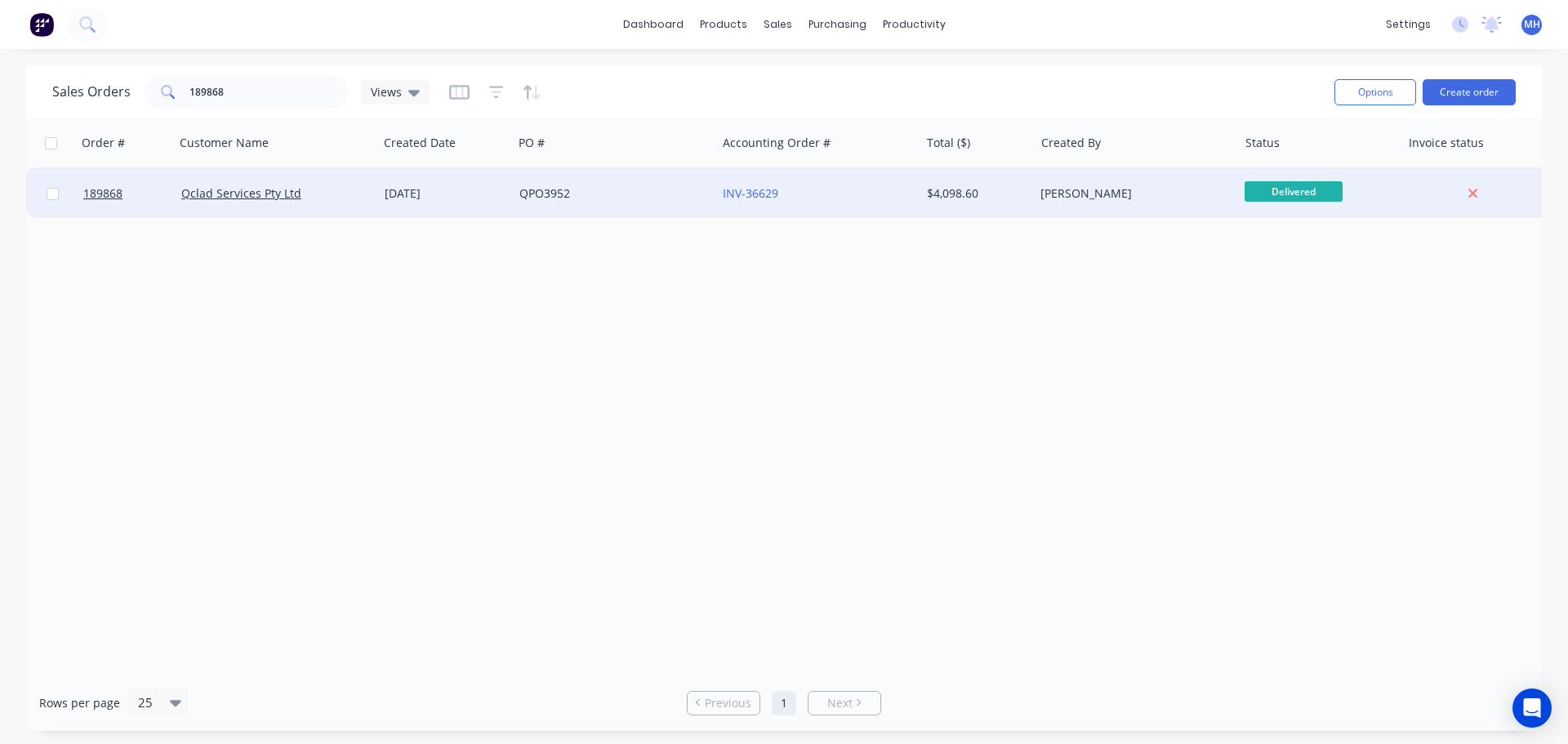
click at [486, 188] on div "[DATE]" at bounding box center [445, 194] width 122 height 16
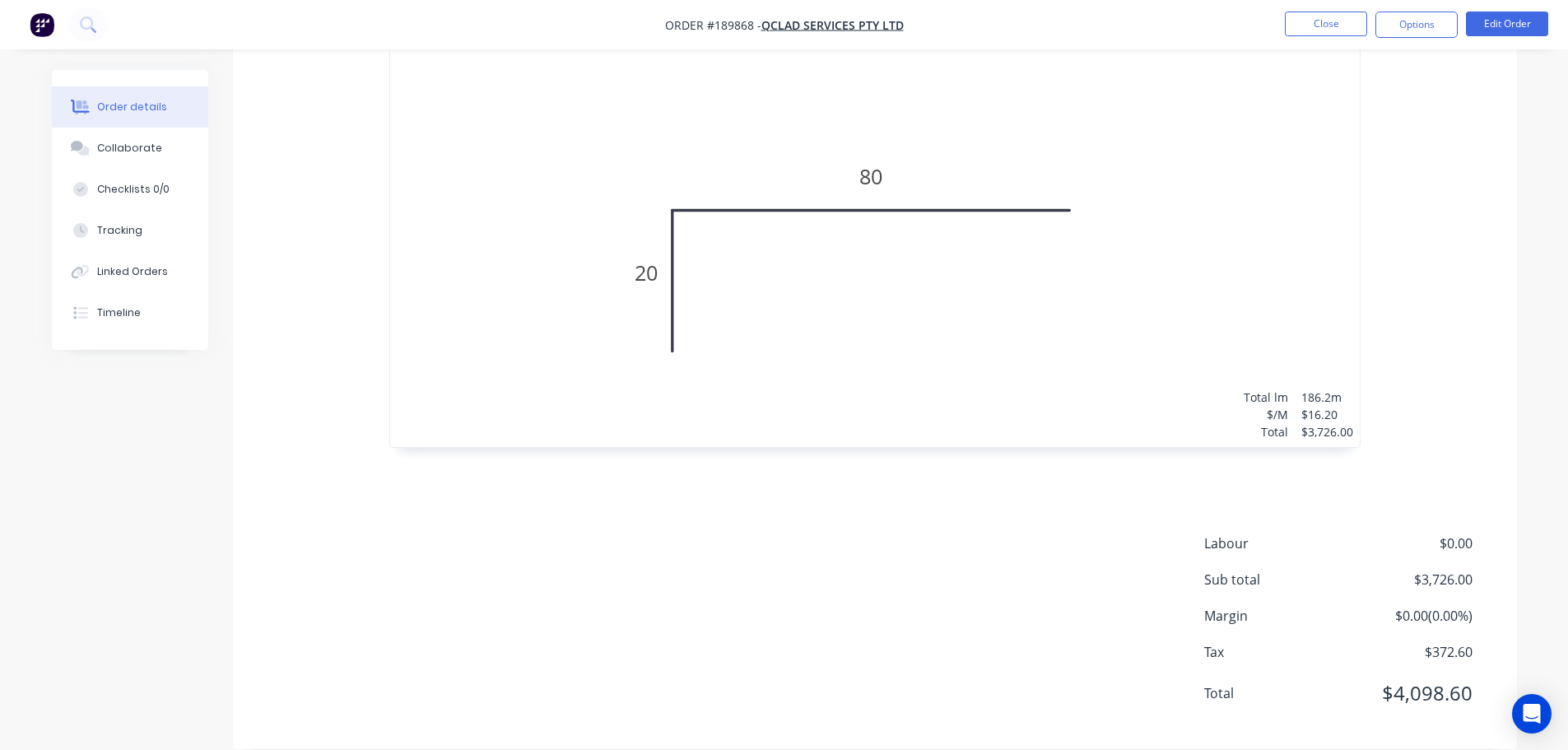
scroll to position [615, 0]
click at [843, 533] on div "Labour $0.00 Sub total $3,726.00 Margin $0.00 ( 0.00 %) Tax $372.60 Total $4,09…" at bounding box center [875, 627] width 1235 height 191
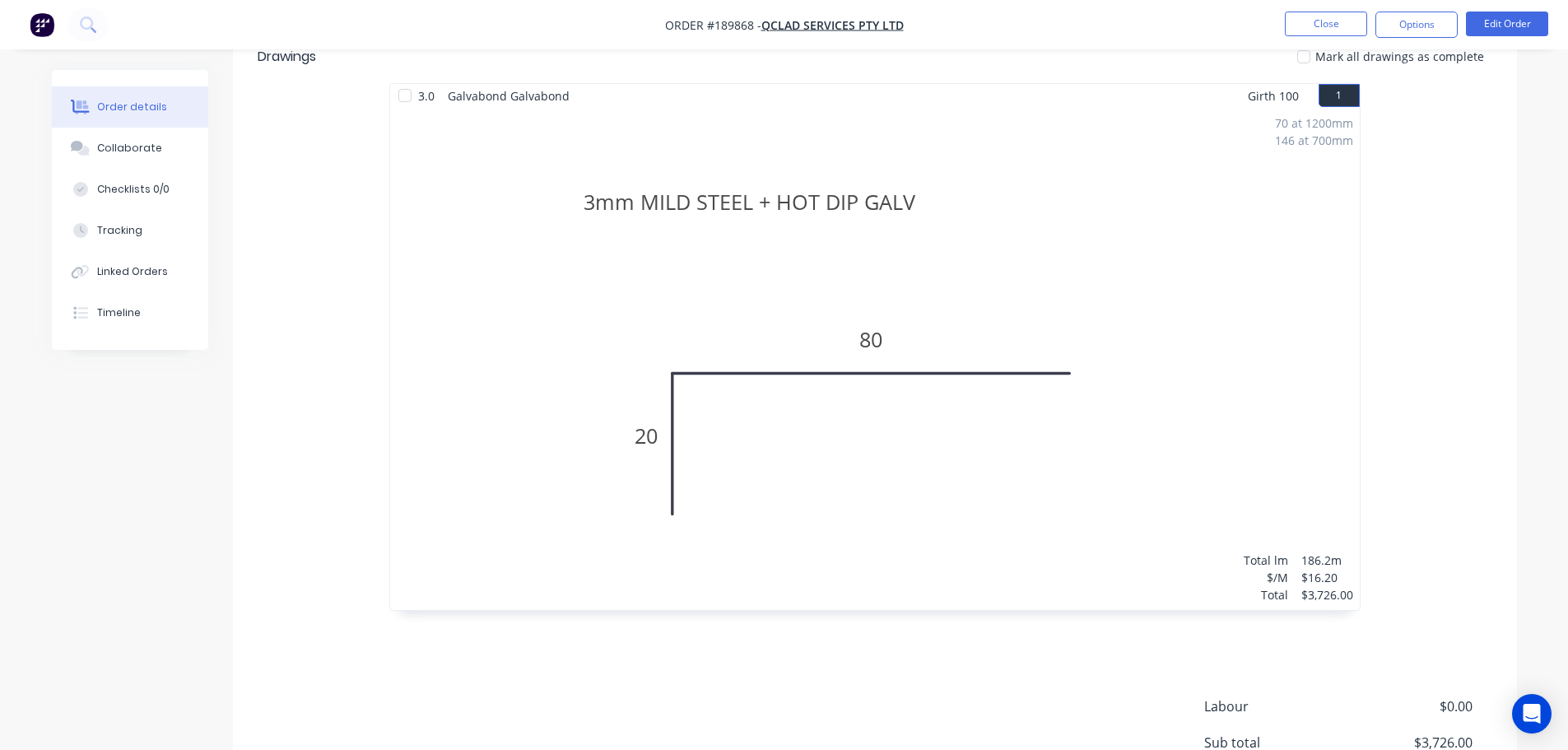
scroll to position [450, 0]
click at [1509, 35] on button "Edit Order" at bounding box center [1506, 24] width 82 height 25
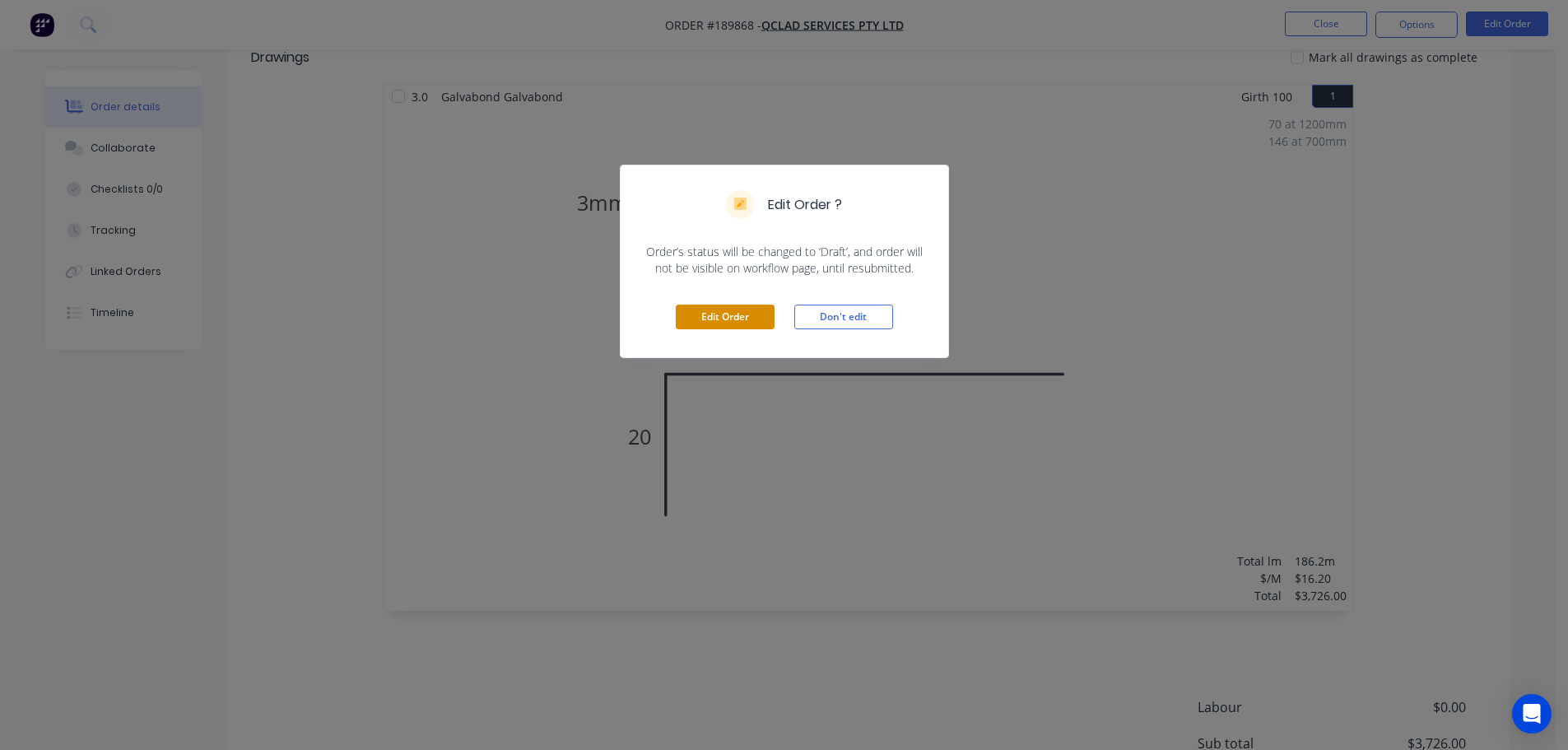
click at [734, 320] on button "Edit Order" at bounding box center [725, 317] width 99 height 25
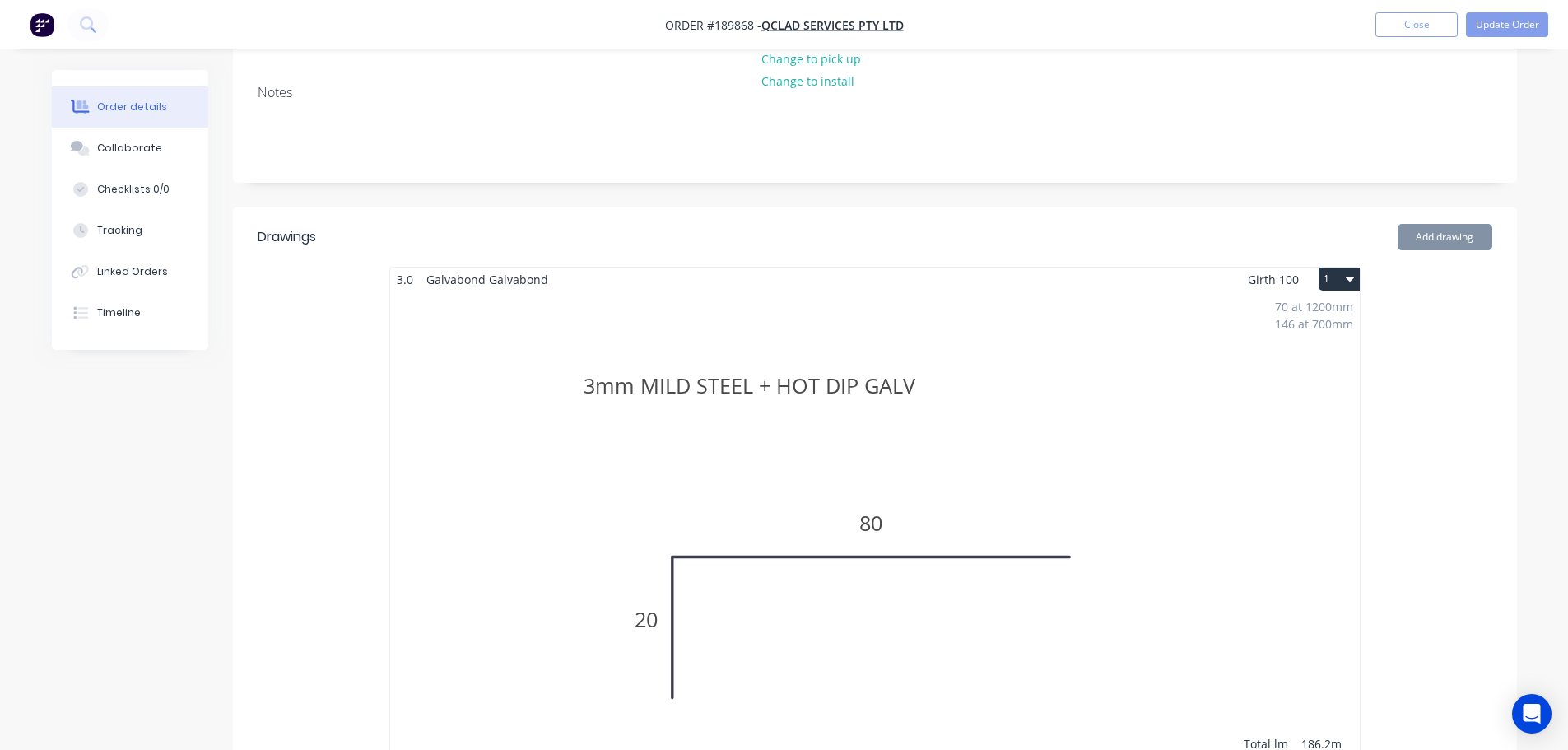
scroll to position [329, 0]
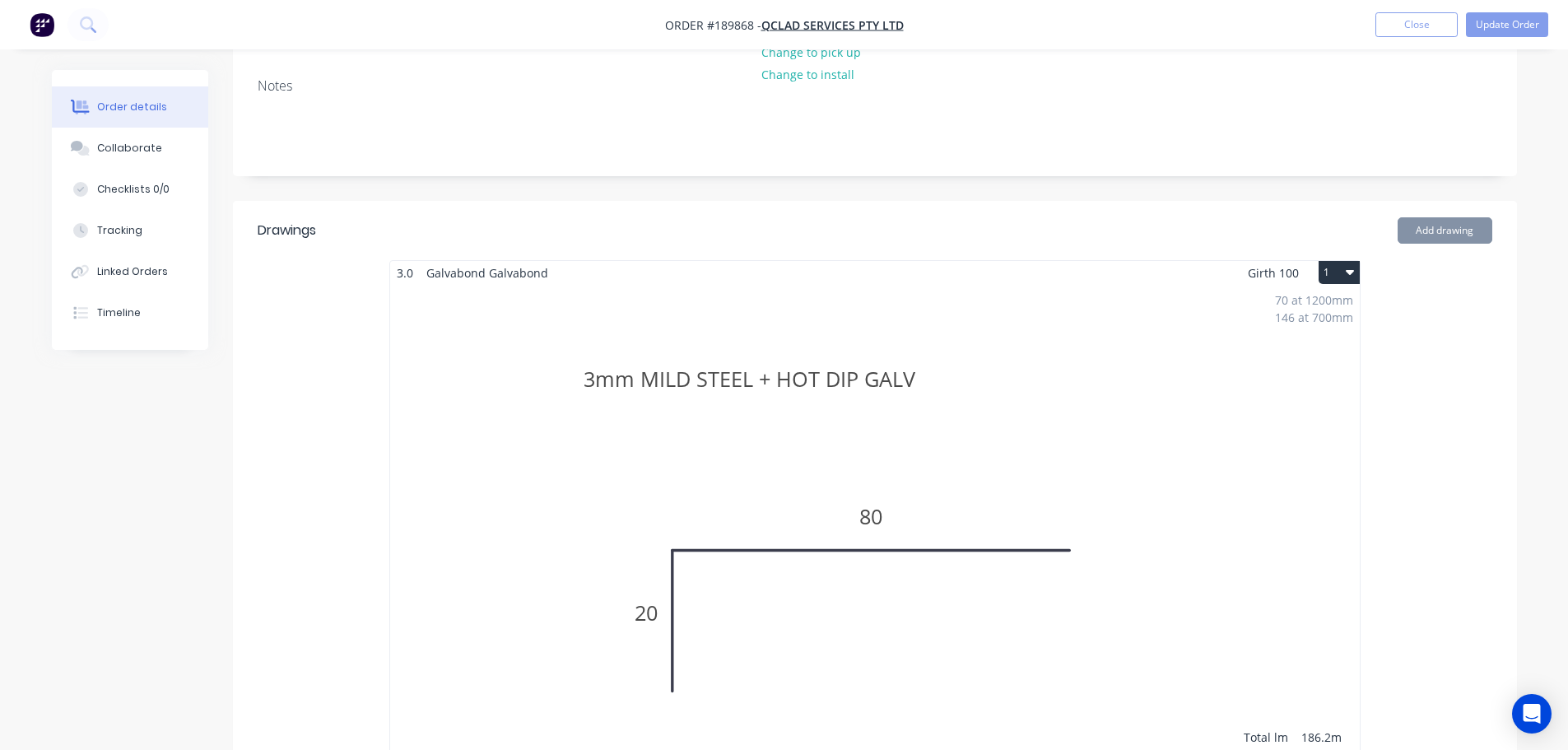
click at [1125, 381] on div "70 at 1200mm 146 at 700mm Total lm $/M Total 186.2m $16.20 $3,726.00" at bounding box center [875, 535] width 970 height 502
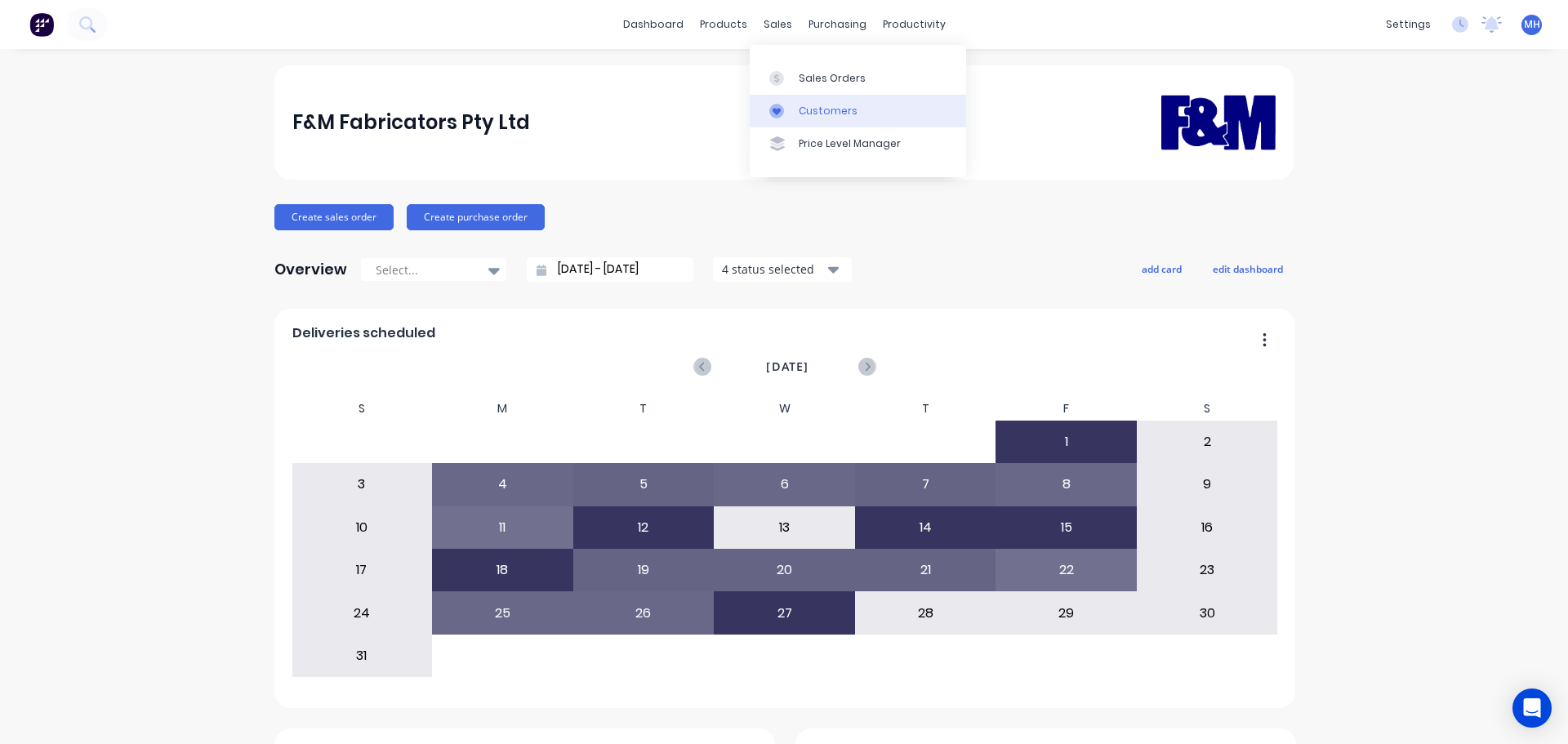
click at [791, 120] on link "Customers" at bounding box center [857, 112] width 217 height 33
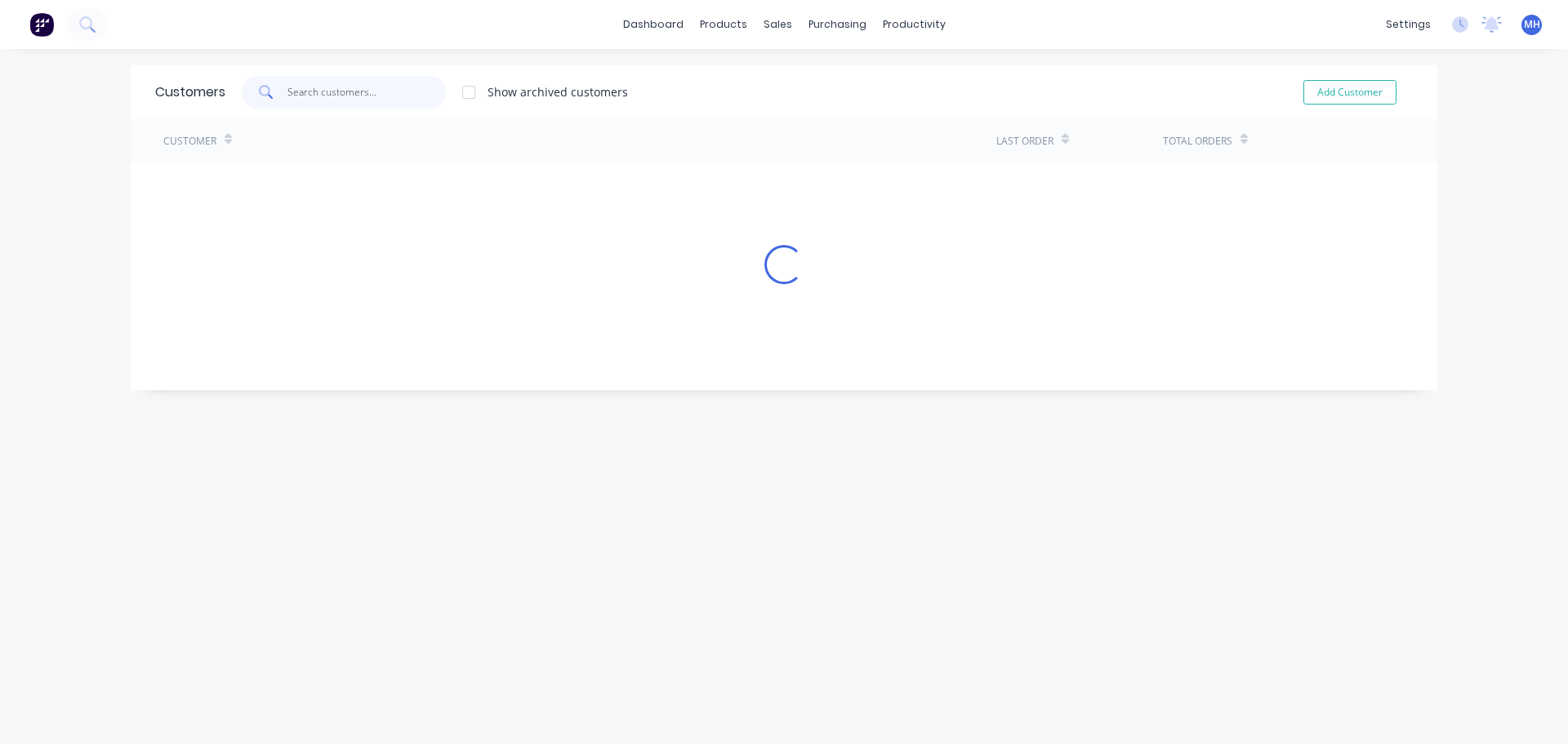
click at [363, 105] on input "text" at bounding box center [367, 92] width 159 height 33
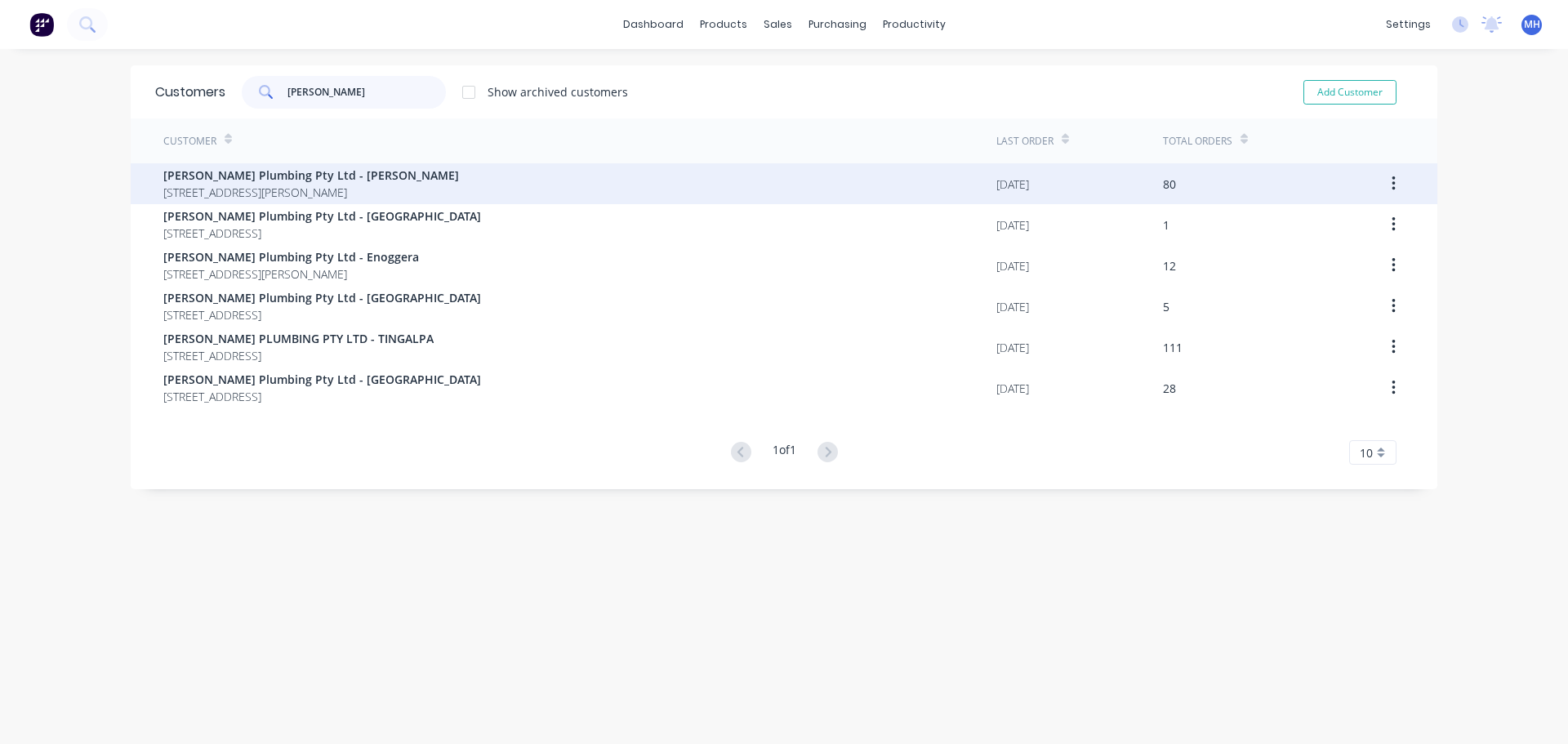
type input "samios"
click at [383, 177] on span "Samios Plumbing Pty Ltd - Carole Park" at bounding box center [311, 175] width 295 height 17
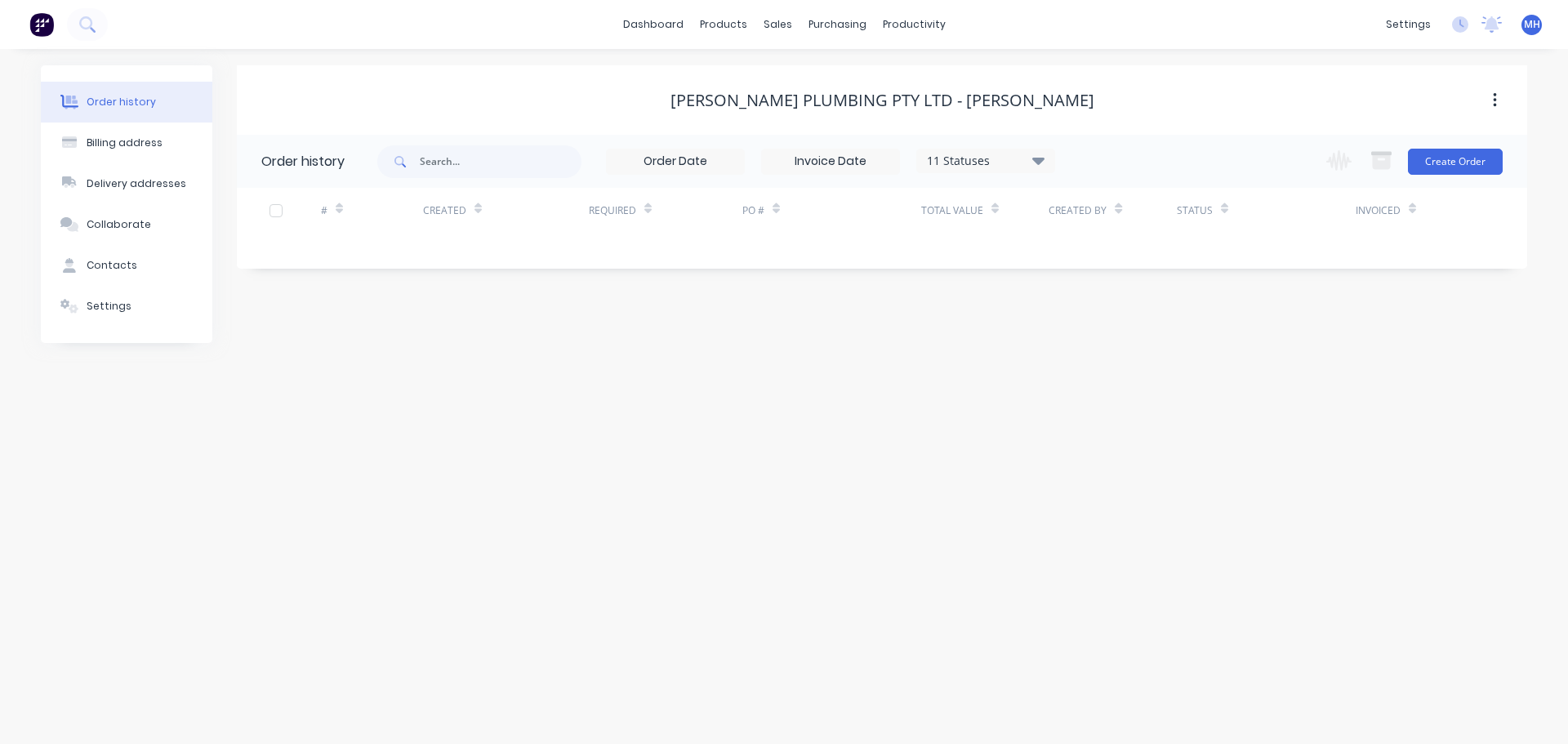
click at [1005, 165] on div "11 Statuses" at bounding box center [986, 161] width 137 height 18
click at [1120, 381] on label at bounding box center [1120, 381] width 0 height 0
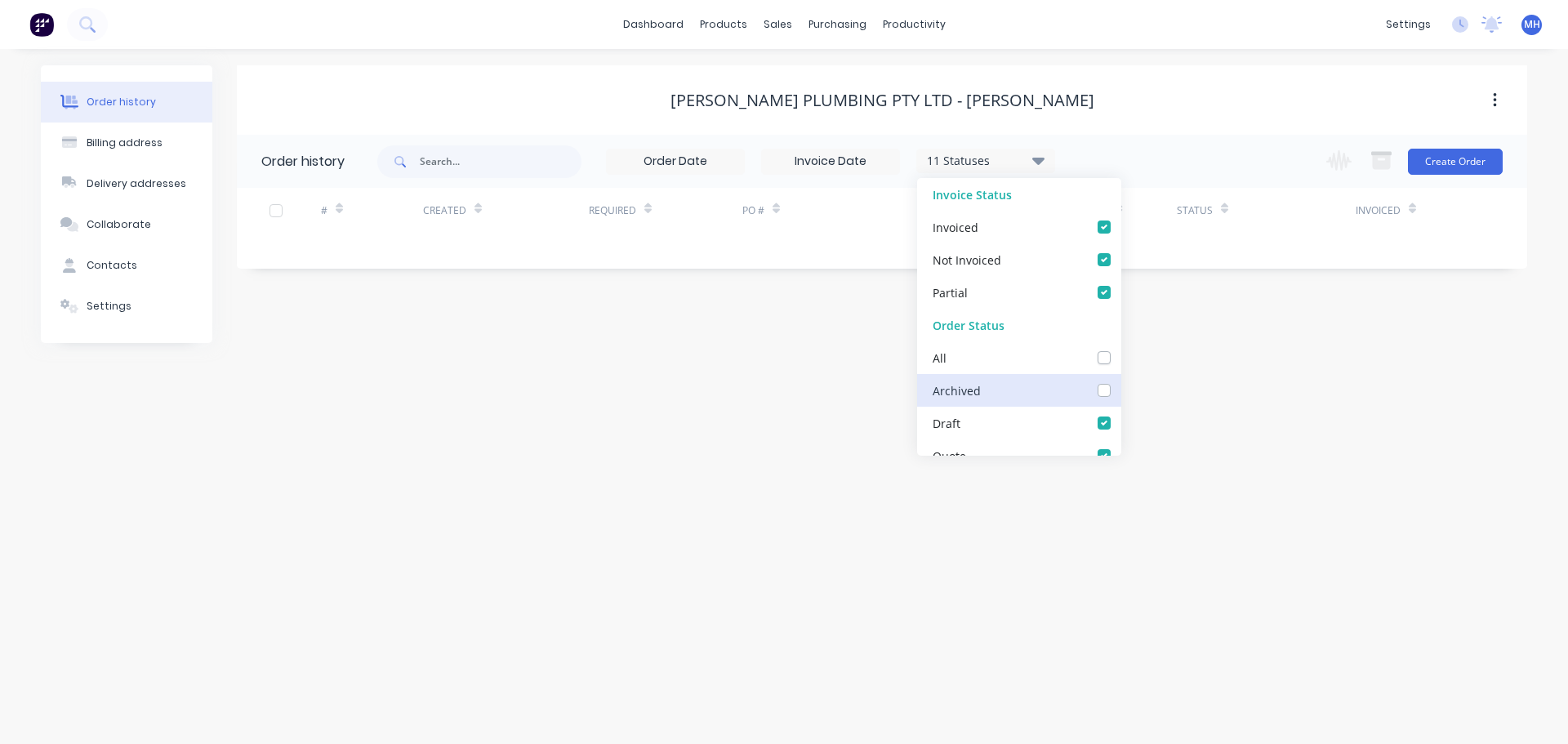
click at [1120, 390] on input "checkbox" at bounding box center [1127, 388] width 13 height 16
checkbox input "true"
click at [1065, 63] on div "Order history Billing address Delivery addresses Collaborate Contacts Settings …" at bounding box center [784, 397] width 1568 height 695
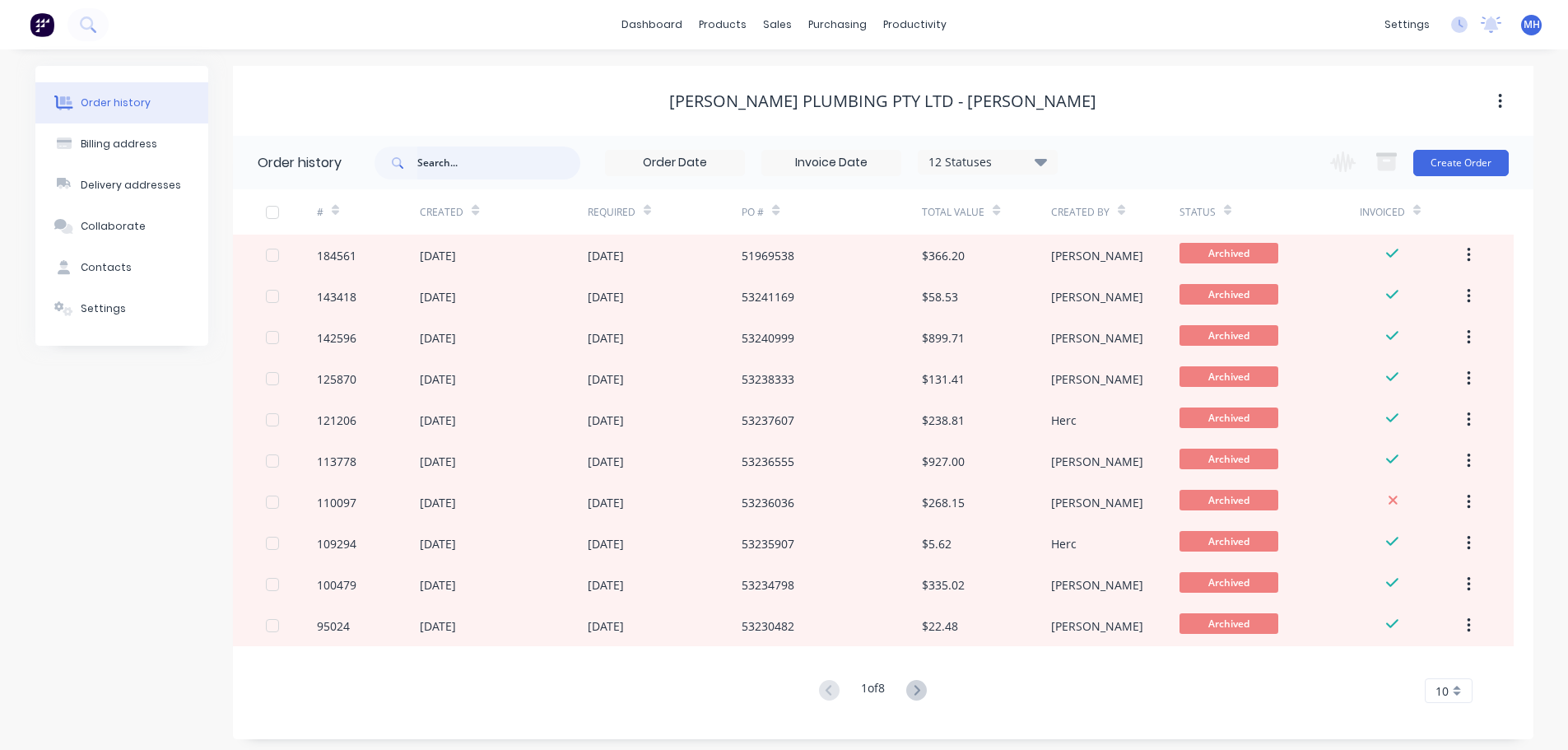
click at [448, 150] on input "text" at bounding box center [498, 163] width 163 height 33
type input "funnel"
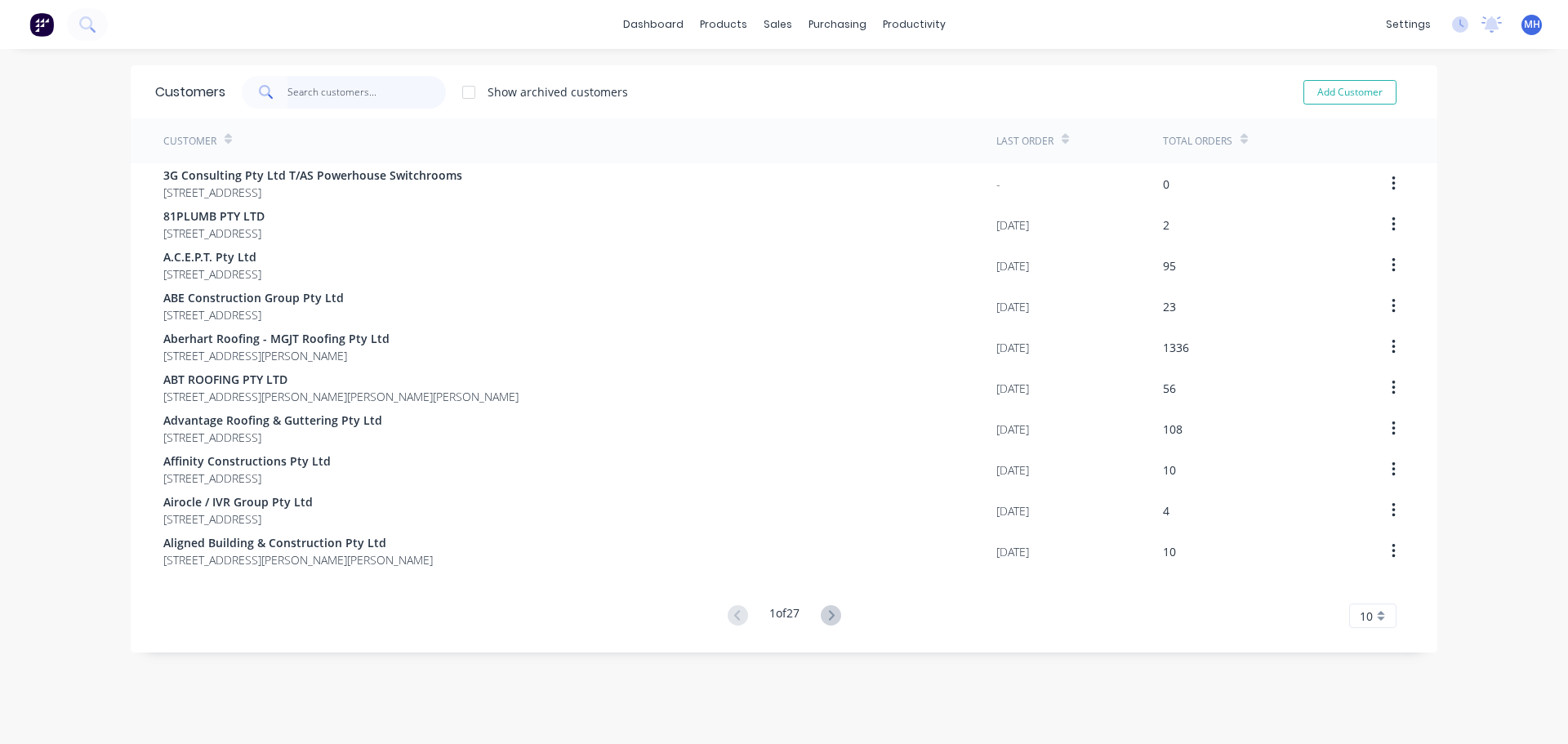
click at [383, 89] on input "text" at bounding box center [367, 92] width 159 height 33
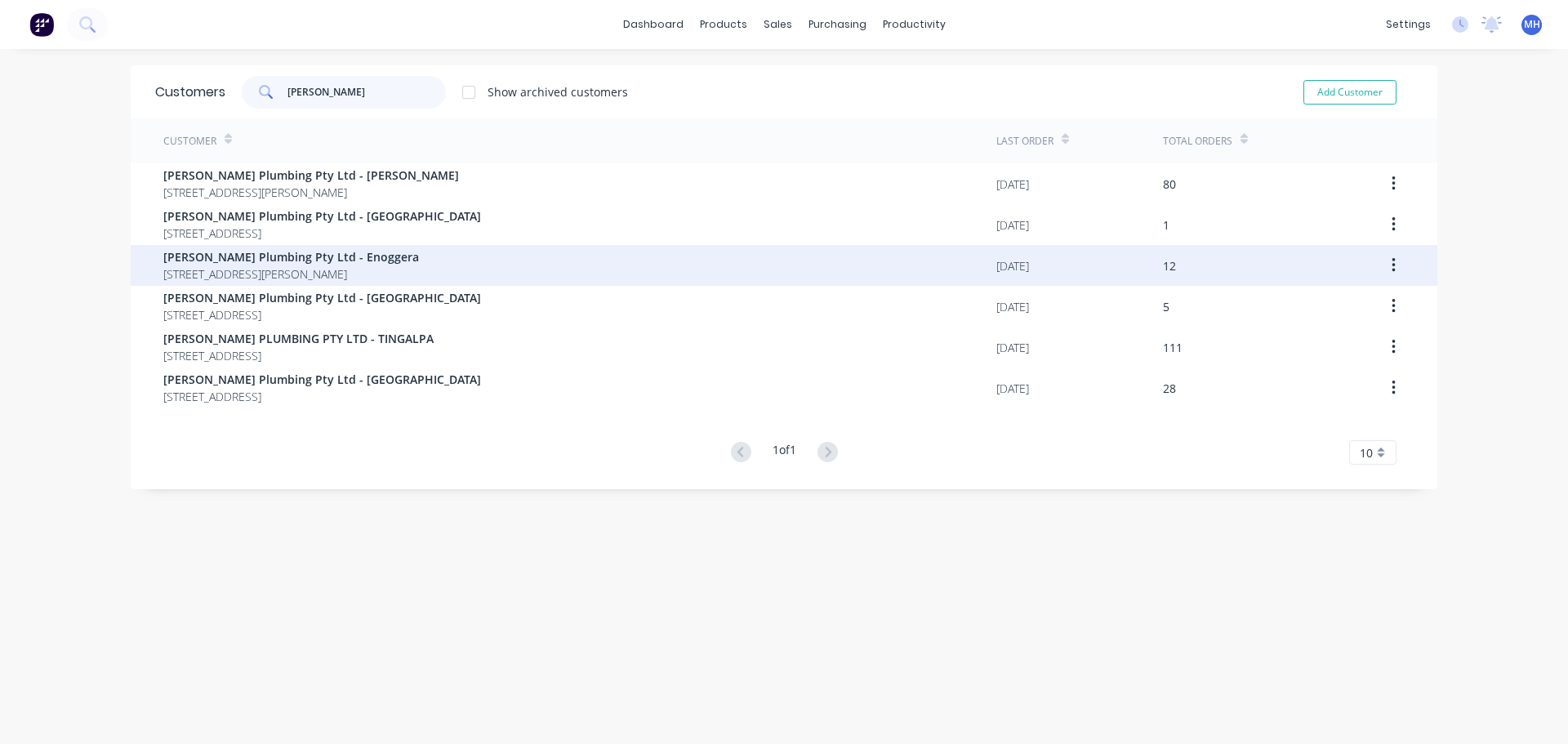
type input "samios"
click at [348, 271] on span "Unit 2 100 Pickering Street ENOGGERA Queensland Australia 4051" at bounding box center [291, 273] width 256 height 17
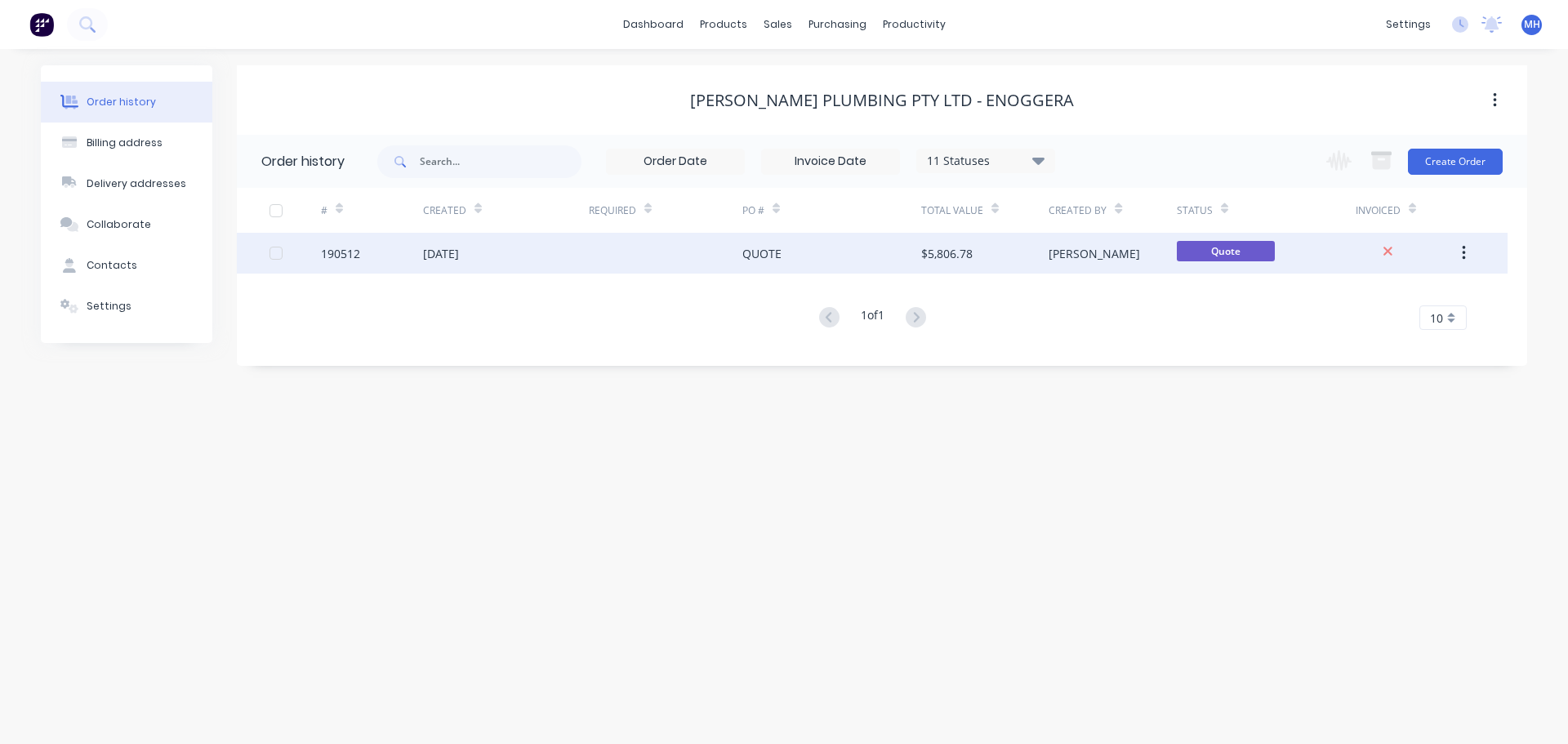
click at [541, 257] on div "[DATE]" at bounding box center [505, 253] width 165 height 41
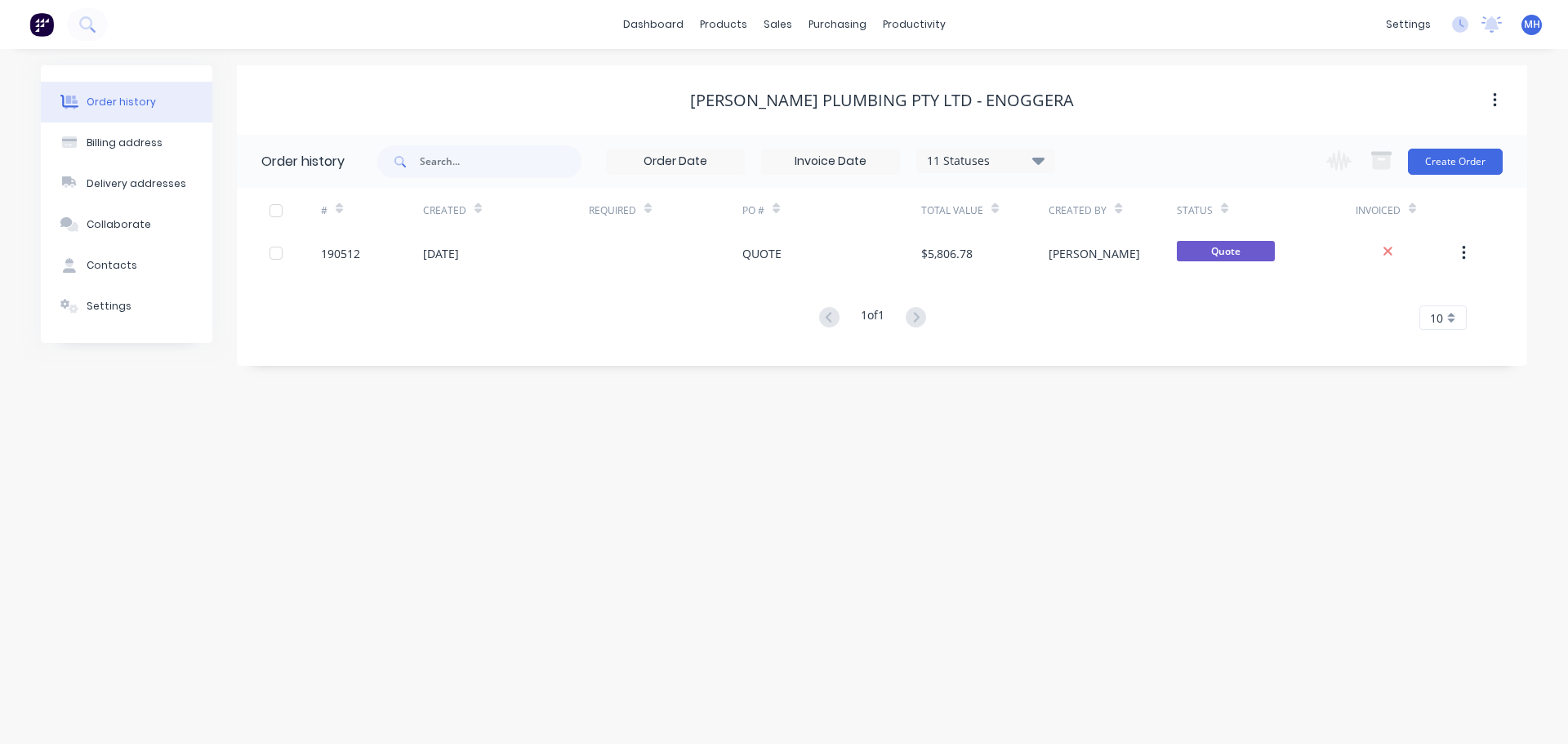
click at [1001, 158] on div "11 Statuses" at bounding box center [986, 161] width 137 height 18
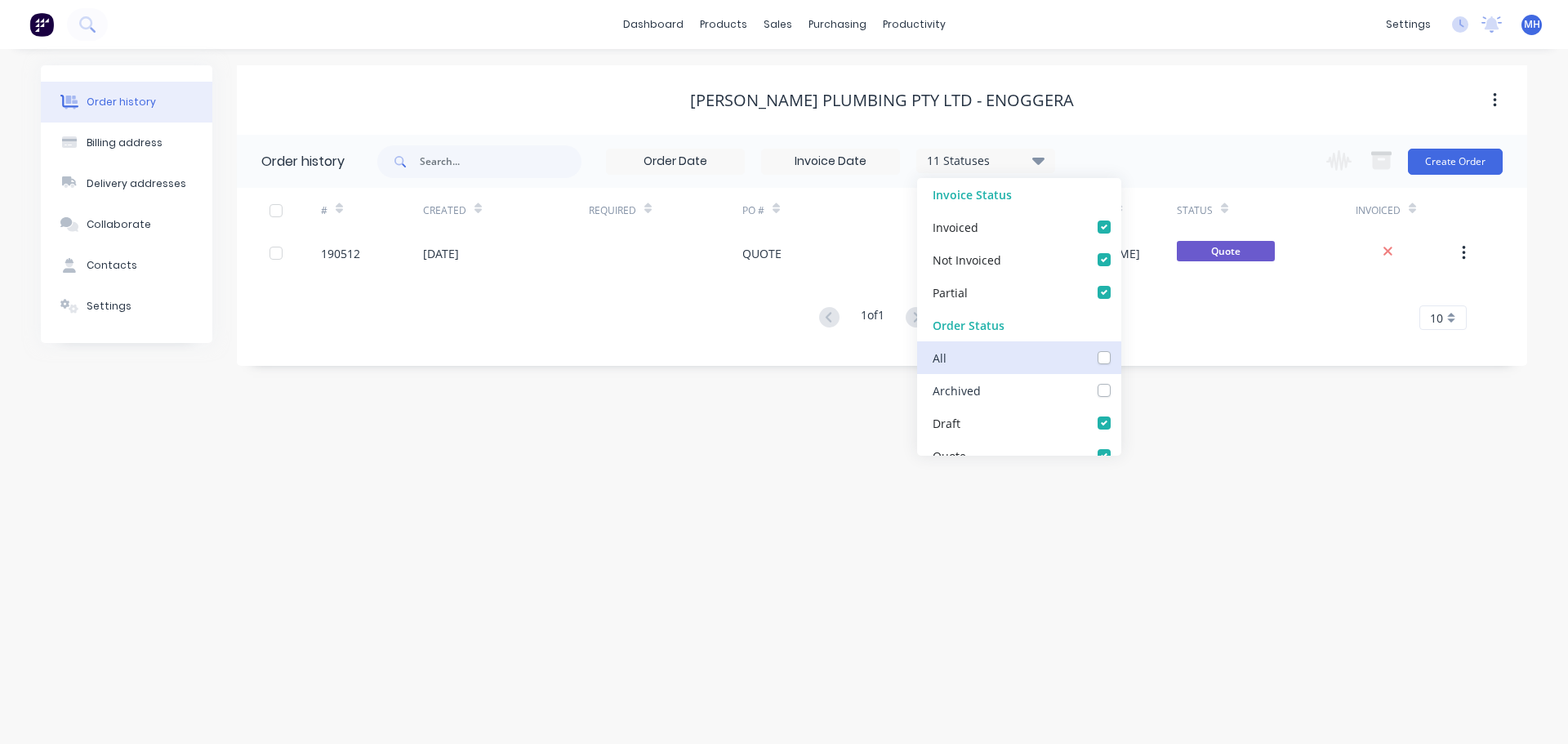
drag, startPoint x: 1090, startPoint y: 391, endPoint x: 1097, endPoint y: 364, distance: 27.9
click at [1120, 381] on label at bounding box center [1120, 381] width 0 height 0
click at [1120, 391] on input "checkbox" at bounding box center [1127, 388] width 13 height 16
checkbox input "true"
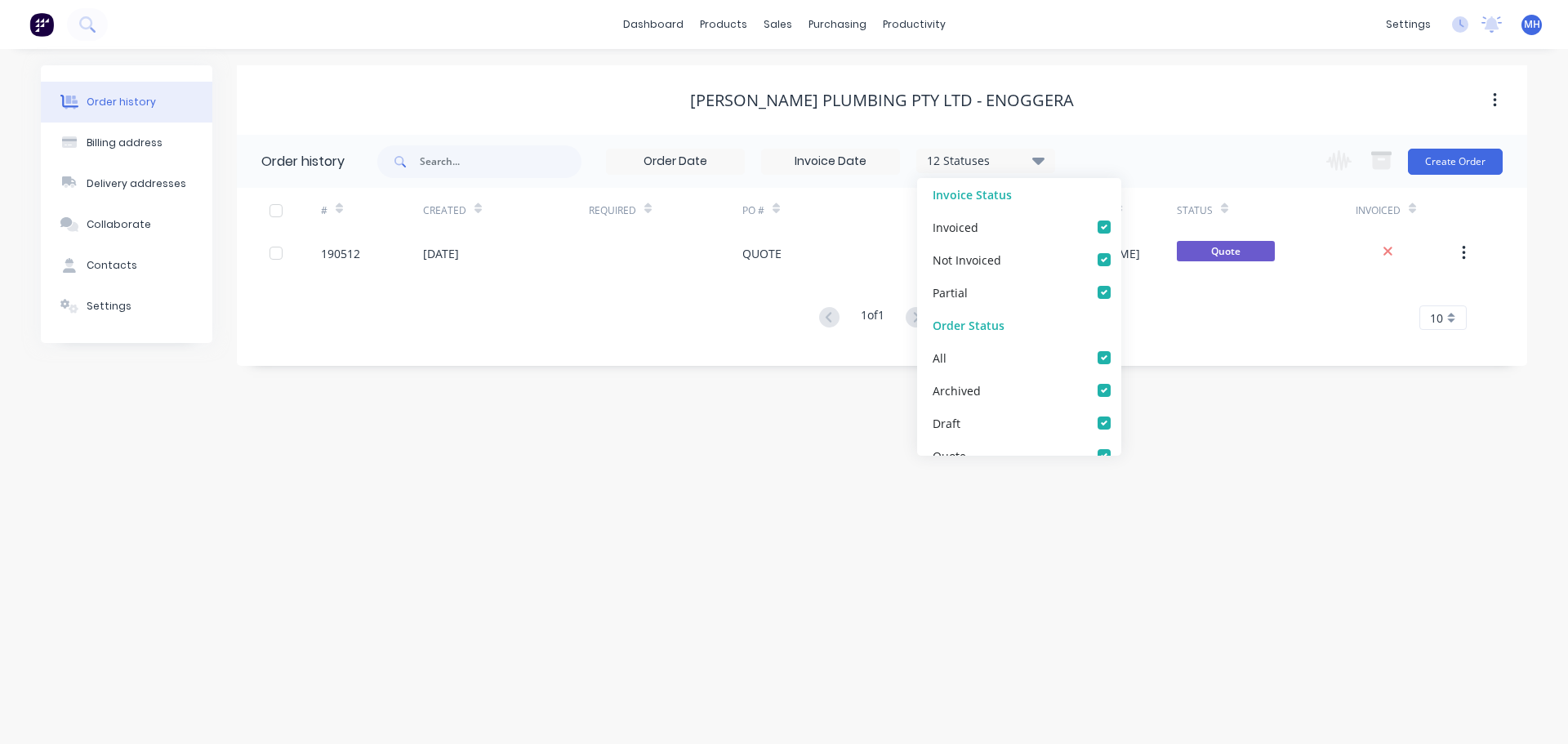
click at [1083, 80] on div "Samios Plumbing Pty Ltd - Enoggera" at bounding box center [882, 100] width 1290 height 69
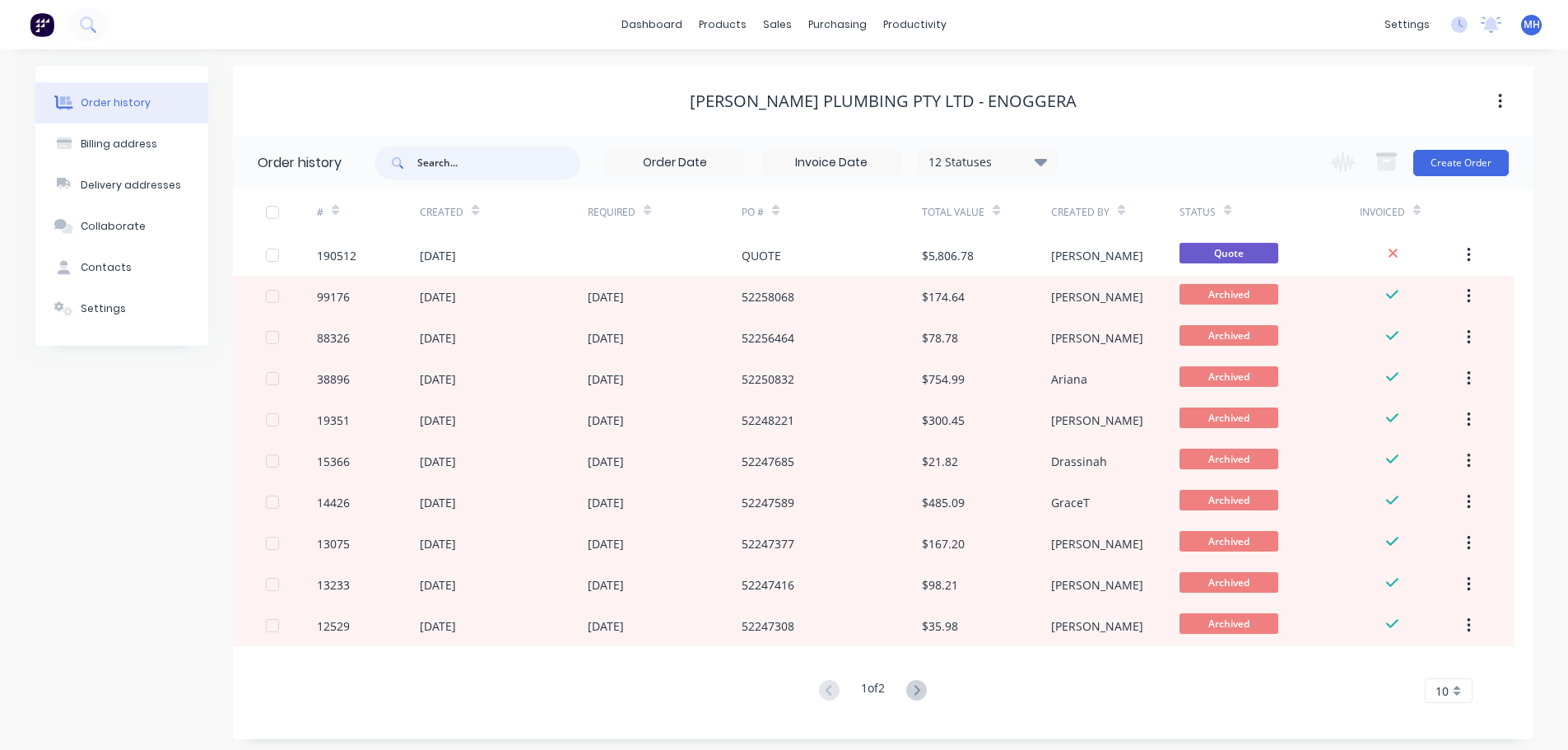
click at [498, 158] on input "text" at bounding box center [498, 163] width 163 height 33
type input "funnel"
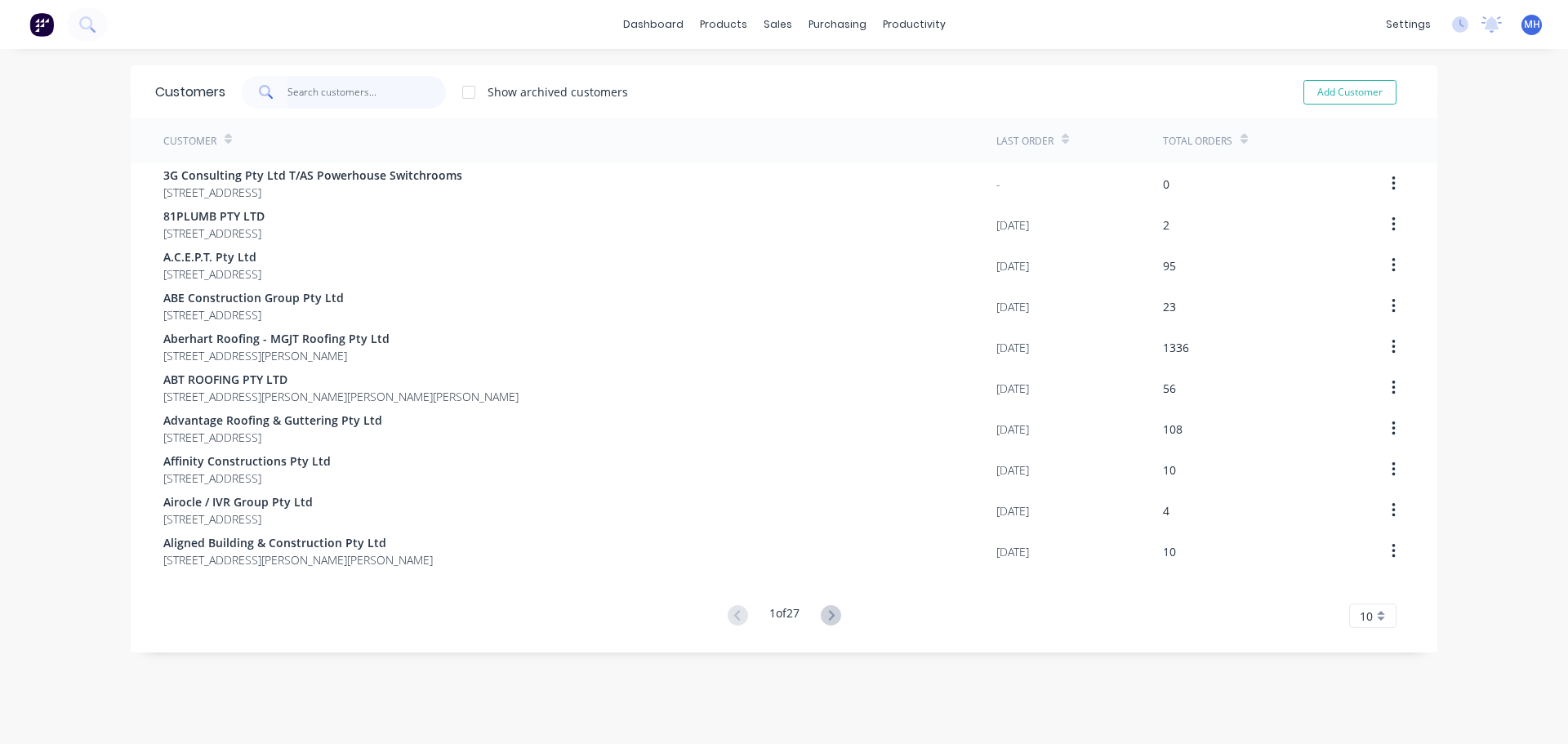
click at [412, 96] on input "text" at bounding box center [367, 92] width 159 height 33
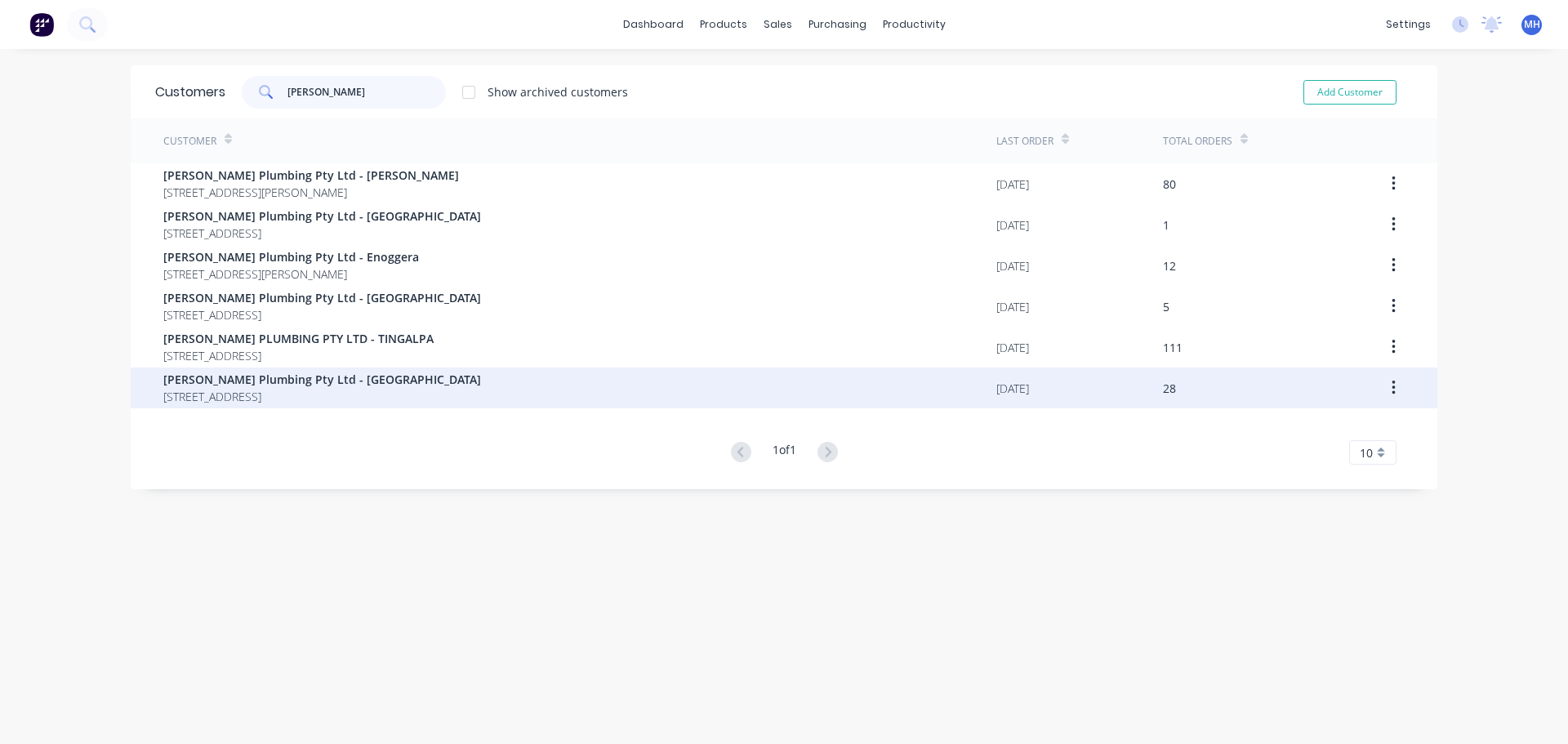
type input "samios"
click at [293, 388] on span "PO BOX 9354 WILSONTON Queensland Australia 4350" at bounding box center [323, 396] width 318 height 17
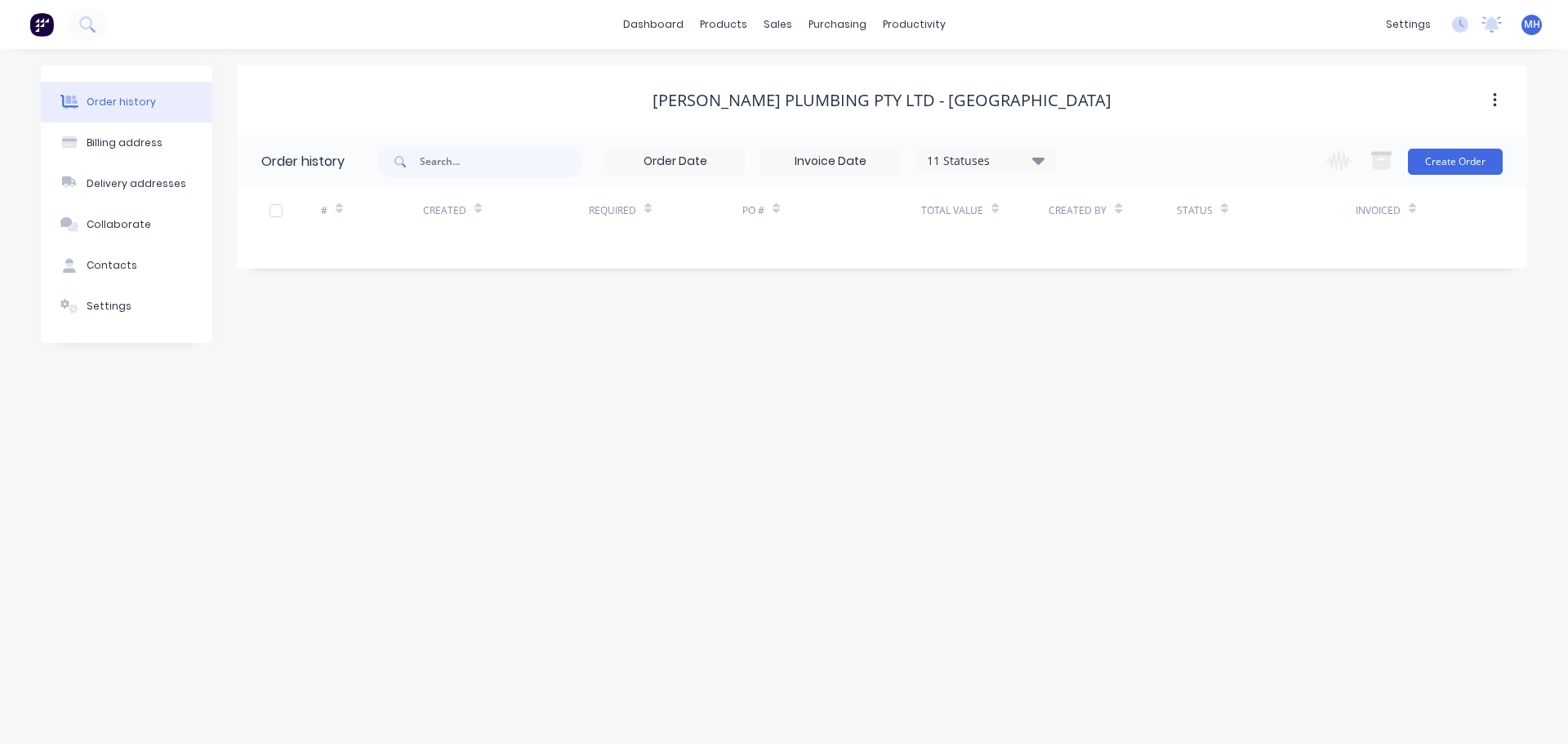
click at [1009, 162] on div "11 Statuses" at bounding box center [986, 161] width 137 height 18
click at [1120, 381] on label at bounding box center [1120, 381] width 0 height 0
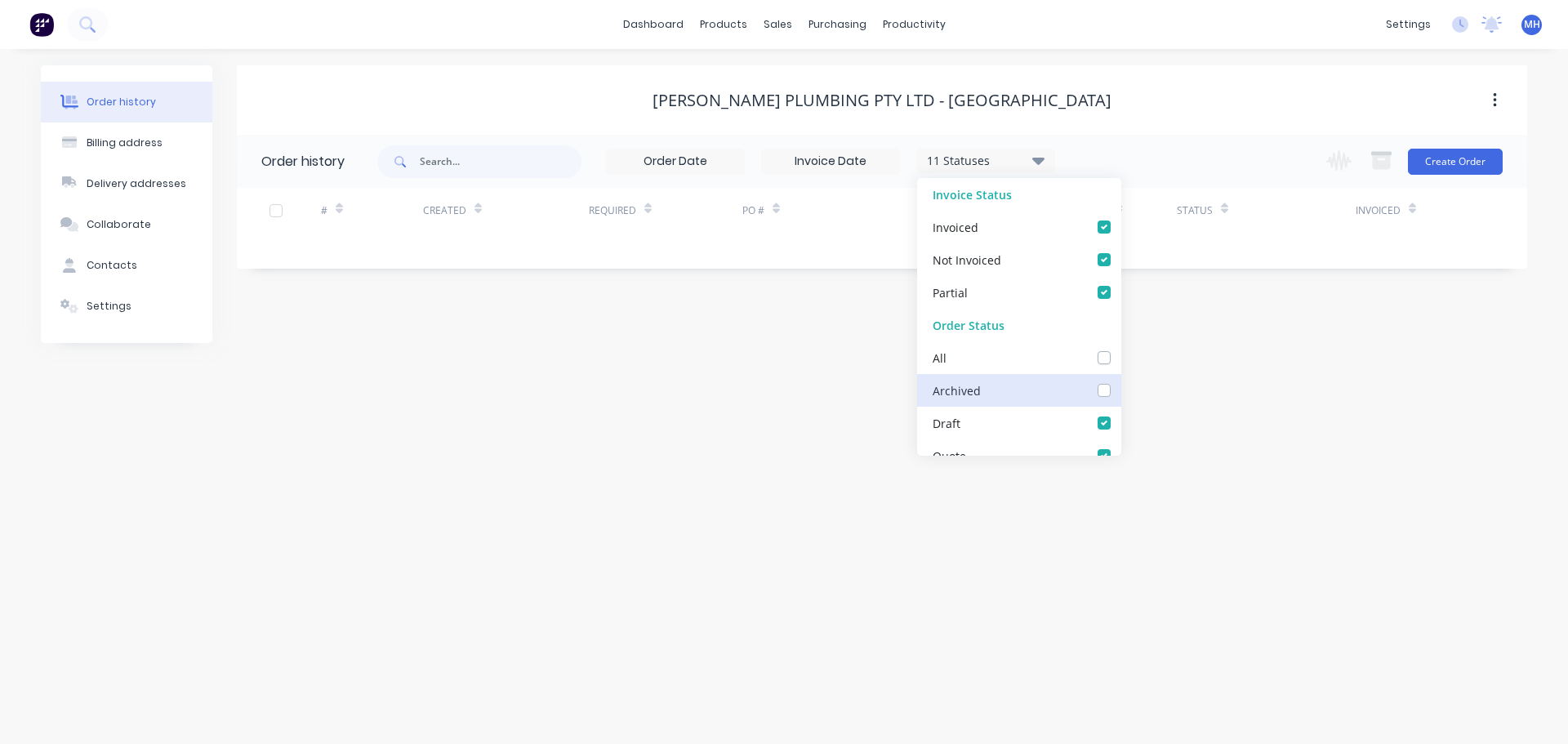
click at [1120, 396] on input "checkbox" at bounding box center [1127, 388] width 13 height 16
checkbox input "true"
click at [631, 499] on div "Order history Billing address Delivery addresses Collaborate Contacts Settings …" at bounding box center [784, 397] width 1568 height 695
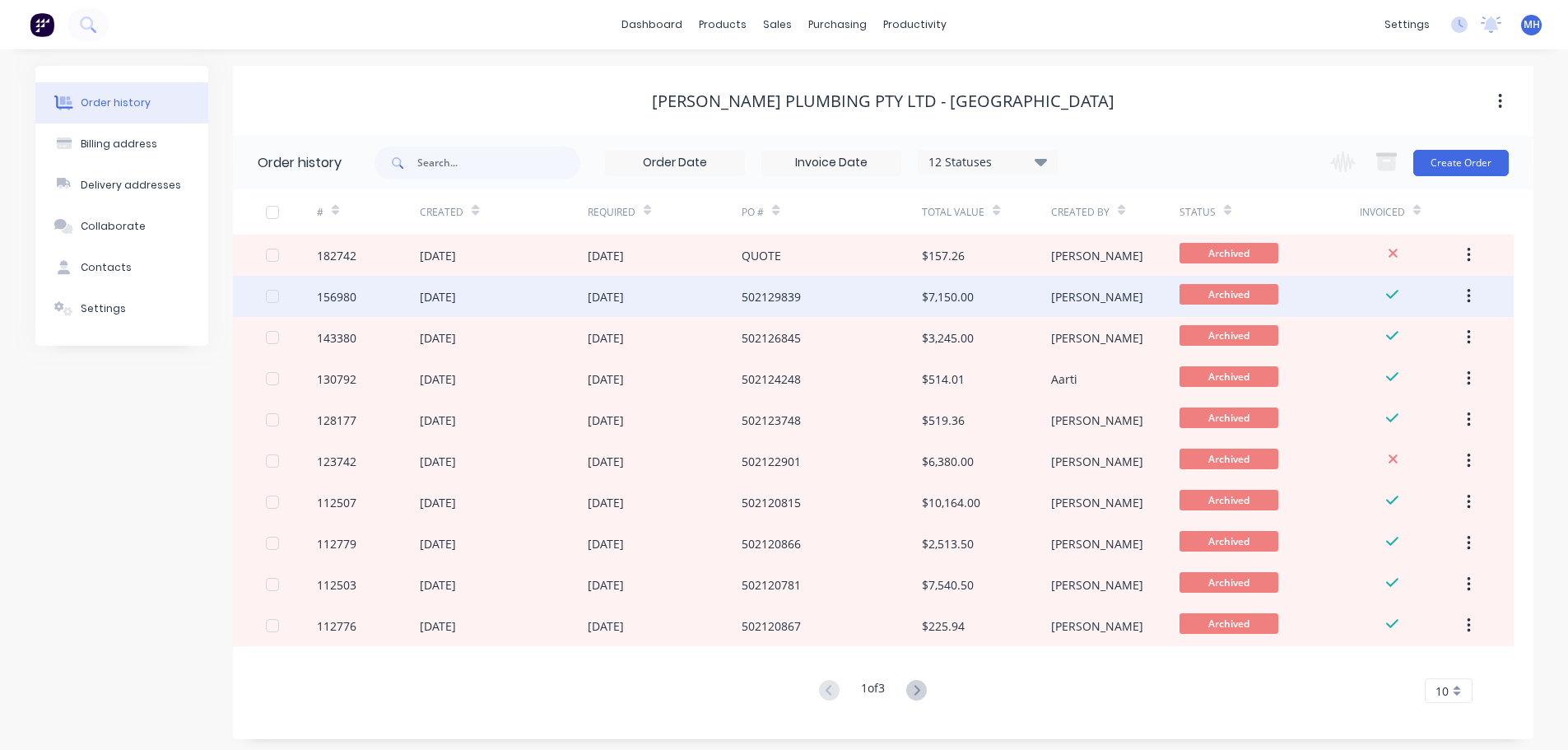
click at [739, 303] on div "01 Sep 2024" at bounding box center [665, 296] width 155 height 41
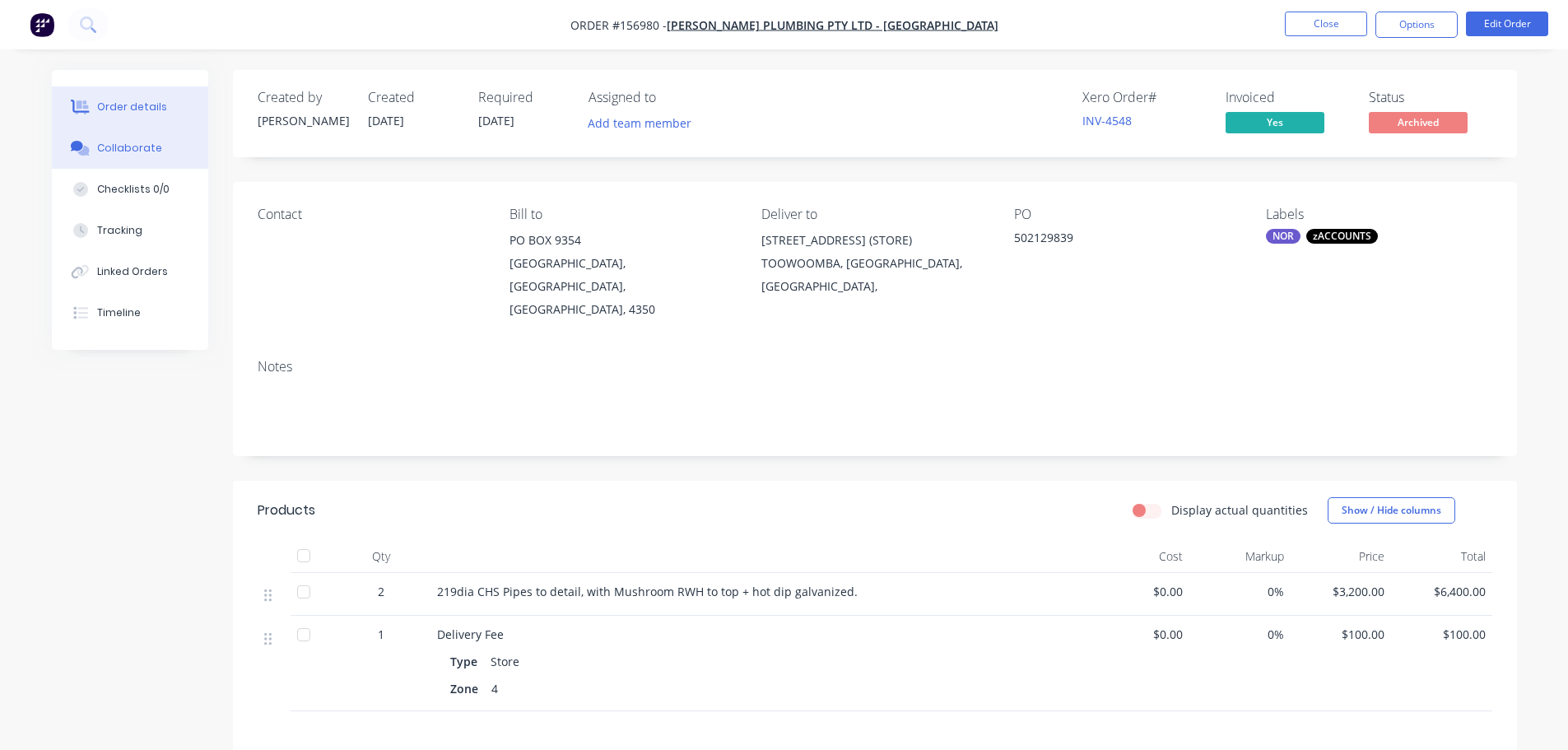
click at [107, 141] on div "Collaborate" at bounding box center [129, 148] width 65 height 15
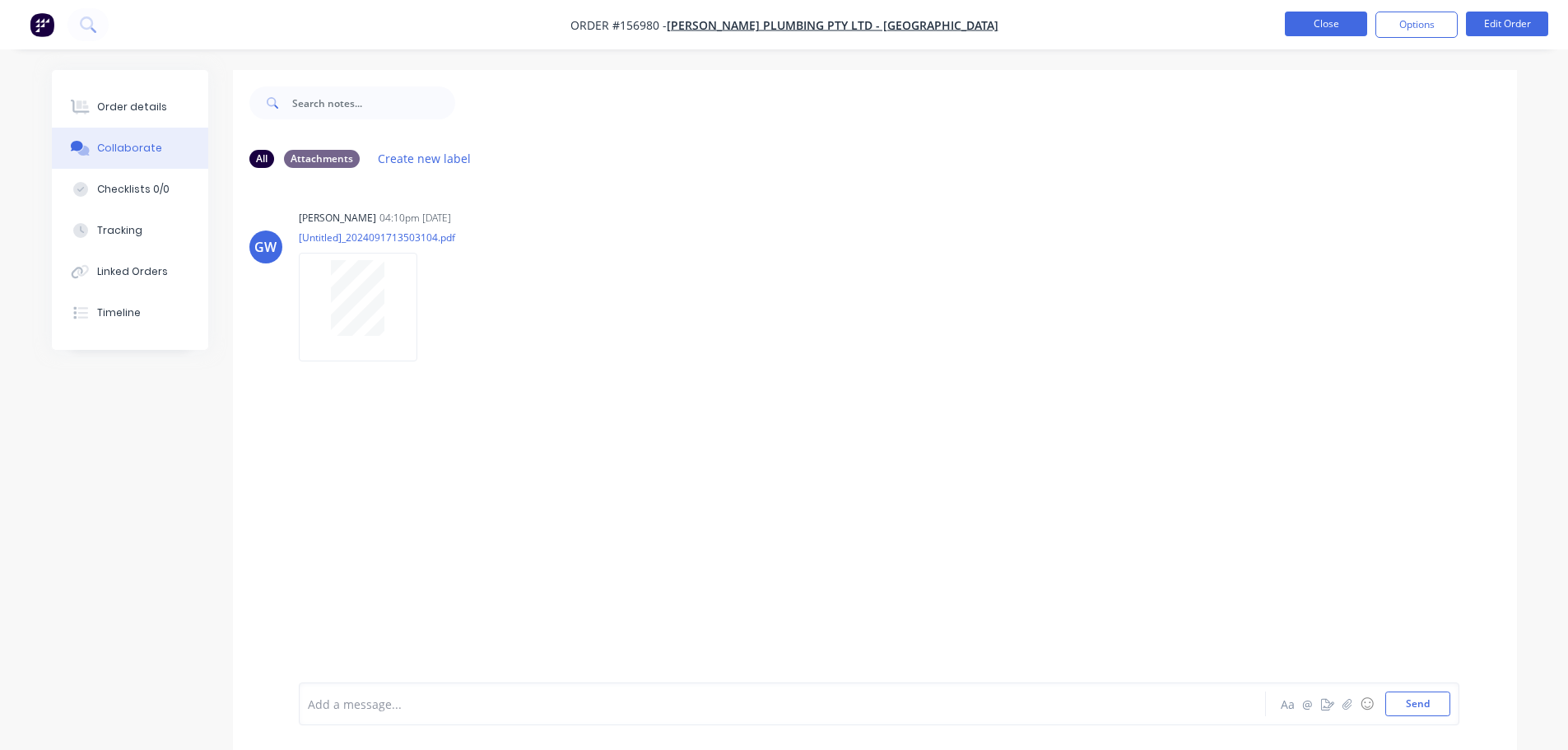
click at [1333, 29] on button "Close" at bounding box center [1326, 24] width 82 height 25
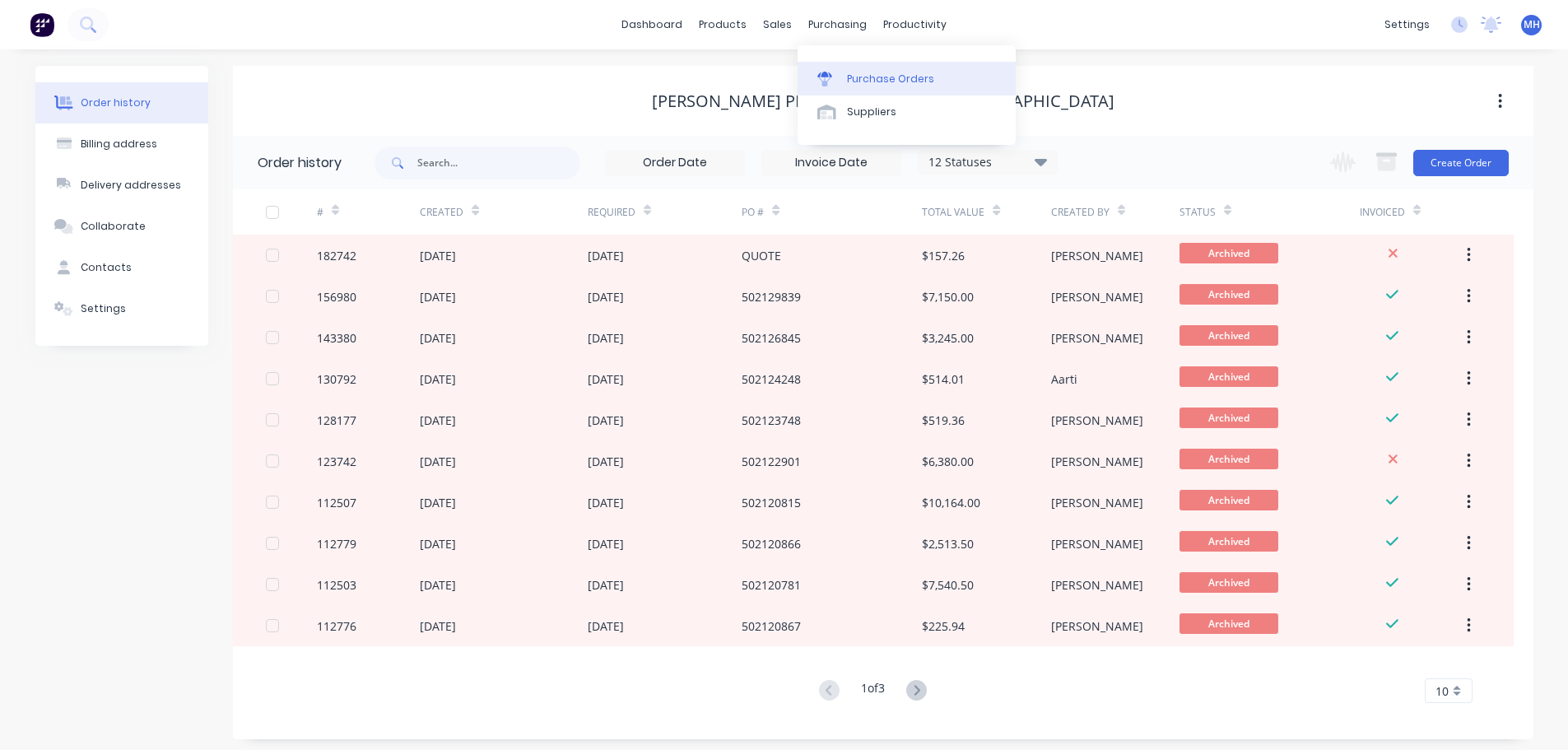
click at [868, 69] on link "Purchase Orders" at bounding box center [907, 78] width 218 height 33
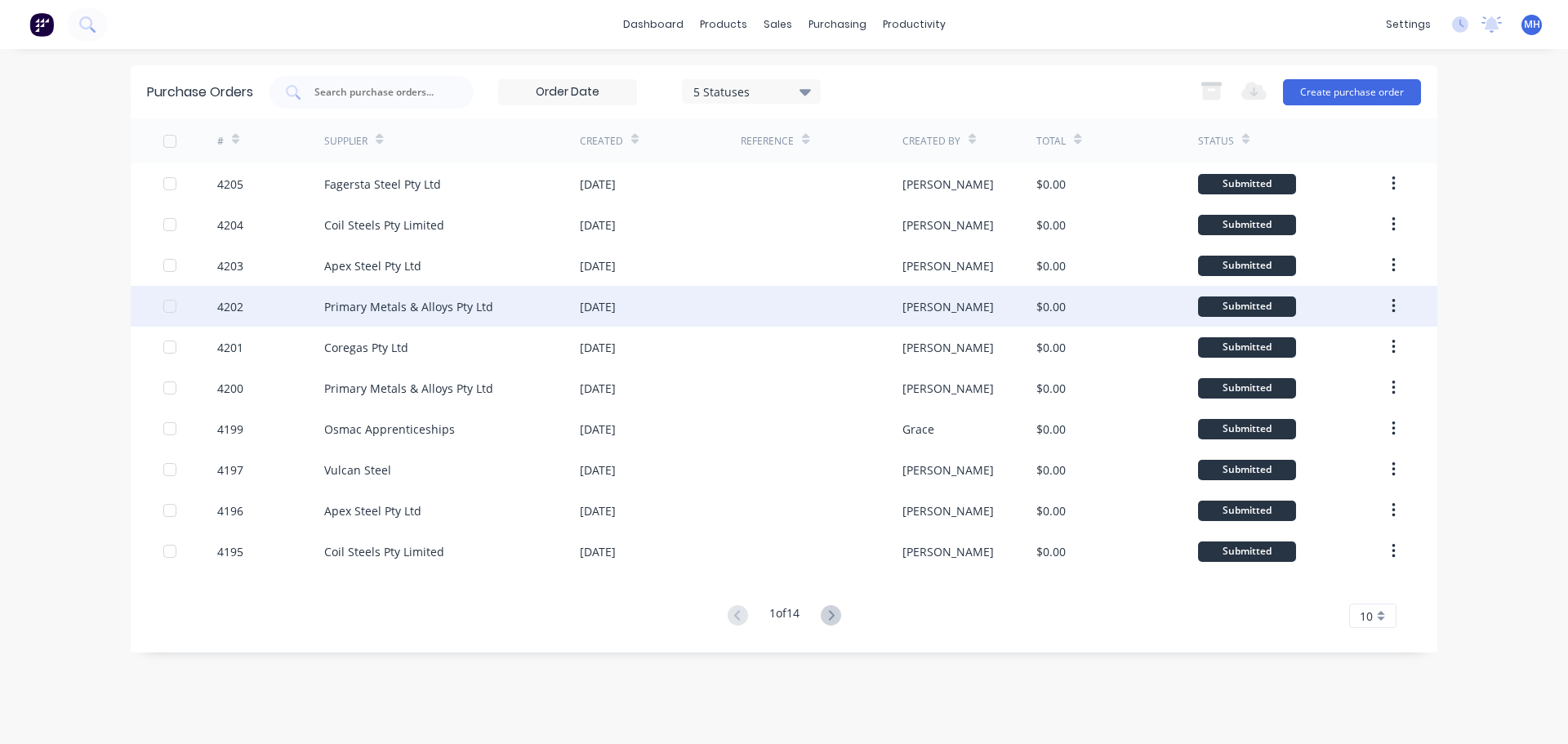
click at [478, 311] on div "Primary Metals & Alloys Pty Ltd" at bounding box center [408, 306] width 169 height 17
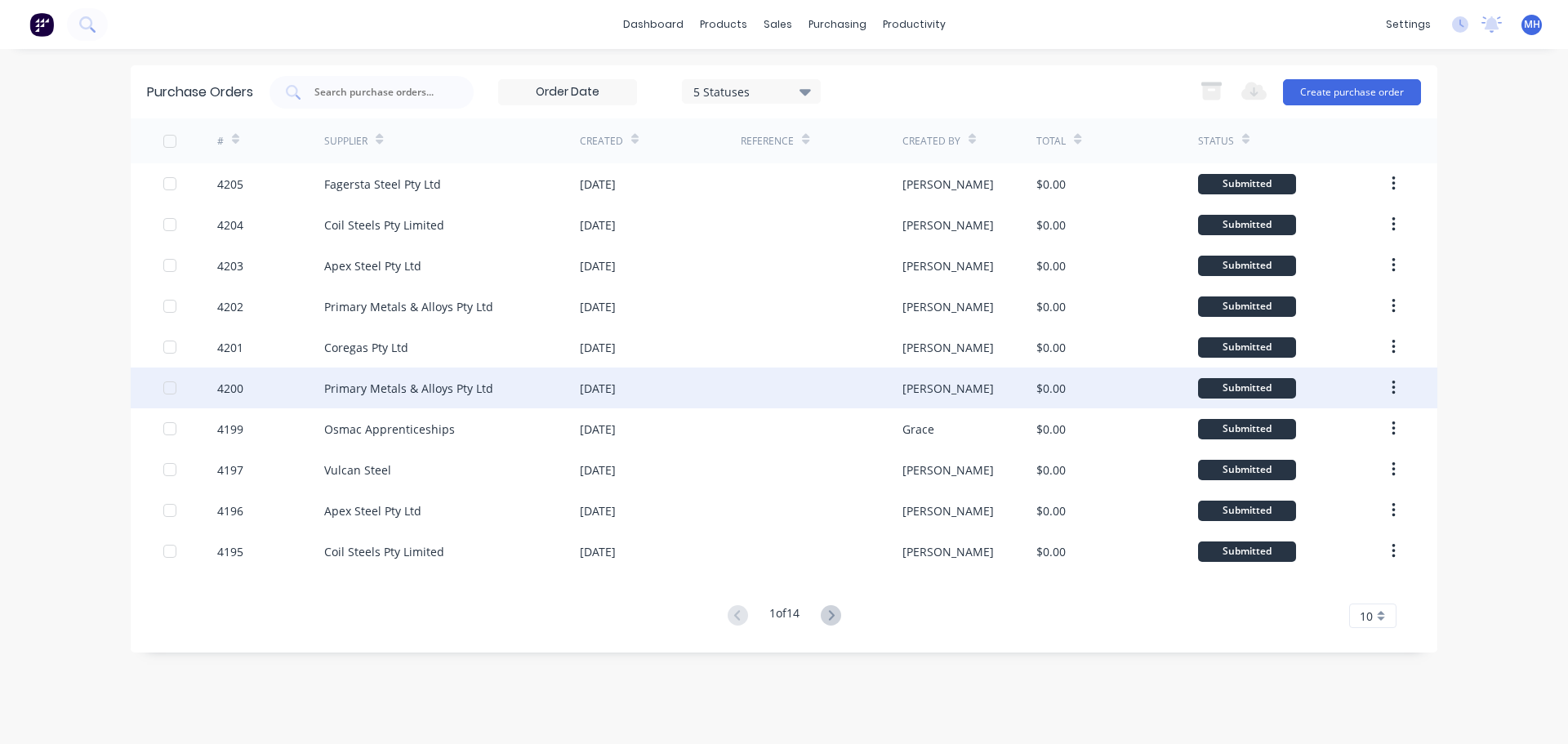
click at [517, 399] on div "Primary Metals & Alloys Pty Ltd" at bounding box center [452, 388] width 256 height 41
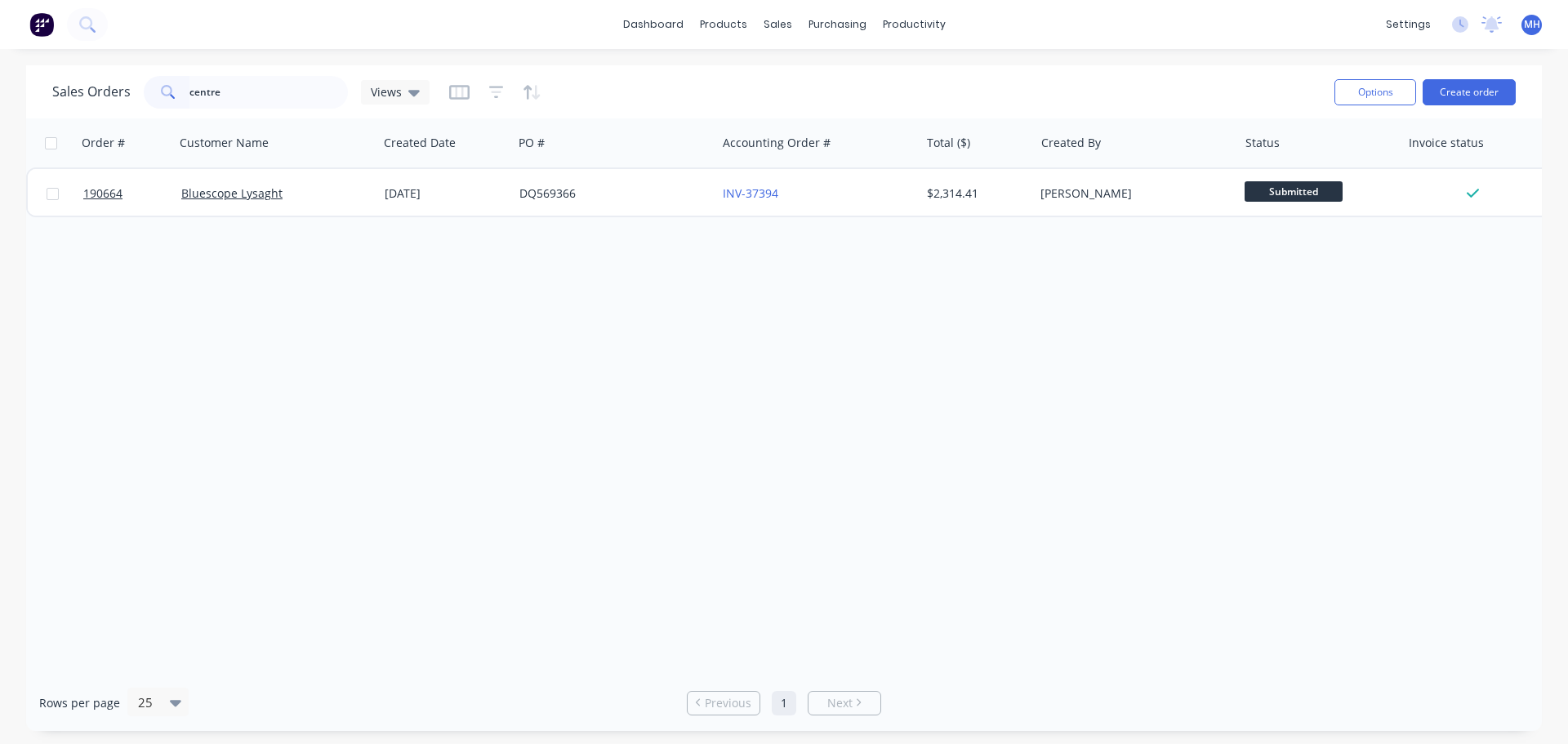
type input "centre"
click at [595, 84] on div "Sales Orders centre Views" at bounding box center [686, 92] width 1269 height 40
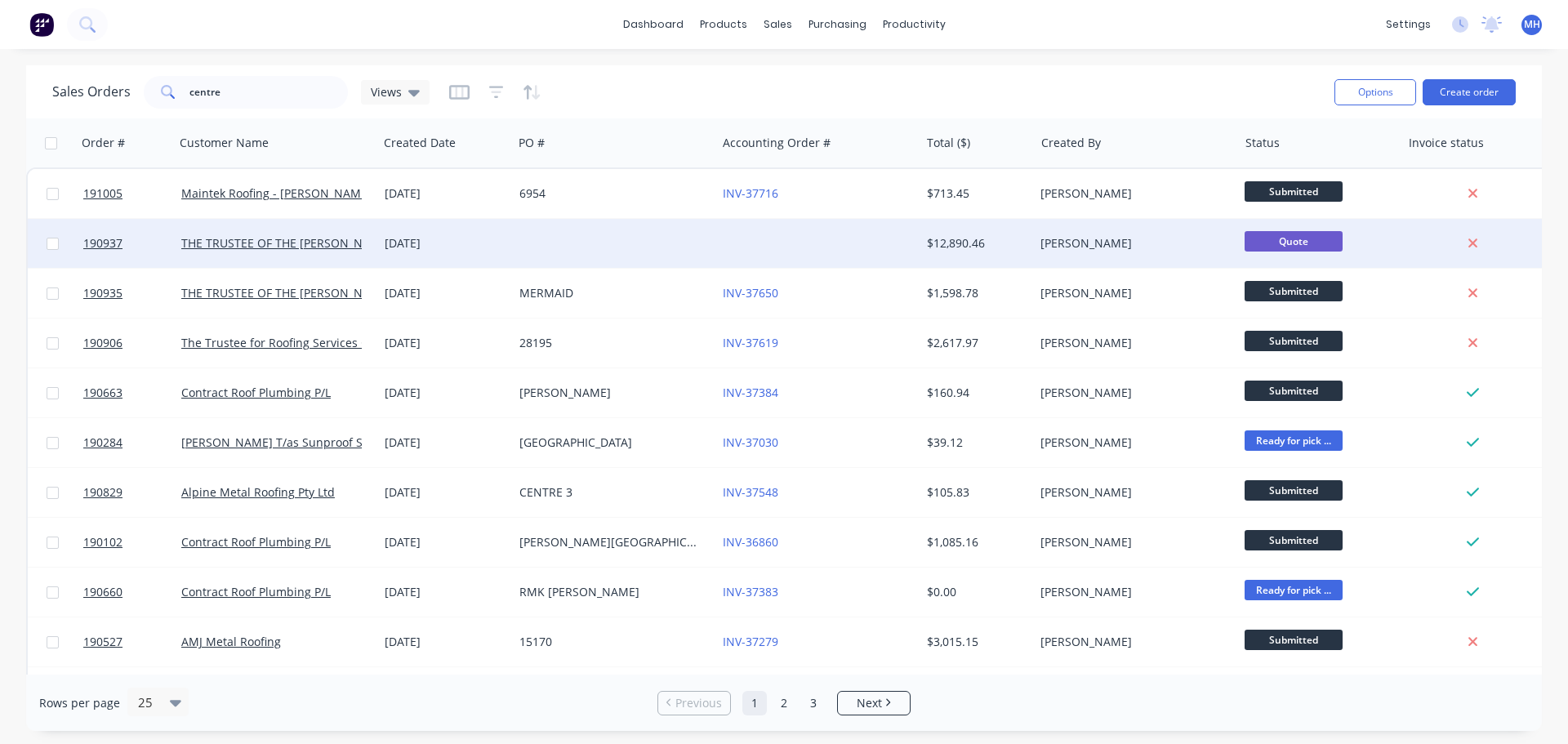
click at [647, 246] on div at bounding box center [614, 243] width 204 height 49
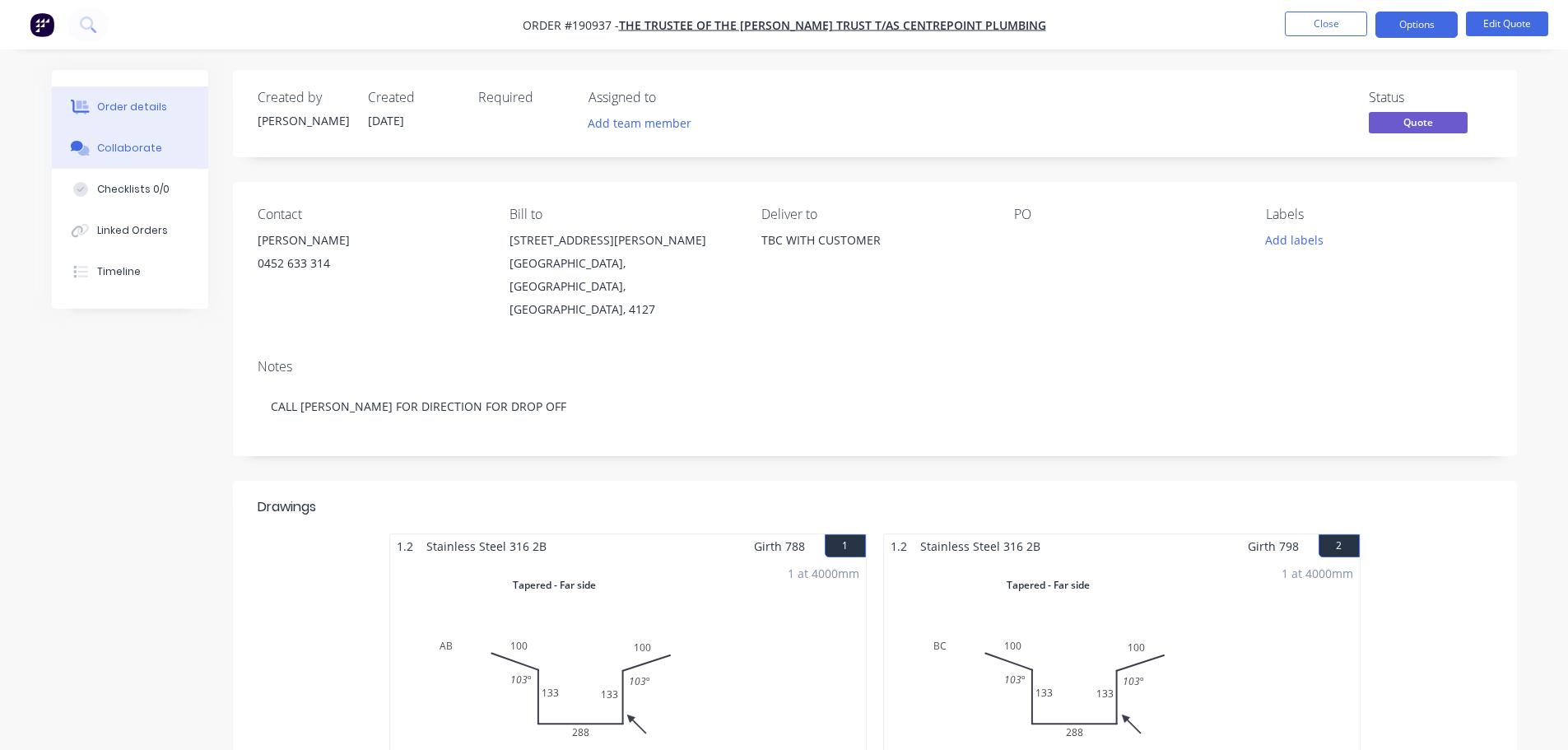
click at [146, 147] on div "Collaborate" at bounding box center [129, 148] width 65 height 15
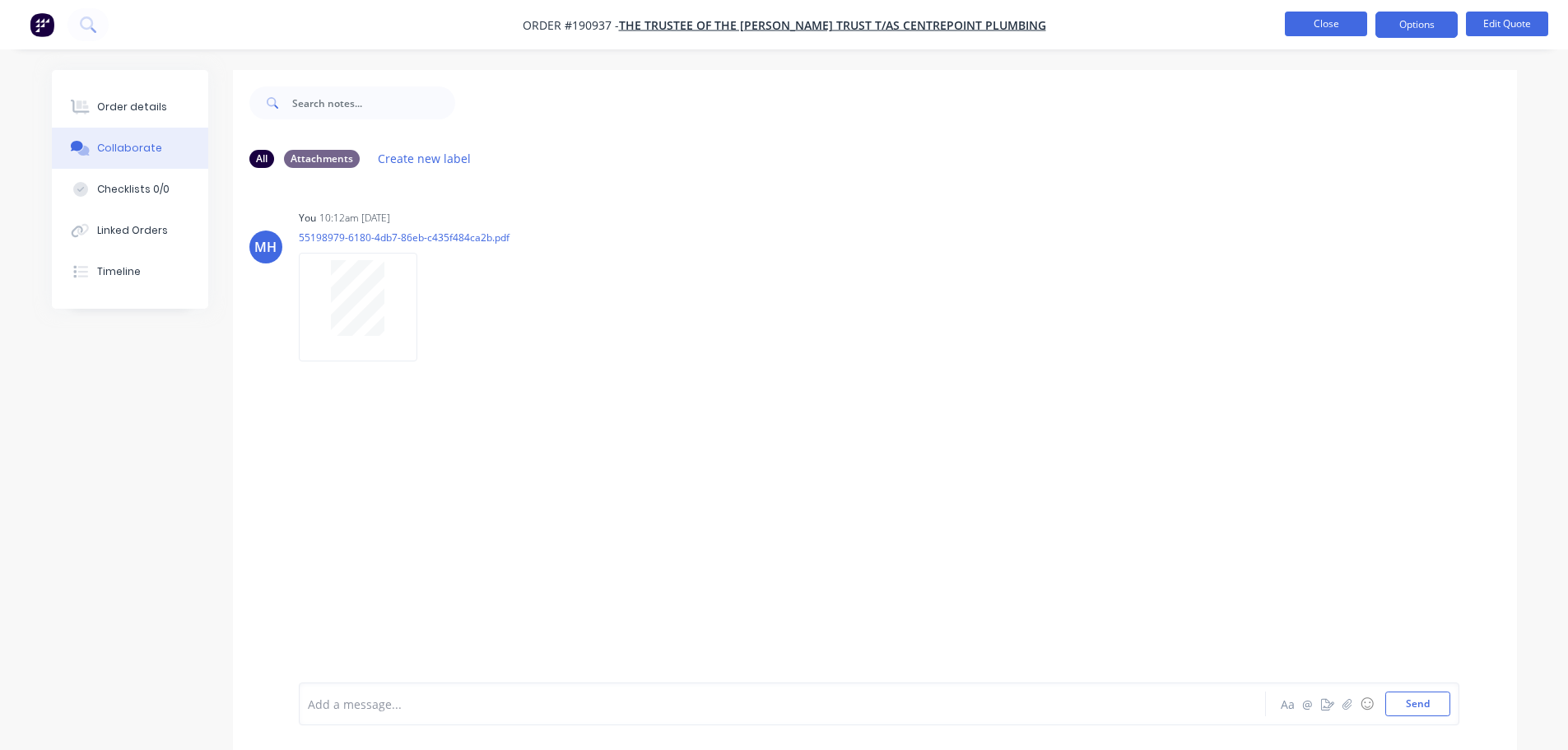
click at [1327, 27] on button "Close" at bounding box center [1326, 24] width 82 height 25
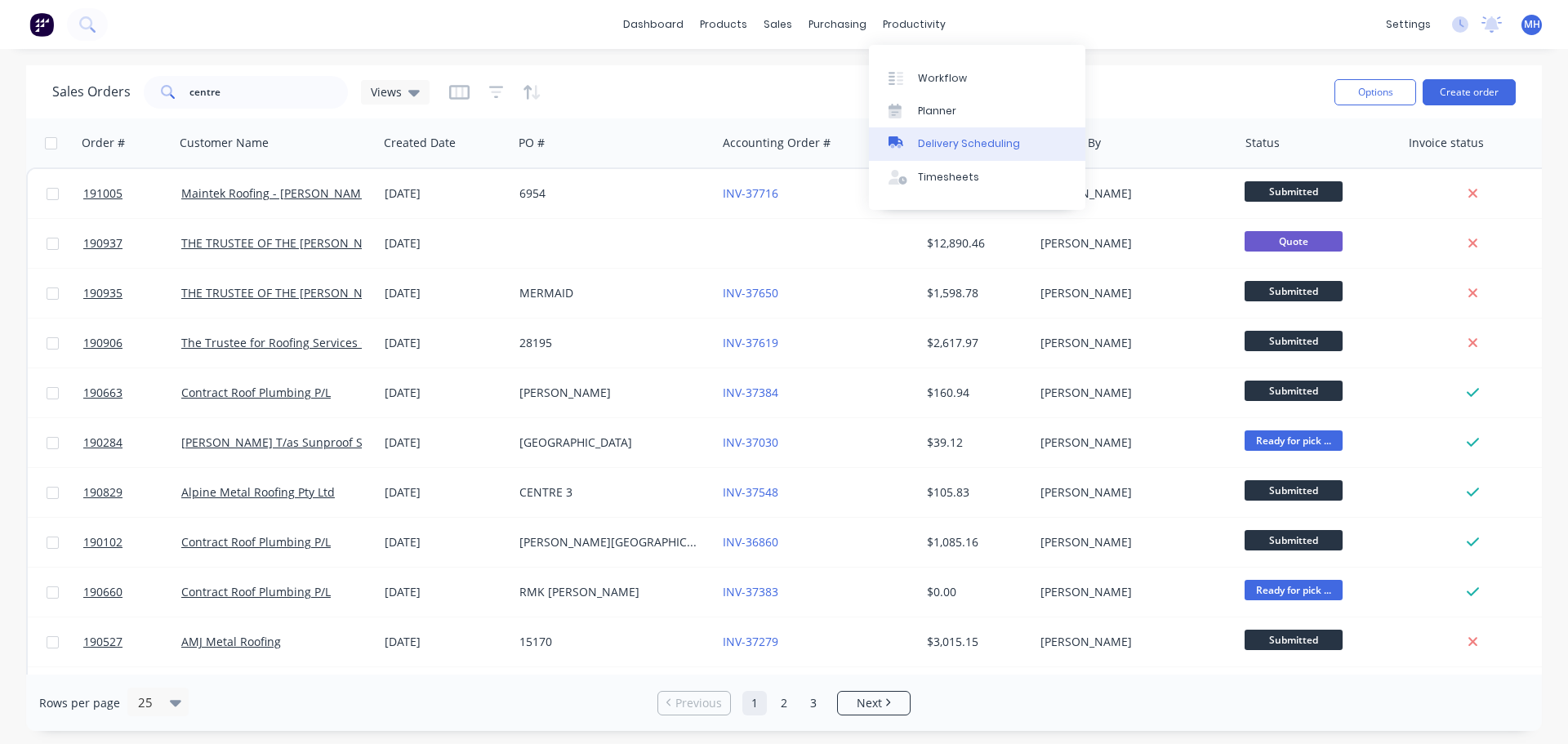
click at [946, 145] on div "Delivery Scheduling" at bounding box center [969, 143] width 102 height 15
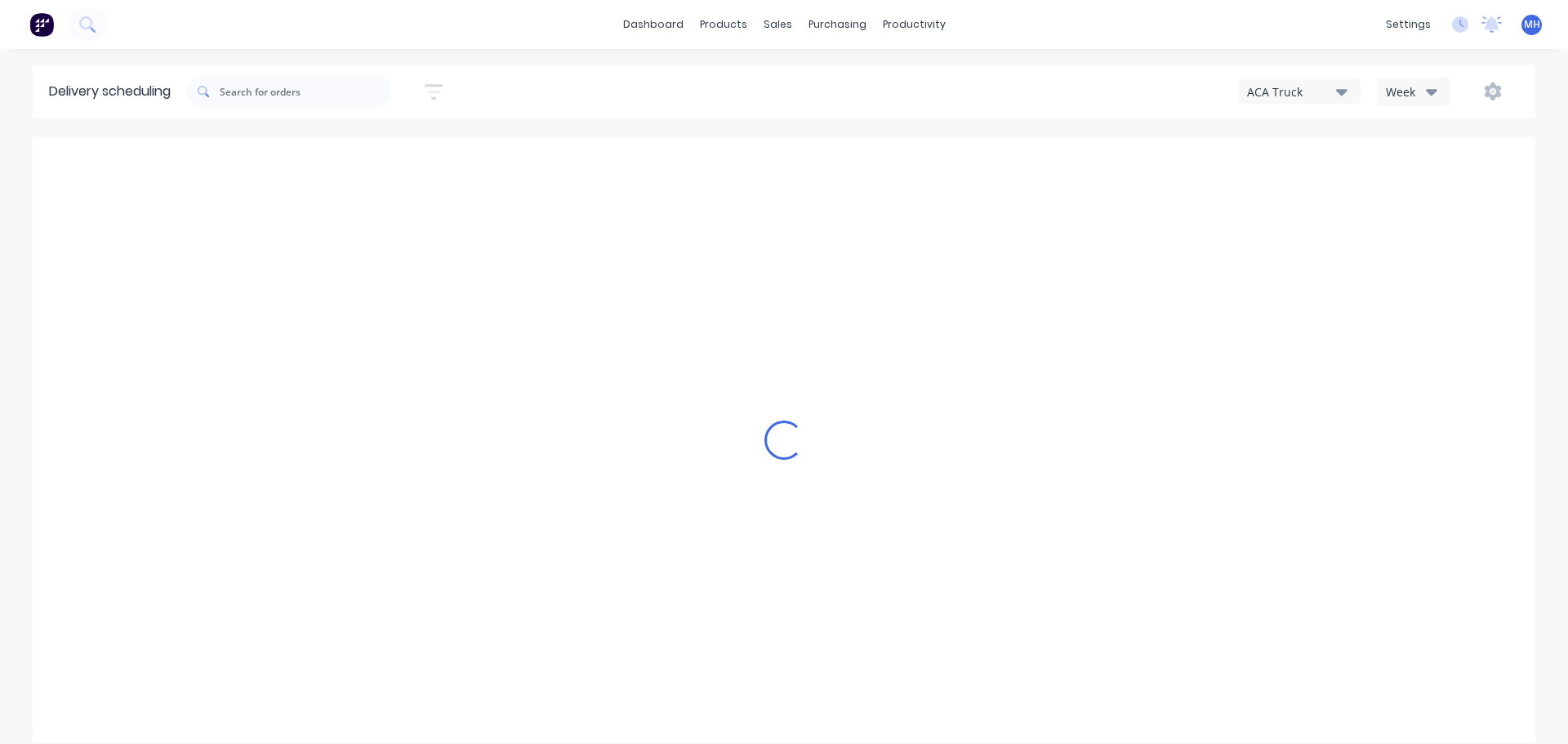
click at [1420, 80] on button "Week" at bounding box center [1414, 91] width 73 height 28
click at [1428, 166] on div "Vehicle" at bounding box center [1457, 167] width 162 height 33
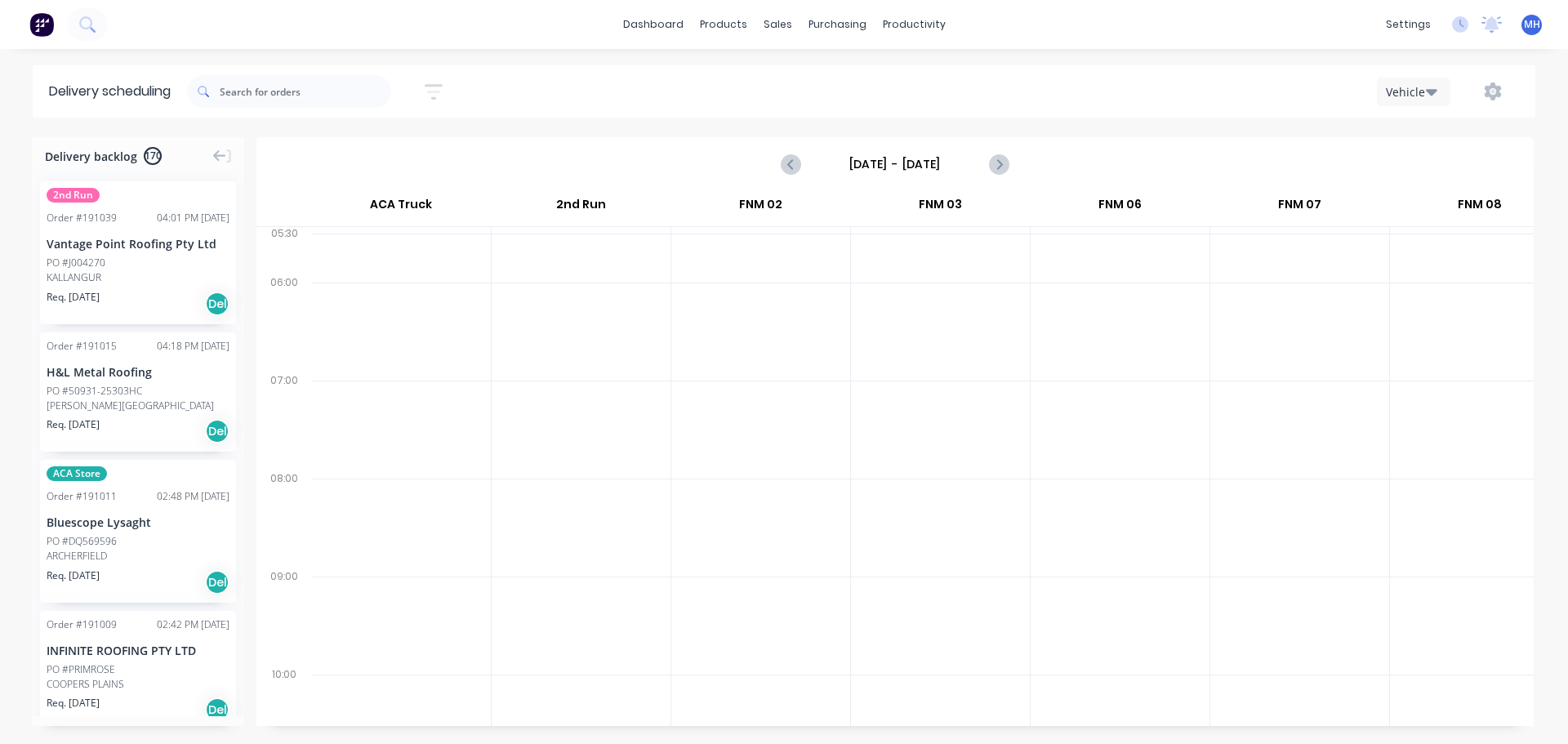
click at [852, 161] on input "[DATE] - [DATE]" at bounding box center [895, 164] width 162 height 25
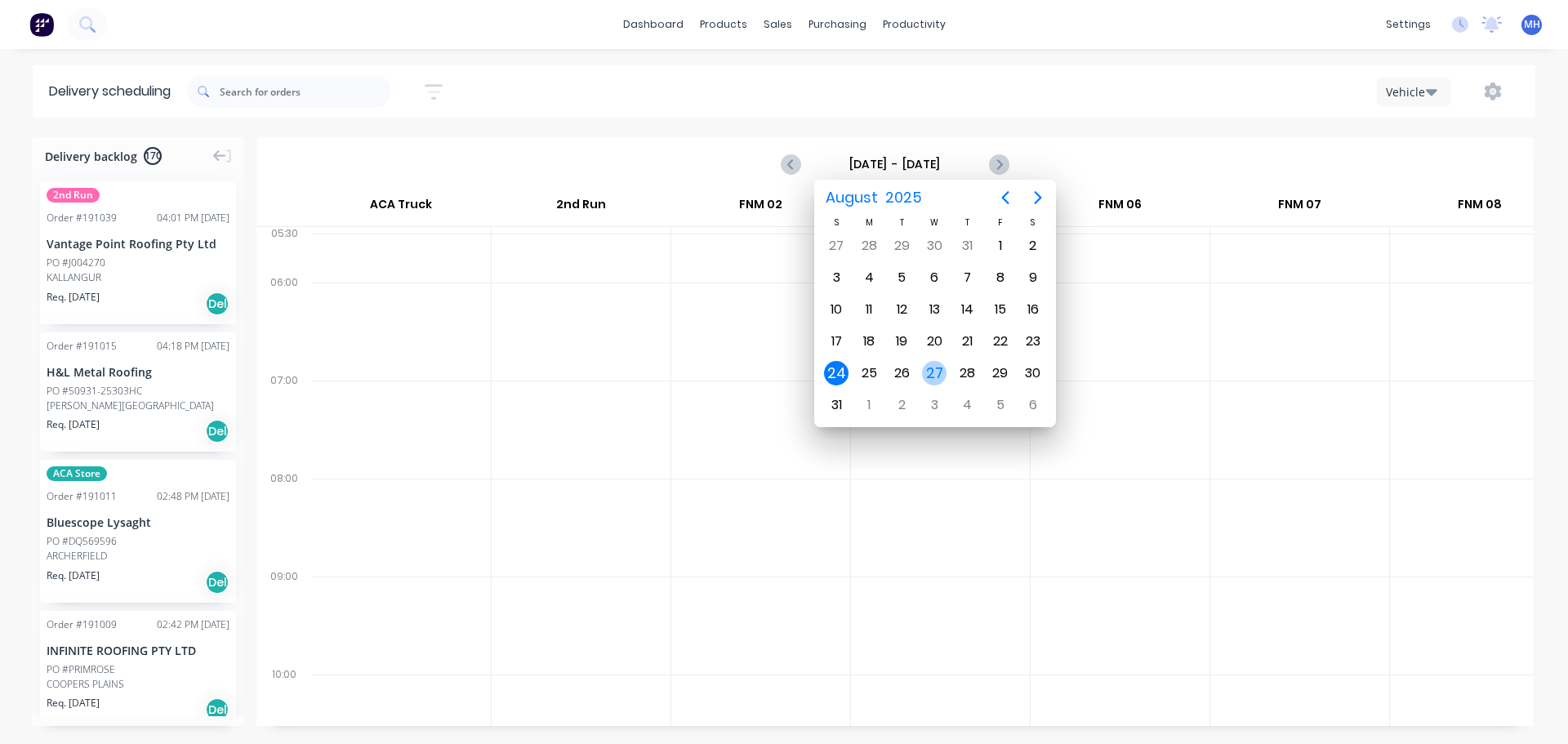
click at [926, 380] on div "27" at bounding box center [934, 373] width 25 height 25
type input "[DATE] - [DATE]"
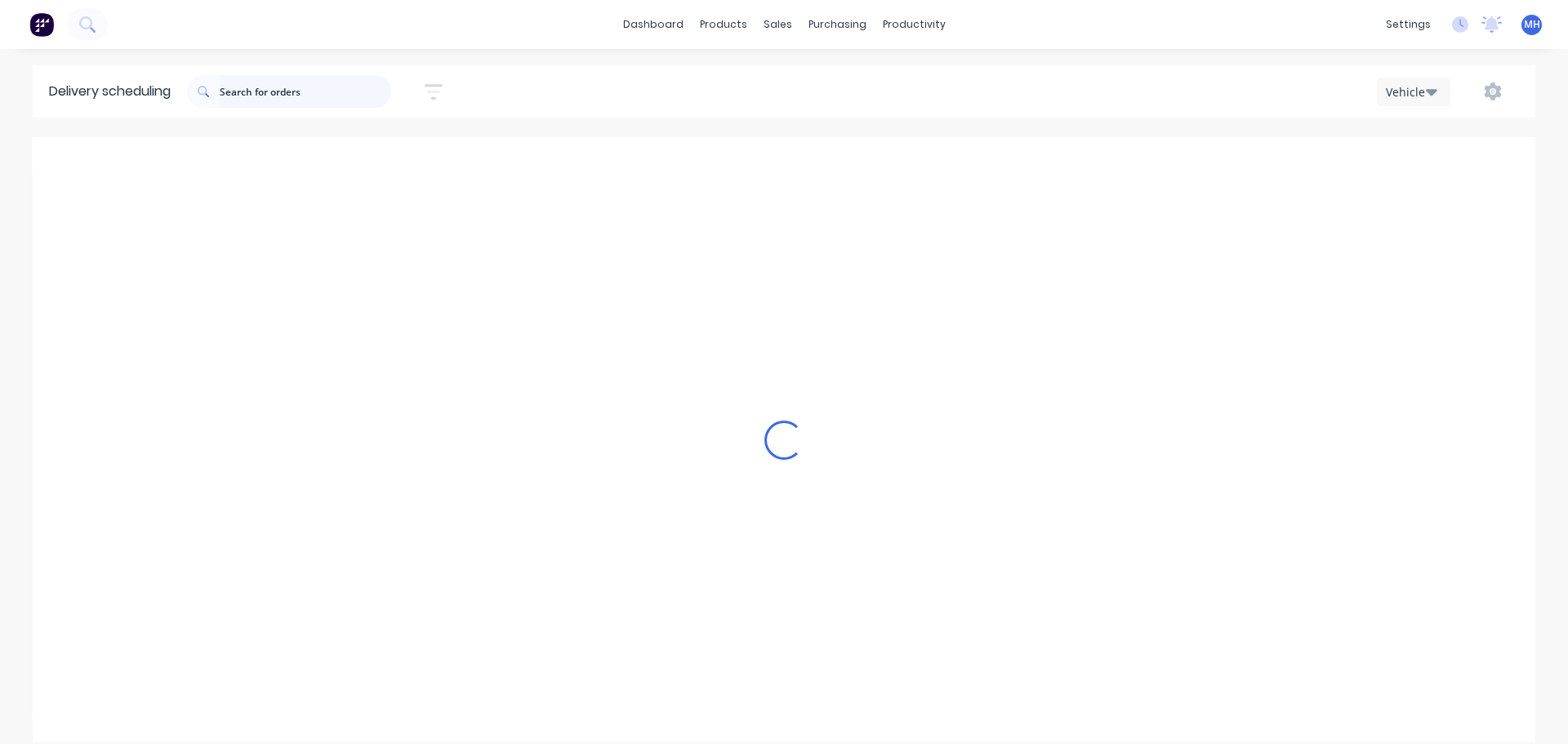
click at [302, 101] on input "text" at bounding box center [305, 91] width 172 height 33
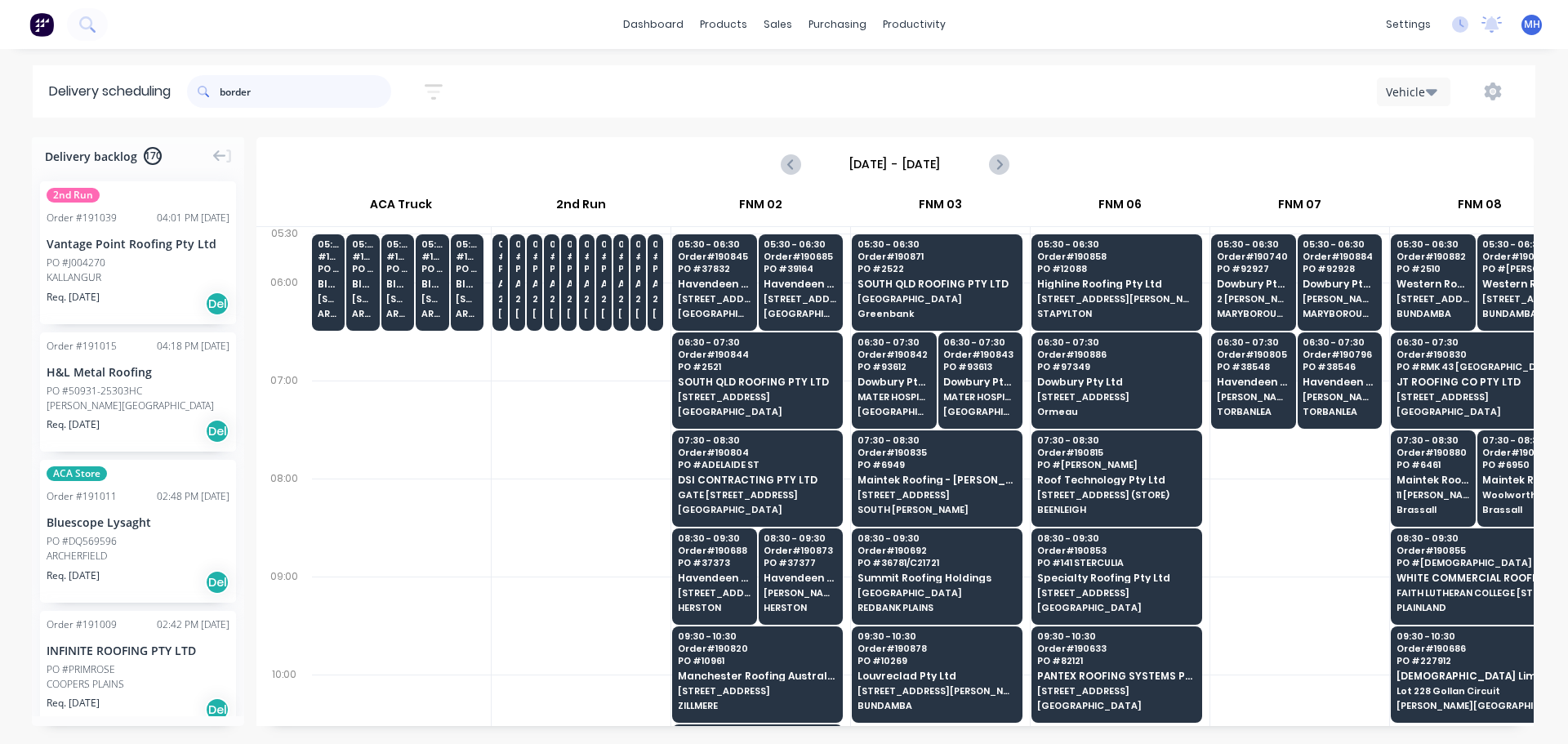
type input "border"
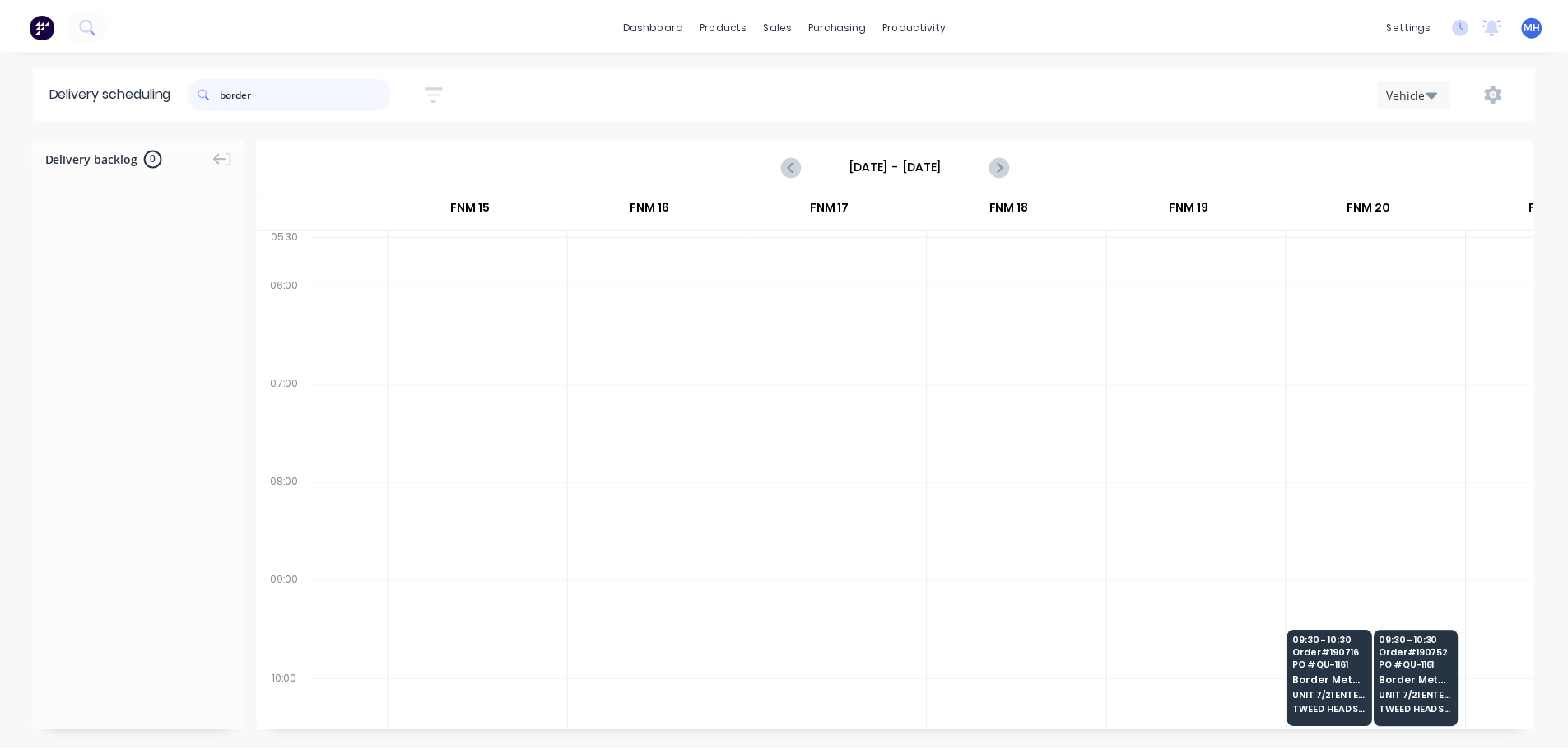
scroll to position [0, 2105]
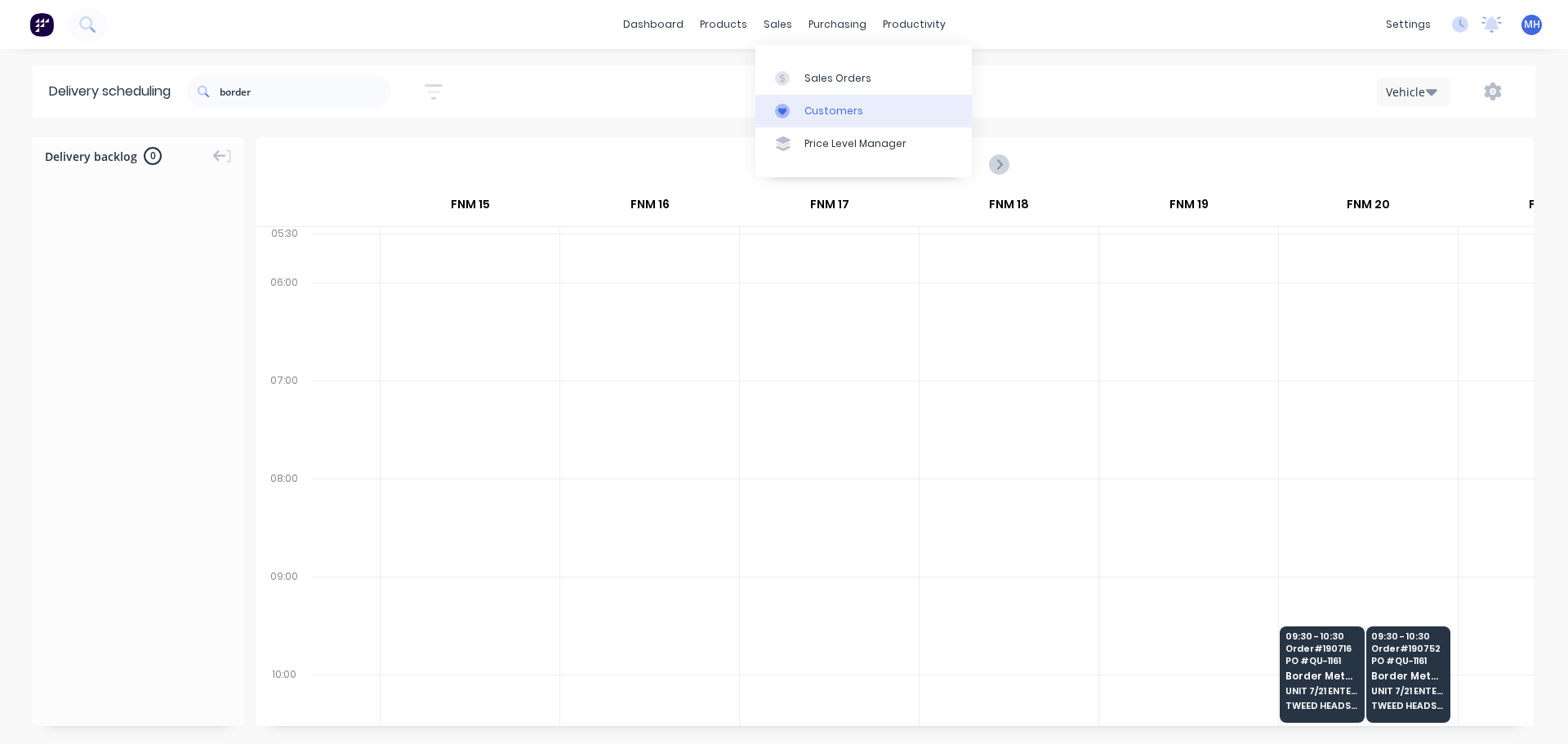
click at [787, 110] on icon at bounding box center [782, 111] width 15 height 15
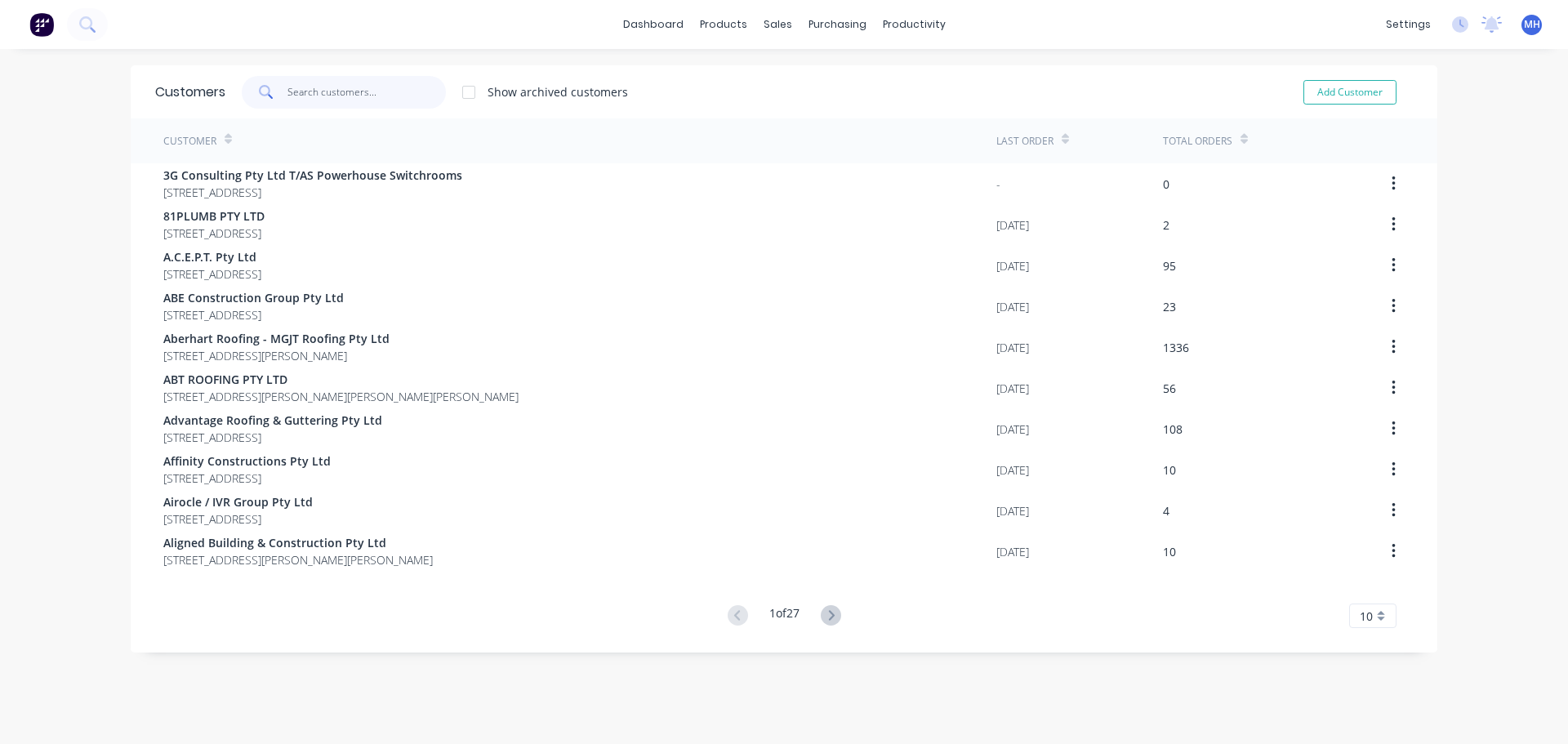
click at [331, 89] on input "text" at bounding box center [367, 92] width 159 height 33
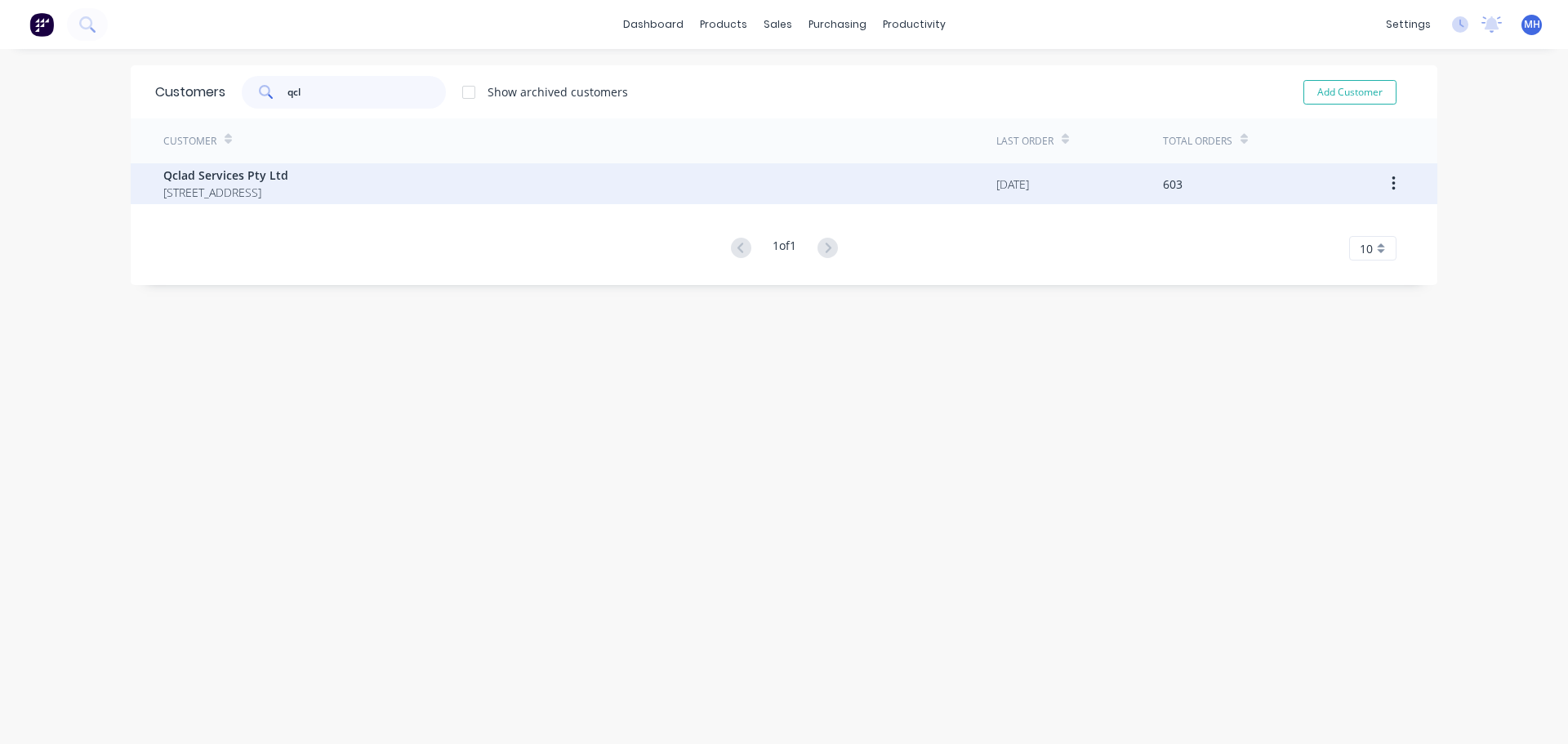
type input "qcl"
click at [190, 175] on span "Qclad Services Pty Ltd" at bounding box center [226, 175] width 125 height 17
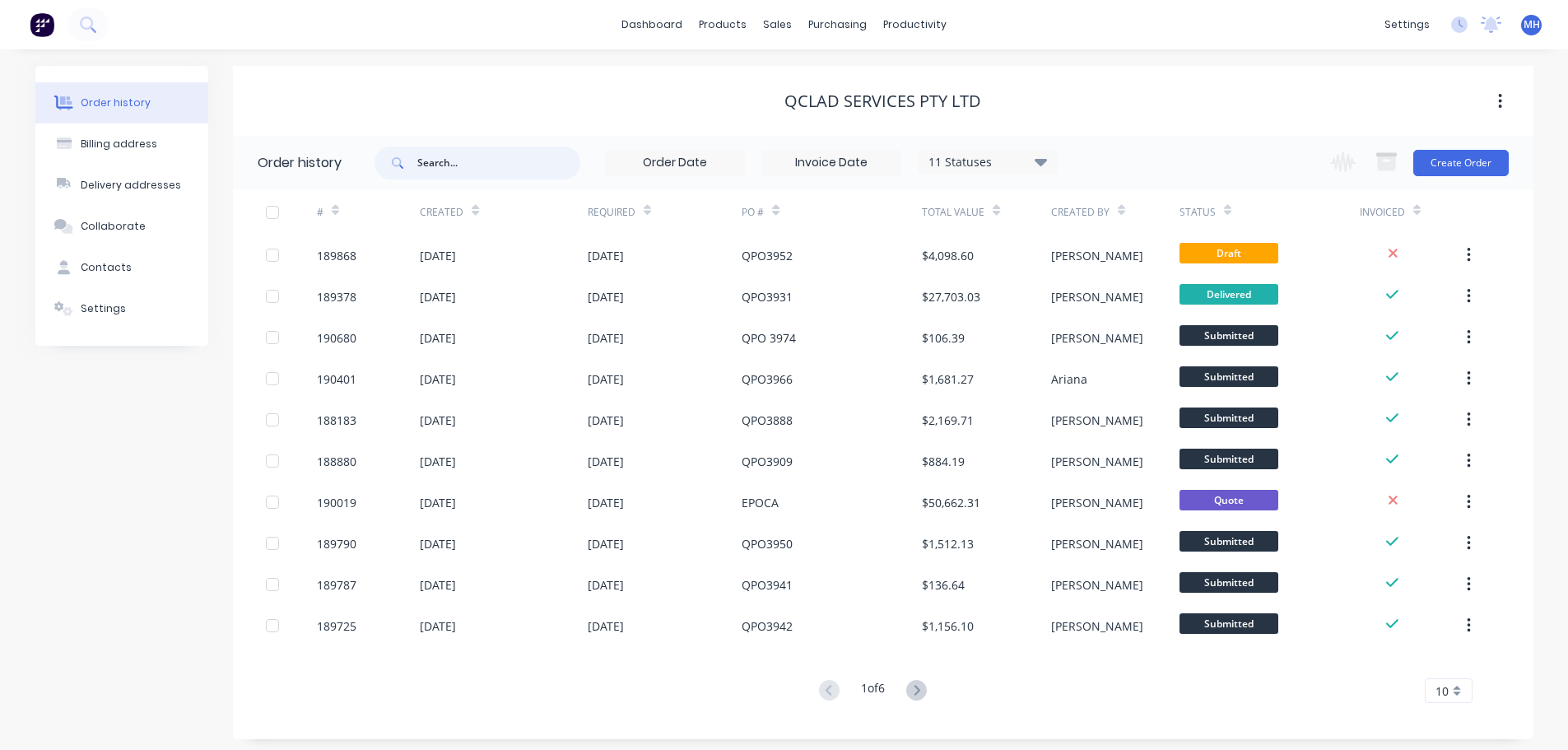
click at [522, 167] on input "text" at bounding box center [498, 163] width 163 height 33
click at [1056, 155] on div "11 Statuses" at bounding box center [988, 162] width 138 height 18
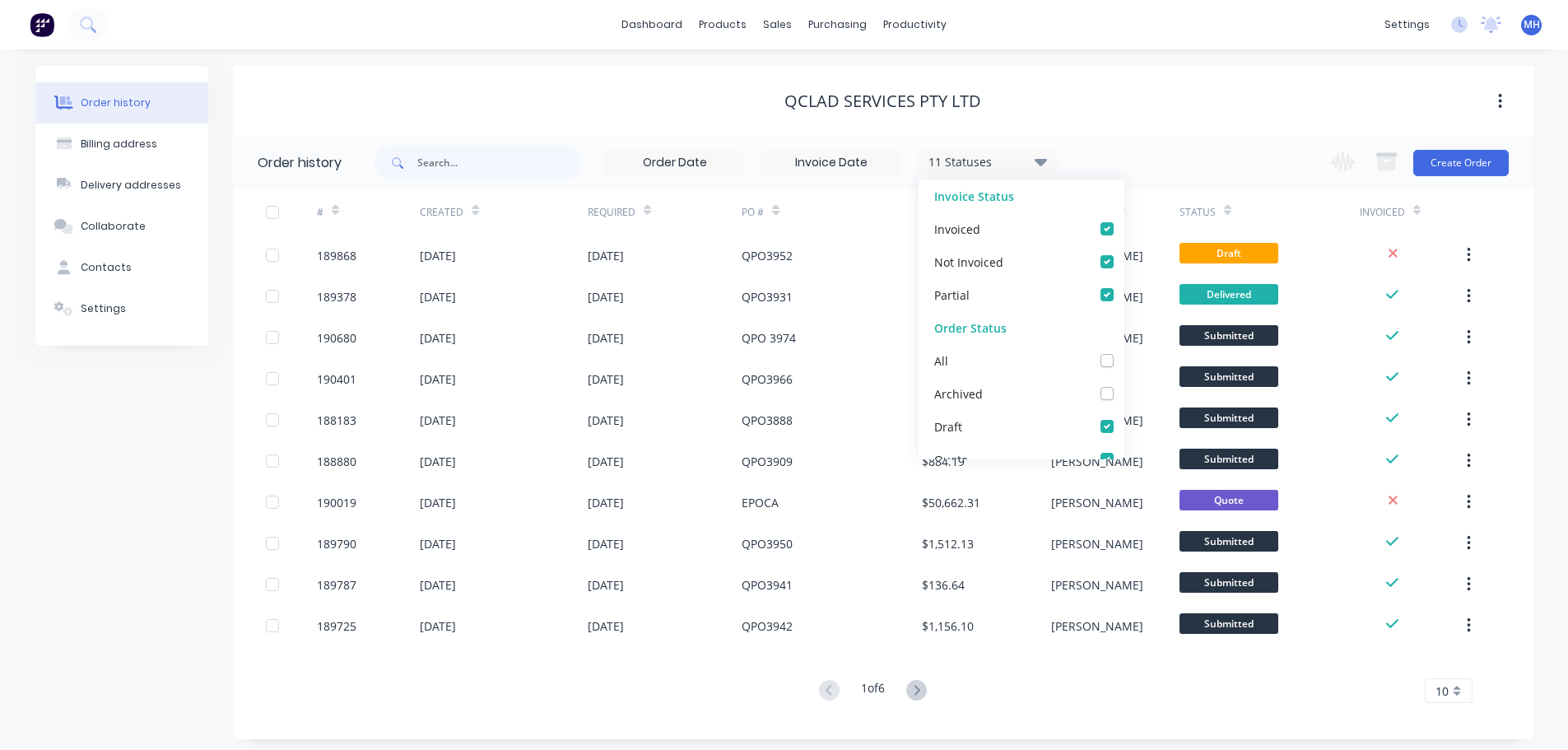
click at [1111, 111] on div "Qclad Services Pty Ltd" at bounding box center [883, 101] width 1301 height 29
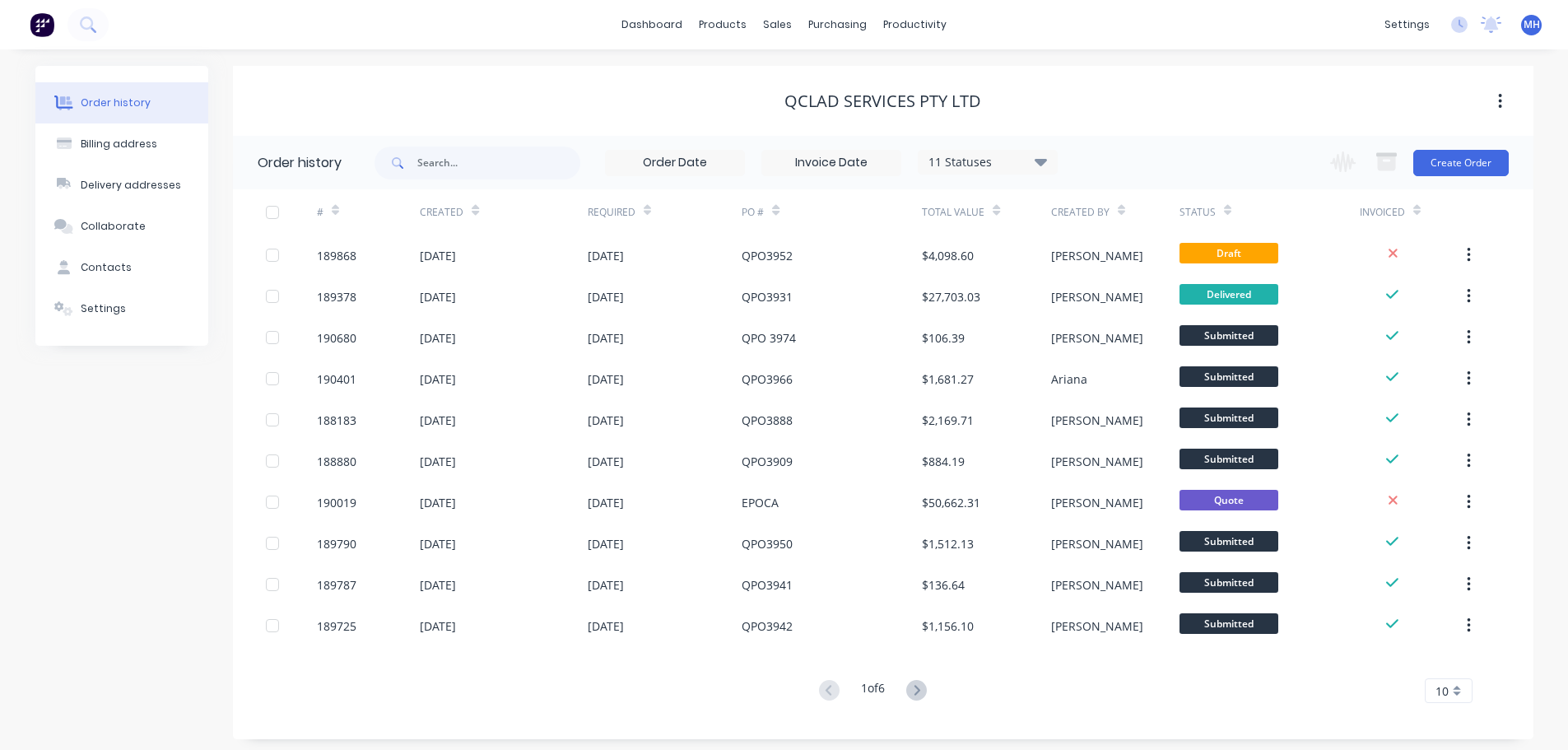
click at [994, 213] on icon at bounding box center [997, 213] width 7 height 5
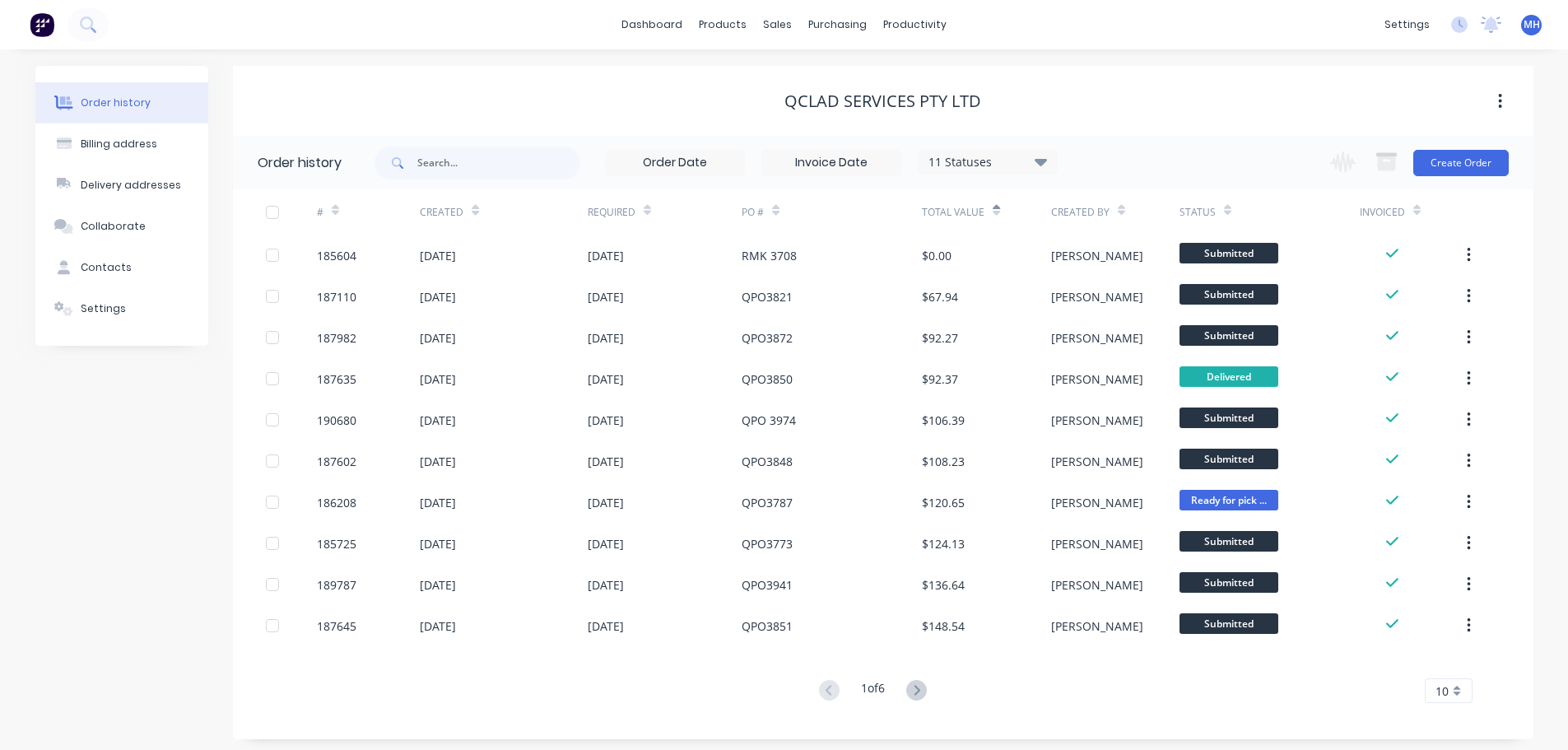
click at [997, 212] on icon at bounding box center [997, 213] width 7 height 5
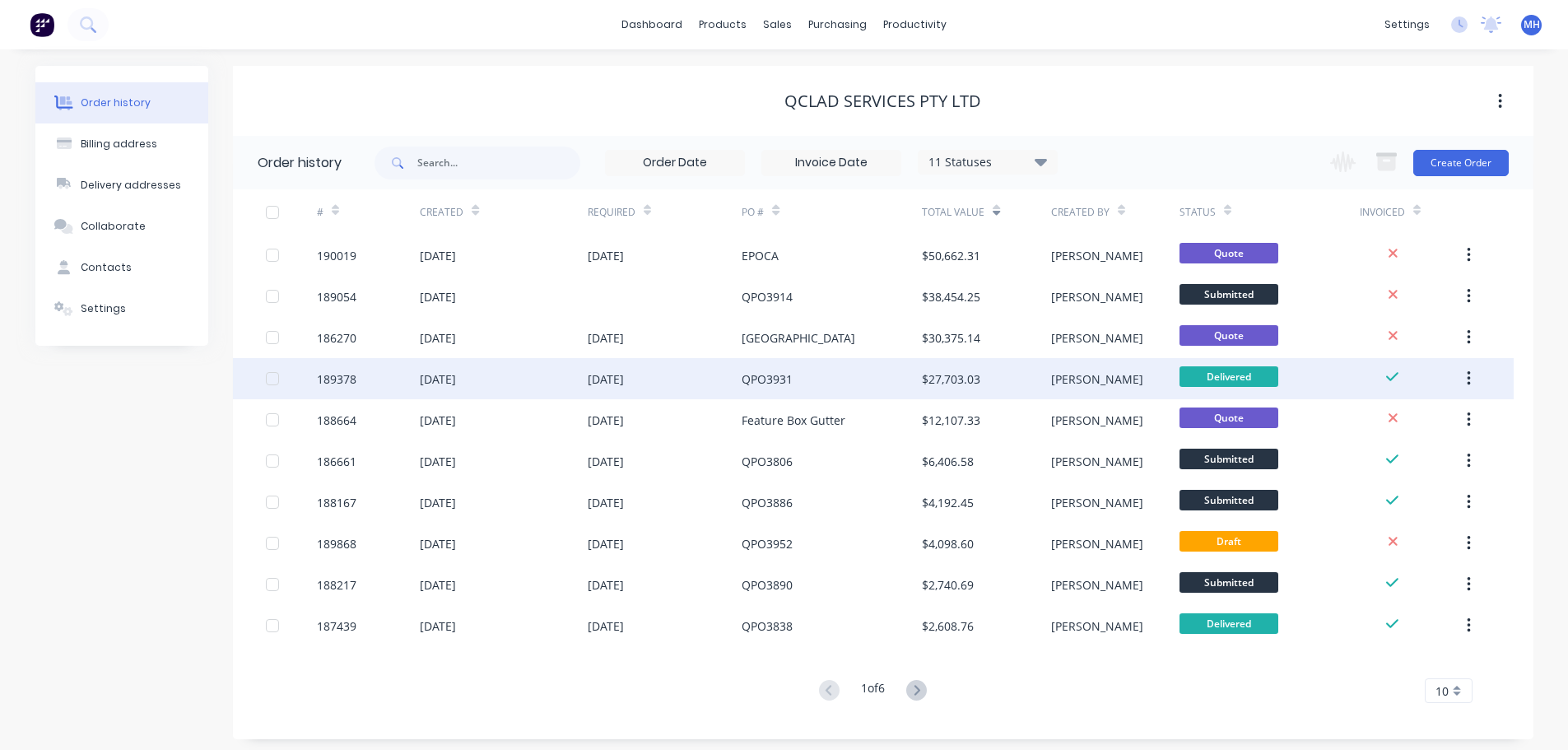
click at [921, 369] on div "QPO3931" at bounding box center [832, 379] width 181 height 41
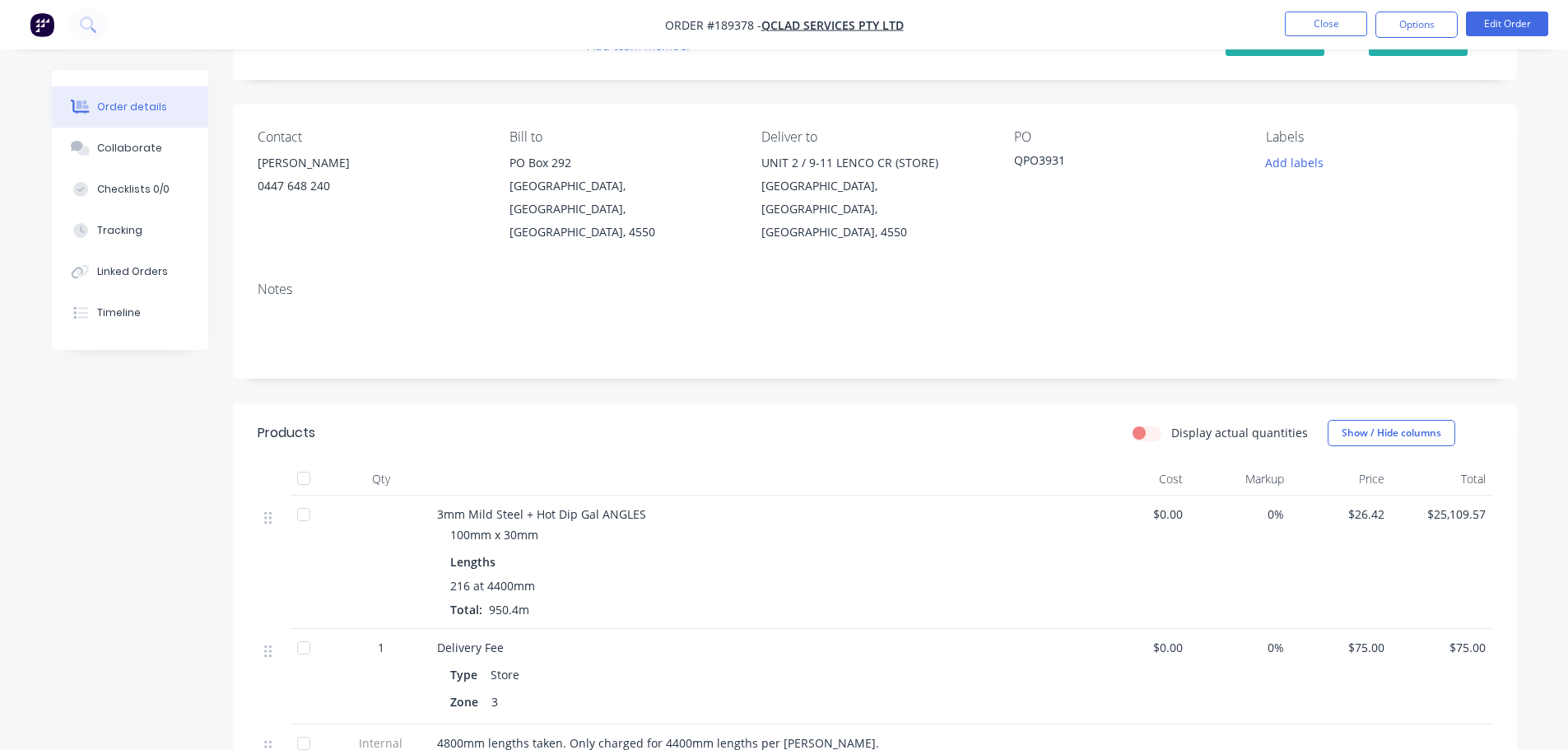
scroll to position [165, 0]
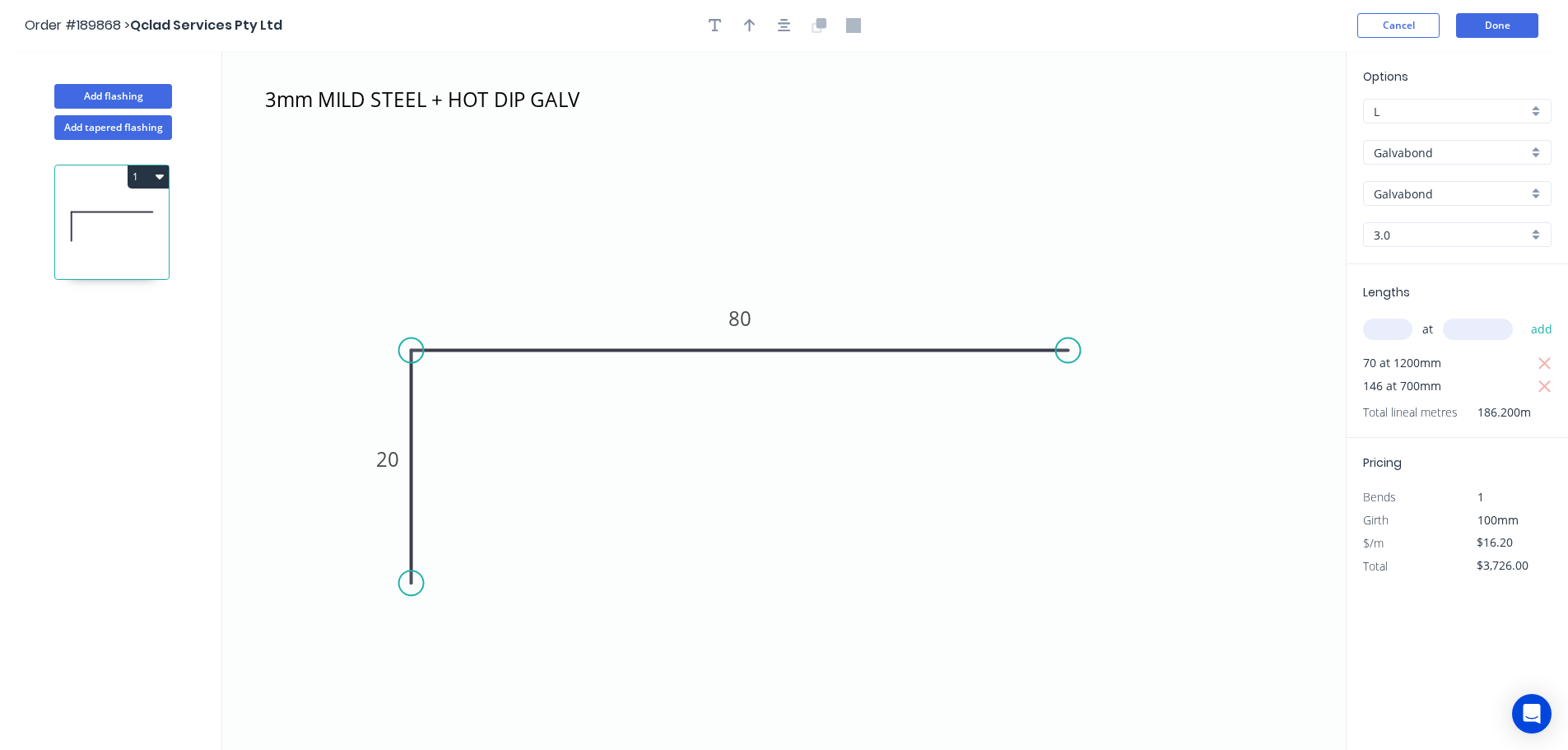
click at [1502, 530] on div "100mm" at bounding box center [1503, 520] width 89 height 23
click at [1502, 545] on input "$16.20" at bounding box center [1504, 542] width 56 height 23
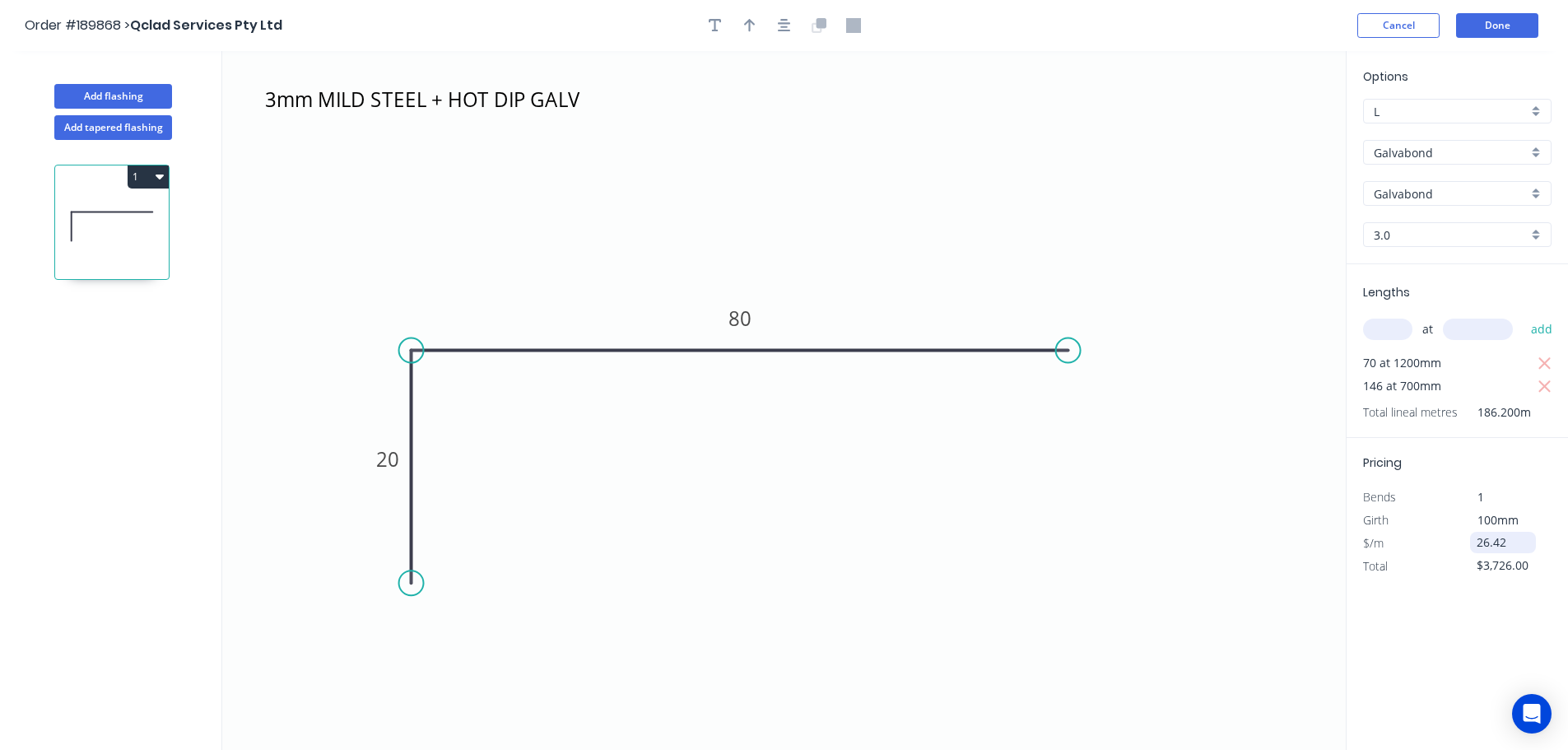
type input "$26.42"
type input "$6,076.60"
click at [1492, 19] on button "Done" at bounding box center [1497, 25] width 82 height 25
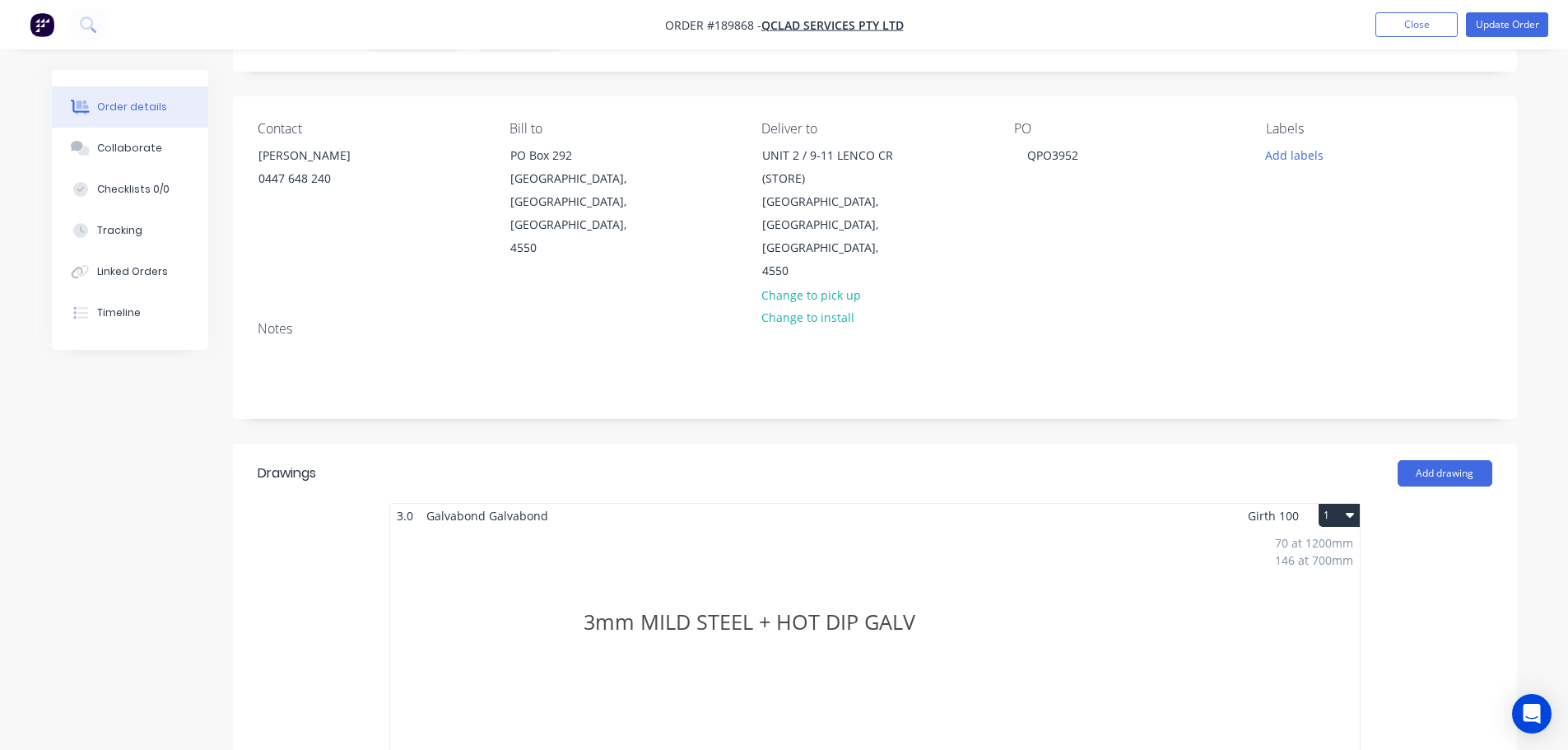
scroll to position [412, 0]
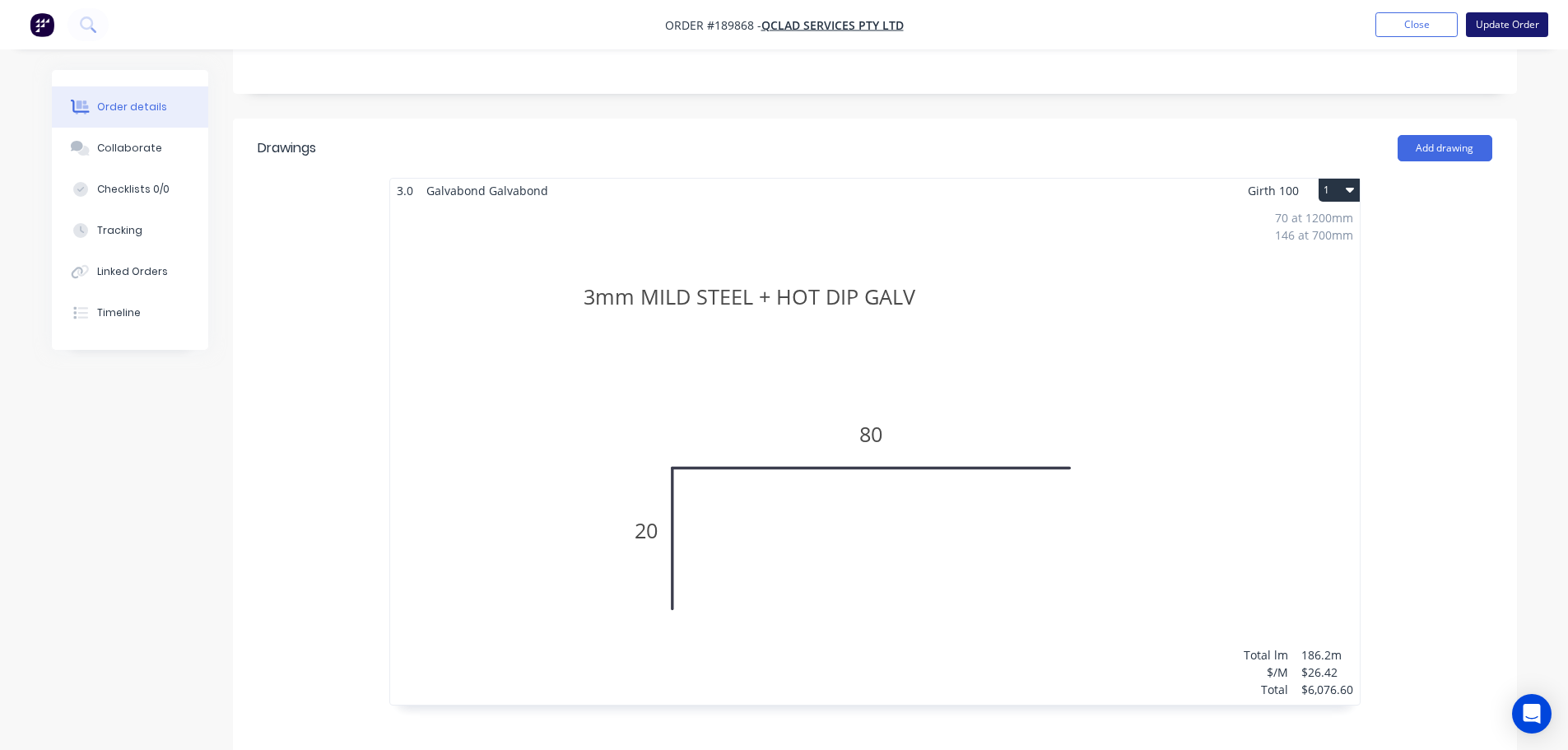
click at [1492, 32] on button "Update Order" at bounding box center [1506, 24] width 82 height 25
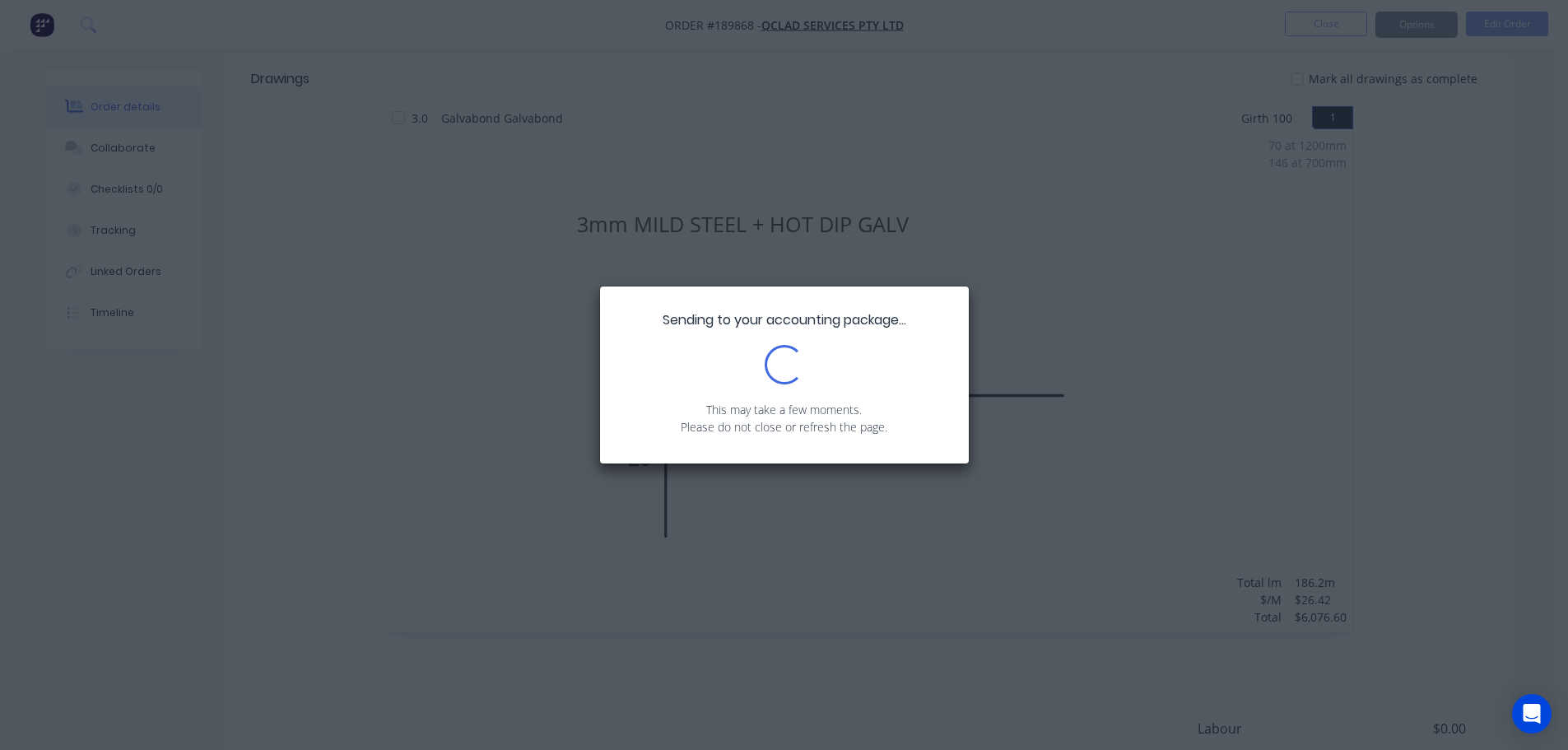
scroll to position [494, 0]
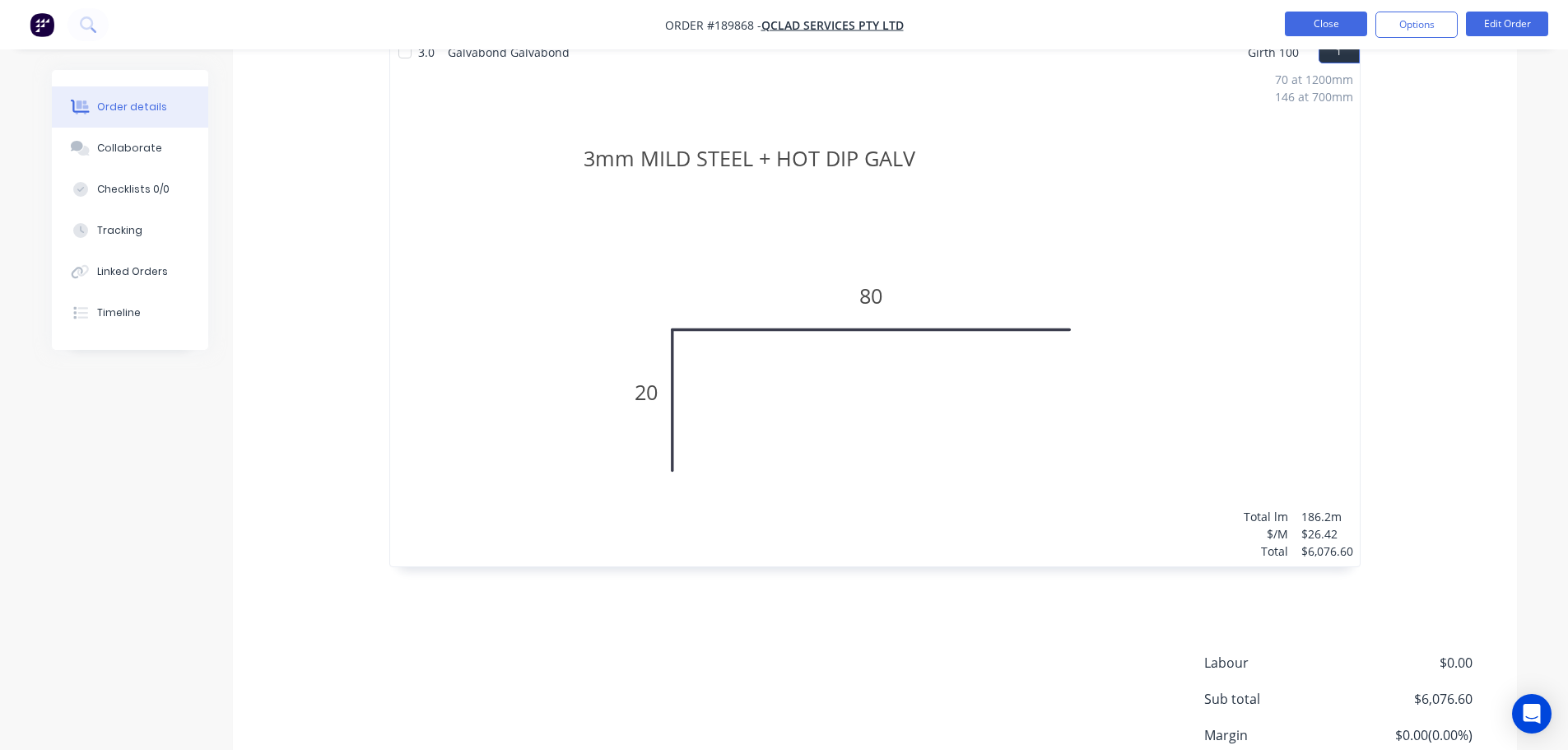
click at [1357, 18] on button "Close" at bounding box center [1326, 24] width 82 height 25
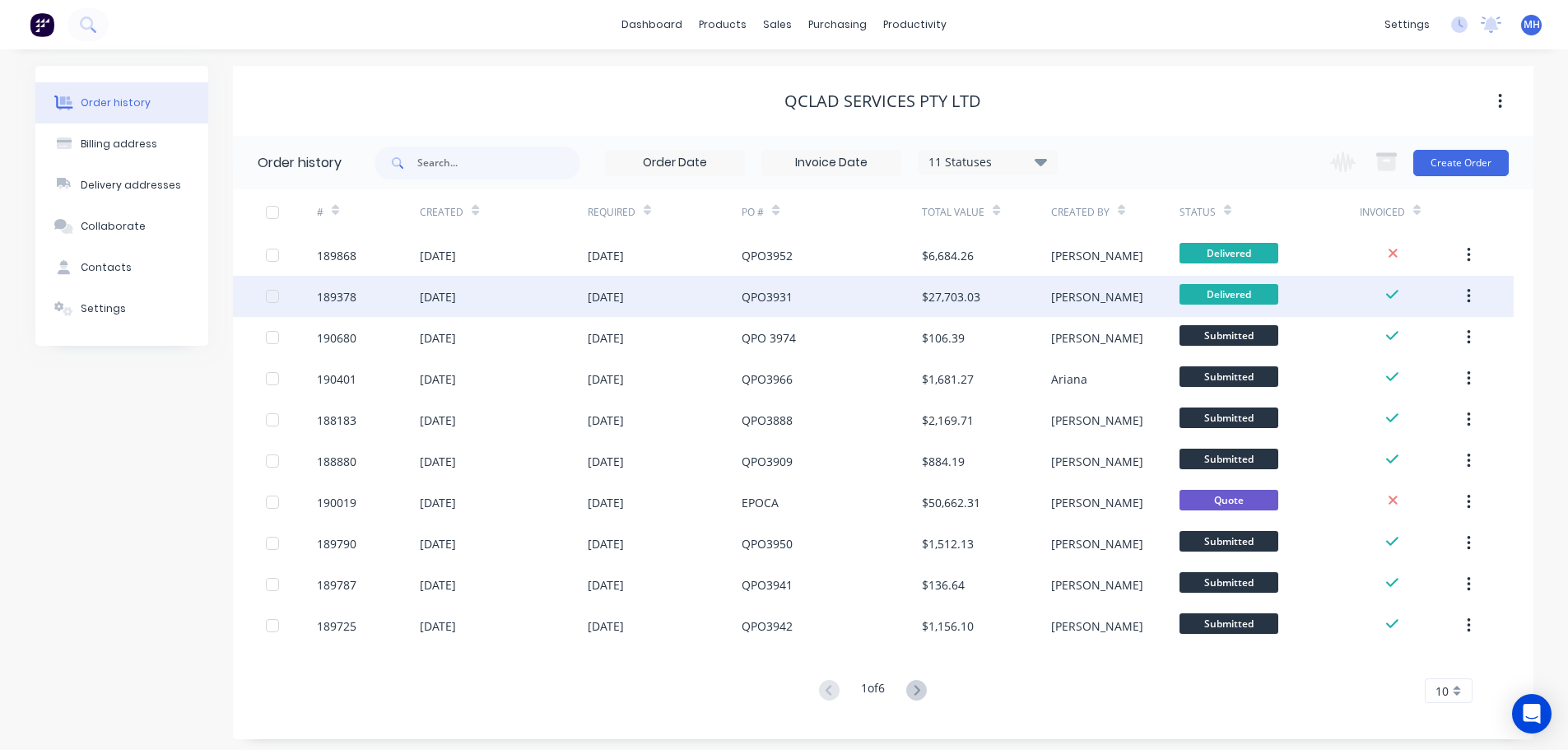
click at [796, 298] on div "QPO3931" at bounding box center [832, 296] width 181 height 41
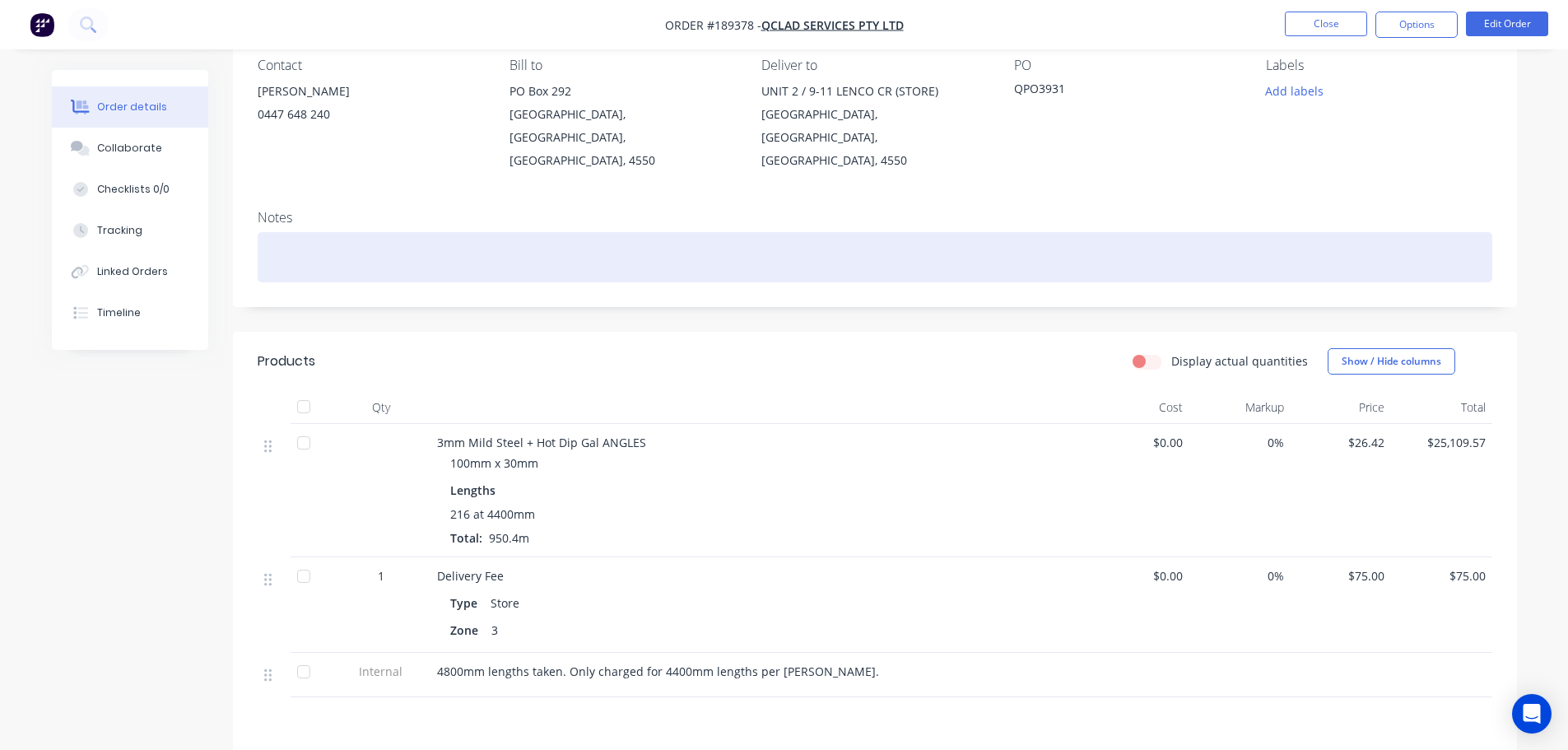
scroll to position [165, 0]
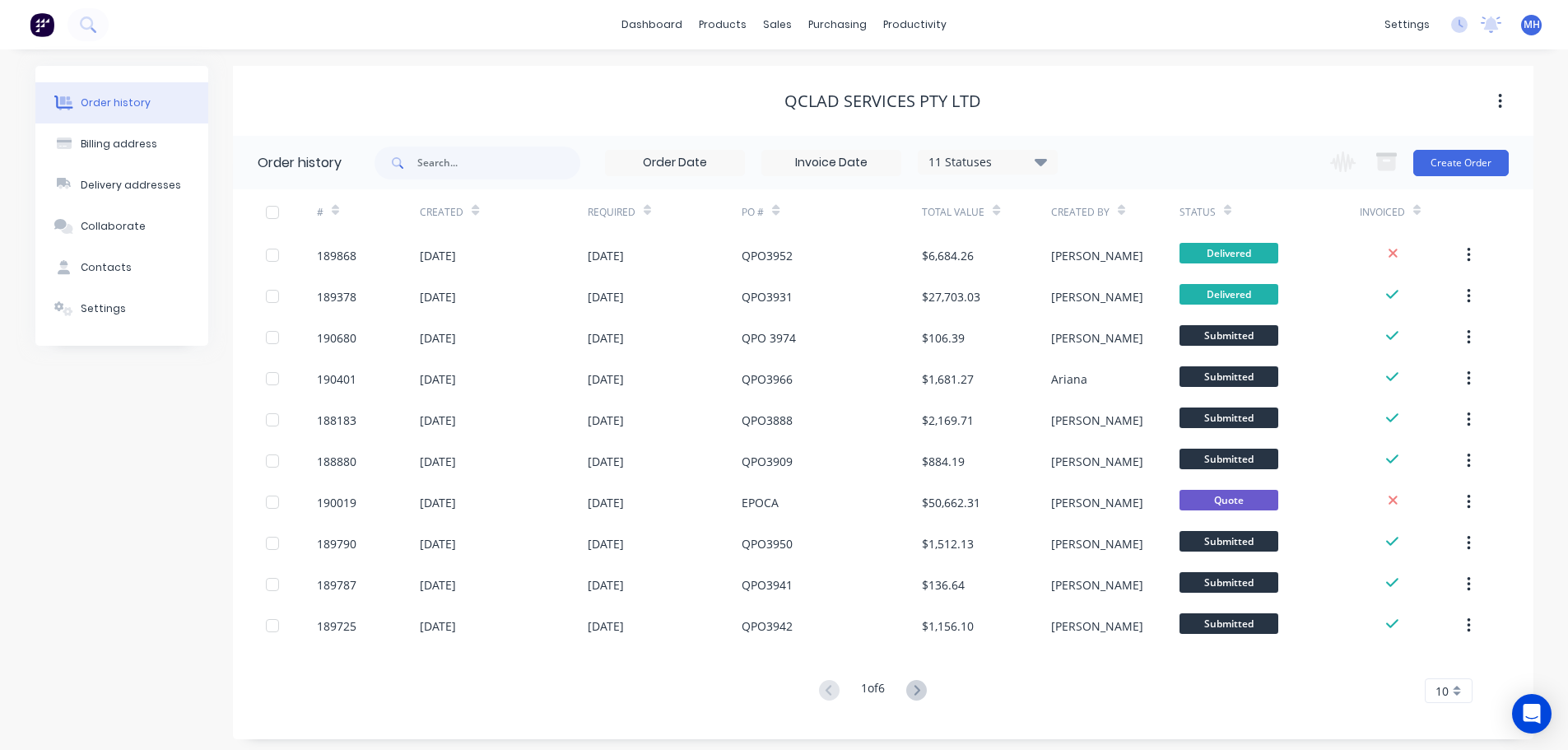
click at [994, 211] on icon at bounding box center [997, 213] width 7 height 5
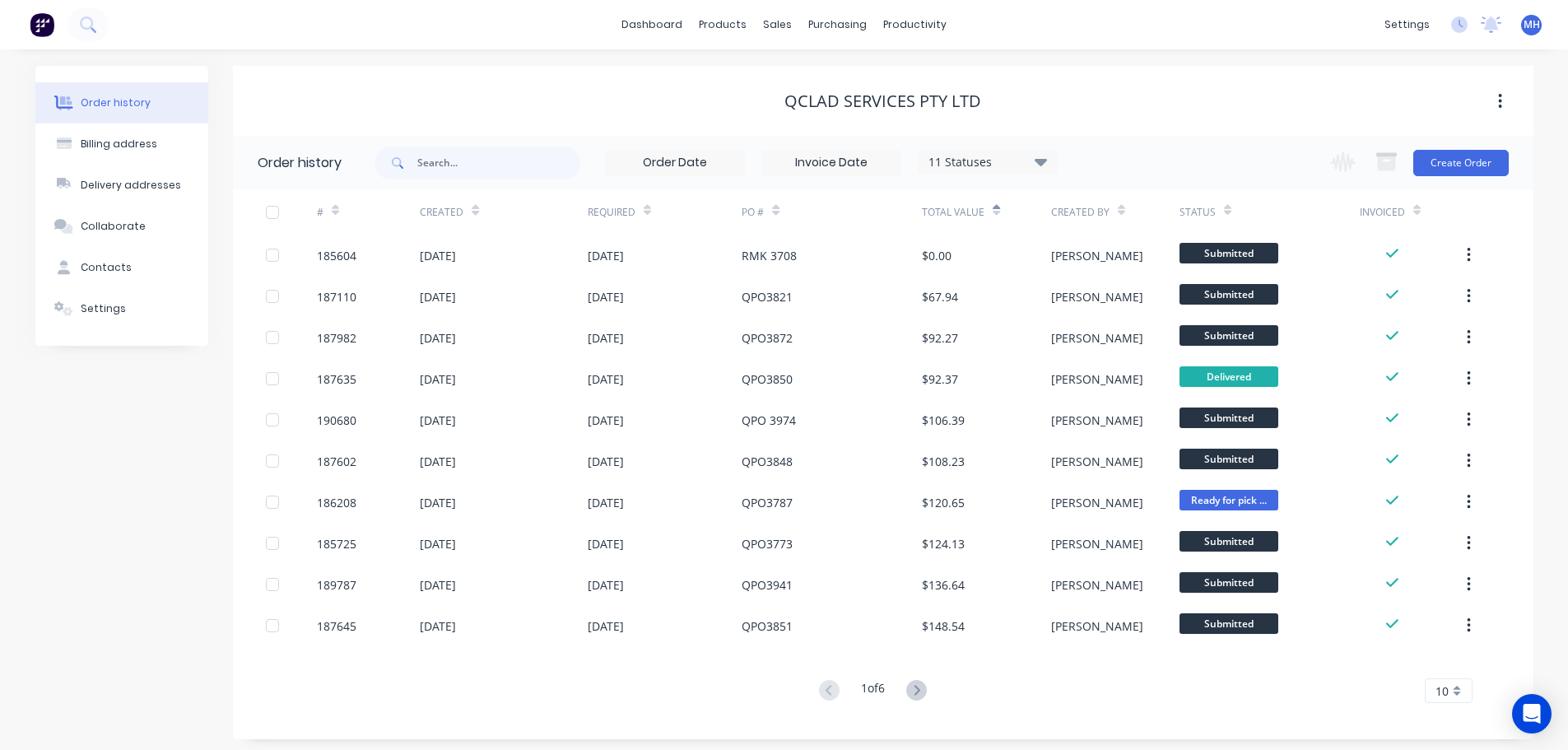
click at [994, 211] on icon at bounding box center [997, 213] width 7 height 5
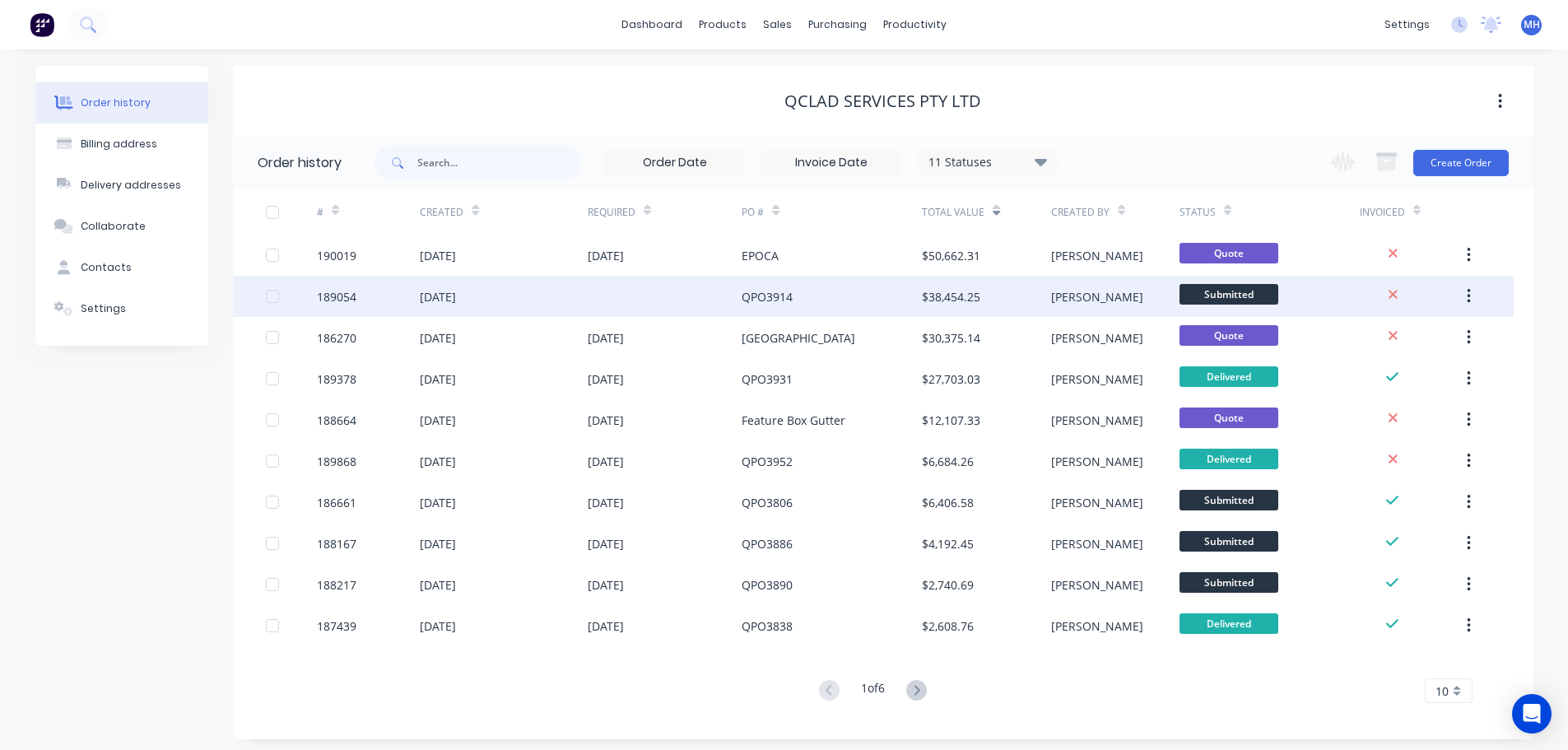
click at [1001, 294] on div "$38,454.25" at bounding box center [986, 296] width 128 height 41
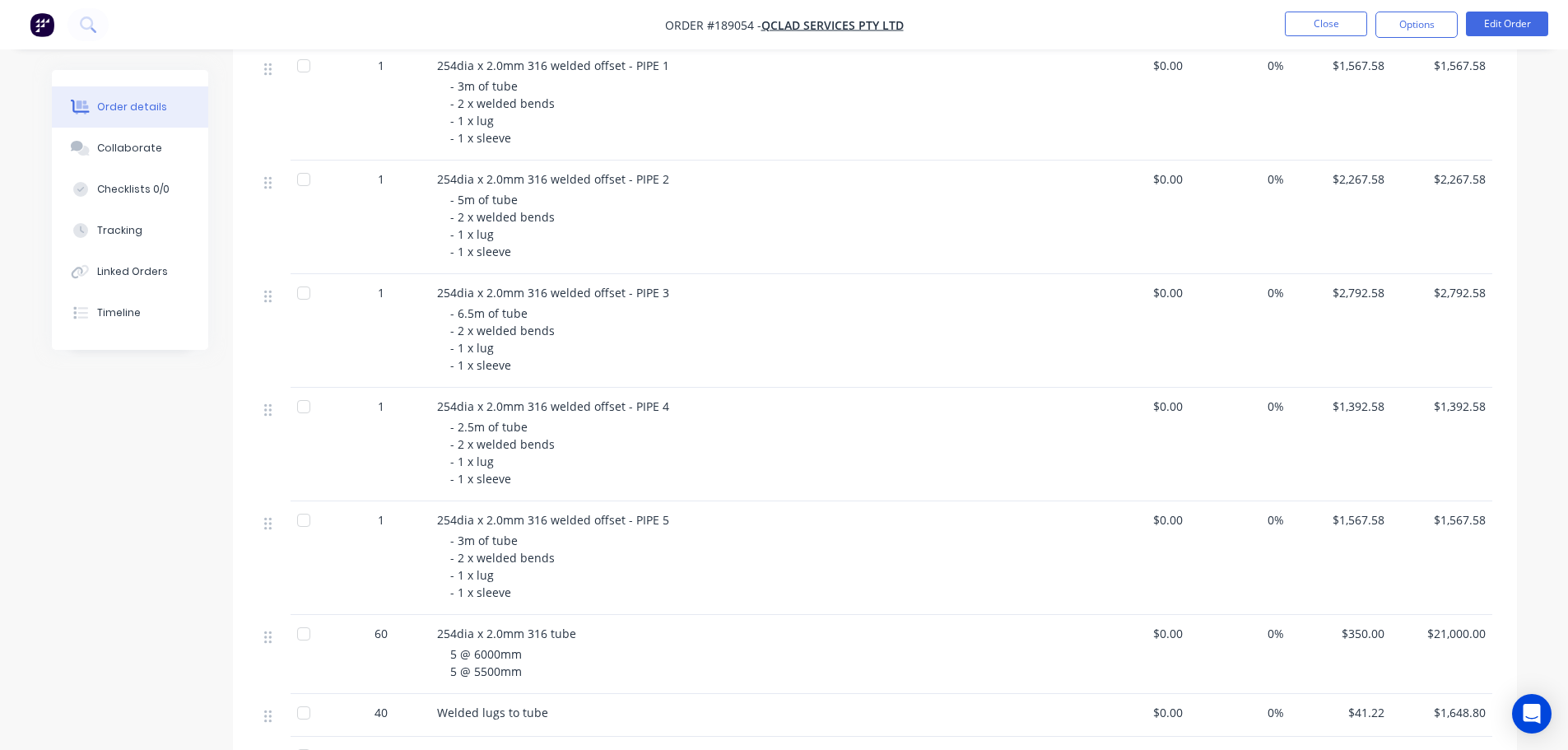
scroll to position [577, 0]
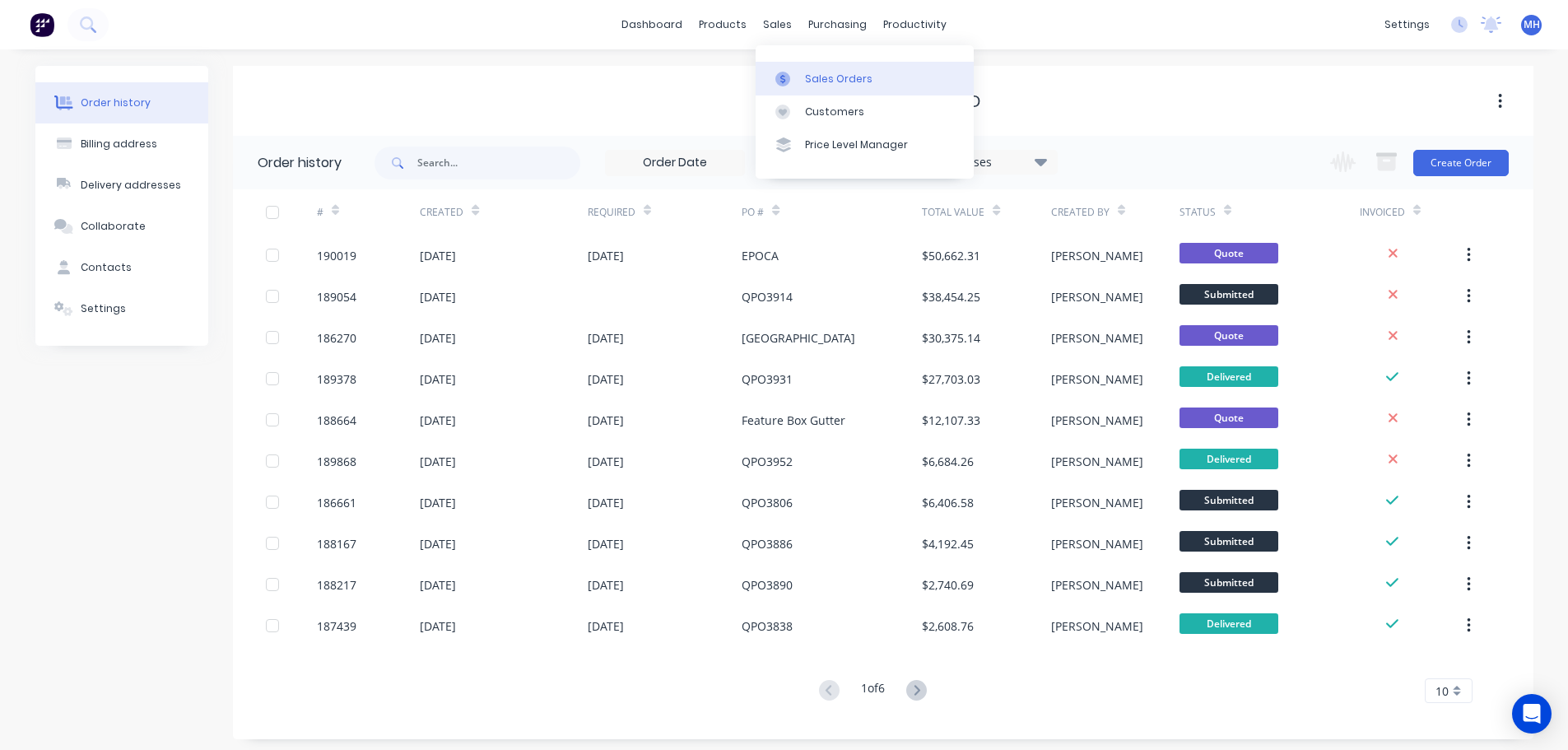
click at [813, 81] on div "Sales Orders" at bounding box center [838, 79] width 67 height 15
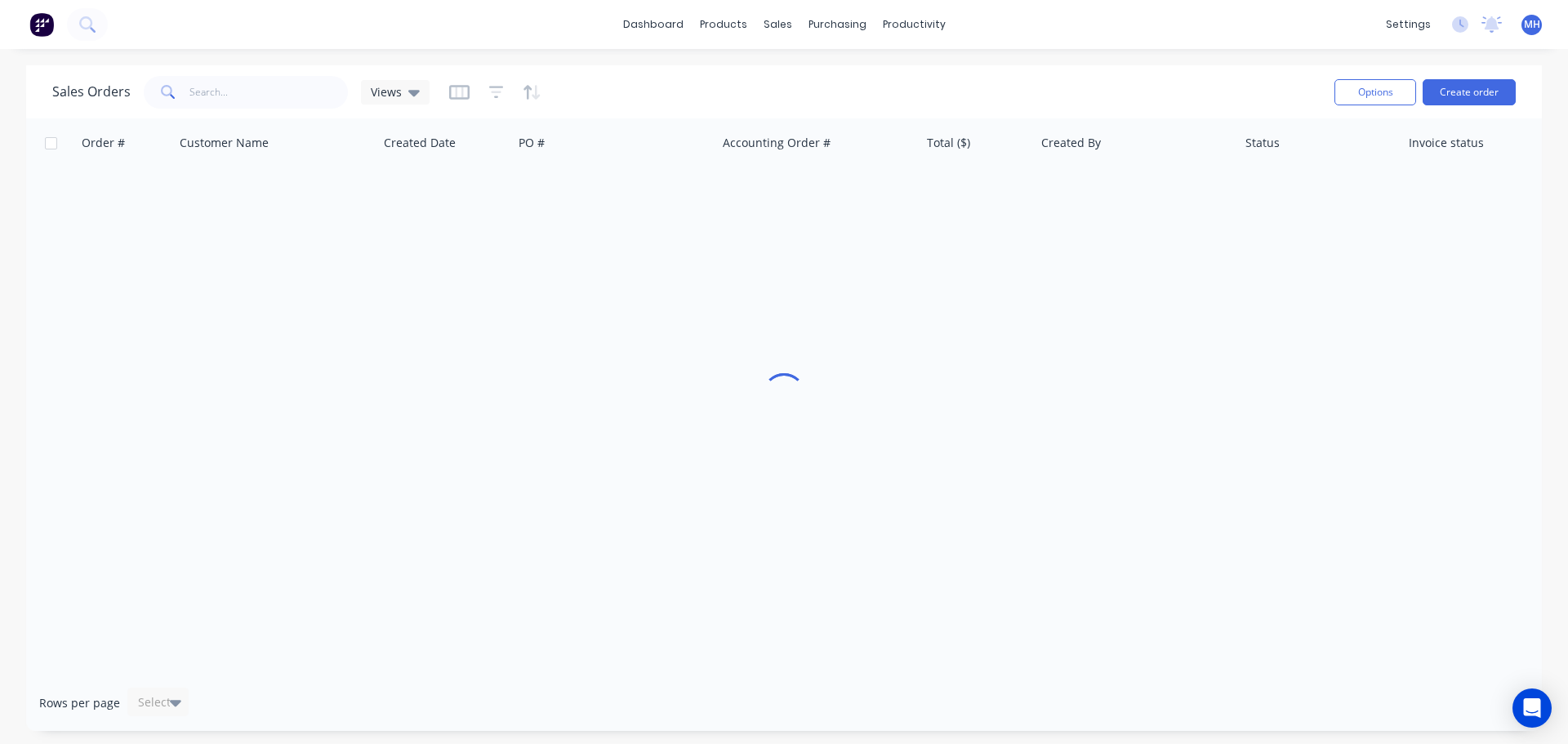
click at [1047, 80] on div "Sales Orders Views" at bounding box center [686, 92] width 1269 height 40
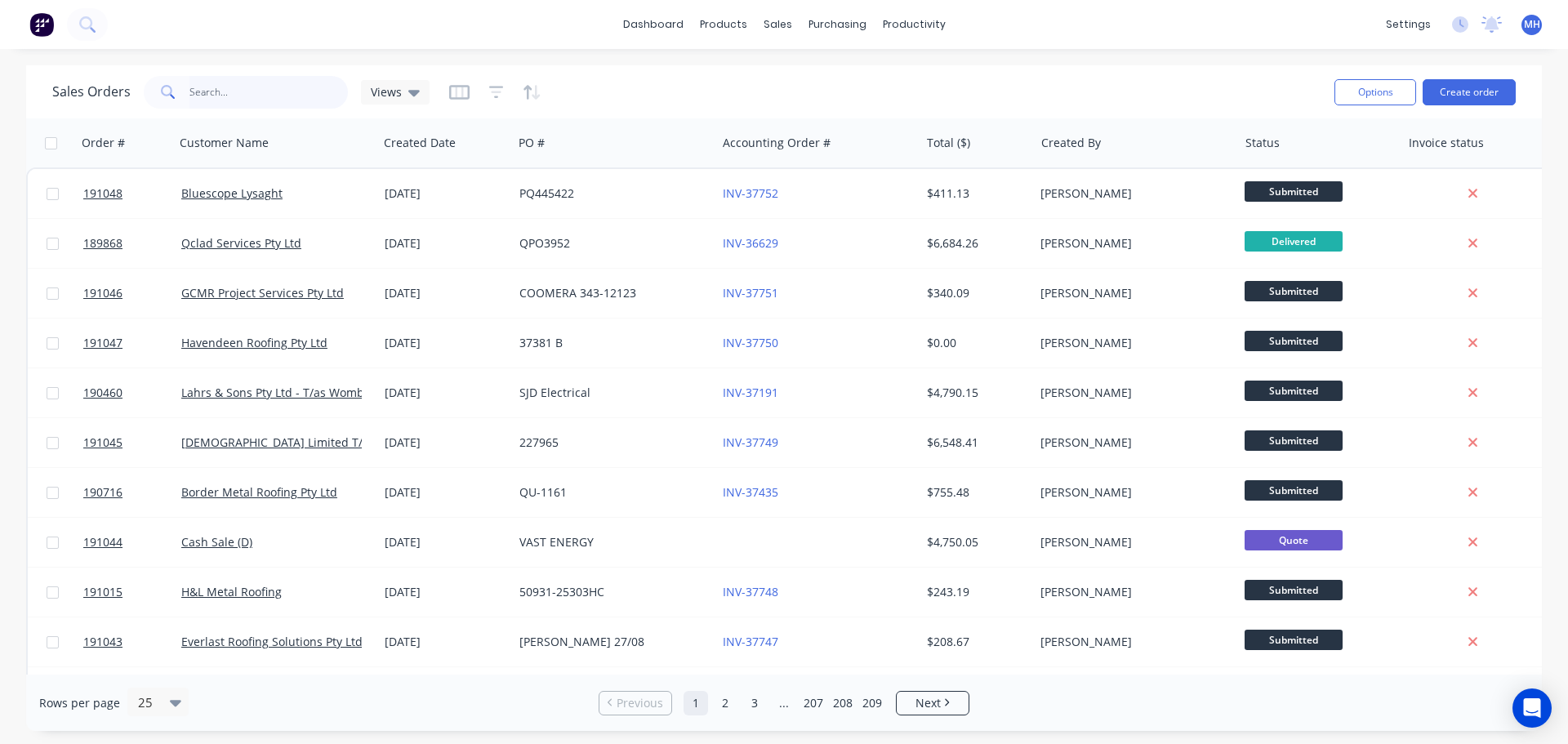
click at [272, 88] on input "text" at bounding box center [269, 92] width 159 height 33
click at [848, 97] on link "Customers" at bounding box center [863, 112] width 217 height 33
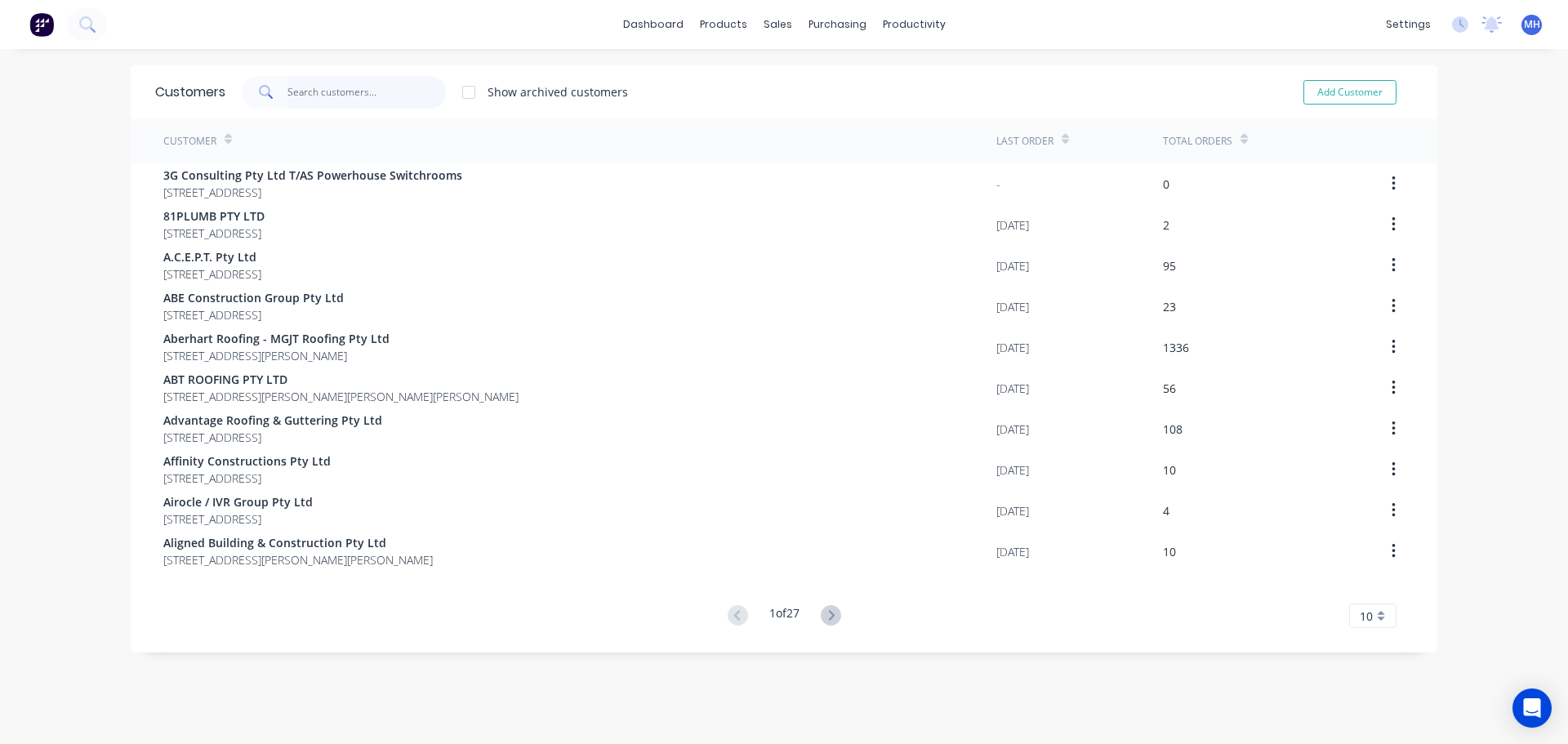
click at [344, 98] on input "text" at bounding box center [367, 92] width 159 height 33
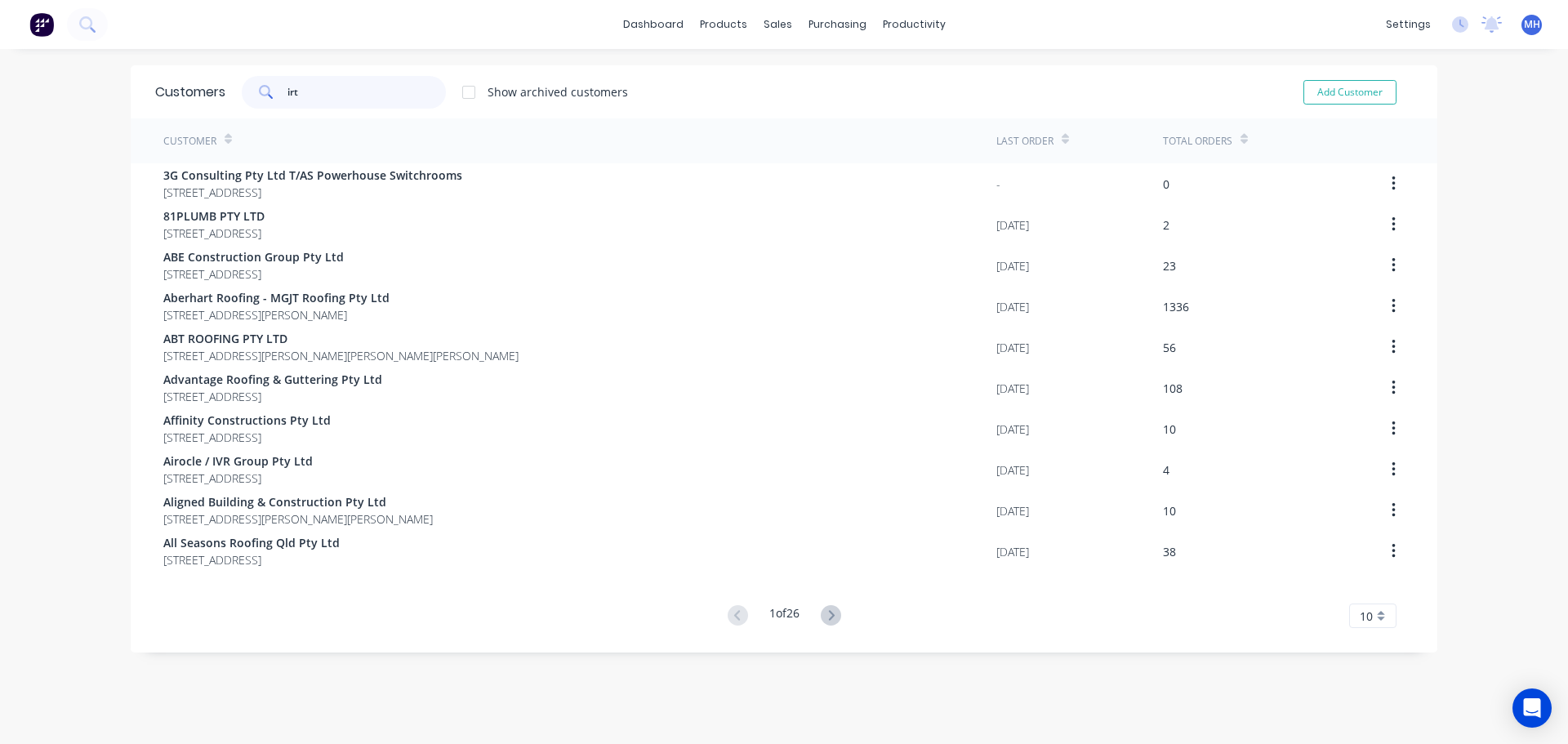
type input "irt"
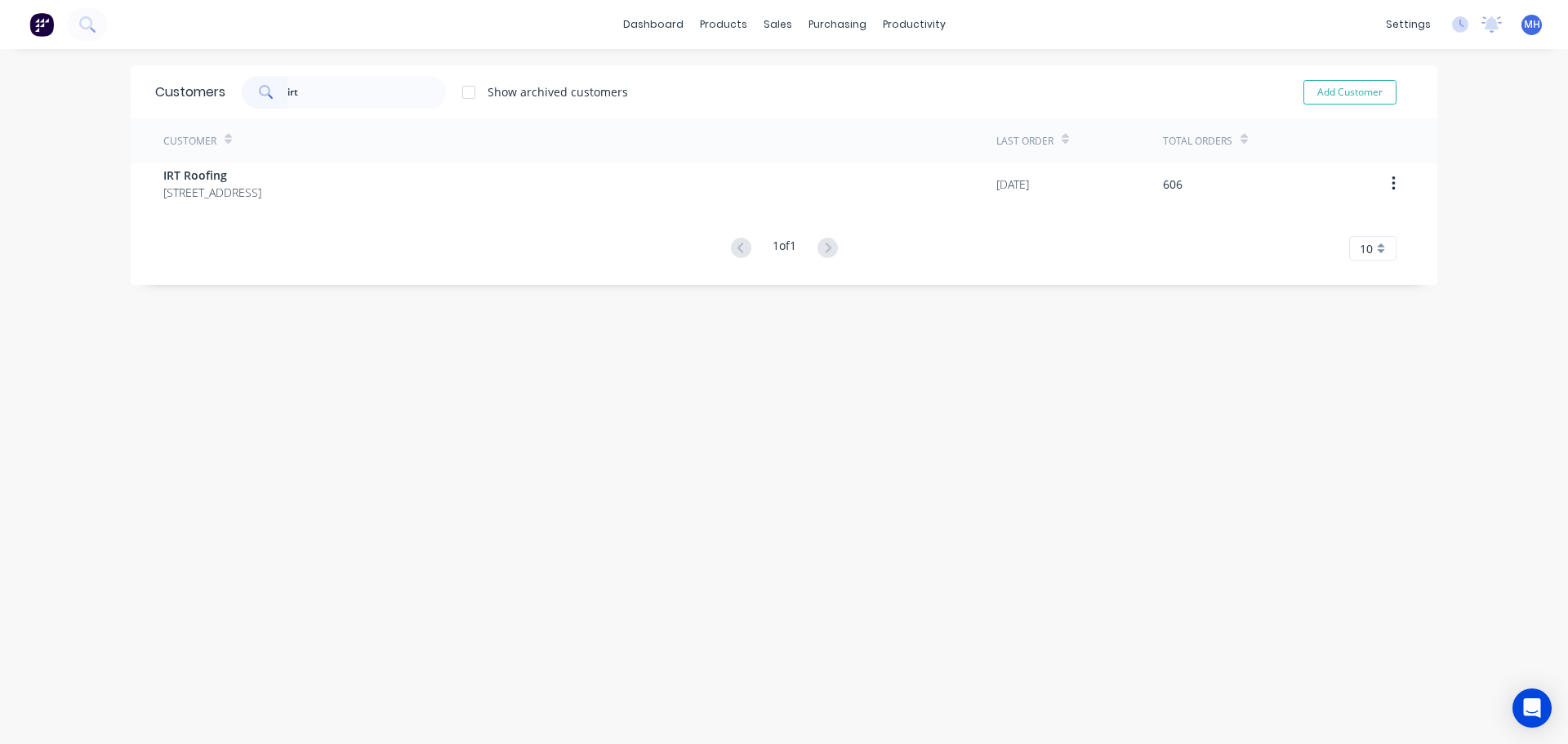
click at [357, 210] on div "Customer Last Order Total Orders IRT Roofing [STREET_ADDRESS] 4163 [DATE] 606 1…" at bounding box center [784, 189] width 1307 height 142
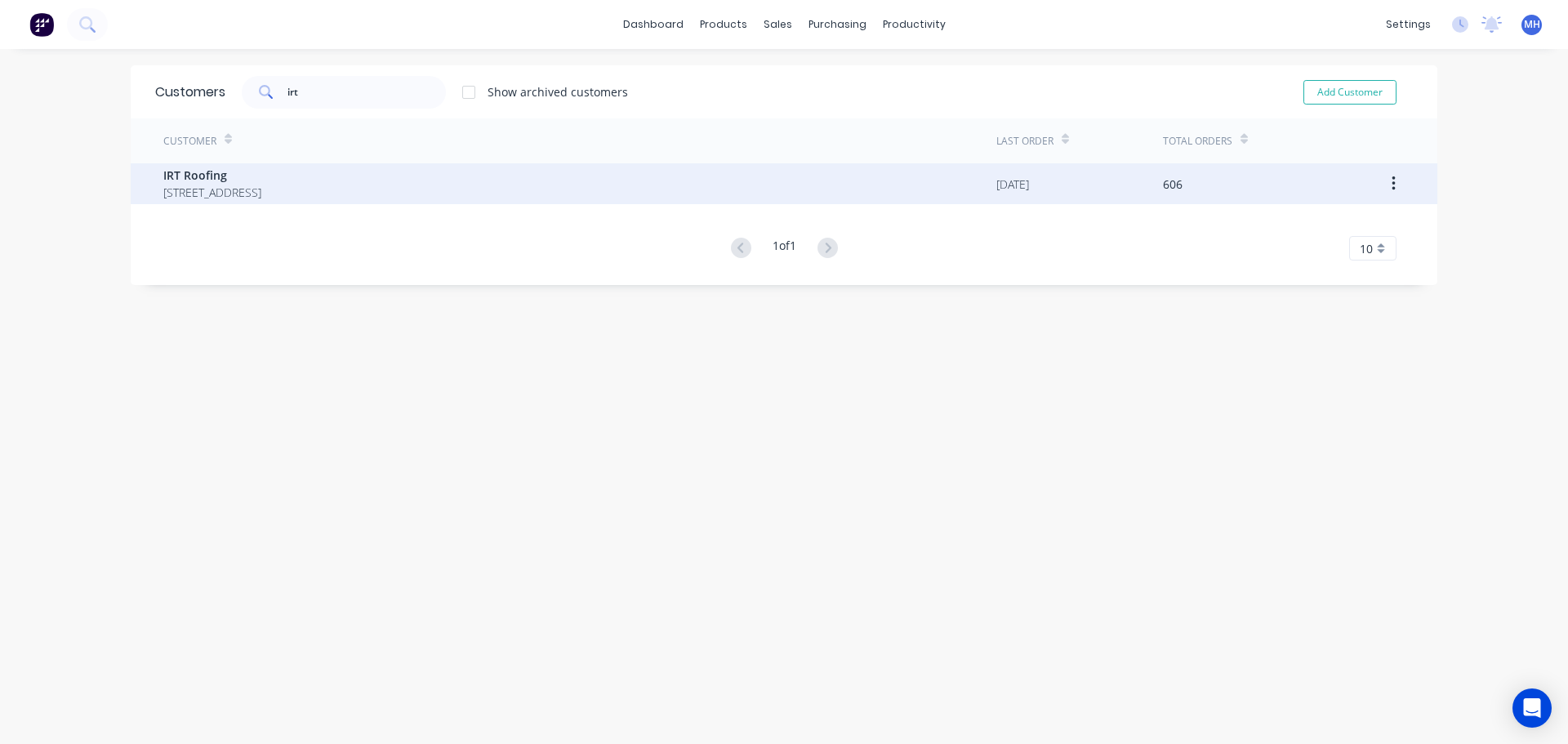
click at [261, 184] on span "[STREET_ADDRESS]" at bounding box center [212, 192] width 98 height 17
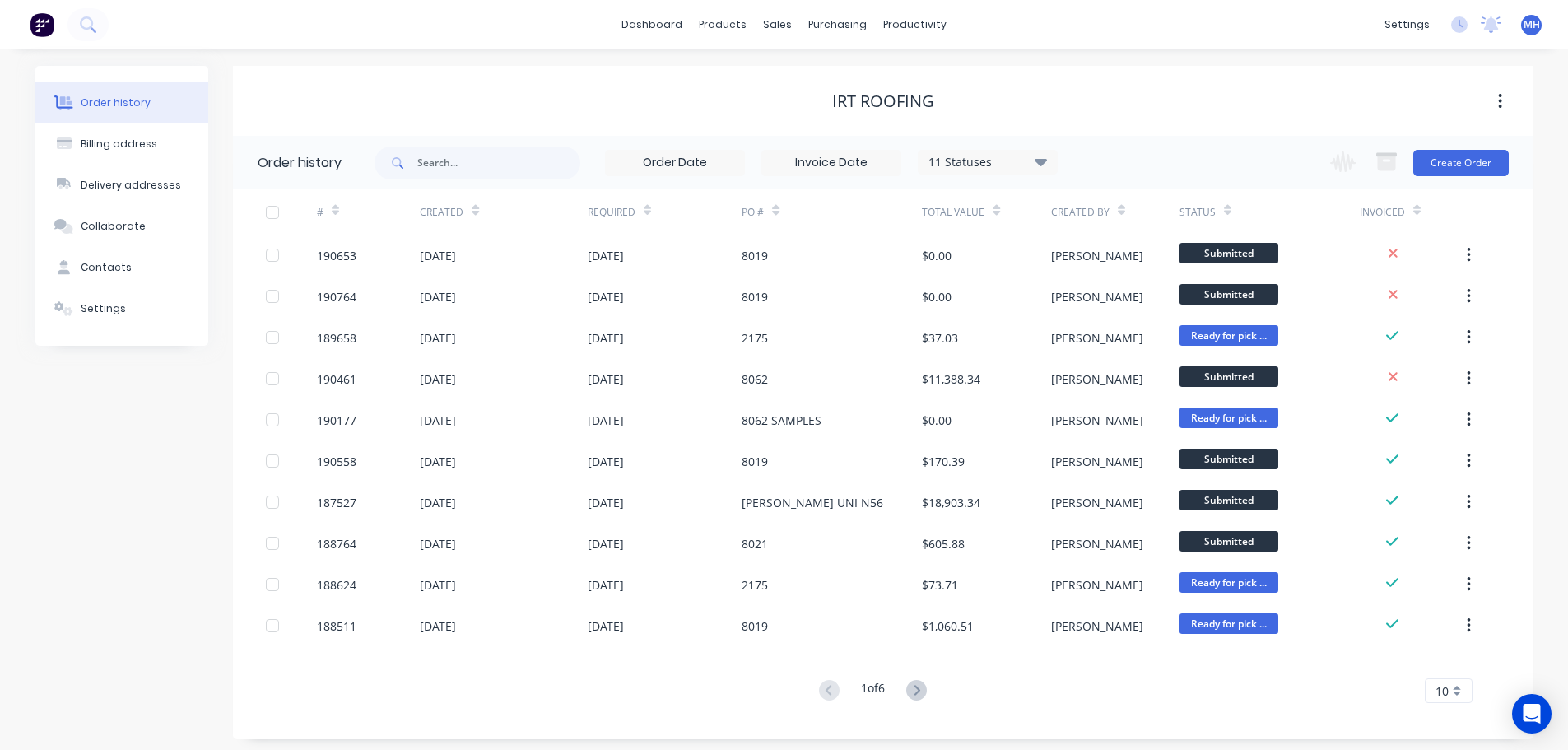
click at [997, 215] on icon at bounding box center [997, 210] width 7 height 12
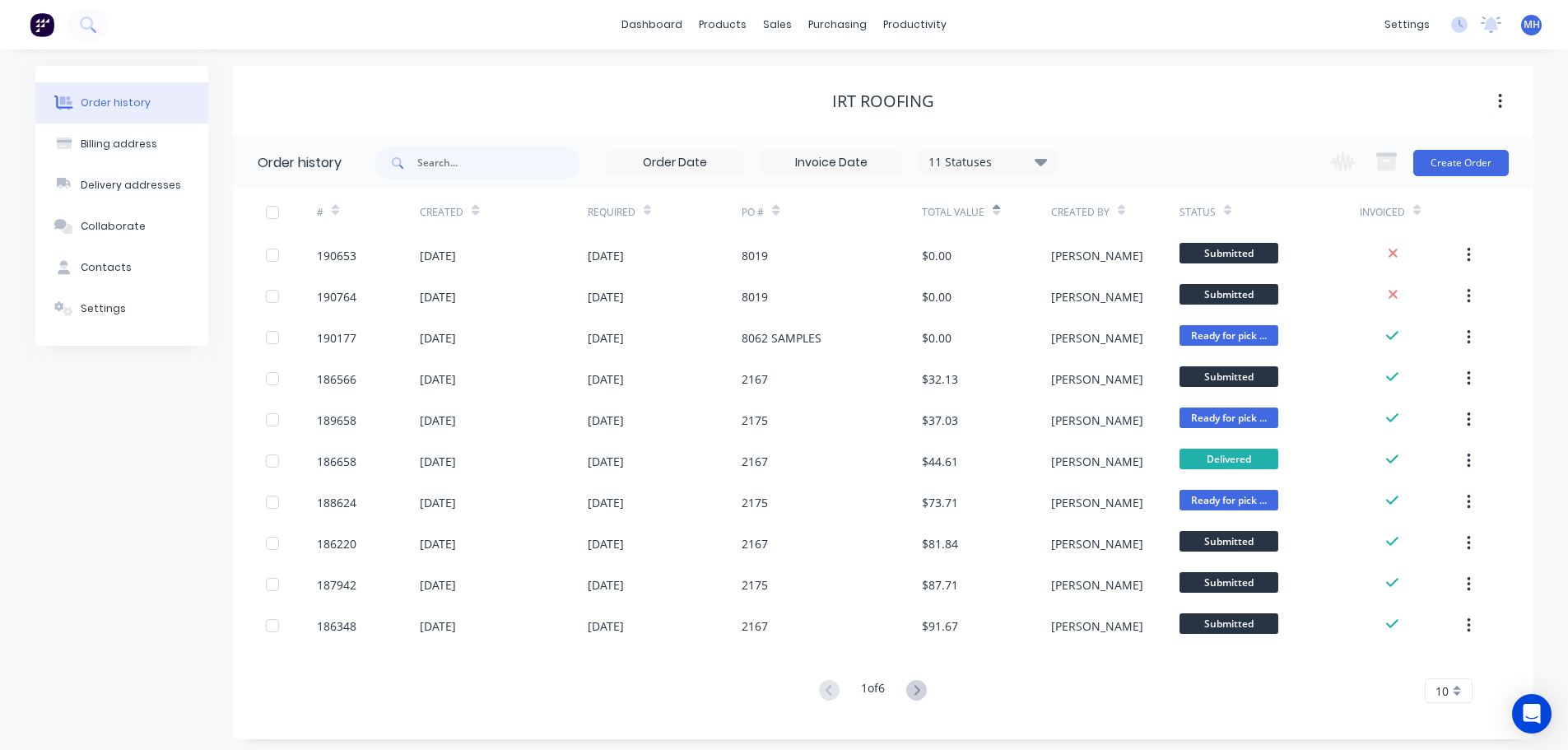
click at [996, 215] on icon at bounding box center [997, 210] width 7 height 12
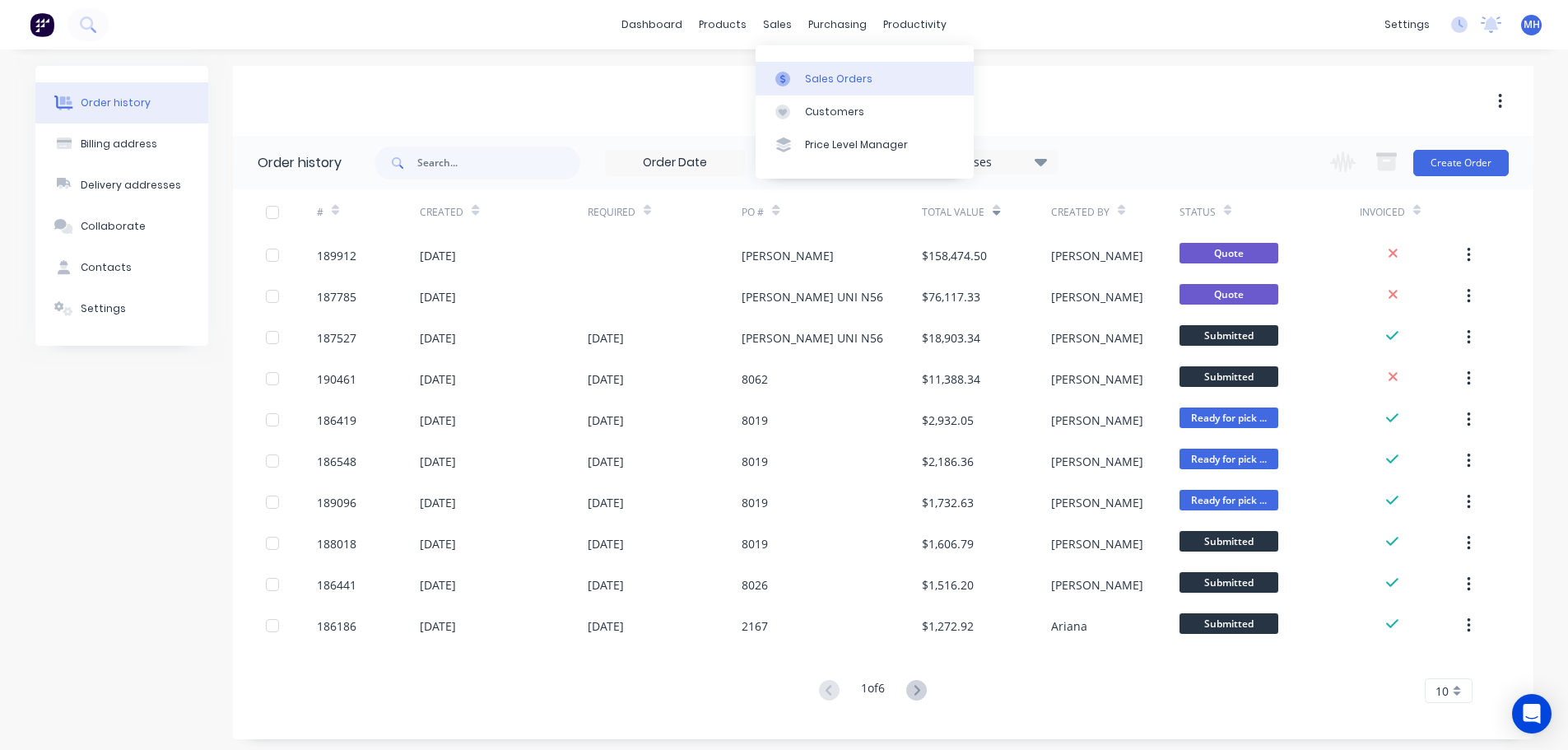
click at [816, 65] on link "Sales Orders" at bounding box center [864, 78] width 218 height 33
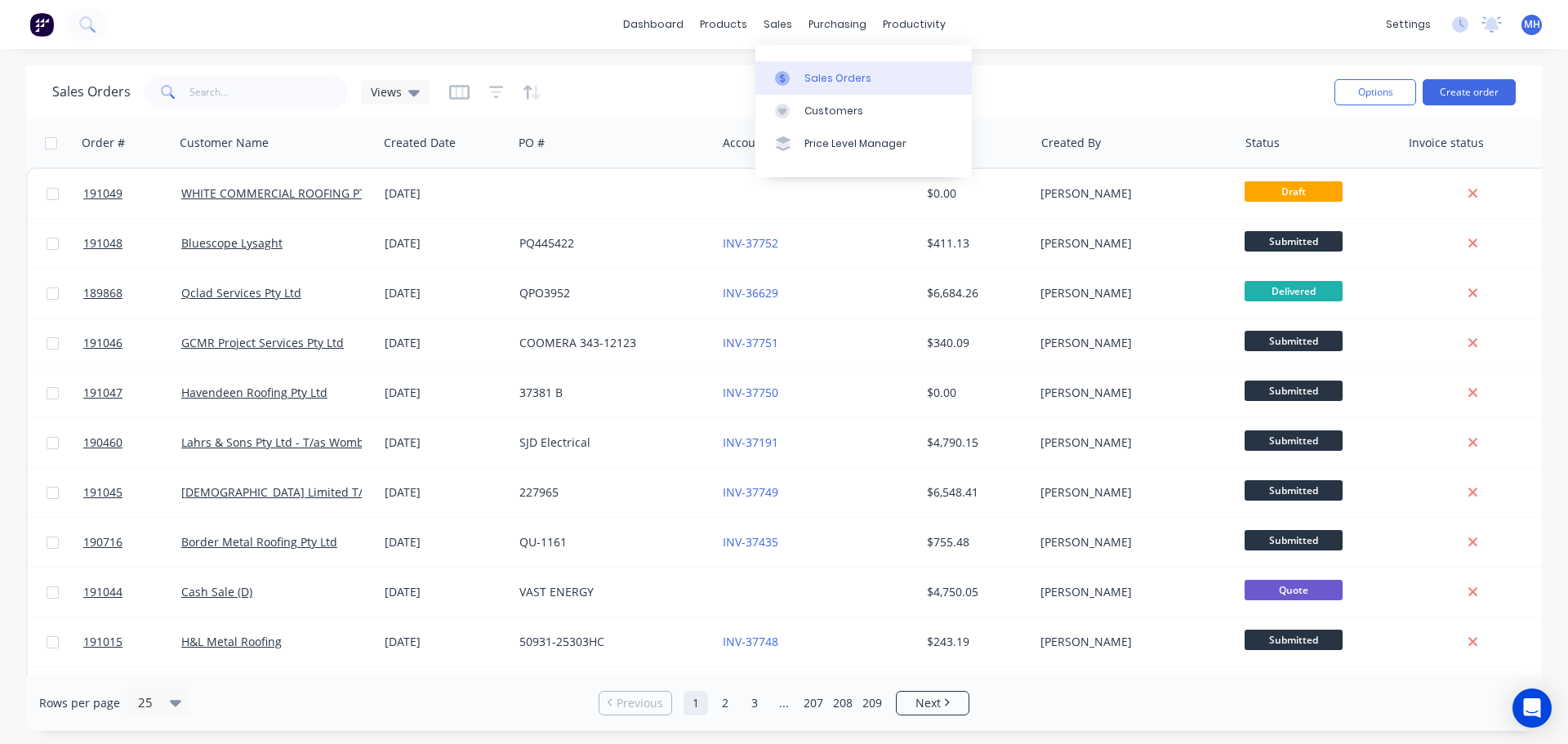
click at [800, 69] on link "Sales Orders" at bounding box center [863, 78] width 217 height 33
click at [288, 100] on input "text" at bounding box center [269, 92] width 159 height 33
type input "190844"
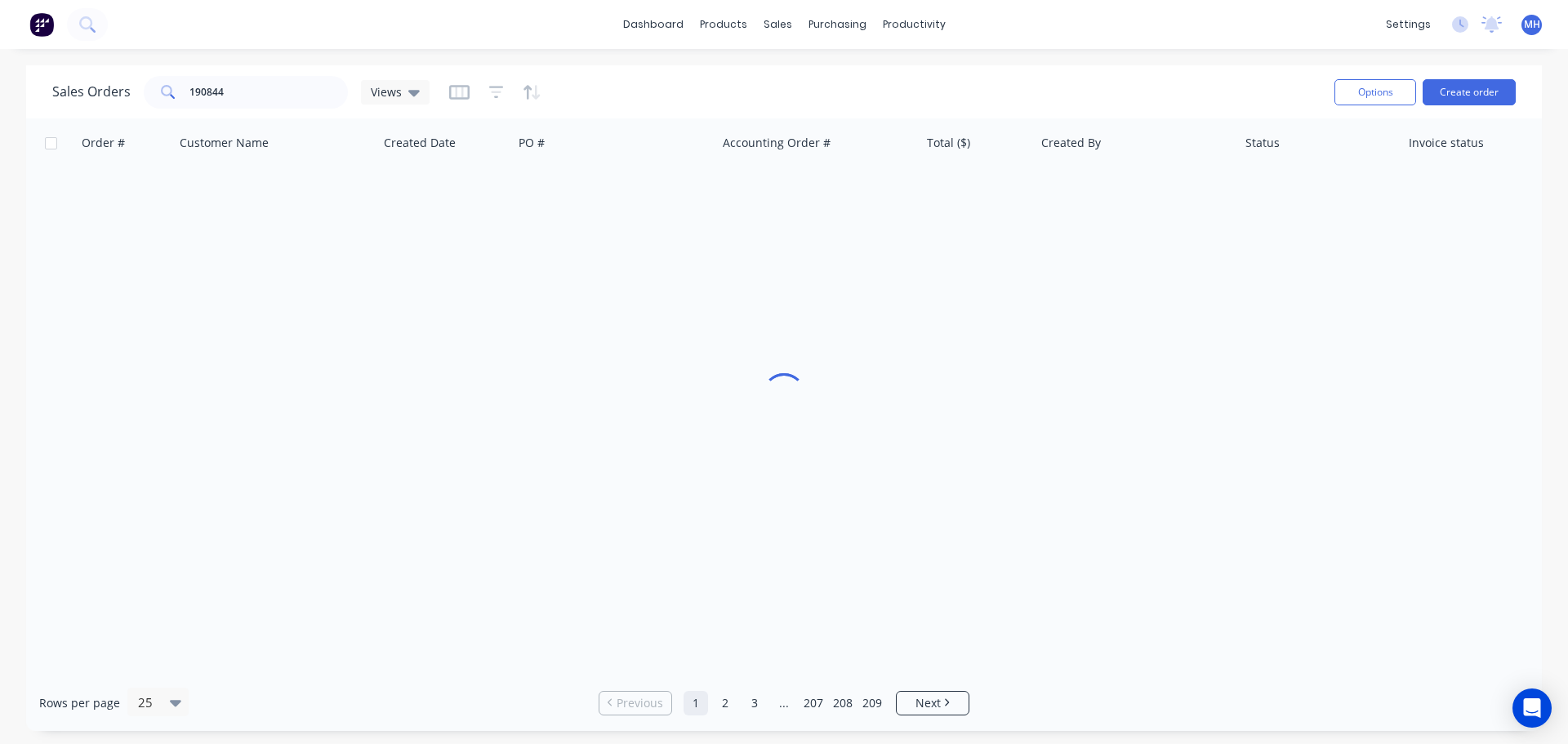
click at [611, 81] on div "Sales Orders 190844 Views" at bounding box center [686, 92] width 1269 height 40
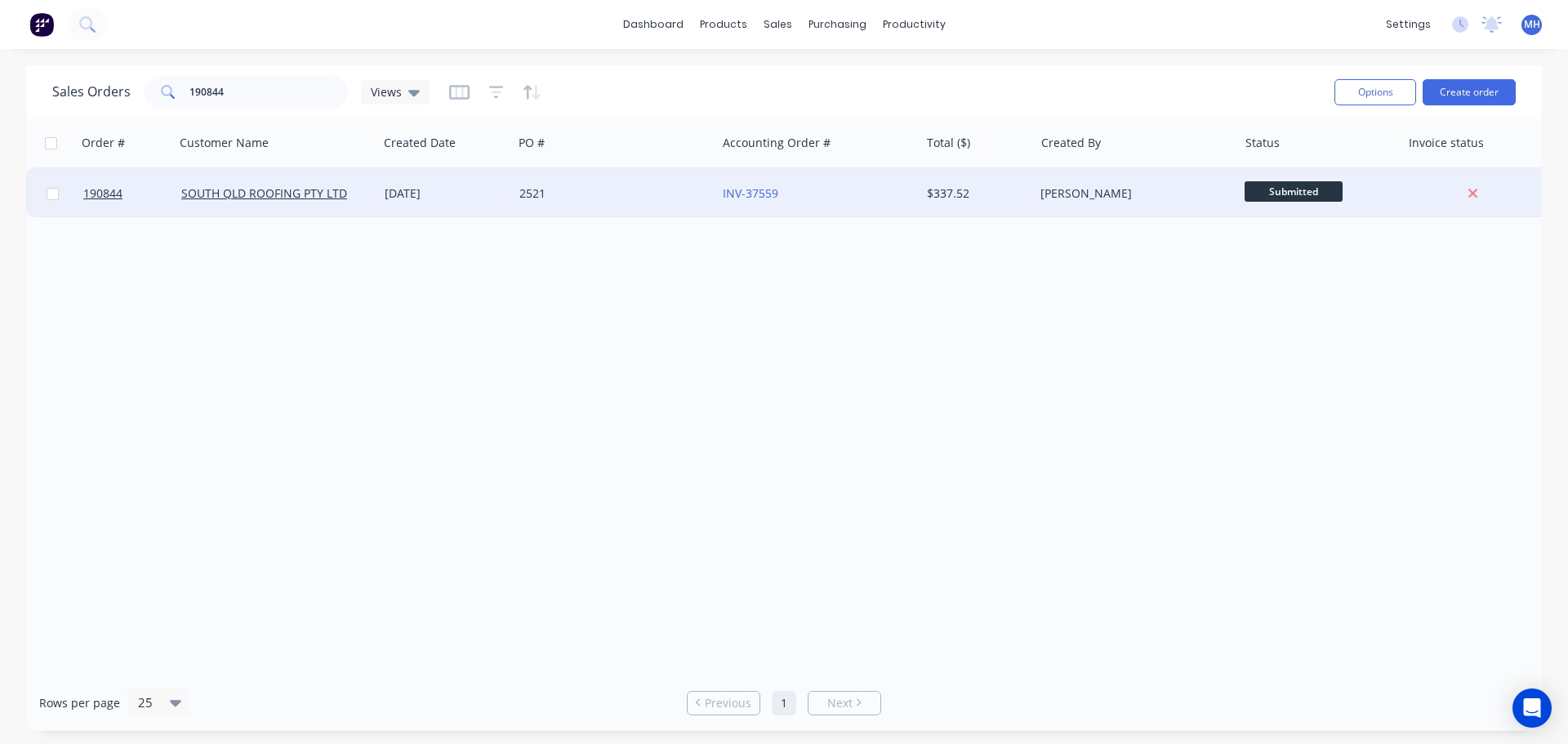
click at [562, 200] on div "2521" at bounding box center [609, 194] width 181 height 16
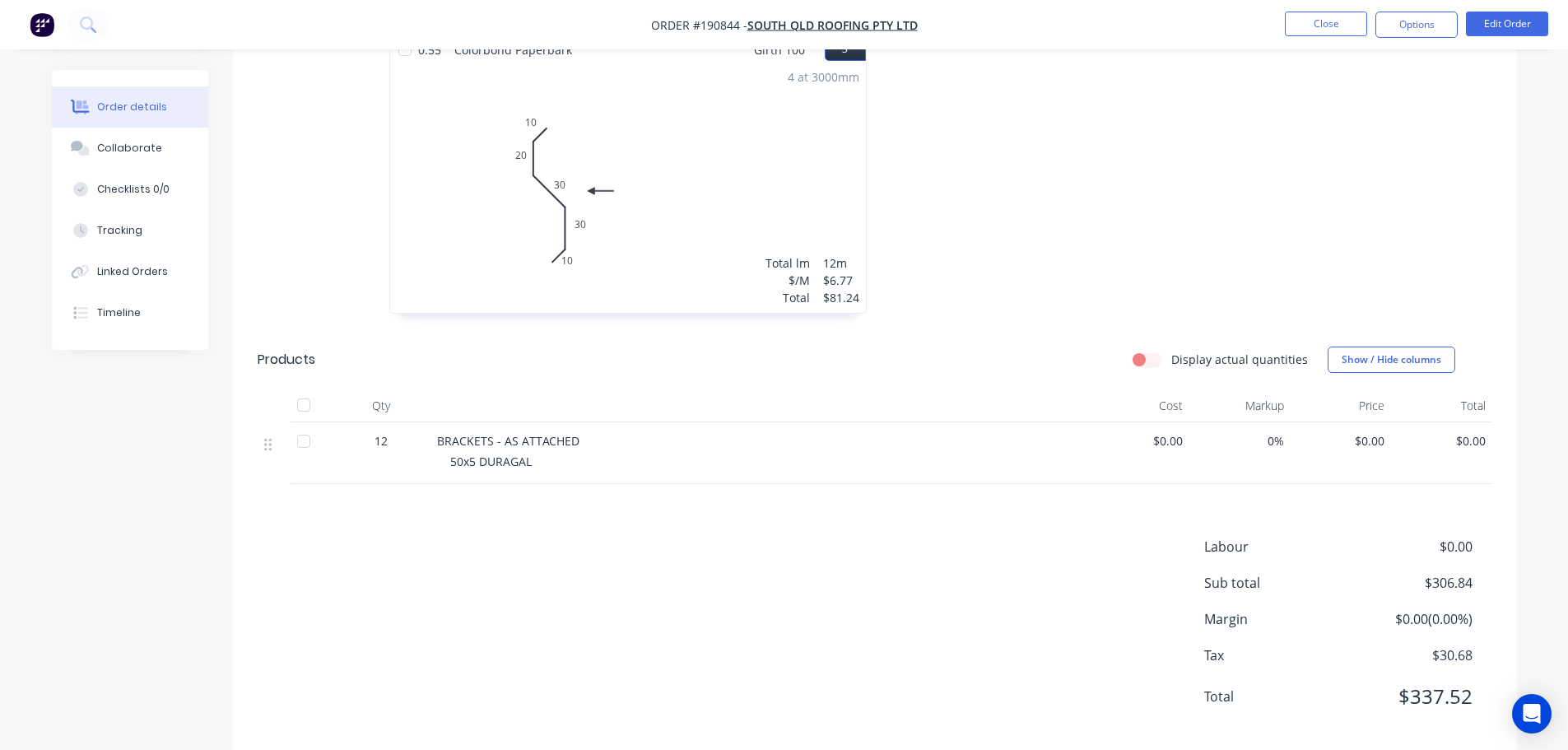
scroll to position [793, 0]
click at [1513, 25] on button "Edit Order" at bounding box center [1506, 24] width 82 height 25
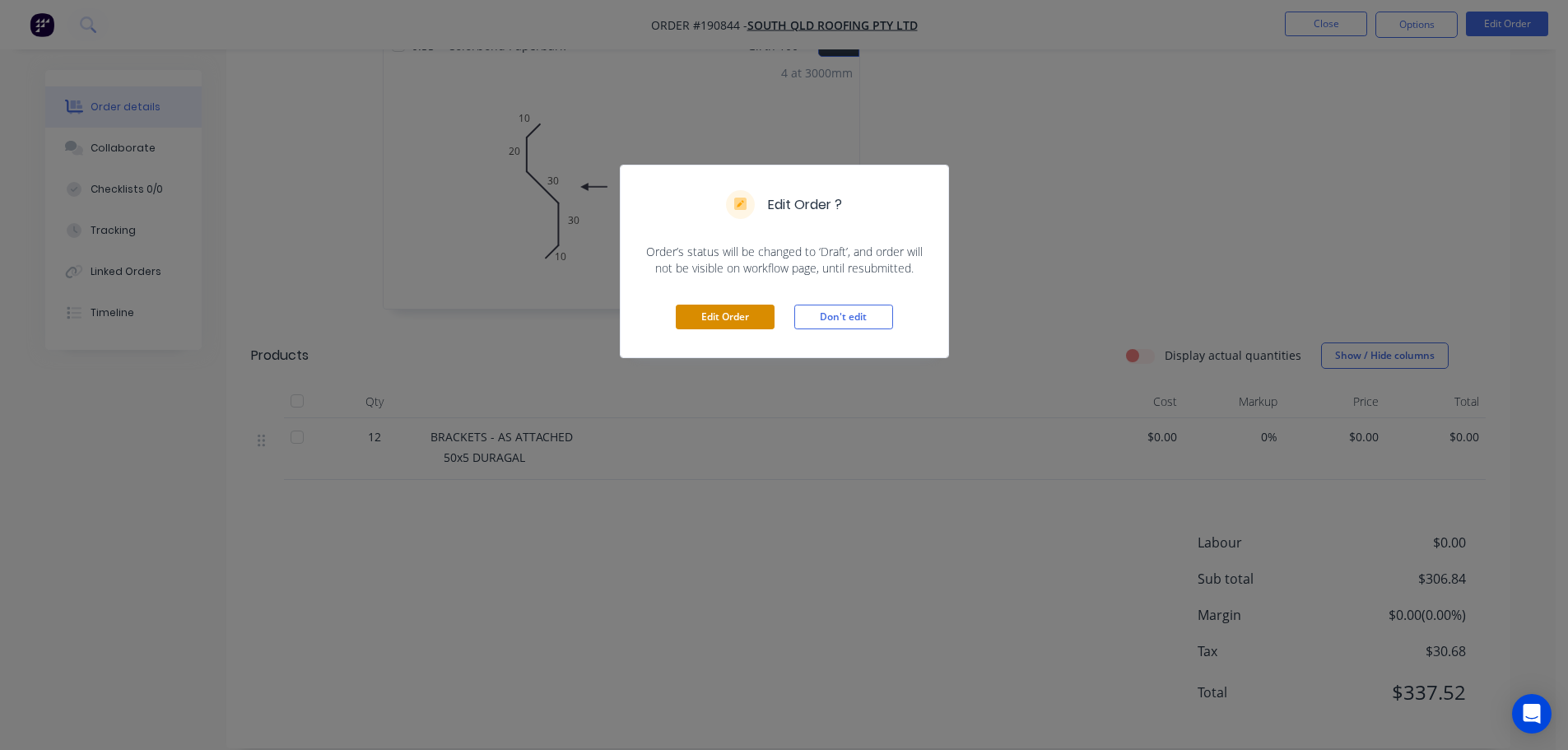
click at [723, 311] on button "Edit Order" at bounding box center [725, 317] width 99 height 25
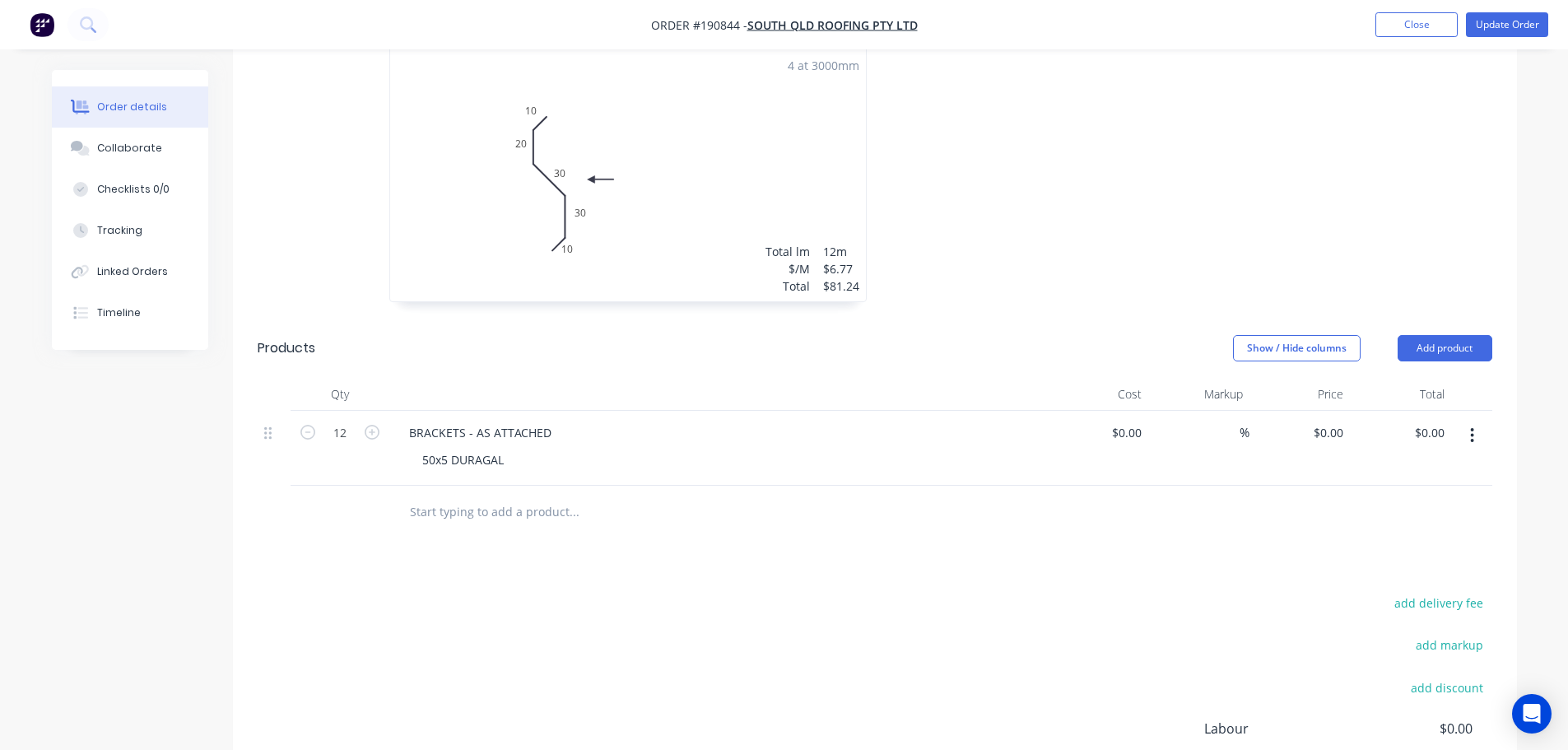
scroll to position [988, 0]
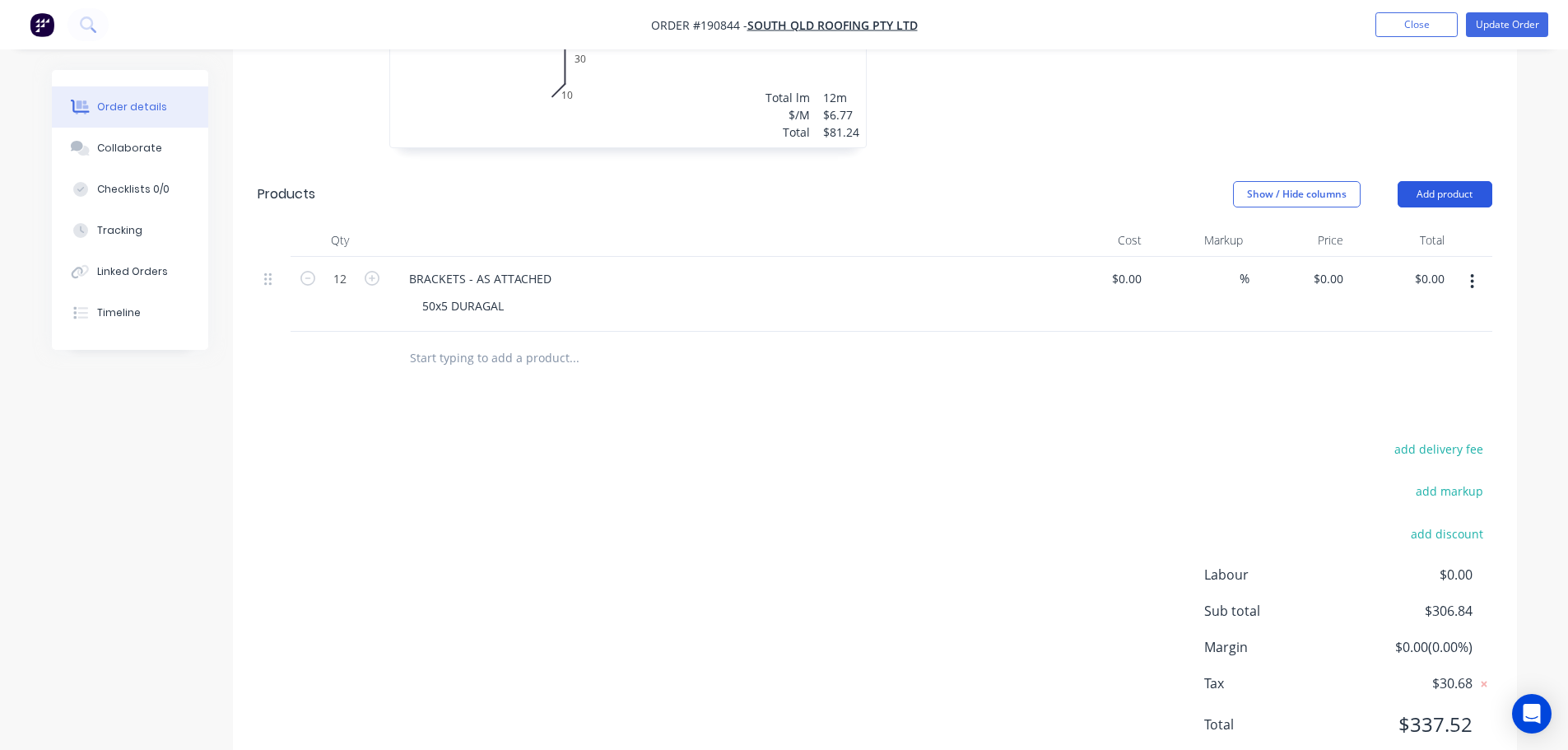
drag, startPoint x: 1439, startPoint y: 154, endPoint x: 1436, endPoint y: 169, distance: 15.3
click at [1439, 165] on header "Products Show / Hide columns Add product" at bounding box center [875, 194] width 1284 height 59
drag, startPoint x: 1436, startPoint y: 169, endPoint x: 1430, endPoint y: 190, distance: 21.8
click at [1436, 182] on button "Add product" at bounding box center [1445, 194] width 95 height 27
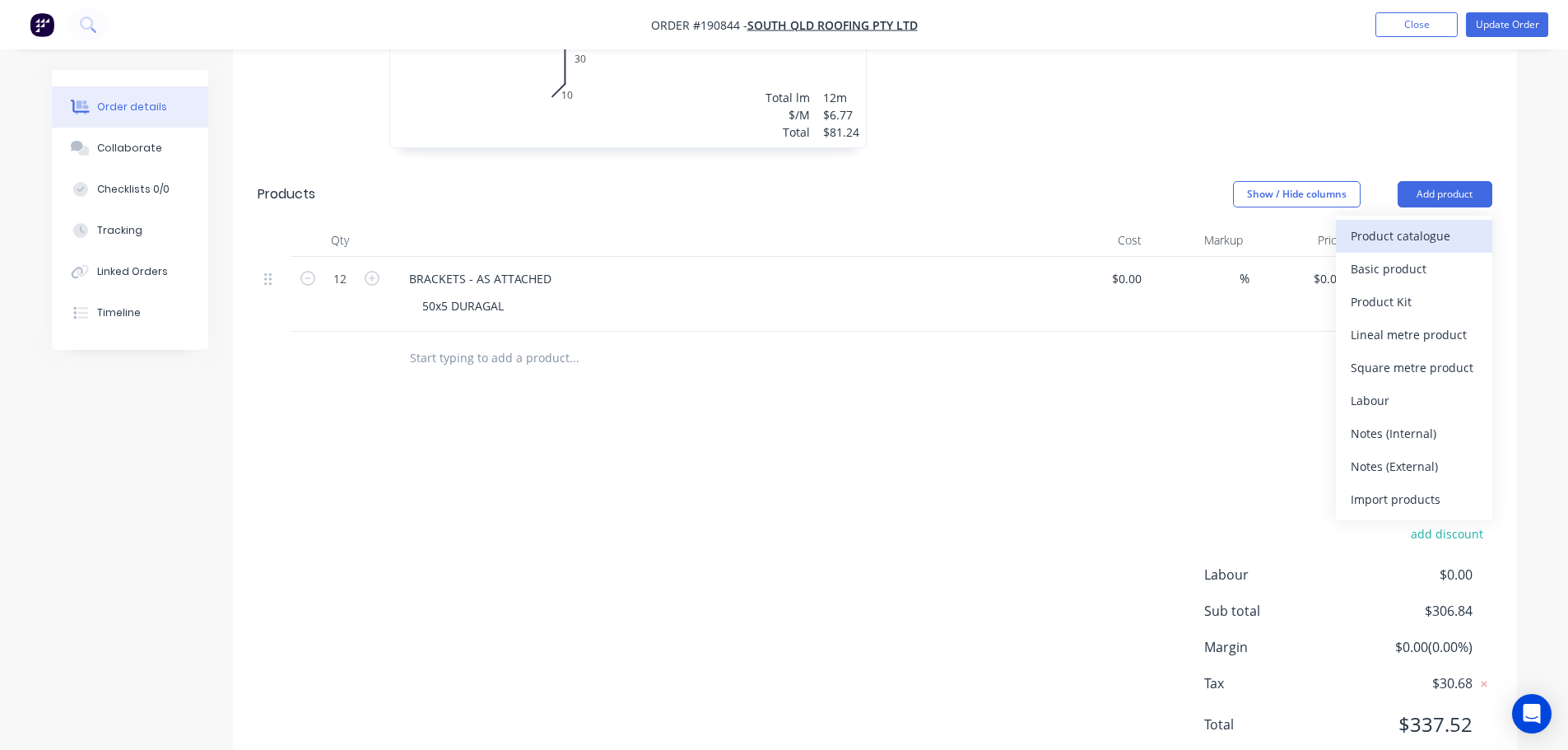
click at [1416, 224] on div "Product catalogue" at bounding box center [1414, 236] width 127 height 24
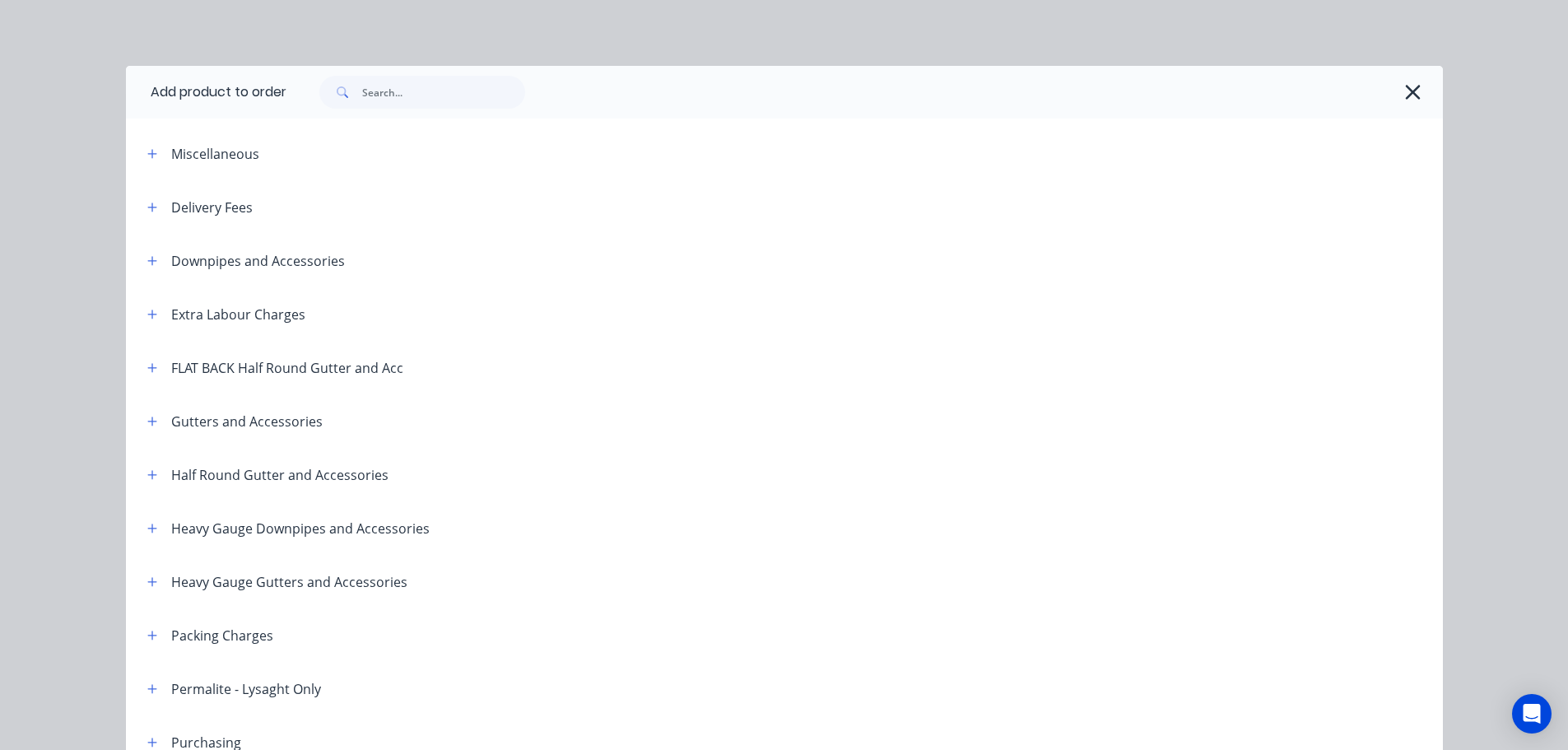
scroll to position [247, 0]
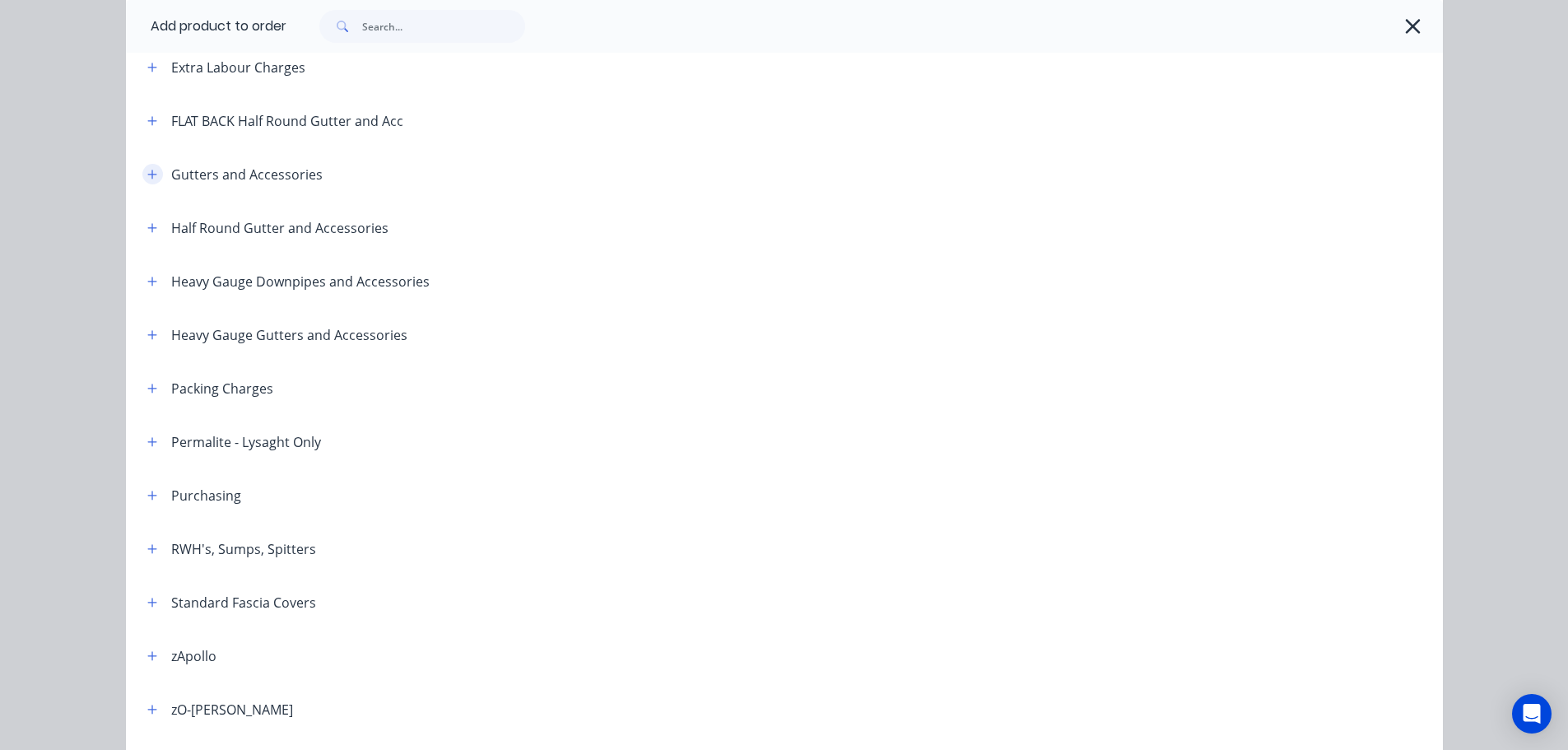
click at [147, 178] on icon "button" at bounding box center [152, 174] width 10 height 12
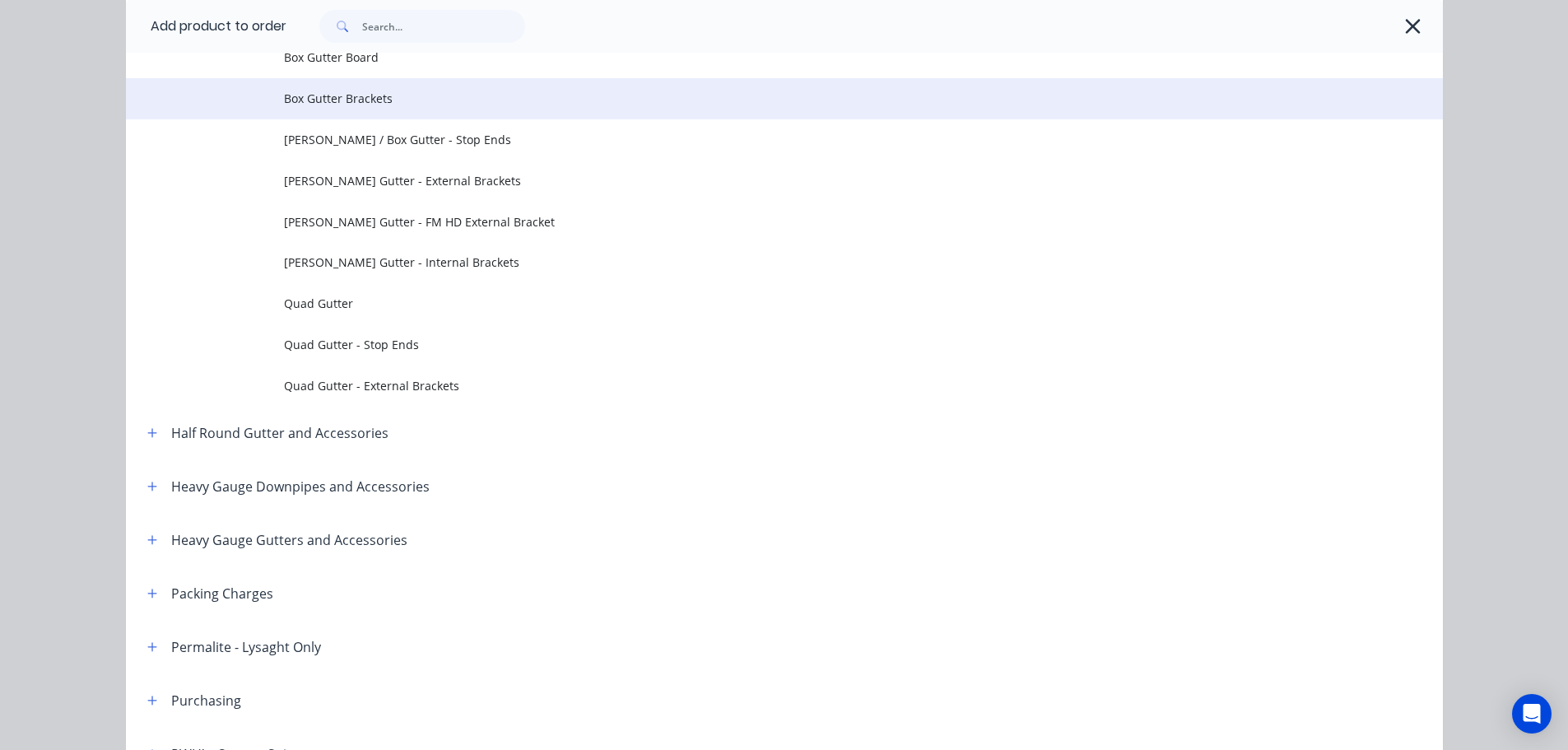
scroll to position [412, 0]
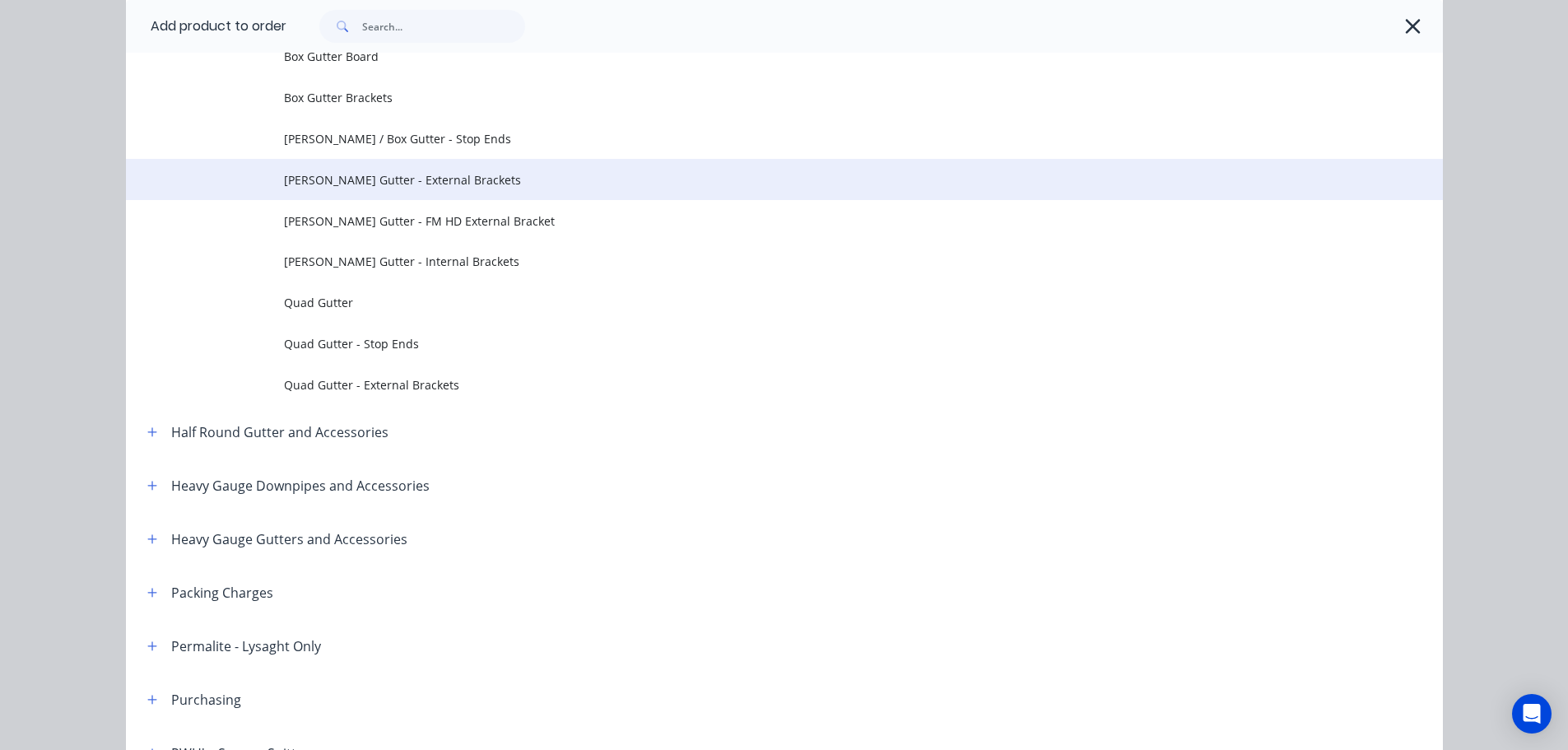
click at [392, 180] on span "[PERSON_NAME] Gutter - External Brackets" at bounding box center [747, 180] width 927 height 18
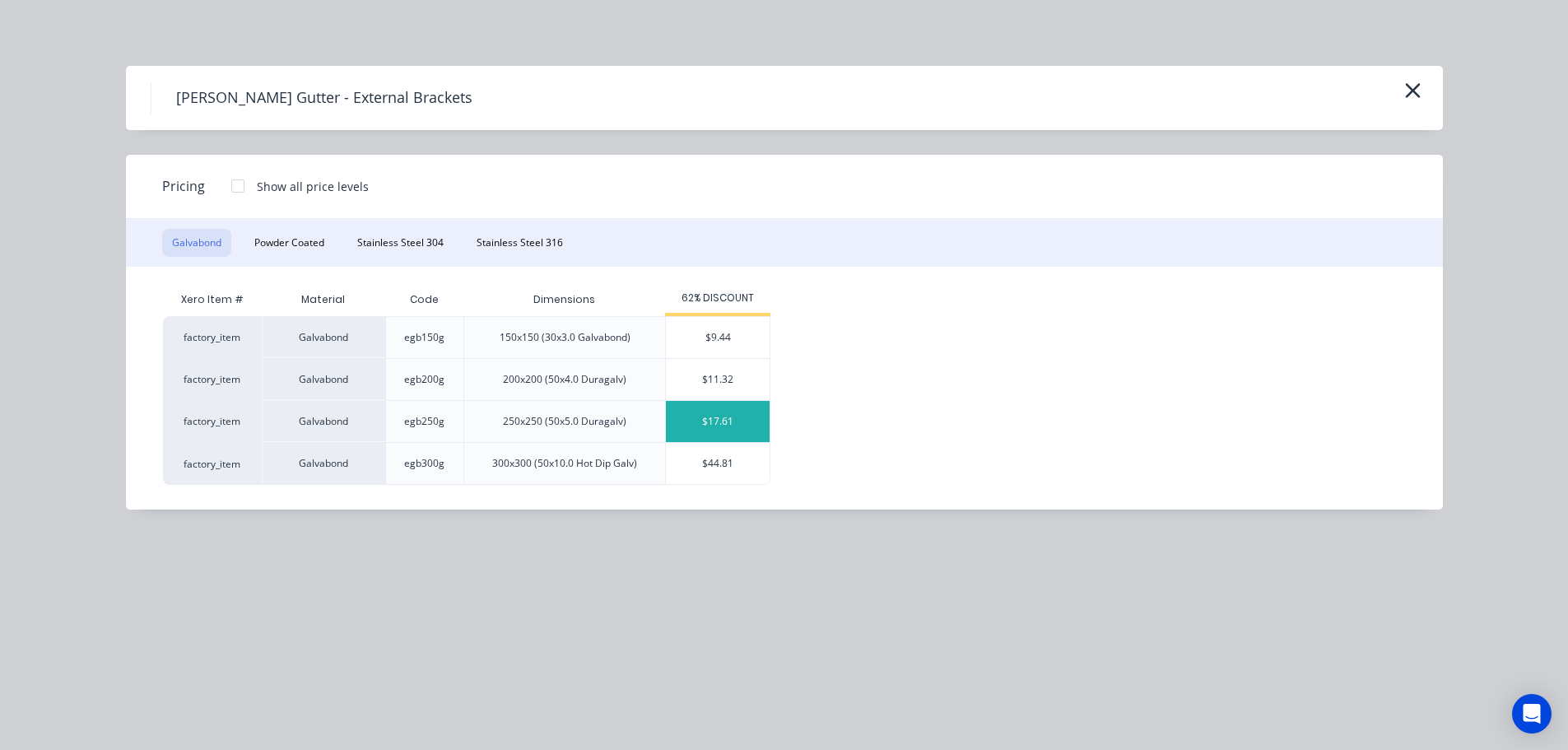
click at [722, 424] on div "$17.61" at bounding box center [718, 421] width 104 height 41
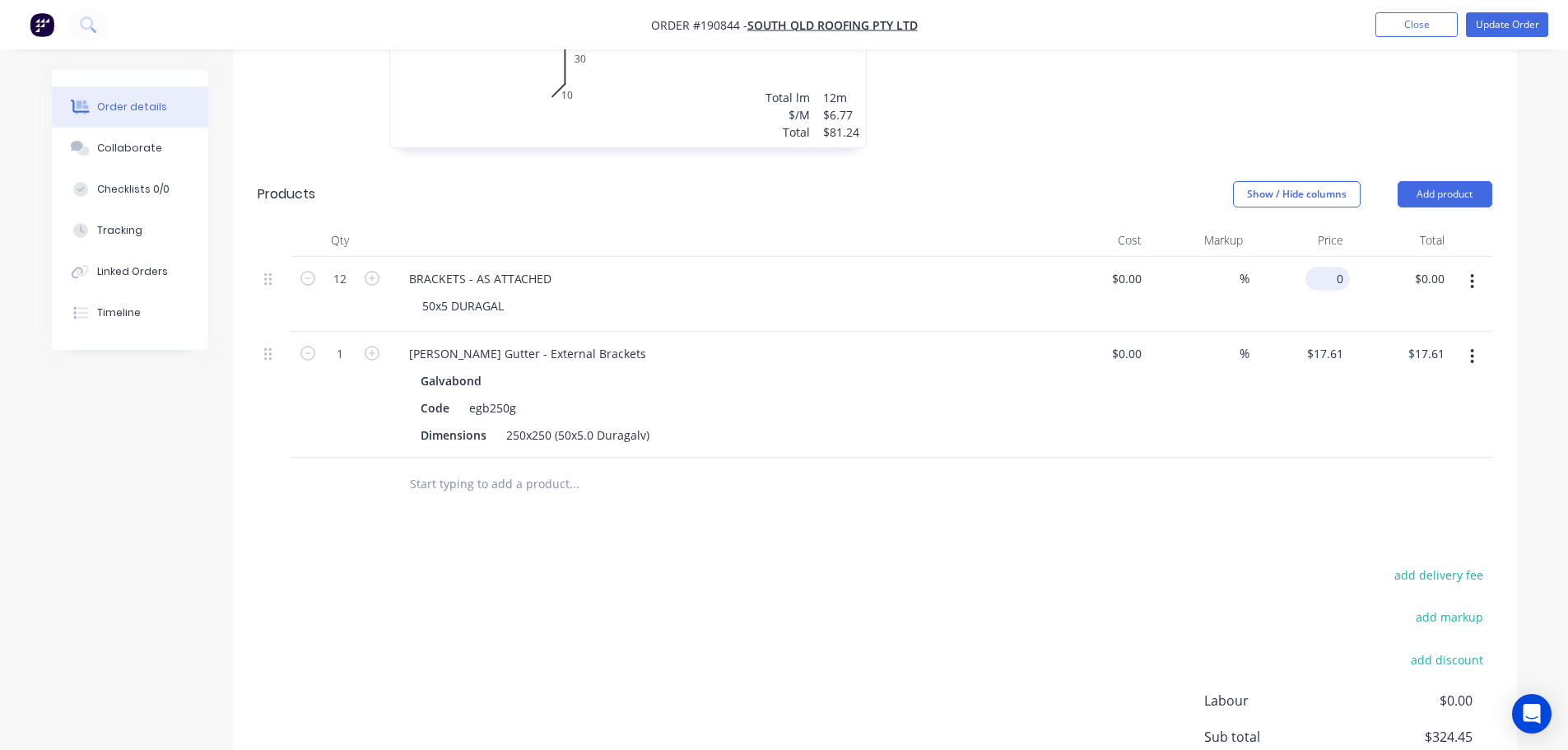
click at [1330, 267] on div "0 $0.00" at bounding box center [1328, 279] width 44 height 24
type input "$17.61"
type input "$211.32"
drag, startPoint x: 1191, startPoint y: 533, endPoint x: 1283, endPoint y: 491, distance: 101.1
click at [1193, 533] on div "Drawings Add drawing 0.55 Colorbond Paperbark Girth 400 1 0 80 250 50 10 10 95 …" at bounding box center [875, 213] width 1284 height 1388
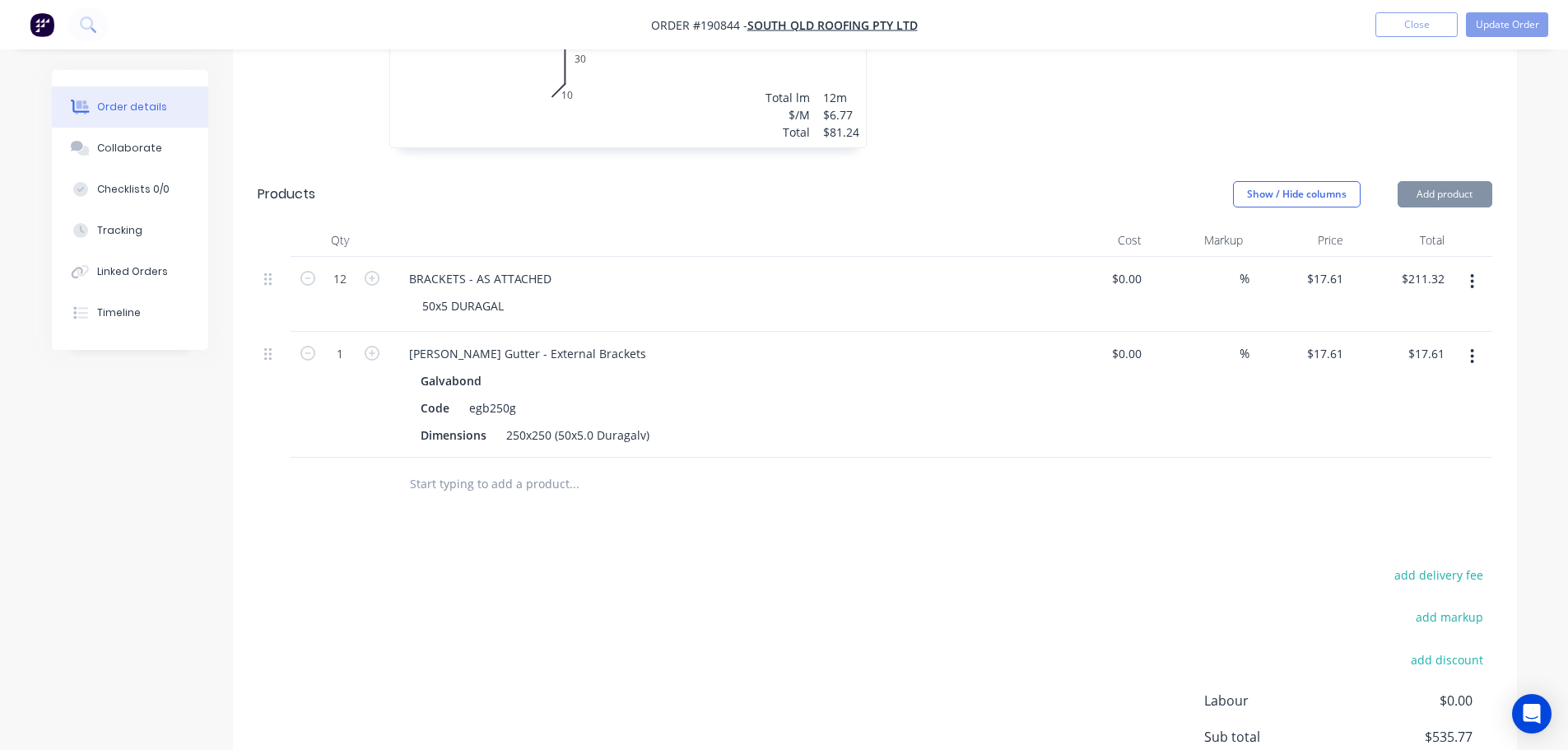
click at [1476, 342] on button "button" at bounding box center [1472, 357] width 39 height 29
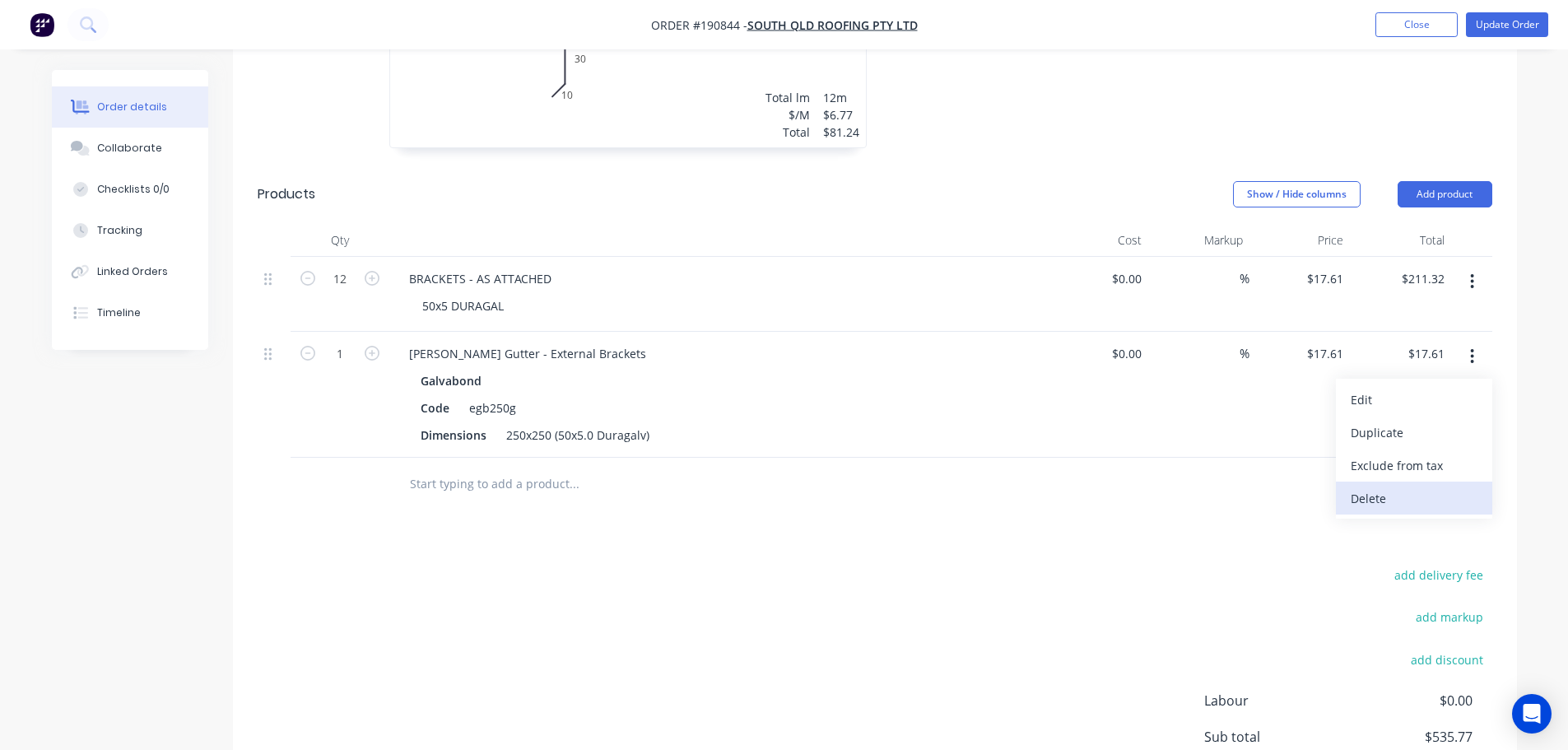
click at [1430, 486] on div "Delete" at bounding box center [1414, 498] width 127 height 24
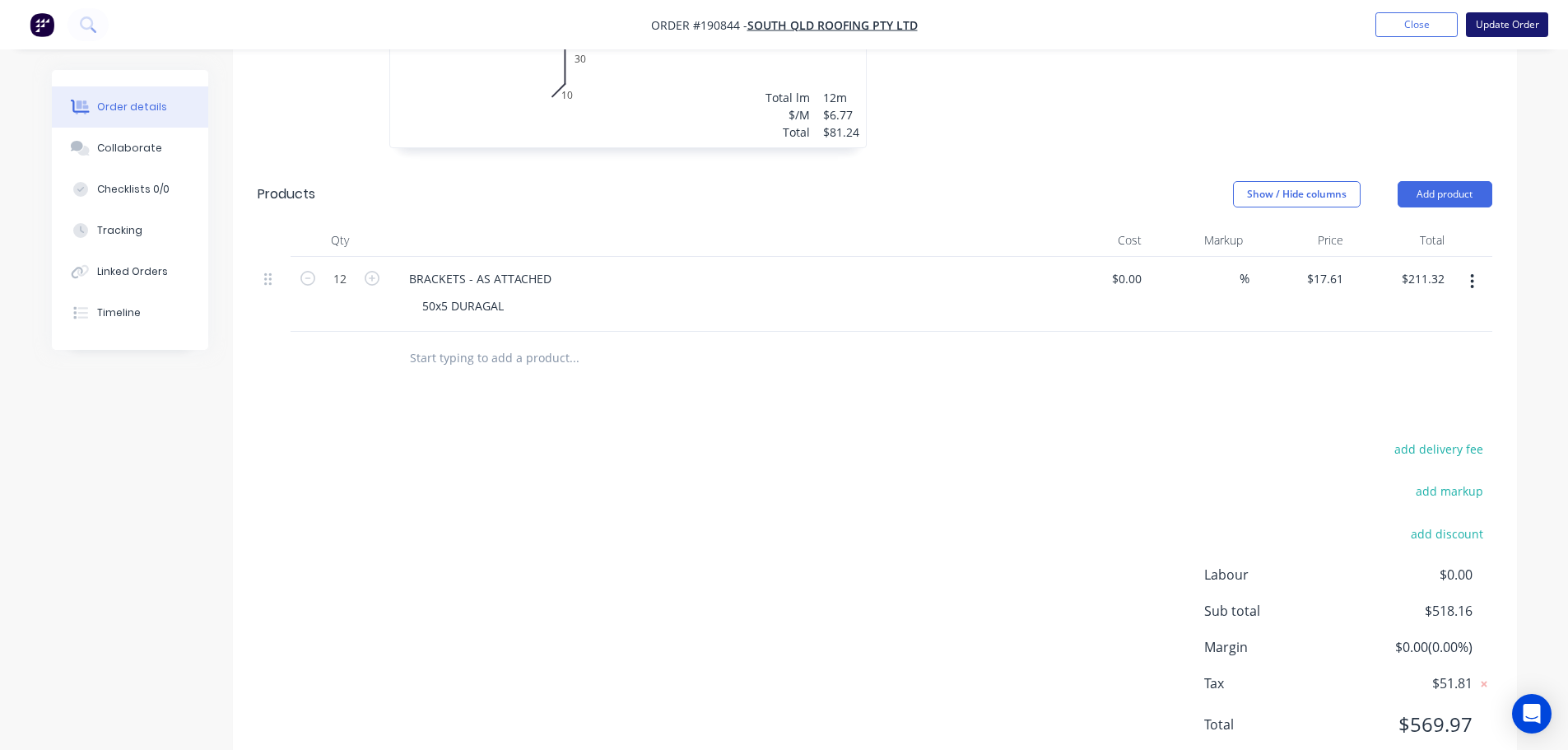
drag, startPoint x: 1513, startPoint y: 23, endPoint x: 1504, endPoint y: 24, distance: 9.1
click at [1512, 23] on button "Update Order" at bounding box center [1506, 24] width 82 height 25
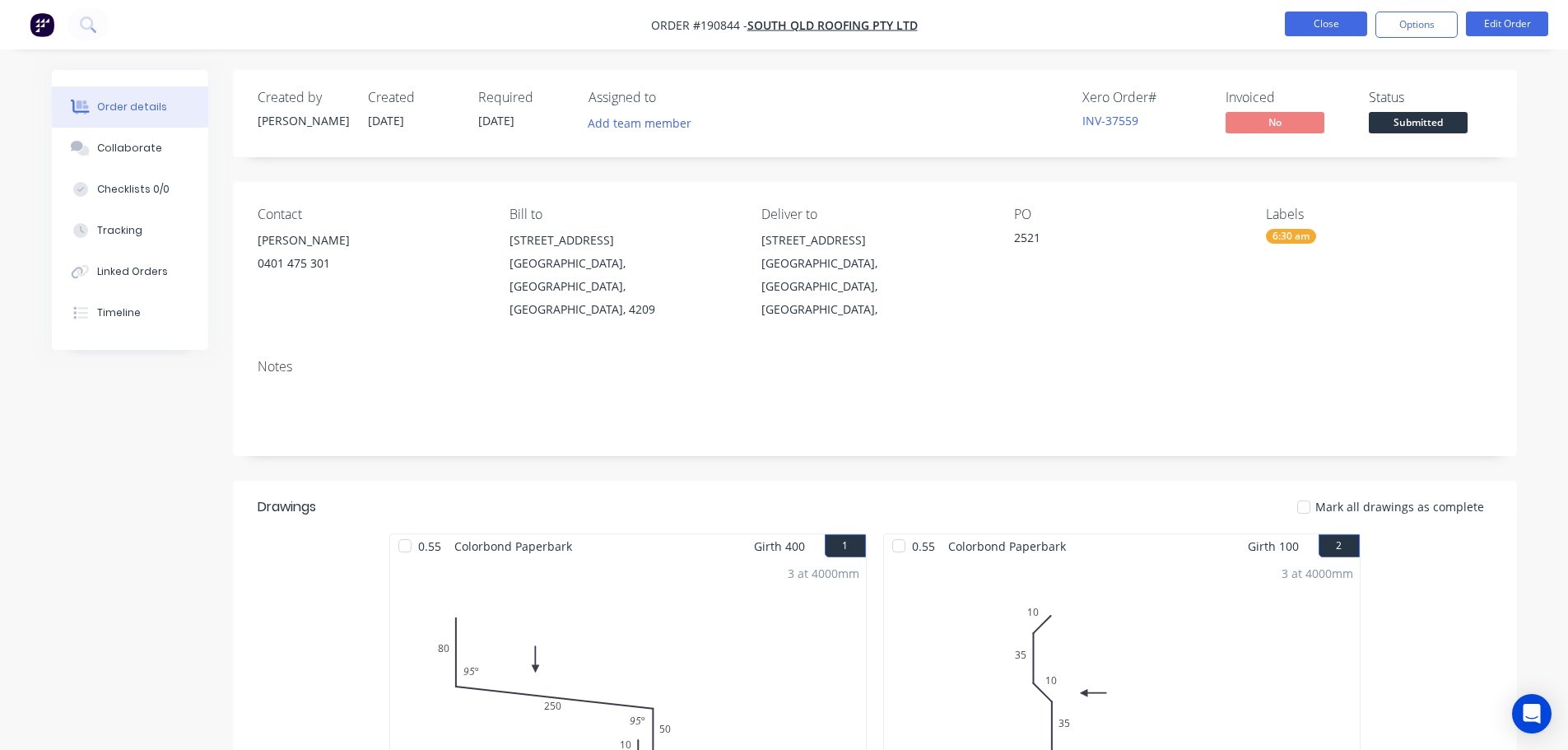
click at [1316, 27] on button "Close" at bounding box center [1326, 24] width 82 height 25
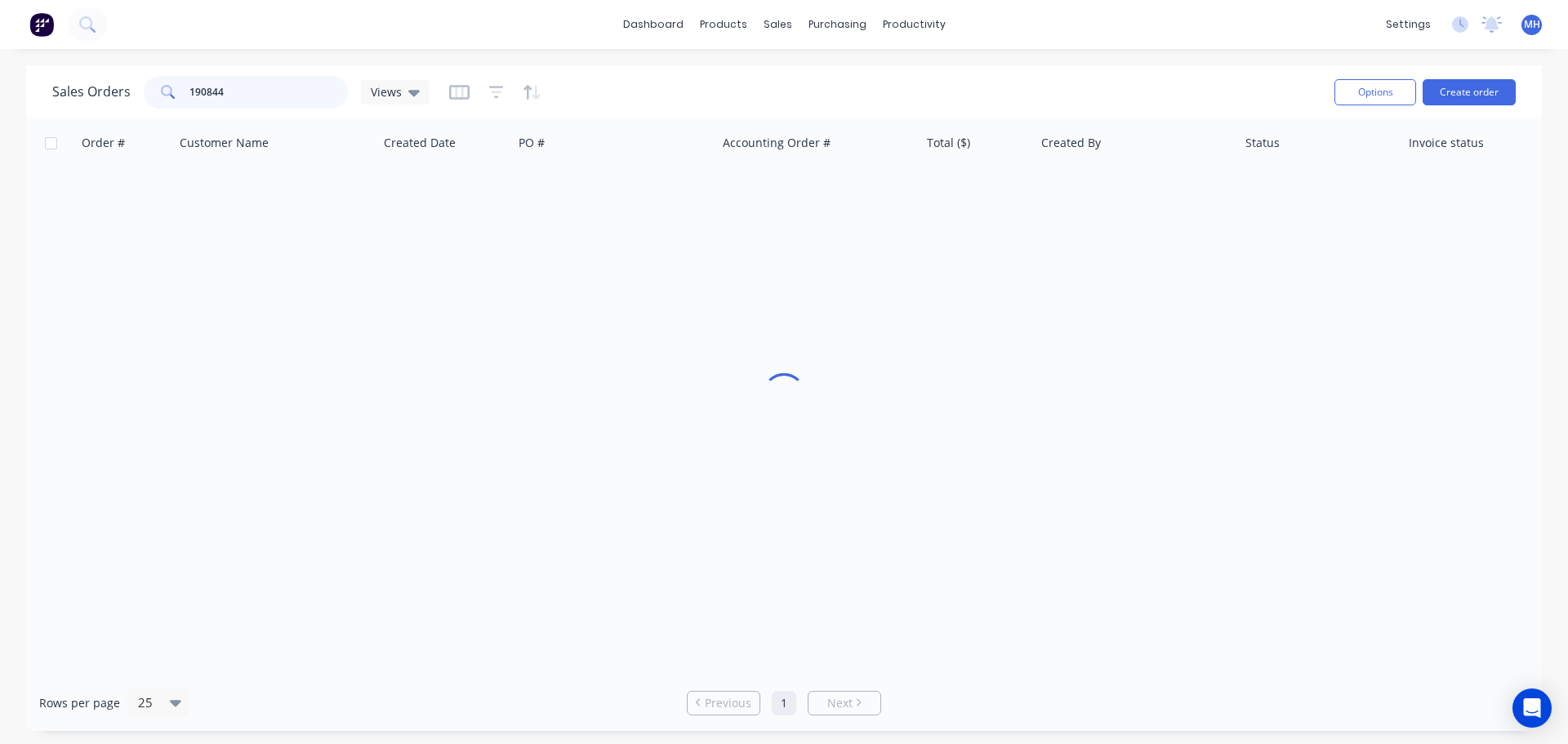
click at [288, 79] on input "190844" at bounding box center [269, 92] width 159 height 33
type input "189387"
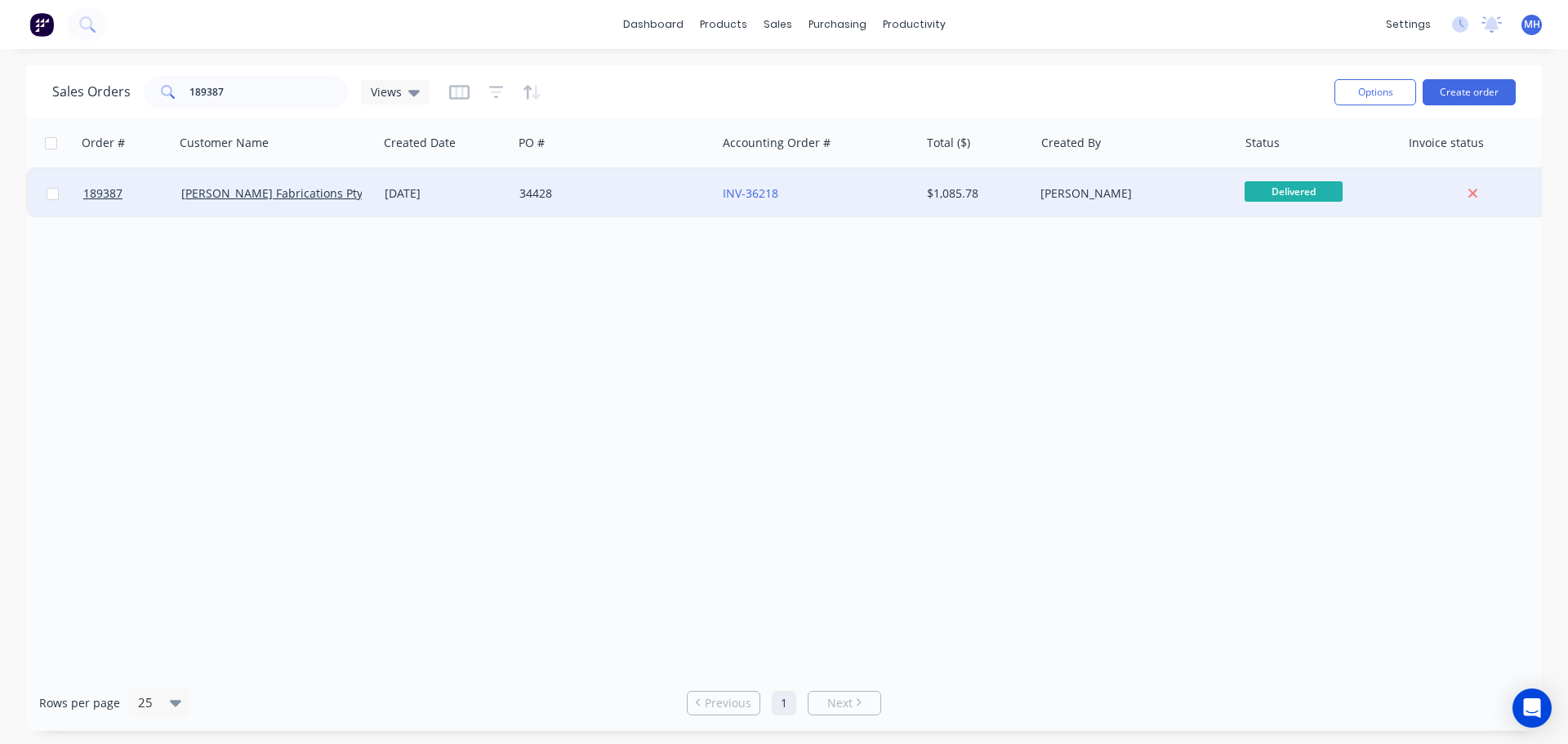
click at [623, 196] on div "34428" at bounding box center [609, 194] width 181 height 16
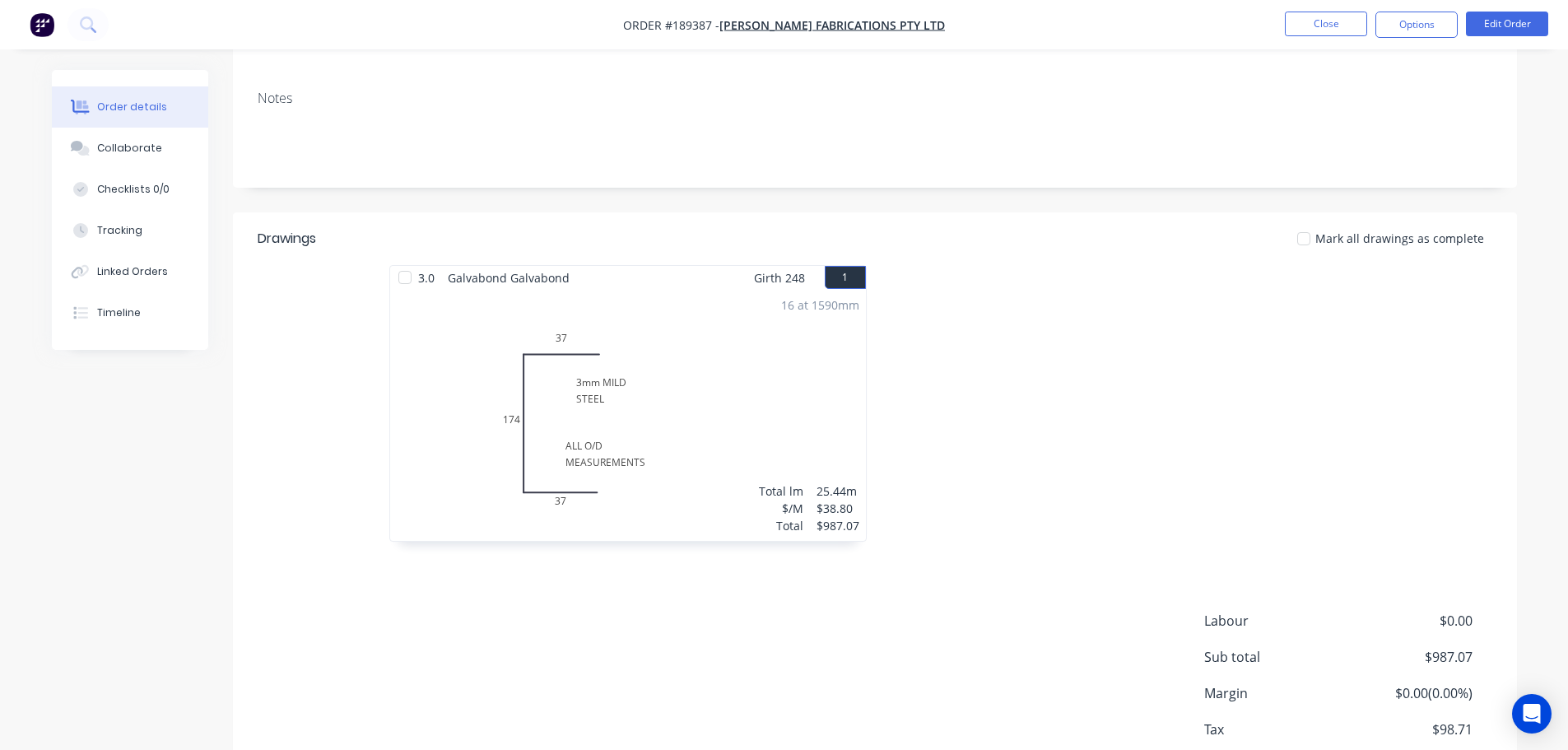
scroll to position [329, 0]
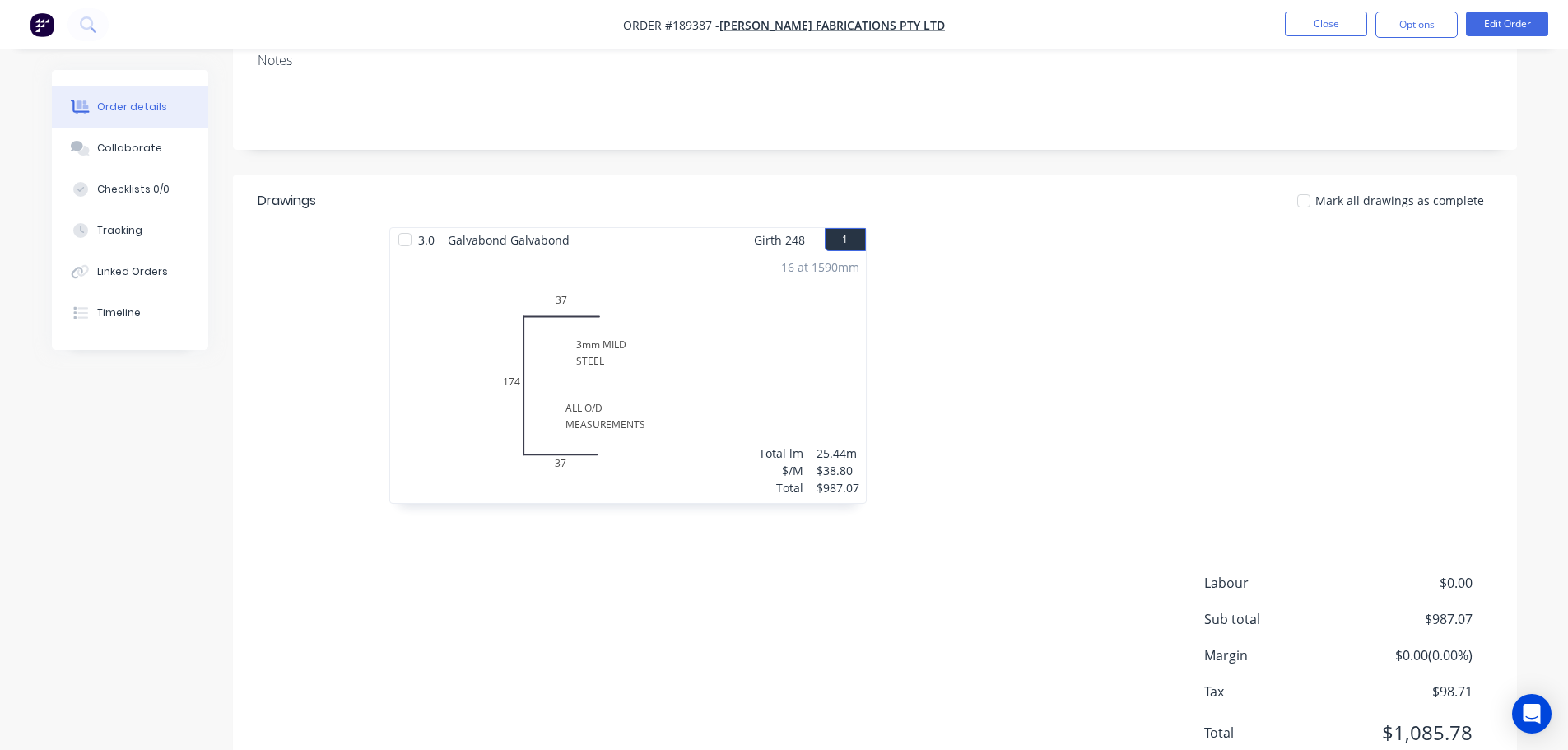
click at [1023, 324] on div at bounding box center [1122, 374] width 494 height 293
click at [1148, 315] on div at bounding box center [1122, 374] width 494 height 293
click at [1301, 32] on button "Close" at bounding box center [1326, 24] width 82 height 25
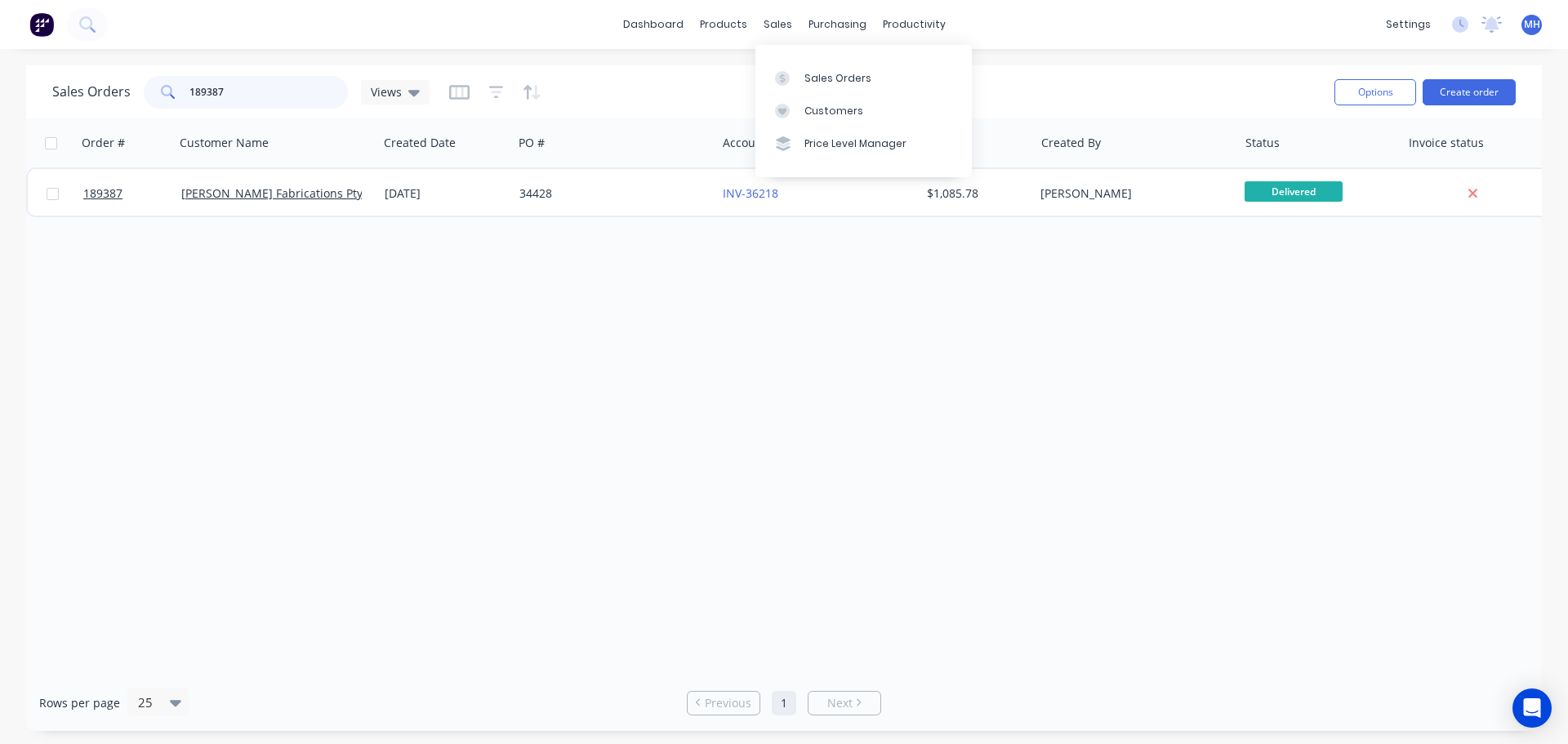
click at [313, 78] on input "189387" at bounding box center [269, 92] width 159 height 33
type input "190292"
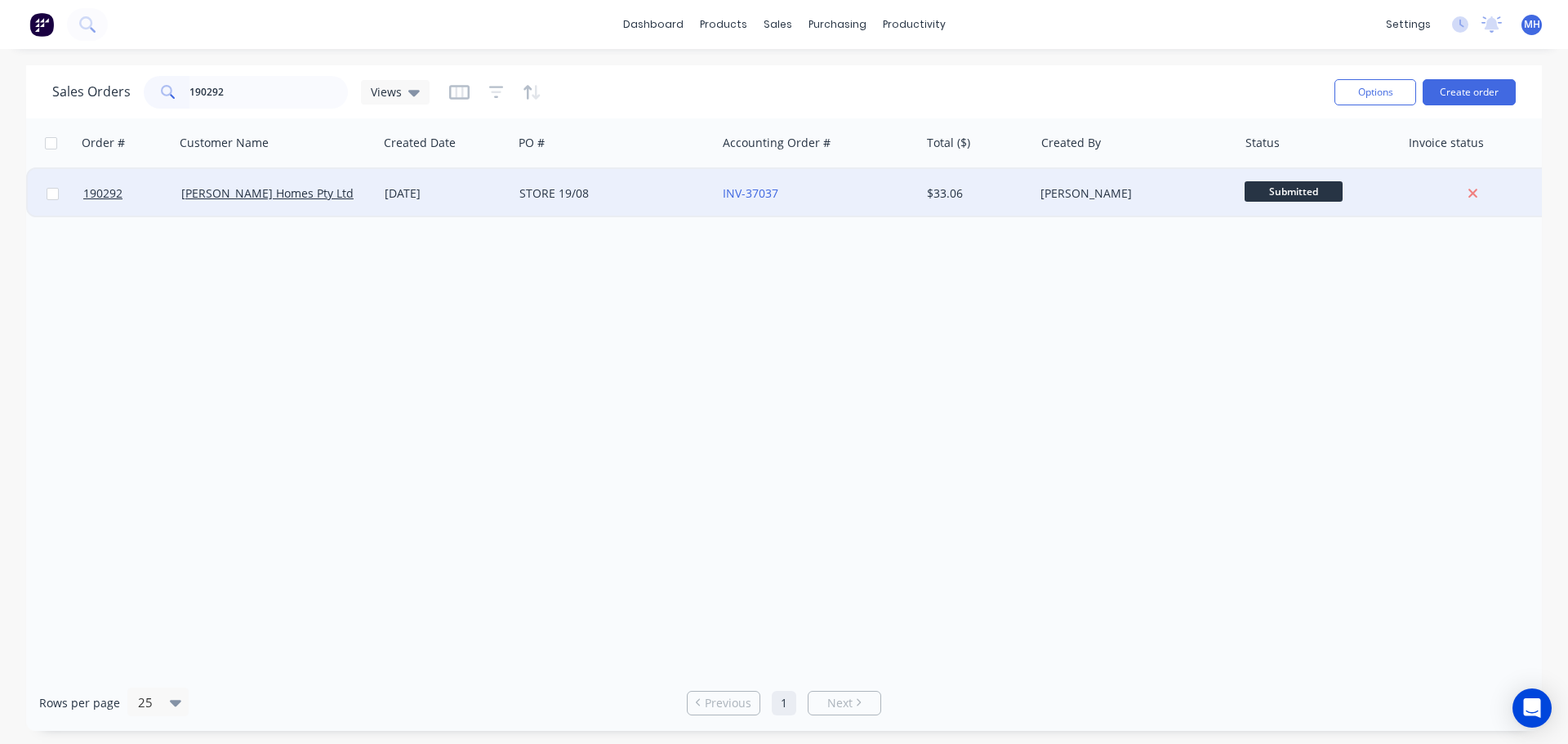
click at [349, 195] on div "[PERSON_NAME] Homes Pty Ltd" at bounding box center [271, 194] width 181 height 16
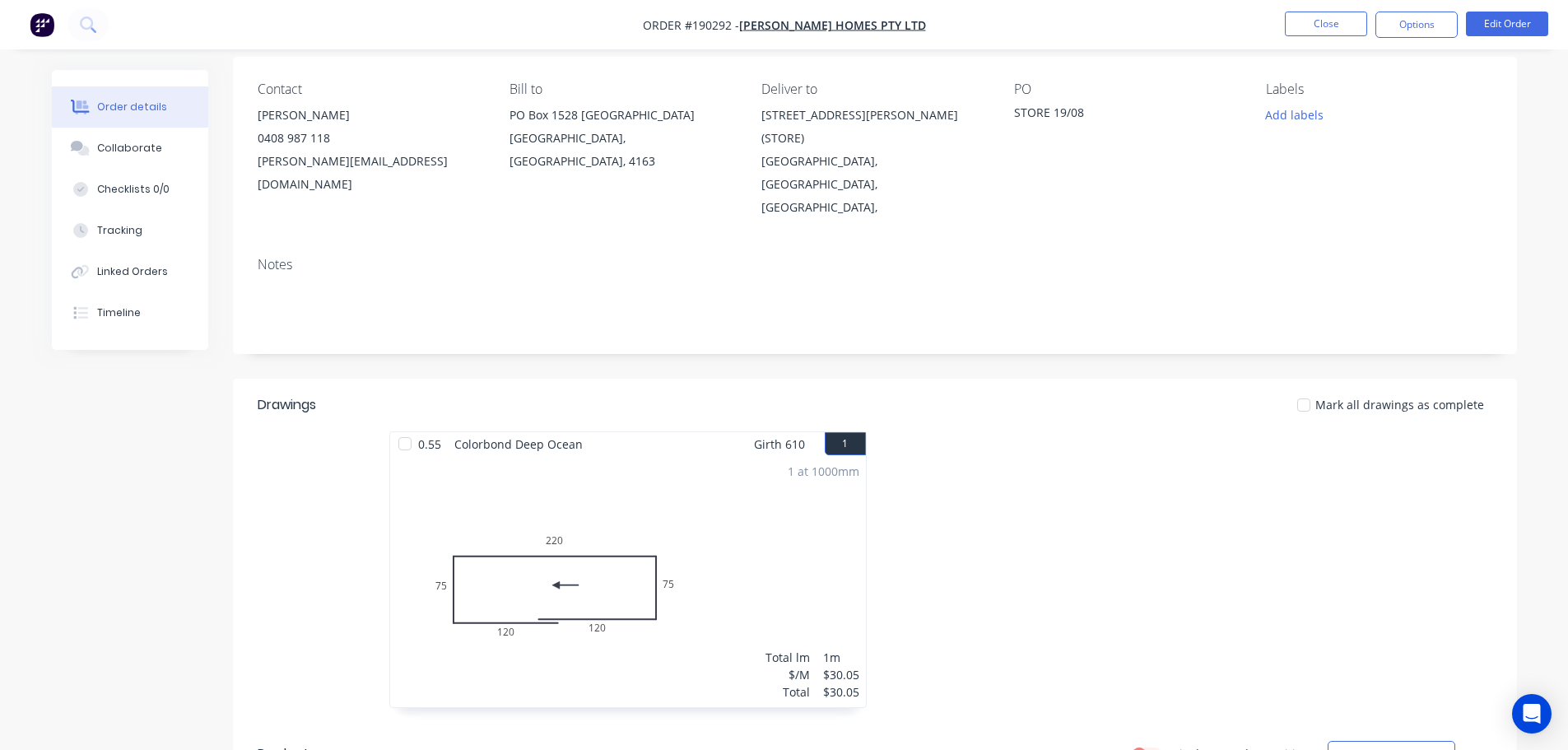
scroll to position [165, 0]
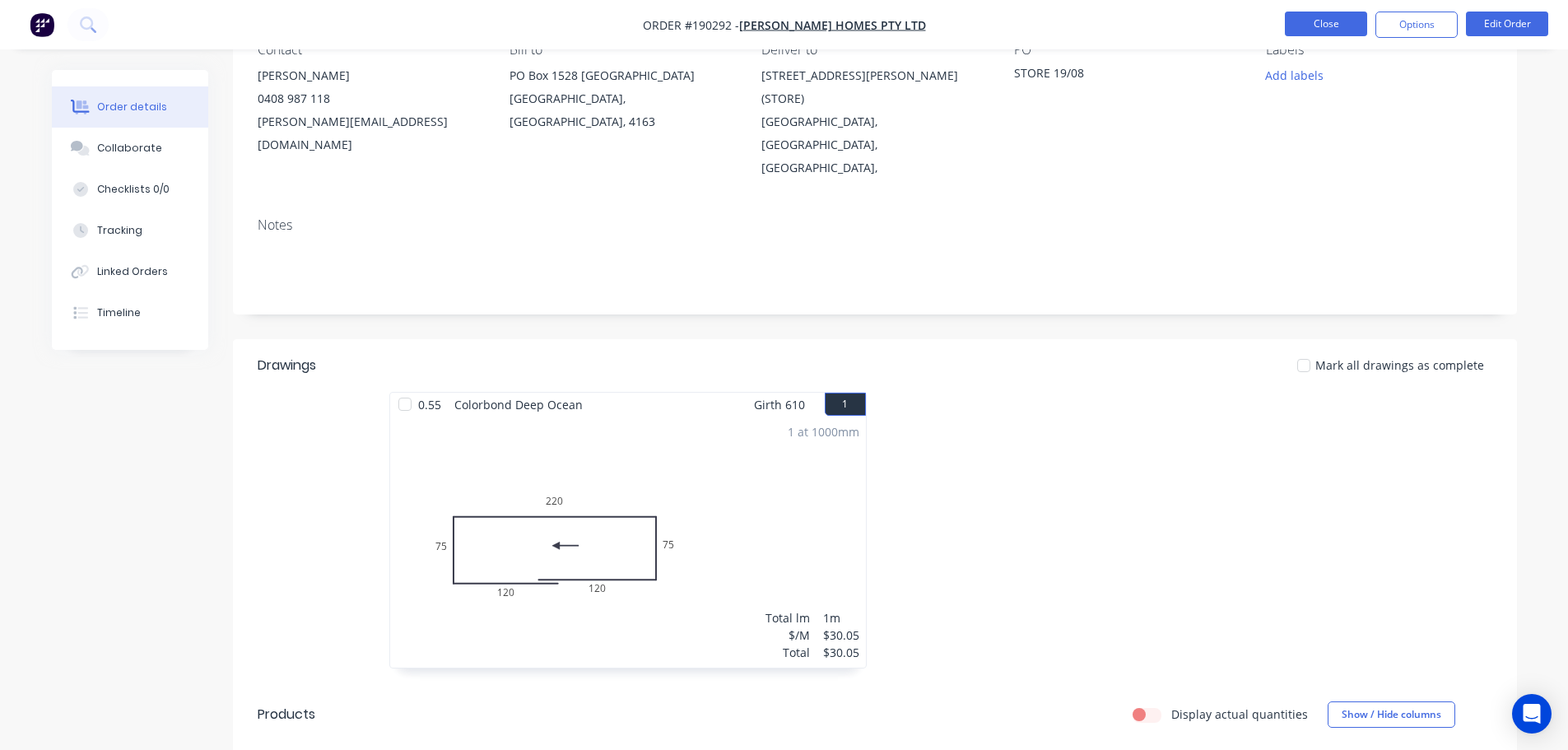
click at [1318, 14] on button "Close" at bounding box center [1326, 24] width 82 height 25
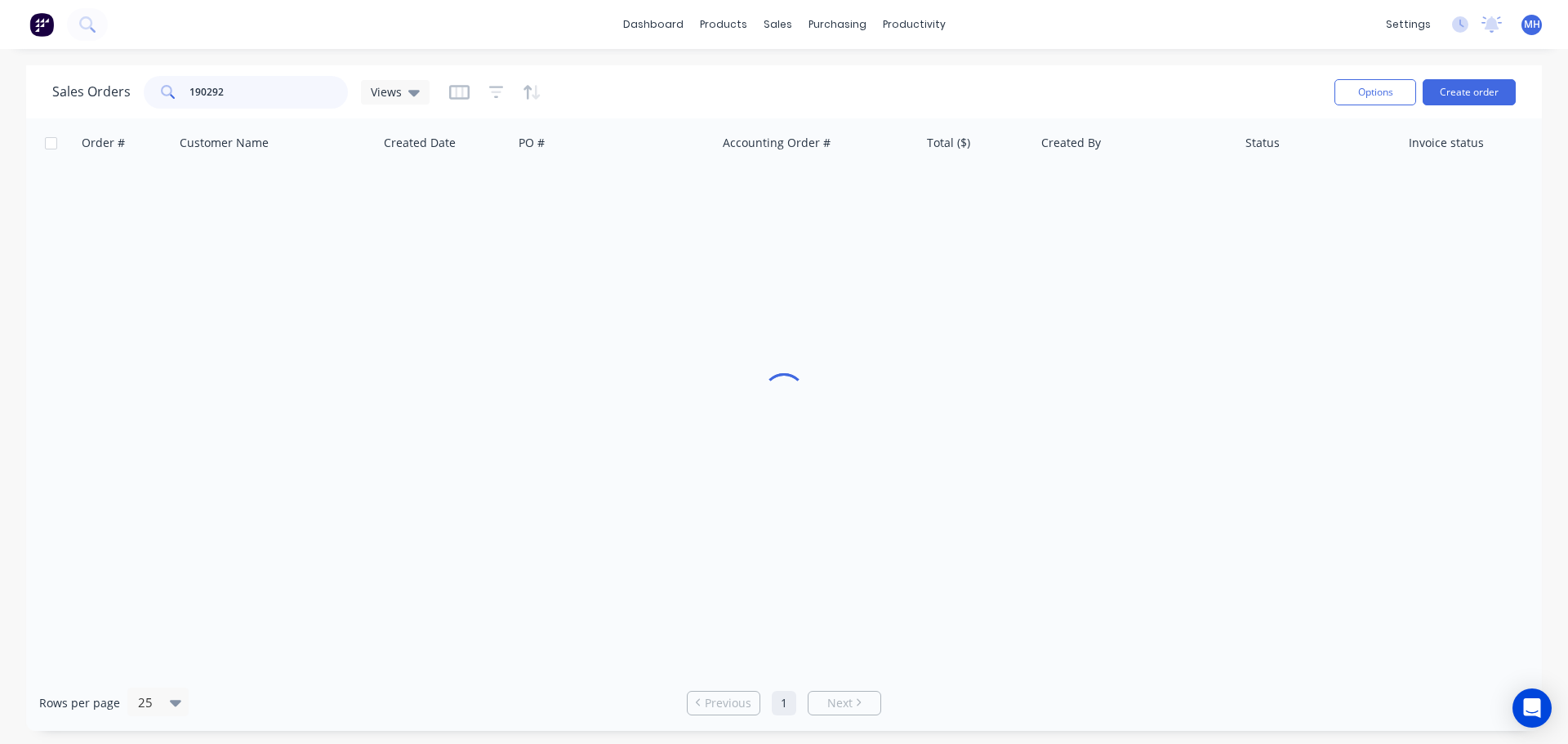
click at [268, 99] on input "190292" at bounding box center [269, 92] width 159 height 33
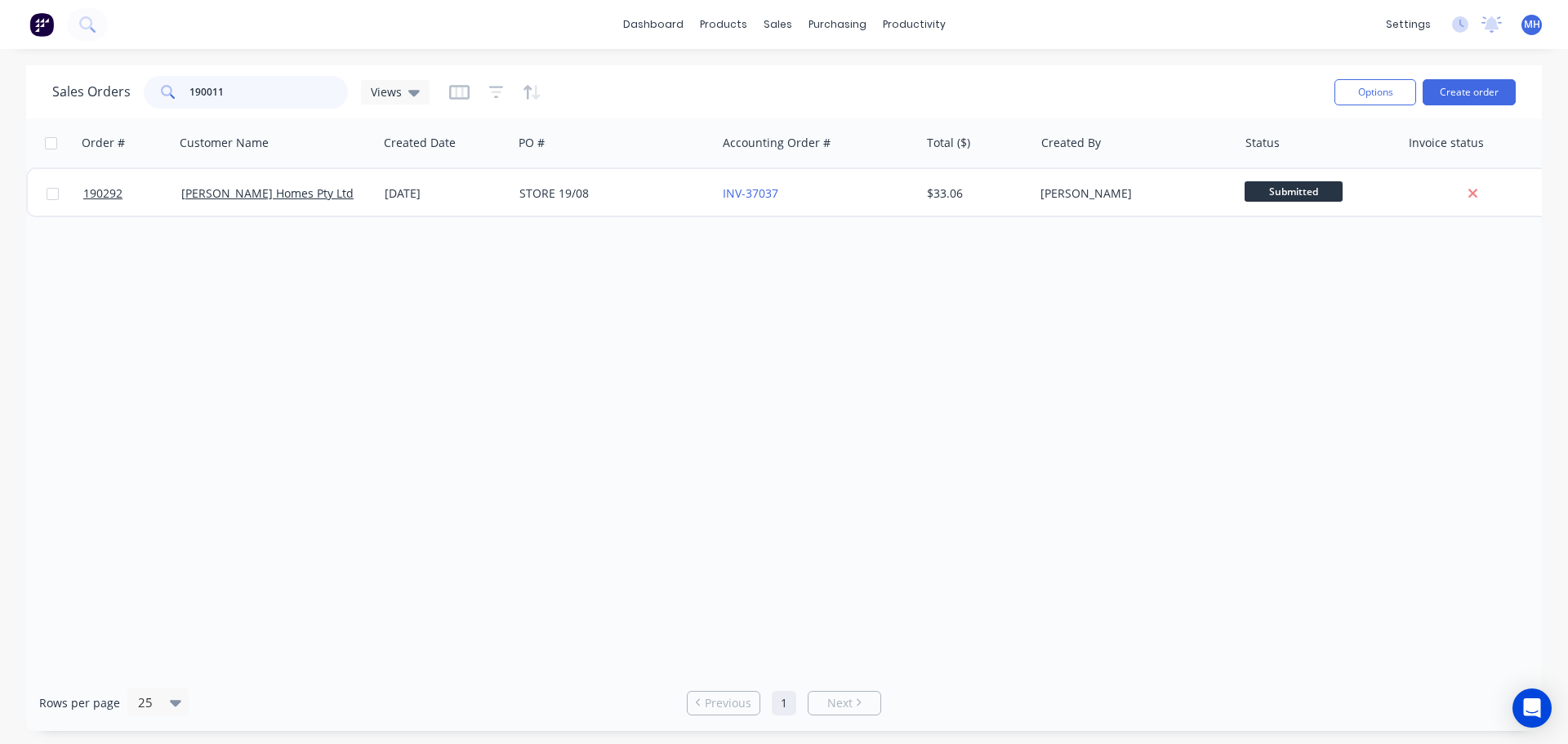
type input "190011"
click at [412, 432] on div "Order # Customer Name Created Date PO # Accounting Order # Total ($) Created By…" at bounding box center [784, 397] width 1516 height 557
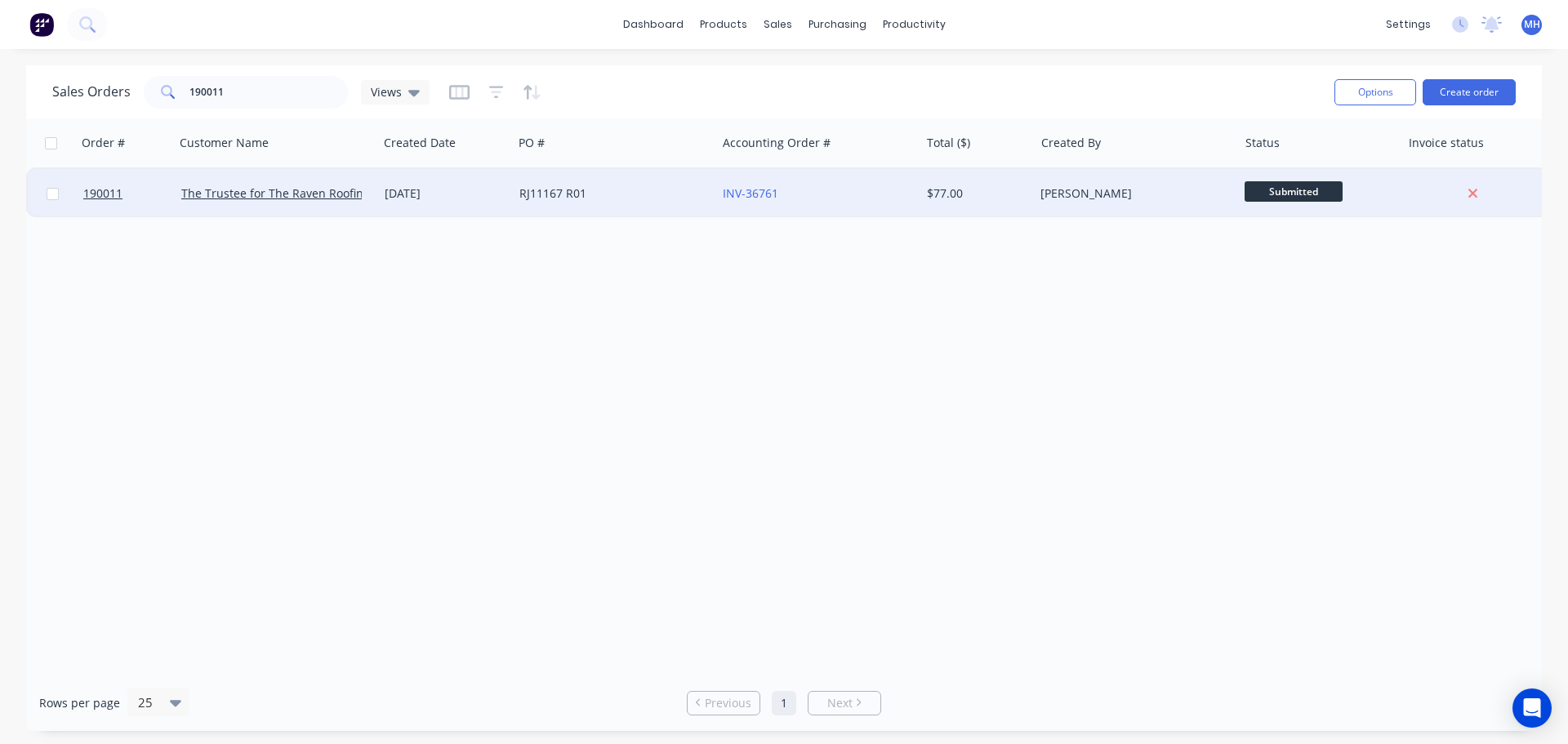
click at [567, 207] on div "RJ11167 R01" at bounding box center [614, 194] width 204 height 49
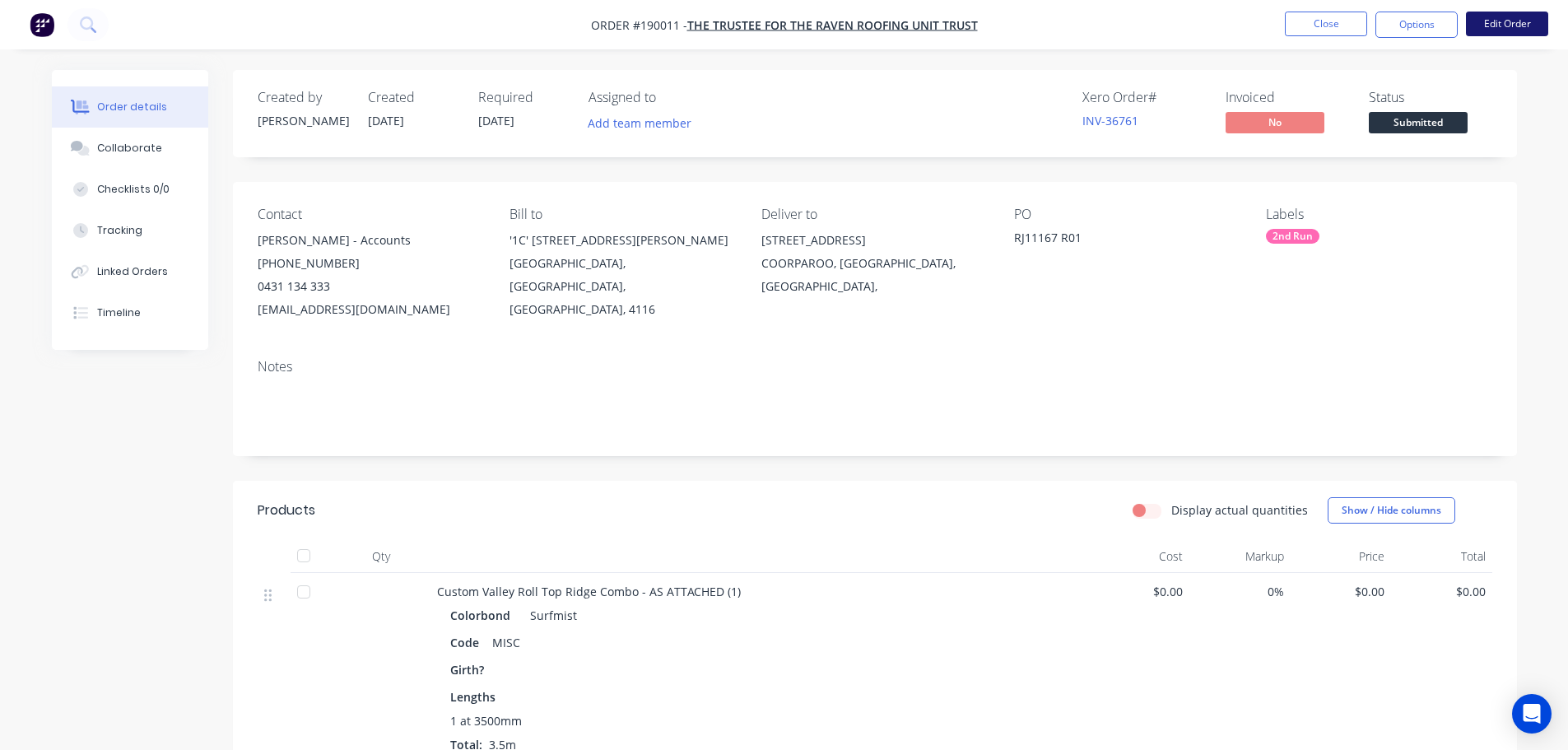
click at [1518, 22] on button "Edit Order" at bounding box center [1506, 24] width 82 height 25
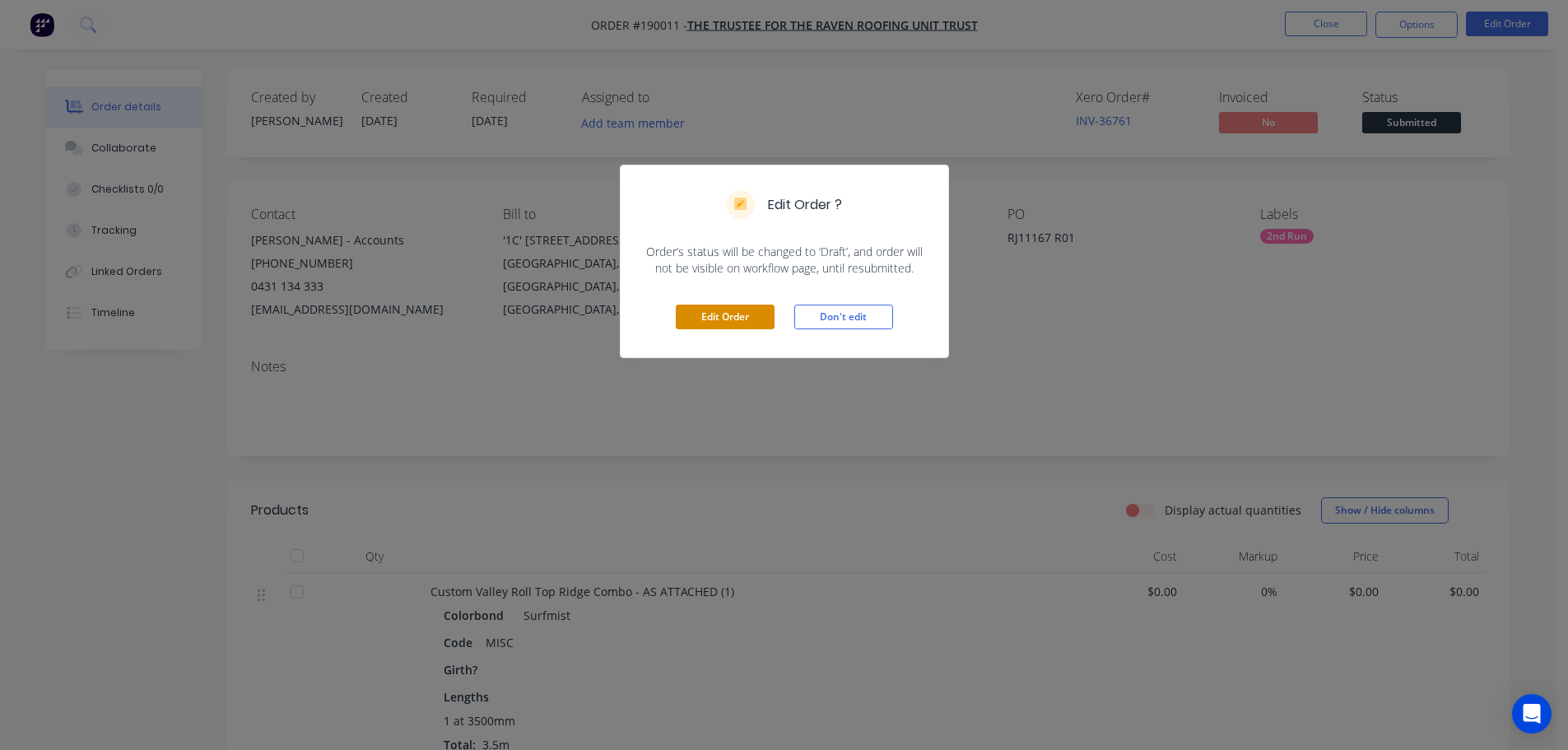
click at [754, 318] on button "Edit Order" at bounding box center [725, 317] width 99 height 25
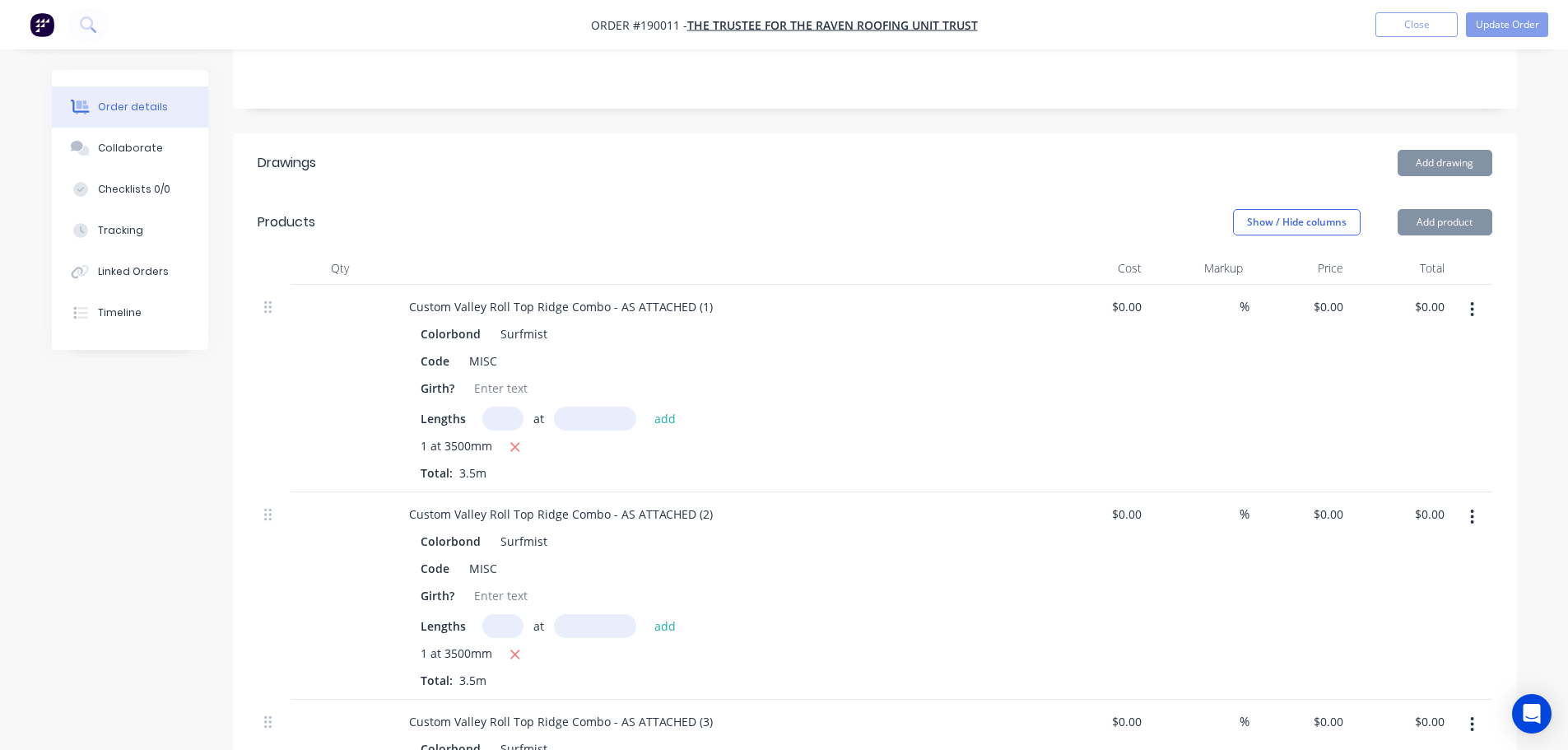
scroll to position [412, 0]
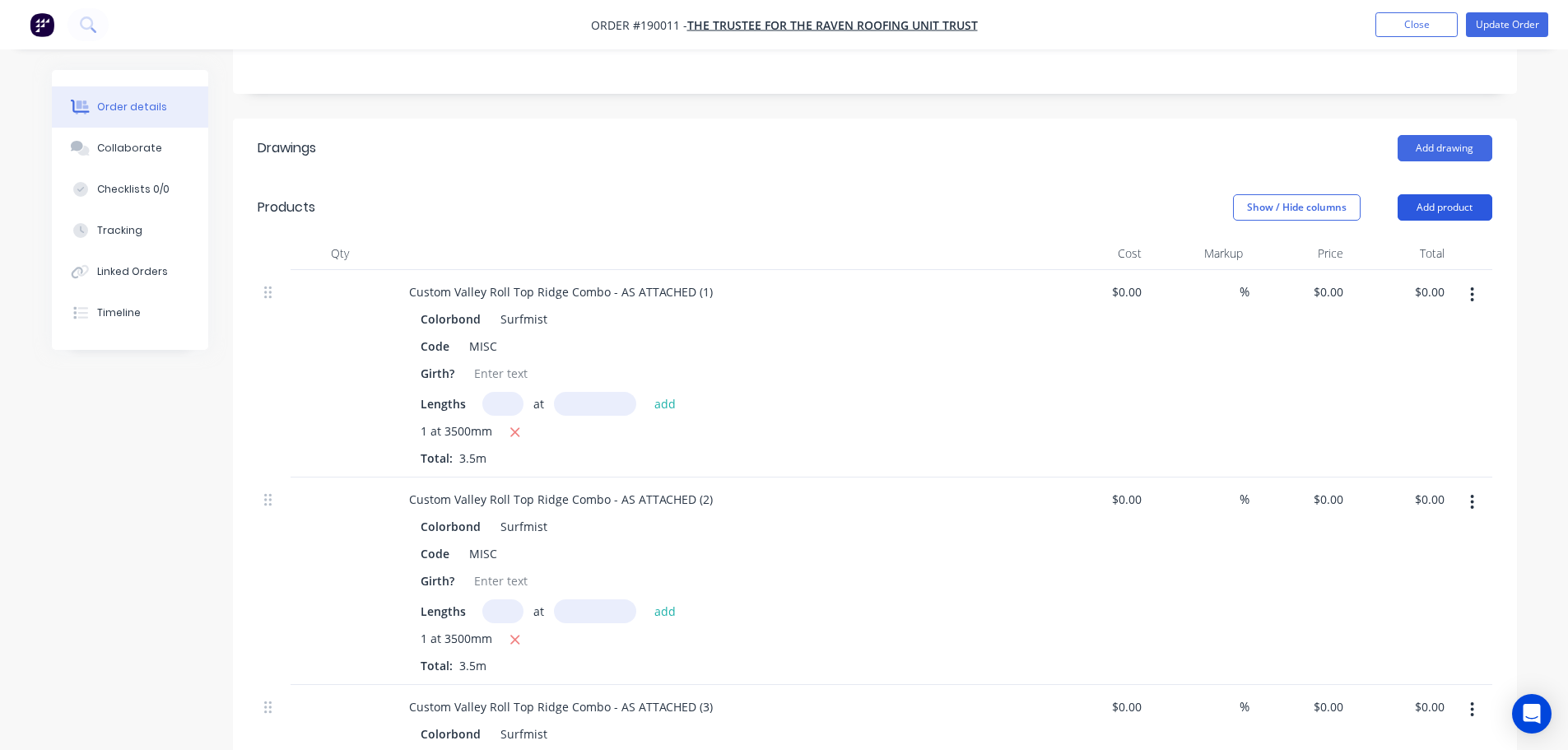
click at [1407, 194] on button "Add product" at bounding box center [1445, 207] width 95 height 27
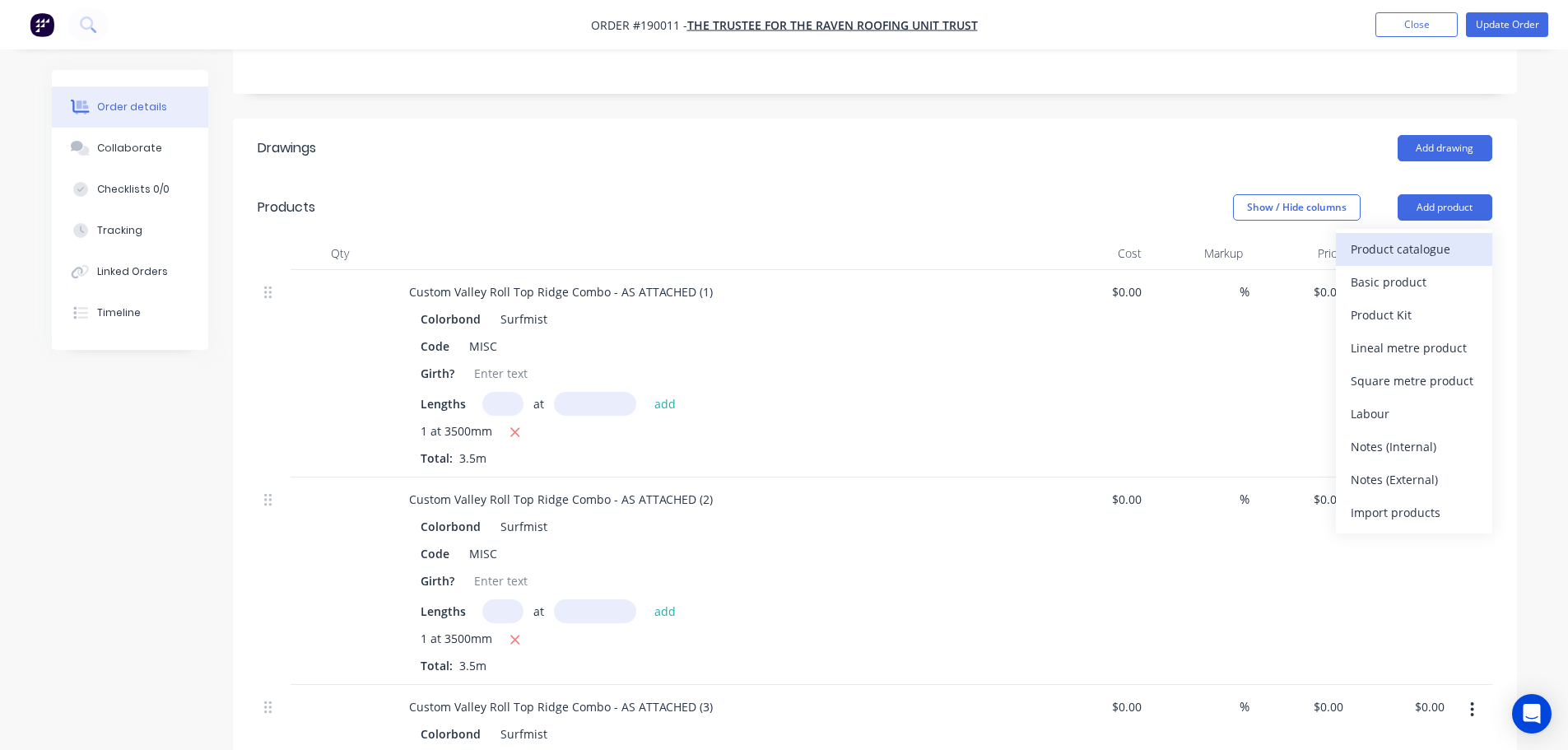
click at [1414, 237] on div "Product catalogue" at bounding box center [1414, 249] width 127 height 24
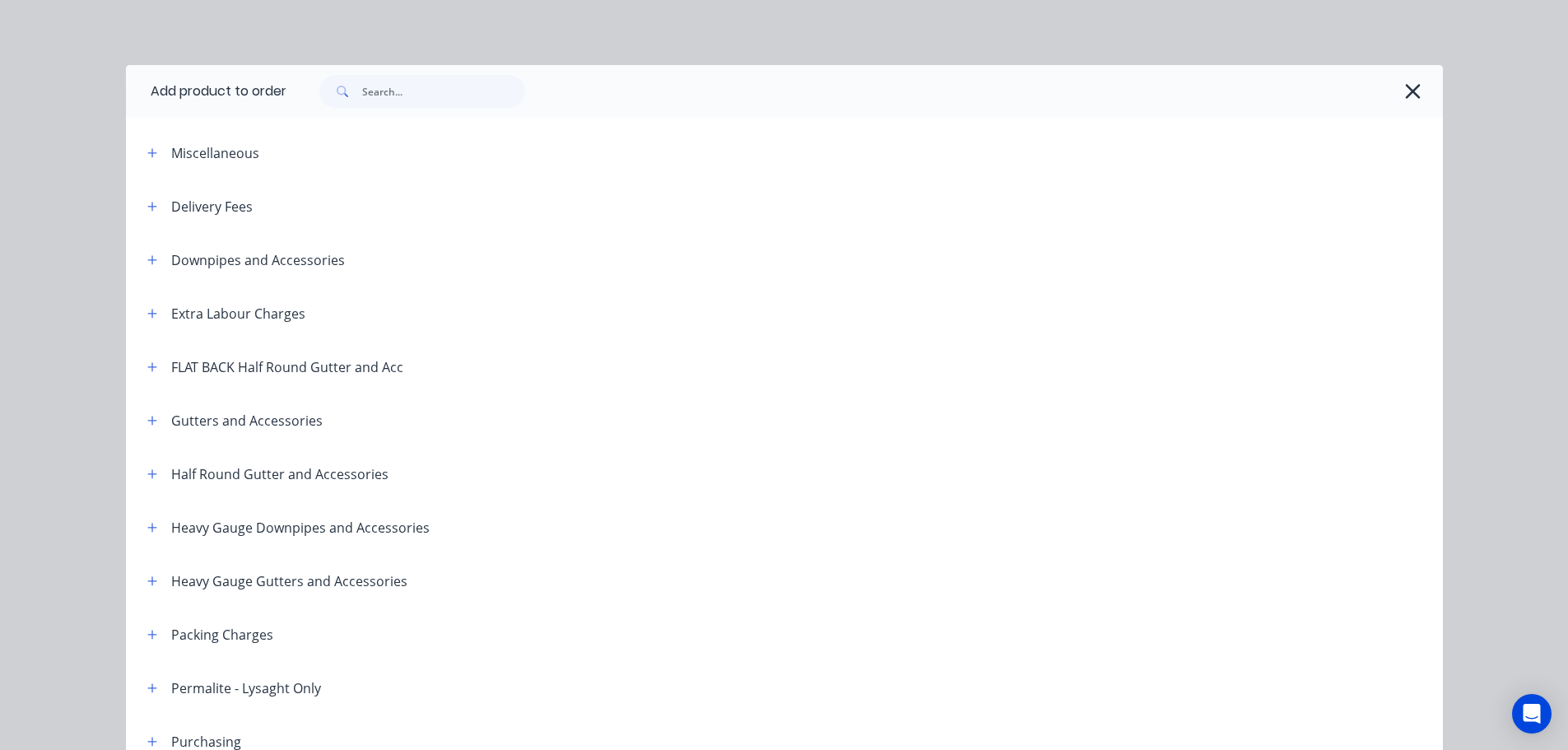
scroll to position [0, 0]
click at [147, 155] on icon "button" at bounding box center [152, 154] width 10 height 12
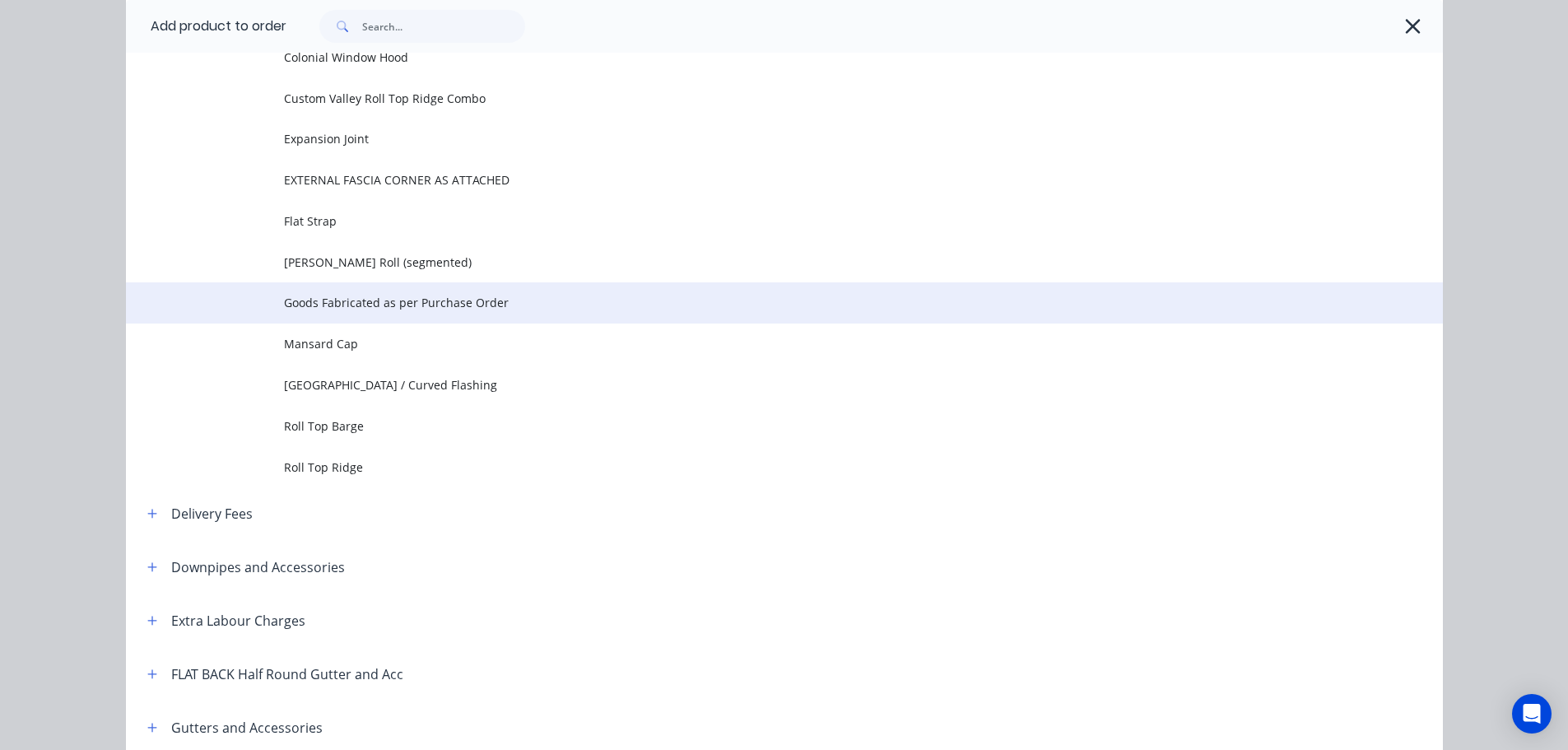
scroll to position [329, 0]
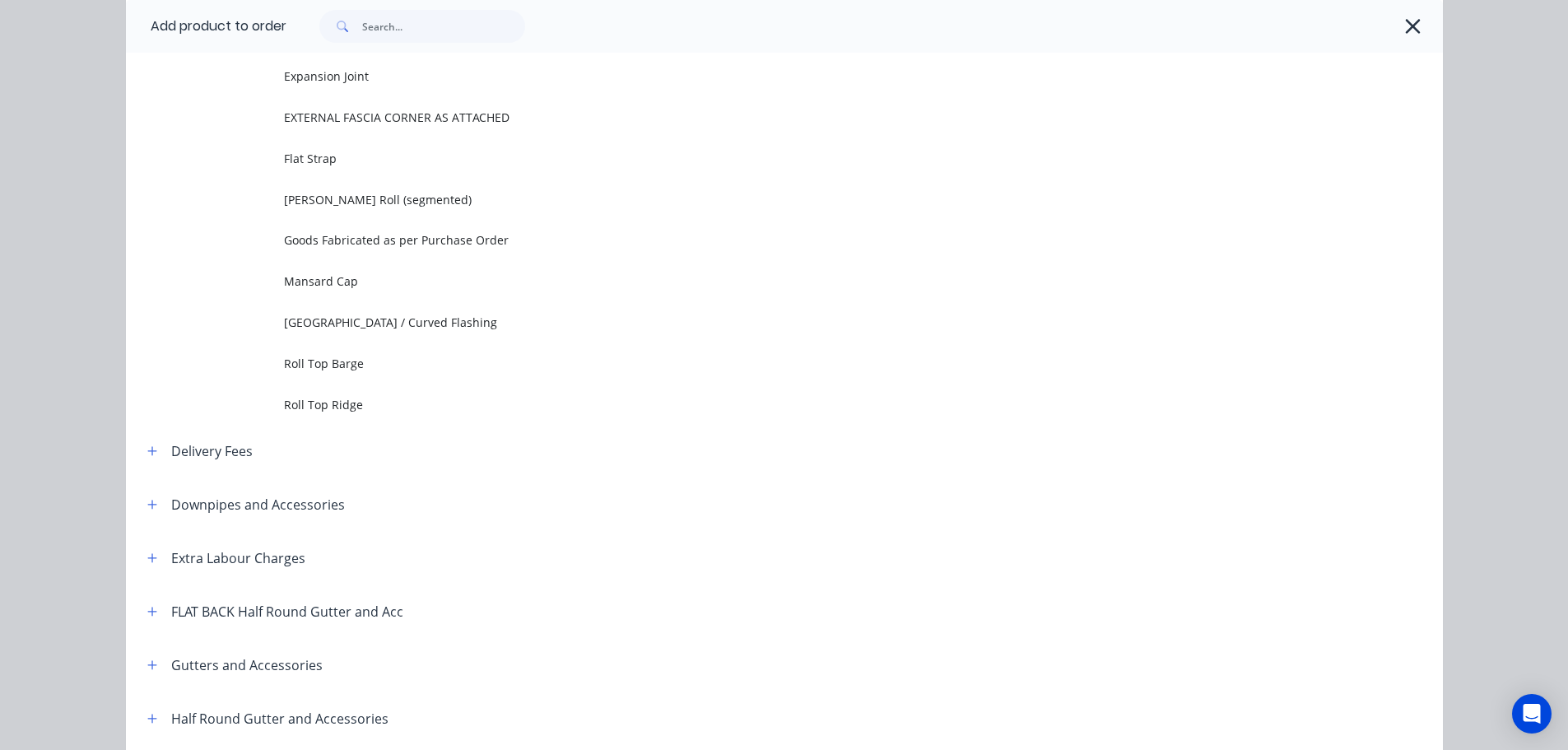
click at [360, 399] on span "Roll Top Ridge" at bounding box center [747, 404] width 927 height 18
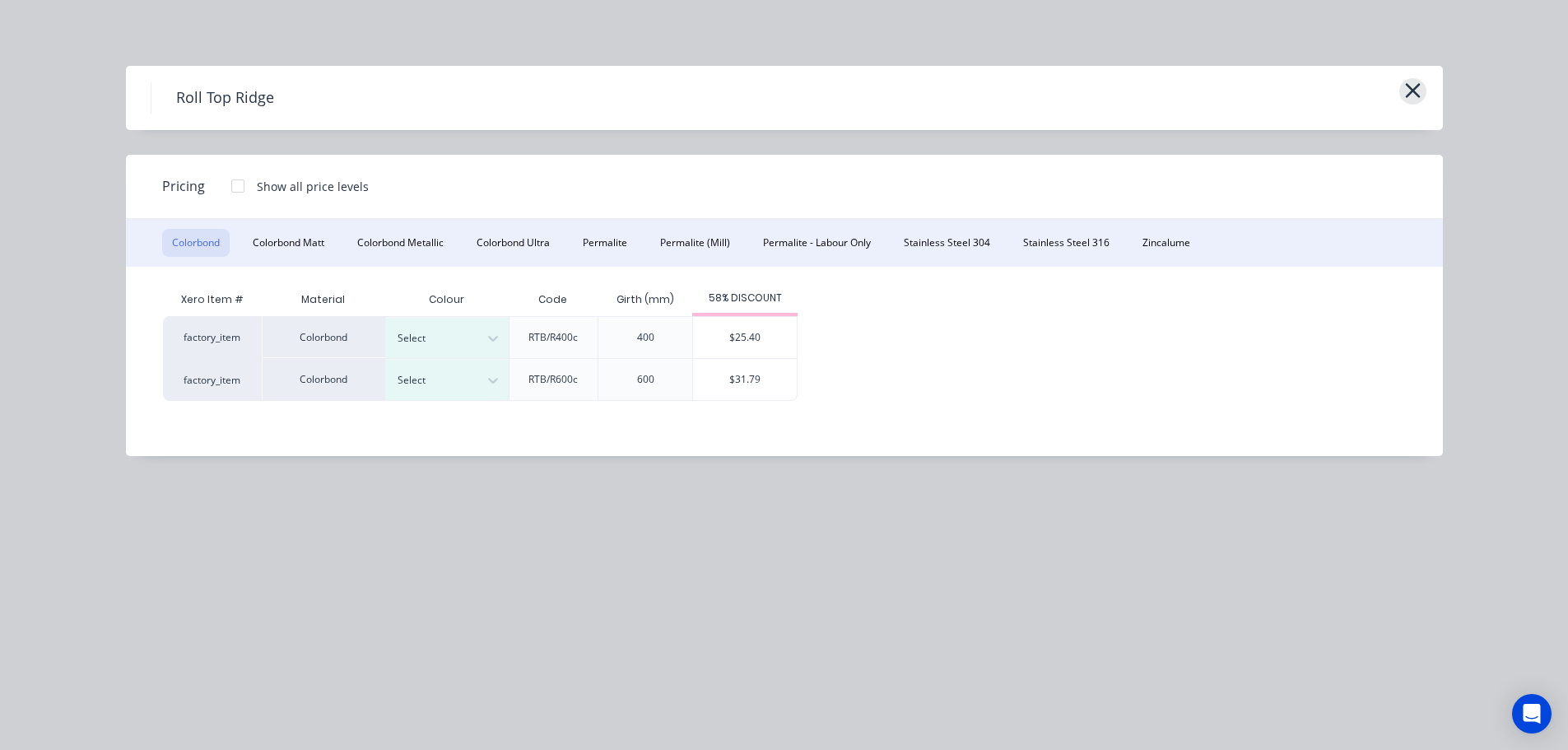
click at [1404, 91] on icon "button" at bounding box center [1412, 90] width 18 height 23
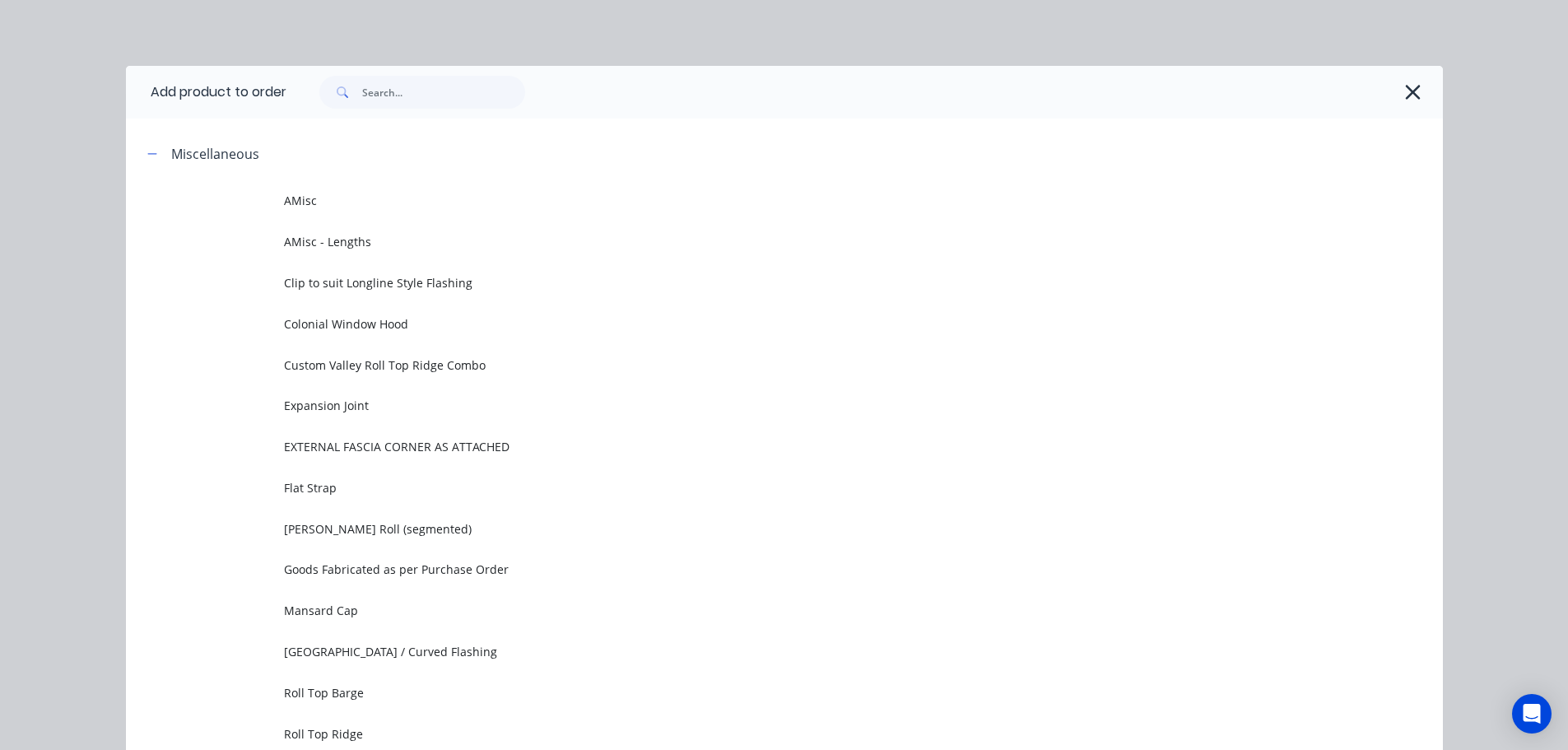
scroll to position [127, 0]
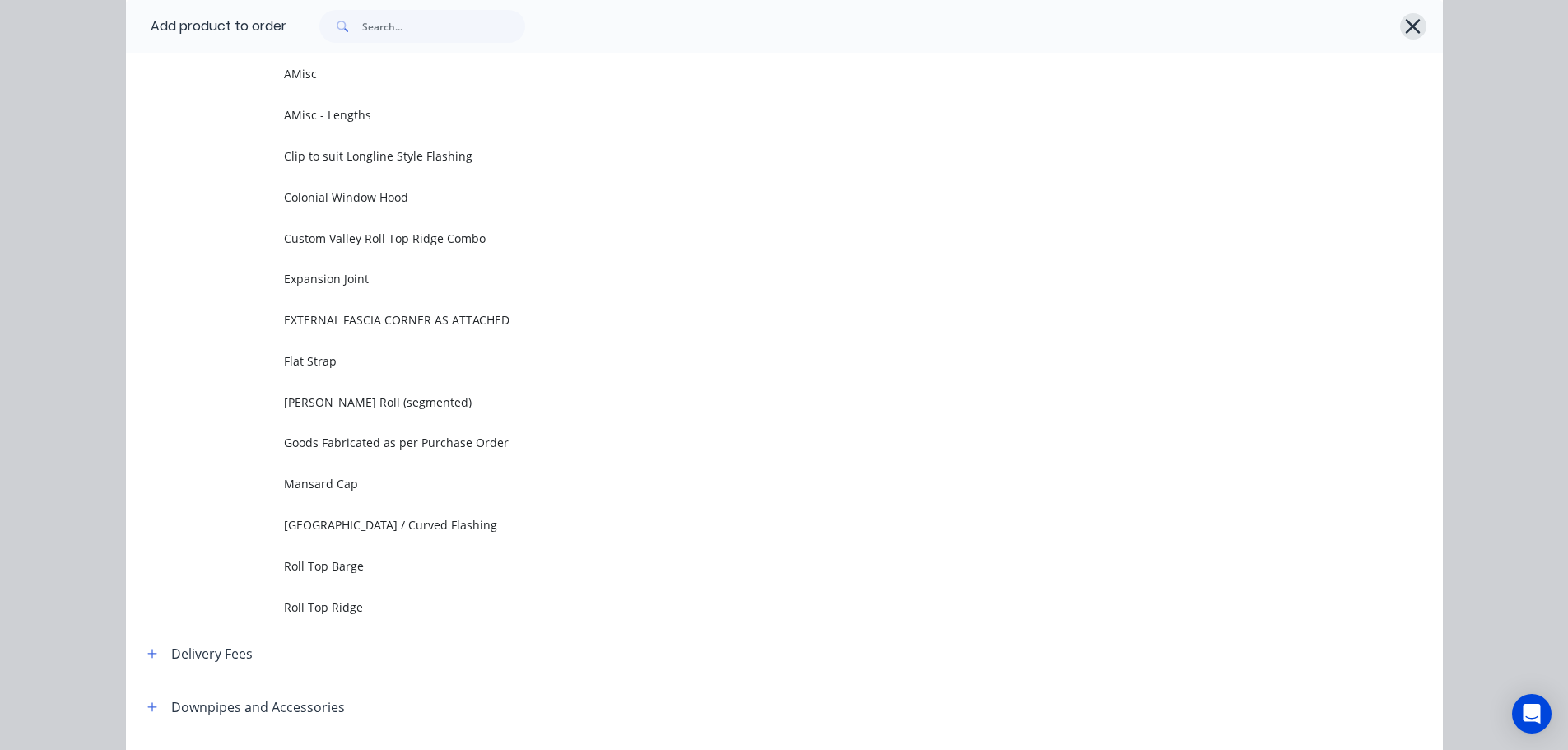
click at [1406, 21] on icon "button" at bounding box center [1413, 27] width 15 height 15
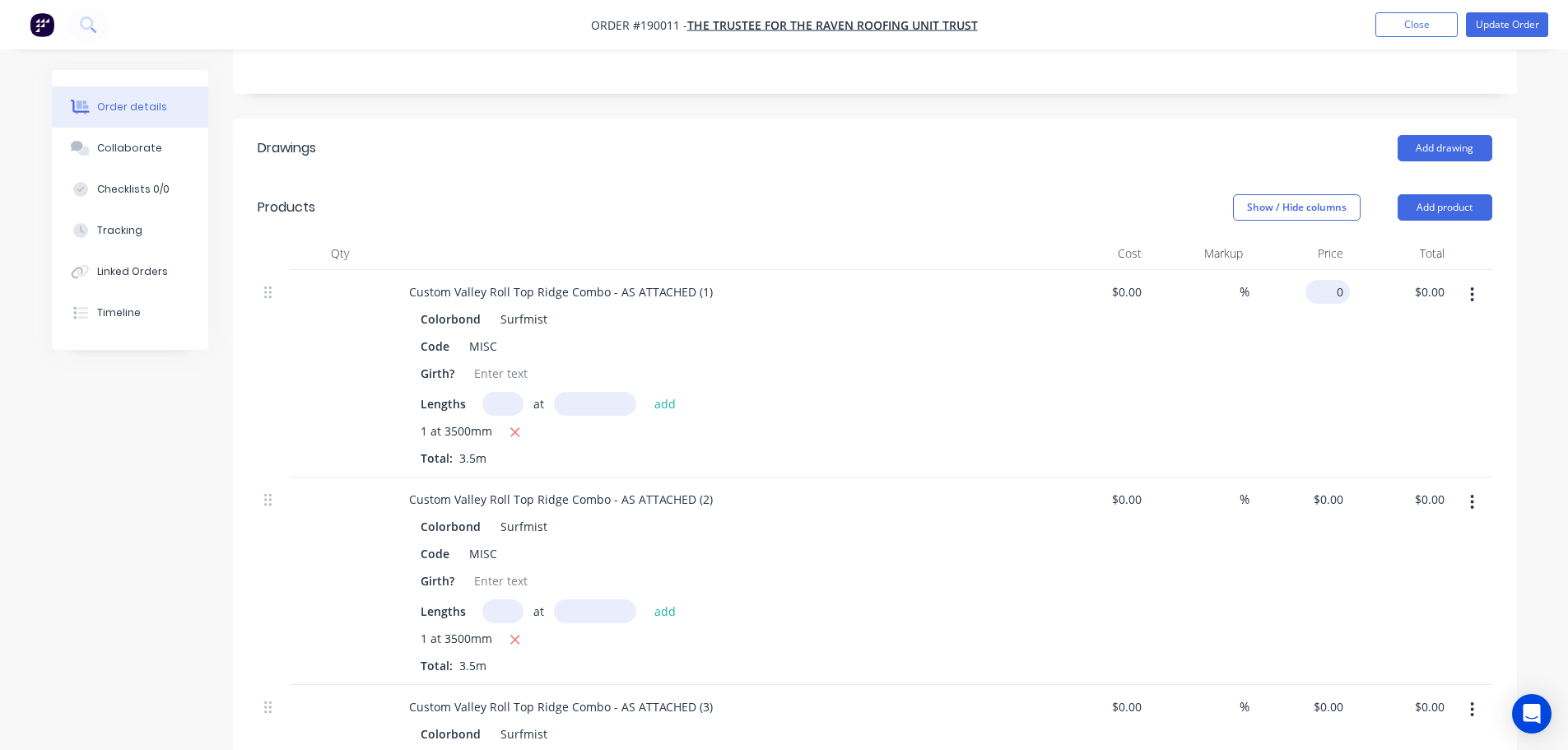
click at [1328, 280] on div "0 $0.00" at bounding box center [1328, 292] width 44 height 24
type input "$52.19"
type input "$182.67"
click at [1340, 487] on input "0" at bounding box center [1340, 499] width 19 height 24
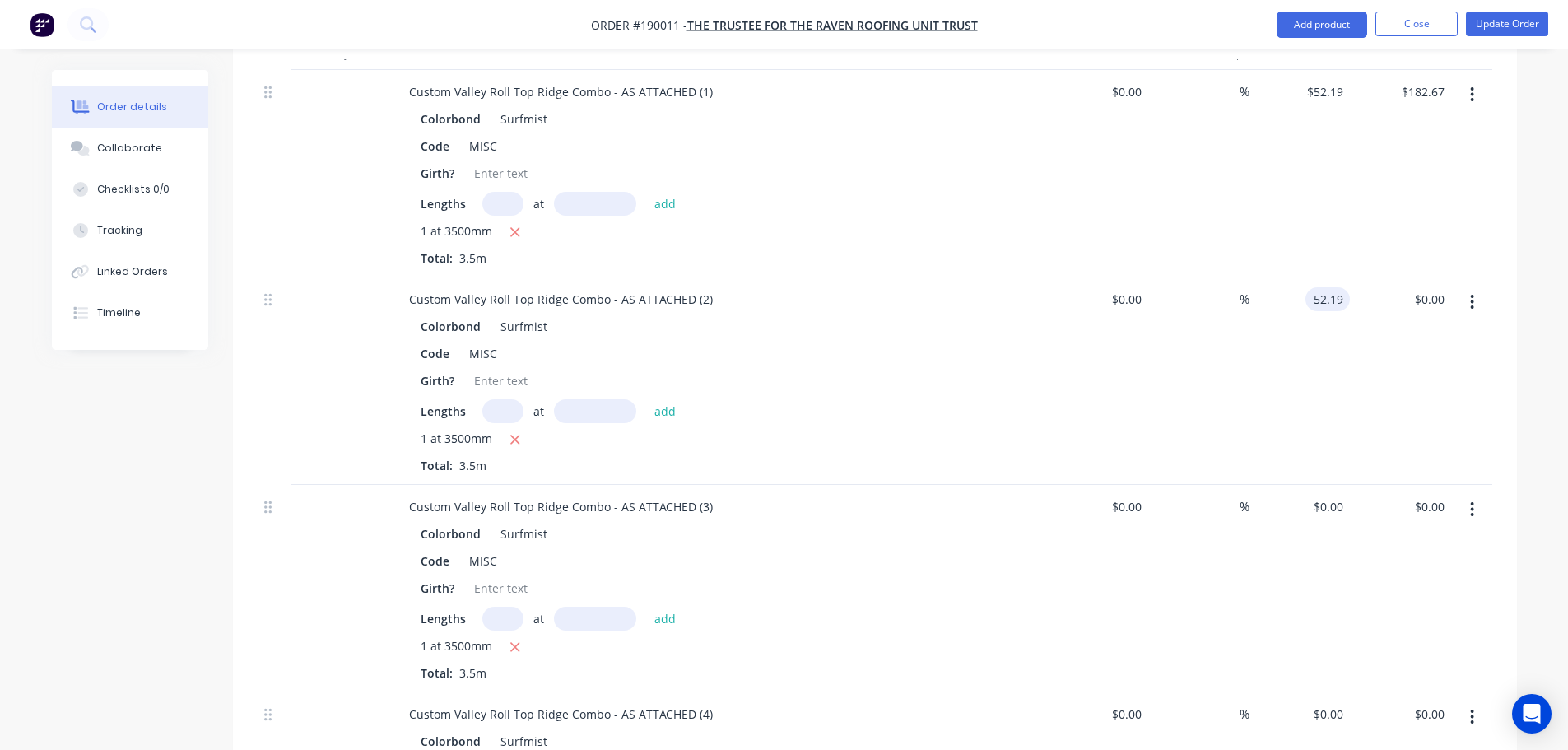
scroll to position [659, 0]
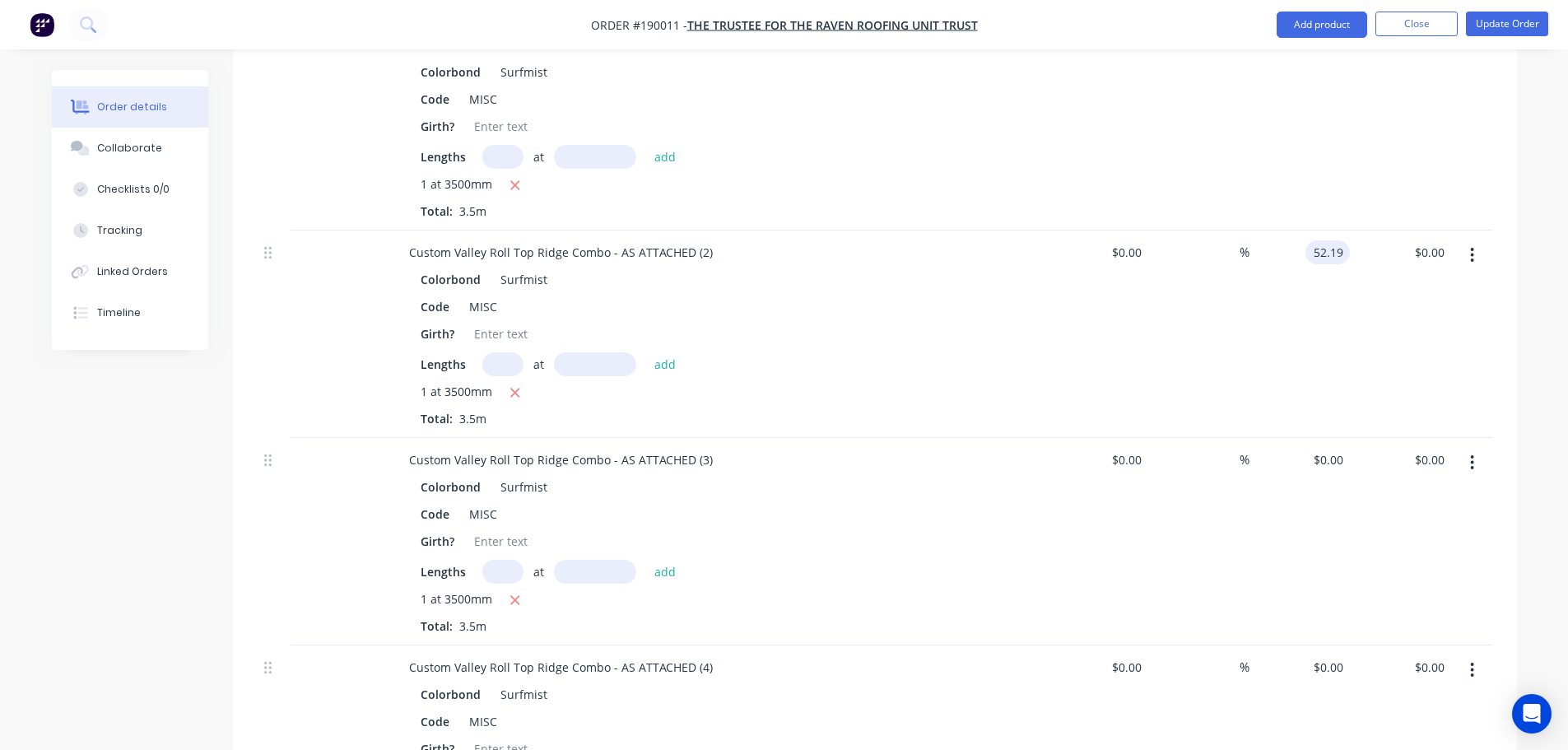
type input "$52.19"
type input "$182.67"
click at [1340, 438] on div "$0.00 $0.00" at bounding box center [1300, 541] width 101 height 207
click at [1333, 448] on input "0" at bounding box center [1330, 460] width 38 height 24
type input "$52.19"
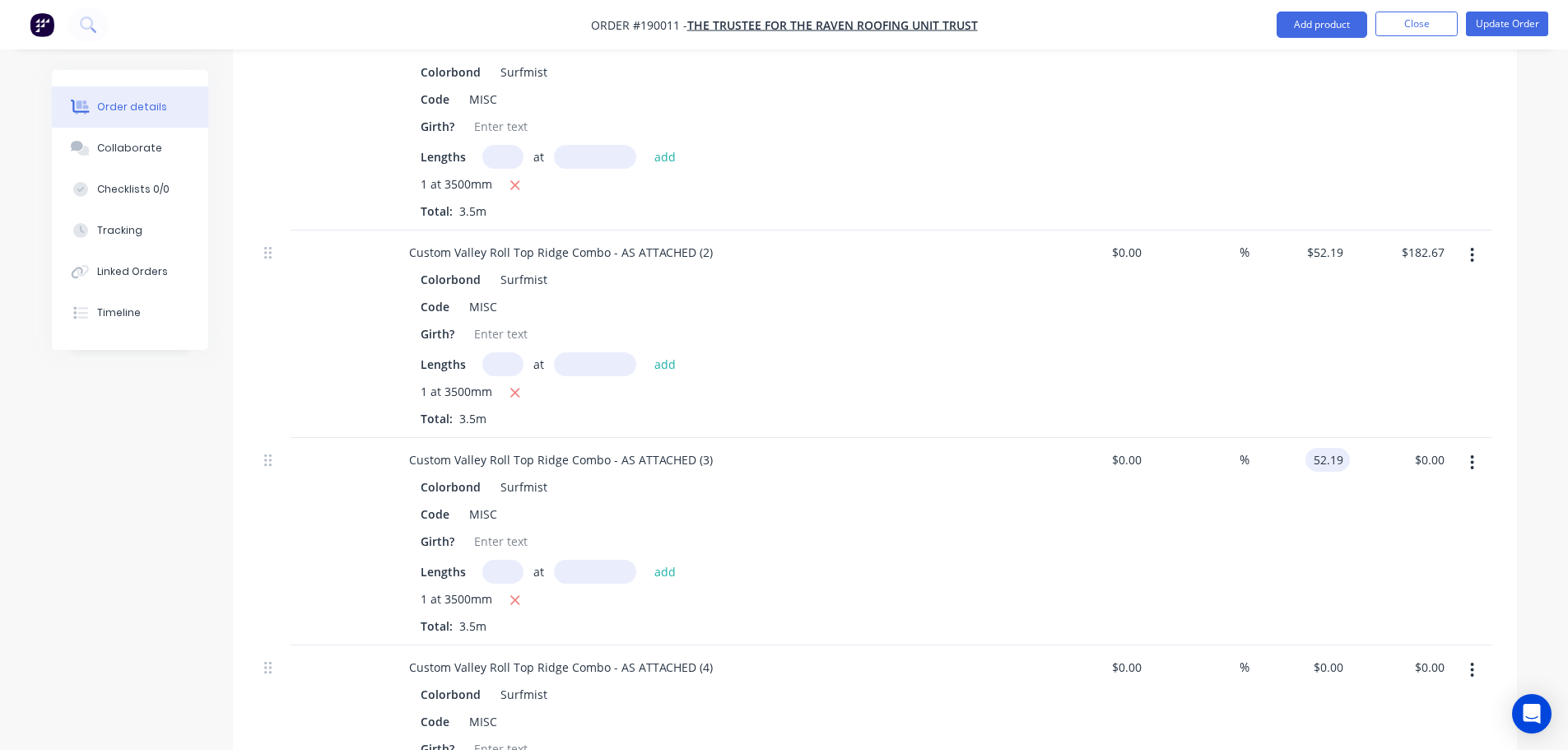
type input "$182.67"
click at [1388, 352] on div "$182.67 $182.67" at bounding box center [1400, 334] width 101 height 207
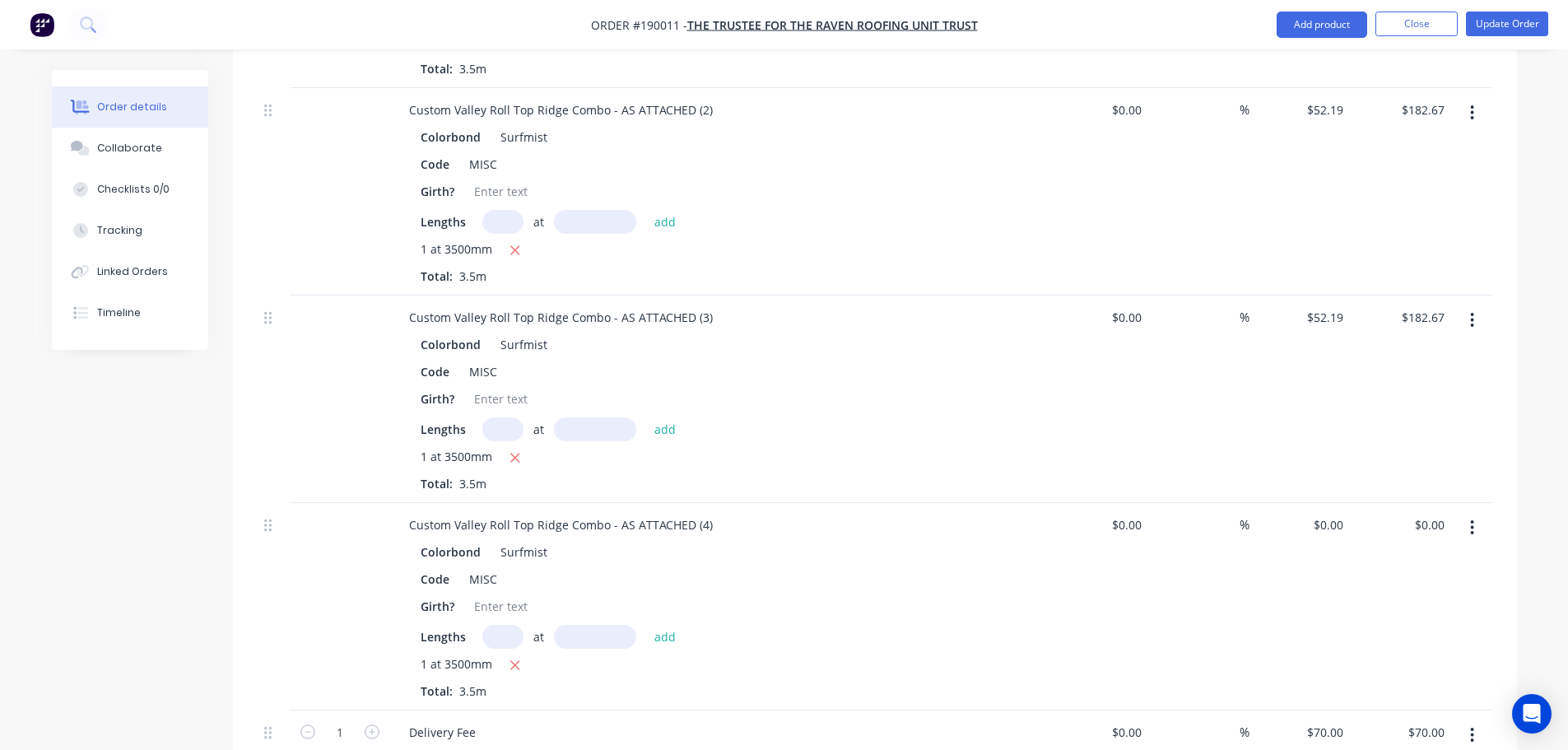
scroll to position [824, 0]
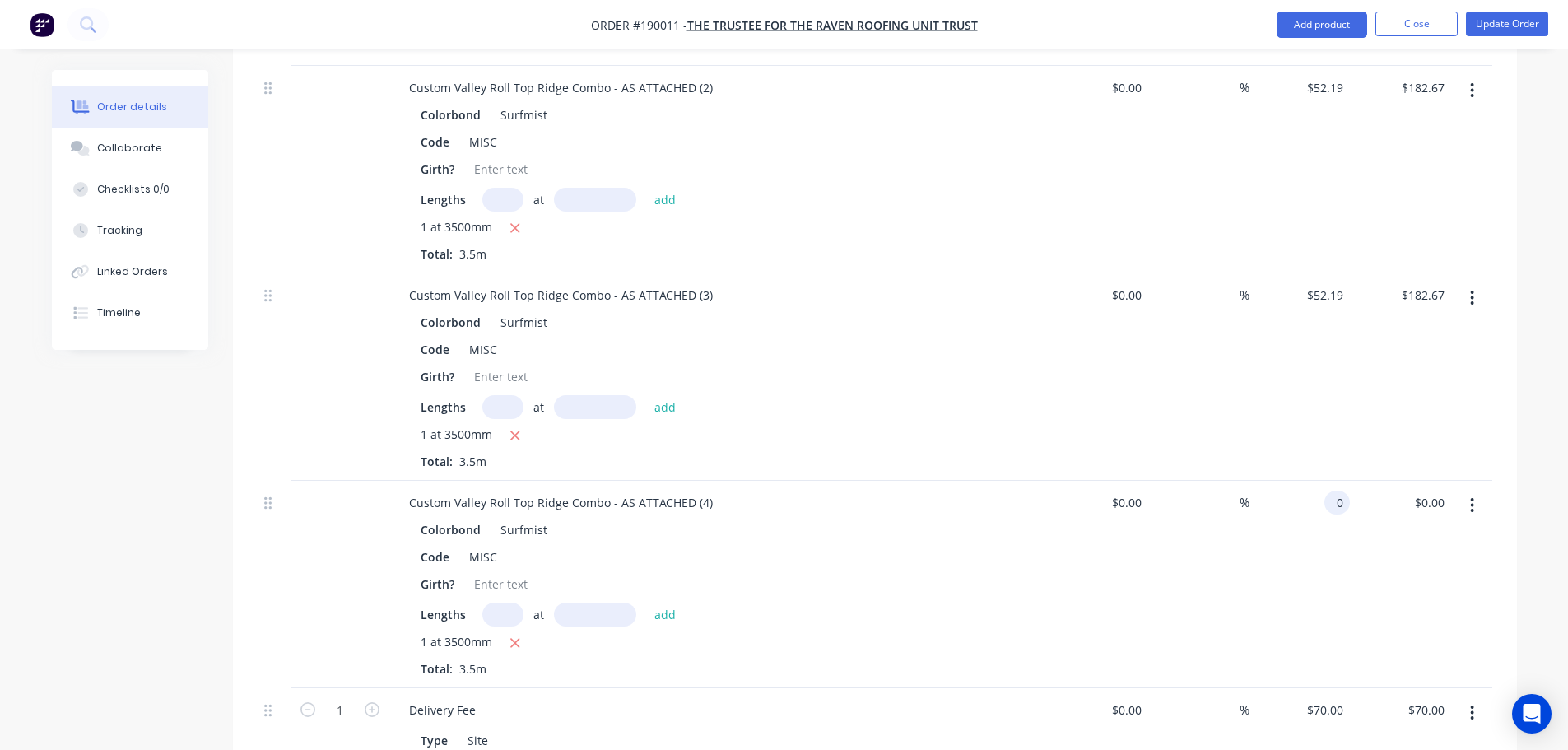
click at [1335, 491] on input "0" at bounding box center [1340, 503] width 19 height 24
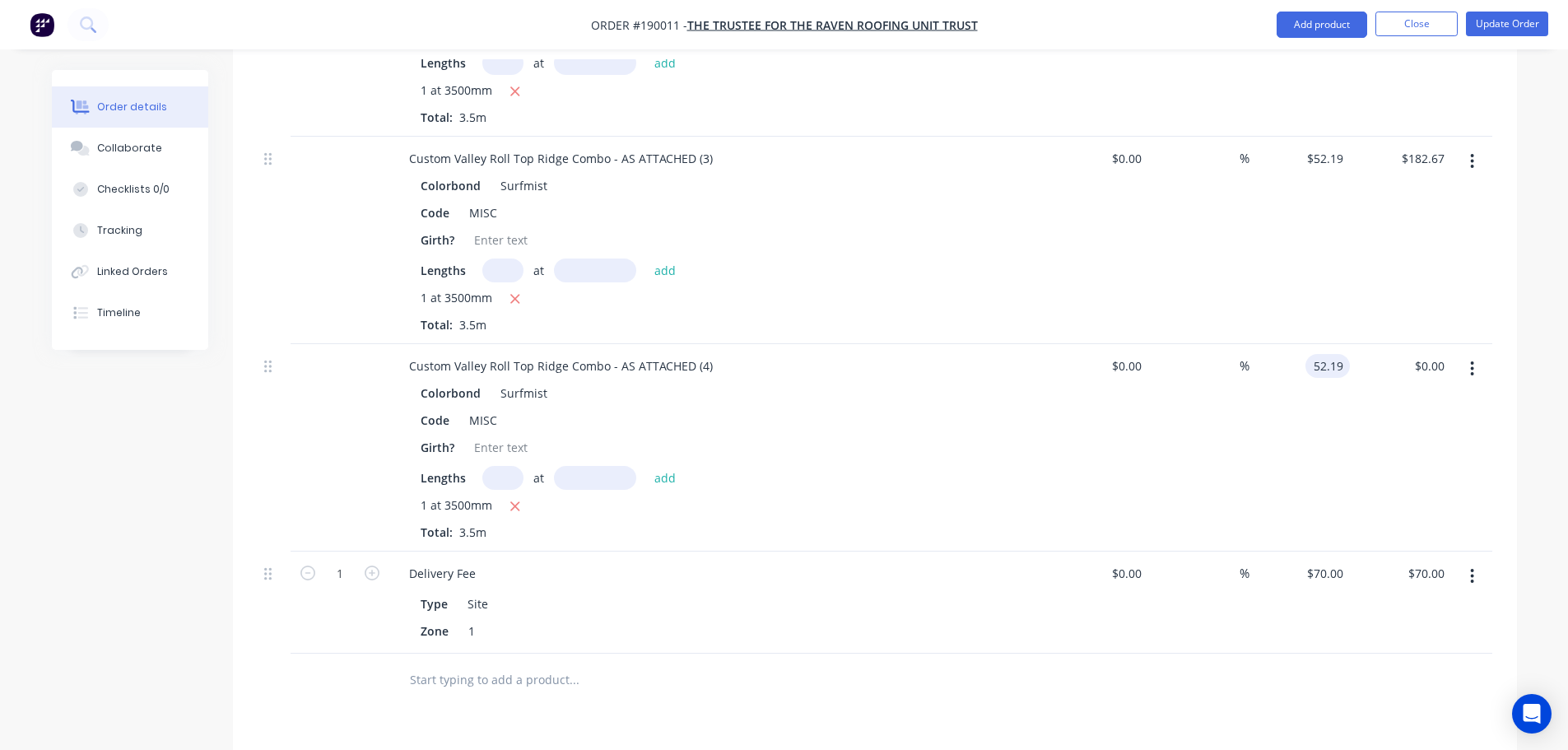
scroll to position [988, 0]
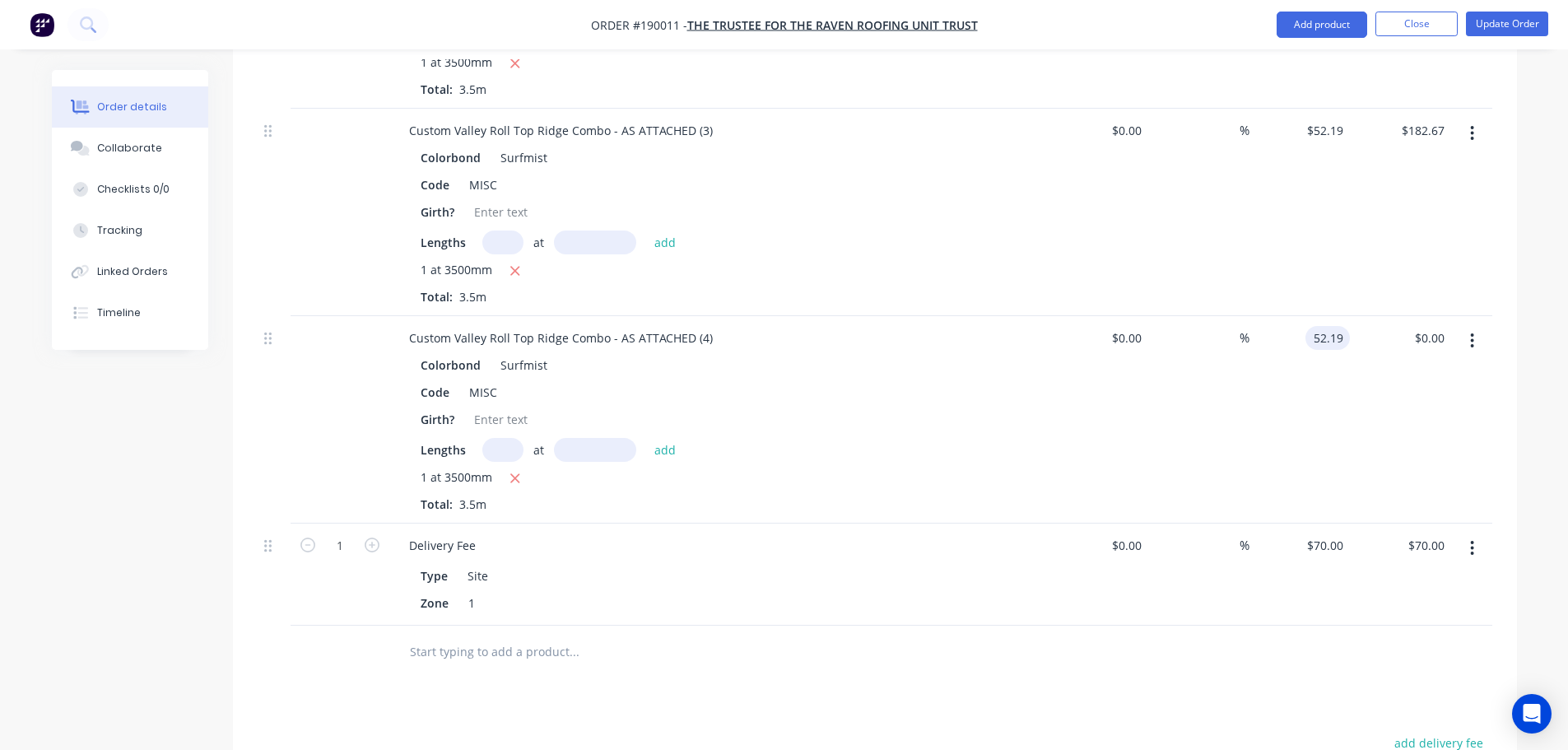
type input "$52.19"
type input "$182.67"
click at [1201, 672] on div "Drawings Add drawing Products Show / Hide columns Add product Qty Cost Markup P…" at bounding box center [875, 308] width 1284 height 1532
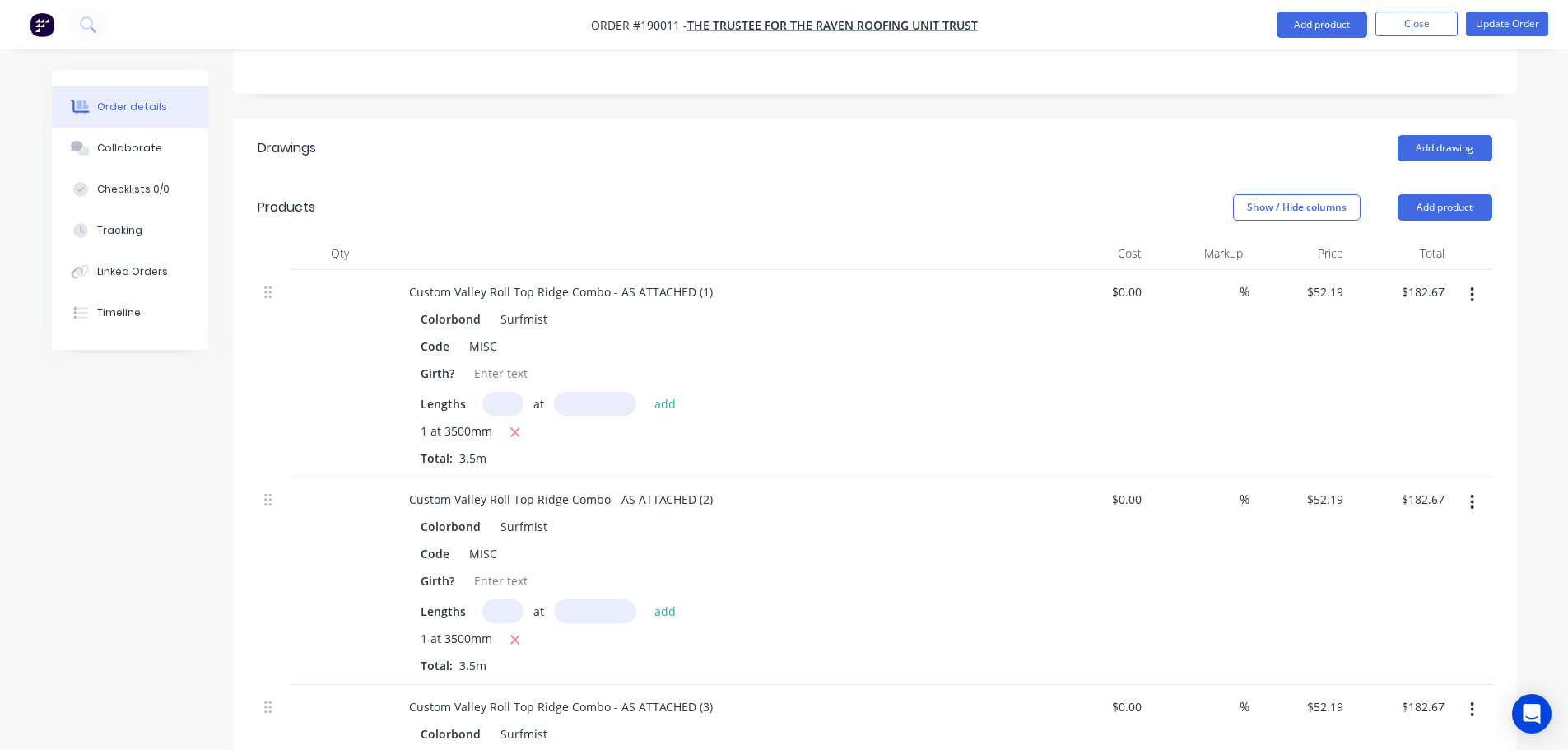
scroll to position [56, 0]
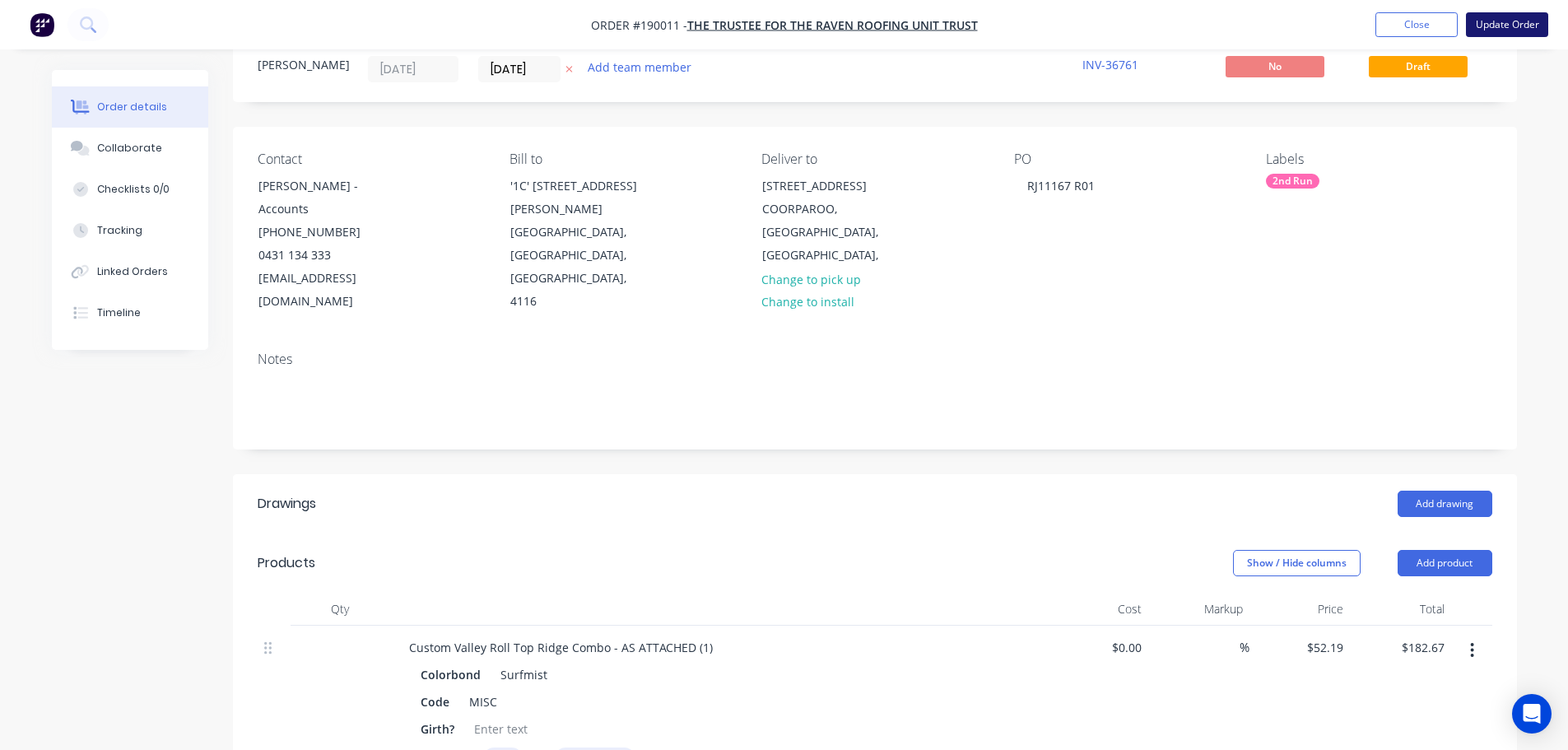
click at [1502, 23] on button "Update Order" at bounding box center [1506, 24] width 82 height 25
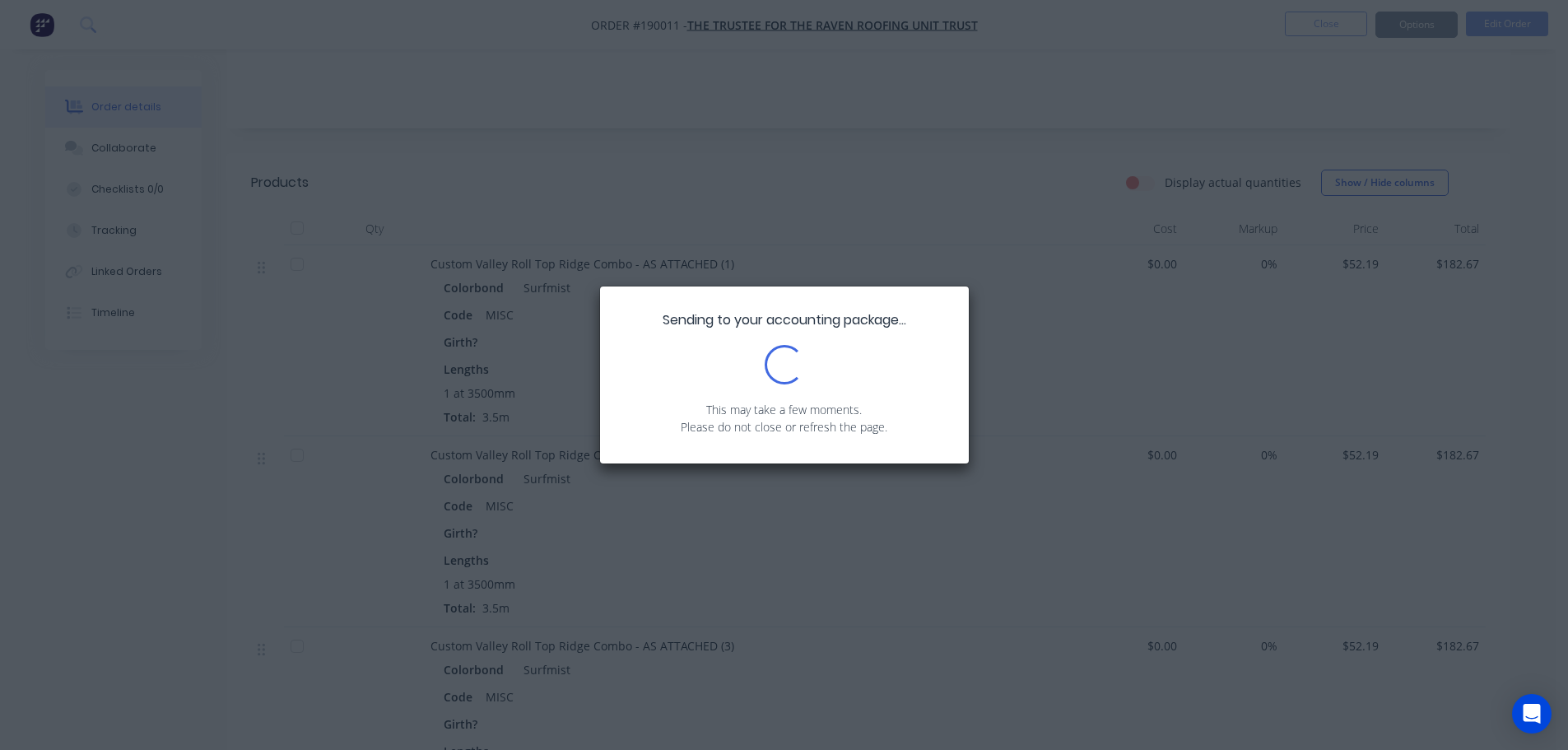
scroll to position [329, 0]
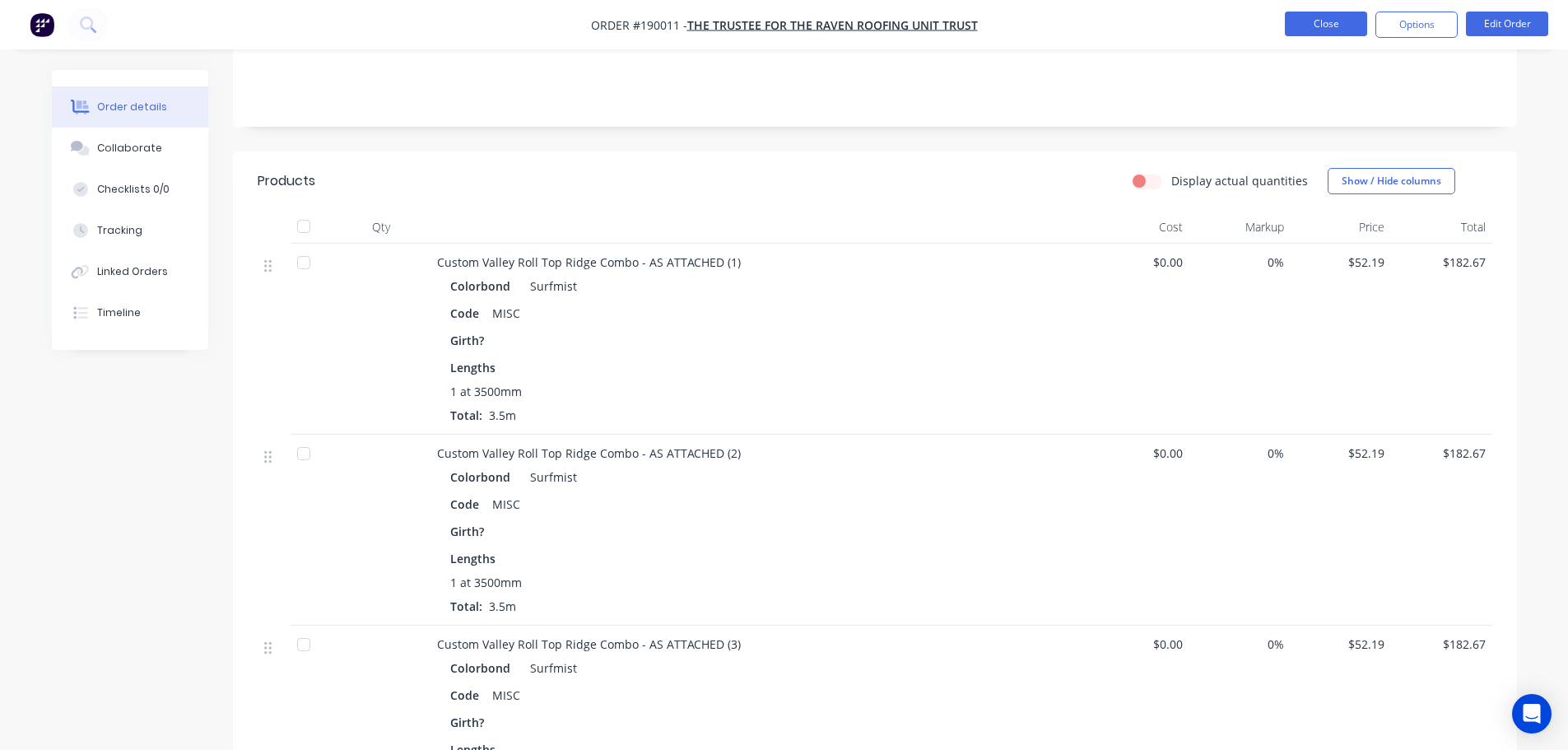
click at [1306, 18] on button "Close" at bounding box center [1326, 24] width 82 height 25
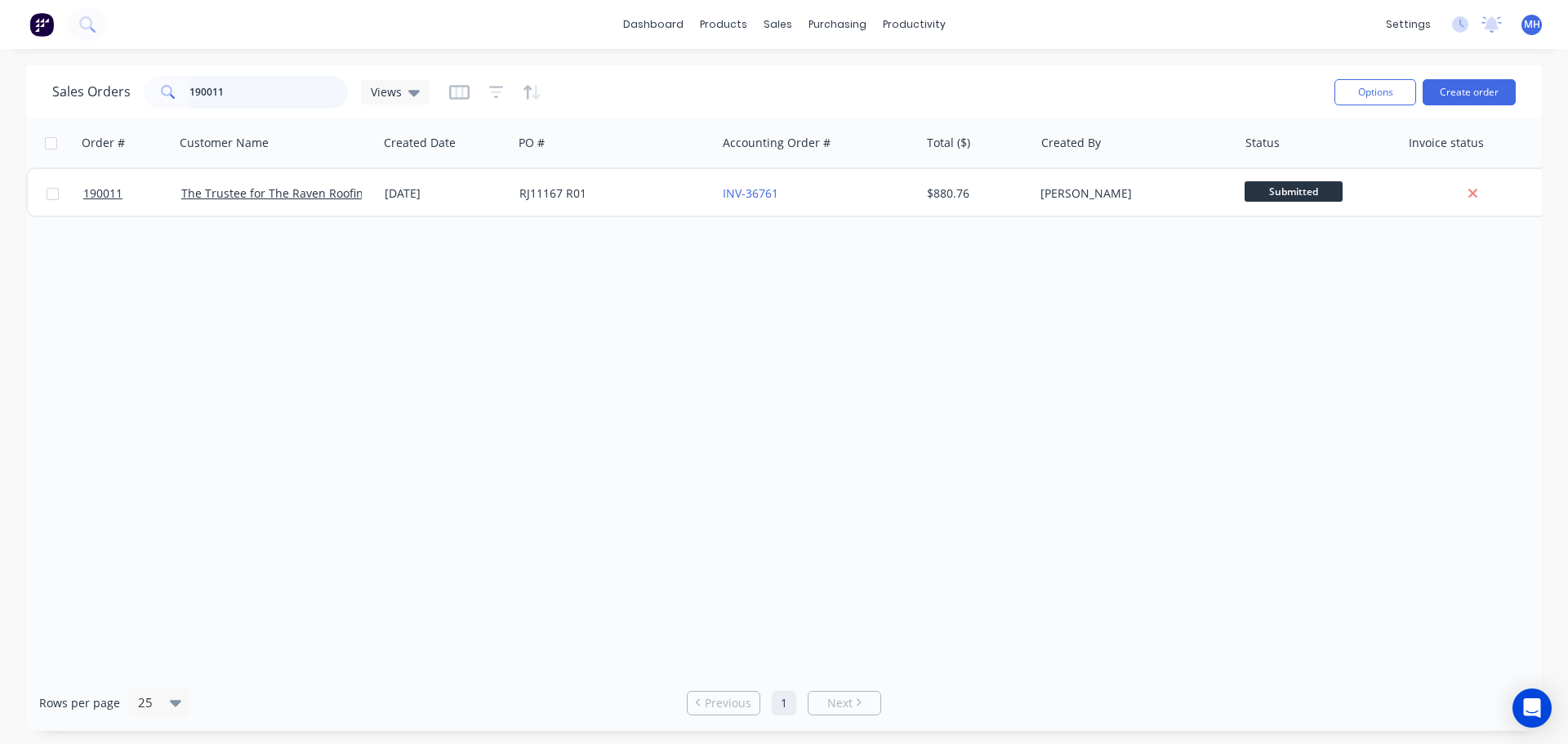
click at [281, 90] on input "190011" at bounding box center [269, 92] width 159 height 33
type input "189531"
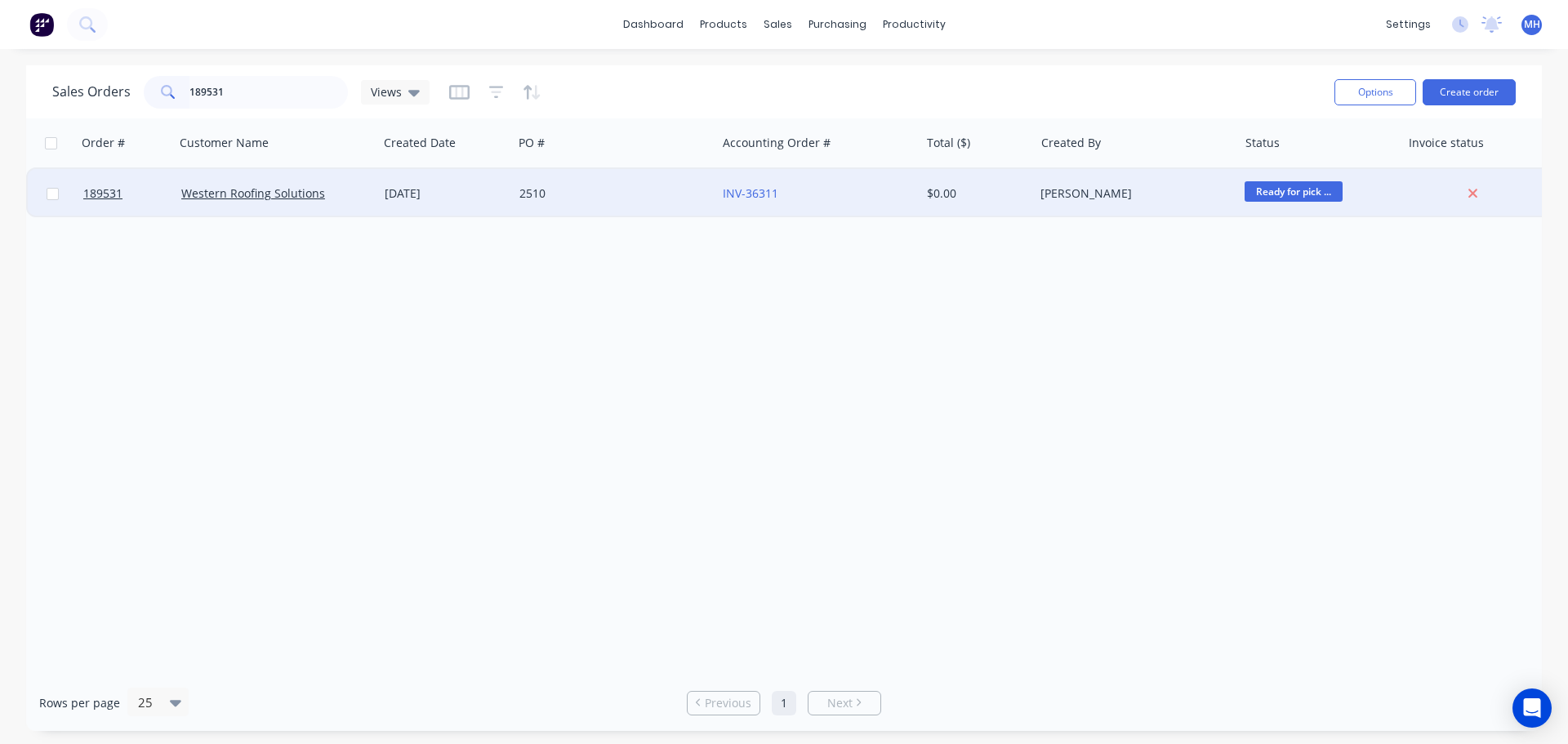
click at [387, 189] on div "[DATE]" at bounding box center [445, 194] width 122 height 16
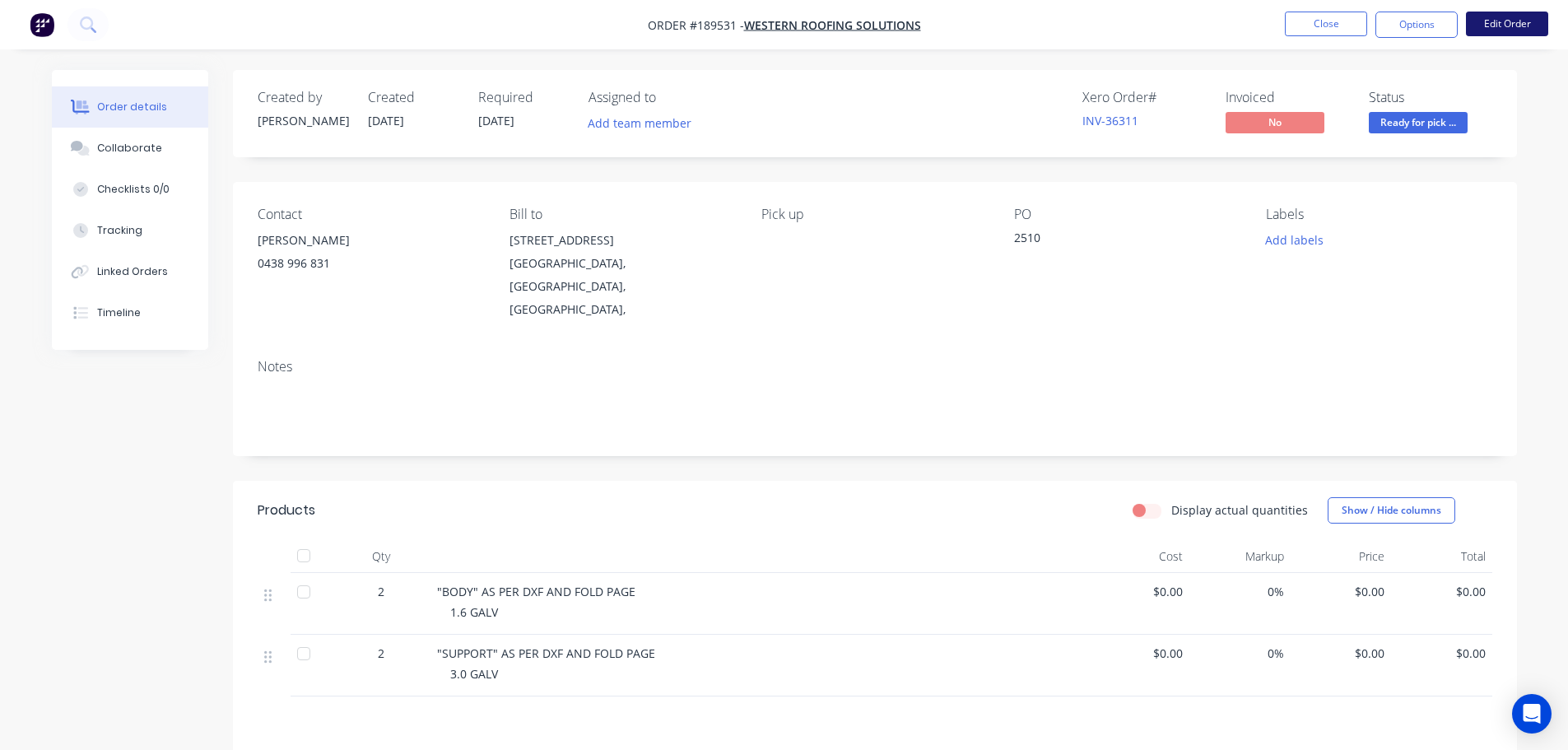
click at [1490, 18] on button "Edit Order" at bounding box center [1506, 24] width 82 height 25
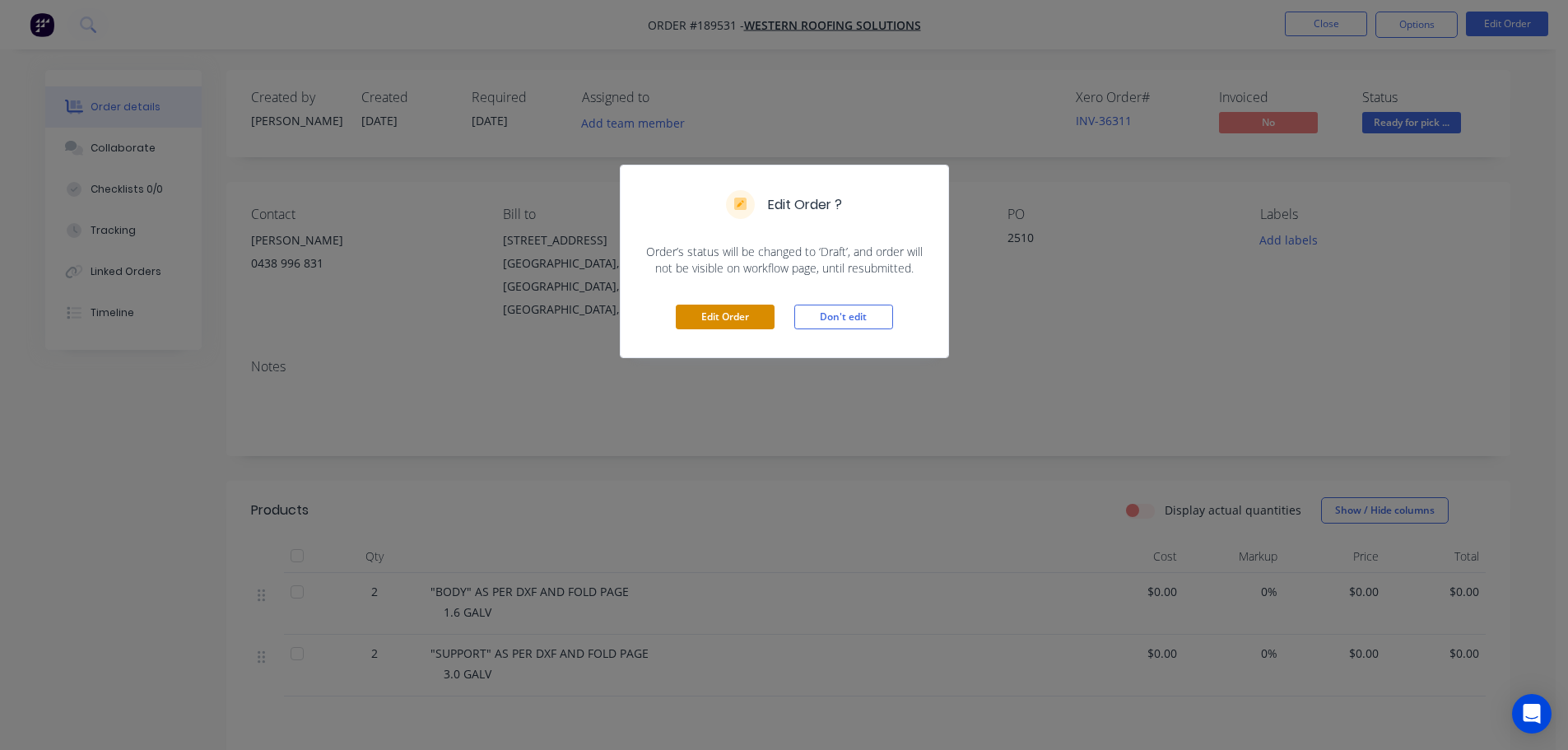
click at [755, 313] on button "Edit Order" at bounding box center [725, 317] width 99 height 25
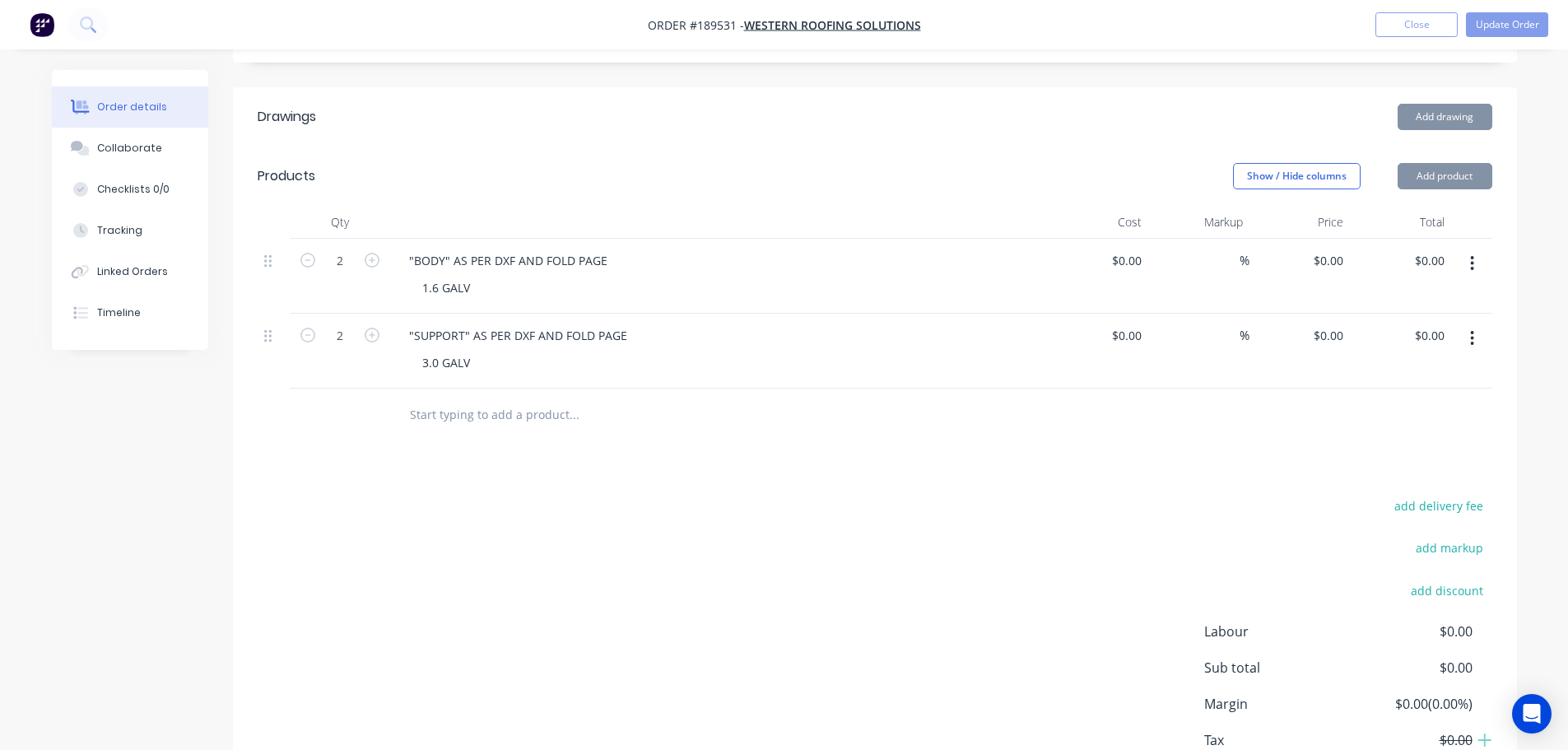
scroll to position [486, 0]
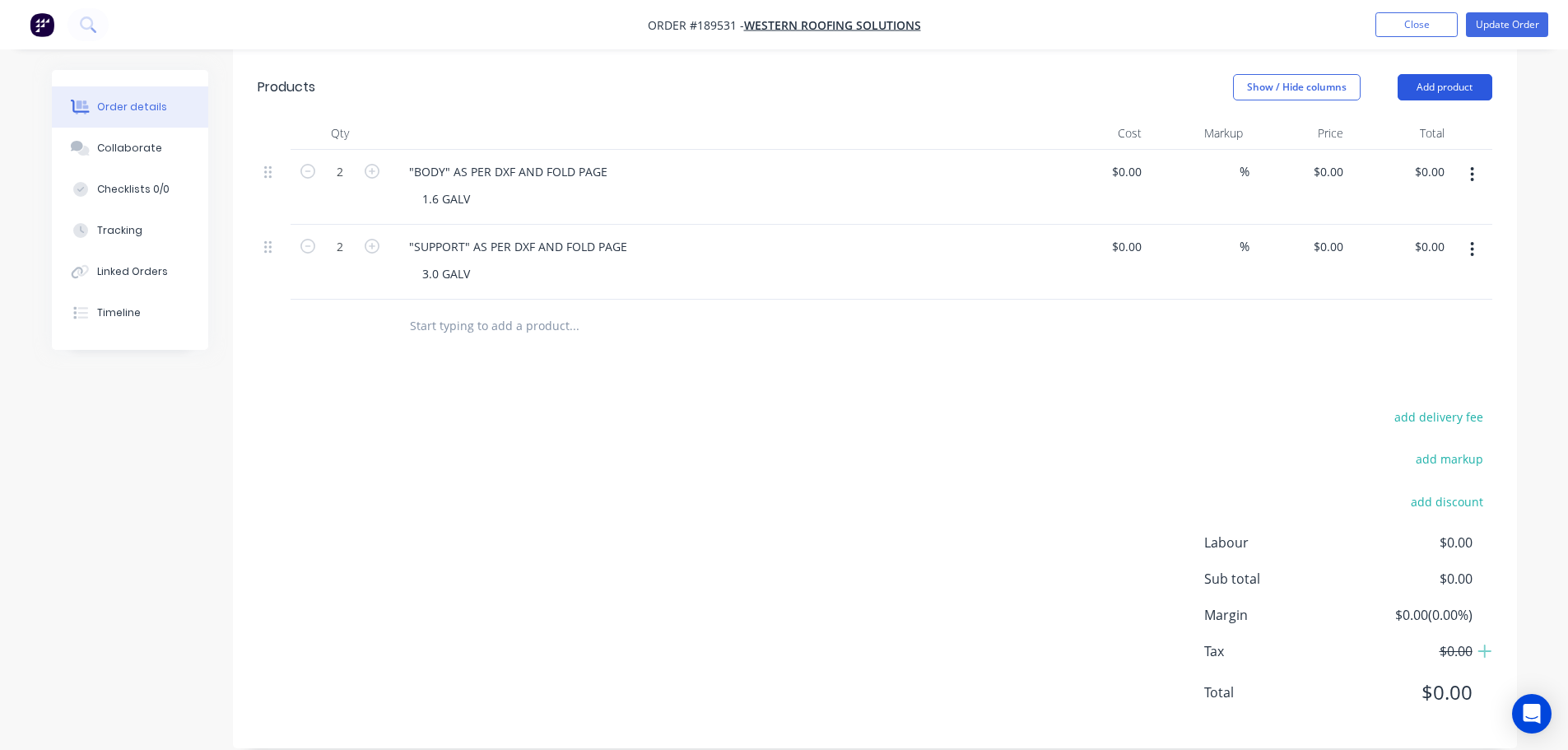
click at [1445, 74] on button "Add product" at bounding box center [1445, 87] width 95 height 27
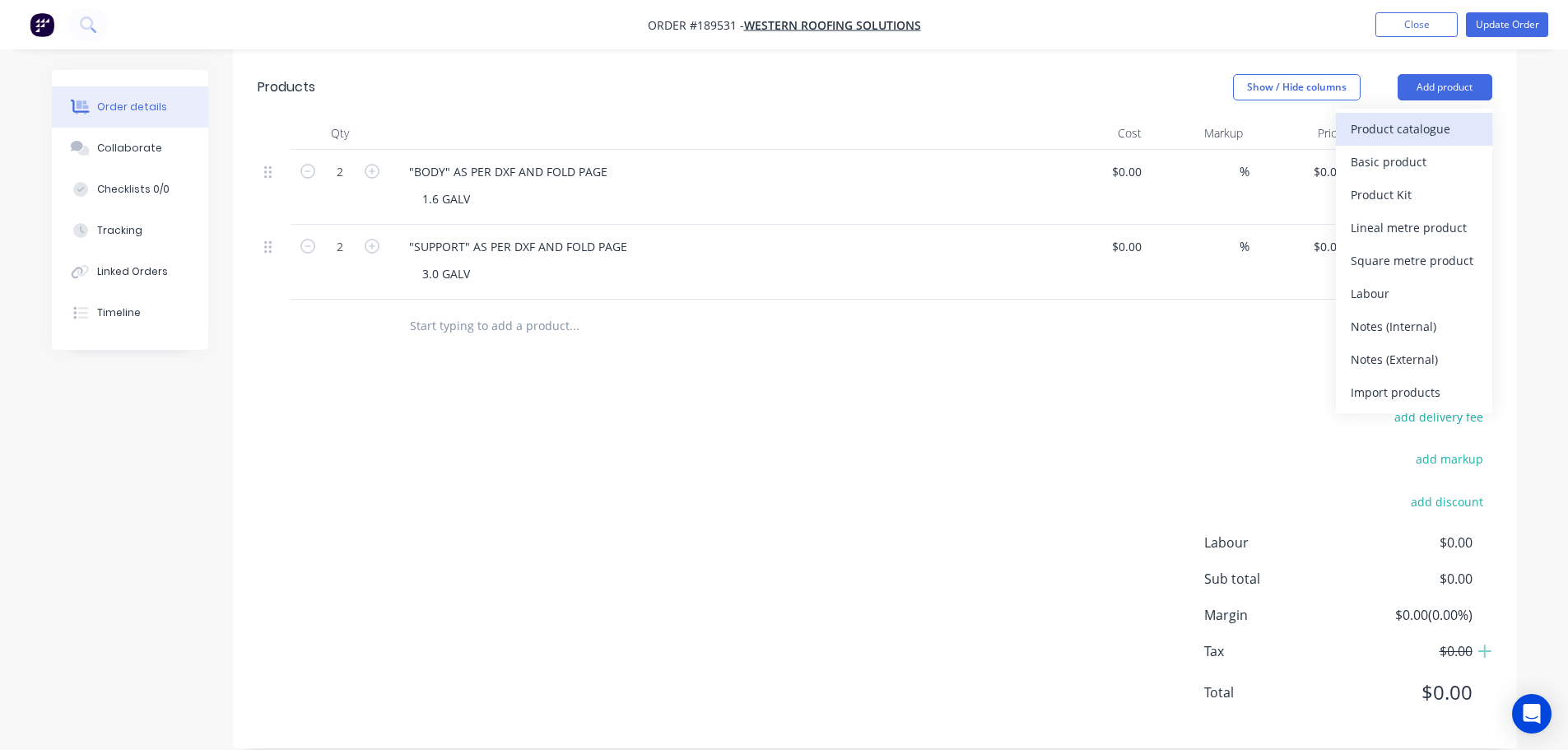
click at [1432, 117] on div "Product catalogue" at bounding box center [1414, 129] width 127 height 24
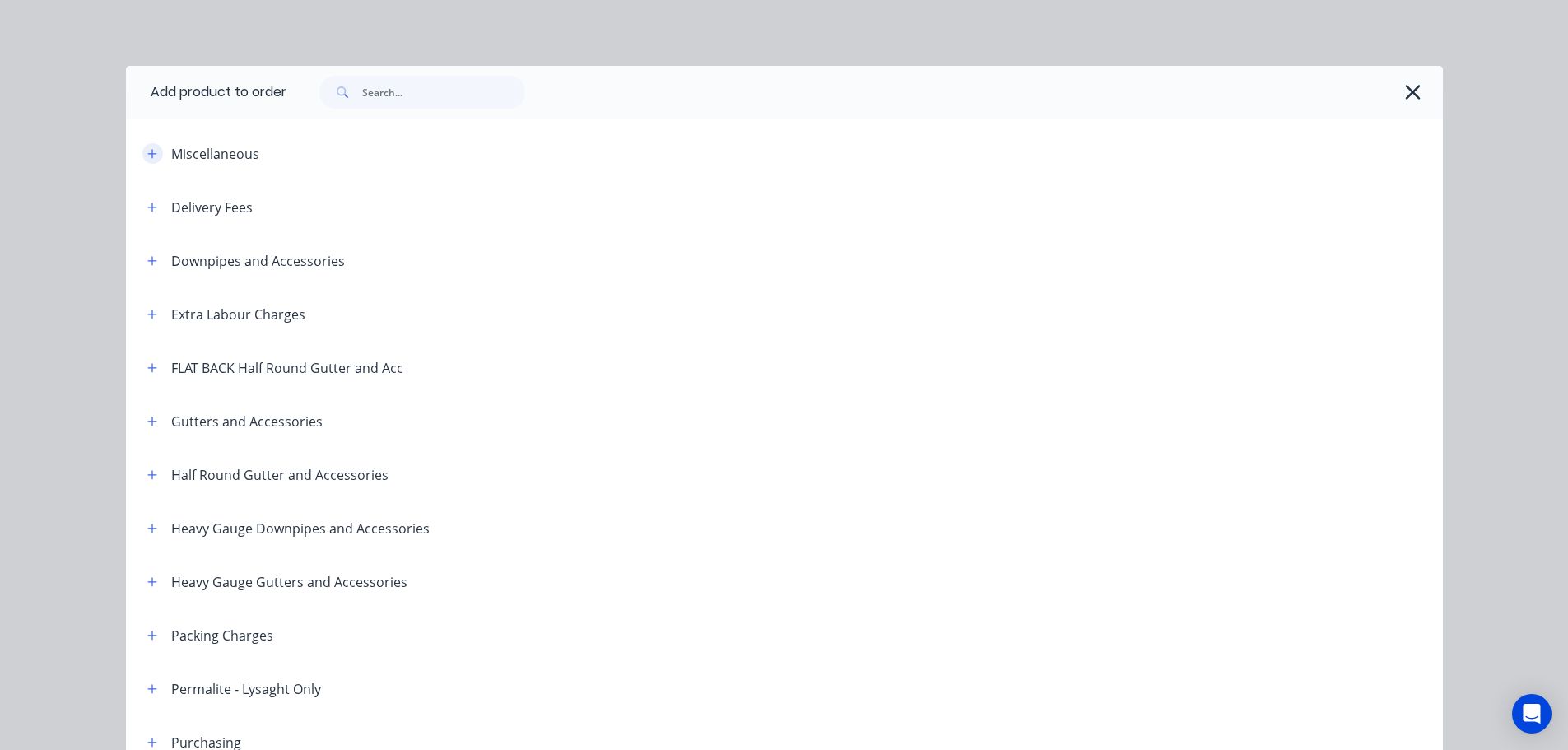
click at [154, 155] on button "button" at bounding box center [153, 153] width 20 height 20
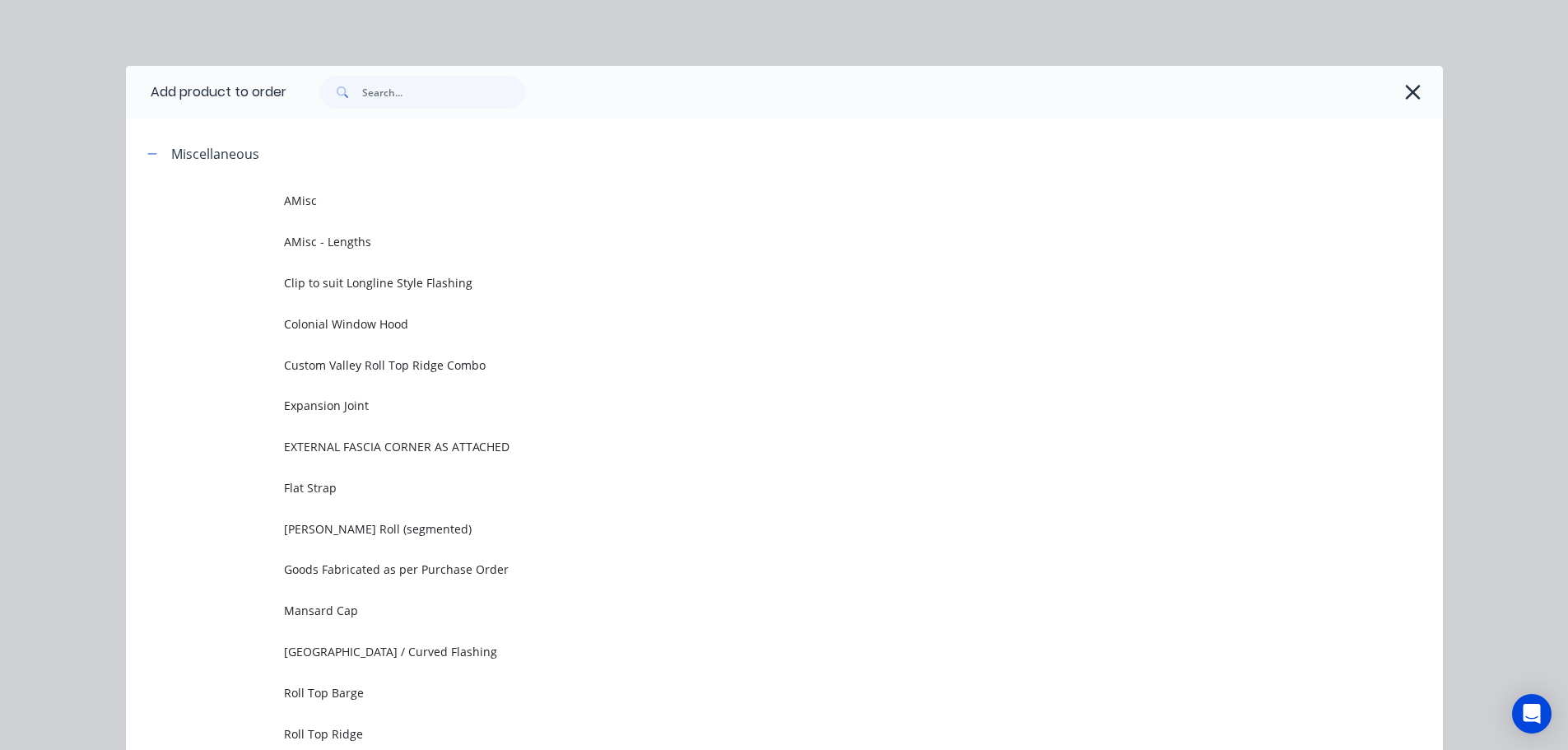
click at [327, 196] on span "AMisc" at bounding box center [747, 200] width 927 height 18
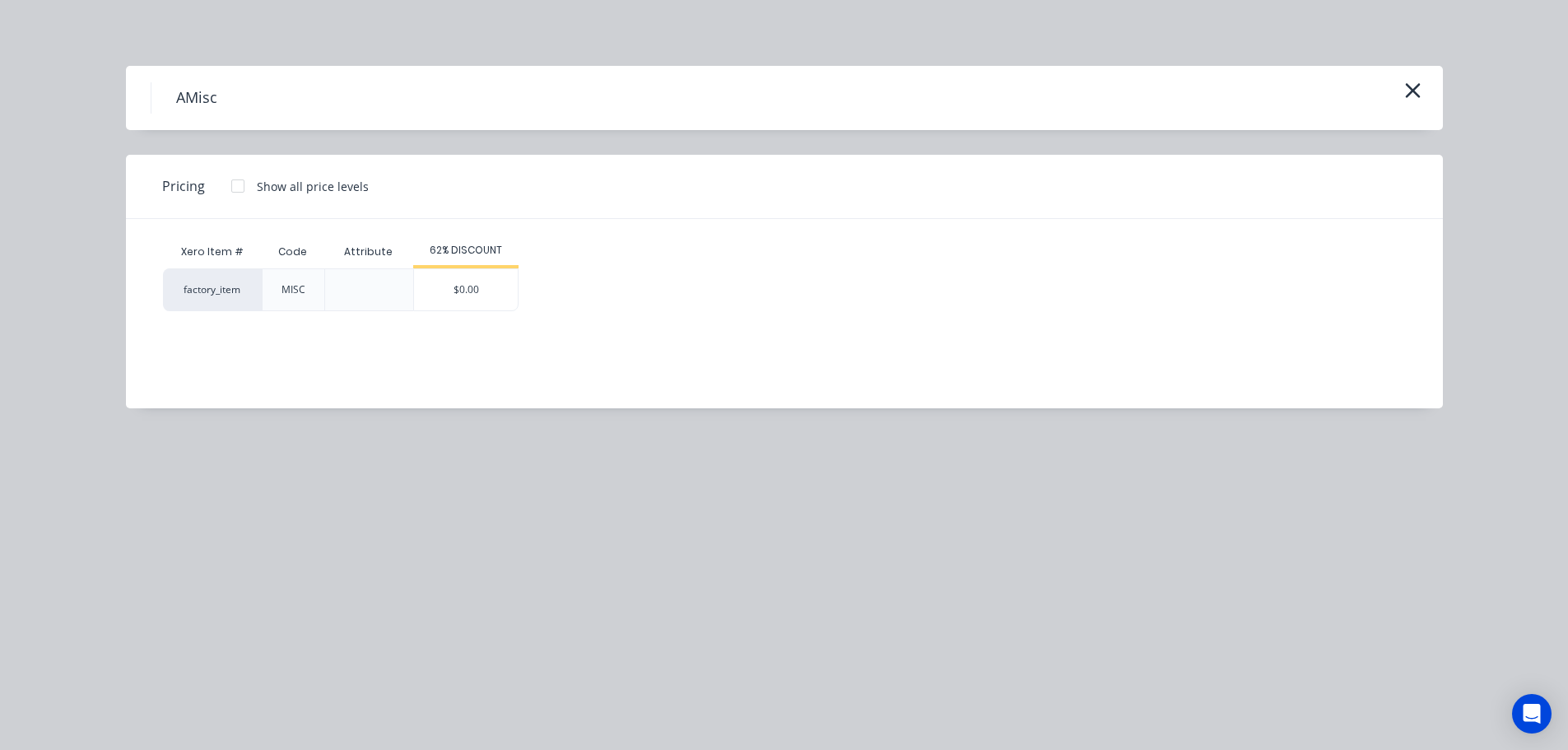
click at [1429, 88] on div "AMisc" at bounding box center [785, 98] width 1317 height 64
click at [1420, 100] on icon "button" at bounding box center [1412, 90] width 18 height 23
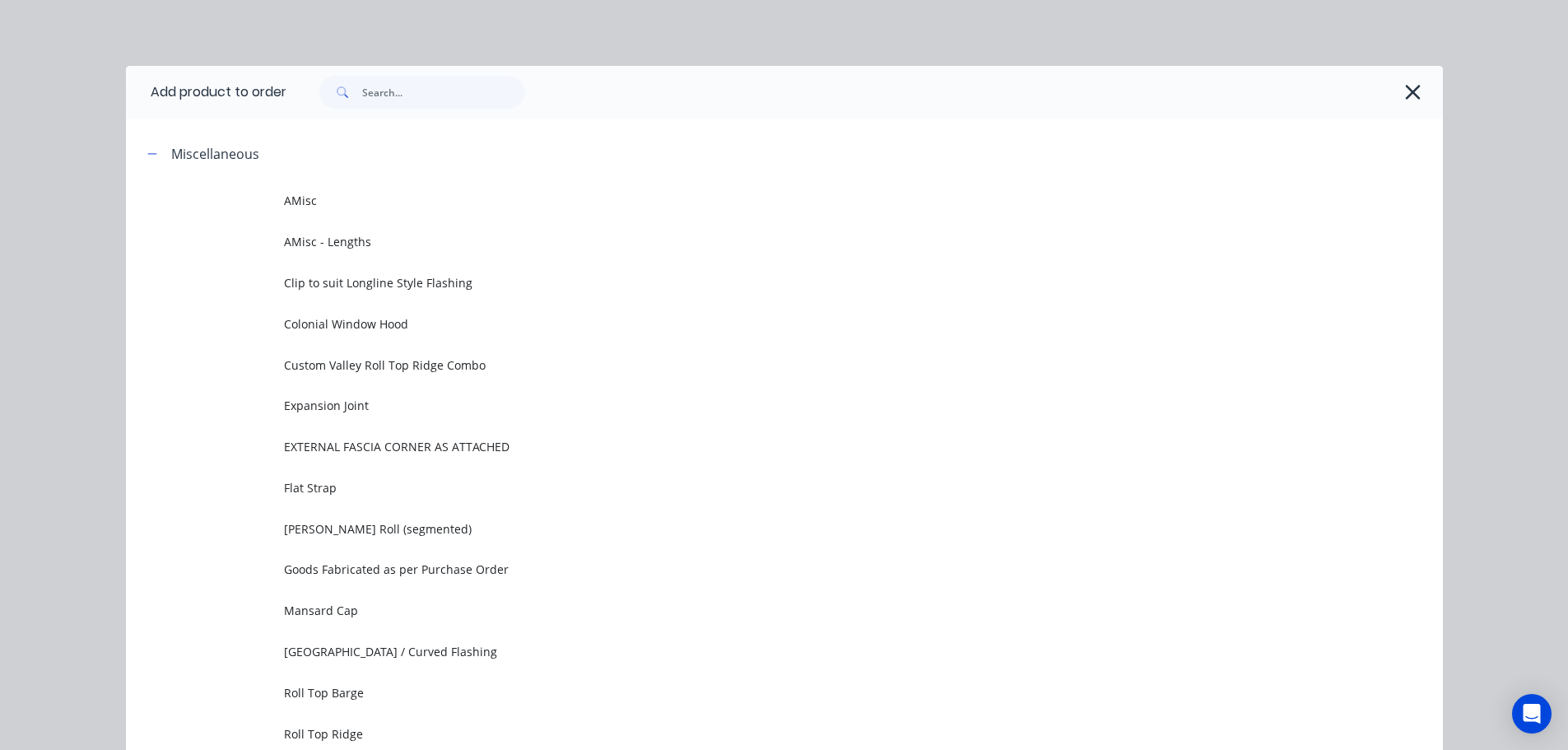
scroll to position [127, 0]
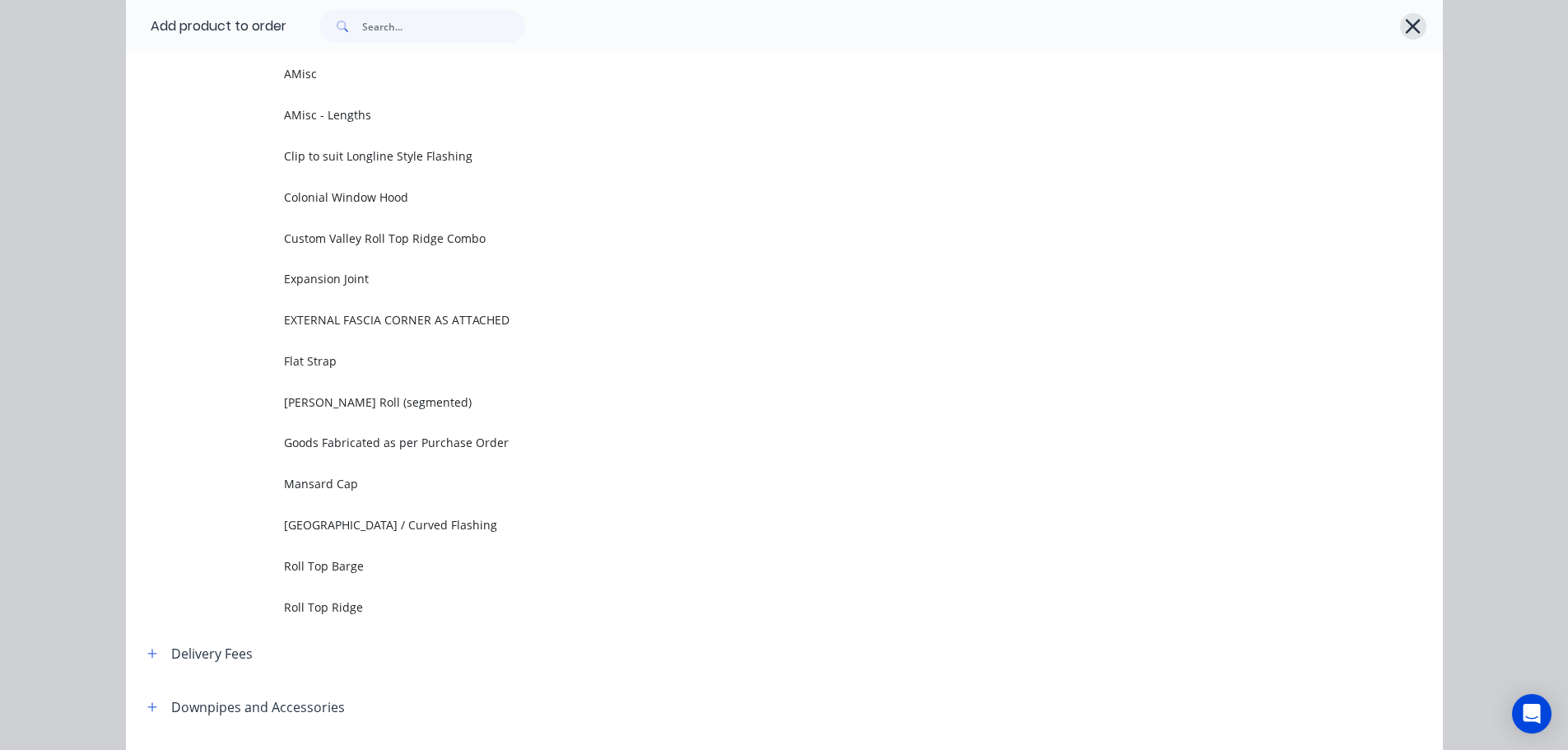
click at [1406, 23] on icon "button" at bounding box center [1413, 27] width 15 height 15
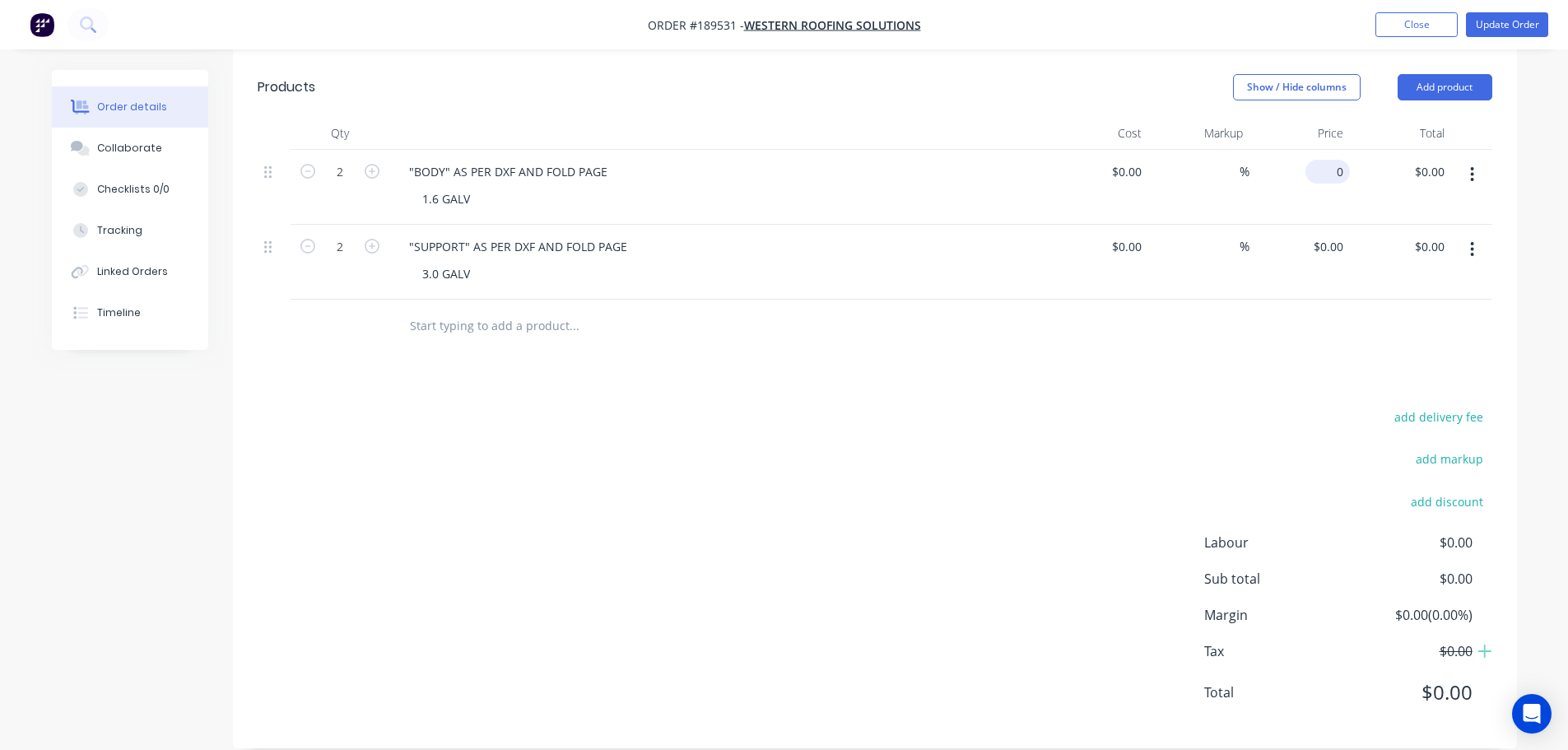
click at [1327, 159] on div "0 $0.00" at bounding box center [1328, 171] width 44 height 24
type input "$18.41"
type input "$36.82"
click at [1328, 235] on div "0 $0.00" at bounding box center [1328, 247] width 44 height 24
type input "$14.42"
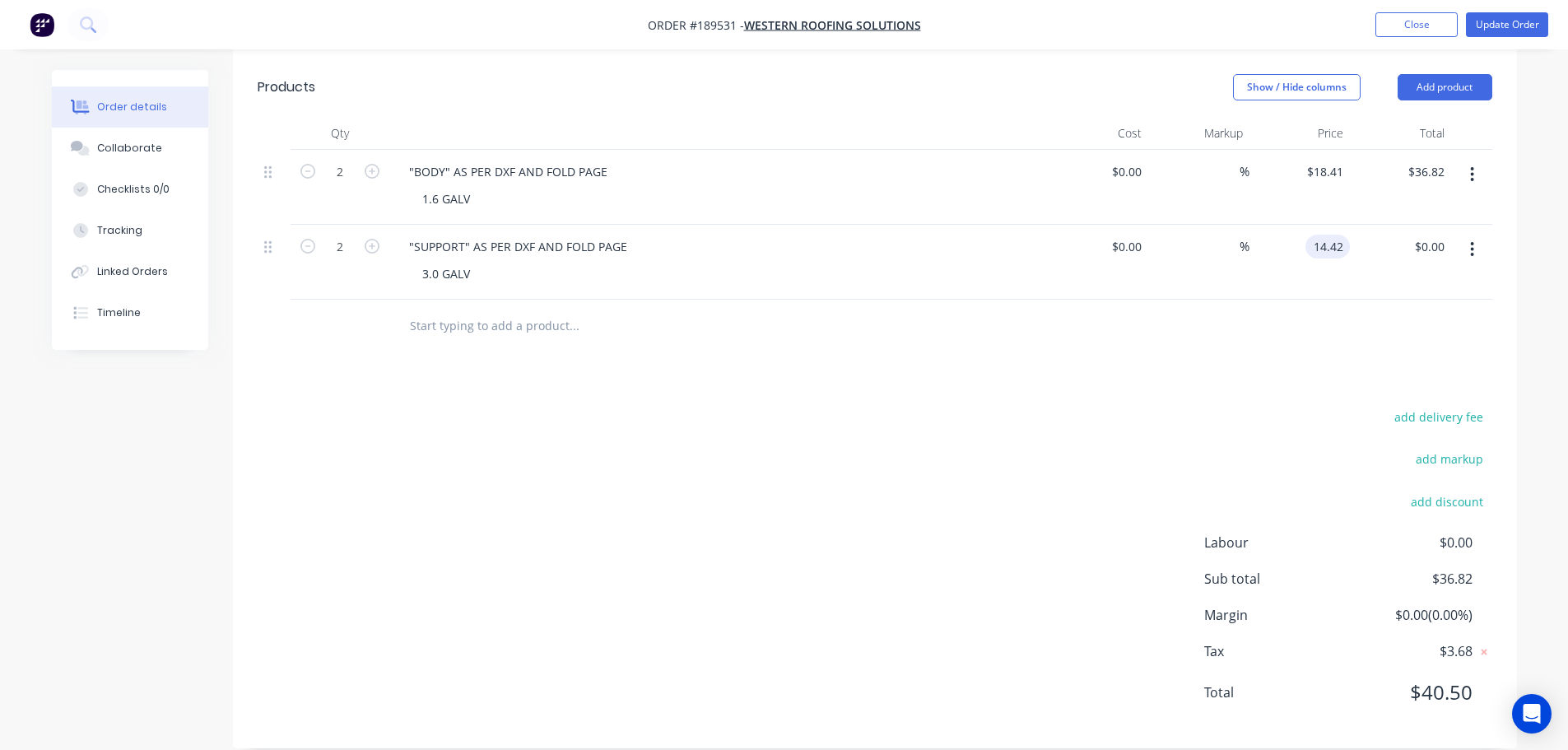
type input "$28.84"
click at [1180, 406] on div "add delivery fee add markup add discount Labour $0.00 Sub total $36.82 Margin $…" at bounding box center [875, 565] width 1235 height 318
click at [1528, 24] on button "Update Order" at bounding box center [1506, 24] width 82 height 25
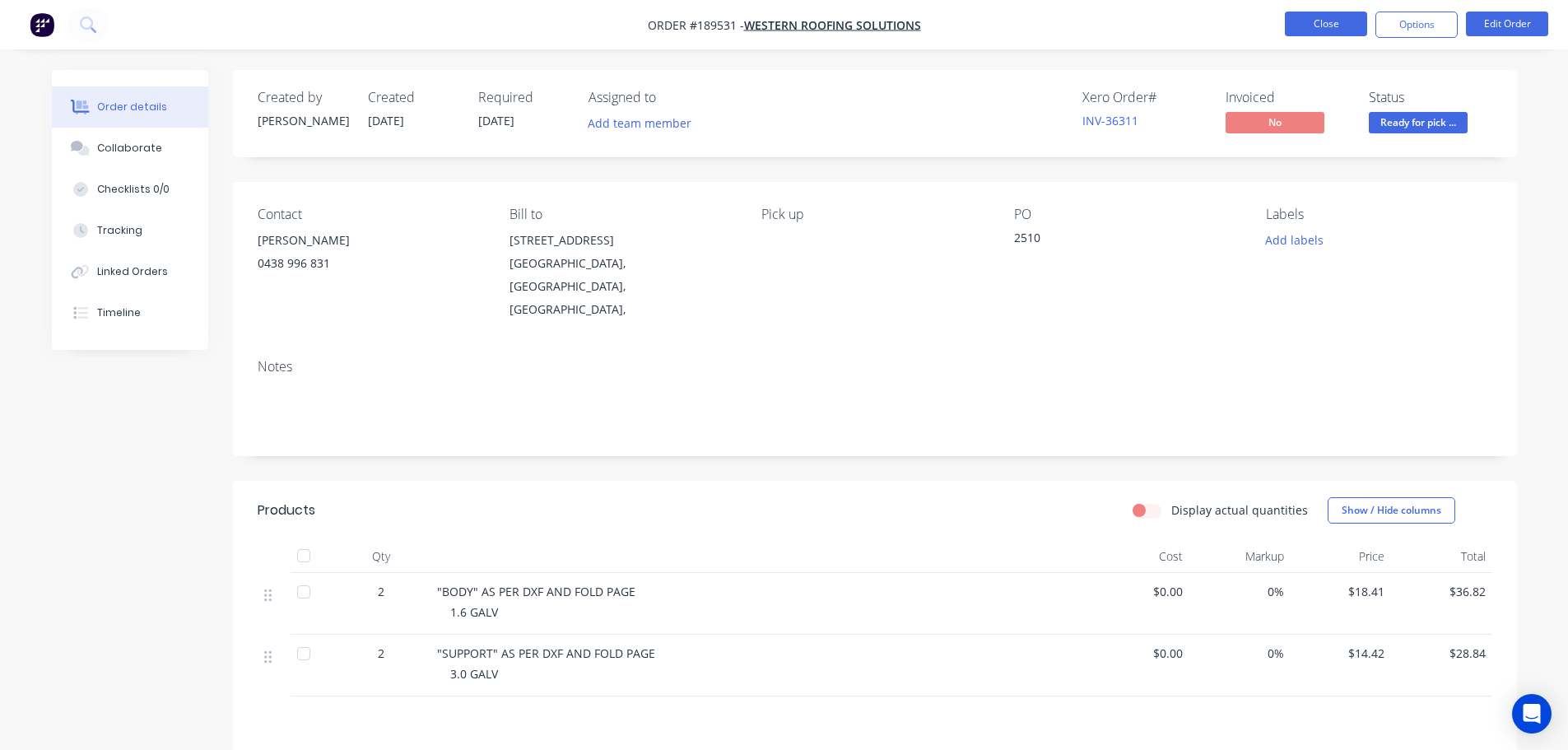
click at [1338, 14] on button "Close" at bounding box center [1326, 24] width 82 height 25
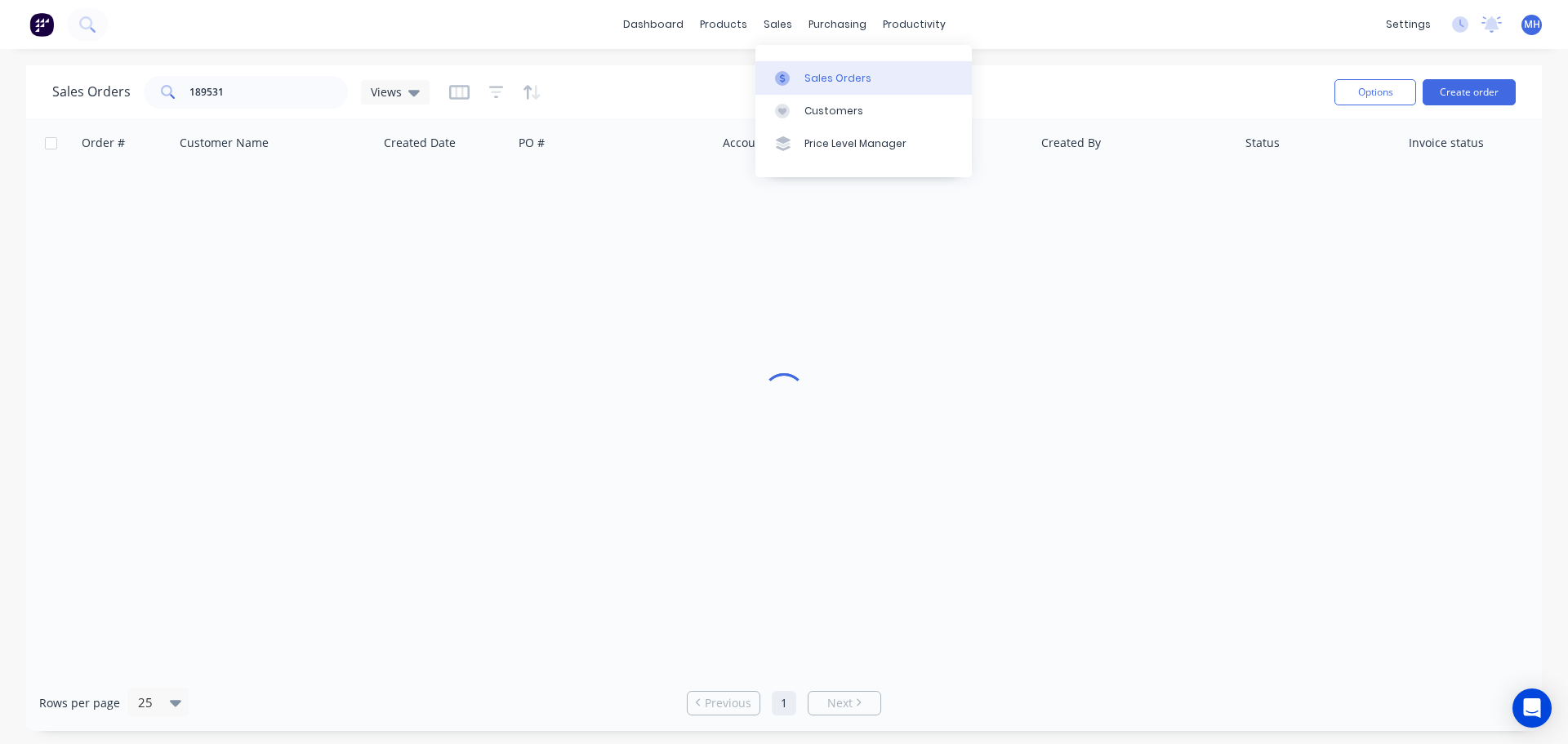
drag, startPoint x: 791, startPoint y: 65, endPoint x: 832, endPoint y: 66, distance: 41.0
click at [791, 65] on link "Sales Orders" at bounding box center [863, 78] width 217 height 33
click at [1131, 79] on div "Sales Orders 189531 Views" at bounding box center [686, 92] width 1269 height 40
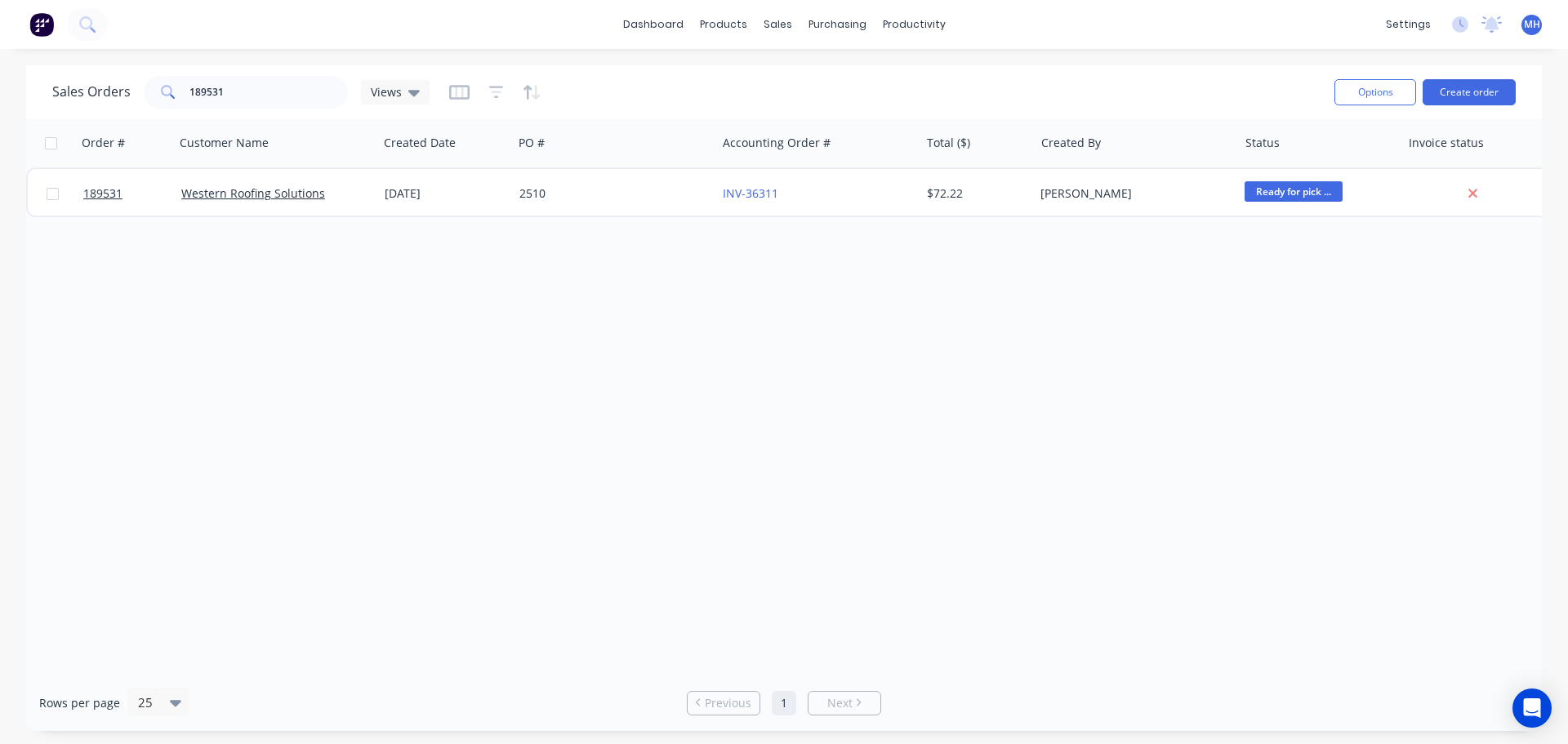
click at [998, 461] on div "Order # Customer Name Created Date PO # Accounting Order # Total ($) Created By…" at bounding box center [784, 397] width 1516 height 557
